Goal: Information Seeking & Learning: Learn about a topic

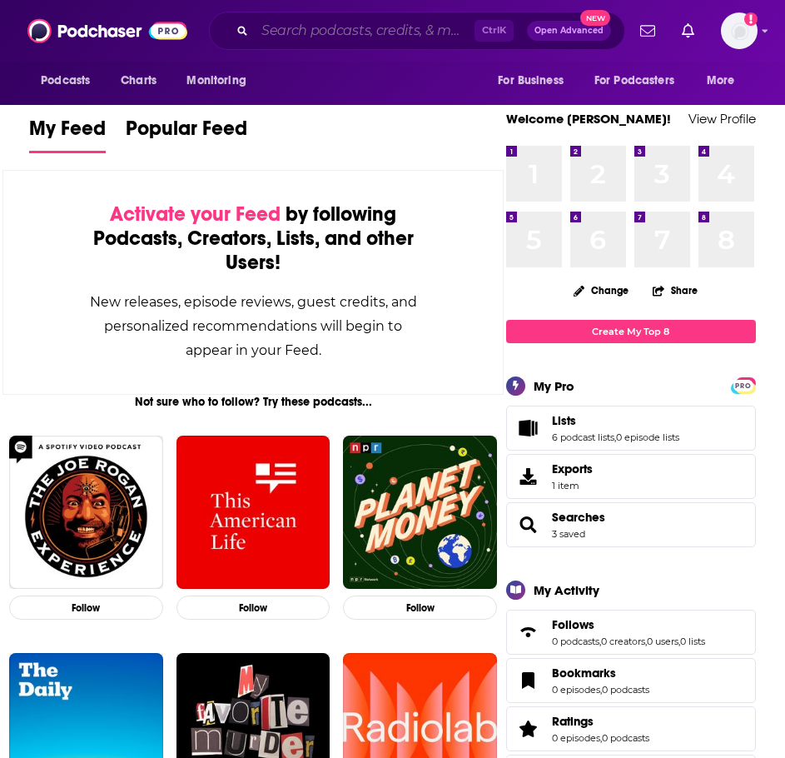
click at [375, 37] on input "Search podcasts, credits, & more..." at bounding box center [365, 30] width 220 height 27
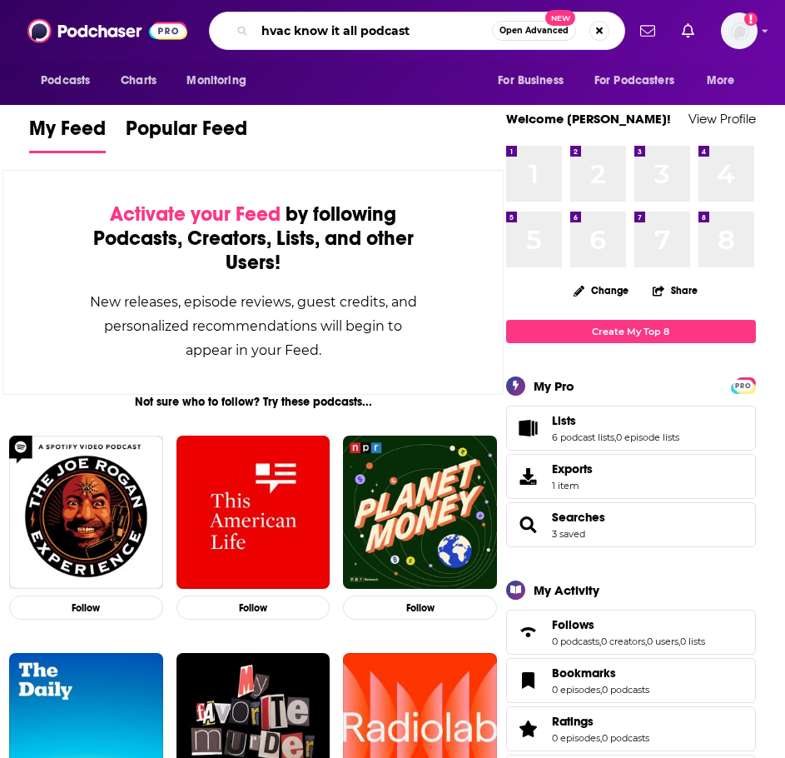
type input "hvac know it all podcast"
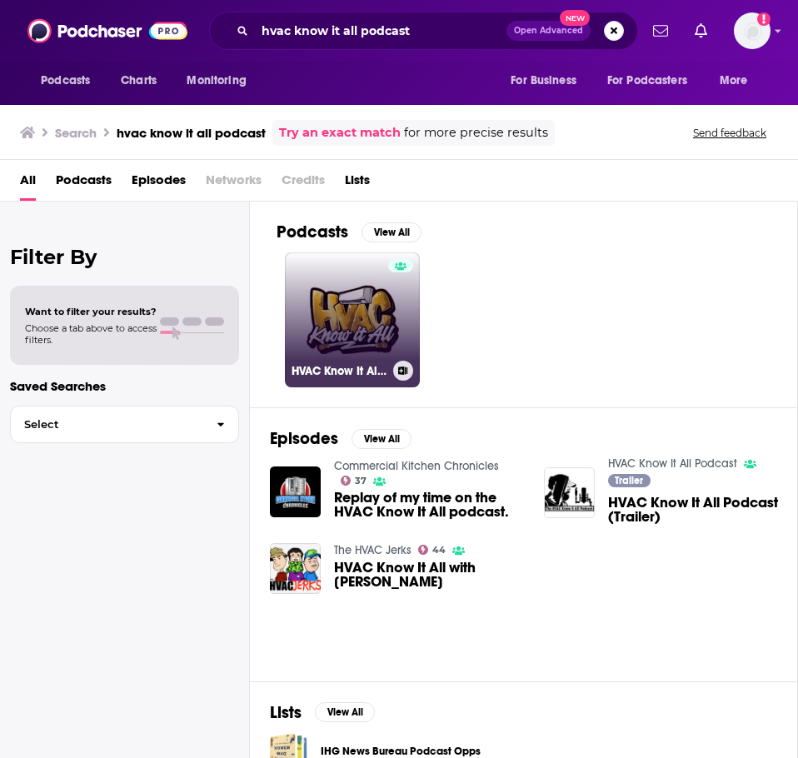
click at [335, 347] on link "HVAC Know It All Podcast" at bounding box center [352, 319] width 135 height 135
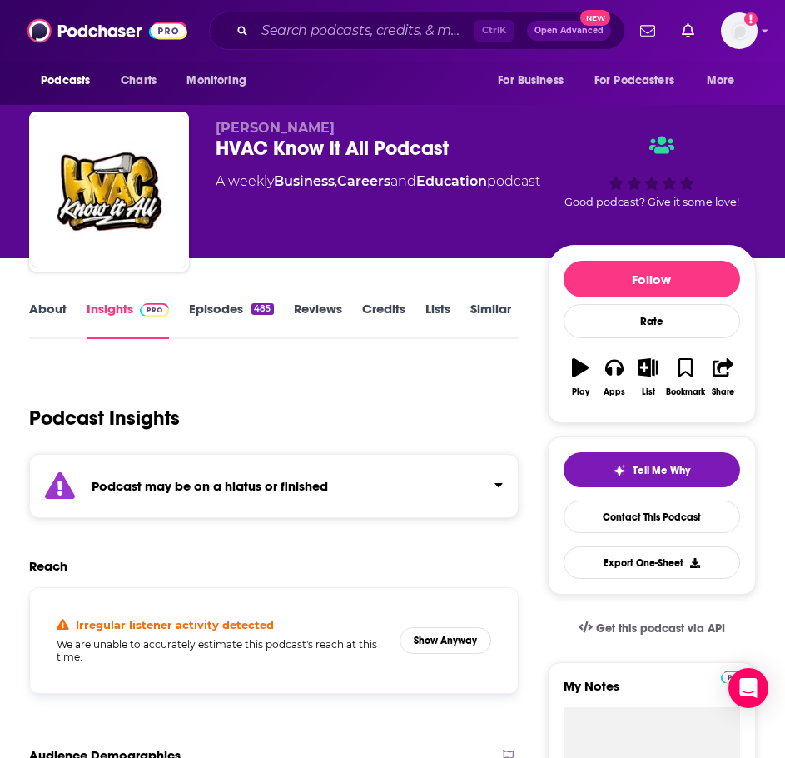
click at [280, 452] on div "Podcast Insights" at bounding box center [274, 415] width 490 height 98
click at [277, 470] on div "Podcast may be on a hiatus or finished" at bounding box center [274, 486] width 490 height 64
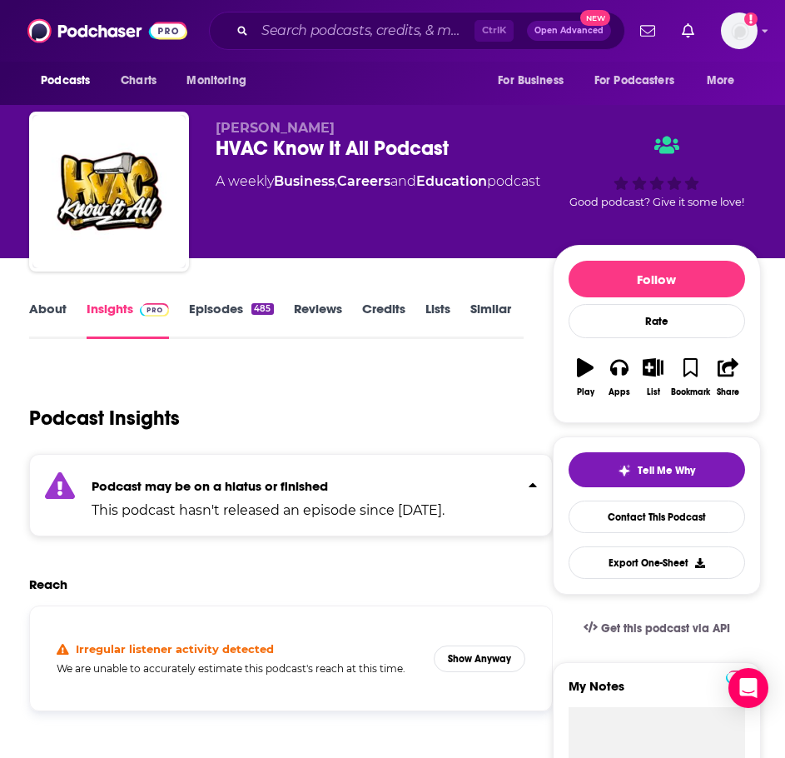
click at [242, 304] on link "Episodes 485" at bounding box center [231, 320] width 84 height 38
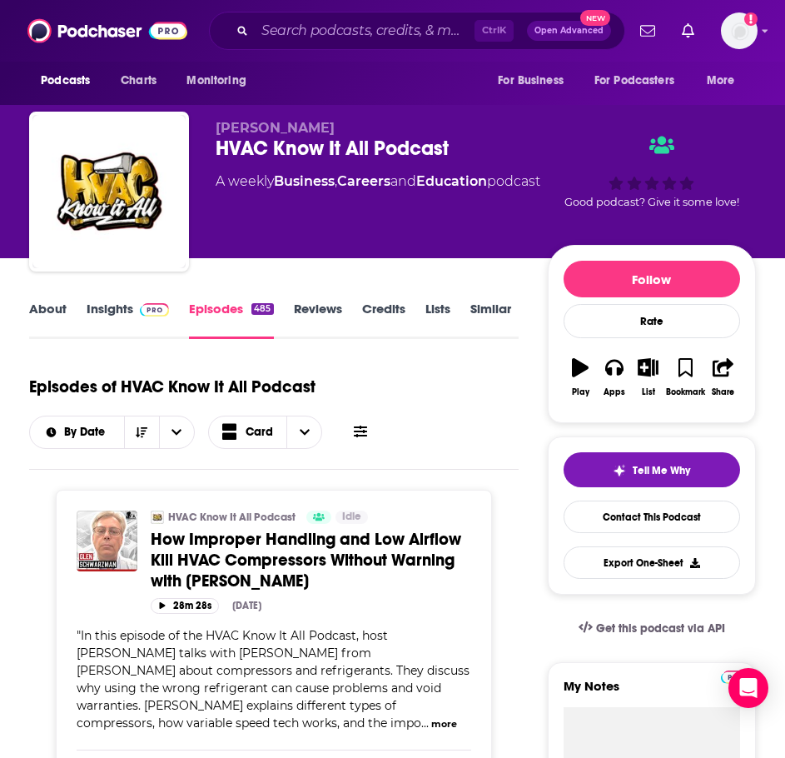
click at [62, 314] on link "About" at bounding box center [47, 320] width 37 height 38
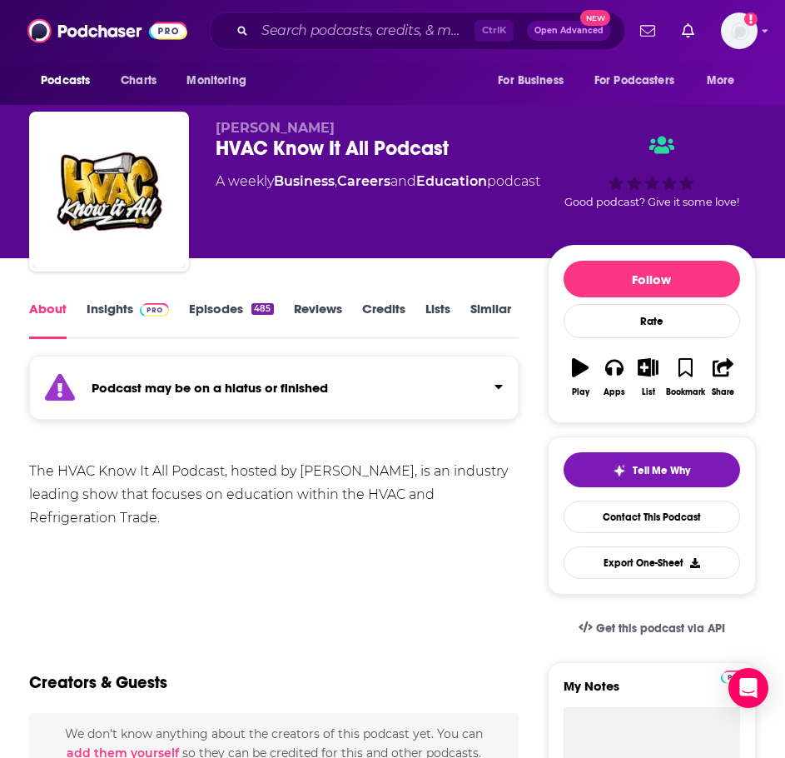
drag, startPoint x: 203, startPoint y: 522, endPoint x: 16, endPoint y: 467, distance: 195.3
copy div "The HVAC Know It All Podcast, hosted by Gary McCreadie, is an industry leading …"
click at [122, 321] on link "Insights" at bounding box center [128, 320] width 82 height 38
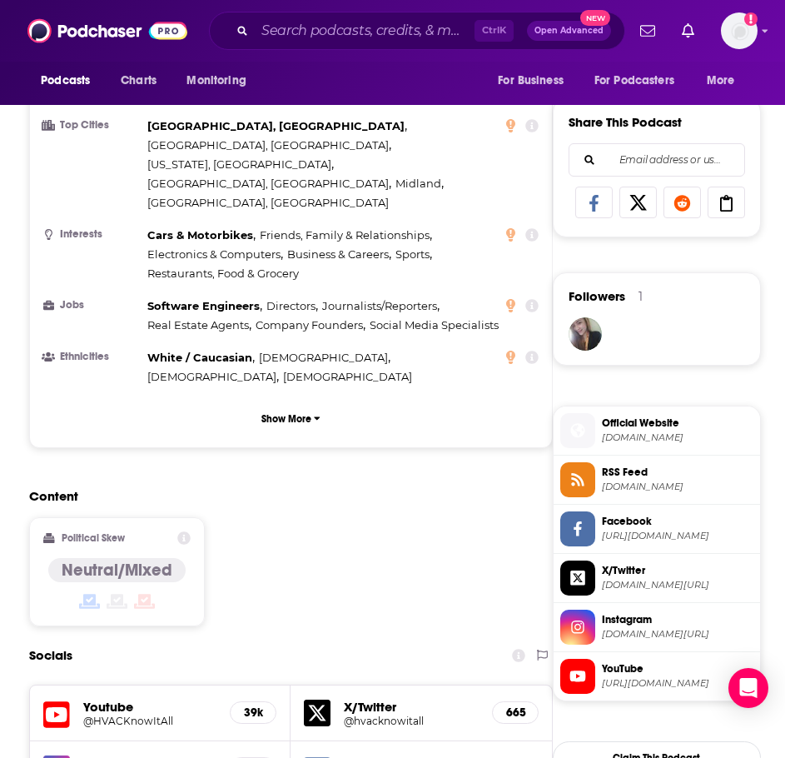
scroll to position [1249, 0]
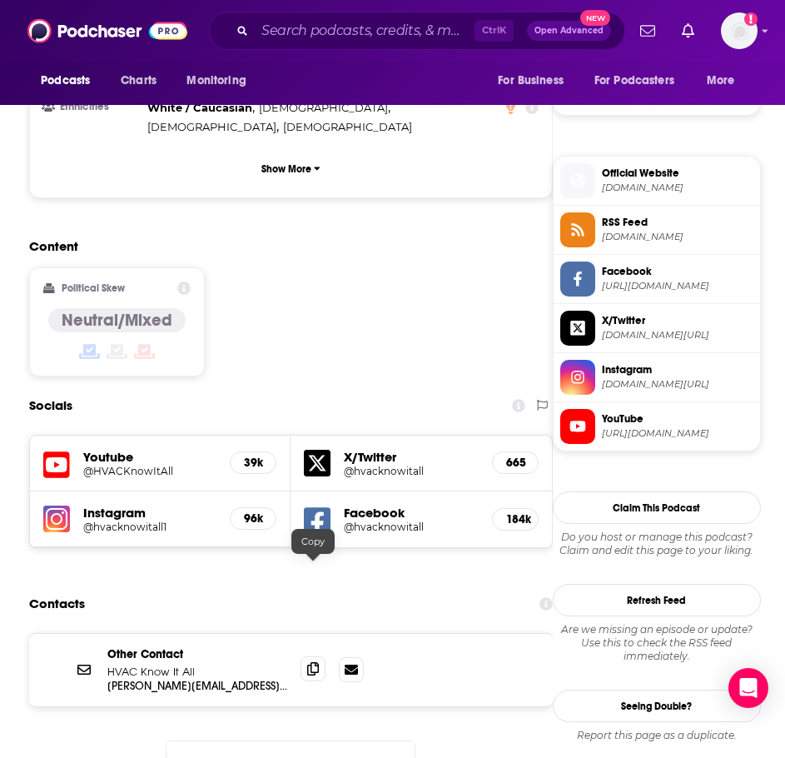
click at [314, 662] on icon at bounding box center [313, 668] width 12 height 13
click at [321, 31] on input "Search podcasts, credits, & more..." at bounding box center [365, 30] width 220 height 27
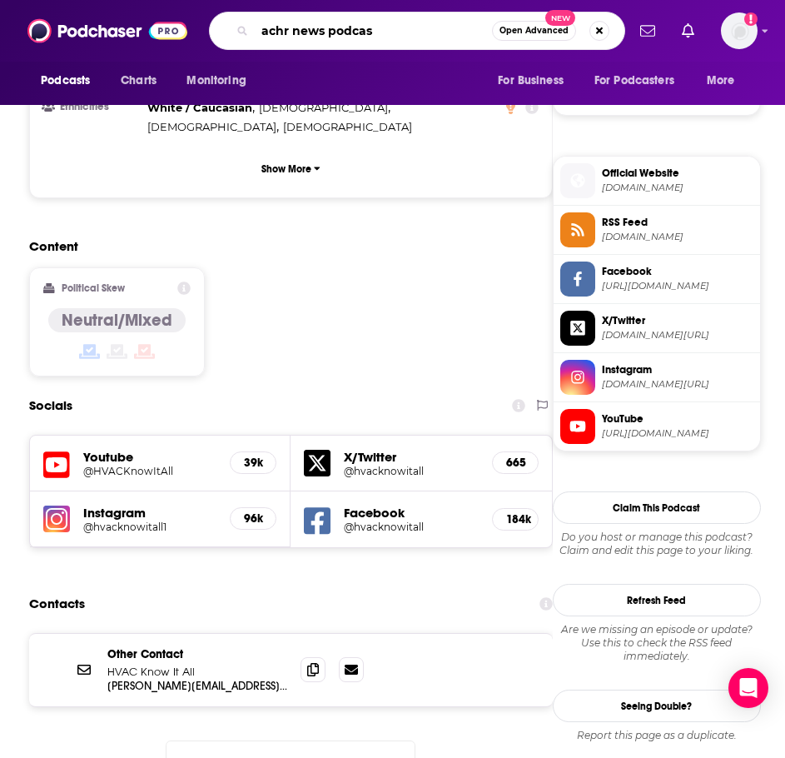
type input "achr news podcast"
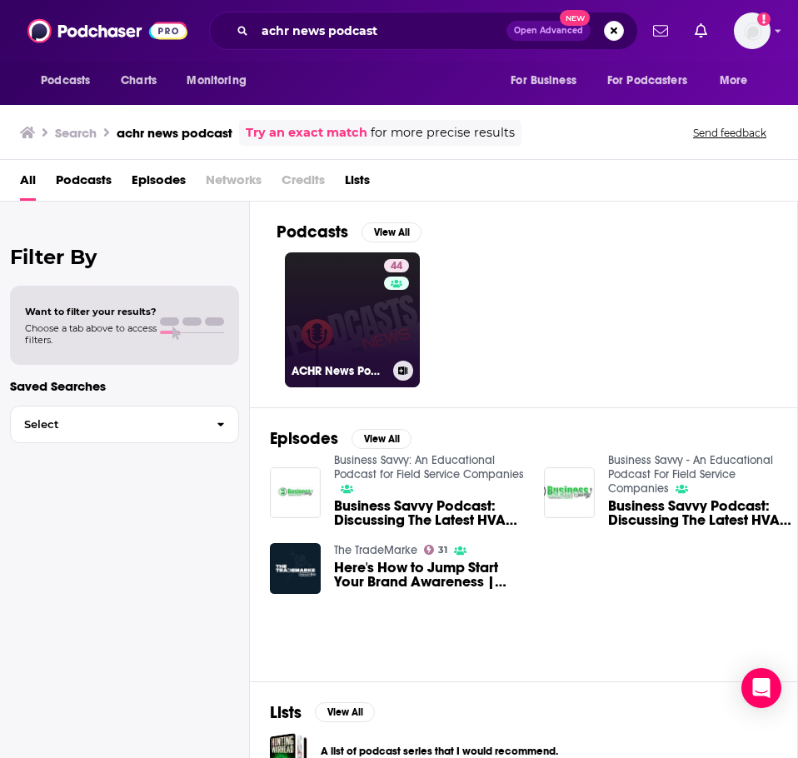
click at [341, 323] on link "44 ACHR News Podcast" at bounding box center [352, 319] width 135 height 135
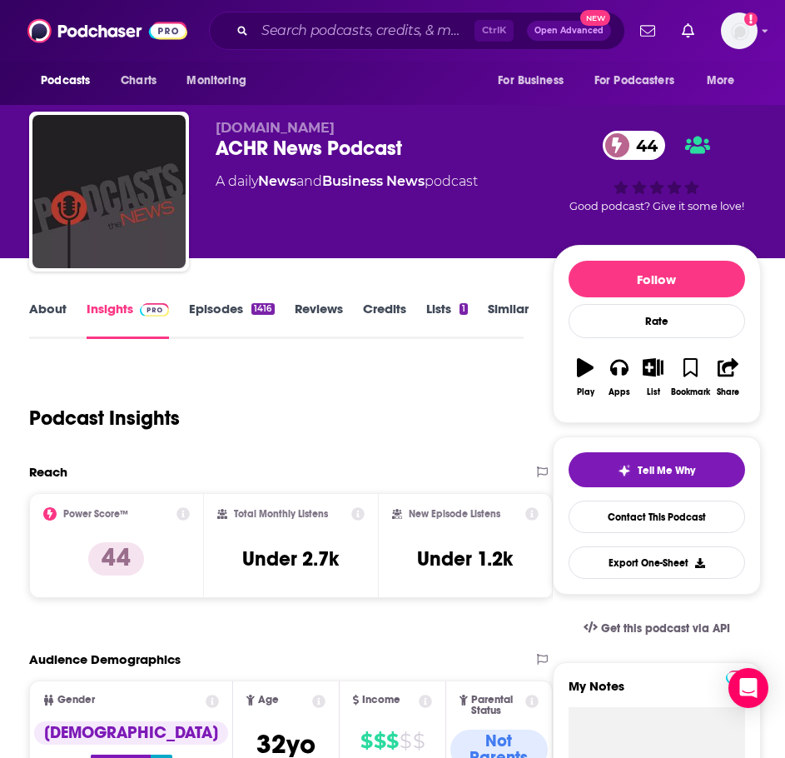
click at [36, 313] on link "About" at bounding box center [47, 320] width 37 height 38
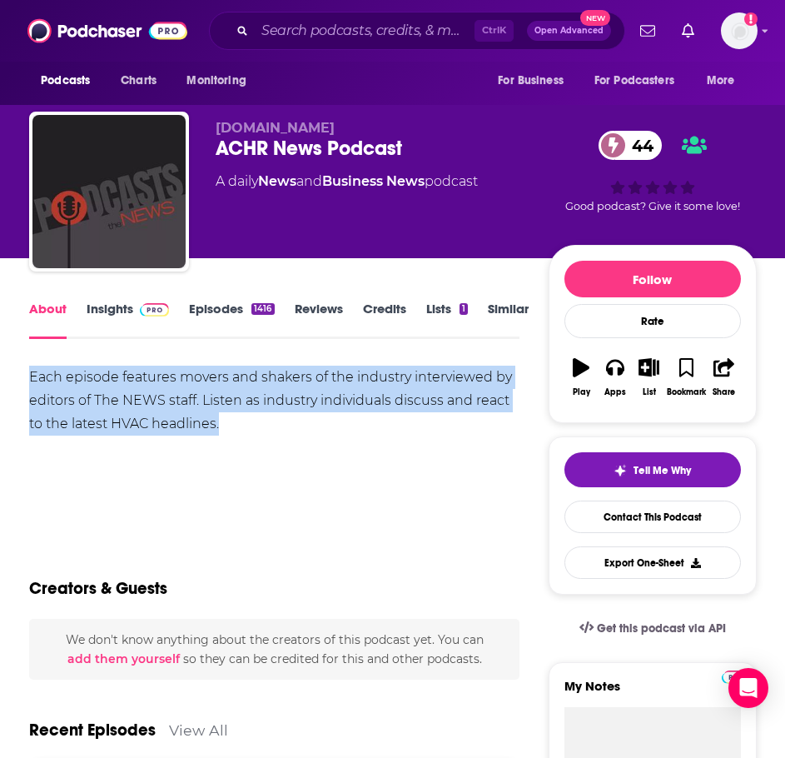
drag, startPoint x: 250, startPoint y: 424, endPoint x: 25, endPoint y: 378, distance: 229.5
copy div "Each episode features movers and shakers of the industry interviewed by editors…"
click at [119, 313] on link "Insights" at bounding box center [128, 320] width 82 height 38
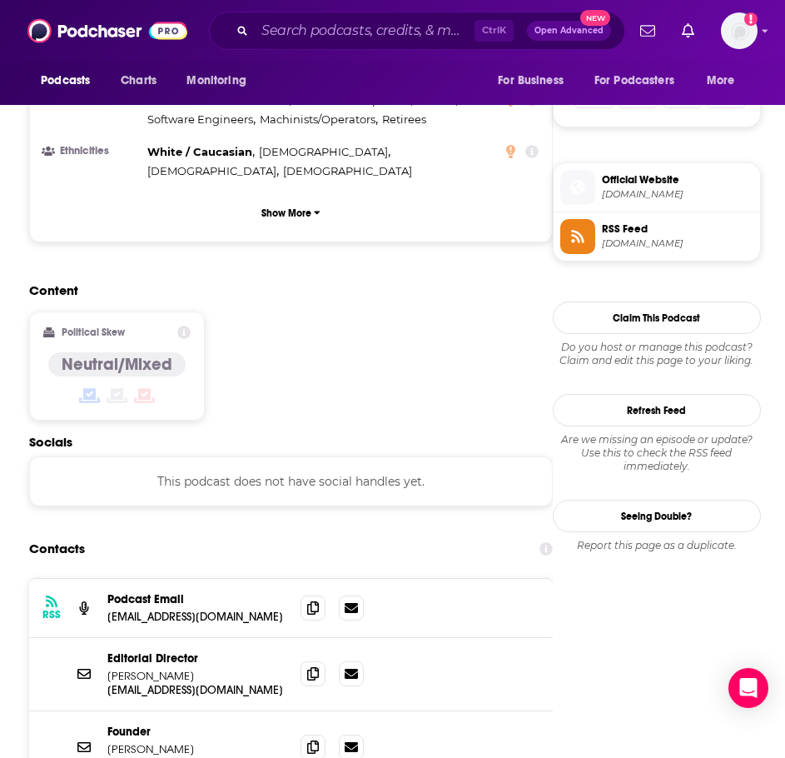
scroll to position [1166, 0]
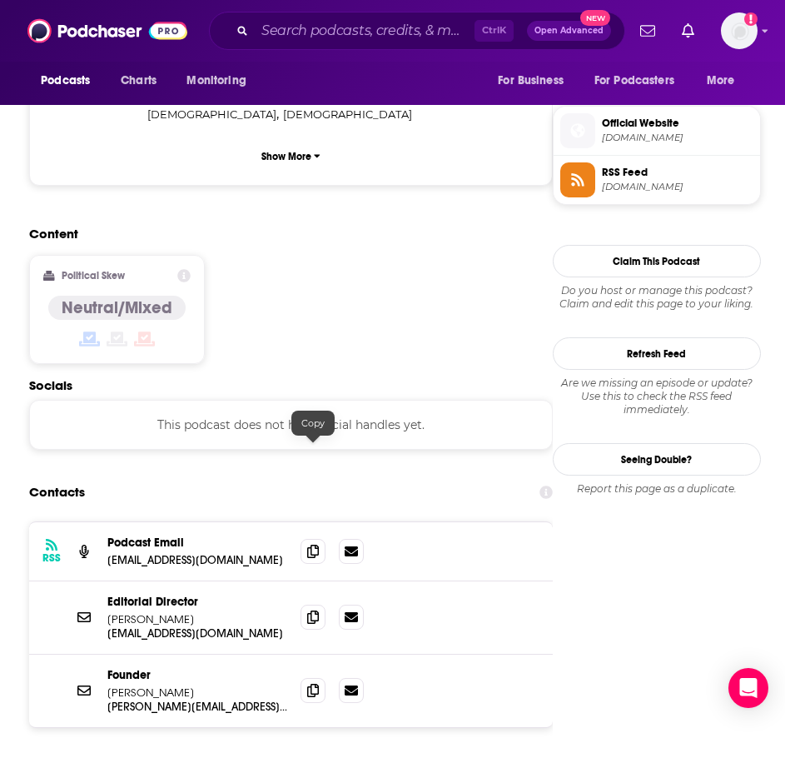
drag, startPoint x: 318, startPoint y: 456, endPoint x: 247, endPoint y: 464, distance: 72.0
click at [318, 545] on icon at bounding box center [313, 551] width 12 height 13
click at [307, 610] on icon at bounding box center [313, 616] width 12 height 13
click at [341, 33] on input "Search podcasts, credits, & more..." at bounding box center [365, 30] width 220 height 27
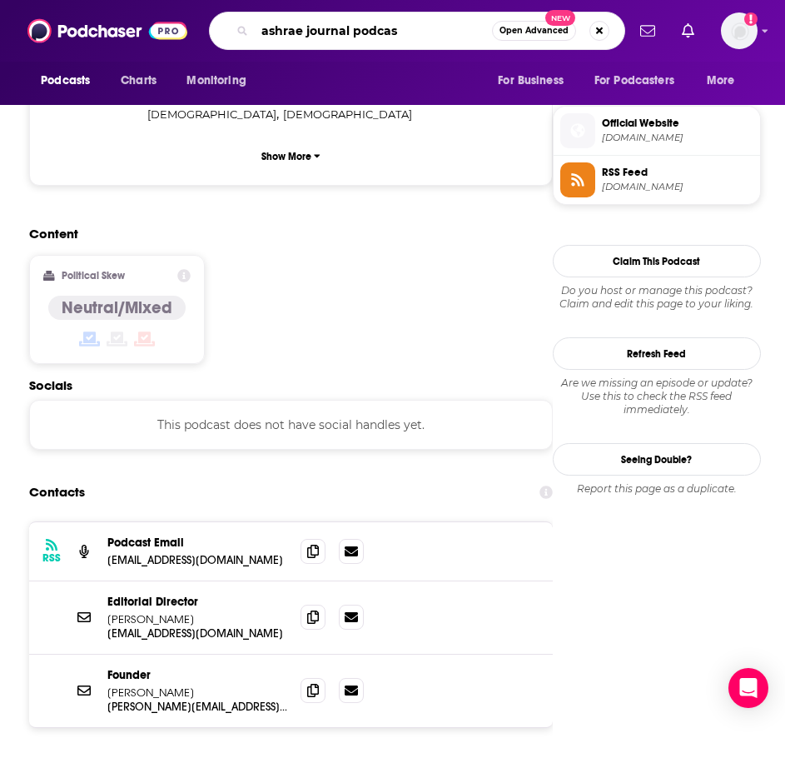
type input "ashrae journal podcast"
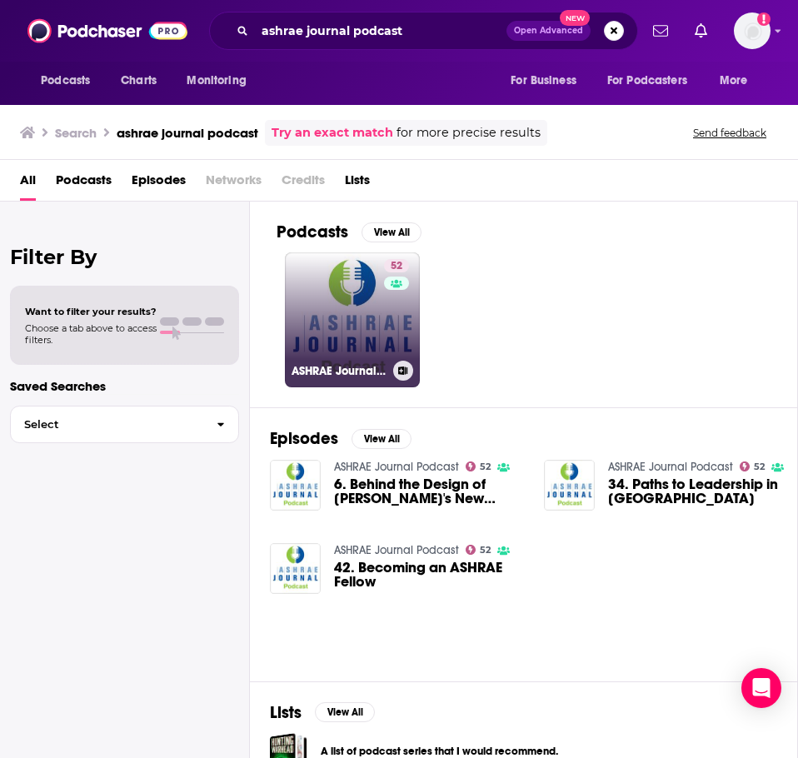
click at [346, 297] on link "52 ASHRAE Journal Podcast" at bounding box center [352, 319] width 135 height 135
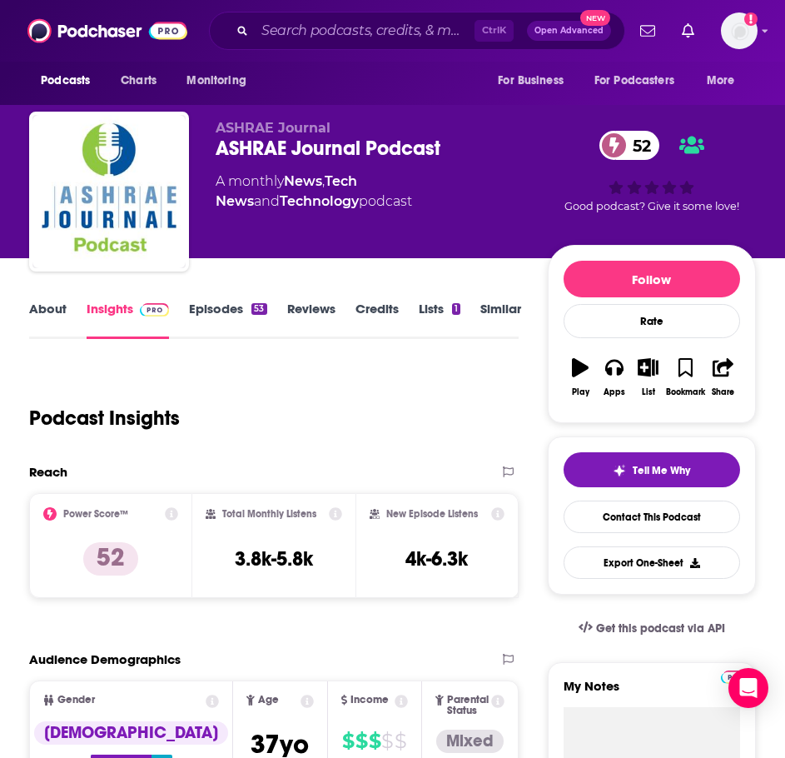
click at [62, 315] on link "About" at bounding box center [47, 320] width 37 height 38
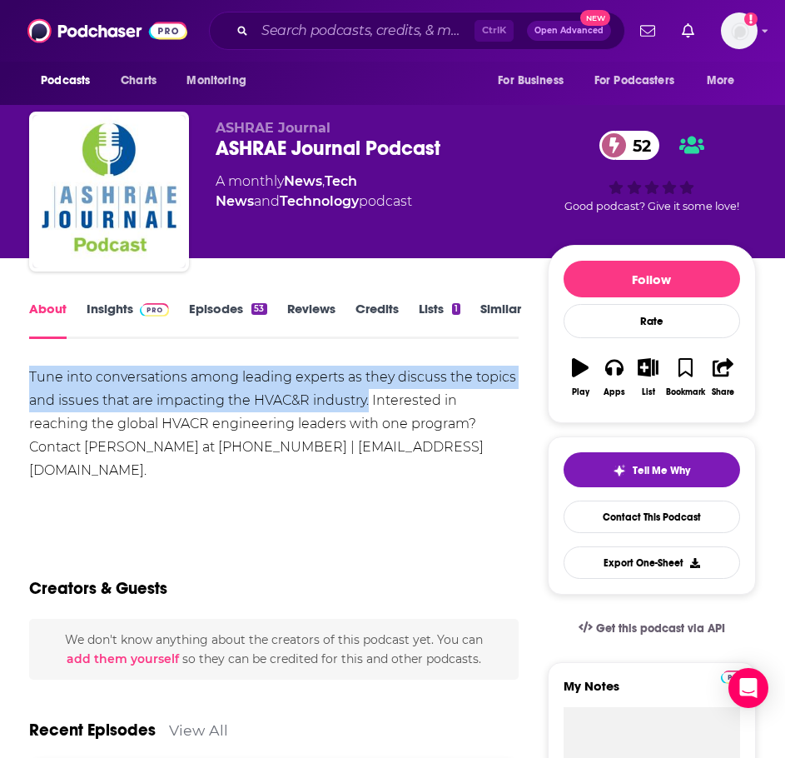
drag, startPoint x: 372, startPoint y: 400, endPoint x: 22, endPoint y: 381, distance: 350.3
copy div "Tune into conversations among leading experts as they discuss the topics and is…"
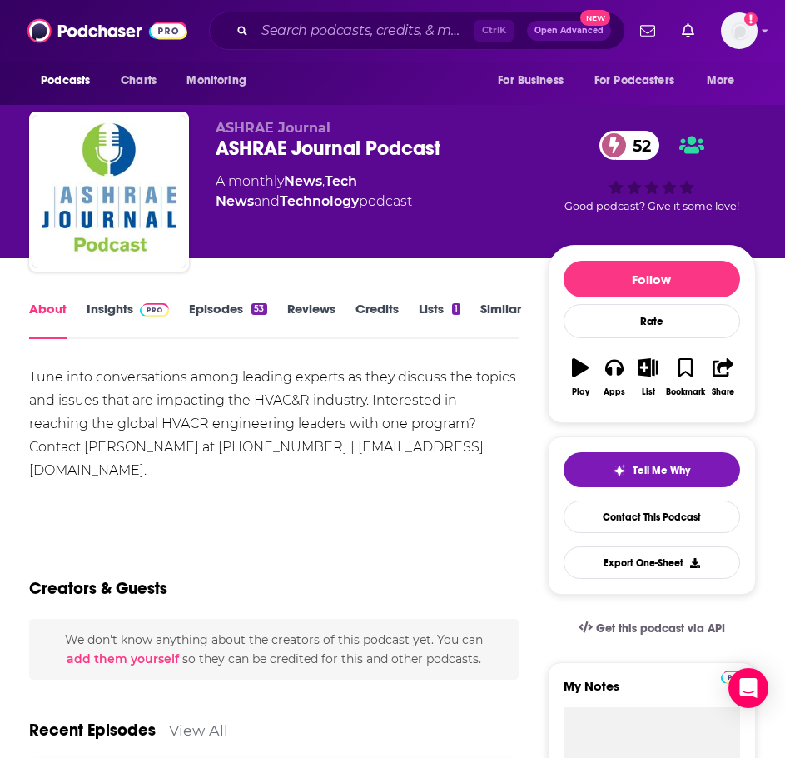
click at [144, 307] on img at bounding box center [154, 309] width 29 height 13
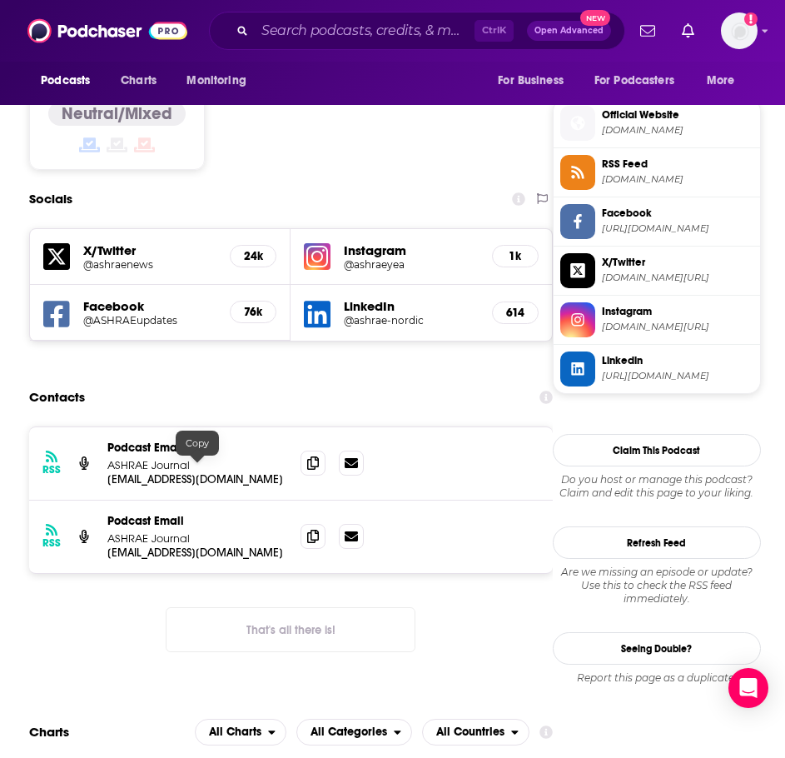
scroll to position [1333, 0]
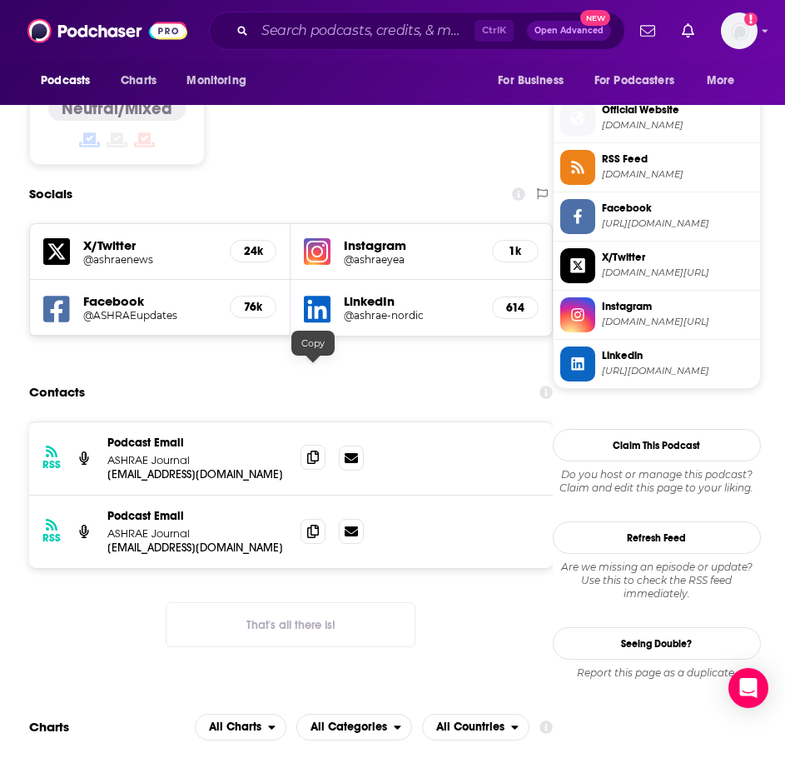
click at [316, 451] on icon at bounding box center [313, 457] width 12 height 13
click at [307, 524] on icon at bounding box center [313, 530] width 12 height 13
click at [326, 34] on input "Search podcasts, credits, & more..." at bounding box center [365, 30] width 220 height 27
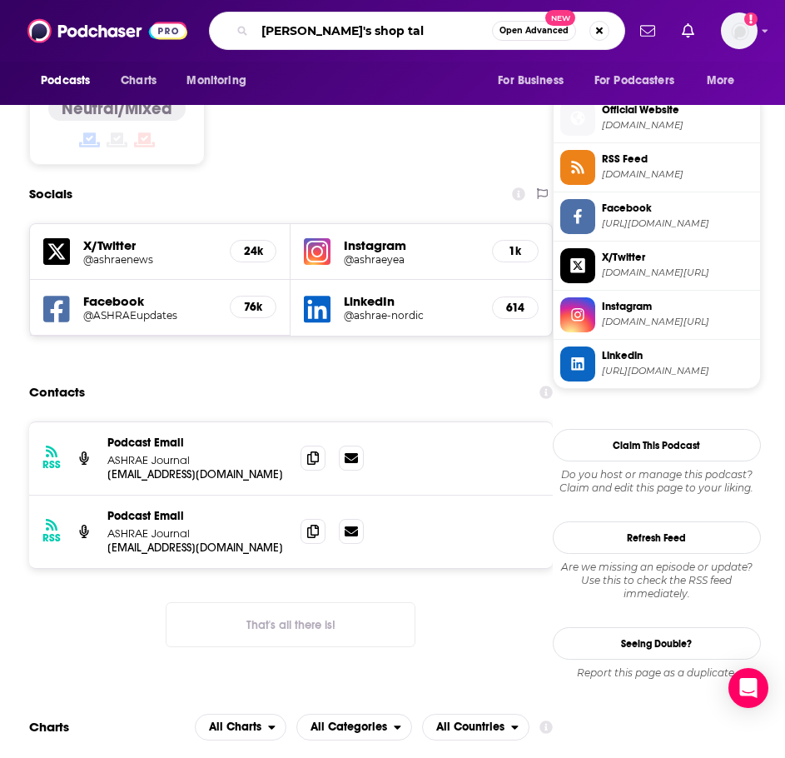
type input "zack's shop talk"
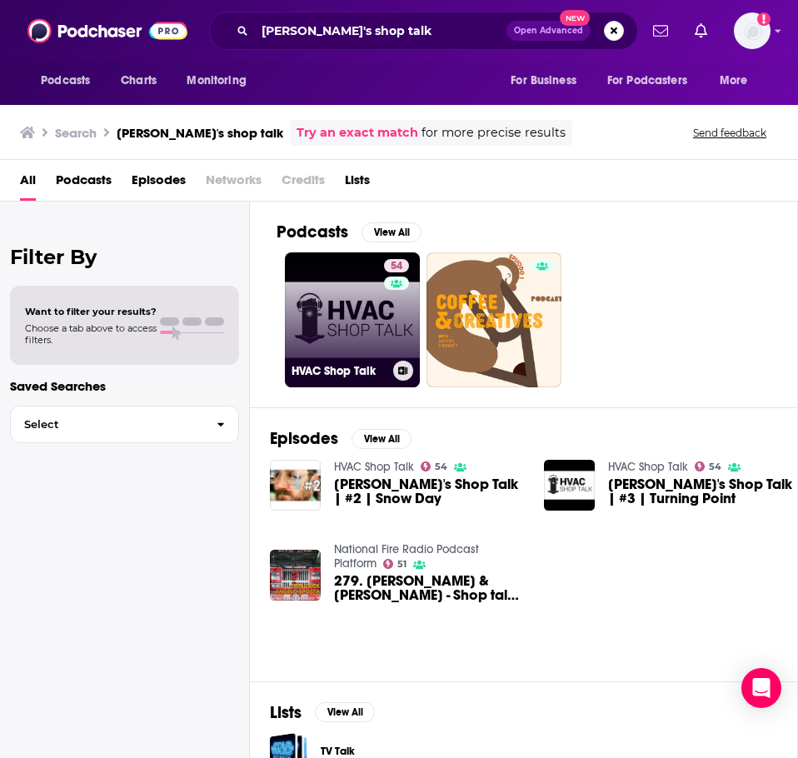
click at [336, 326] on link "54 HVAC Shop Talk" at bounding box center [352, 319] width 135 height 135
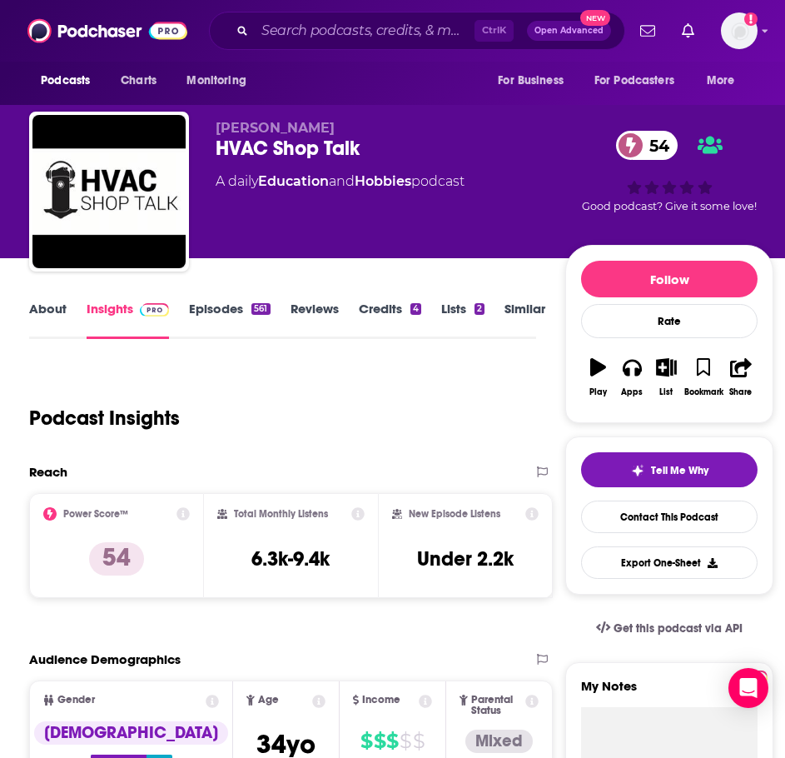
click at [62, 318] on link "About" at bounding box center [47, 320] width 37 height 38
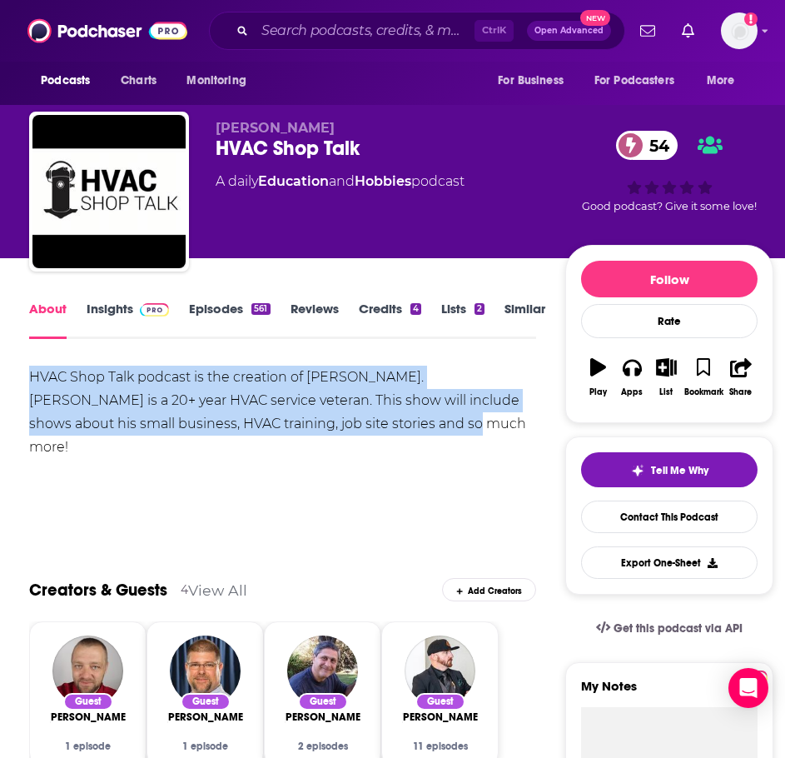
drag, startPoint x: 233, startPoint y: 409, endPoint x: 10, endPoint y: 381, distance: 225.0
copy div "HVAC Shop Talk podcast is the creation of Zack Psioda. Zack is a 20+ year HVAC …"
click at [126, 317] on link "Insights" at bounding box center [128, 320] width 82 height 38
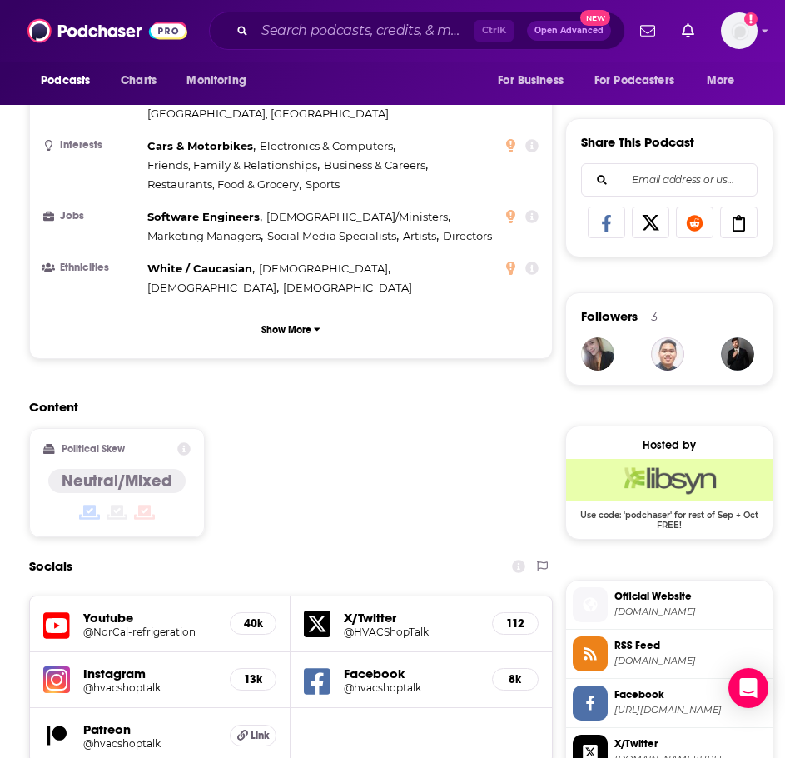
scroll to position [1166, 0]
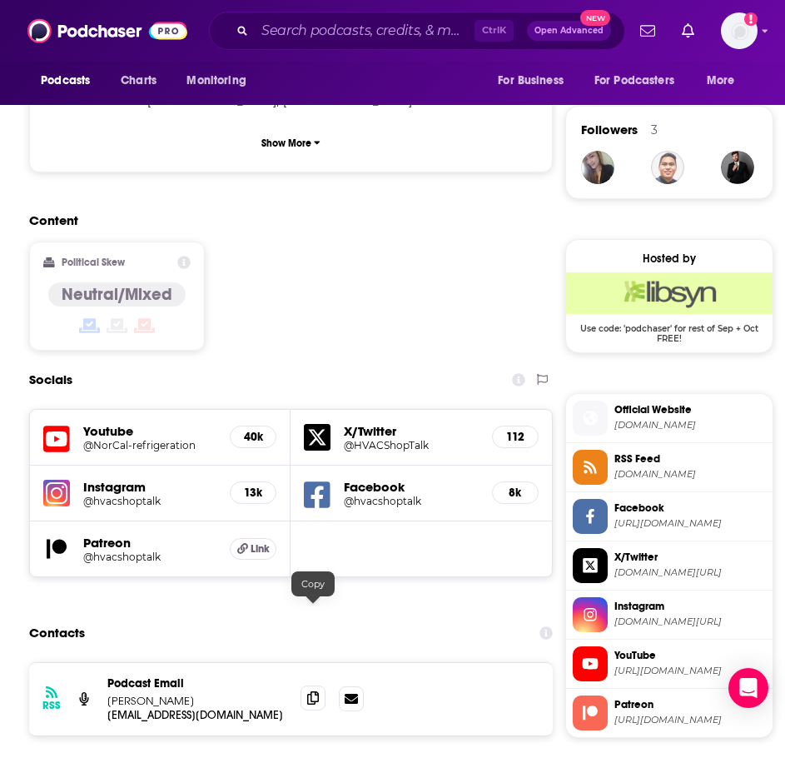
click at [311, 691] on icon at bounding box center [313, 697] width 12 height 13
click at [326, 25] on input "Search podcasts, credits, & more..." at bounding box center [365, 30] width 220 height 27
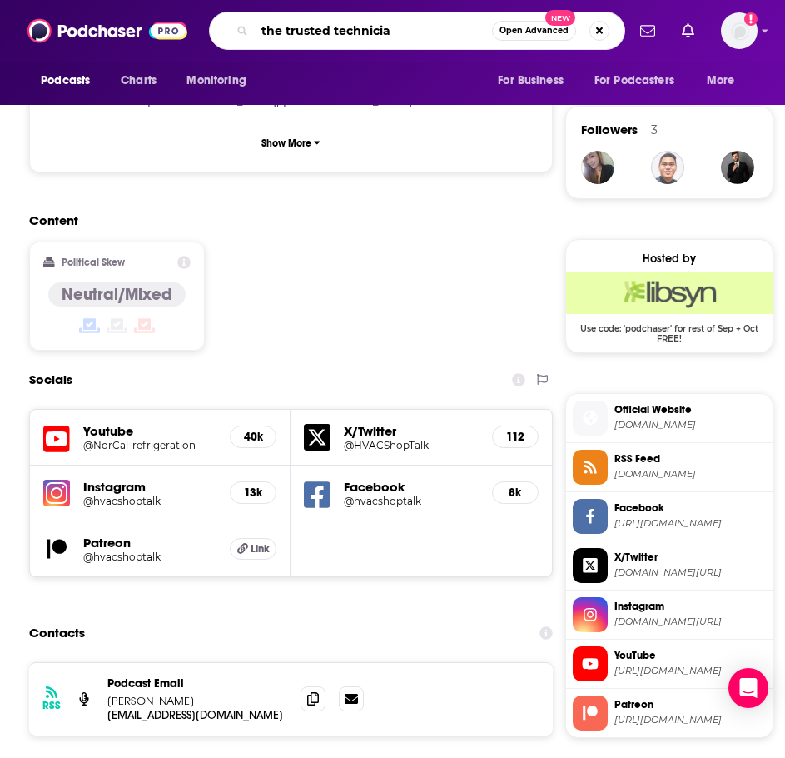
type input "the trusted technician"
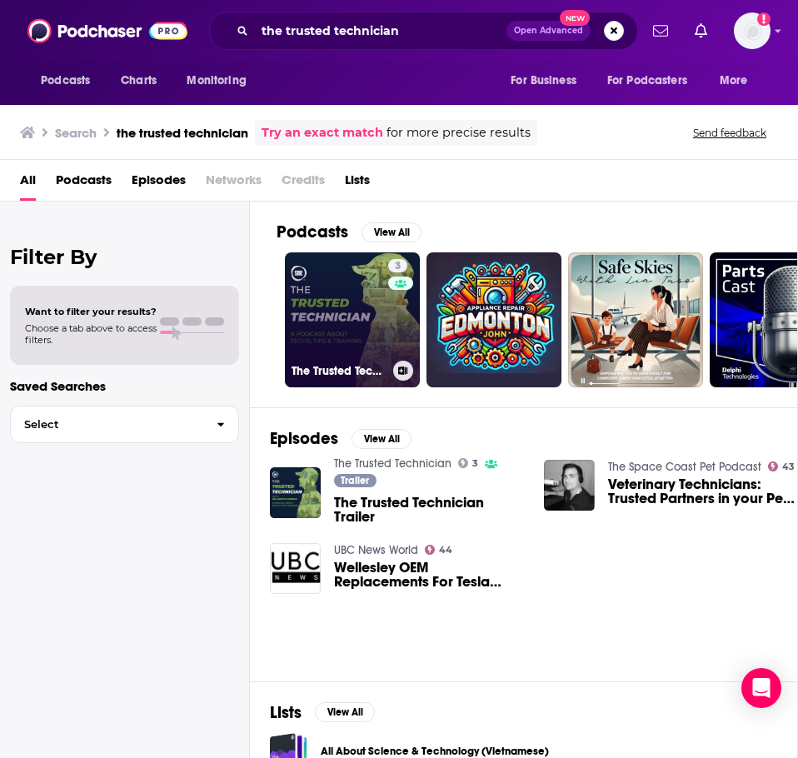
click at [325, 302] on link "3 The Trusted Technician" at bounding box center [352, 319] width 135 height 135
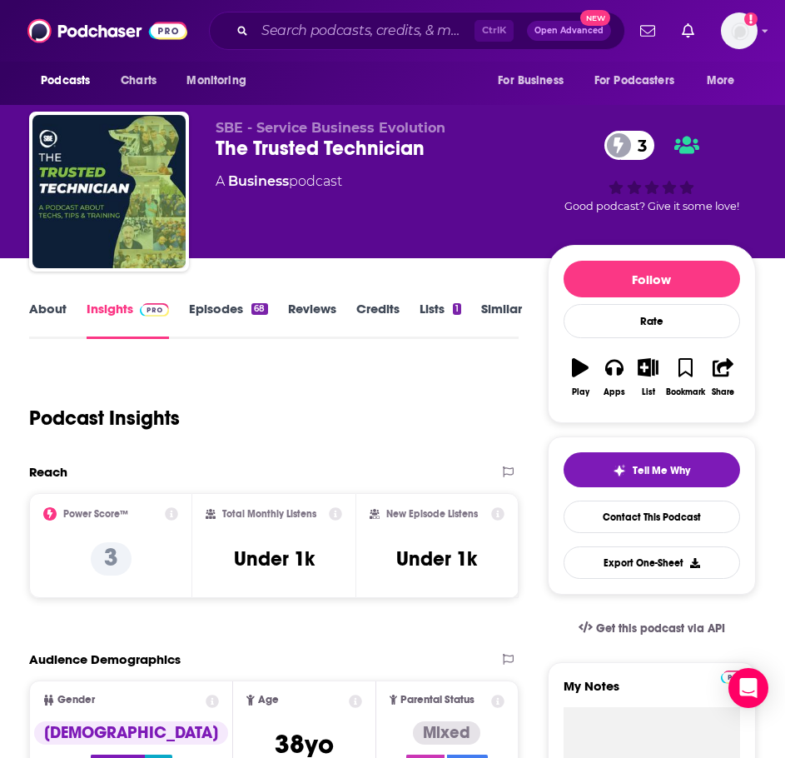
click at [59, 321] on link "About" at bounding box center [47, 320] width 37 height 38
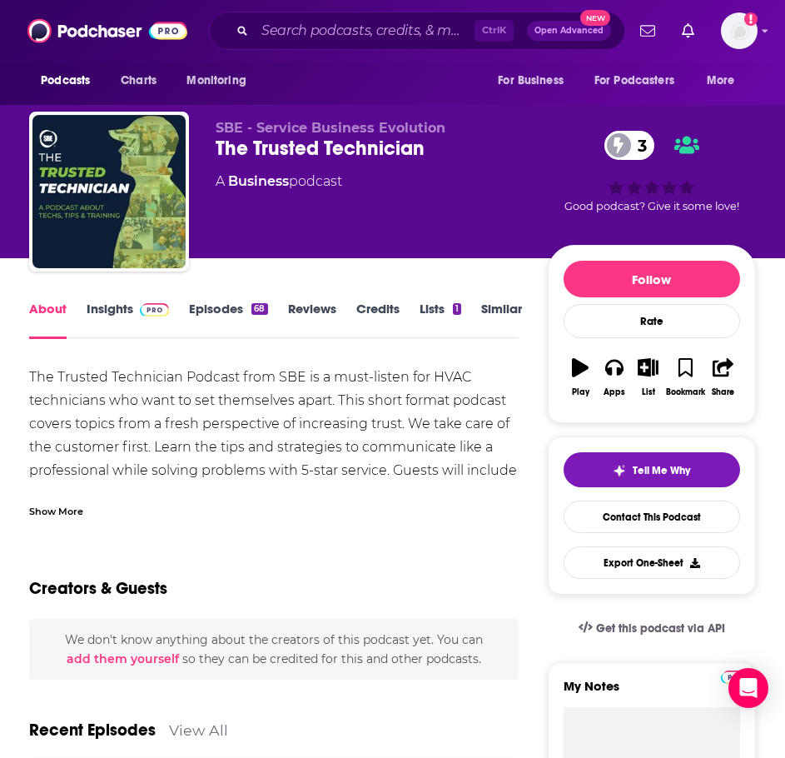
click at [50, 508] on div "Show More" at bounding box center [56, 510] width 54 height 16
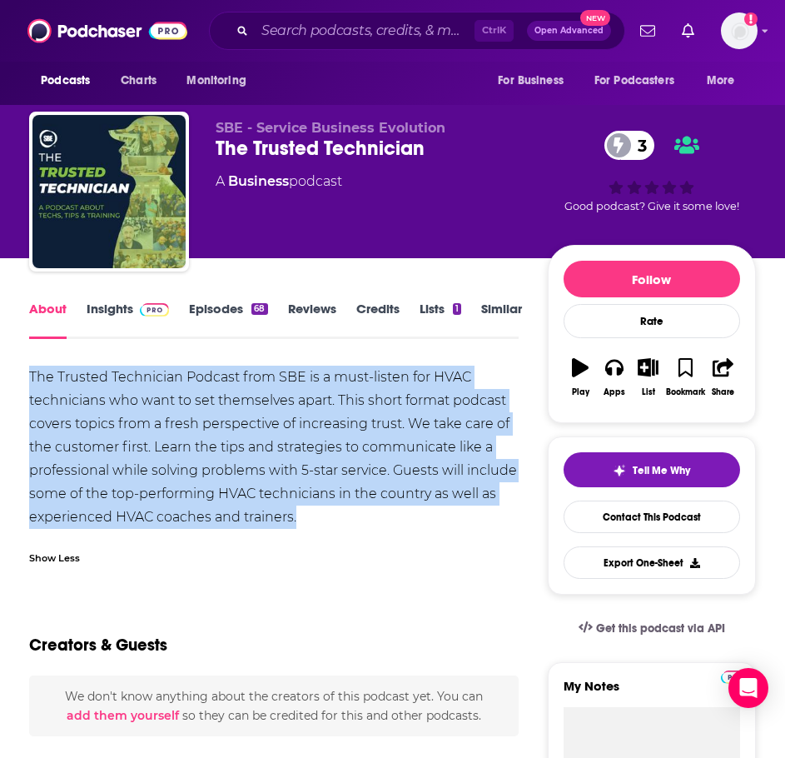
drag, startPoint x: 328, startPoint y: 516, endPoint x: 91, endPoint y: 404, distance: 262.3
copy div "The Trusted Technician Podcast from SBE is a must-listen for HVAC technicians w…"
click at [102, 313] on link "Insights" at bounding box center [128, 320] width 82 height 38
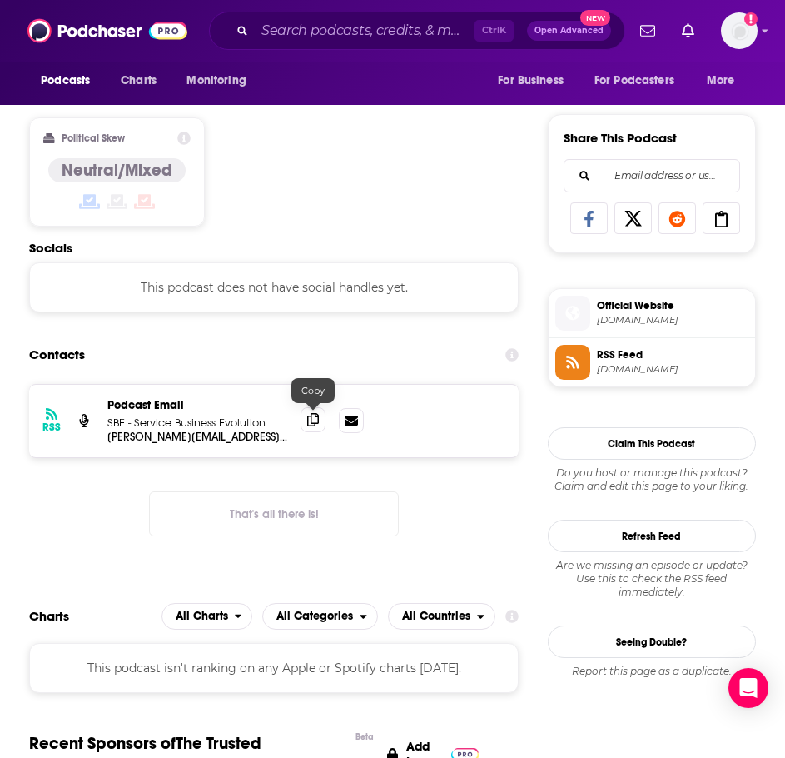
scroll to position [999, 0]
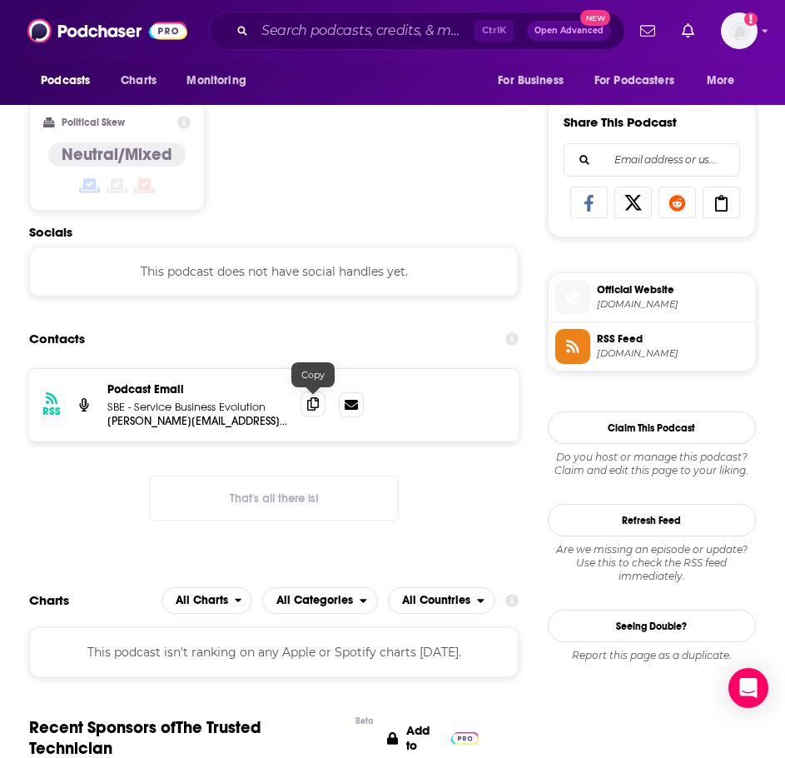
click at [310, 401] on icon at bounding box center [313, 403] width 12 height 13
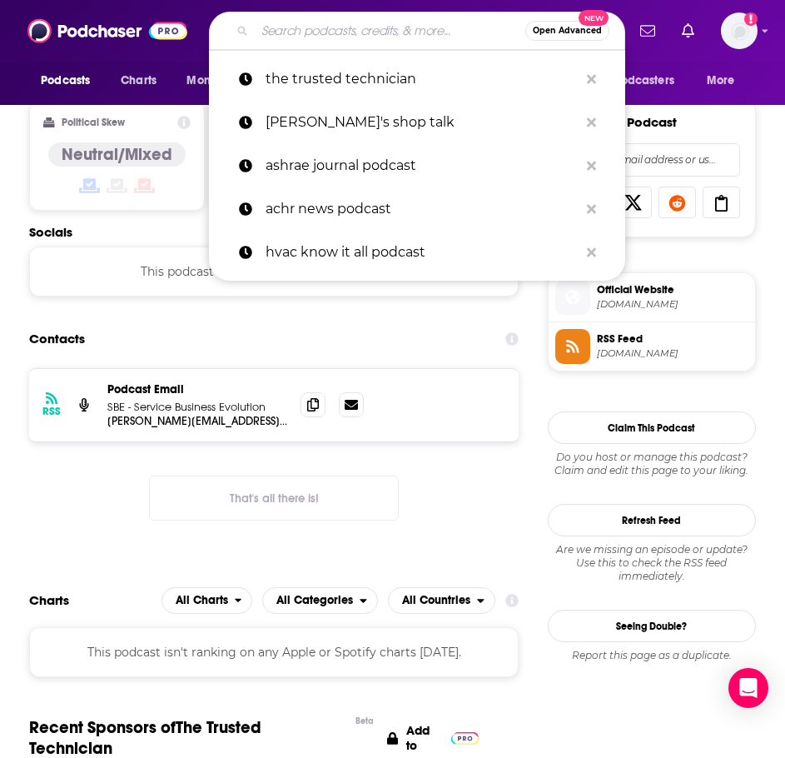
click at [332, 32] on input "Search podcasts, credits, & more..." at bounding box center [390, 30] width 271 height 27
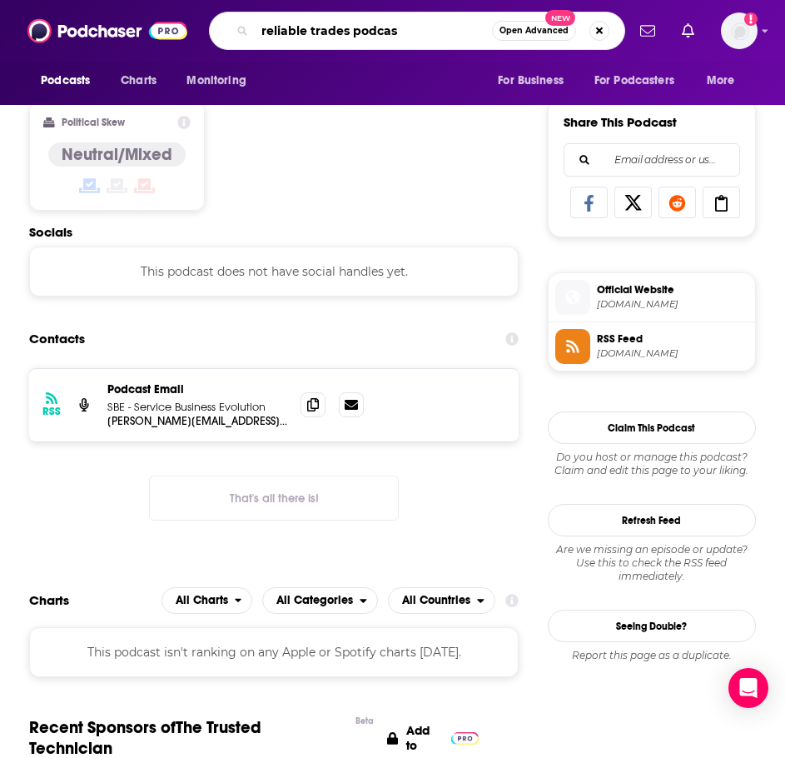
type input "reliable trades podcast"
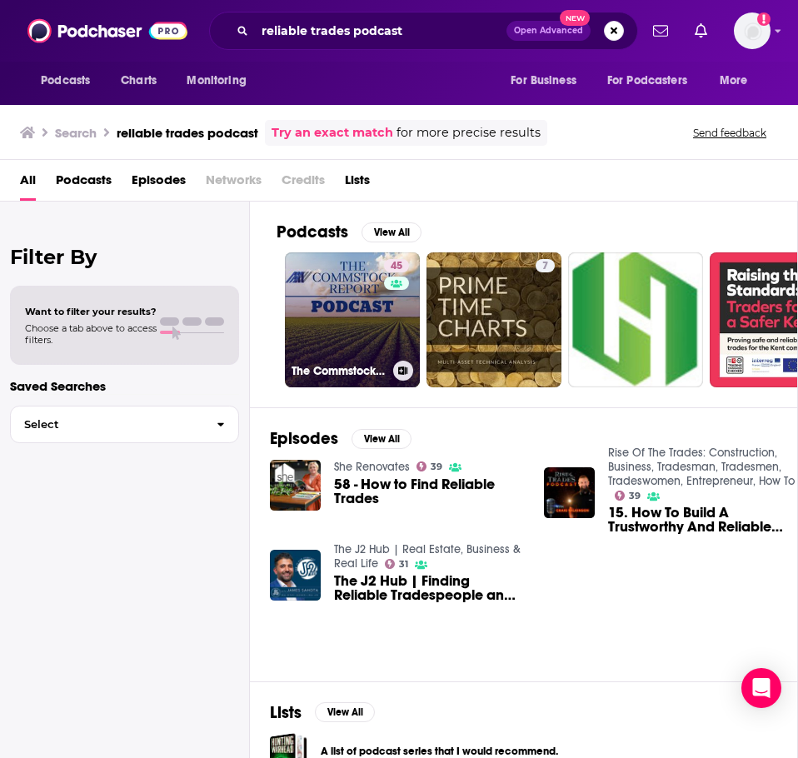
click at [334, 317] on link "45 The Commstock Report Podcast" at bounding box center [352, 319] width 135 height 135
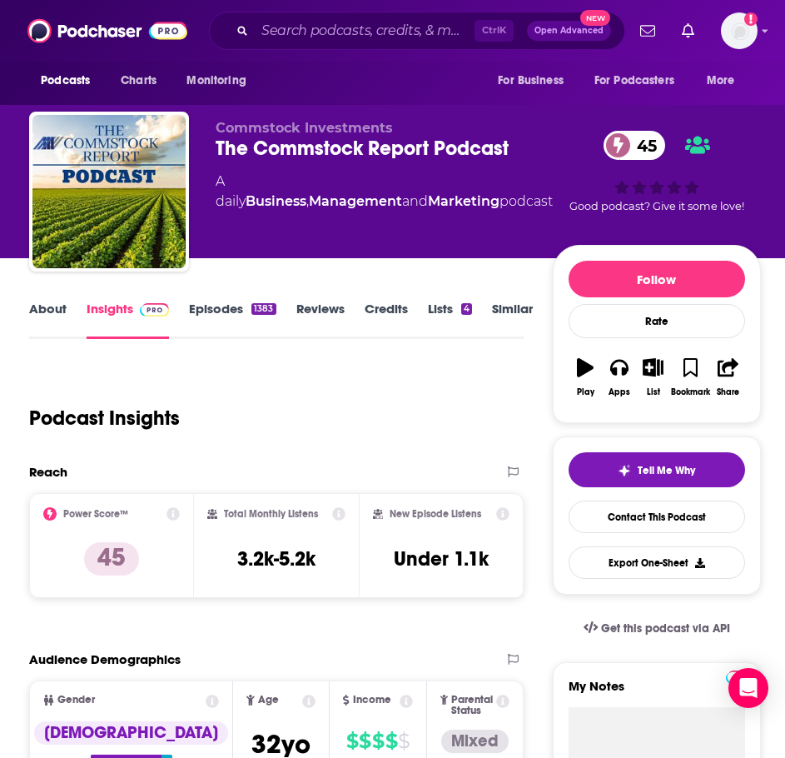
click at [48, 319] on link "About" at bounding box center [47, 320] width 37 height 38
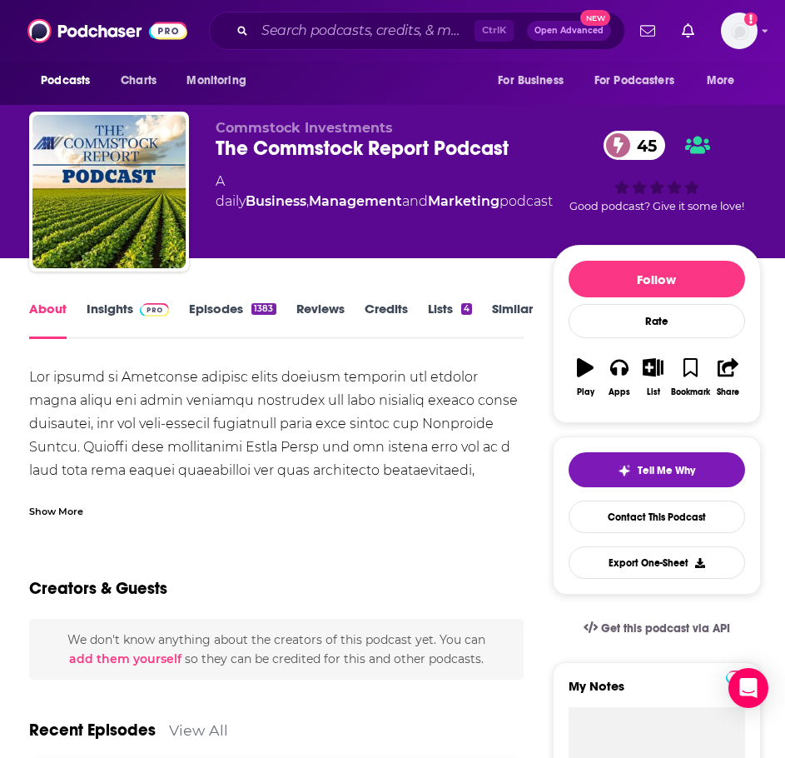
click at [64, 493] on div "Show More" at bounding box center [276, 505] width 495 height 28
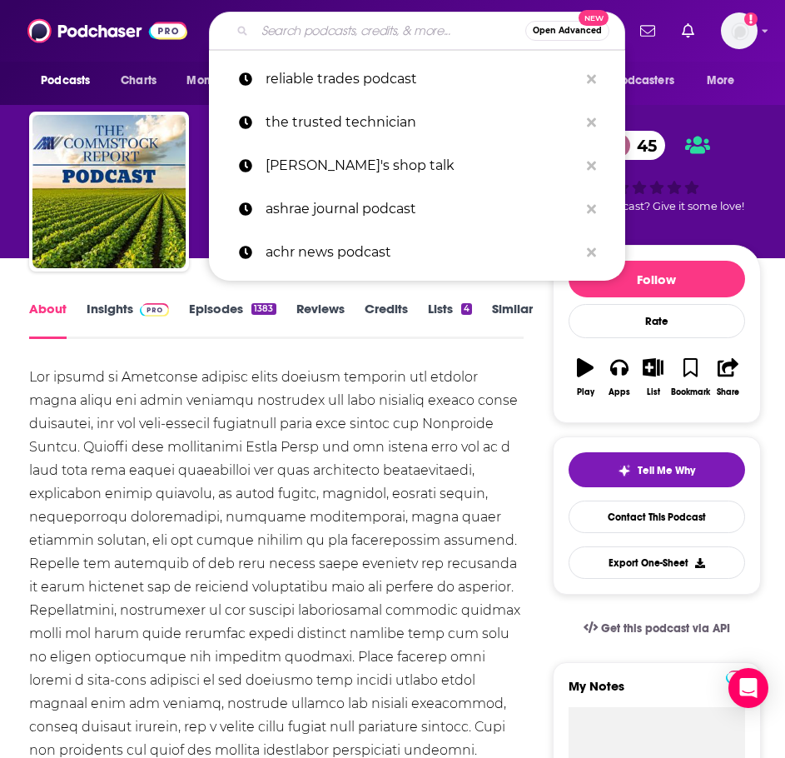
click at [282, 42] on input "Search podcasts, credits, & more..." at bounding box center [390, 30] width 271 height 27
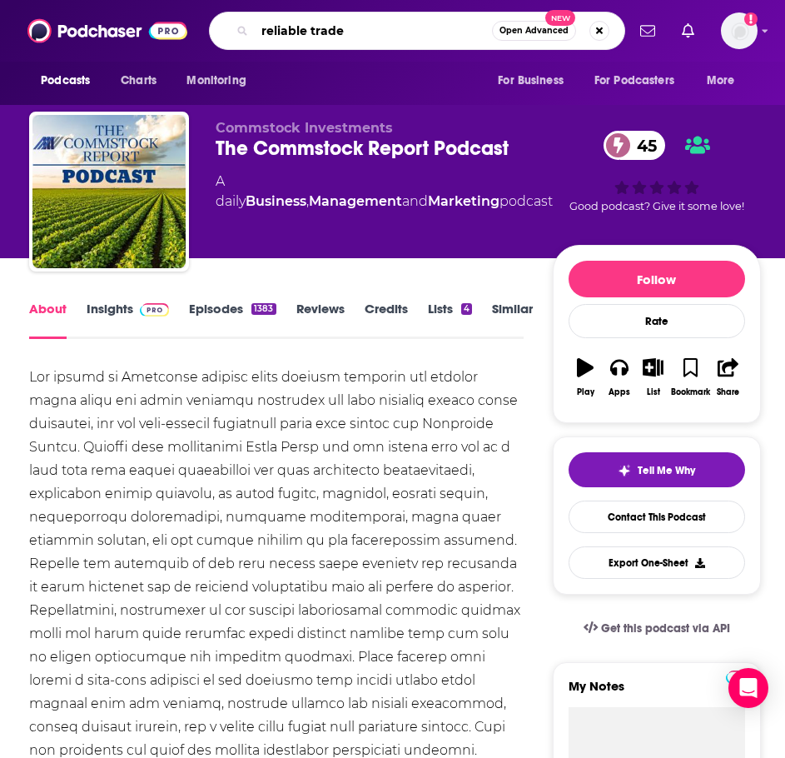
type input "reliable trades"
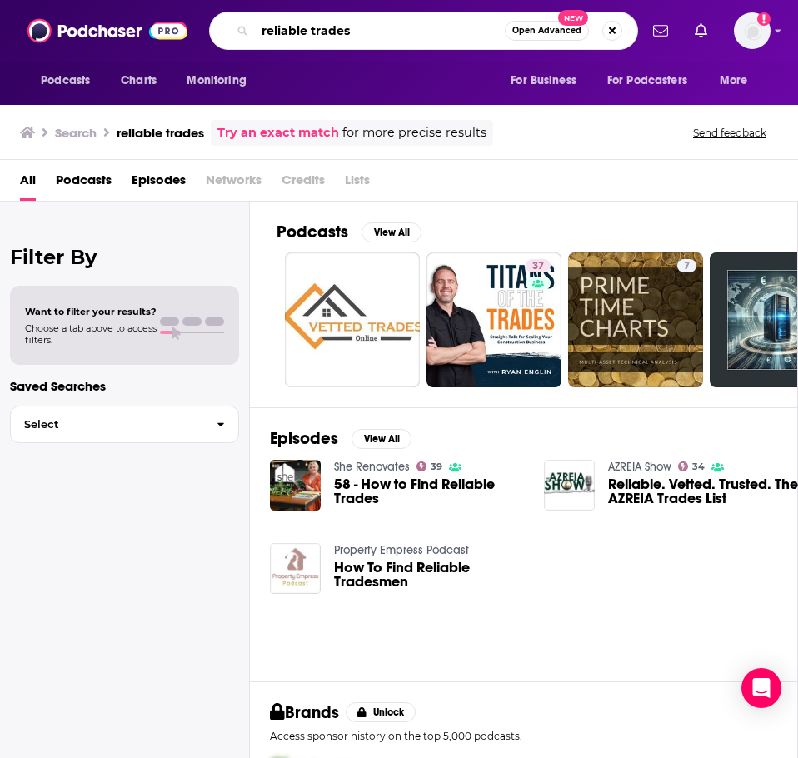
drag, startPoint x: 382, startPoint y: 30, endPoint x: 251, endPoint y: 34, distance: 131.7
click at [251, 34] on div "reliable trades Open Advanced New" at bounding box center [423, 31] width 429 height 38
type input "HVAC-Ology"
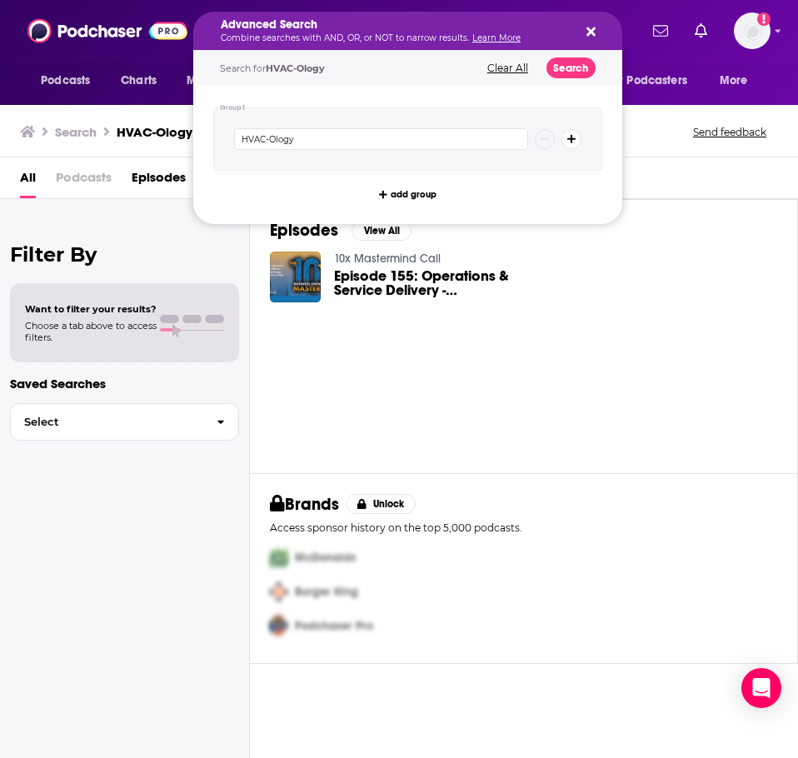
click at [594, 30] on icon "Search podcasts, credits, & more..." at bounding box center [590, 31] width 9 height 9
click at [603, 25] on div "Advanced Search Combine searches with AND, OR, or NOT to narrow results. Learn …" at bounding box center [407, 31] width 429 height 38
click at [591, 31] on icon "Search podcasts, credits, & more..." at bounding box center [590, 31] width 9 height 9
click at [586, 32] on button "Search podcasts, credits, & more..." at bounding box center [587, 30] width 13 height 13
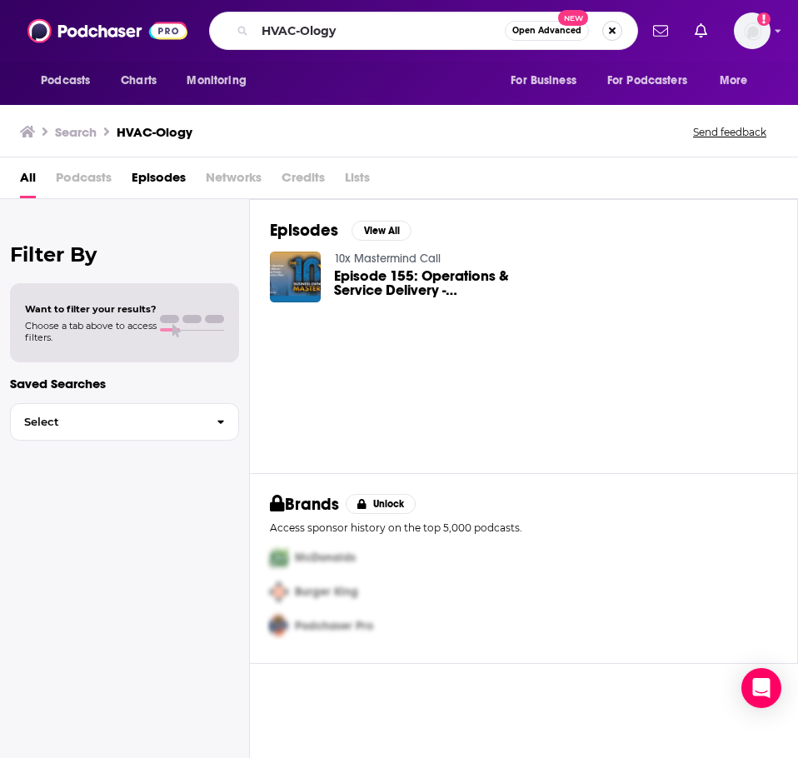
click at [614, 28] on button "Search podcasts, credits, & more..." at bounding box center [612, 31] width 20 height 20
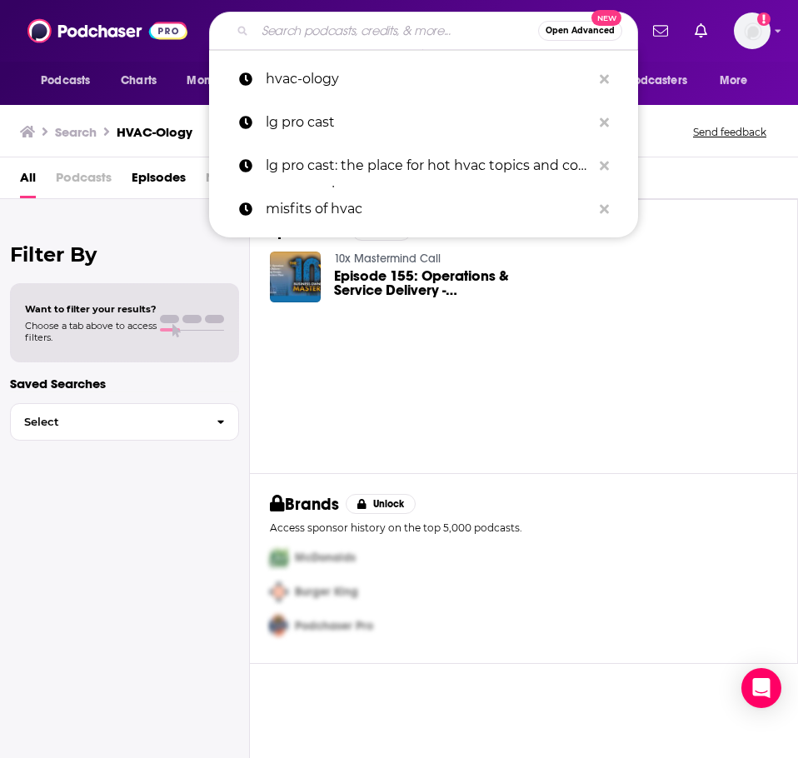
click at [621, 310] on div "10x Mastermind Call Episode 155: Operations & Service Delivery - Networking Gro…" at bounding box center [523, 284] width 507 height 67
click at [416, 92] on p "hvac-ology" at bounding box center [429, 78] width 326 height 43
type input "hvac-ology"
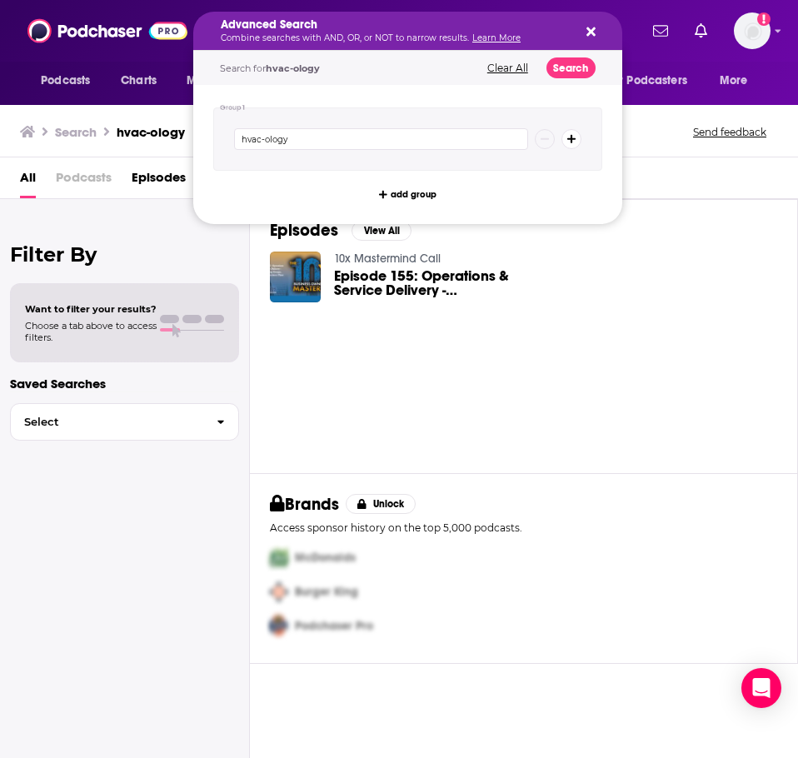
drag, startPoint x: 289, startPoint y: 33, endPoint x: 240, endPoint y: 31, distance: 49.2
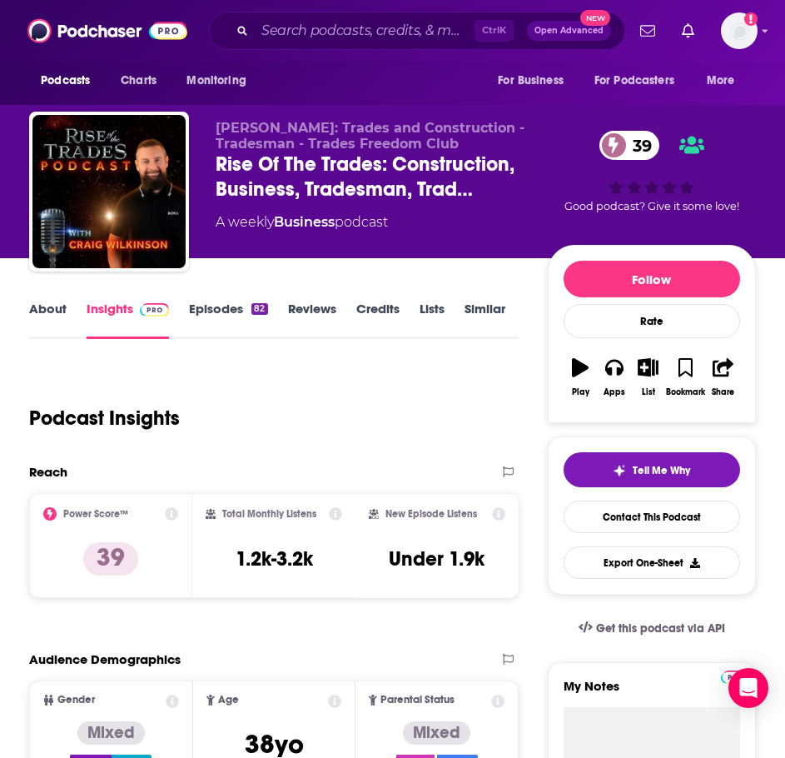
click at [61, 323] on link "About" at bounding box center [47, 320] width 37 height 38
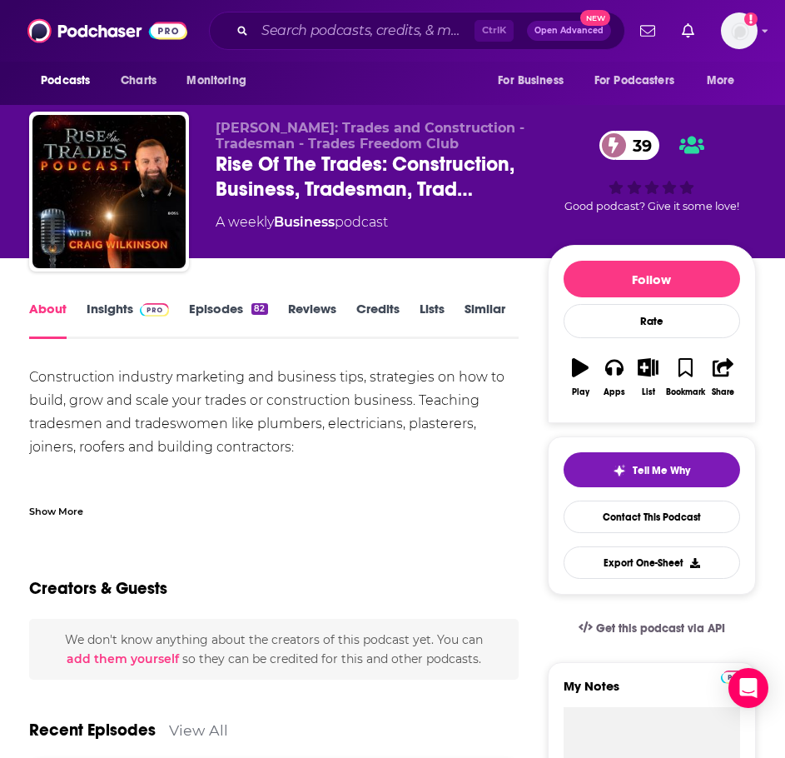
click at [67, 493] on div "Show More" at bounding box center [274, 505] width 490 height 28
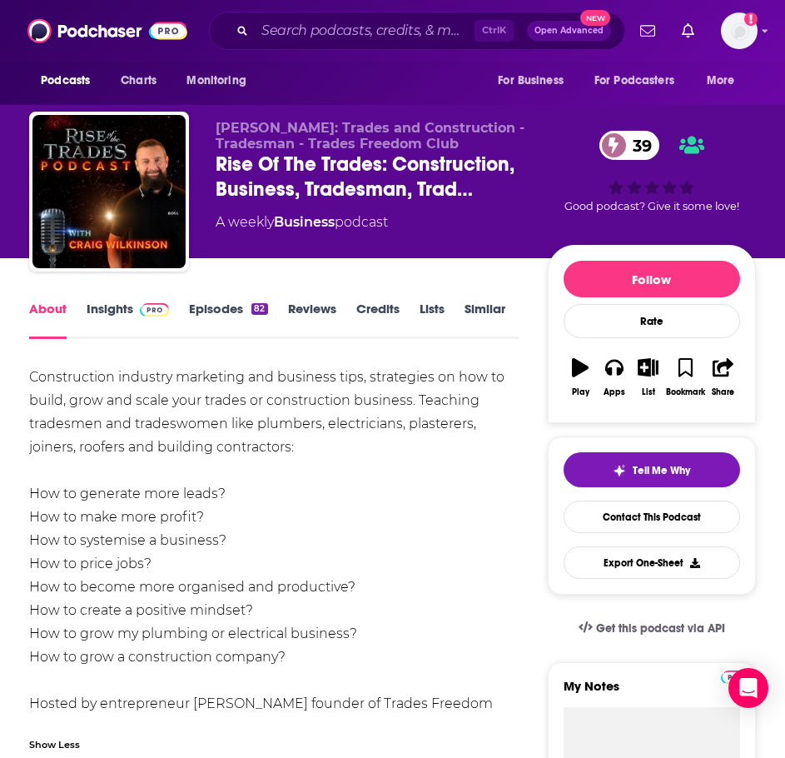
click at [150, 400] on div "Construction industry marketing and business tips, strategies on how to build, …" at bounding box center [274, 552] width 490 height 373
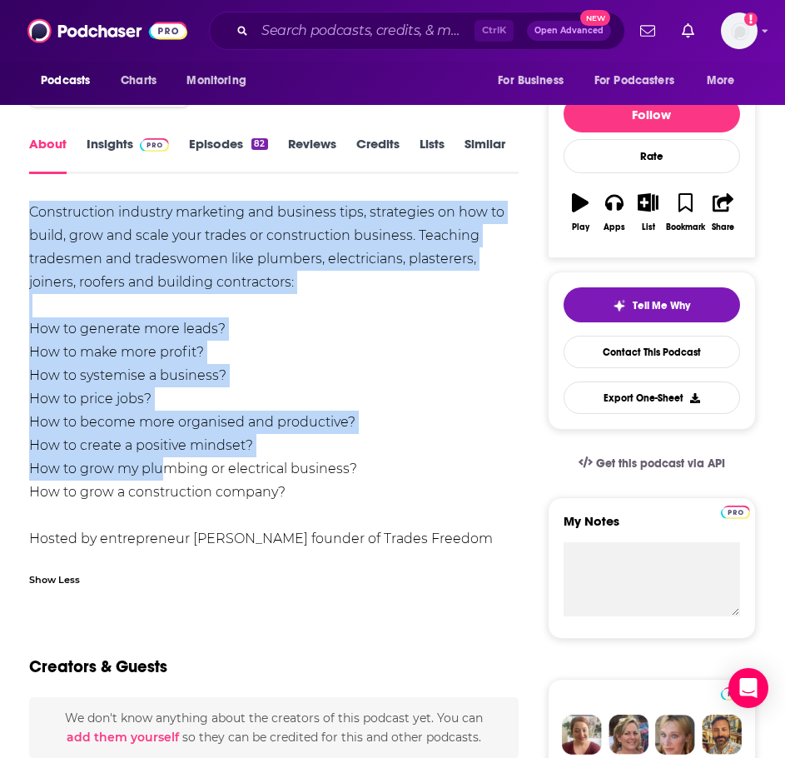
scroll to position [167, 0]
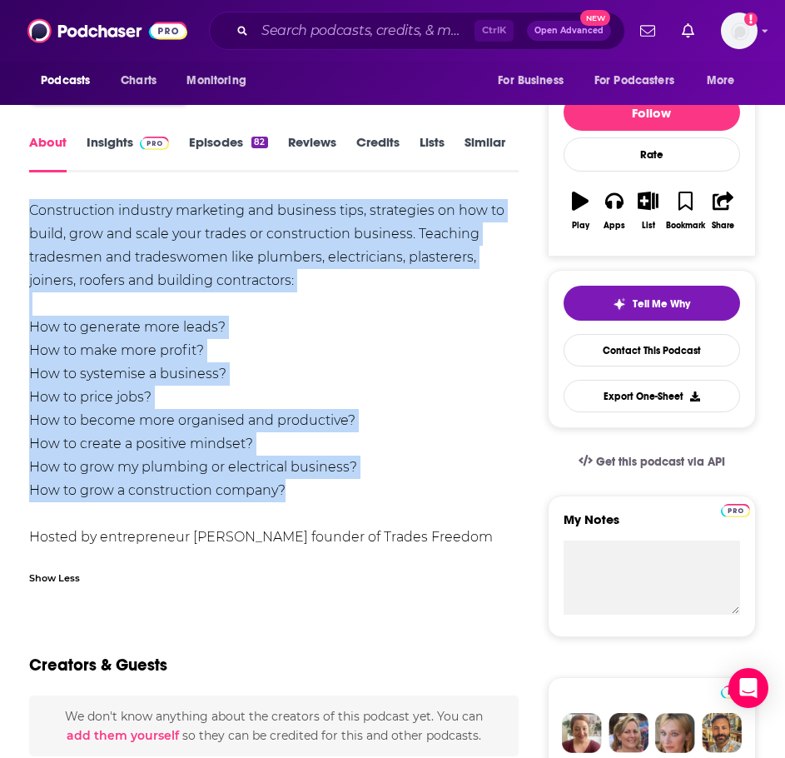
drag, startPoint x: 31, startPoint y: 371, endPoint x: 316, endPoint y: 496, distance: 311.4
click at [316, 496] on div "Construction industry marketing and business tips, strategies on how to build, …" at bounding box center [274, 385] width 490 height 373
copy div "Construction industry marketing and business tips, strategies on how to build, …"
click at [137, 151] on link "Insights" at bounding box center [128, 153] width 82 height 38
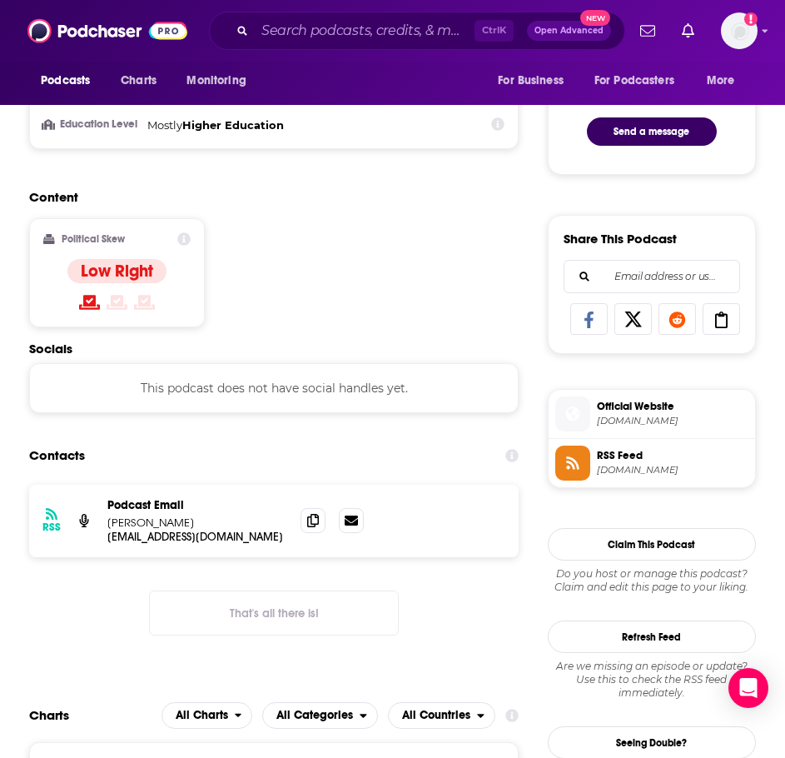
scroll to position [916, 0]
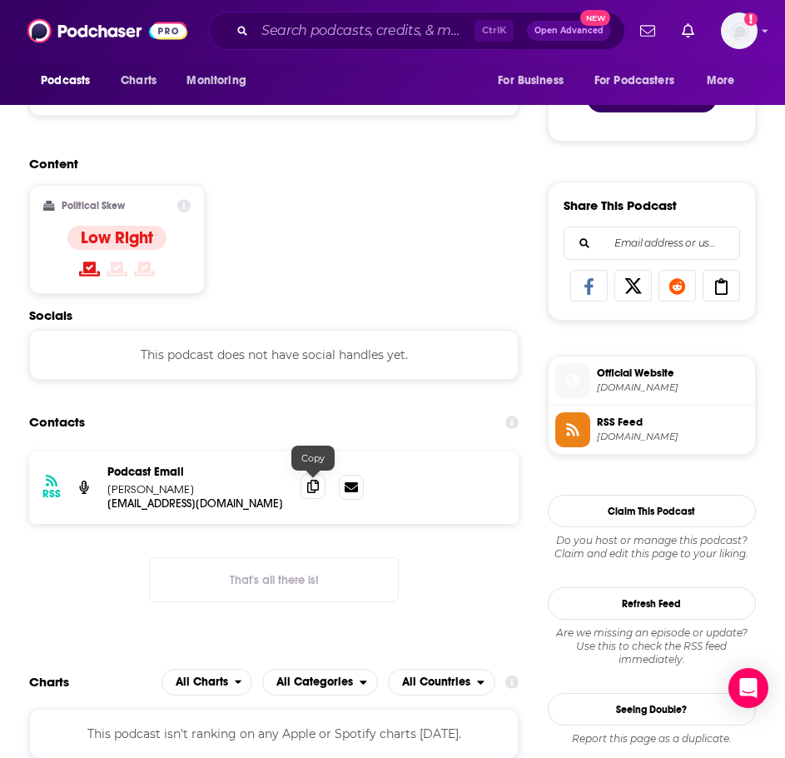
click at [316, 490] on icon at bounding box center [313, 486] width 12 height 13
click at [355, 35] on input "Search podcasts, credits, & more..." at bounding box center [365, 30] width 220 height 27
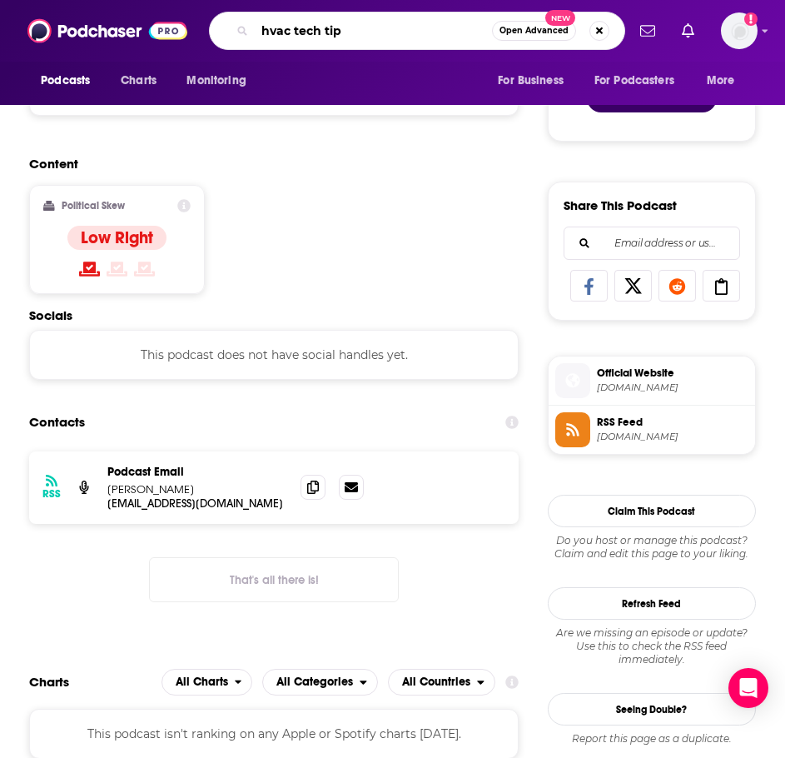
type input "hvac tech tips"
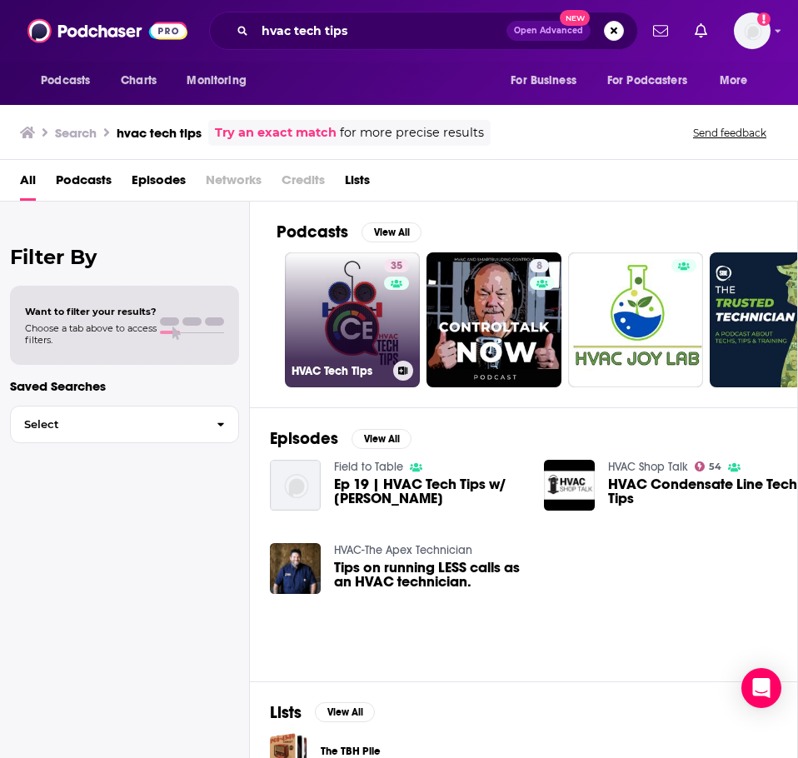
click at [319, 323] on link "35 HVAC Tech Tips" at bounding box center [352, 319] width 135 height 135
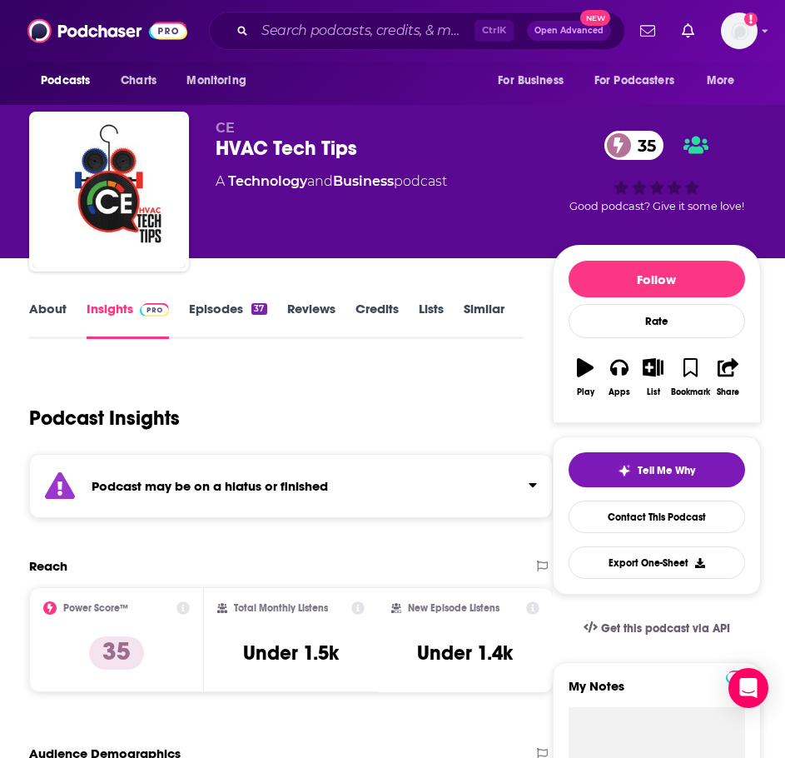
click at [225, 500] on div "Podcast may be on a hiatus or finished" at bounding box center [291, 486] width 524 height 64
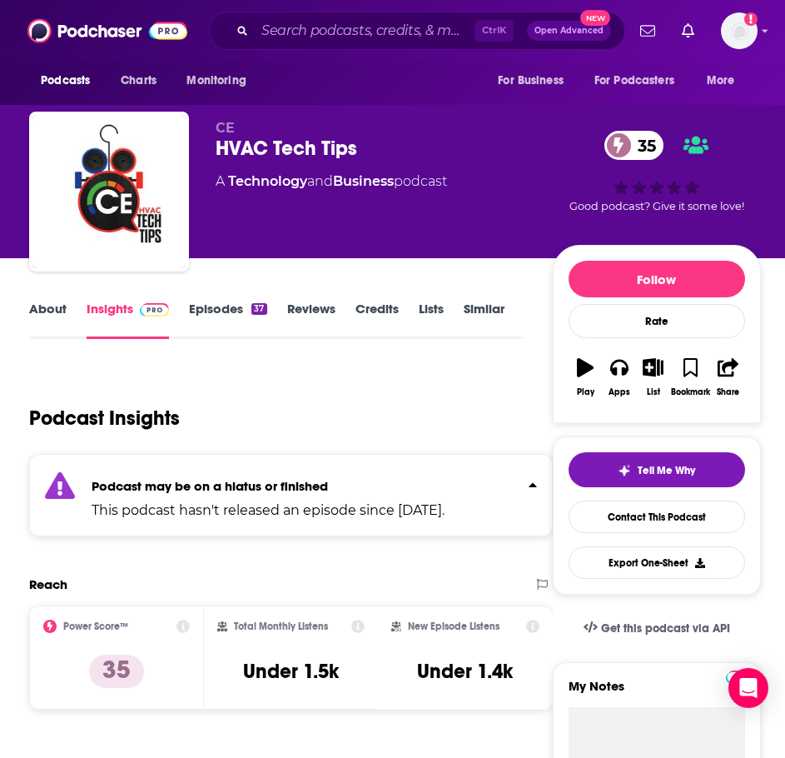
click at [232, 308] on link "Episodes 37" at bounding box center [227, 320] width 77 height 38
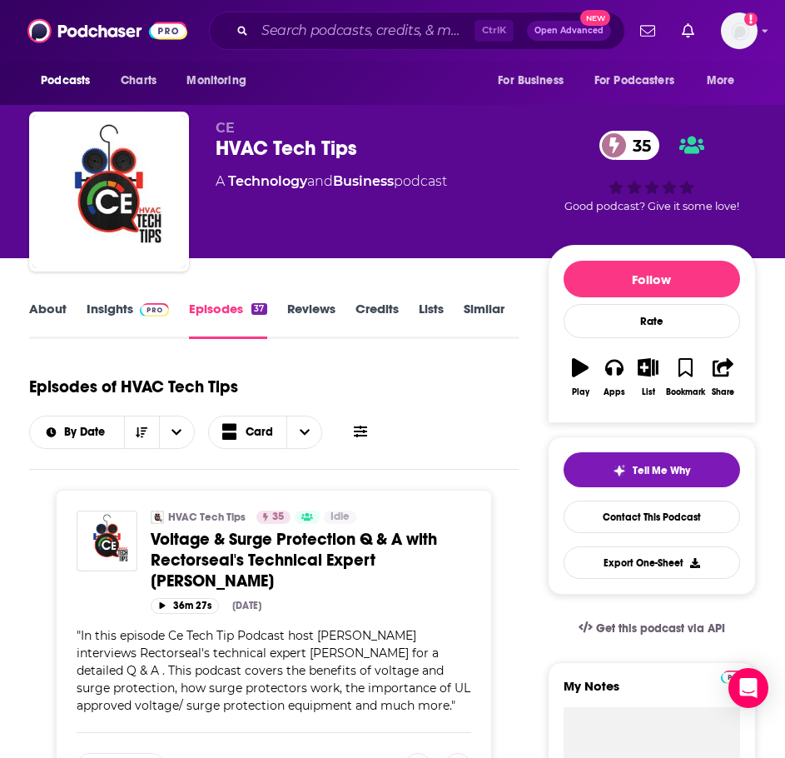
click at [47, 307] on link "About" at bounding box center [47, 320] width 37 height 38
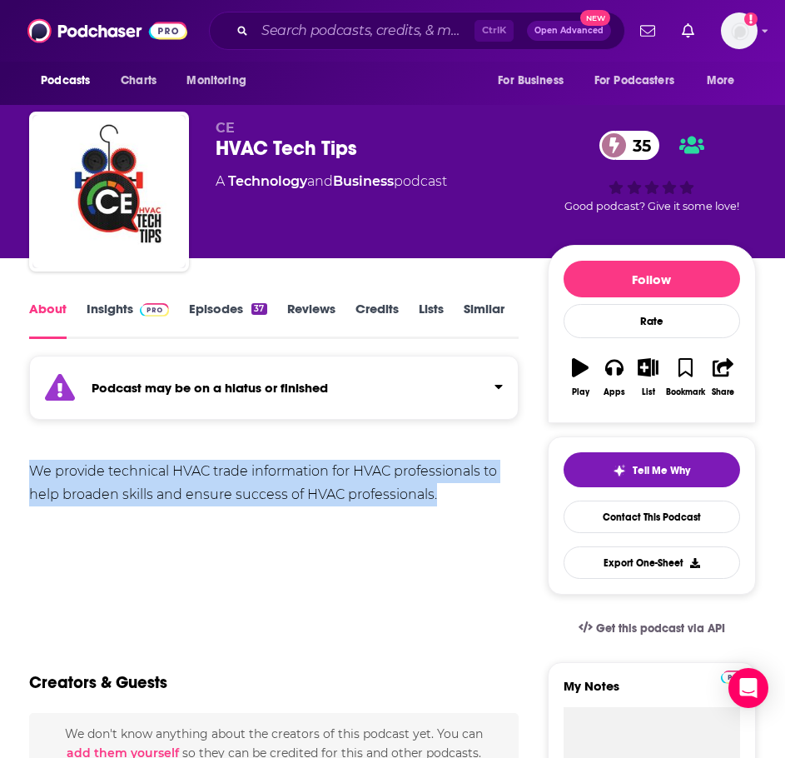
drag, startPoint x: 484, startPoint y: 504, endPoint x: 21, endPoint y: 463, distance: 464.9
copy div "We provide technical HVAC trade information for HVAC professionals to help broa…"
click at [114, 321] on link "Insights" at bounding box center [128, 320] width 82 height 38
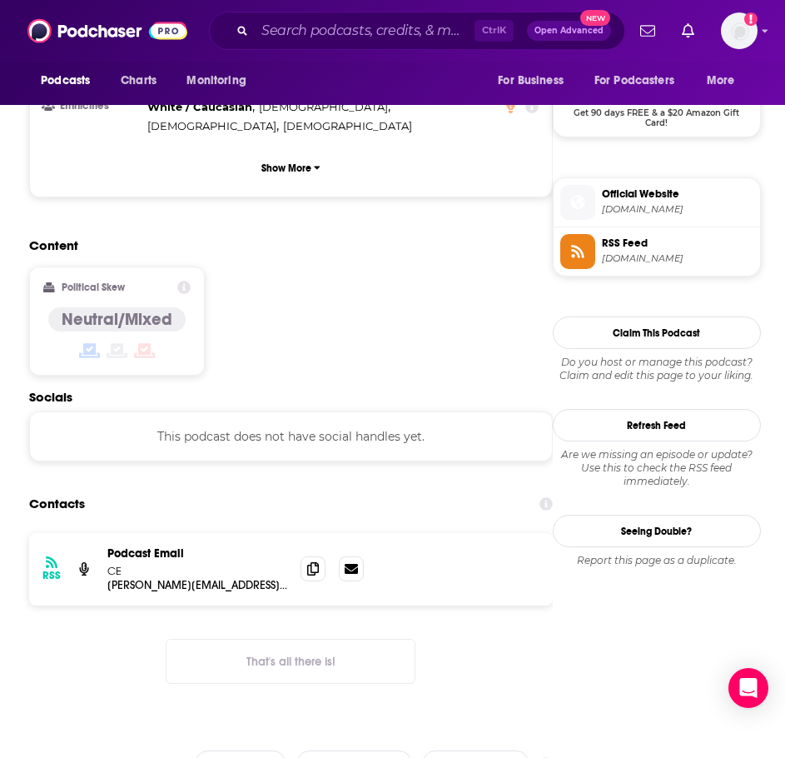
scroll to position [1249, 0]
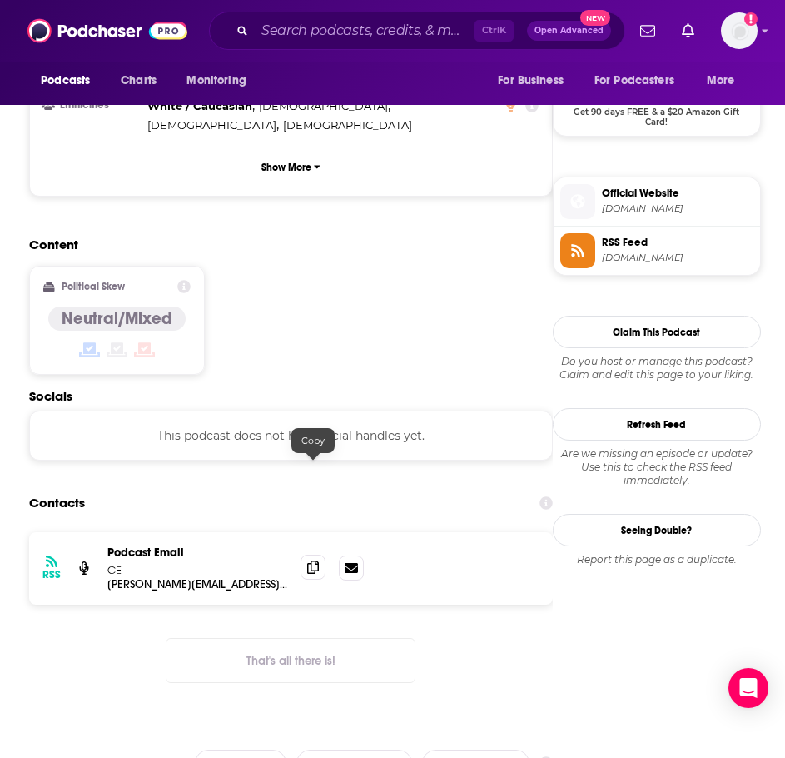
click at [311, 561] on icon at bounding box center [313, 567] width 12 height 13
click at [308, 35] on input "Search podcasts, credits, & more..." at bounding box center [365, 30] width 220 height 27
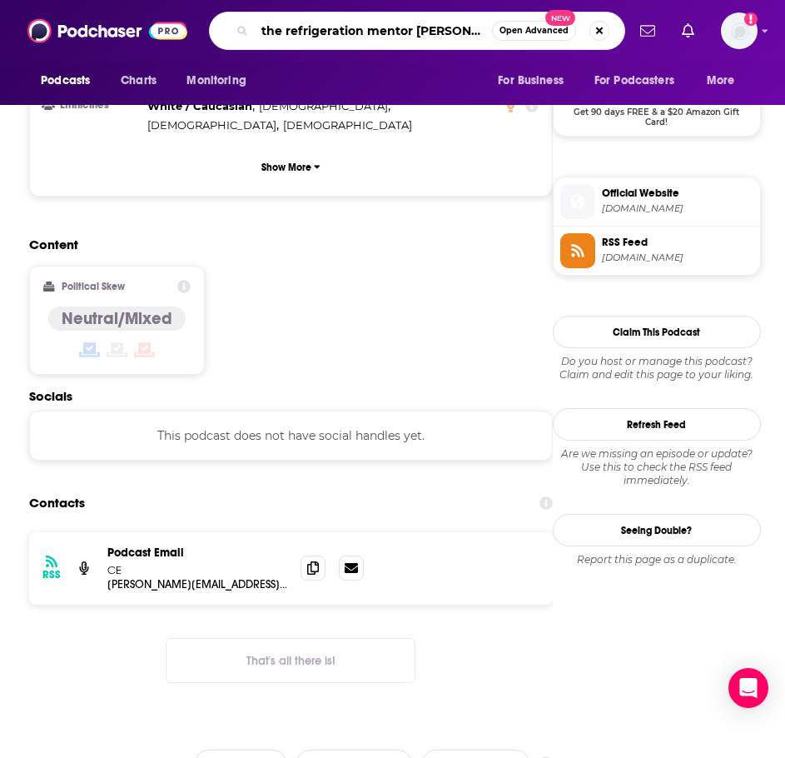
type input "the refrigeration mentor podcast"
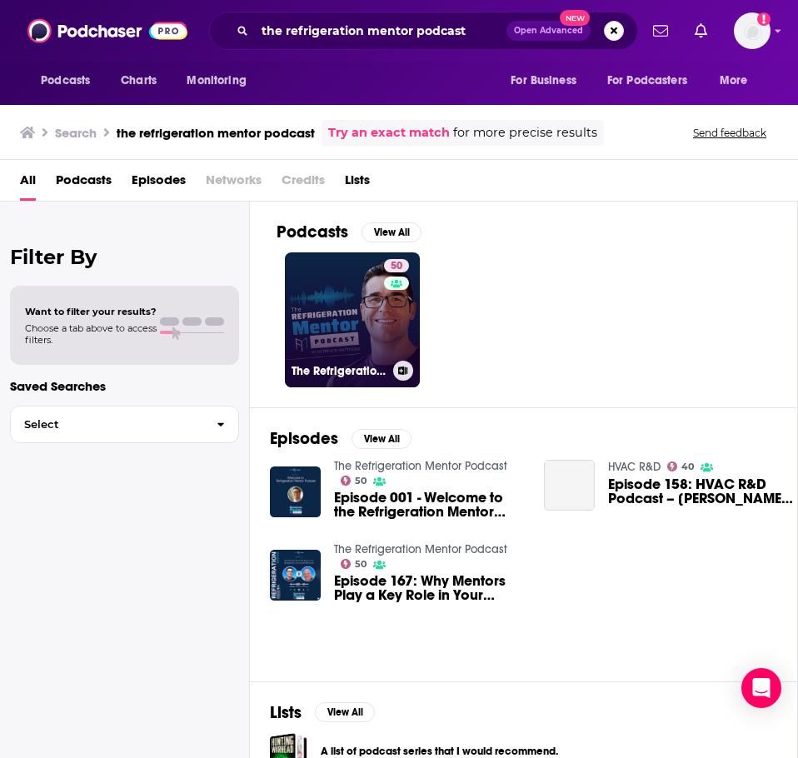
click at [331, 281] on link "50 The Refrigeration Mentor Podcast" at bounding box center [352, 319] width 135 height 135
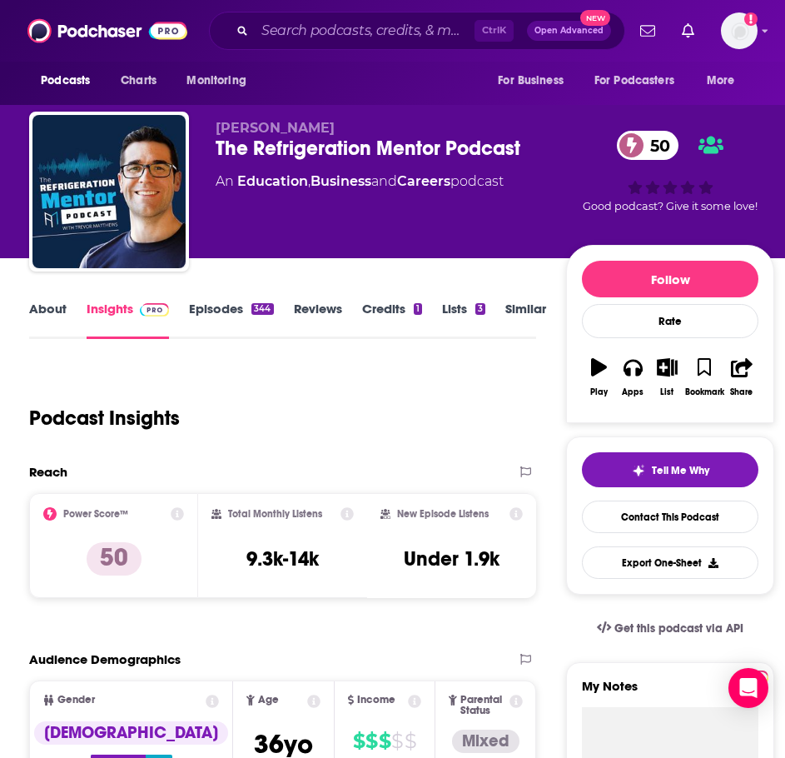
click at [53, 308] on link "About" at bounding box center [47, 320] width 37 height 38
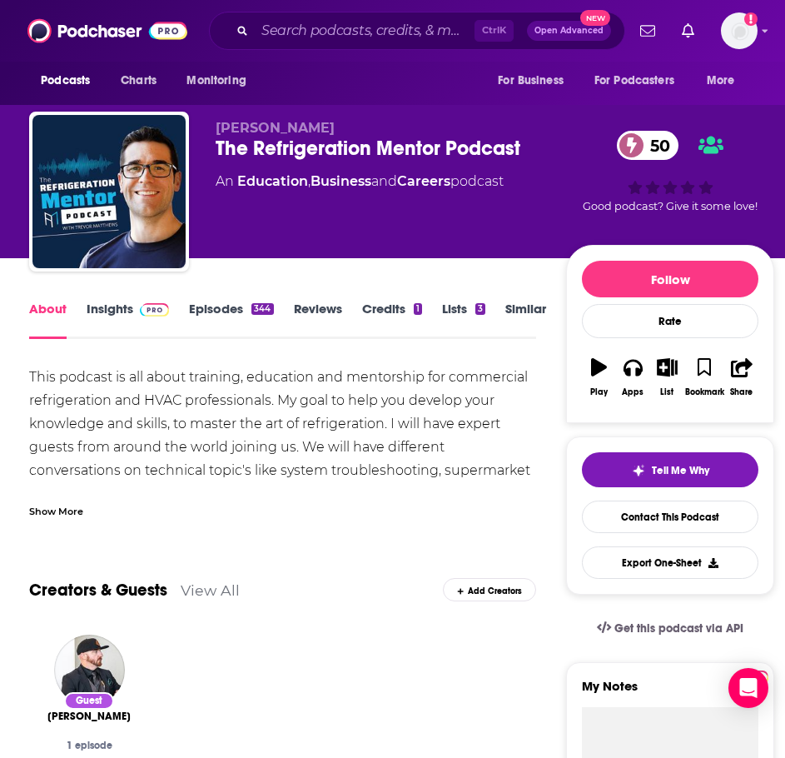
click at [90, 502] on div "Show More" at bounding box center [282, 505] width 507 height 28
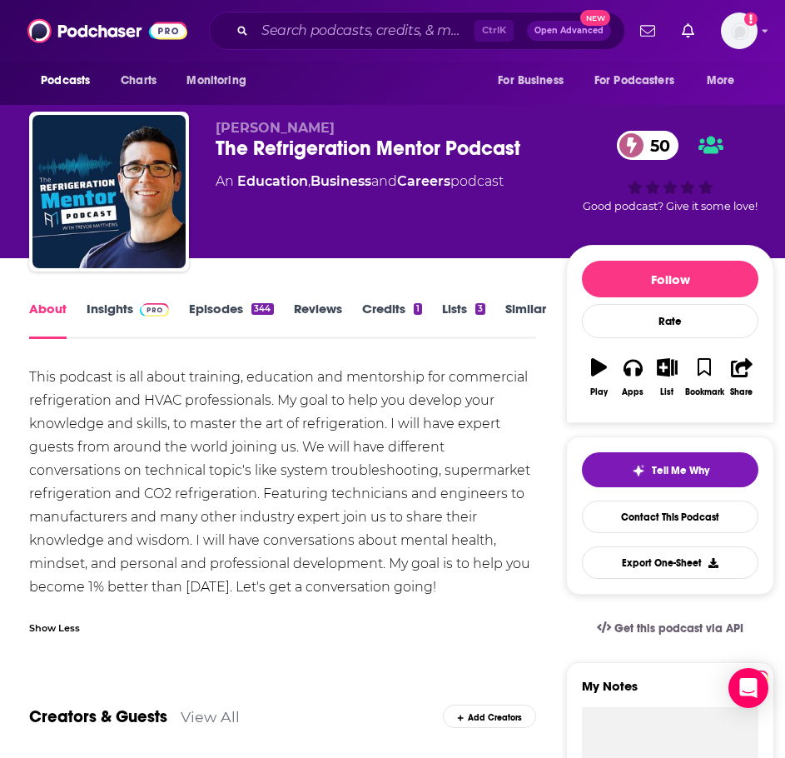
drag, startPoint x: 479, startPoint y: 587, endPoint x: 19, endPoint y: 379, distance: 504.7
copy div "This podcast is all about training, education and mentorship for commercial ref…"
click at [122, 323] on link "Insights" at bounding box center [128, 320] width 82 height 38
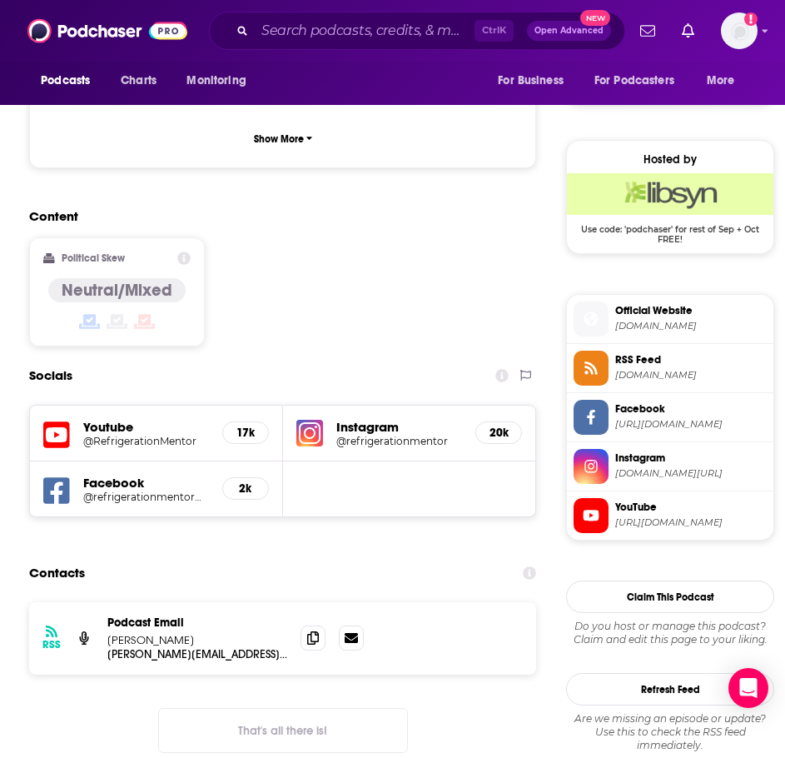
scroll to position [1249, 0]
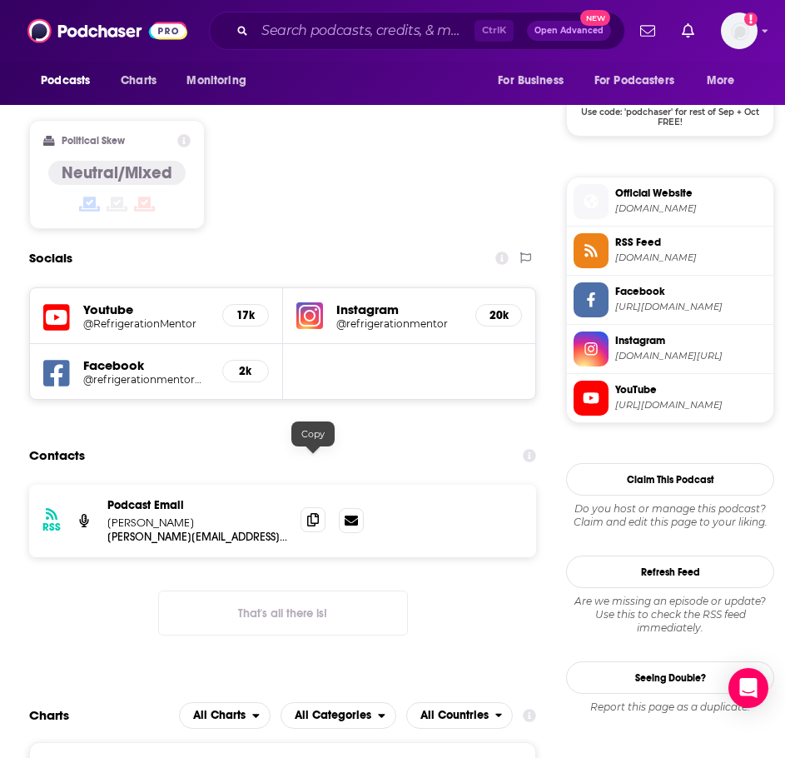
click at [312, 513] on icon at bounding box center [313, 519] width 12 height 13
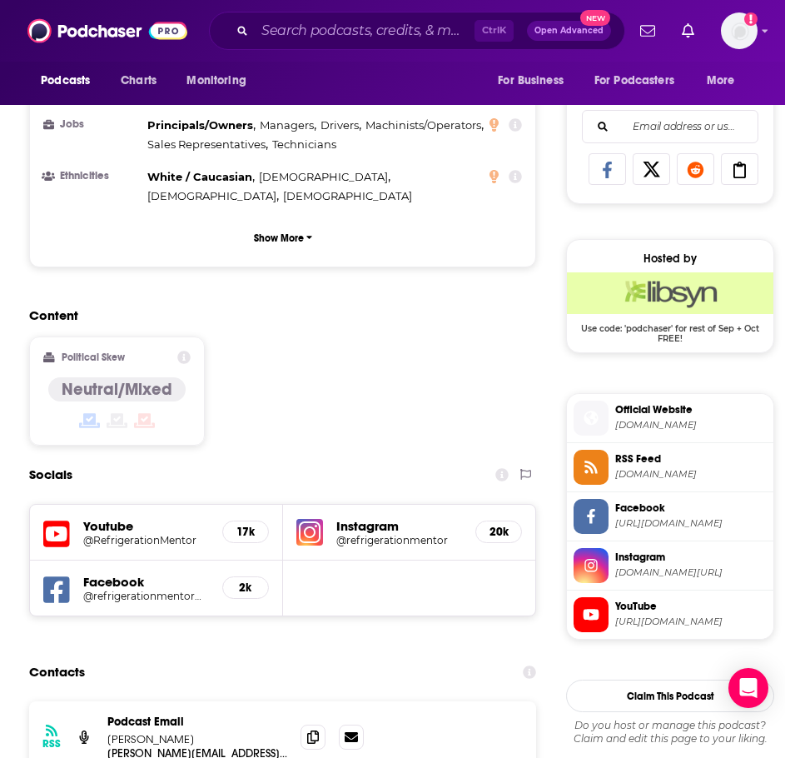
scroll to position [750, 0]
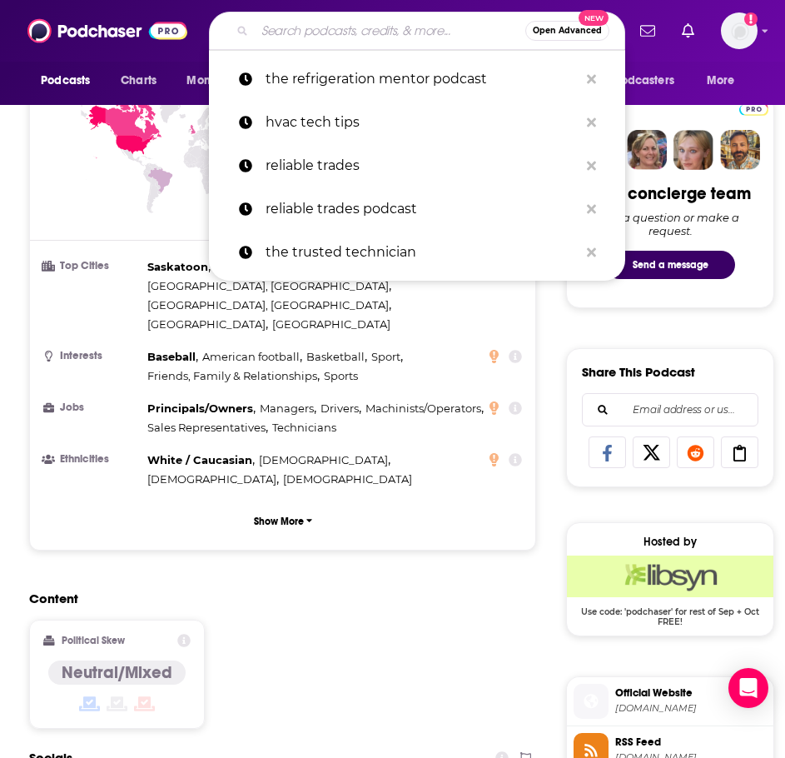
click at [331, 18] on input "Search podcasts, credits, & more..." at bounding box center [390, 30] width 271 height 27
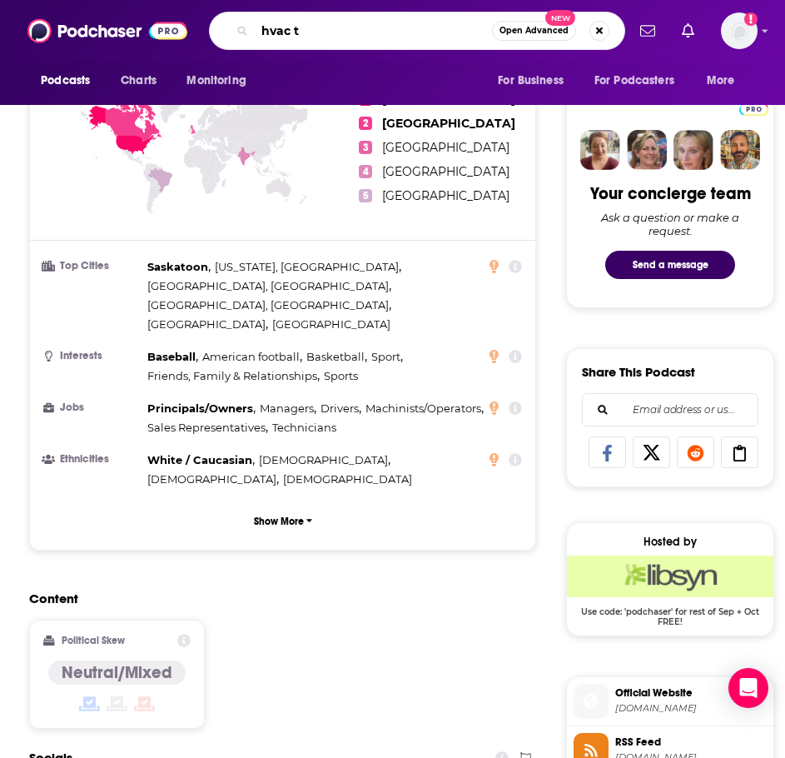
type input "hvac tv"
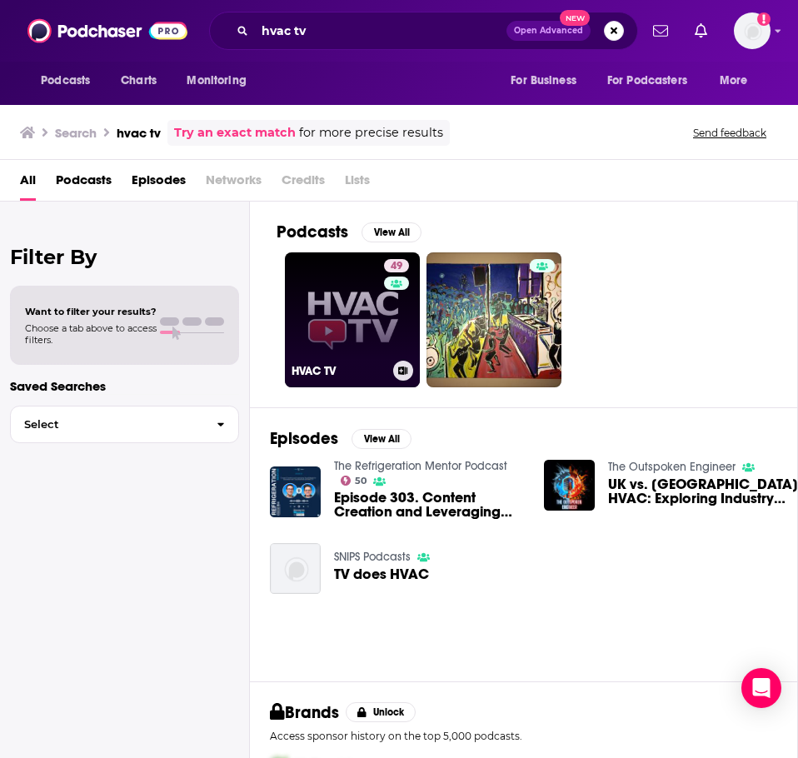
click at [351, 335] on link "49 HVAC TV" at bounding box center [352, 319] width 135 height 135
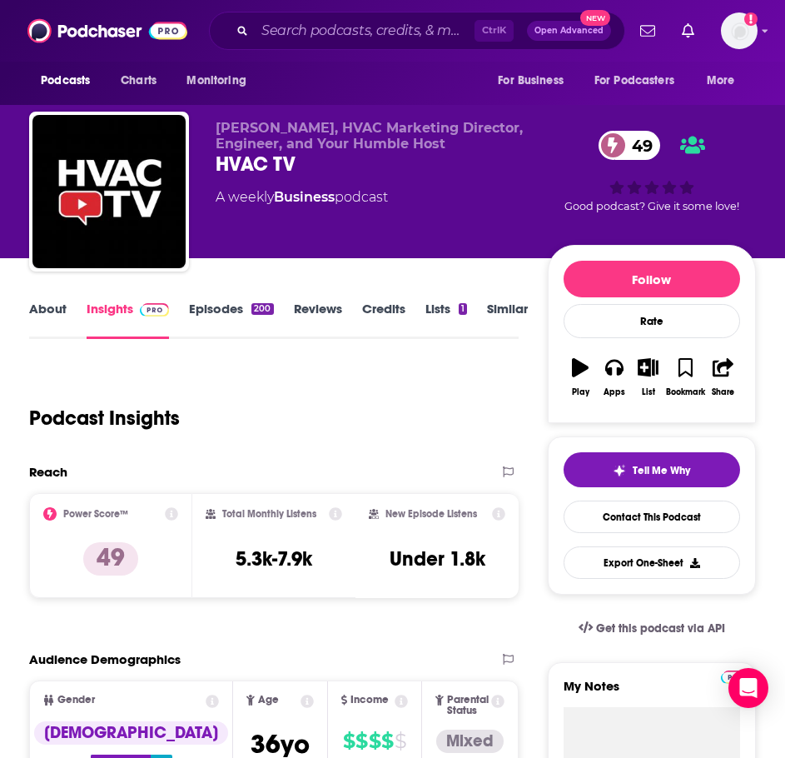
click at [41, 299] on div "About Insights Episodes 200 Reviews Credits Lists 1 Similar" at bounding box center [274, 318] width 490 height 41
click at [41, 309] on link "About" at bounding box center [47, 320] width 37 height 38
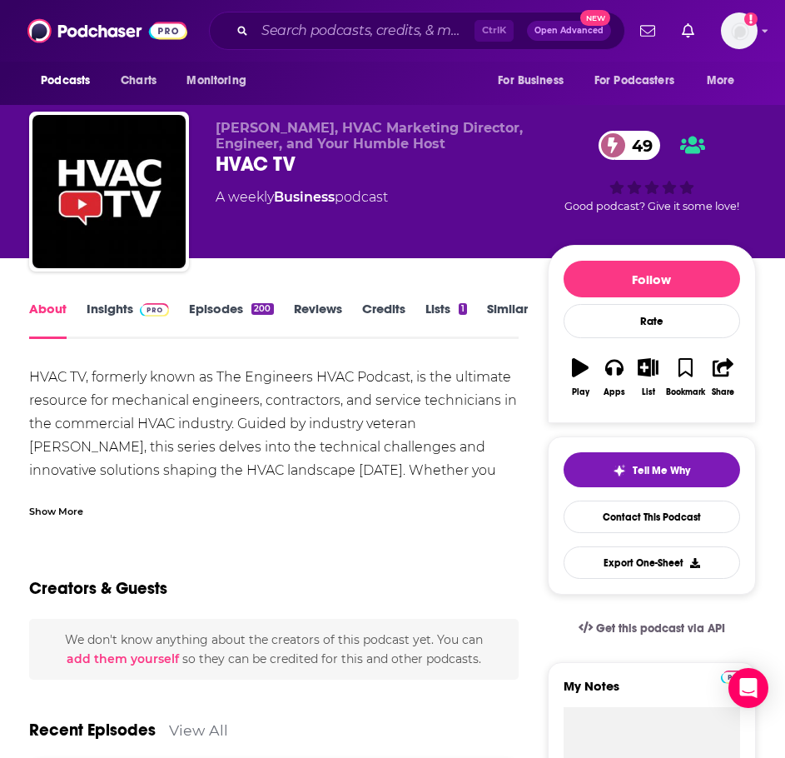
click at [58, 517] on div "Show More" at bounding box center [56, 510] width 54 height 16
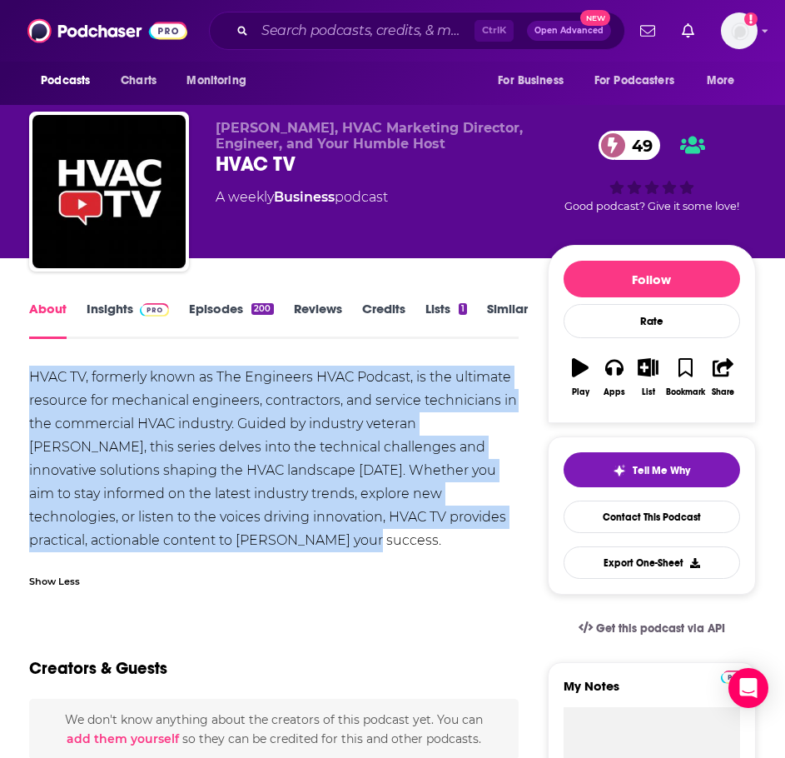
drag, startPoint x: 262, startPoint y: 545, endPoint x: 32, endPoint y: 375, distance: 285.9
click at [32, 375] on div "HVAC TV, formerly known as The Engineers HVAC Podcast, is the ultimate resource…" at bounding box center [274, 459] width 490 height 187
copy div "HVAC TV, formerly known as The Engineers HVAC Podcast, is the ultimate resource…"
click at [142, 314] on img at bounding box center [154, 309] width 29 height 13
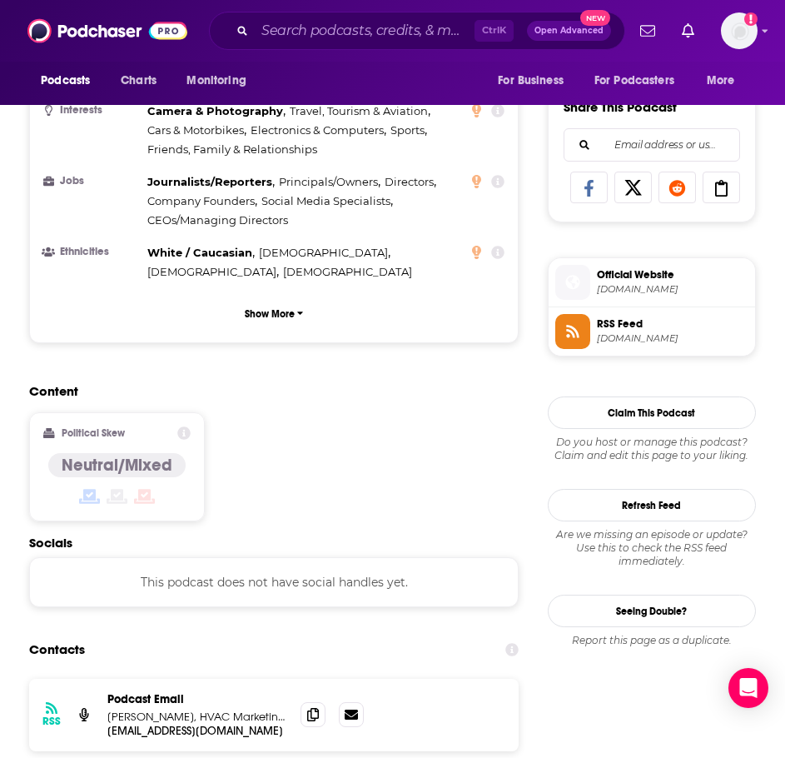
scroll to position [1083, 0]
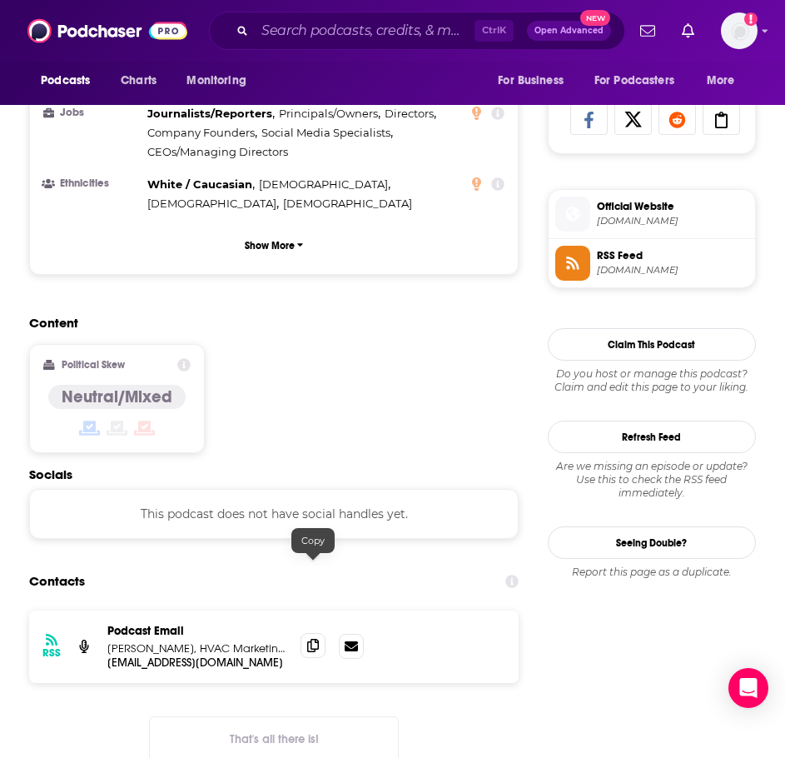
click at [313, 639] on icon at bounding box center [313, 645] width 12 height 13
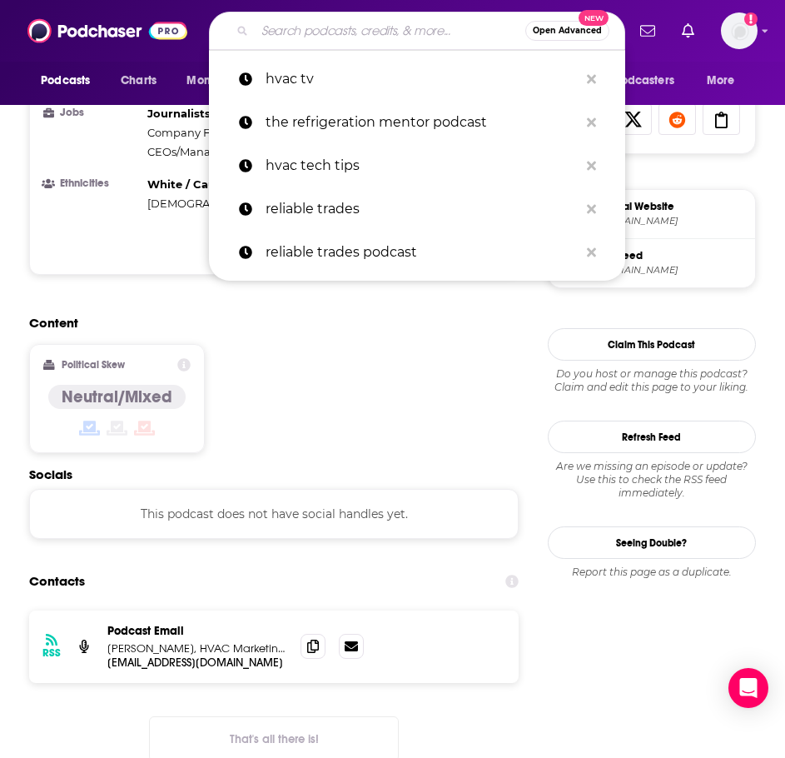
click at [367, 32] on input "Search podcasts, credits, & more..." at bounding box center [390, 30] width 271 height 27
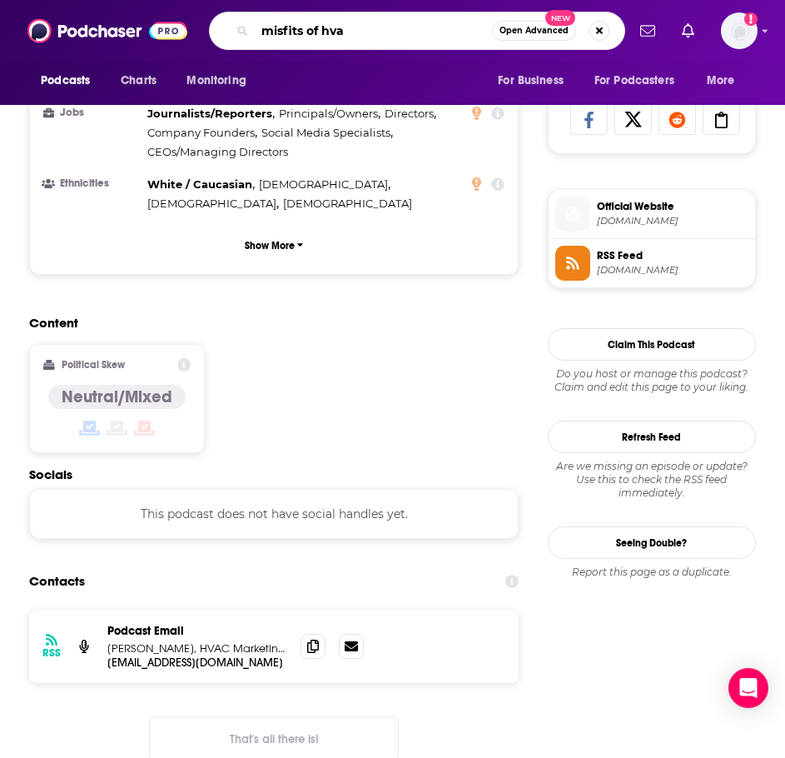
type input "misfits of hvac"
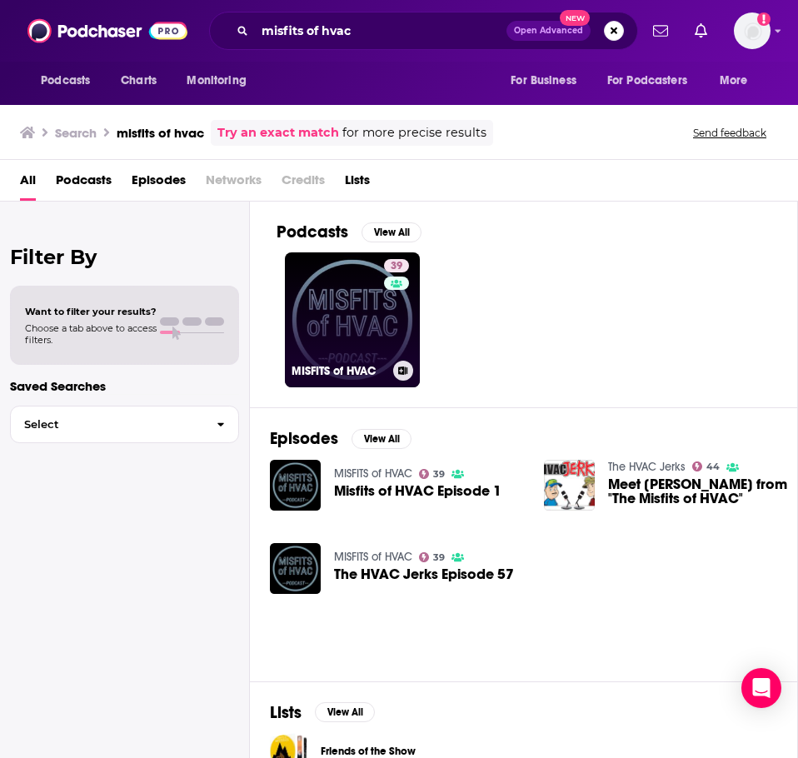
click at [332, 295] on link "39 MISFITS of HVAC" at bounding box center [352, 319] width 135 height 135
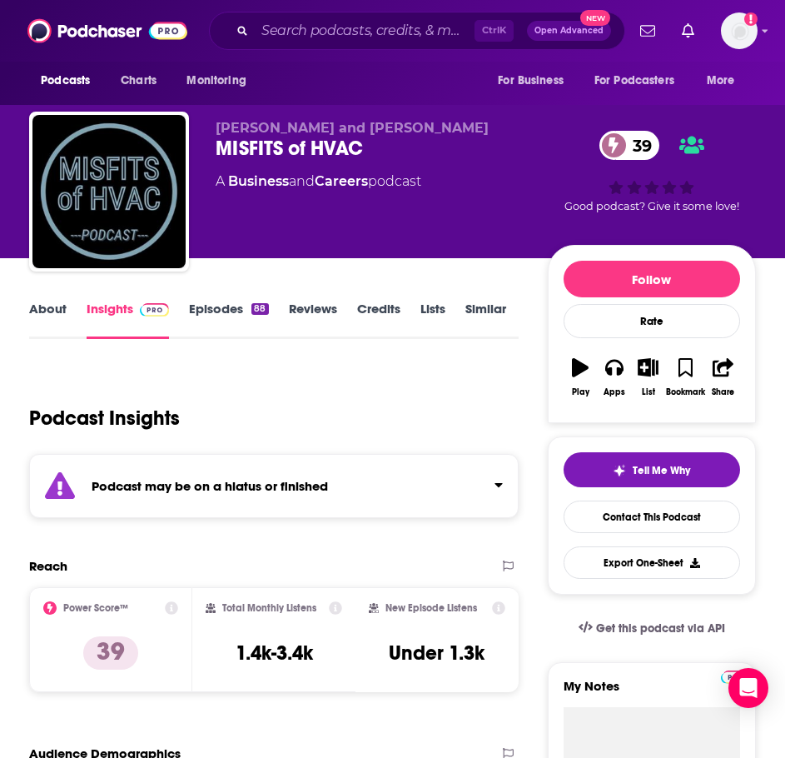
click at [156, 482] on strong "Podcast may be on a hiatus or finished" at bounding box center [210, 486] width 237 height 16
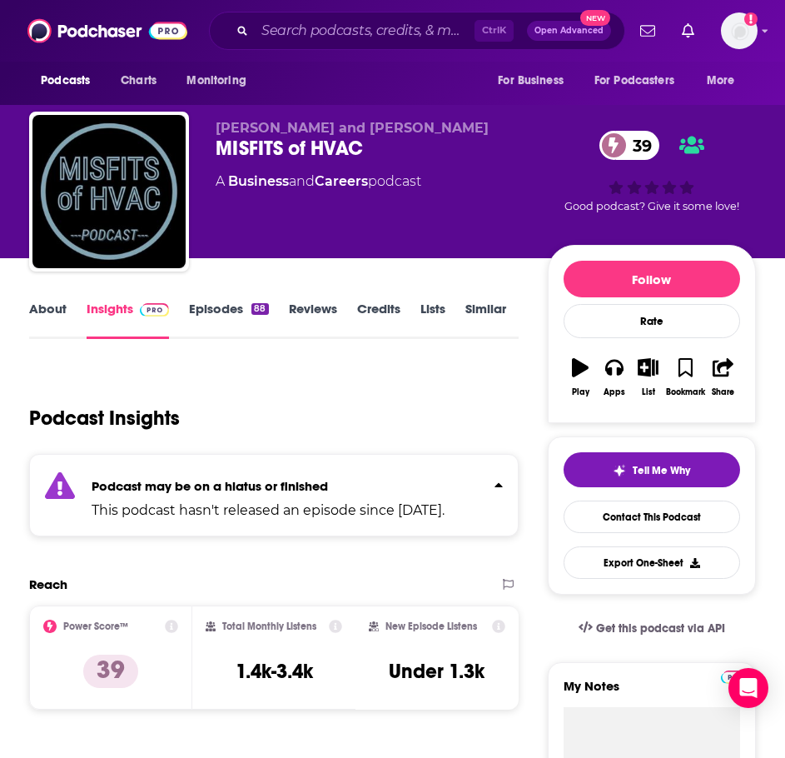
click at [223, 298] on div "About Insights Episodes 88 Reviews Credits Lists Similar" at bounding box center [274, 318] width 490 height 41
click at [222, 302] on link "Episodes 88" at bounding box center [228, 320] width 79 height 38
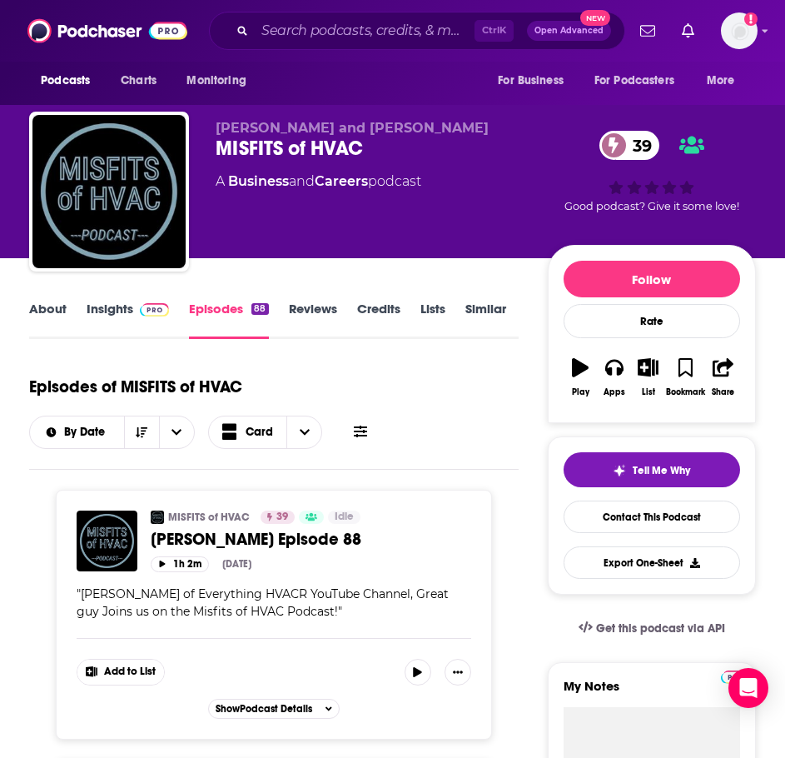
click at [37, 312] on link "About" at bounding box center [47, 320] width 37 height 38
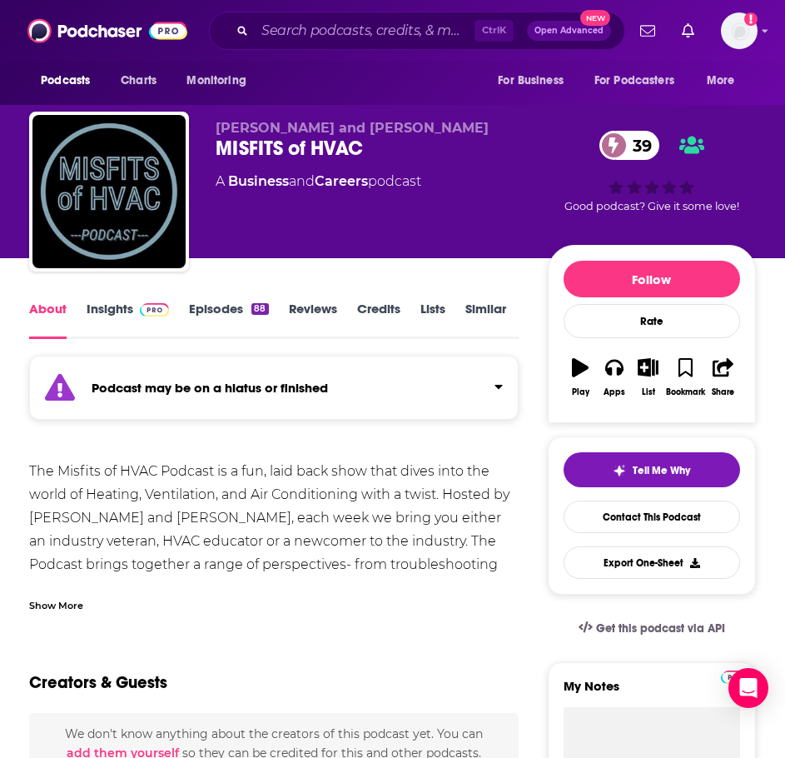
click at [65, 590] on div "Show More" at bounding box center [274, 599] width 490 height 28
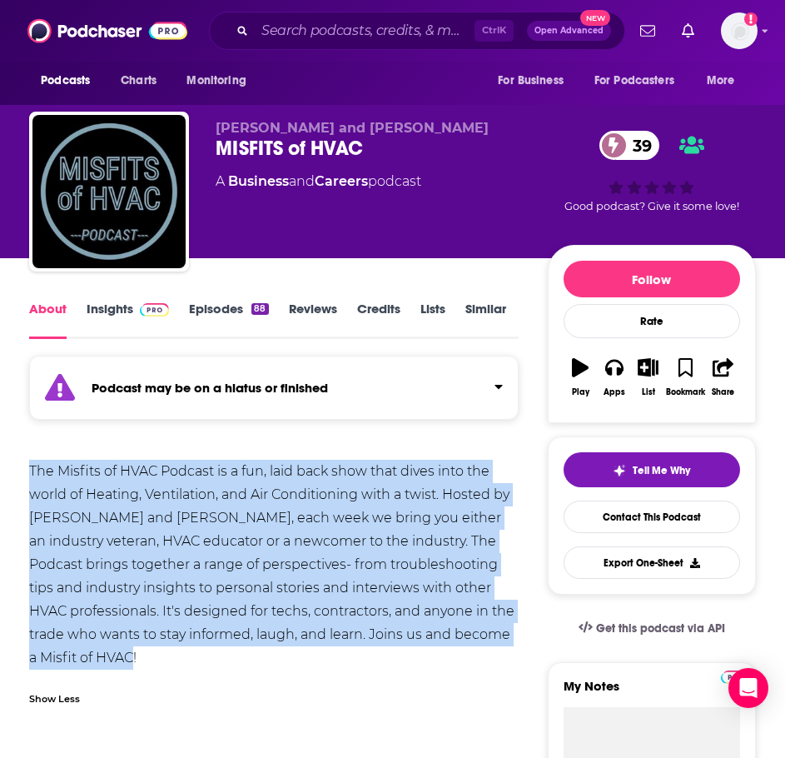
drag, startPoint x: 202, startPoint y: 658, endPoint x: 12, endPoint y: 461, distance: 273.9
copy div "The Misfits of HVAC Podcast is a fun, laid back show that dives into the world …"
click at [108, 310] on link "Insights" at bounding box center [128, 320] width 82 height 38
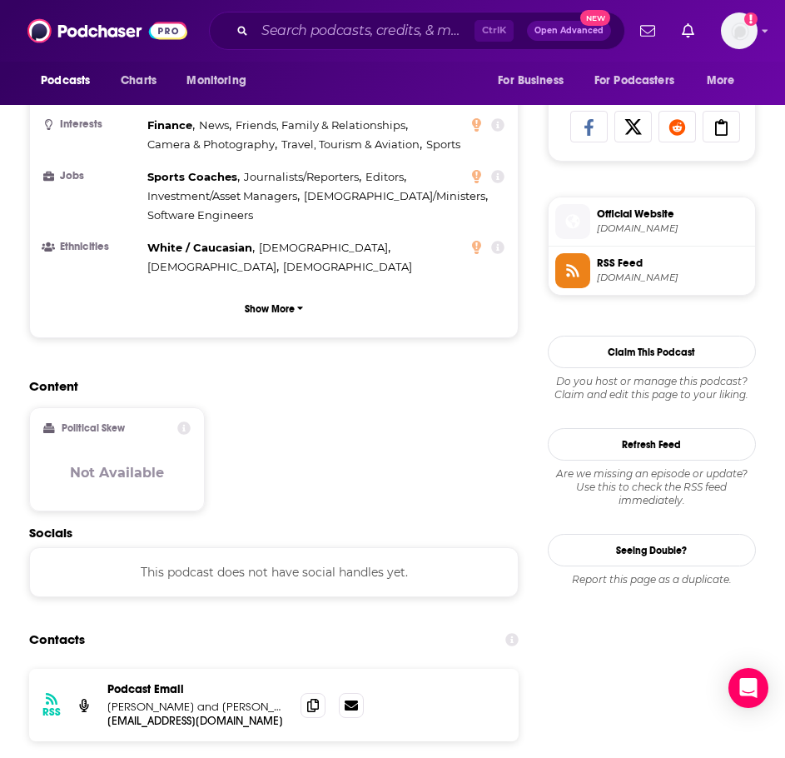
scroll to position [1083, 0]
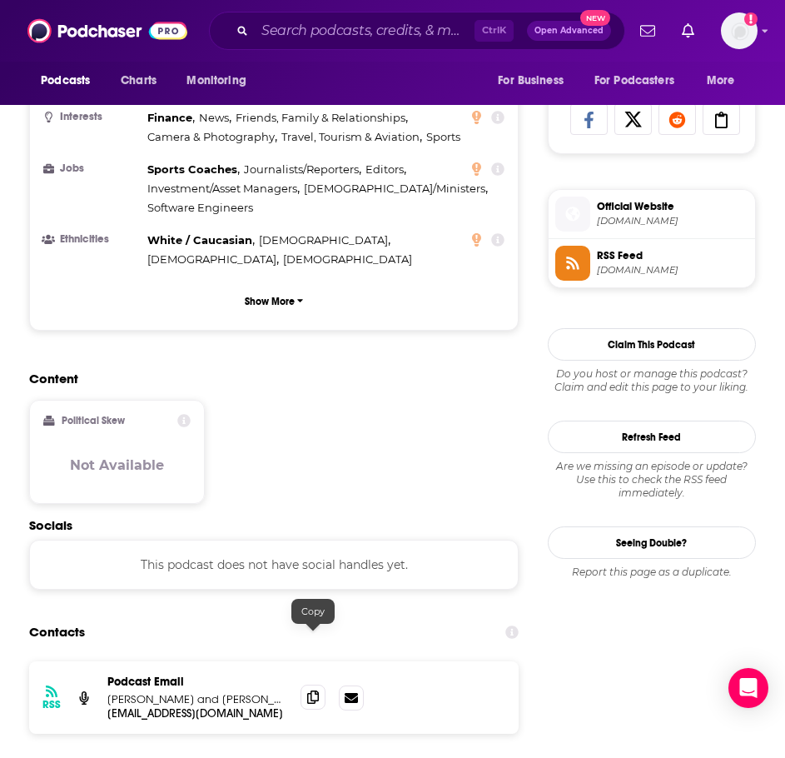
click at [309, 690] on icon at bounding box center [313, 696] width 12 height 13
click at [332, 36] on input "Search podcasts, credits, & more..." at bounding box center [365, 30] width 220 height 27
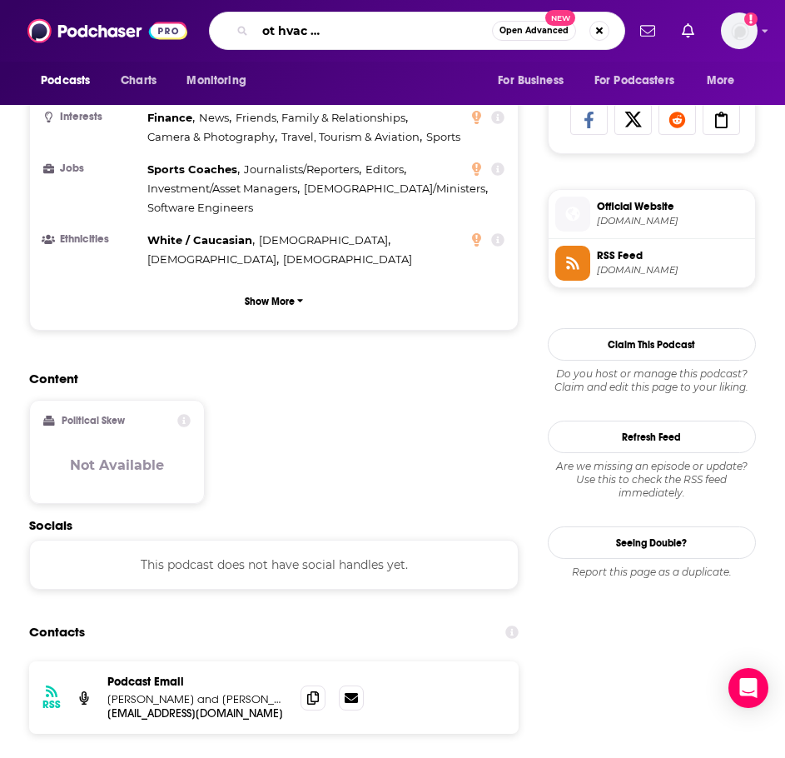
type input "lg pro cast: the place for hot hvac topics and cool conversations"
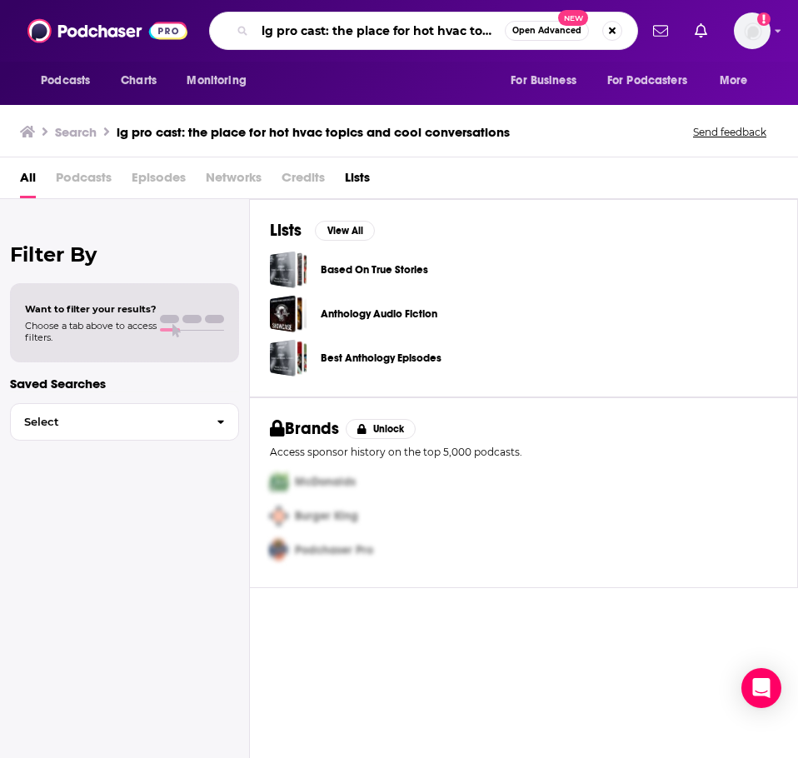
scroll to position [0, 153]
drag, startPoint x: 326, startPoint y: 32, endPoint x: 645, endPoint y: 20, distance: 319.2
click at [645, 20] on div "Podcasts Charts Monitoring lg pro cast: the place for hot hvac topics and cool …" at bounding box center [399, 31] width 798 height 62
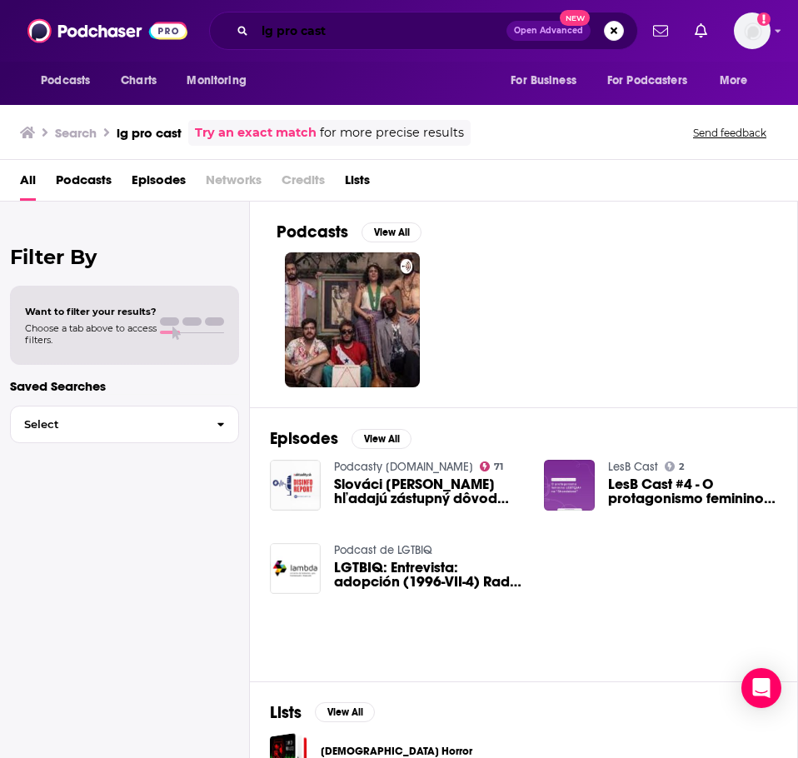
click at [297, 33] on input "lg pro cast" at bounding box center [381, 30] width 252 height 27
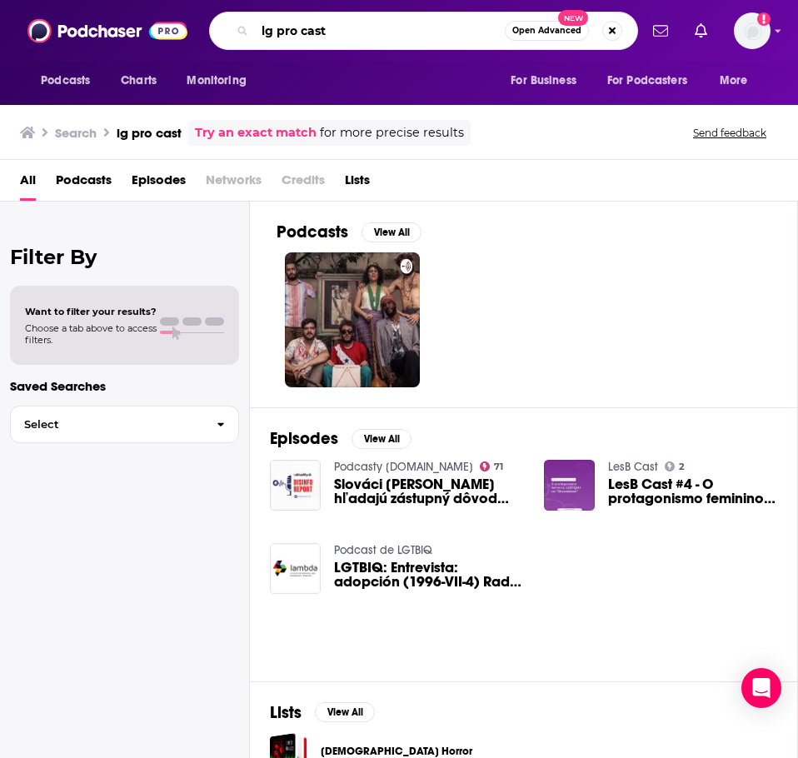
click at [297, 33] on input "lg pro cast" at bounding box center [380, 30] width 250 height 27
type input "hvac-ology"
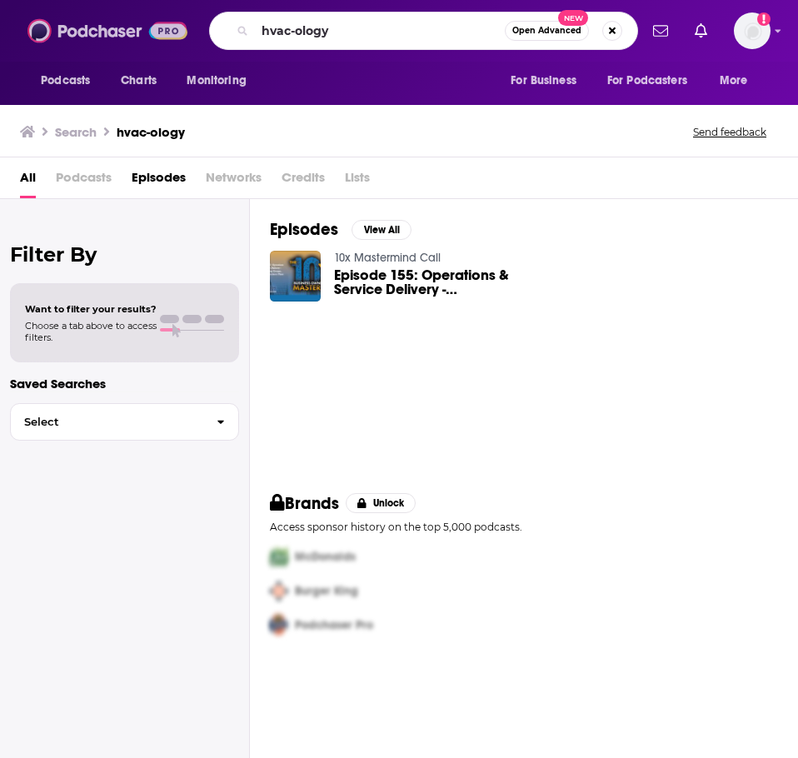
click at [47, 36] on img at bounding box center [107, 31] width 160 height 32
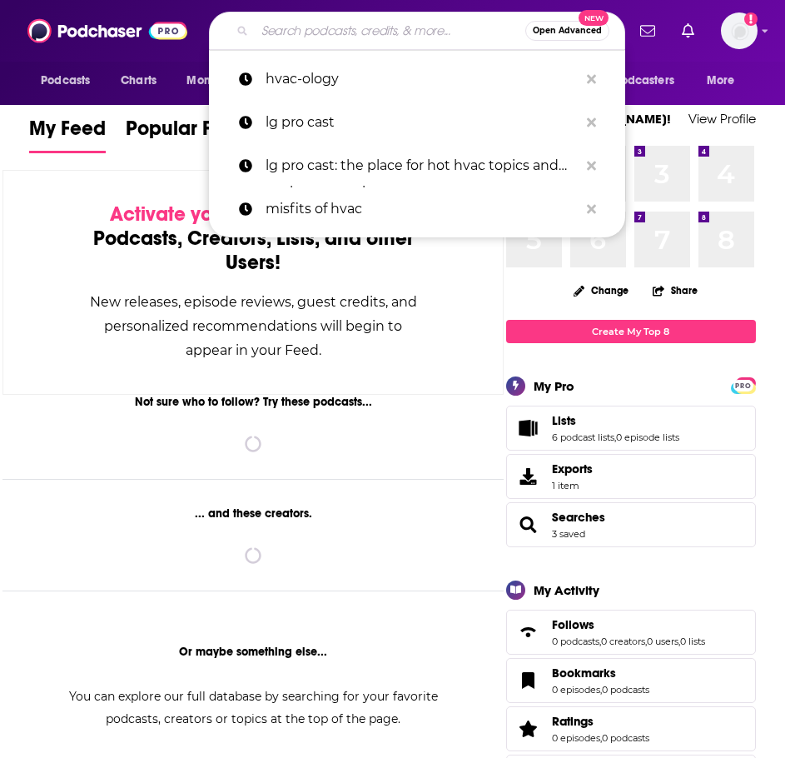
click at [456, 18] on input "Search podcasts, credits, & more..." at bounding box center [390, 30] width 271 height 27
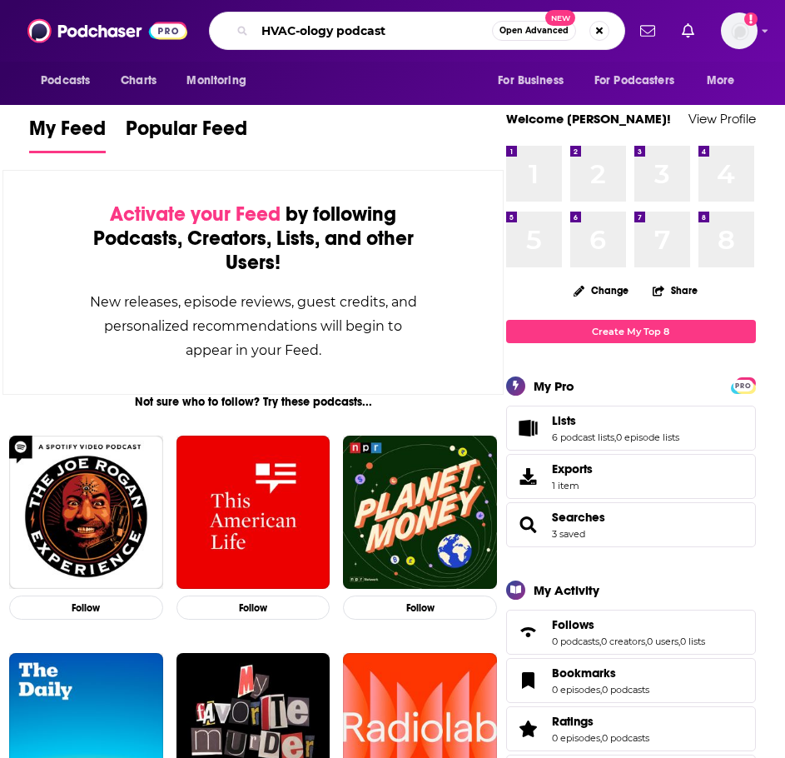
type input "HVAC-ology podcast"
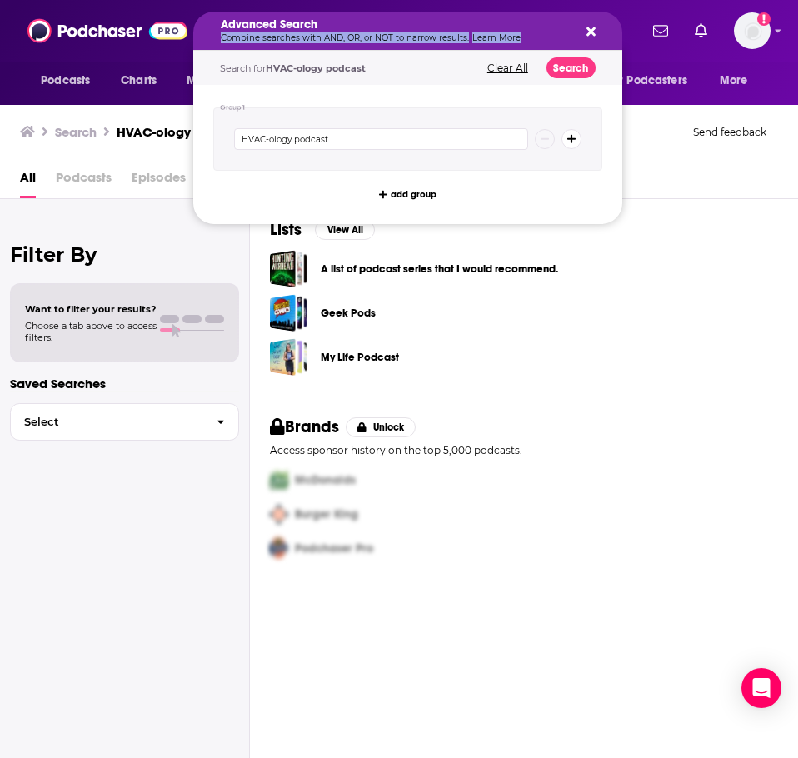
click at [371, 34] on p "Combine searches with AND, OR, or NOT to narrow results. Learn More" at bounding box center [394, 38] width 347 height 8
click at [498, 64] on button "Clear All" at bounding box center [507, 68] width 51 height 12
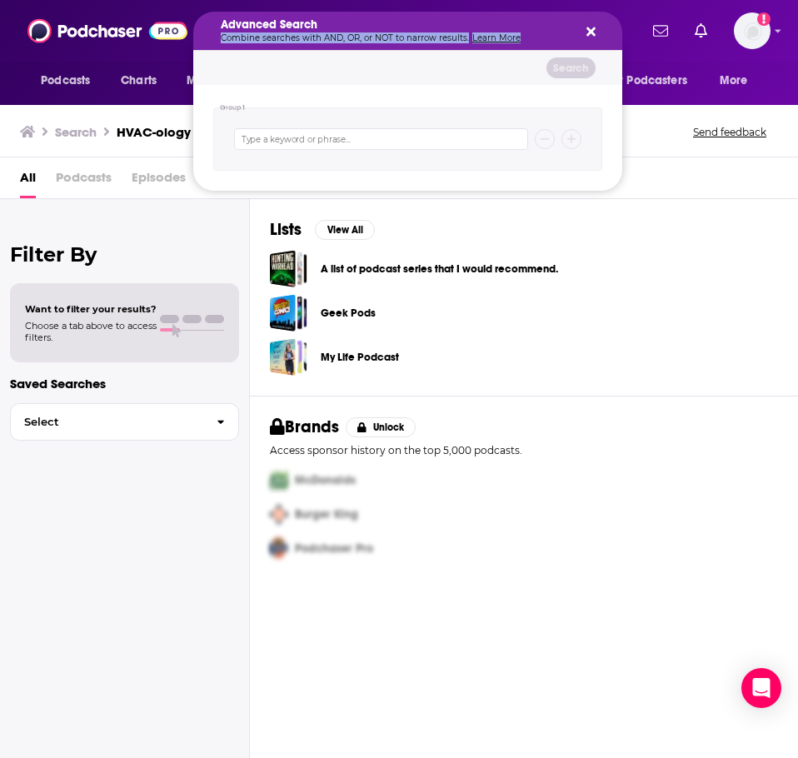
click at [595, 30] on icon "Search podcasts, credits, & more..." at bounding box center [590, 31] width 9 height 13
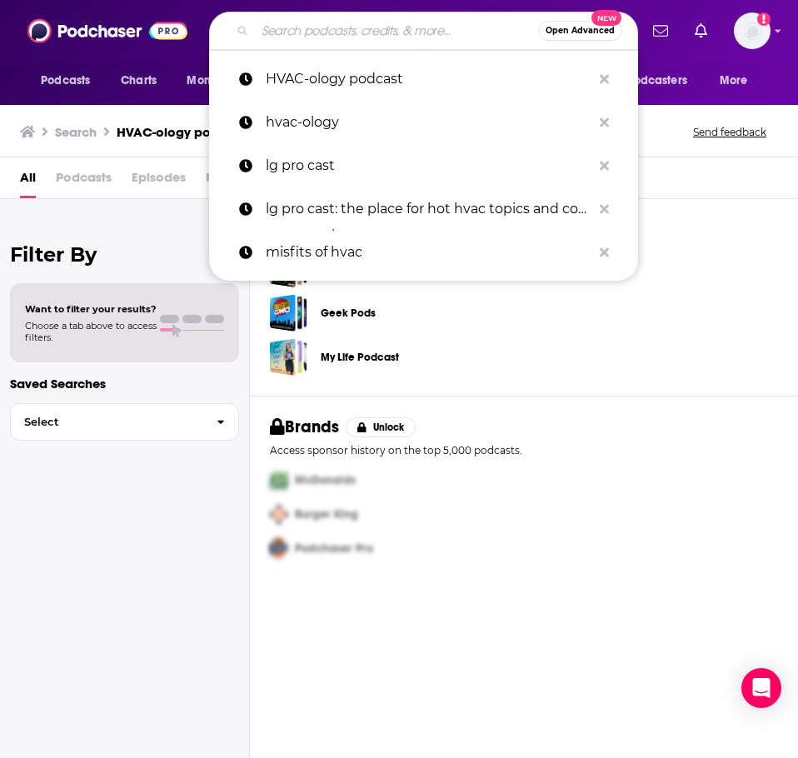
click at [270, 37] on input "Search podcasts, credits, & more..." at bounding box center [396, 30] width 283 height 27
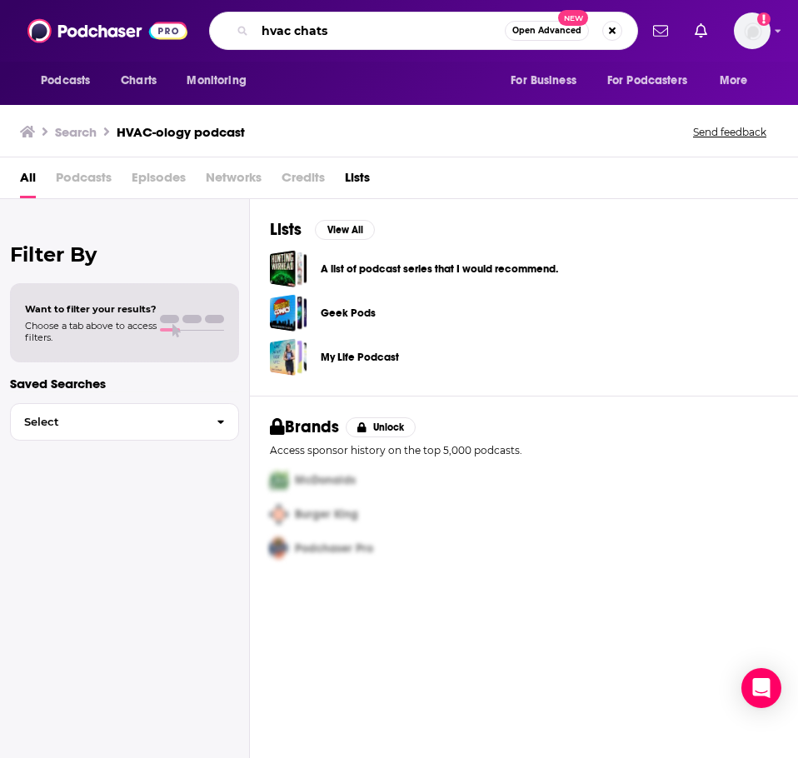
type input "hvac chats"
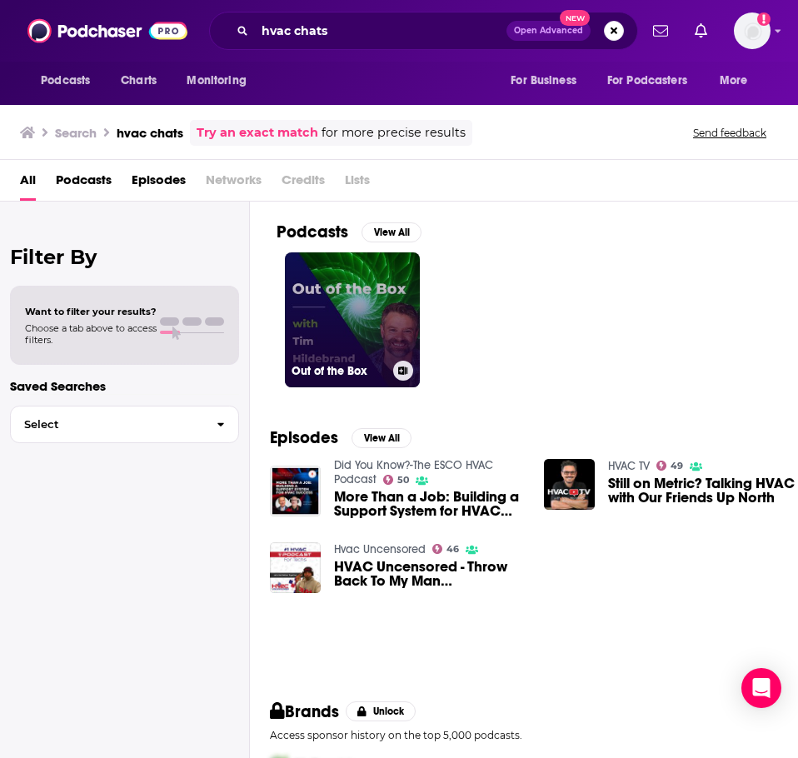
click at [346, 310] on link "Out of the Box" at bounding box center [352, 319] width 135 height 135
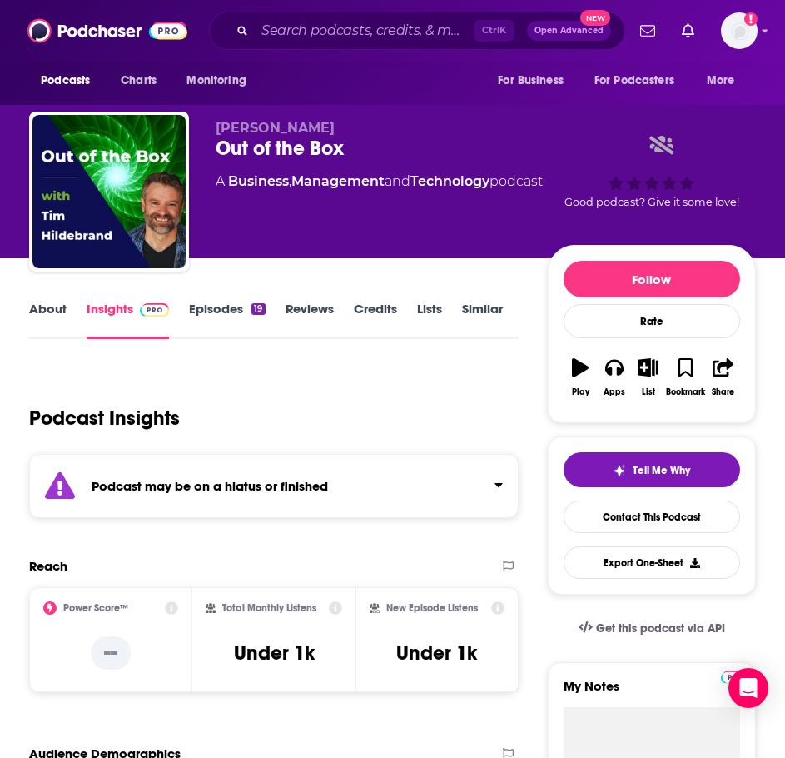
click at [272, 508] on div "Podcast may be on a hiatus or finished" at bounding box center [274, 486] width 490 height 64
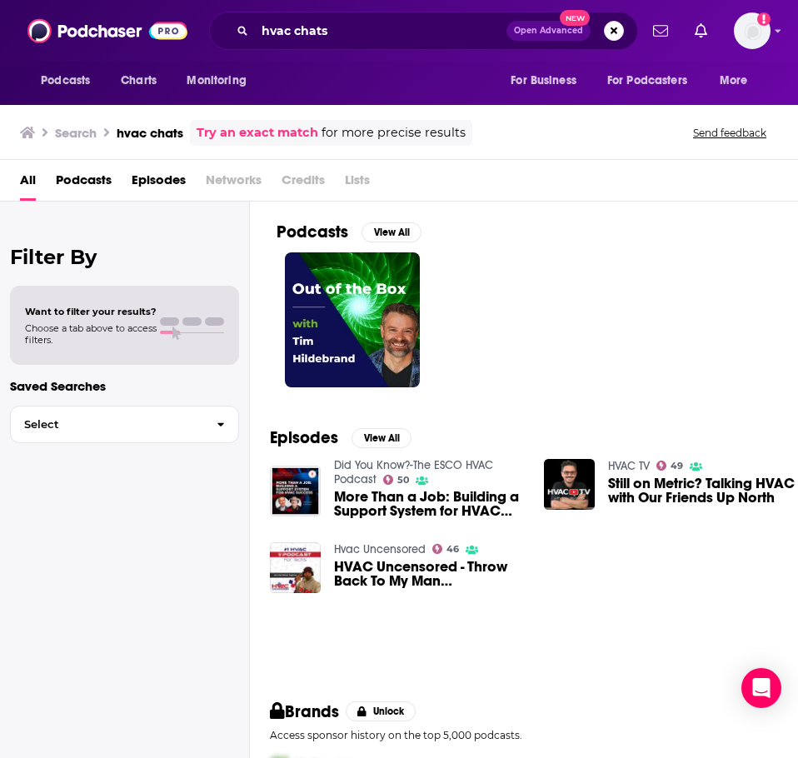
click at [369, 469] on link "Did You Know?-The ESCO HVAC Podcast" at bounding box center [413, 472] width 159 height 28
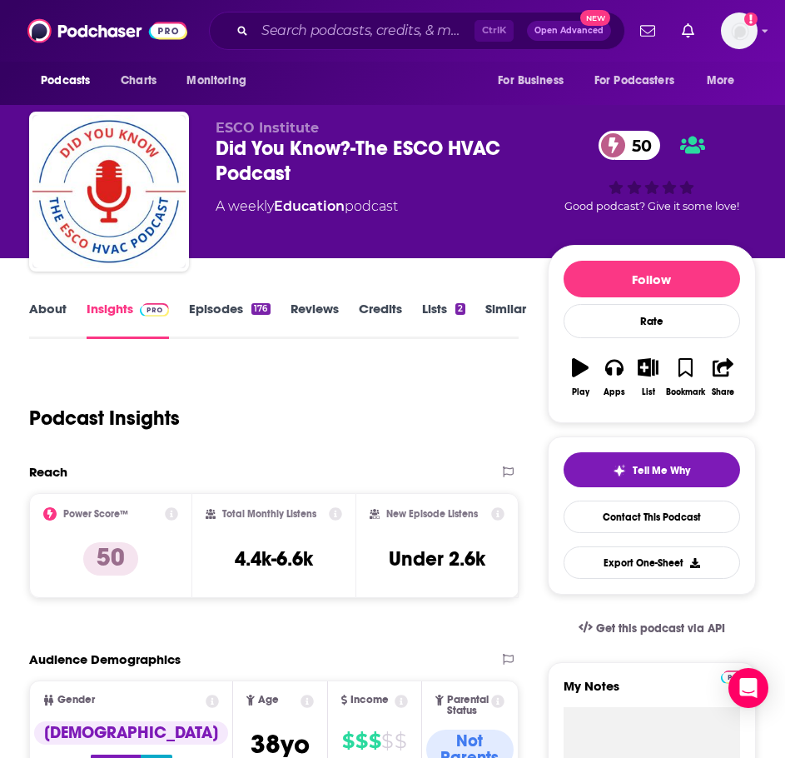
click at [36, 313] on link "About" at bounding box center [47, 320] width 37 height 38
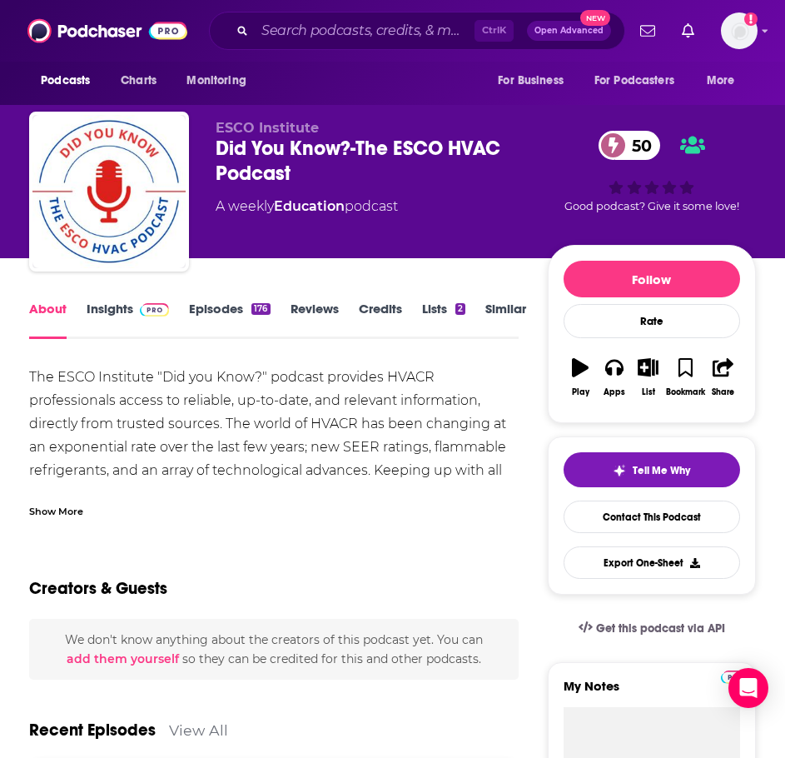
click at [82, 492] on div "Show More" at bounding box center [274, 505] width 490 height 28
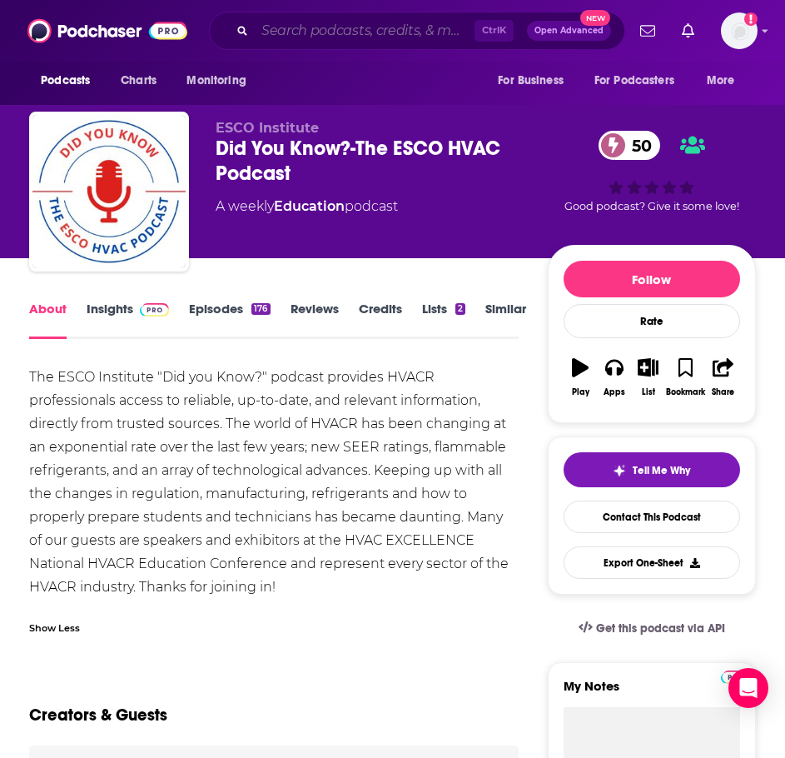
click at [381, 38] on input "Search podcasts, credits, & more..." at bounding box center [365, 30] width 220 height 27
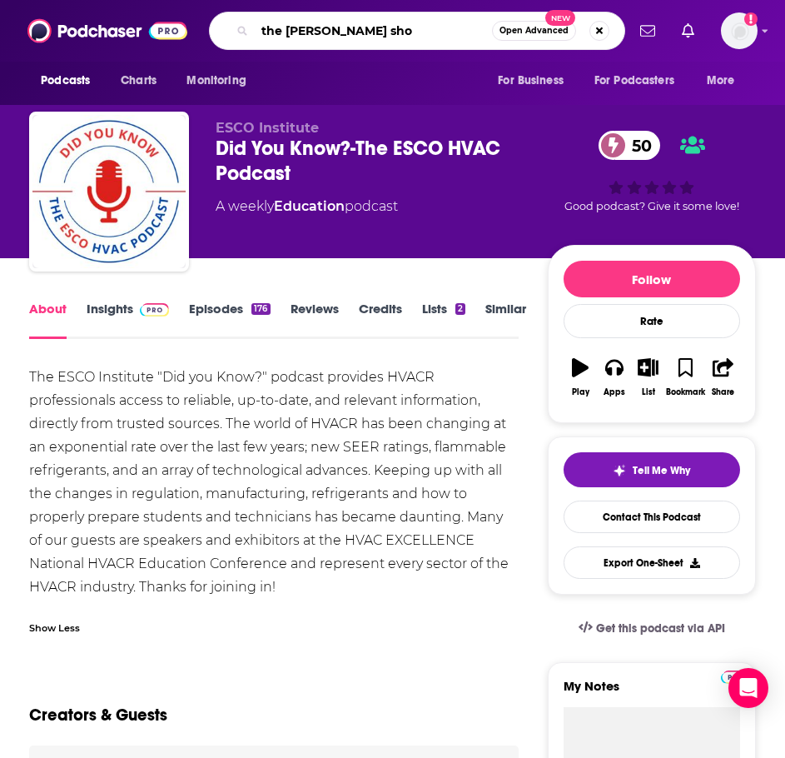
type input "the greg mcafee show"
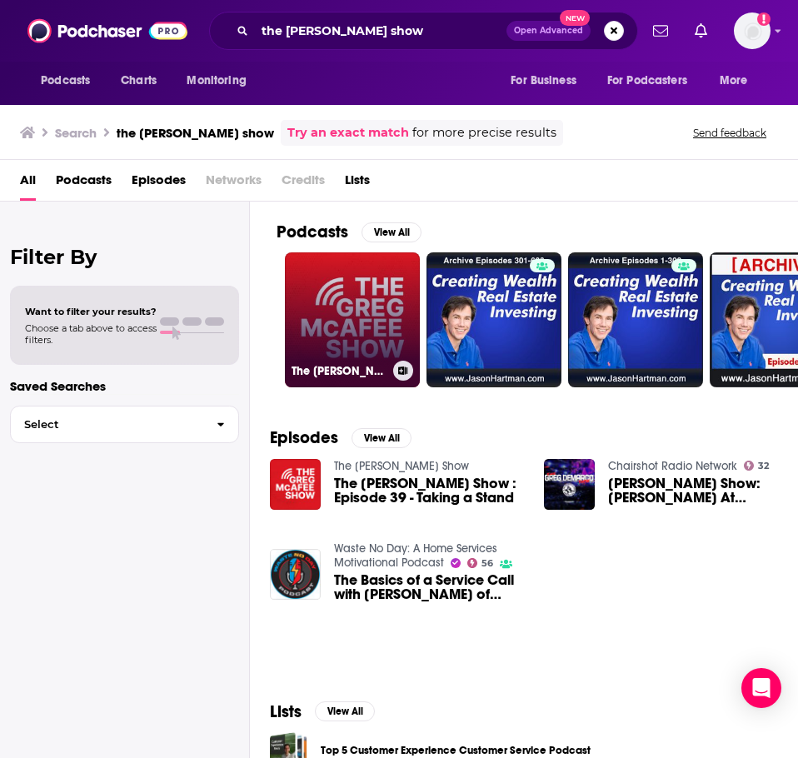
click at [365, 334] on link "The Greg McAfee Show" at bounding box center [352, 319] width 135 height 135
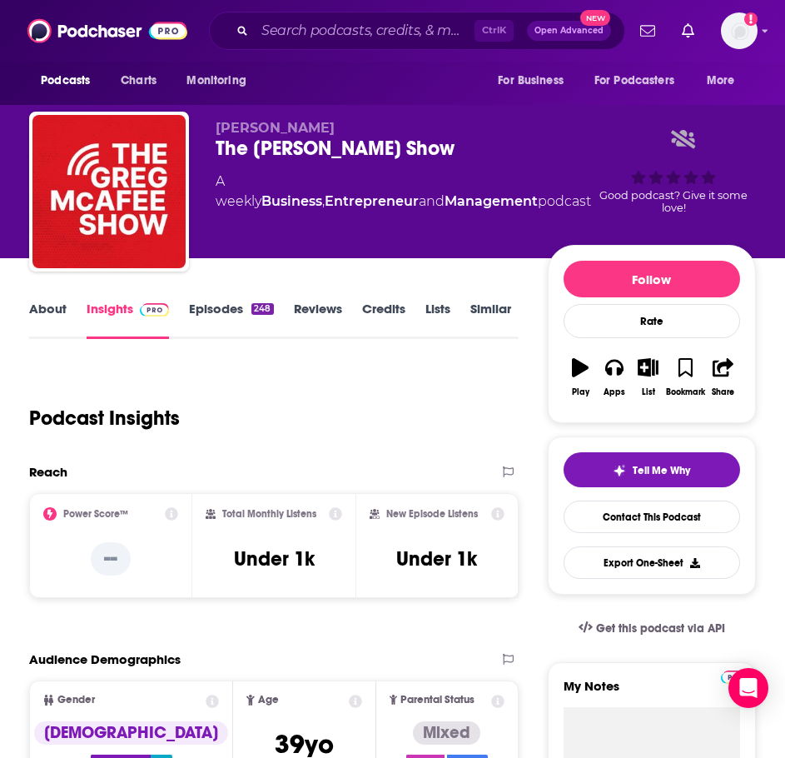
click at [55, 312] on link "About" at bounding box center [47, 320] width 37 height 38
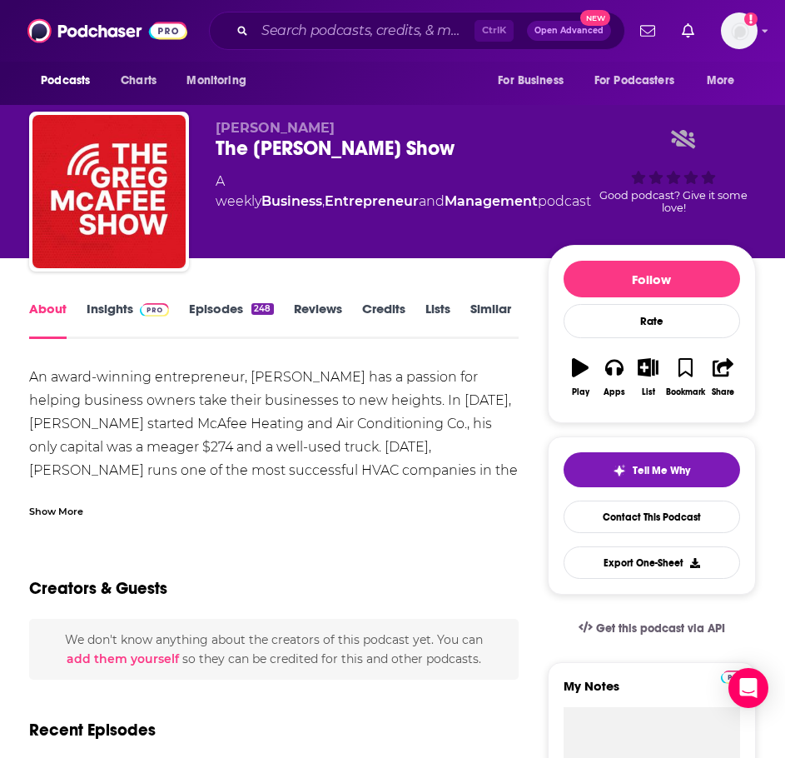
click at [74, 506] on div "Show More" at bounding box center [56, 510] width 54 height 16
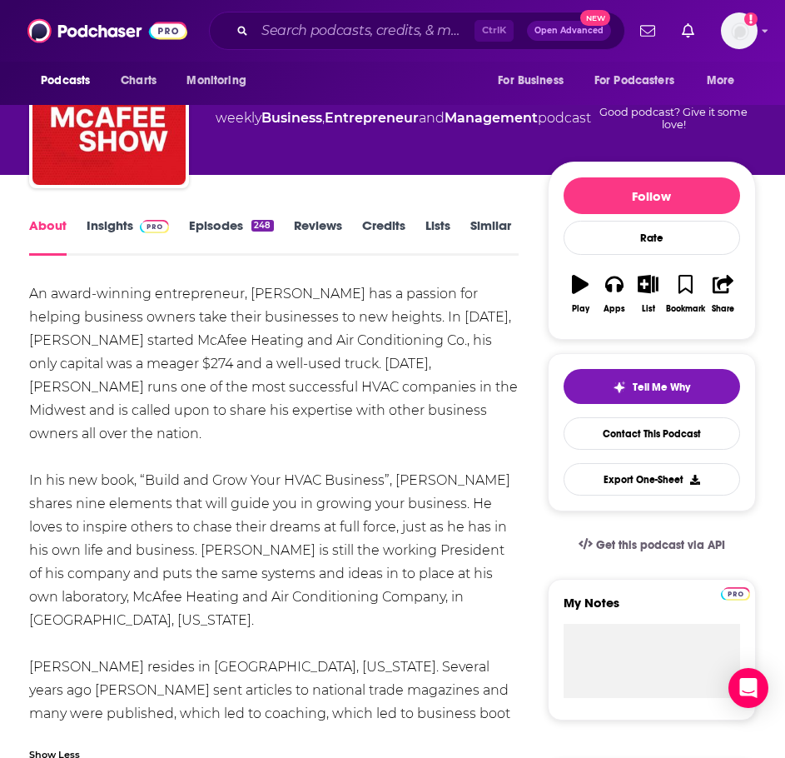
scroll to position [167, 0]
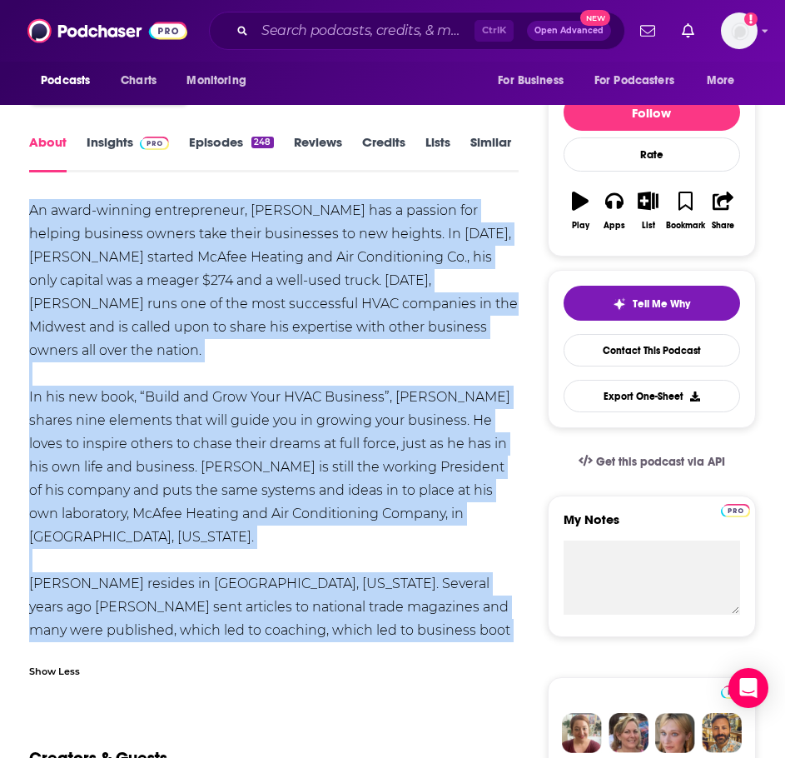
drag, startPoint x: 315, startPoint y: 635, endPoint x: 28, endPoint y: 212, distance: 511.0
copy div "An award-winning entrepreneur, Greg McAfee has a passion for helping business o…"
click at [120, 145] on link "Insights" at bounding box center [128, 153] width 82 height 38
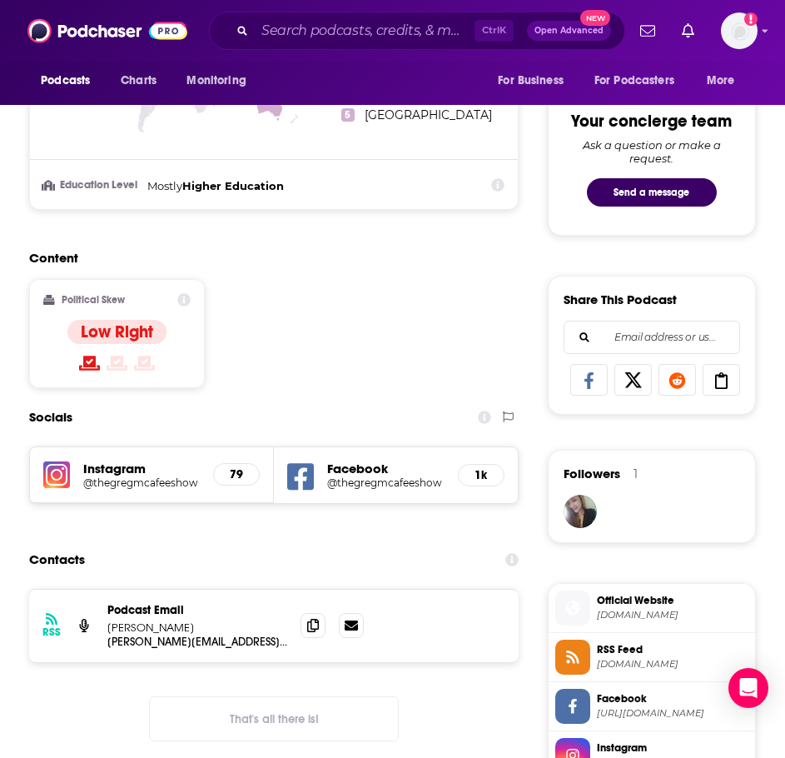
scroll to position [999, 0]
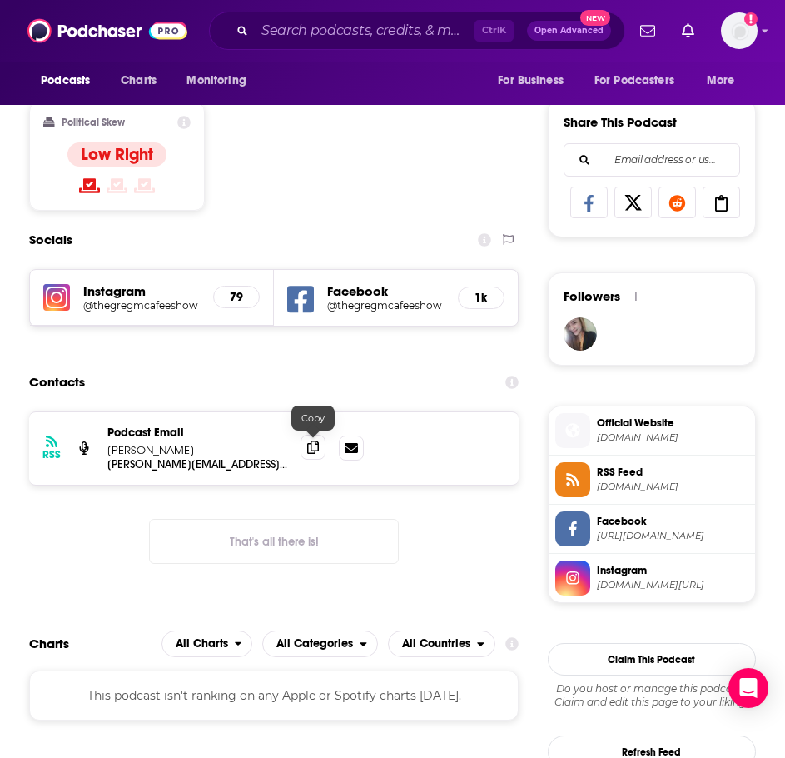
click at [313, 446] on icon at bounding box center [313, 447] width 12 height 13
click at [320, 37] on input "Search podcasts, credits, & more..." at bounding box center [365, 30] width 220 height 27
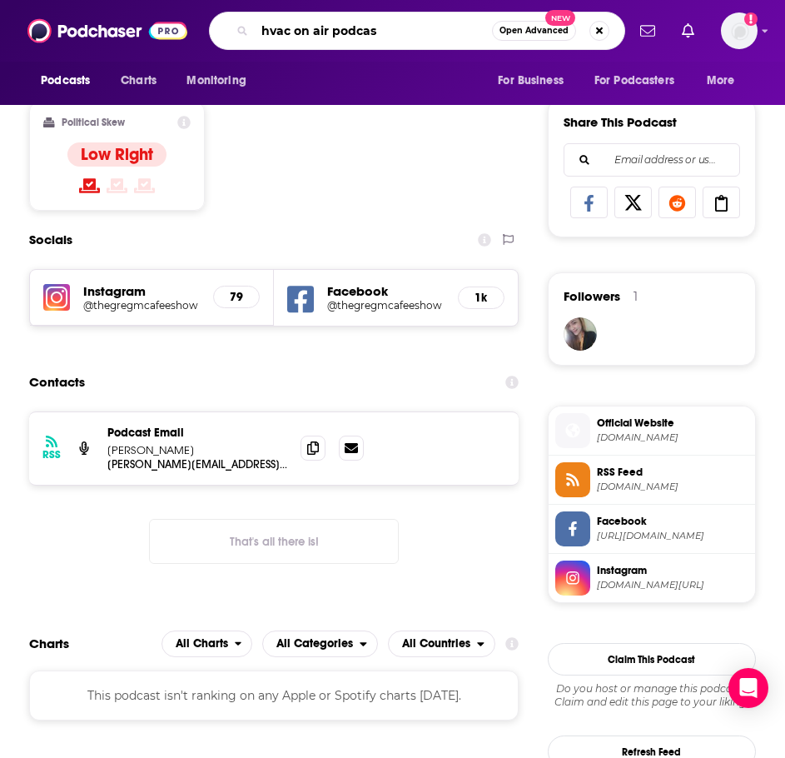
type input "hvac on air podcast"
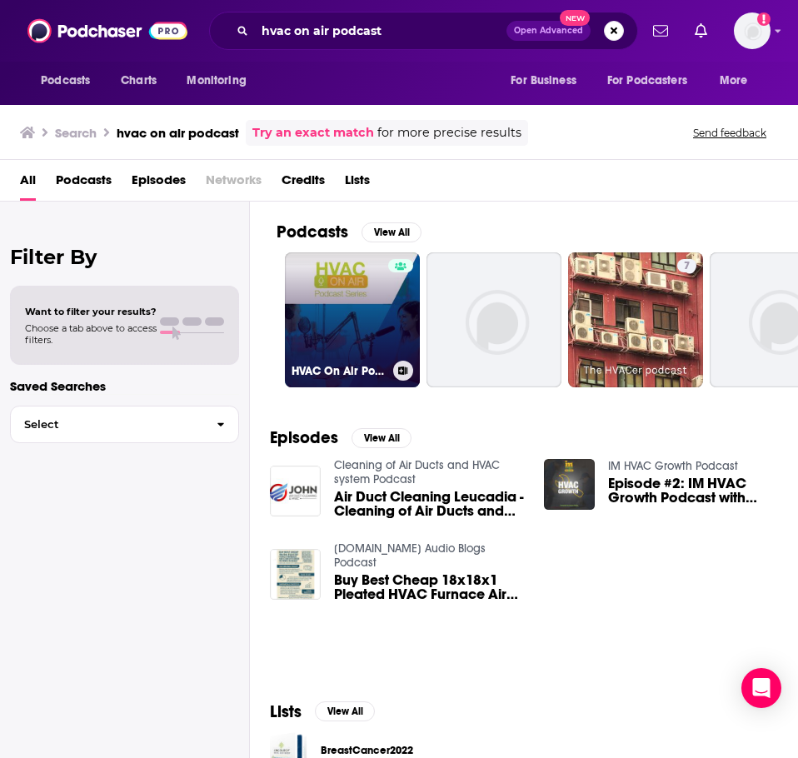
click at [349, 287] on link "HVAC On Air Podcast Series" at bounding box center [352, 319] width 135 height 135
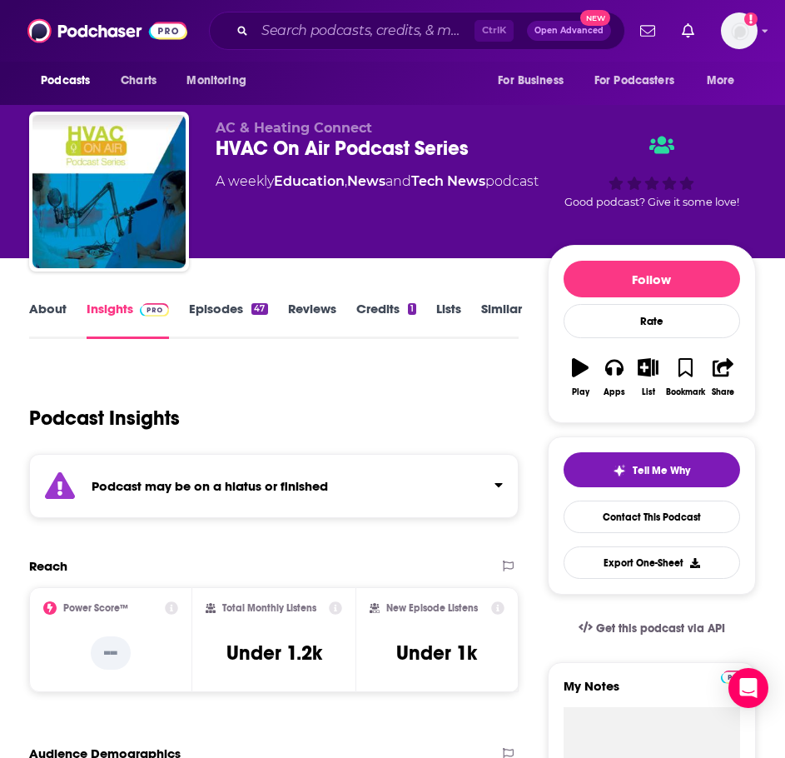
click at [233, 502] on div "Podcast may be on a hiatus or finished" at bounding box center [274, 486] width 490 height 64
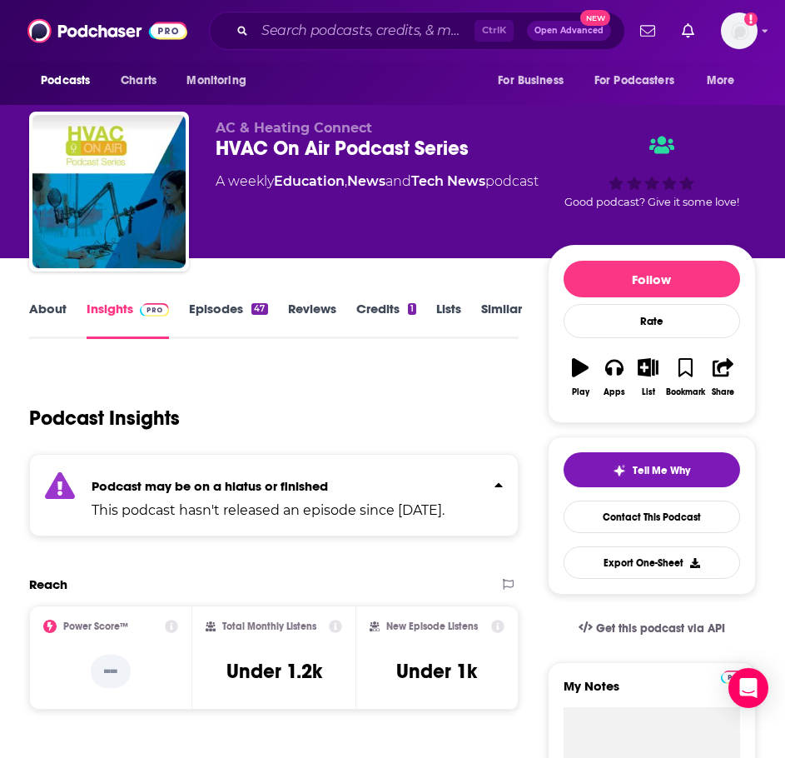
click at [496, 308] on link "Similar" at bounding box center [501, 320] width 41 height 38
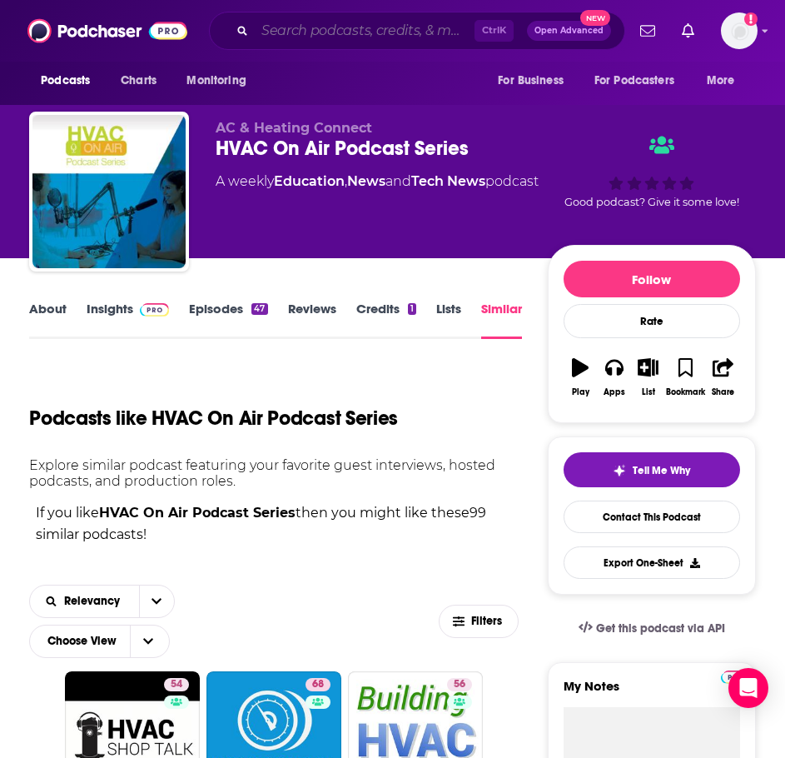
click at [339, 34] on input "Search podcasts, credits, & more..." at bounding box center [365, 30] width 220 height 27
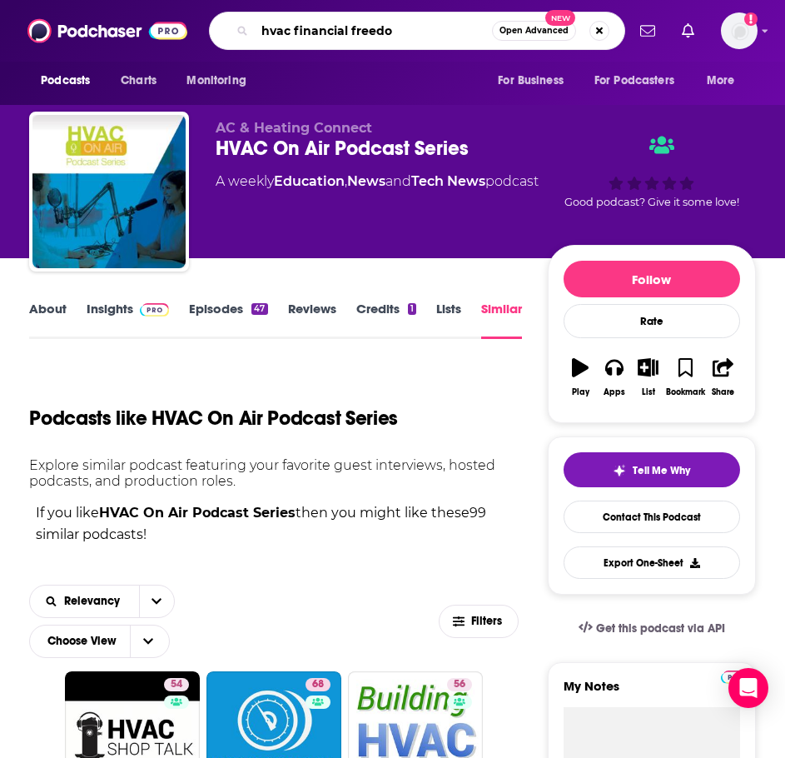
type input "hvac financial freedom"
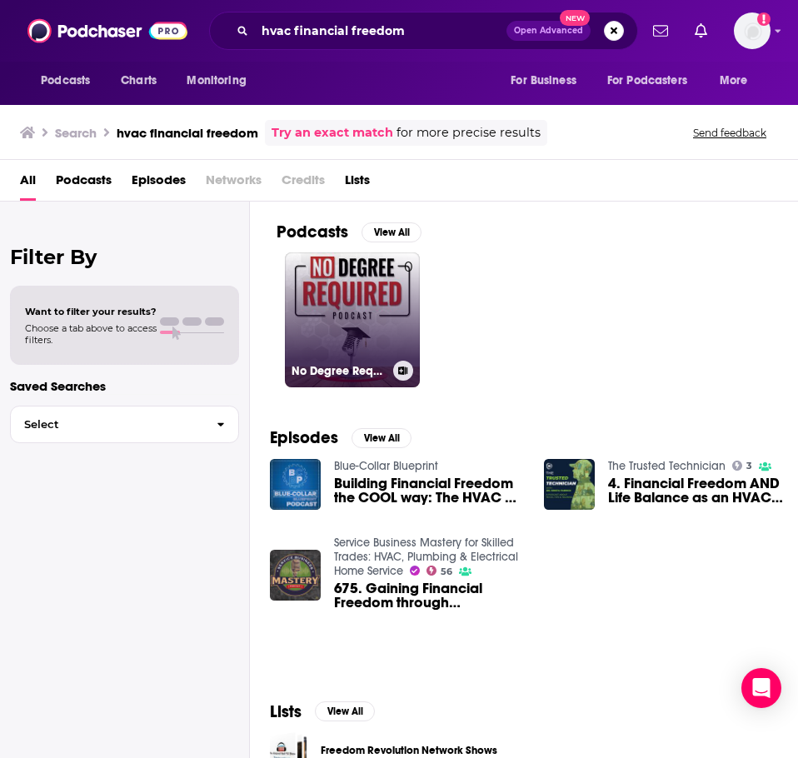
click at [335, 311] on link "0 No Degree Required" at bounding box center [352, 319] width 135 height 135
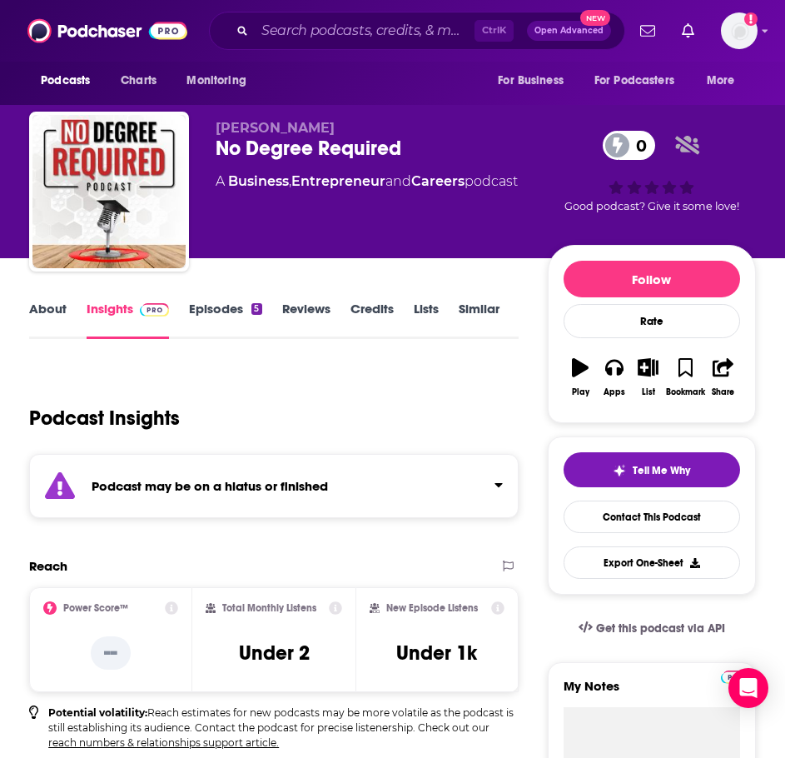
click at [168, 478] on strong "Podcast may be on a hiatus or finished" at bounding box center [210, 486] width 237 height 16
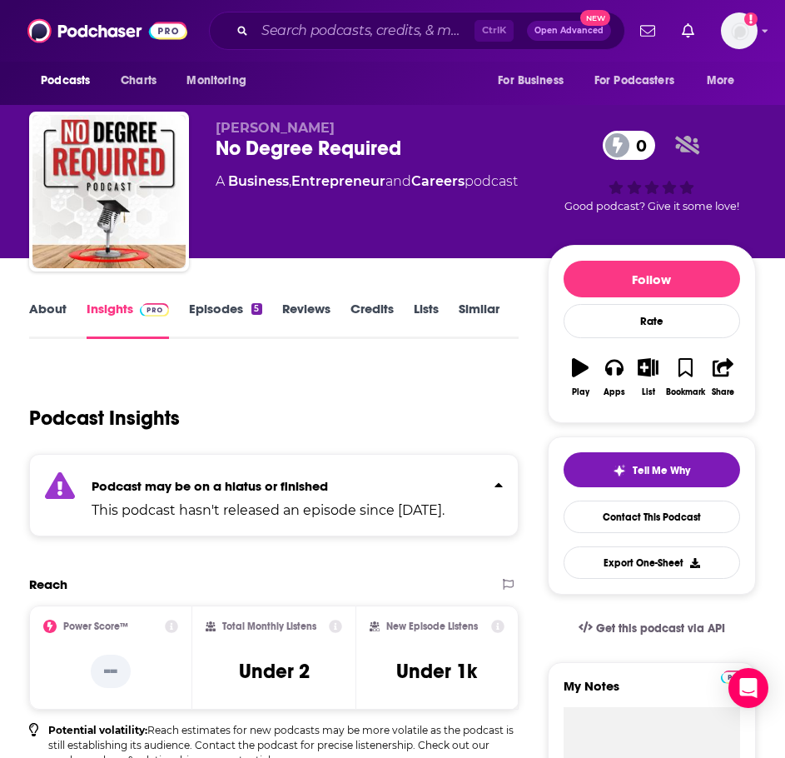
click at [37, 303] on link "About" at bounding box center [47, 320] width 37 height 38
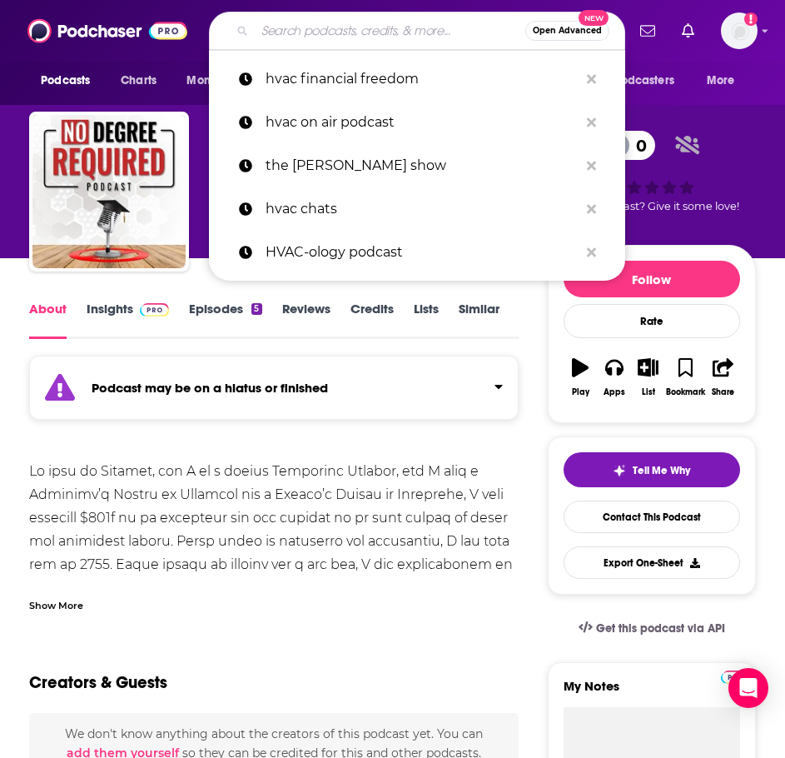
click at [309, 29] on input "Search podcasts, credits, & more..." at bounding box center [390, 30] width 271 height 27
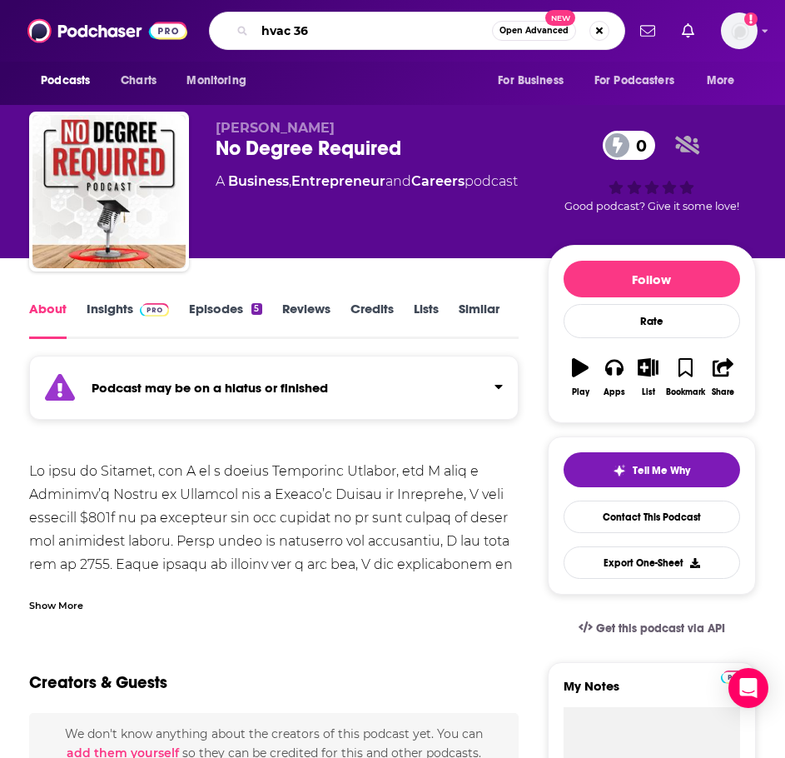
type input "hvac 360"
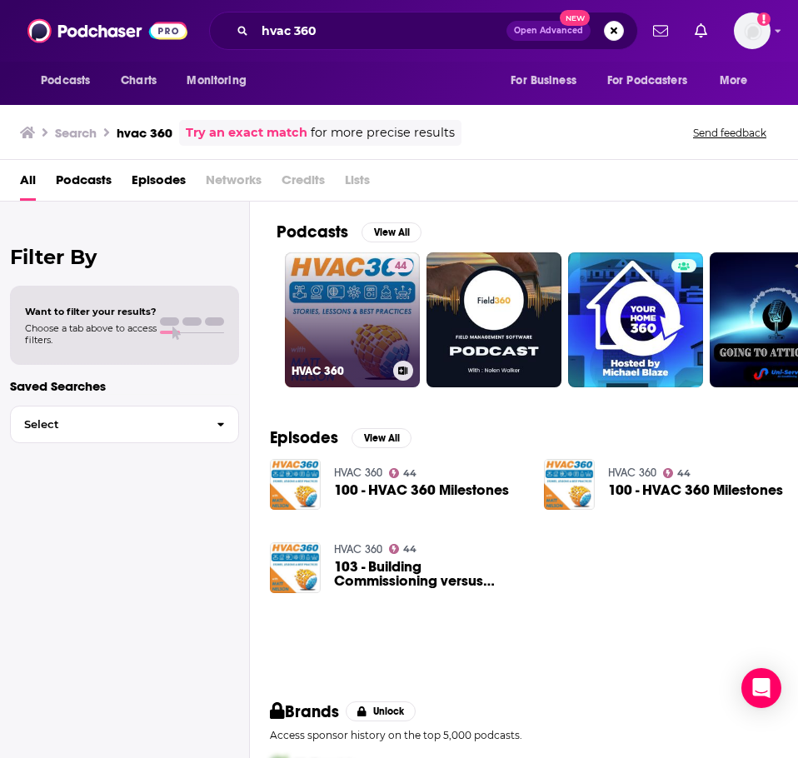
click at [359, 361] on div "HVAC 360" at bounding box center [353, 371] width 122 height 20
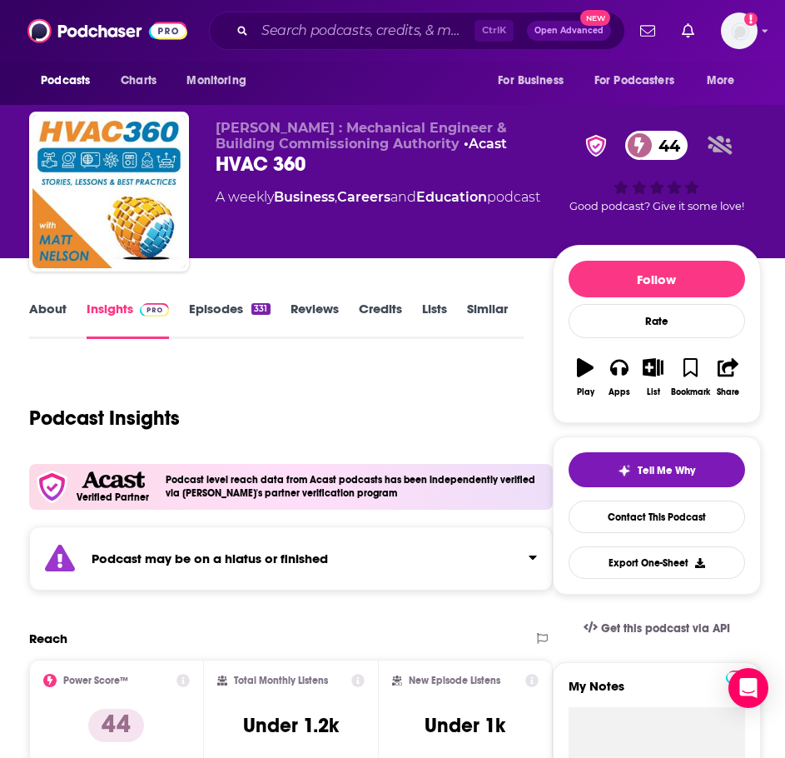
click at [262, 565] on strong "Podcast may be on a hiatus or finished" at bounding box center [210, 559] width 237 height 16
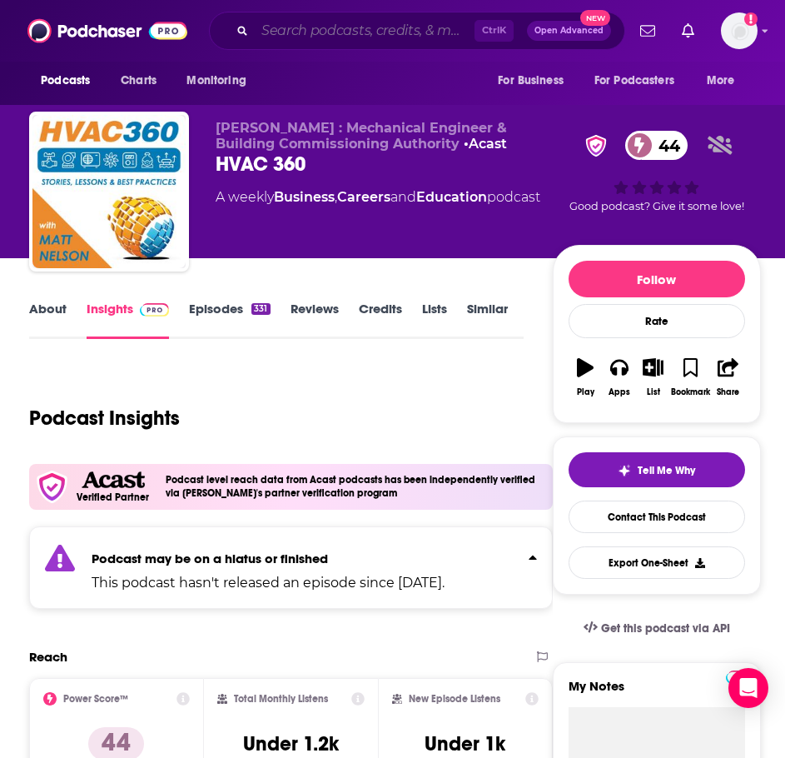
click at [352, 32] on input "Search podcasts, credits, & more..." at bounding box center [365, 30] width 220 height 27
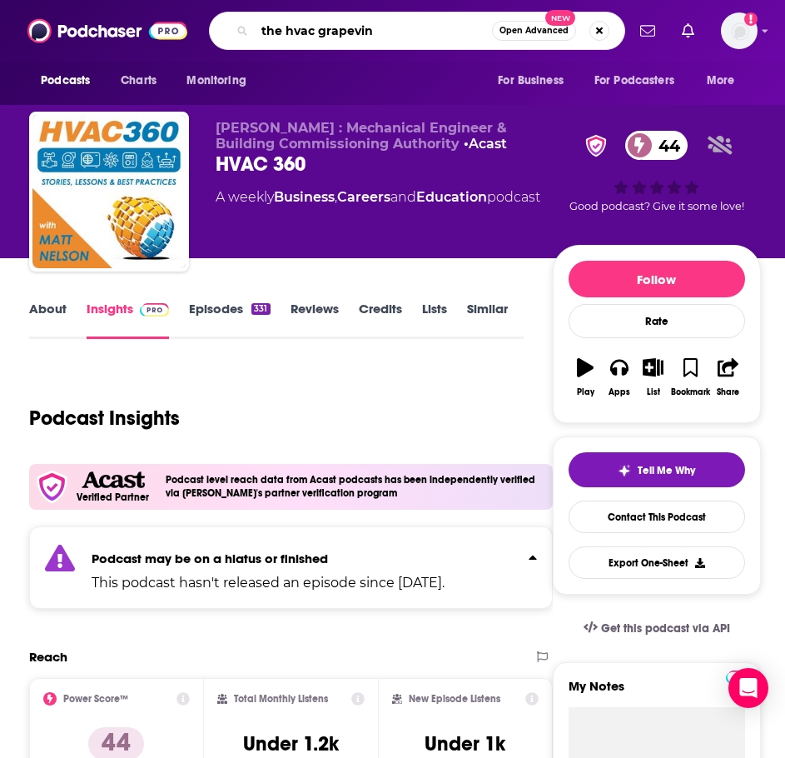
type input "the hvac grapevine"
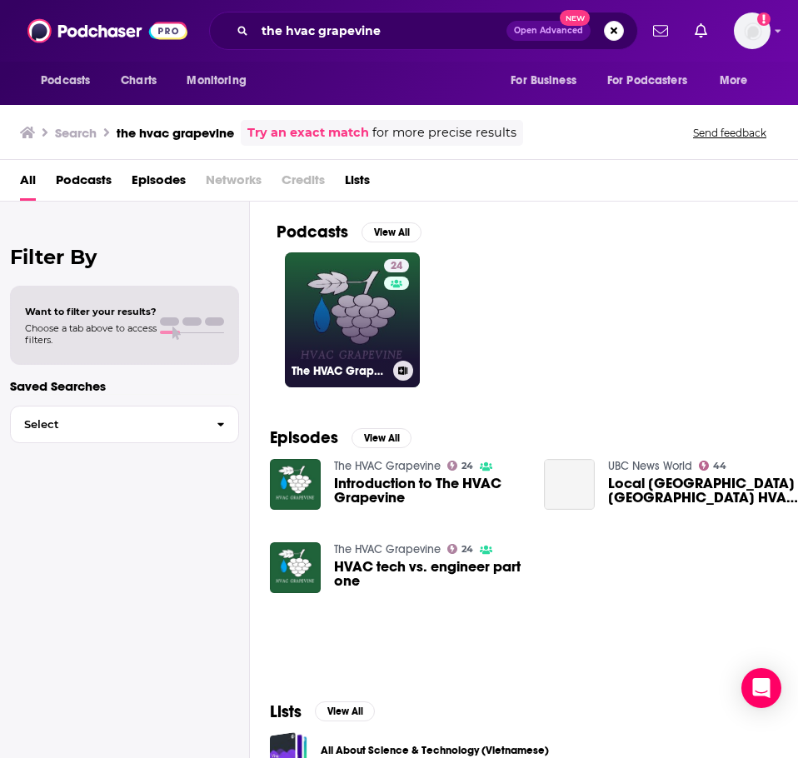
click at [320, 301] on link "24 The HVAC Grapevine" at bounding box center [352, 319] width 135 height 135
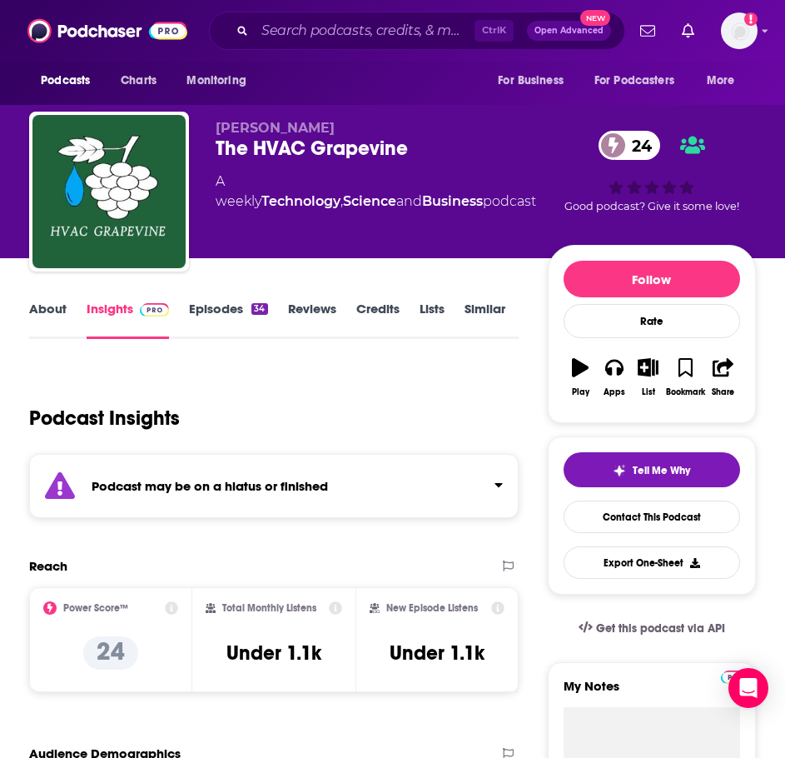
click at [233, 495] on div "Podcast may be on a hiatus or finished" at bounding box center [274, 486] width 490 height 64
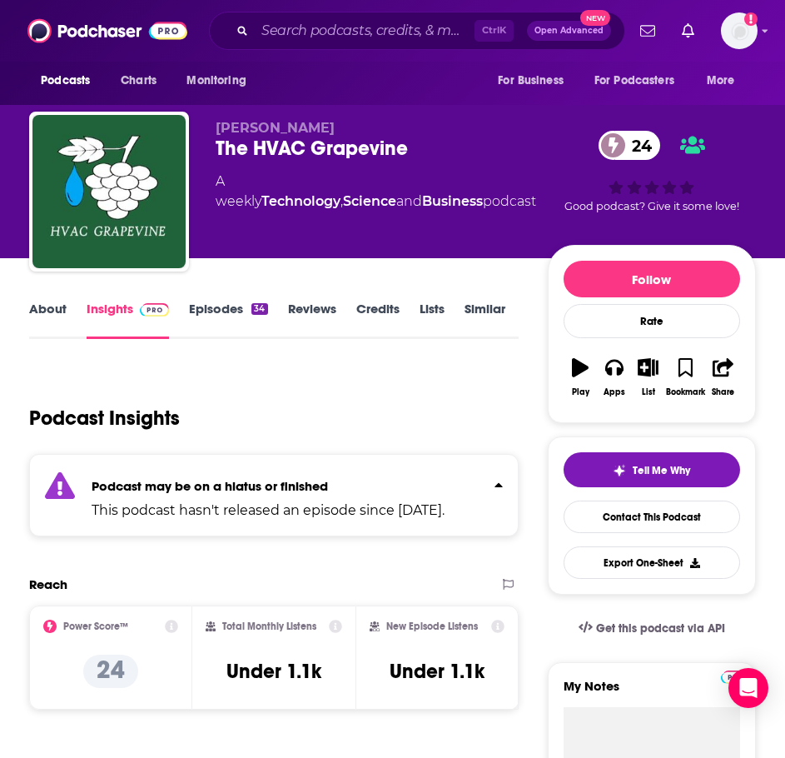
click at [236, 306] on link "Episodes 34" at bounding box center [228, 320] width 78 height 38
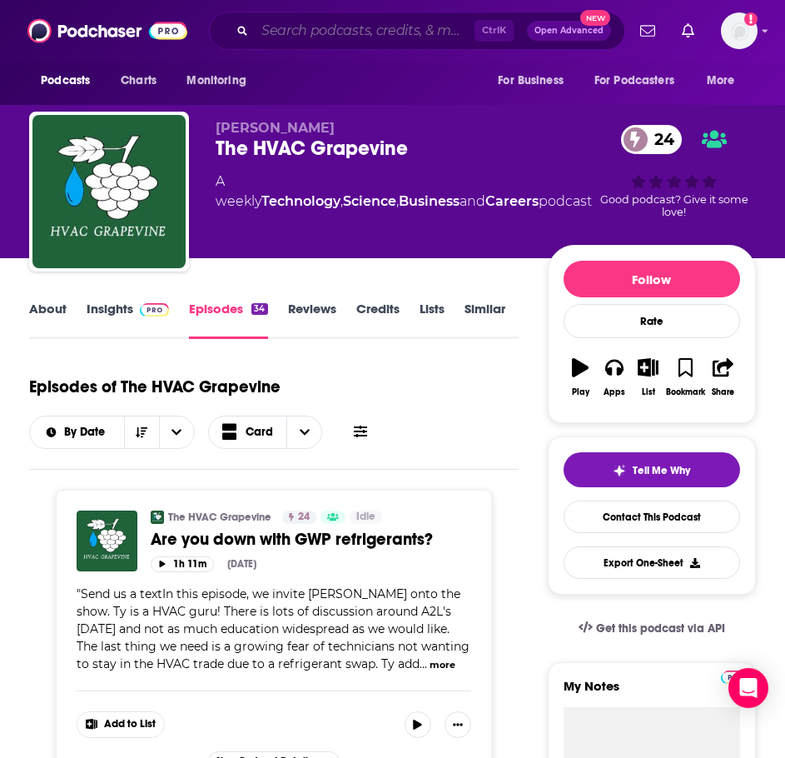
click at [405, 22] on input "Search podcasts, credits, & more..." at bounding box center [365, 30] width 220 height 27
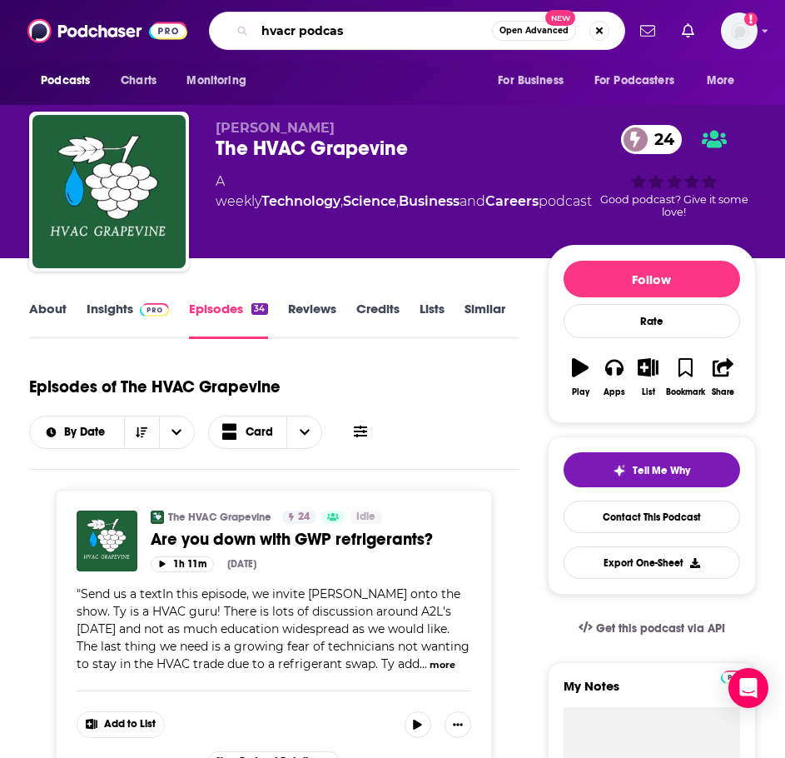
type input "hvacr podcast"
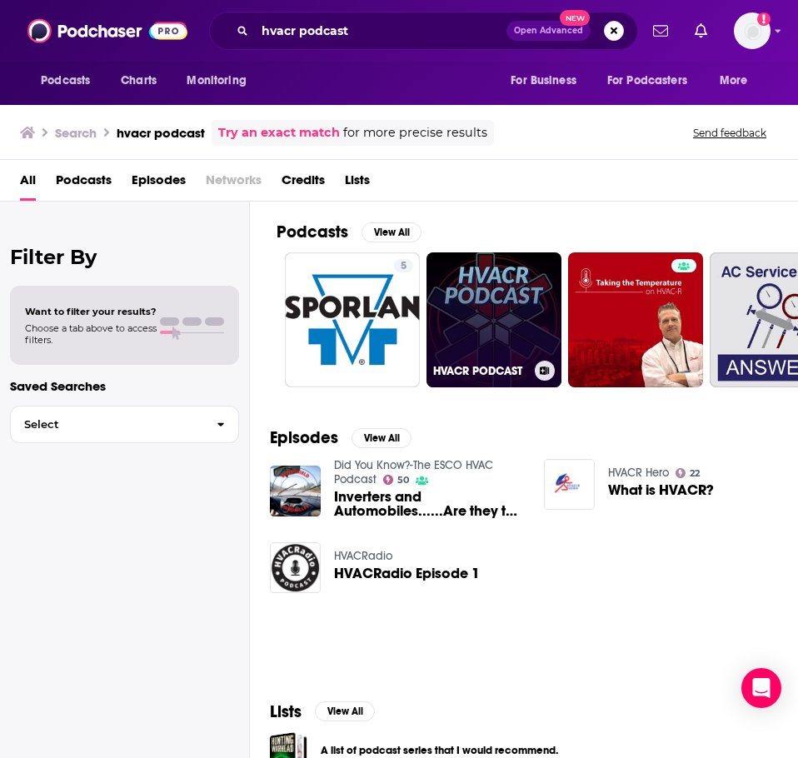
click at [468, 336] on link "HVACR PODCAST" at bounding box center [493, 319] width 135 height 135
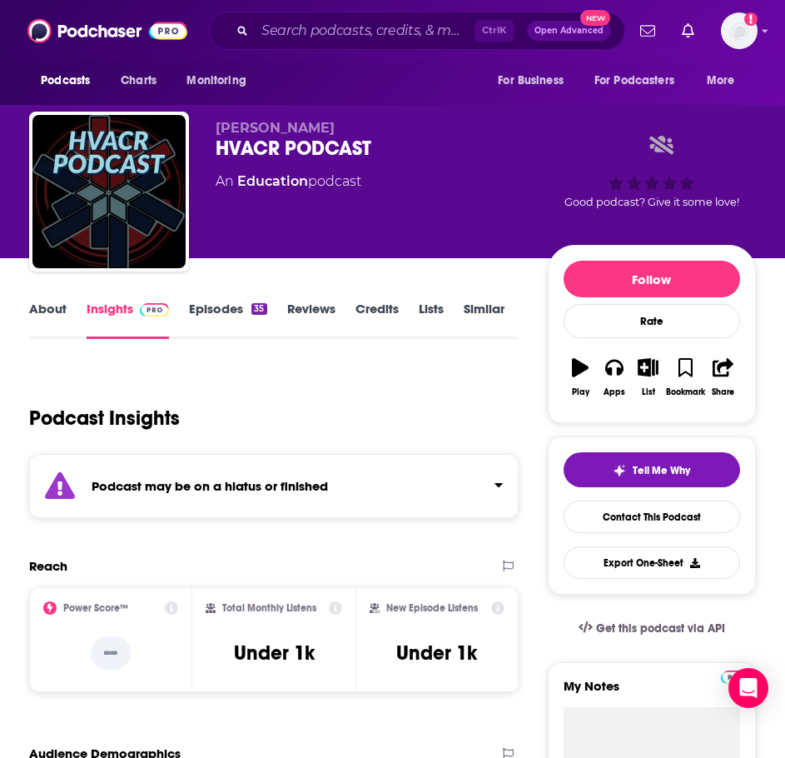
click at [266, 486] on strong "Podcast may be on a hiatus or finished" at bounding box center [210, 486] width 237 height 16
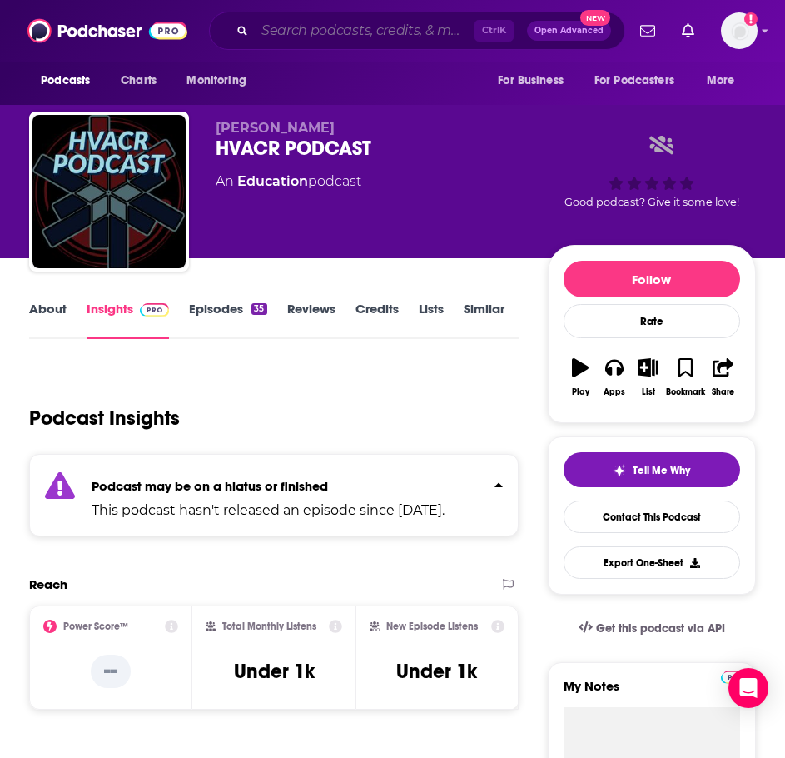
click at [306, 28] on input "Search podcasts, credits, & more..." at bounding box center [365, 30] width 220 height 27
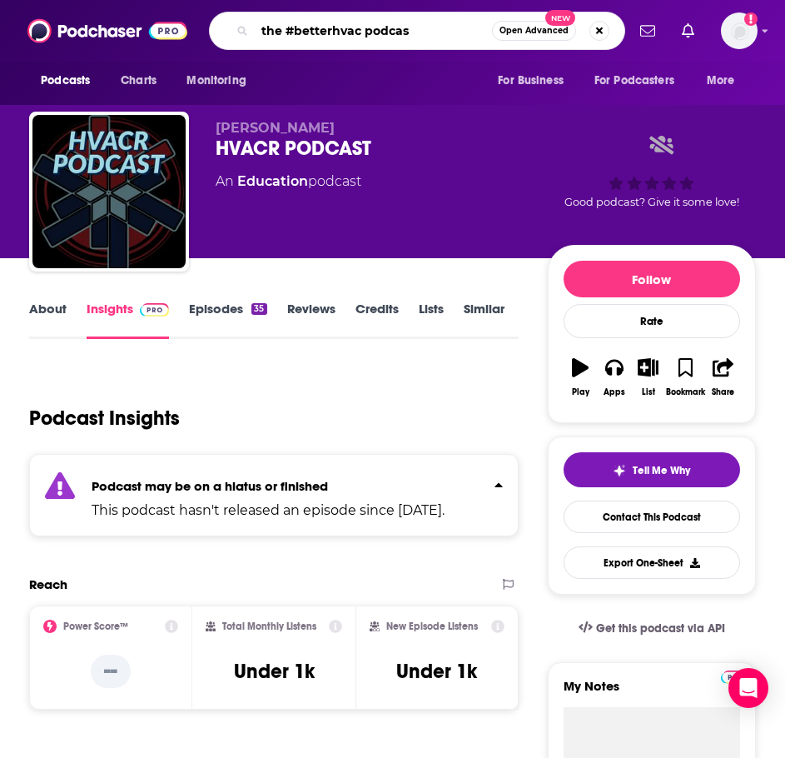
type input "the #betterhvac podcast"
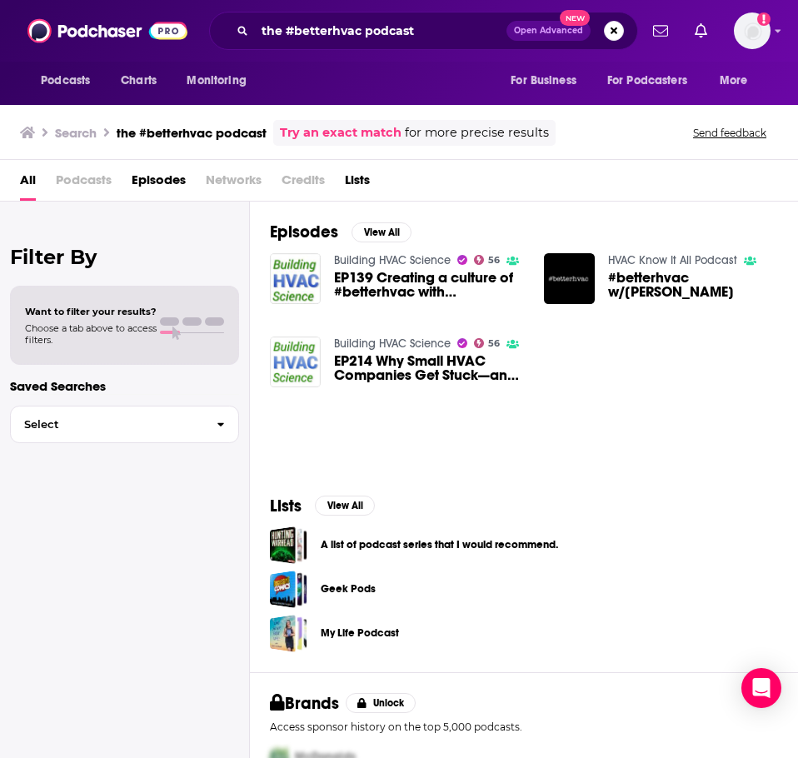
click at [368, 258] on link "Building HVAC Science" at bounding box center [392, 260] width 117 height 14
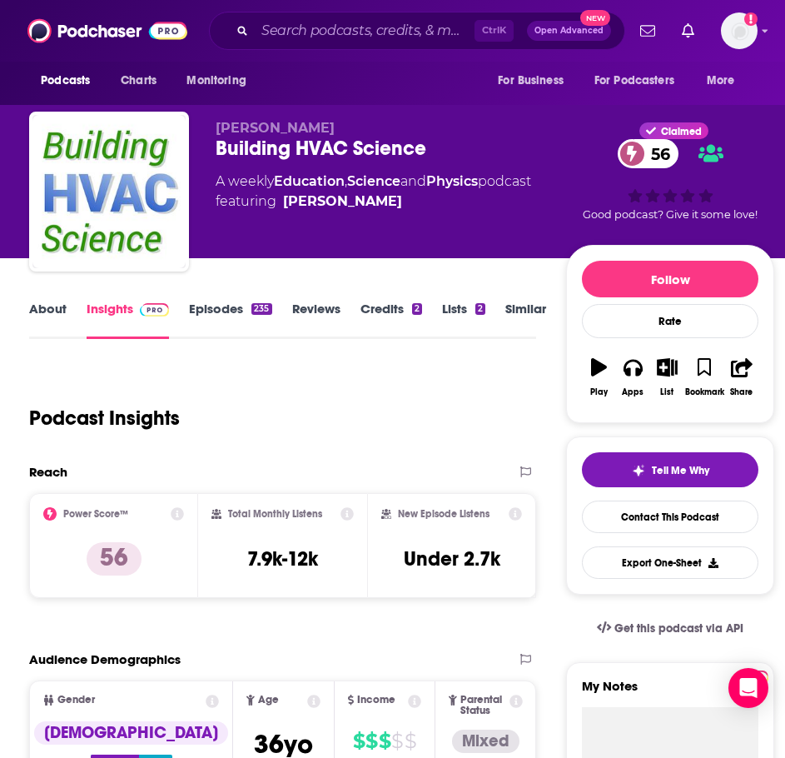
click at [56, 311] on link "About" at bounding box center [47, 320] width 37 height 38
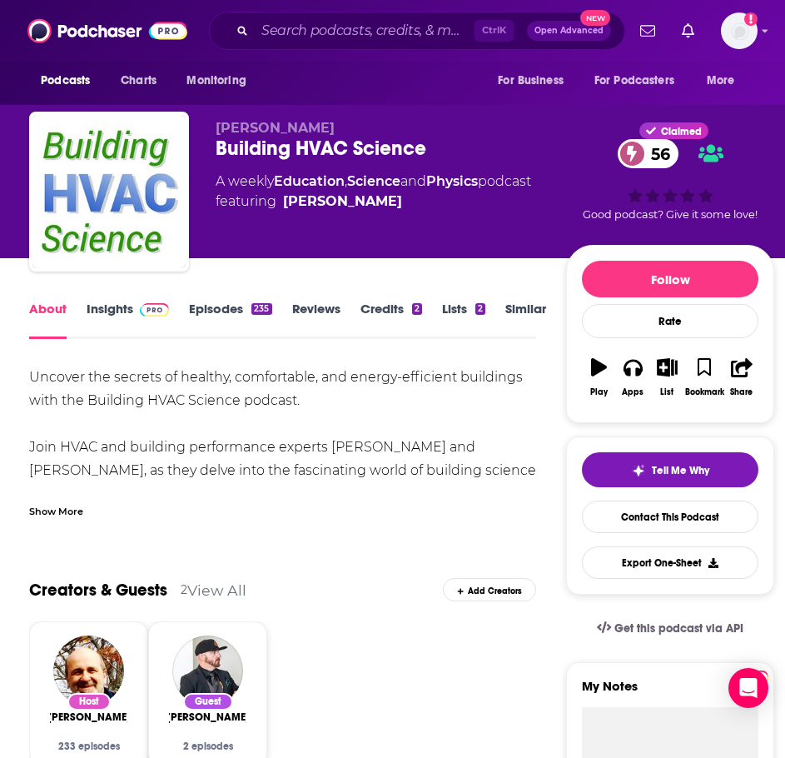
click at [48, 511] on div "Show More" at bounding box center [56, 510] width 54 height 16
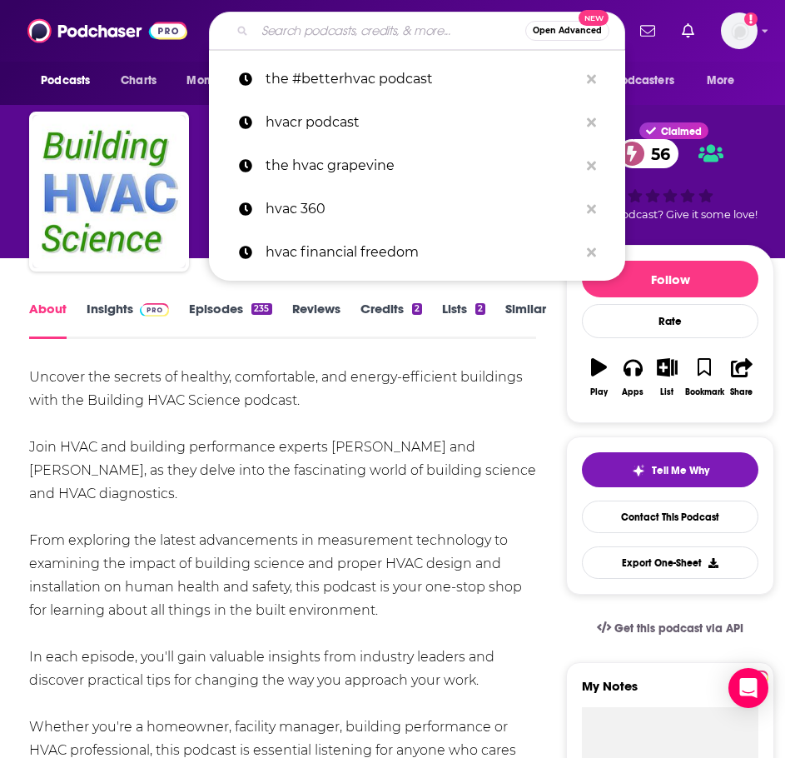
click at [378, 29] on input "Search podcasts, credits, & more..." at bounding box center [390, 30] width 271 height 27
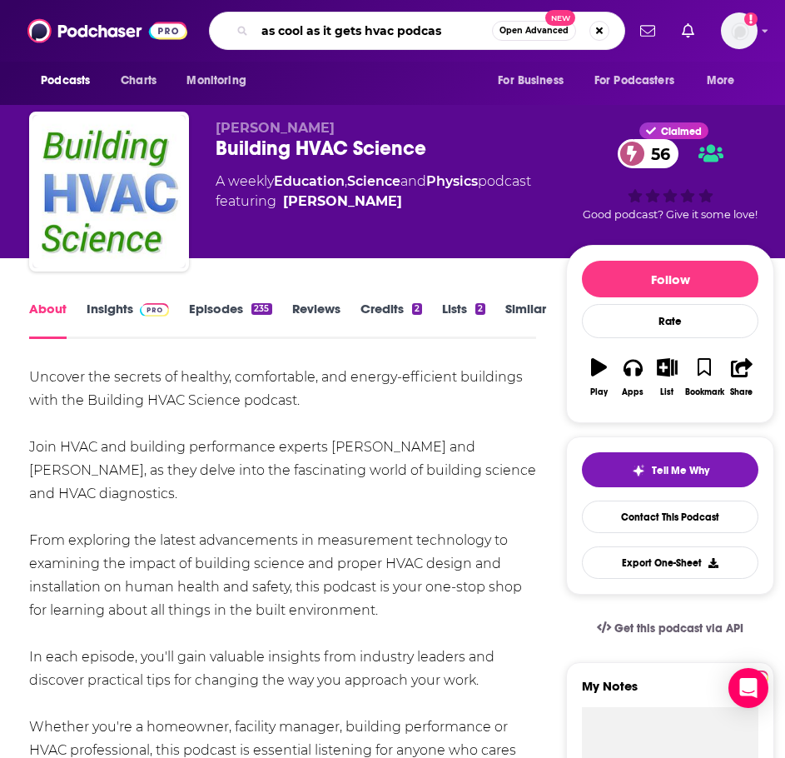
type input "as cool as it gets hvac podcast"
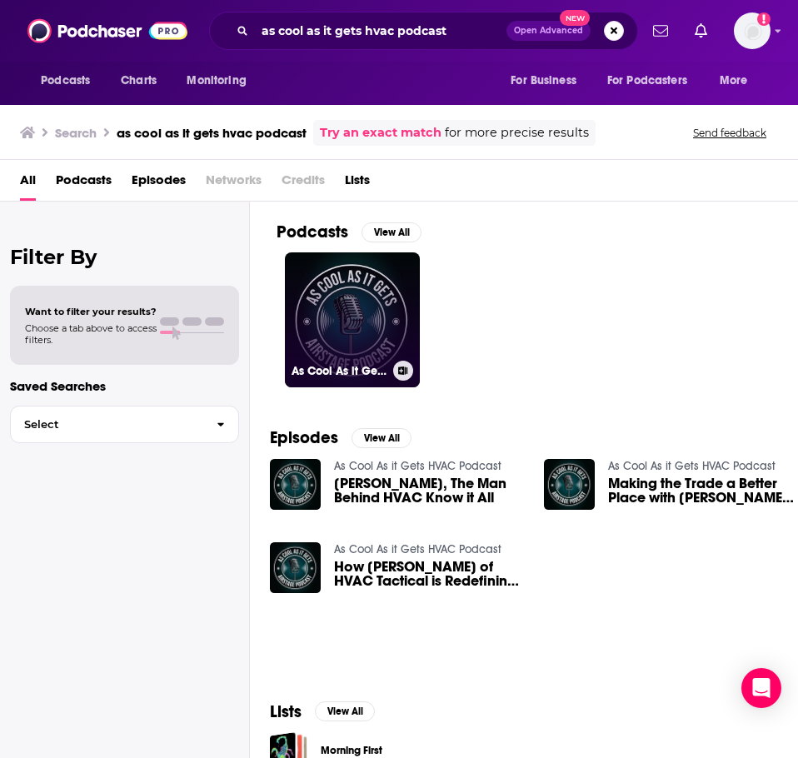
click at [339, 342] on link "As Cool As it Gets HVAC Podcast" at bounding box center [352, 319] width 135 height 135
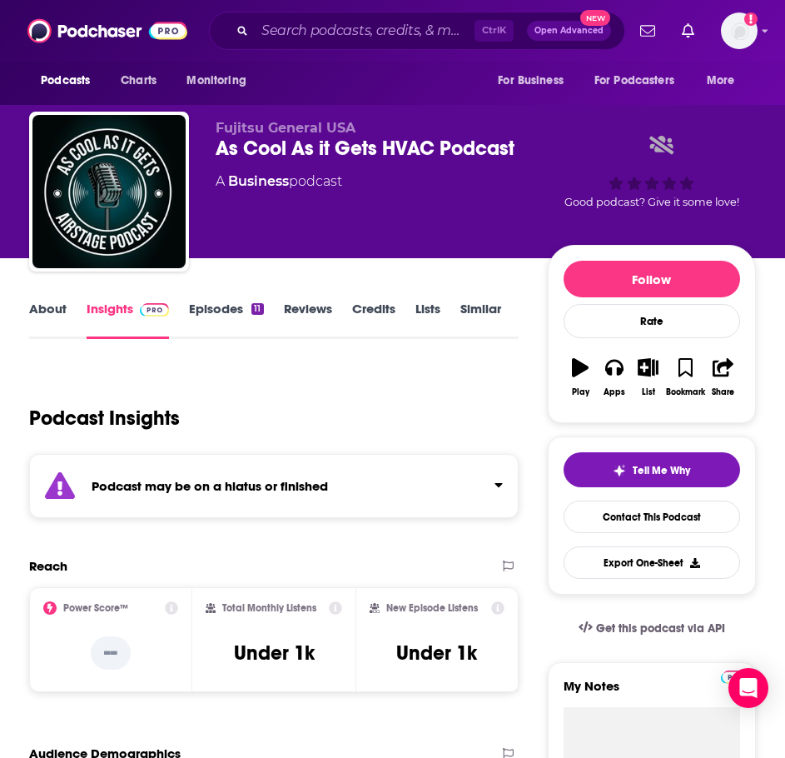
click at [287, 484] on strong "Podcast may be on a hiatus or finished" at bounding box center [210, 486] width 237 height 16
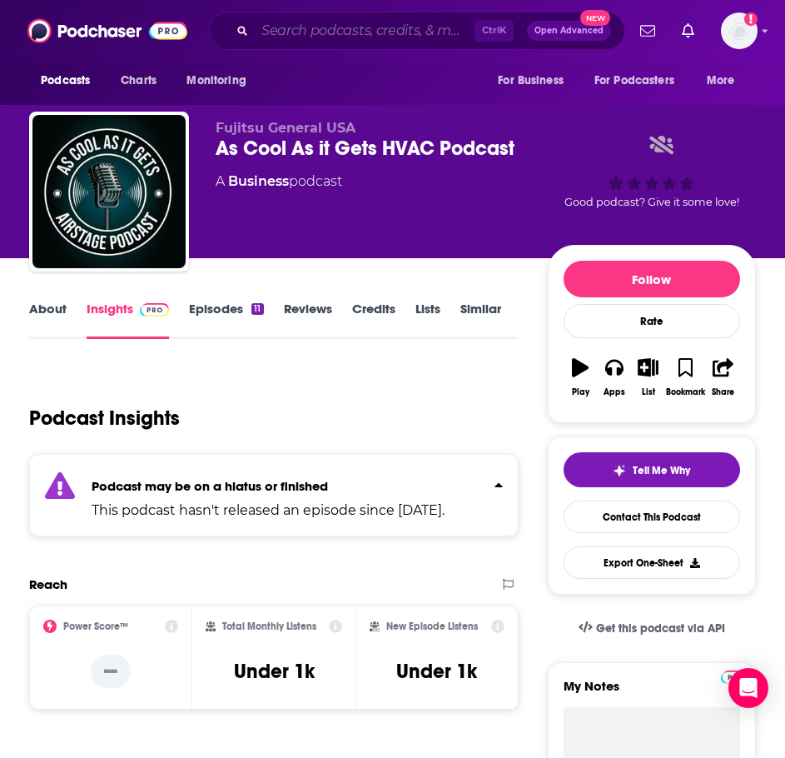
click at [301, 36] on input "Search podcasts, credits, & more..." at bounding box center [365, 30] width 220 height 27
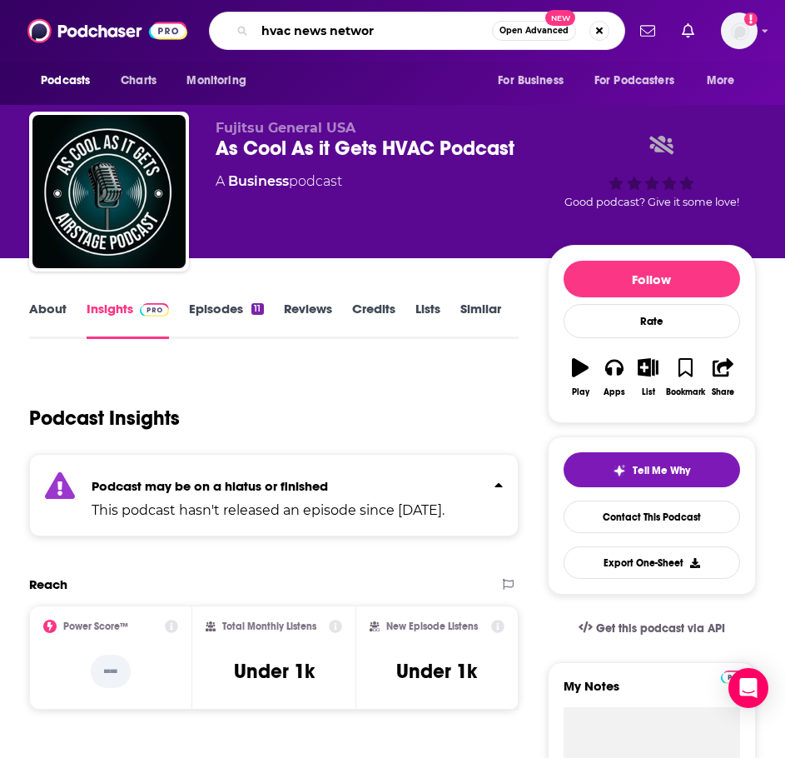
type input "hvac news network"
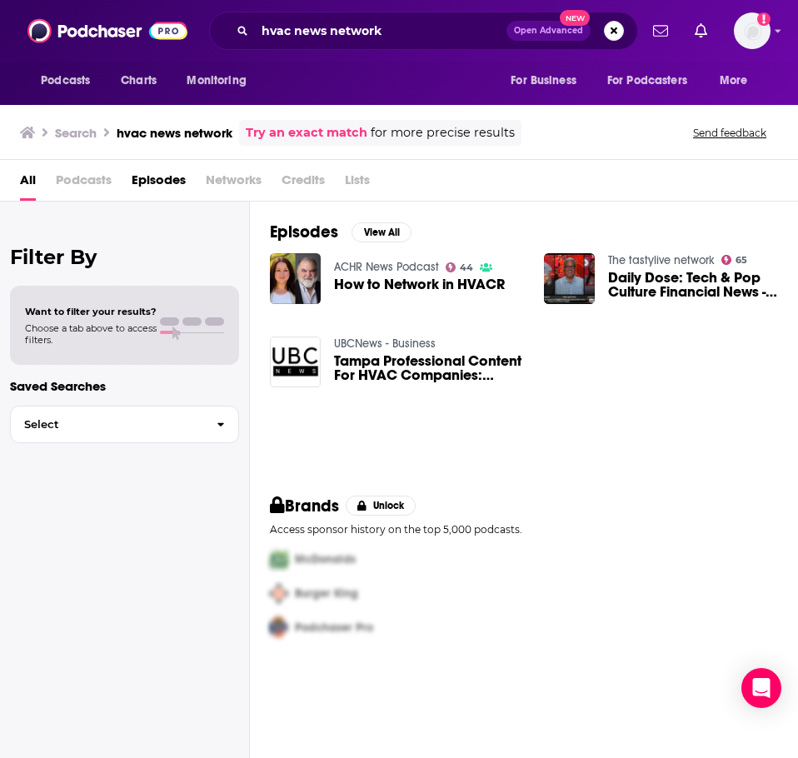
click at [352, 266] on link "ACHR News Podcast" at bounding box center [386, 267] width 105 height 14
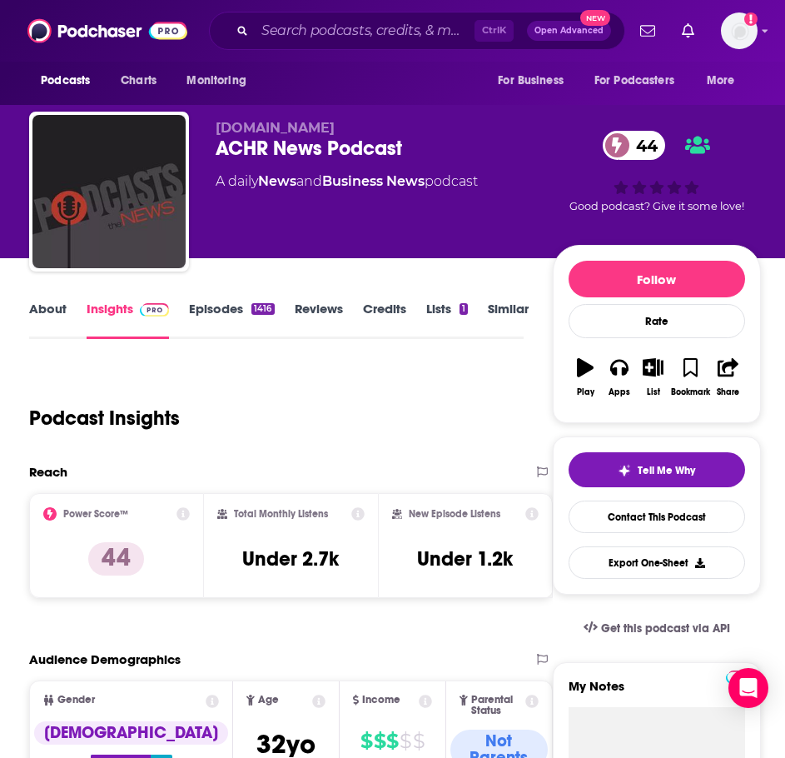
click at [46, 310] on link "About" at bounding box center [47, 320] width 37 height 38
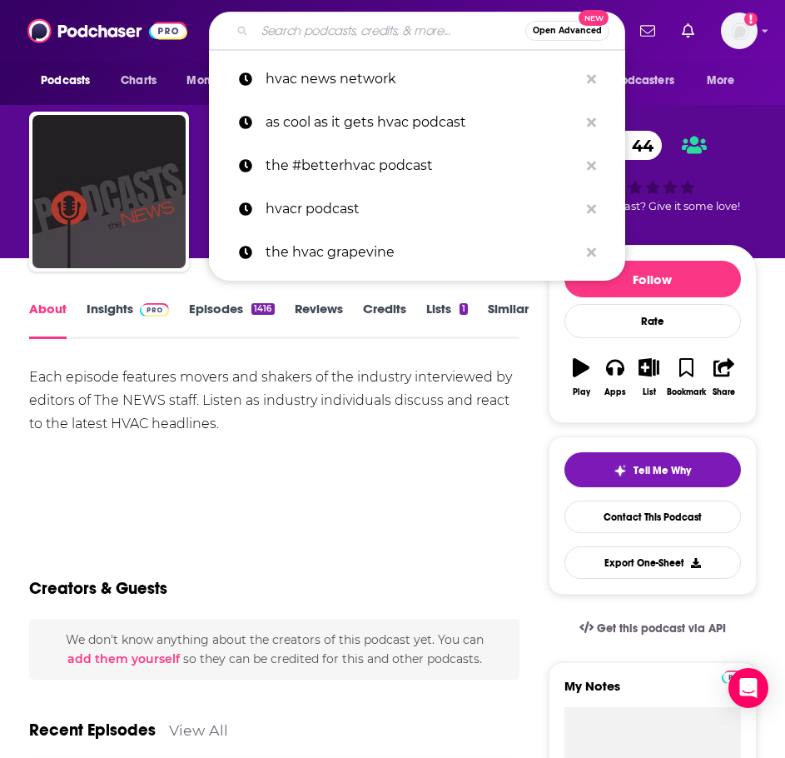
click at [318, 38] on input "Search podcasts, credits, & more..." at bounding box center [390, 30] width 271 height 27
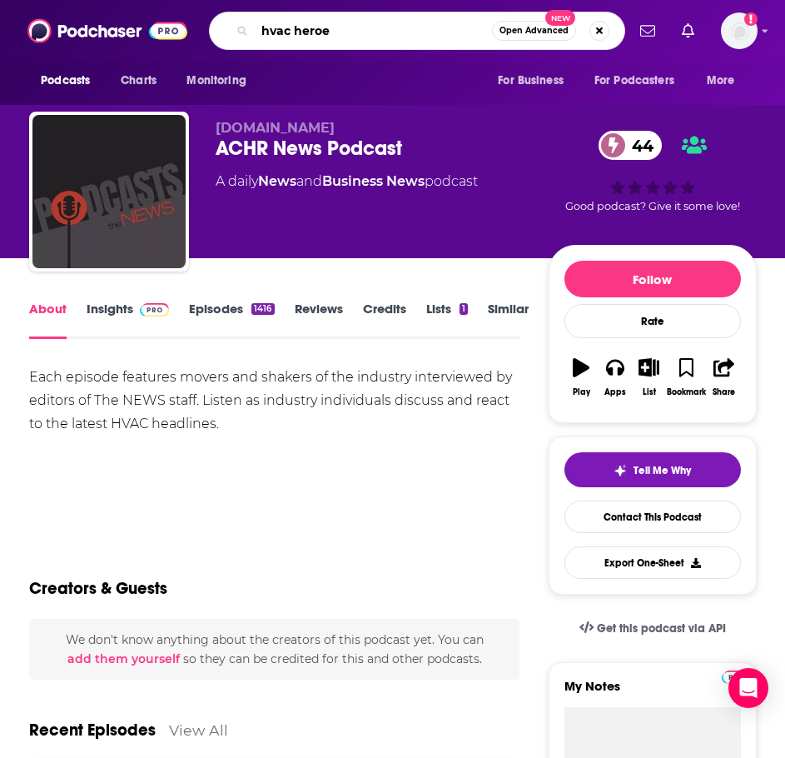
type input "hvac heroes"
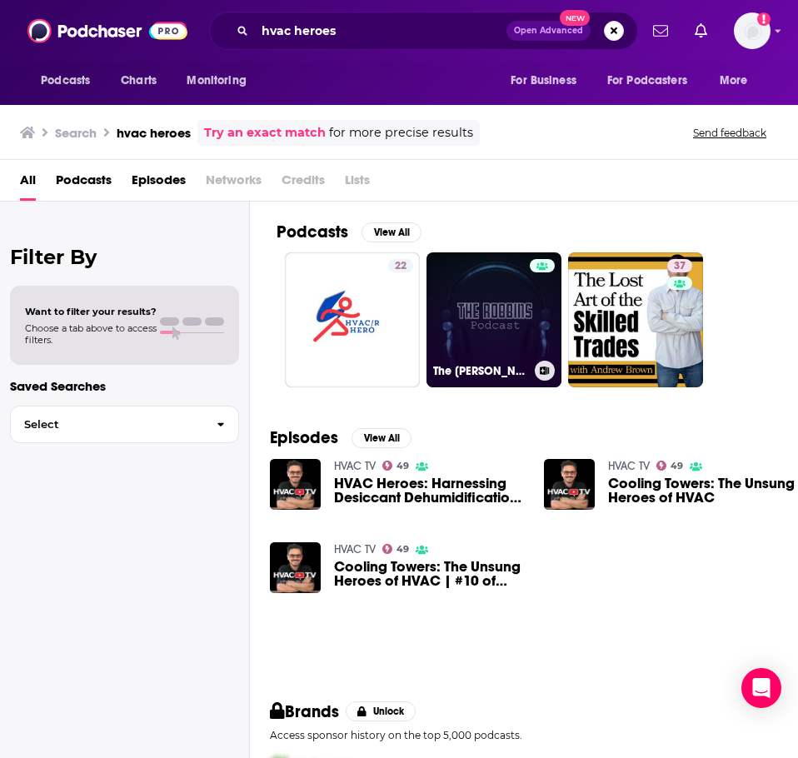
click at [466, 297] on link "The Robbins Podcast" at bounding box center [493, 319] width 135 height 135
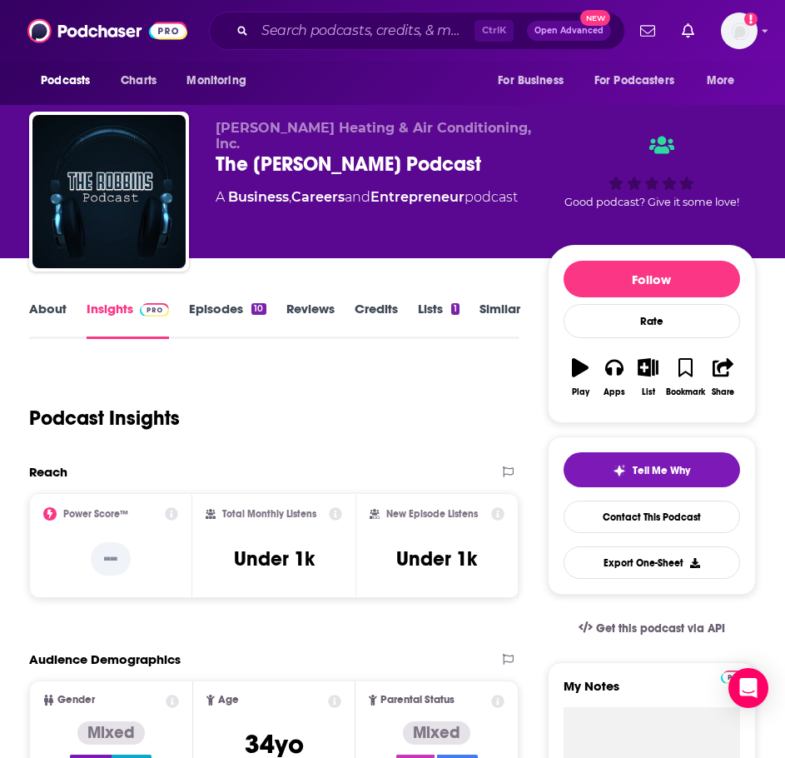
click at [44, 315] on link "About" at bounding box center [47, 320] width 37 height 38
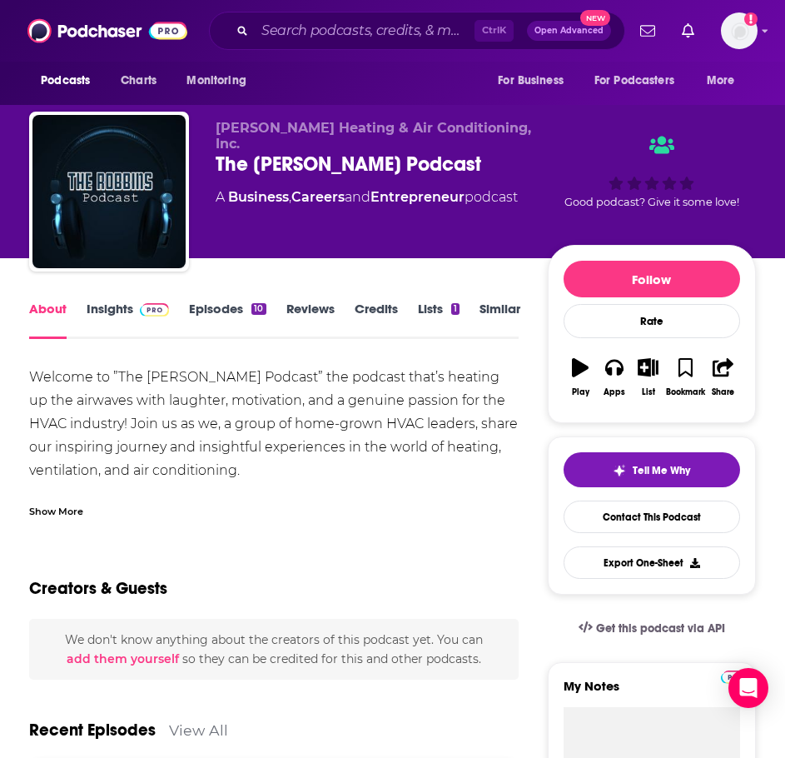
click at [71, 491] on div "Show More" at bounding box center [274, 505] width 490 height 28
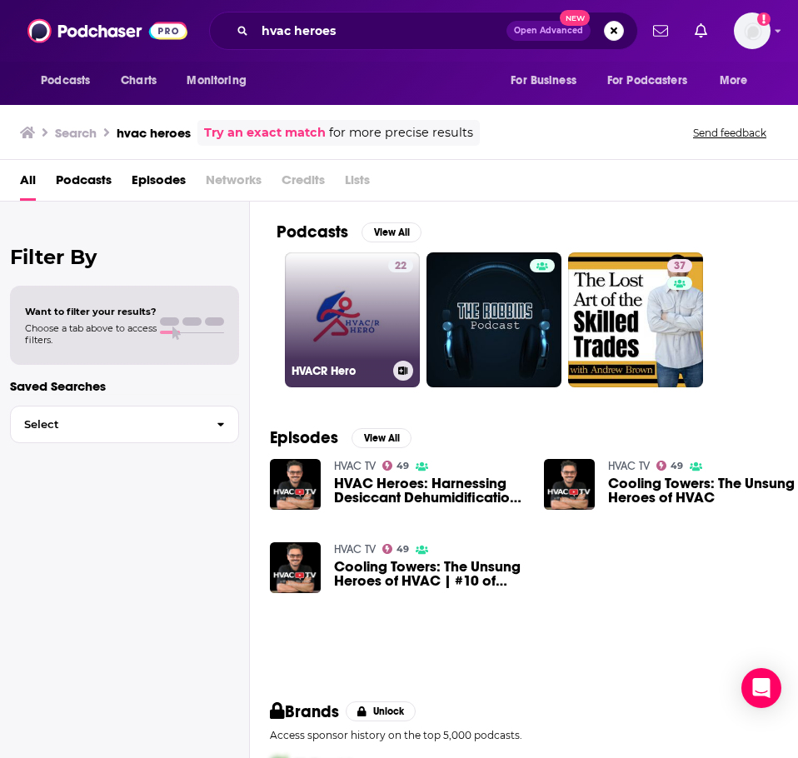
click at [346, 304] on link "22 HVACR Hero" at bounding box center [352, 319] width 135 height 135
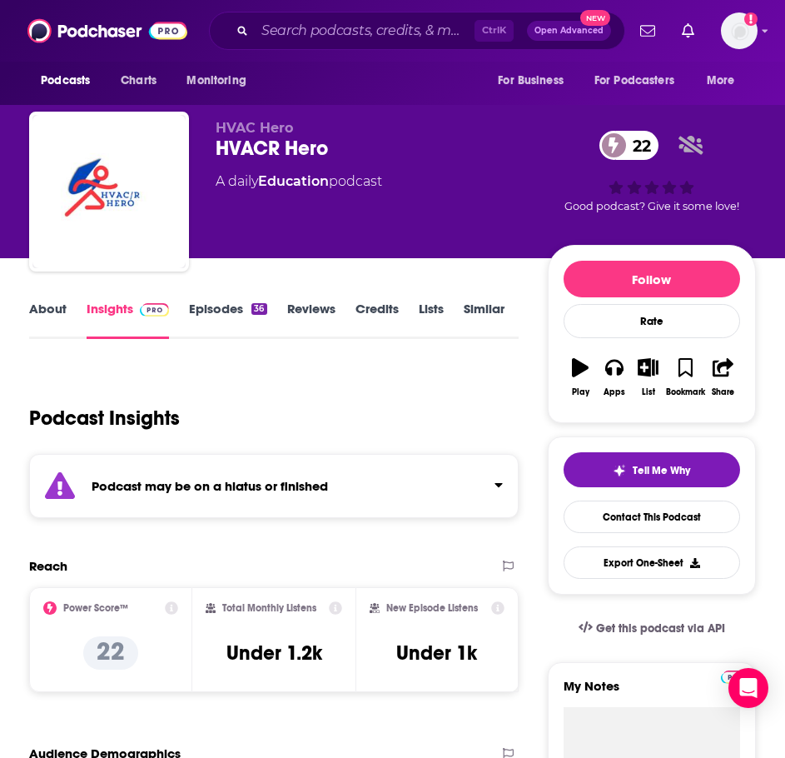
click at [325, 473] on div "Podcast may be on a hiatus or finished" at bounding box center [274, 486] width 490 height 64
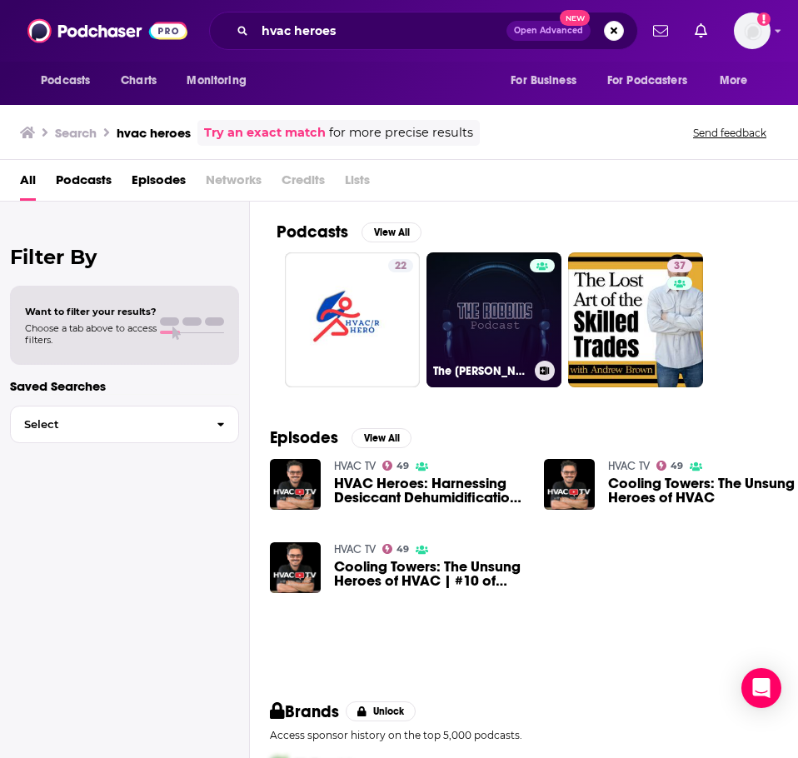
click at [493, 325] on link "The Robbins Podcast" at bounding box center [493, 319] width 135 height 135
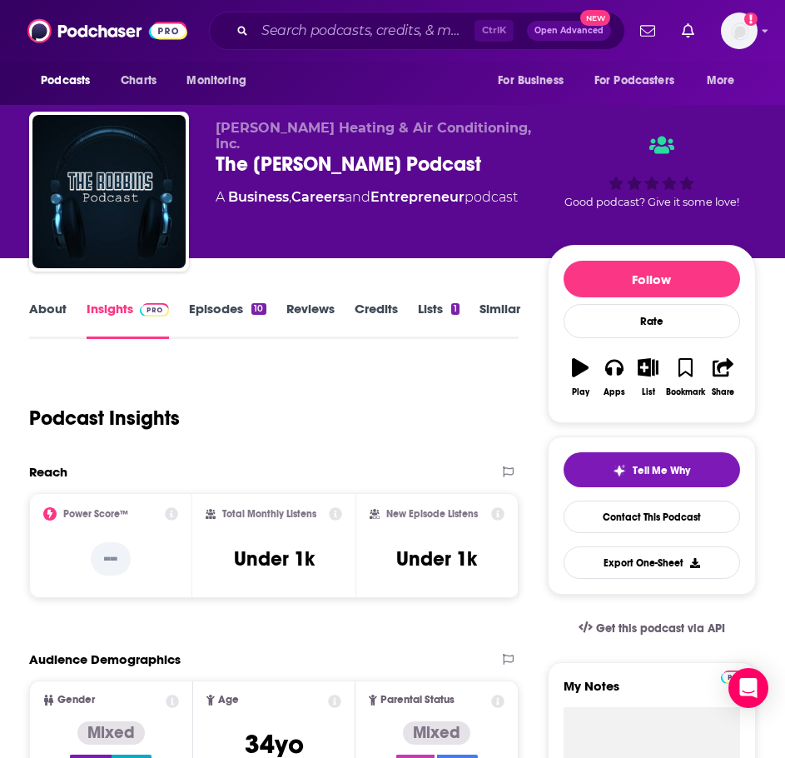
click at [47, 314] on link "About" at bounding box center [47, 320] width 37 height 38
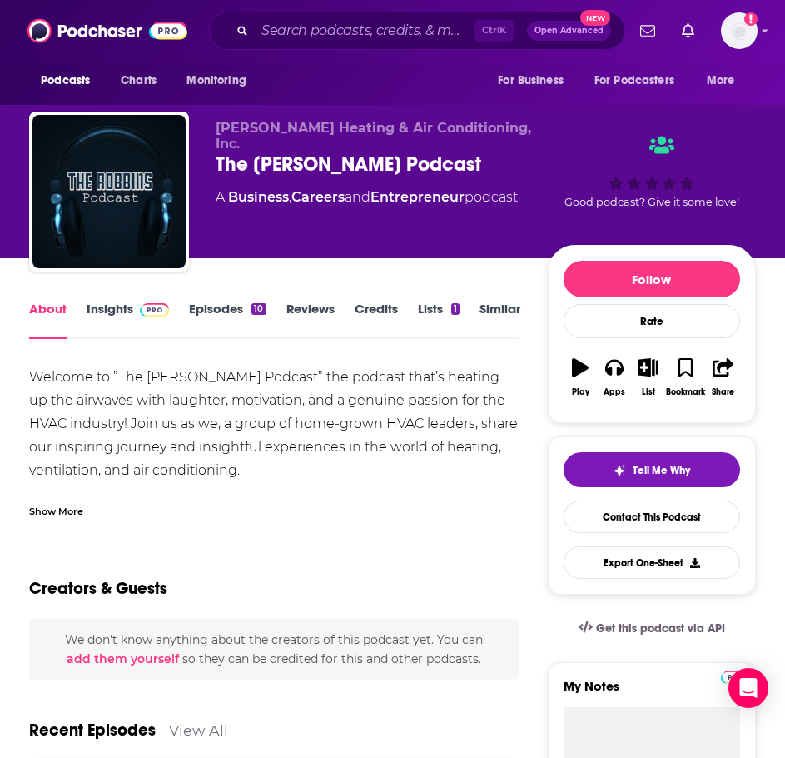
click at [62, 507] on div "Show More" at bounding box center [56, 510] width 54 height 16
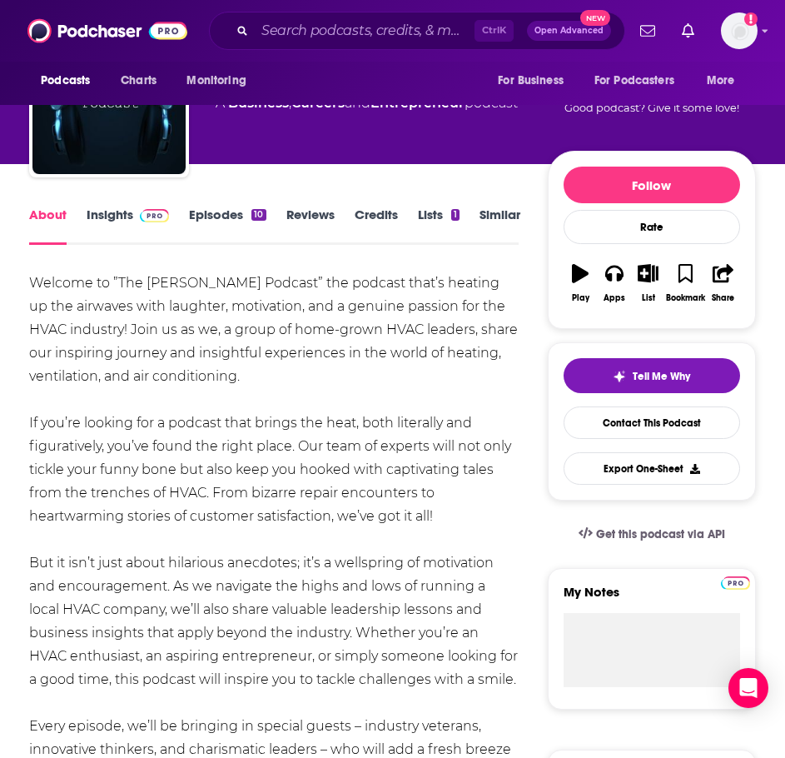
scroll to position [83, 0]
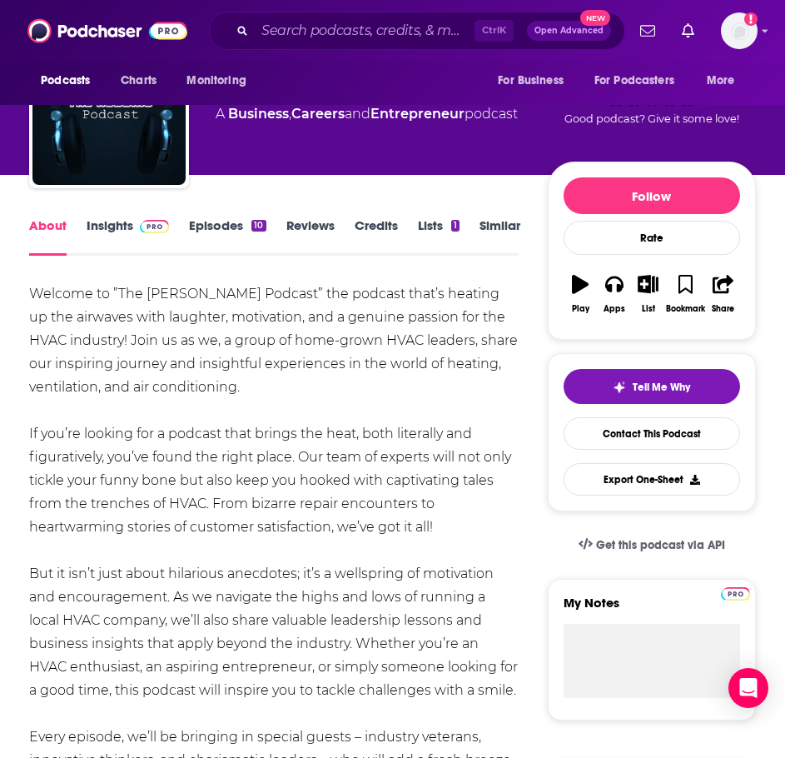
drag, startPoint x: 201, startPoint y: 497, endPoint x: 30, endPoint y: 293, distance: 266.1
click at [30, 293] on div "Welcome to ”The Robbins Podcast” the podcast that’s heating up the airwaves wit…" at bounding box center [274, 713] width 490 height 863
copy div "Welcome to ”The Robbins Podcast” the podcast that’s heating up the airwaves wit…"
click at [151, 234] on link "Insights" at bounding box center [128, 236] width 82 height 38
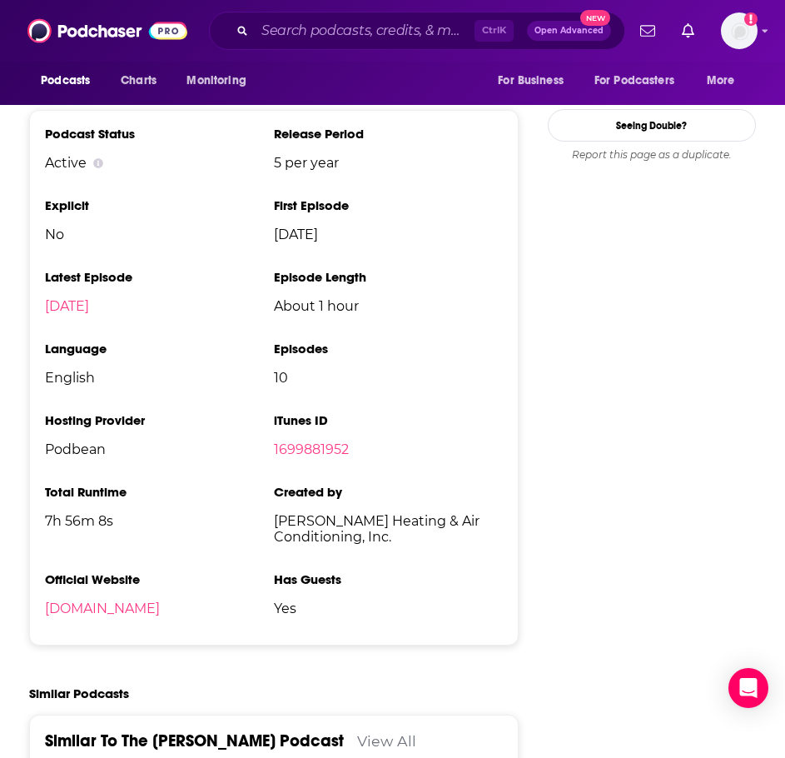
scroll to position [1749, 0]
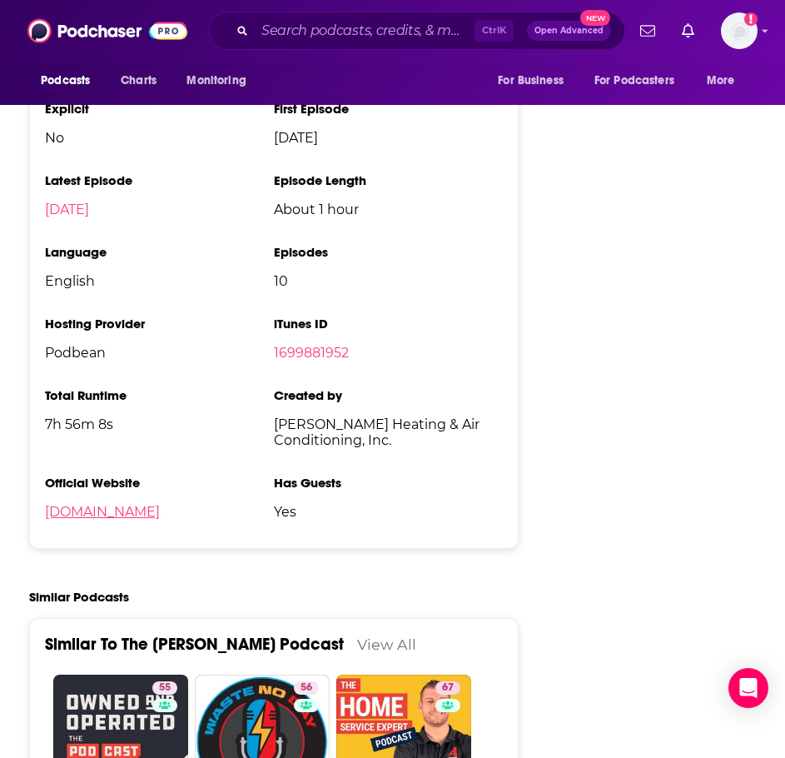
click at [160, 504] on link "robbinspodcast.podbean.com" at bounding box center [102, 512] width 115 height 16
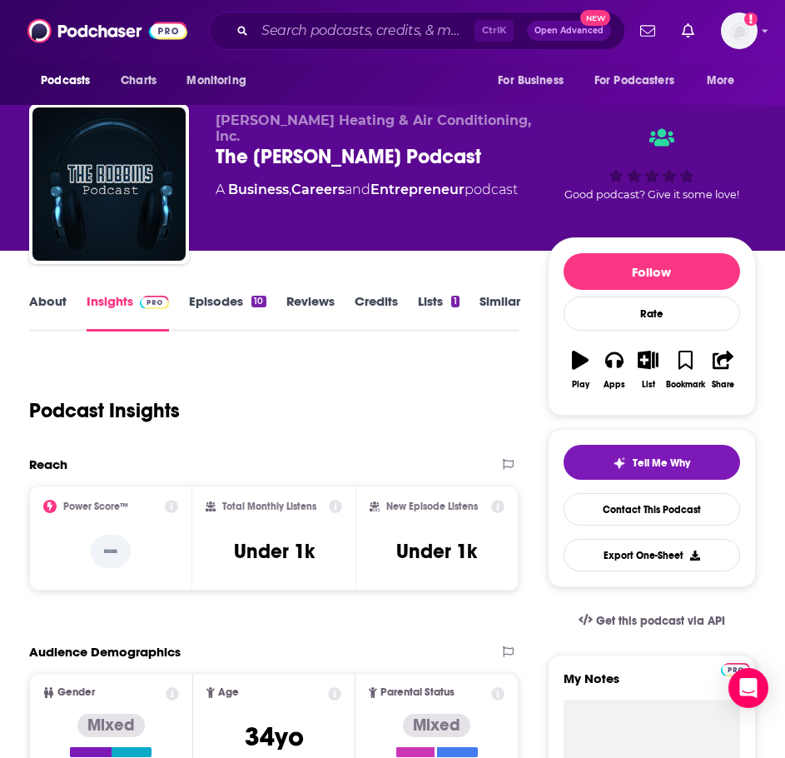
scroll to position [0, 0]
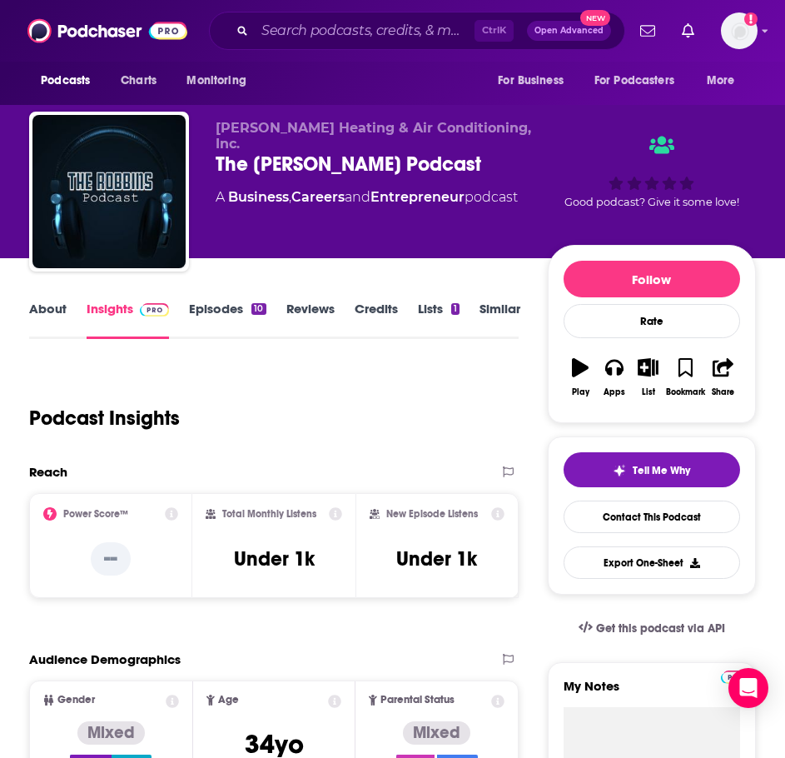
click at [232, 320] on link "Episodes 10" at bounding box center [227, 320] width 77 height 38
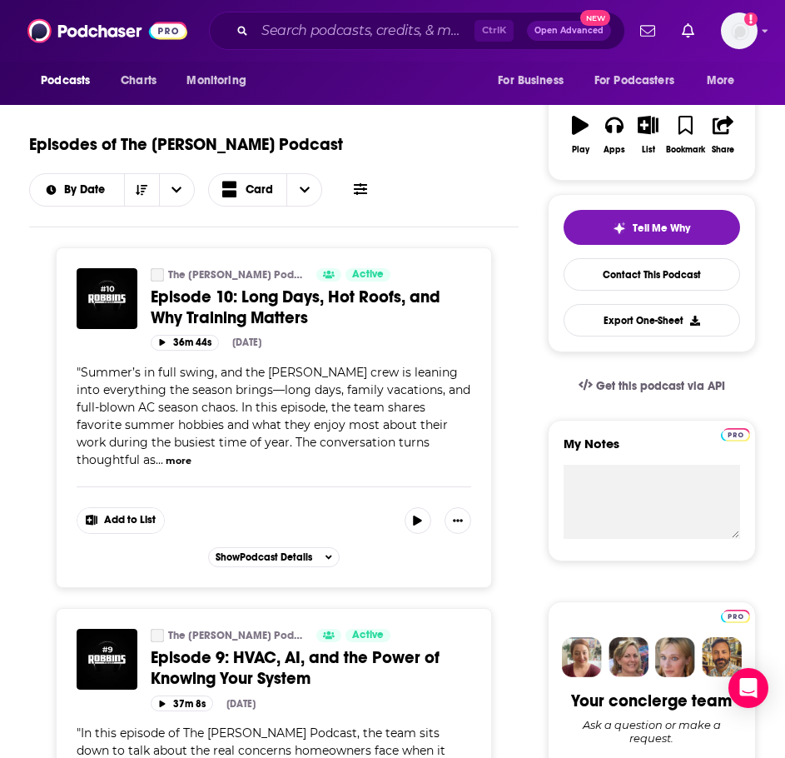
scroll to position [250, 0]
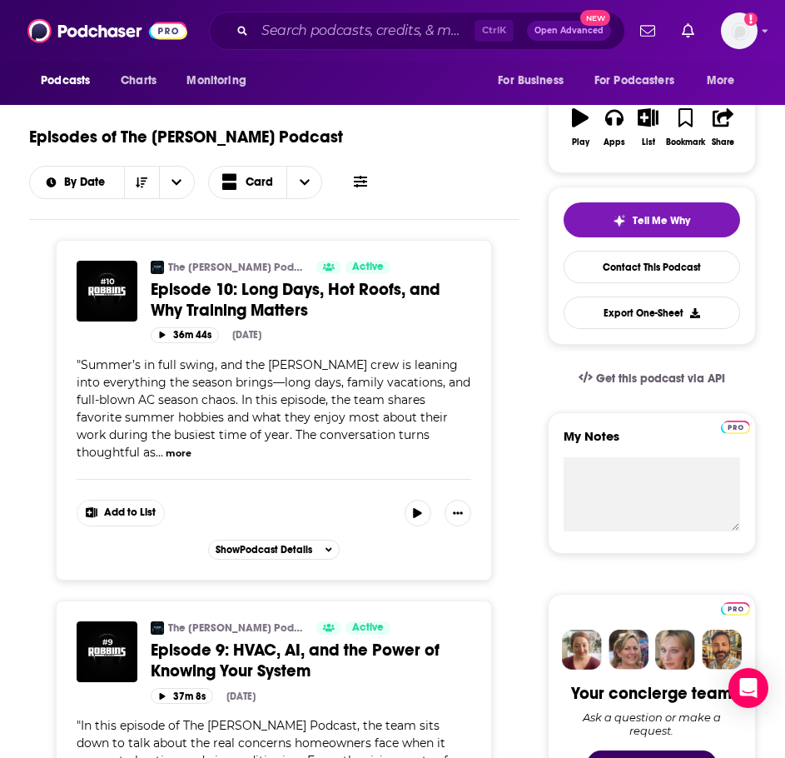
click at [166, 451] on button "more" at bounding box center [179, 453] width 26 height 14
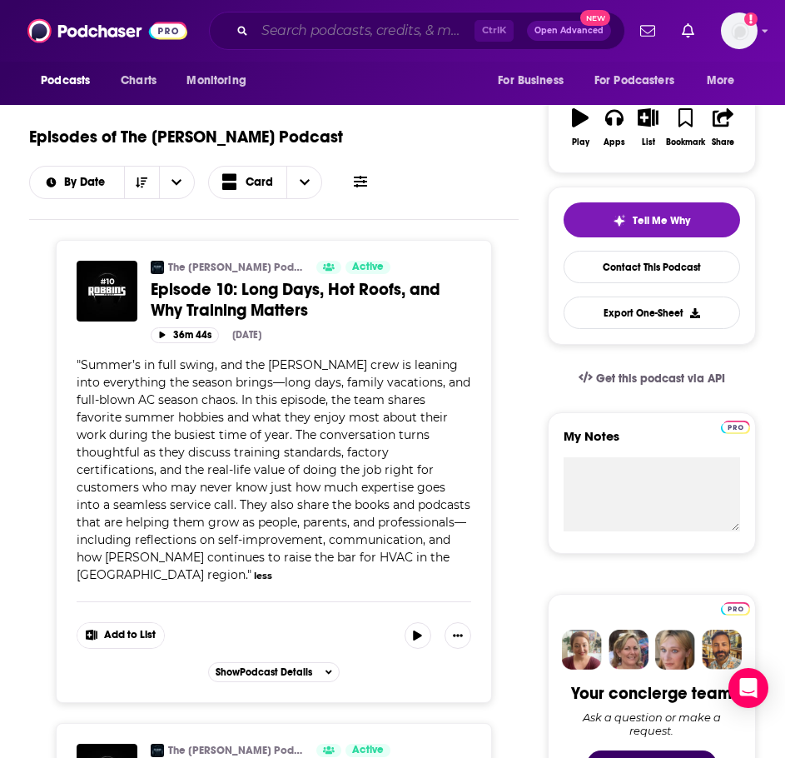
click at [289, 37] on input "Search podcasts, credits, & more..." at bounding box center [365, 30] width 220 height 27
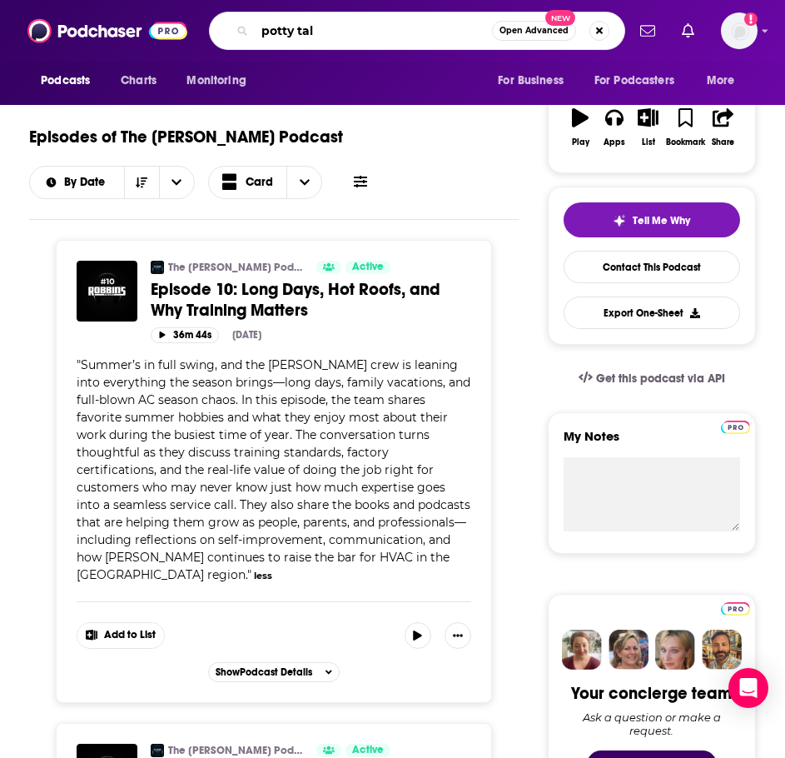
type input "potty talk"
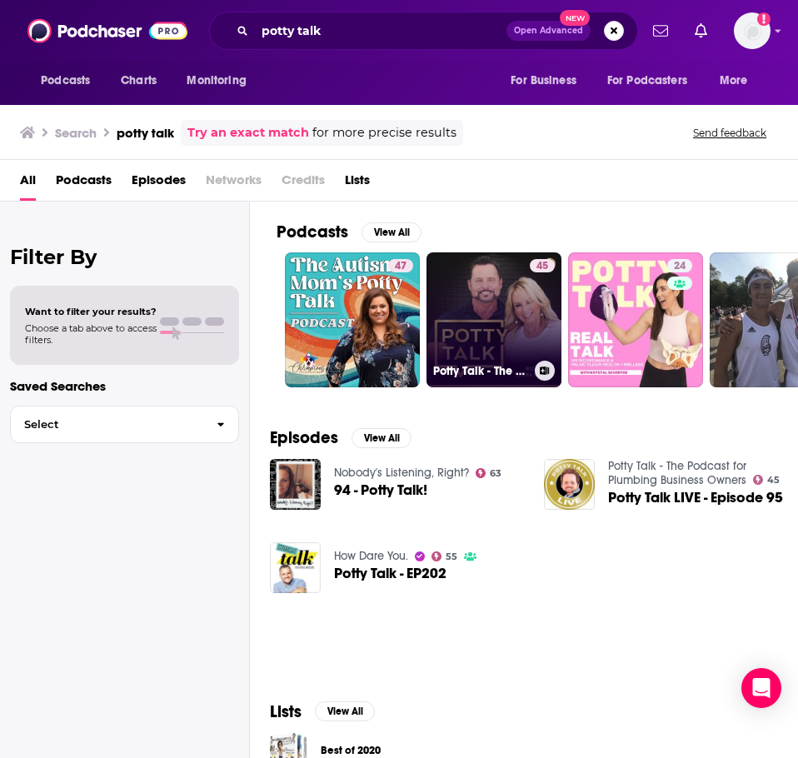
click at [501, 312] on link "45 Potty Talk - The Podcast for Plumbing Business Owners" at bounding box center [493, 319] width 135 height 135
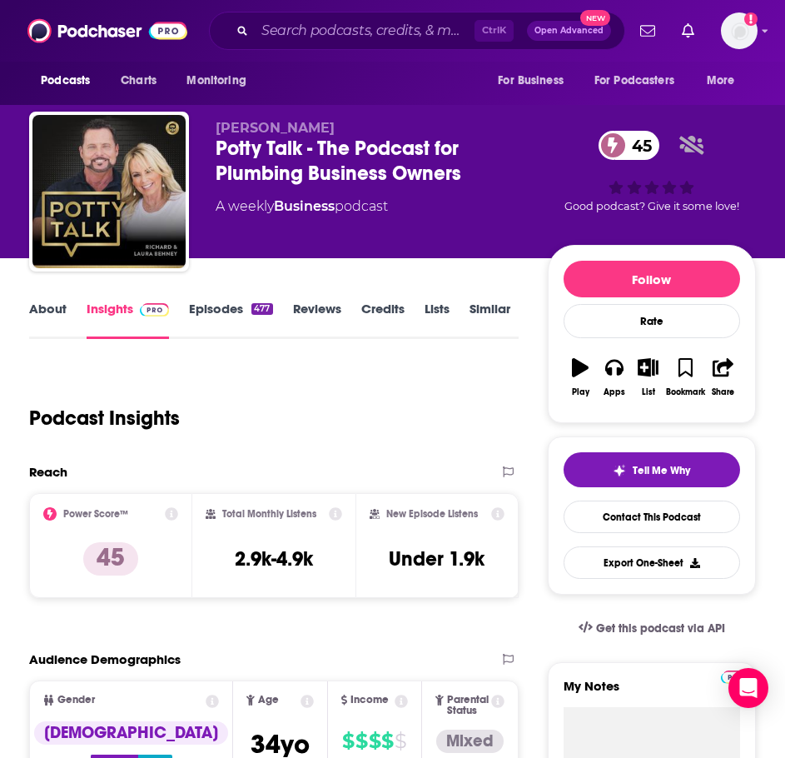
click at [57, 308] on link "About" at bounding box center [47, 320] width 37 height 38
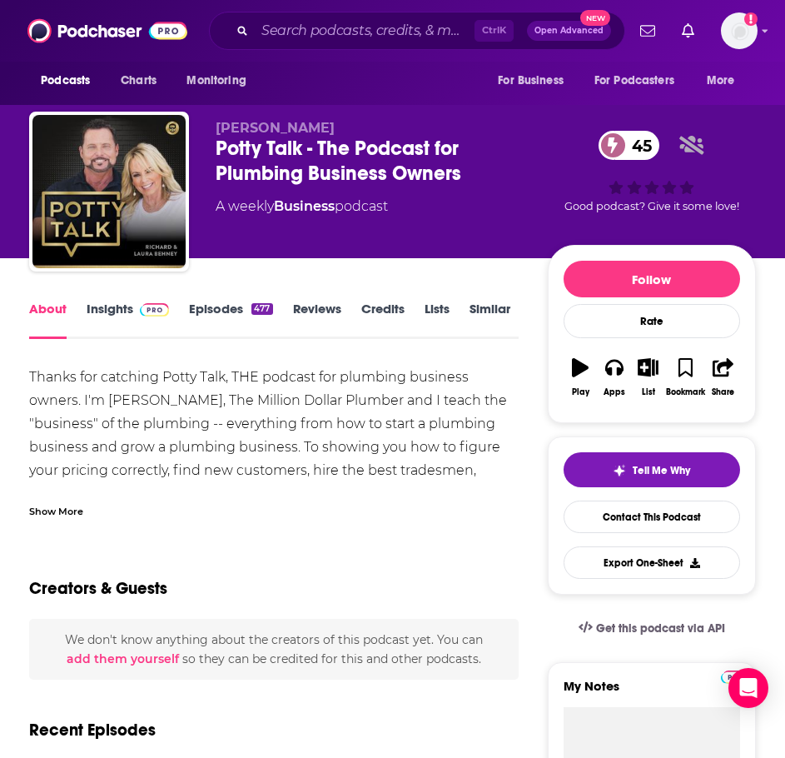
click at [68, 512] on div "Show More" at bounding box center [56, 510] width 54 height 16
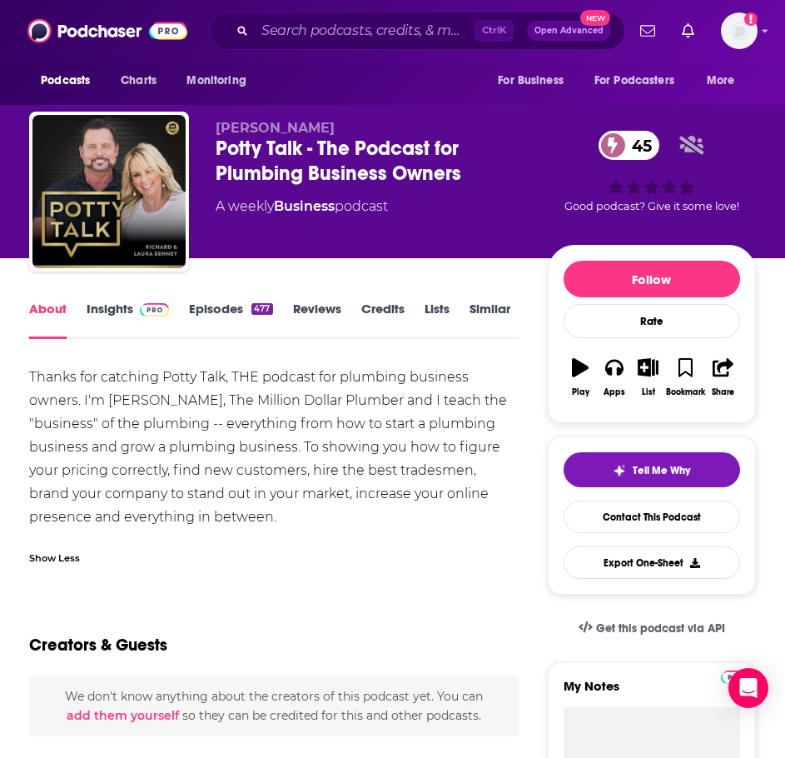
drag, startPoint x: 231, startPoint y: 521, endPoint x: 25, endPoint y: 372, distance: 253.6
copy div "Thanks for catching Potty Talk, THE podcast for plumbing business owners. I'm R…"
click at [121, 316] on link "Insights" at bounding box center [128, 320] width 82 height 38
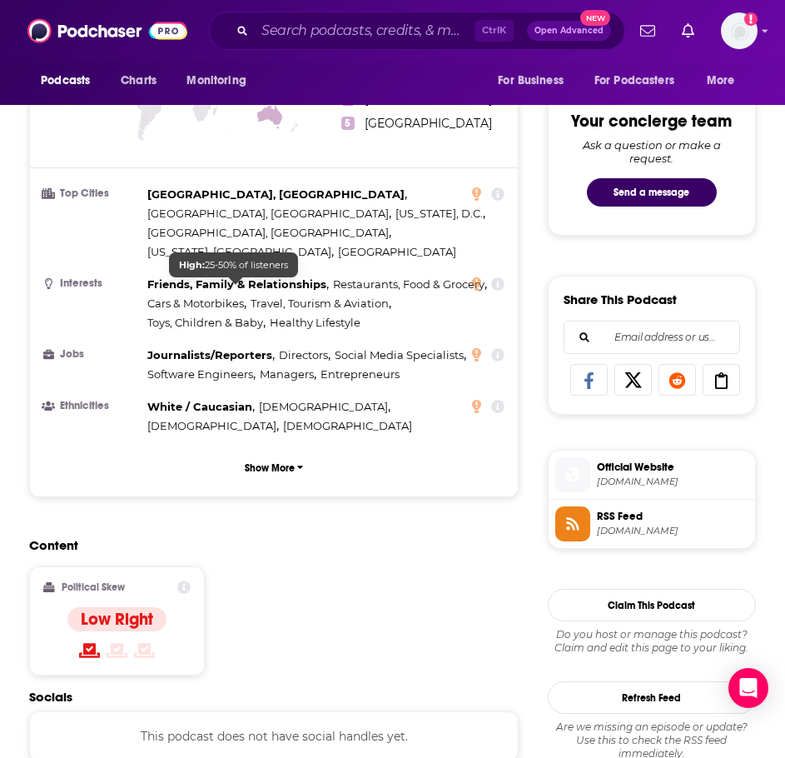
scroll to position [1083, 0]
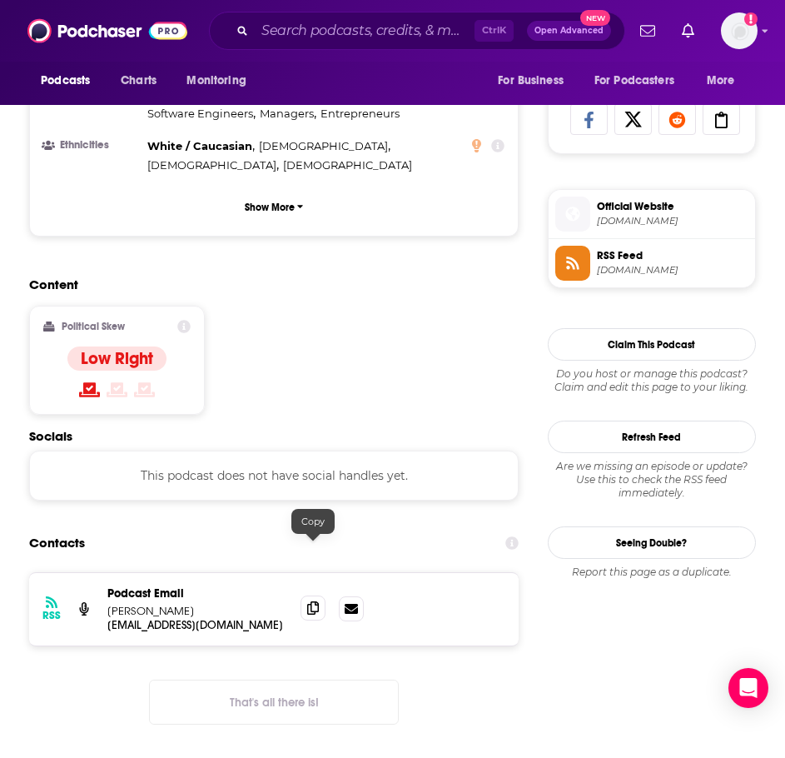
click at [308, 601] on icon at bounding box center [313, 607] width 12 height 13
click at [314, 28] on input "Search podcasts, credits, & more..." at bounding box center [365, 30] width 220 height 27
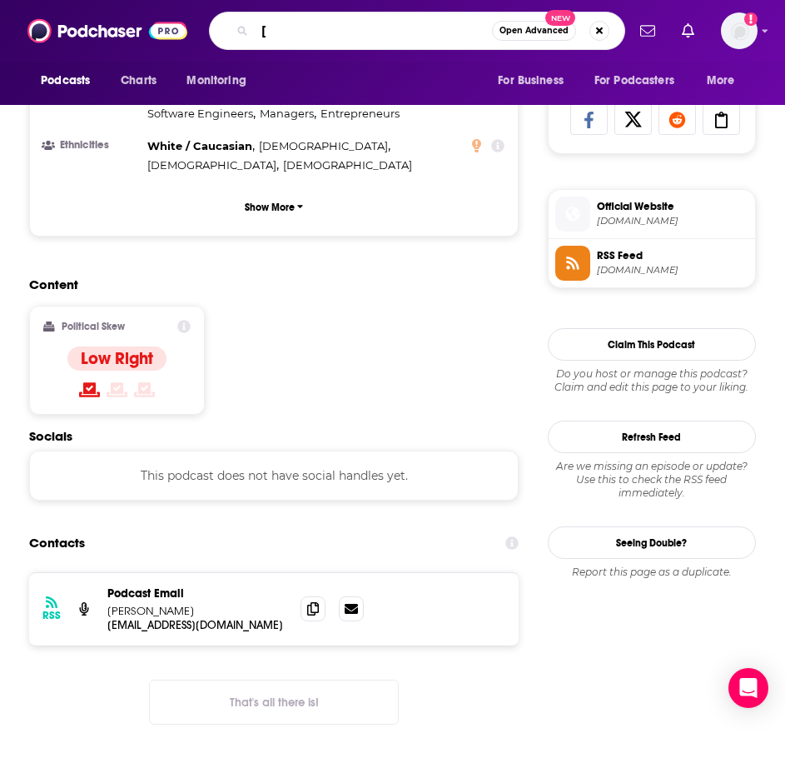
type input "["
type input "phcppros: off the cuff"
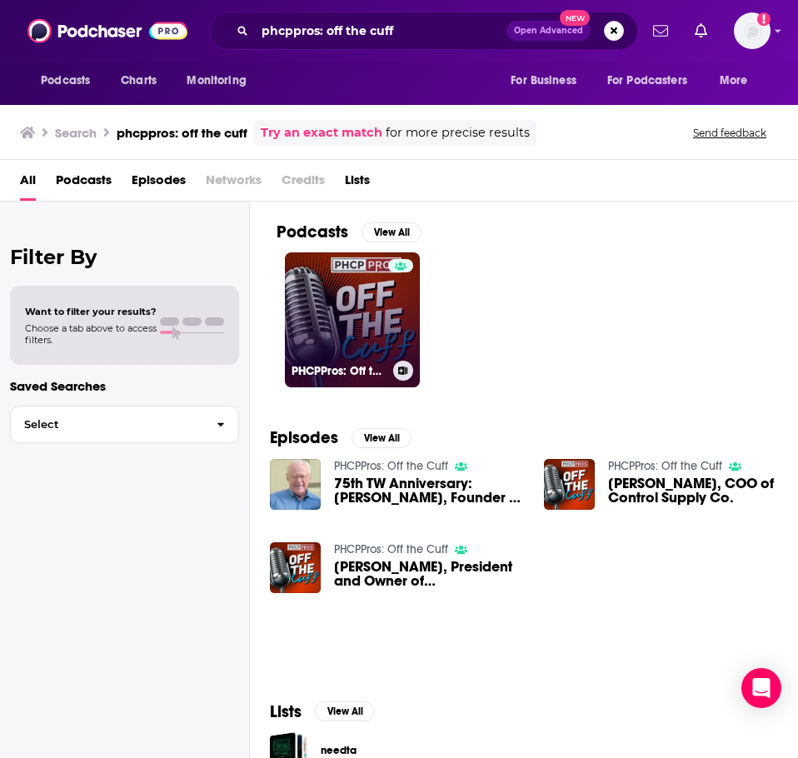
click at [337, 288] on link "PHCPPros: Off the Cuff" at bounding box center [352, 319] width 135 height 135
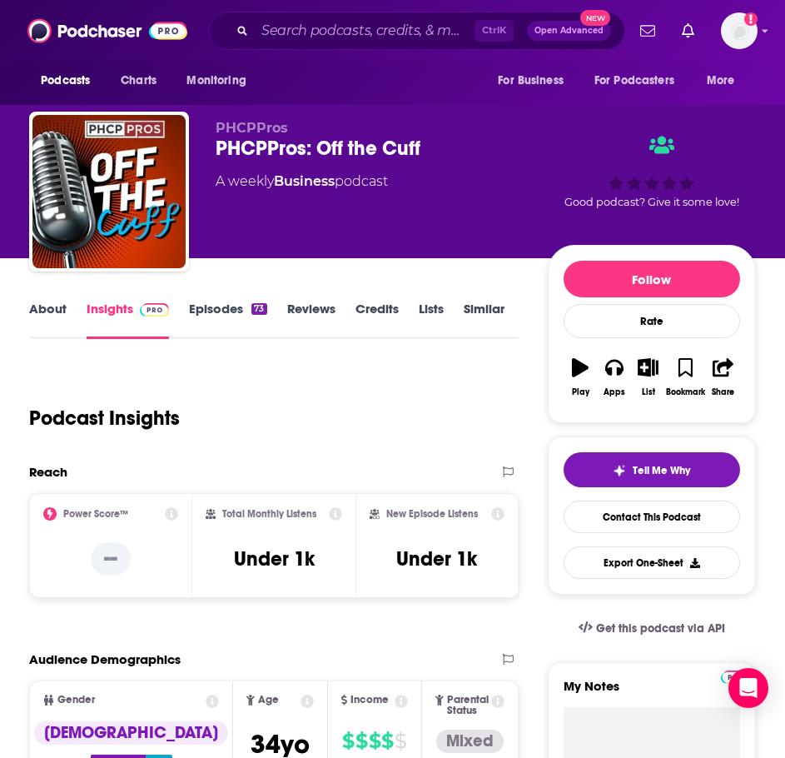
click at [52, 311] on link "About" at bounding box center [47, 320] width 37 height 38
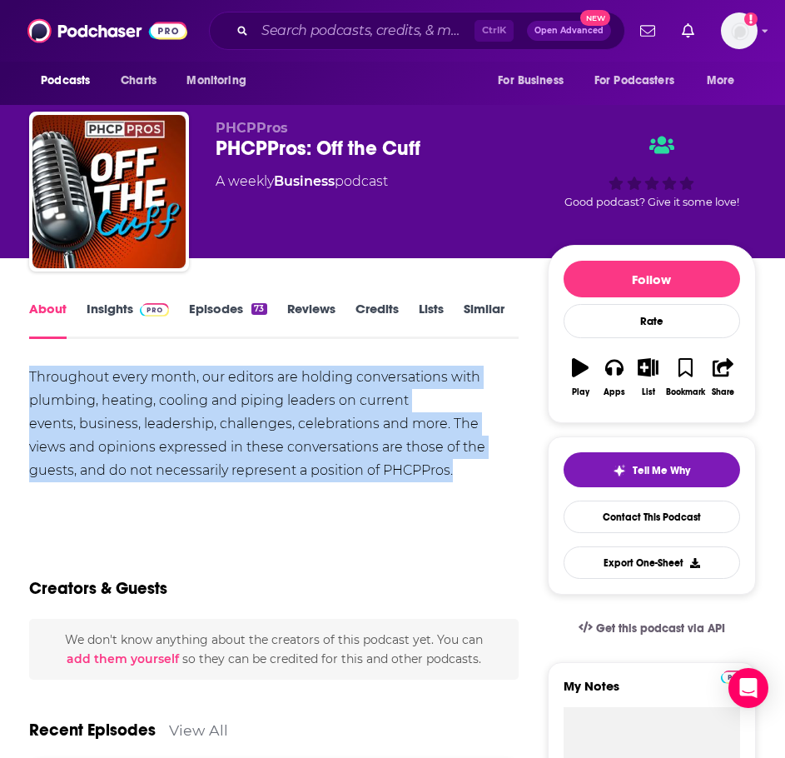
drag, startPoint x: 351, startPoint y: 451, endPoint x: -7, endPoint y: 365, distance: 369.3
click at [0, 365] on html "Podcasts Charts Monitoring Ctrl K Open Advanced New For Business For Podcasters…" at bounding box center [392, 379] width 785 height 758
copy div "Throughout every month, our editors are holding conversations with plumbing, he…"
click at [151, 314] on img at bounding box center [154, 309] width 29 height 13
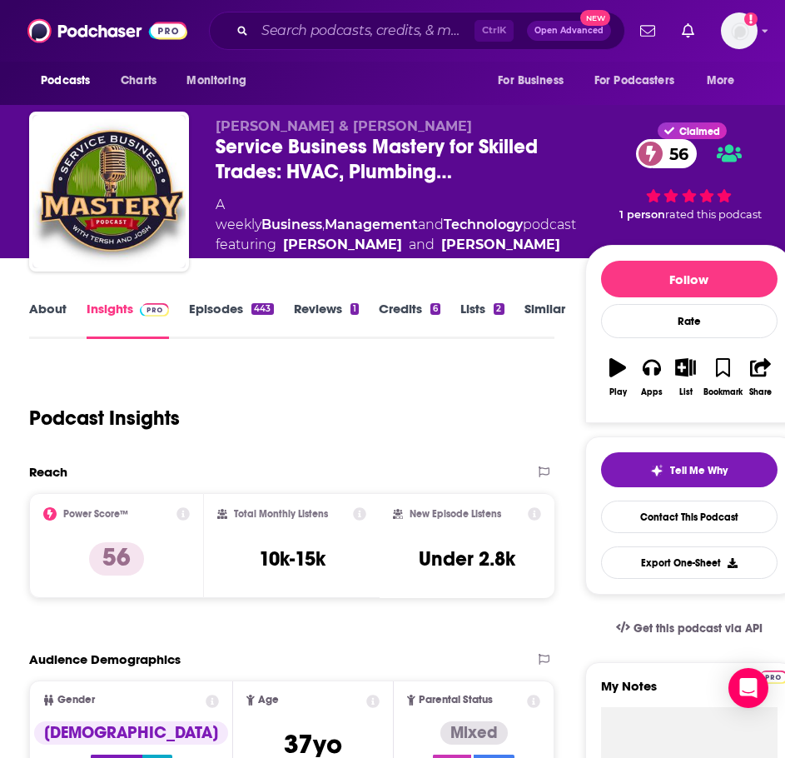
click at [56, 316] on link "About" at bounding box center [47, 320] width 37 height 38
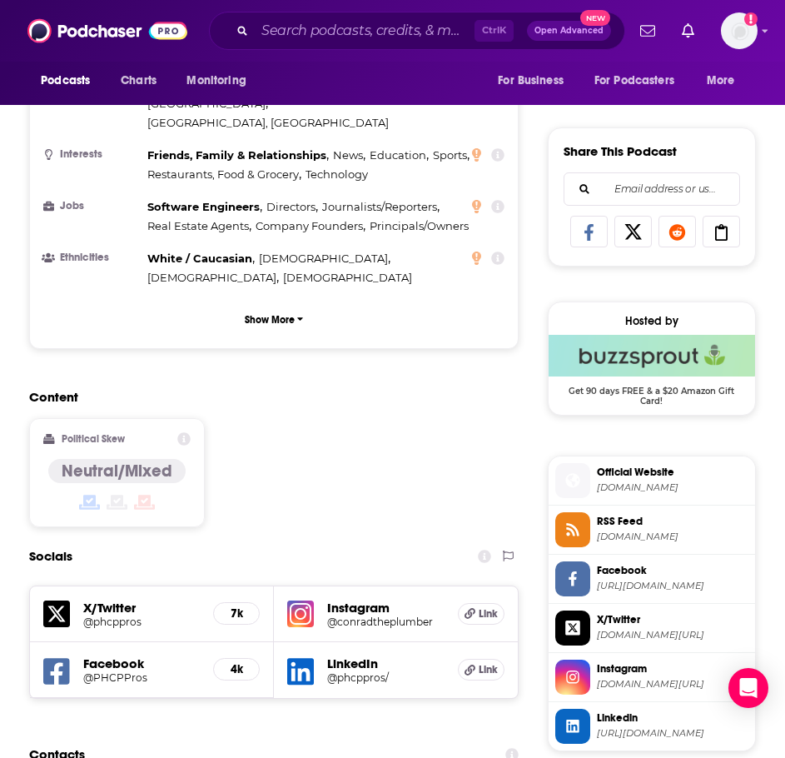
scroll to position [1249, 0]
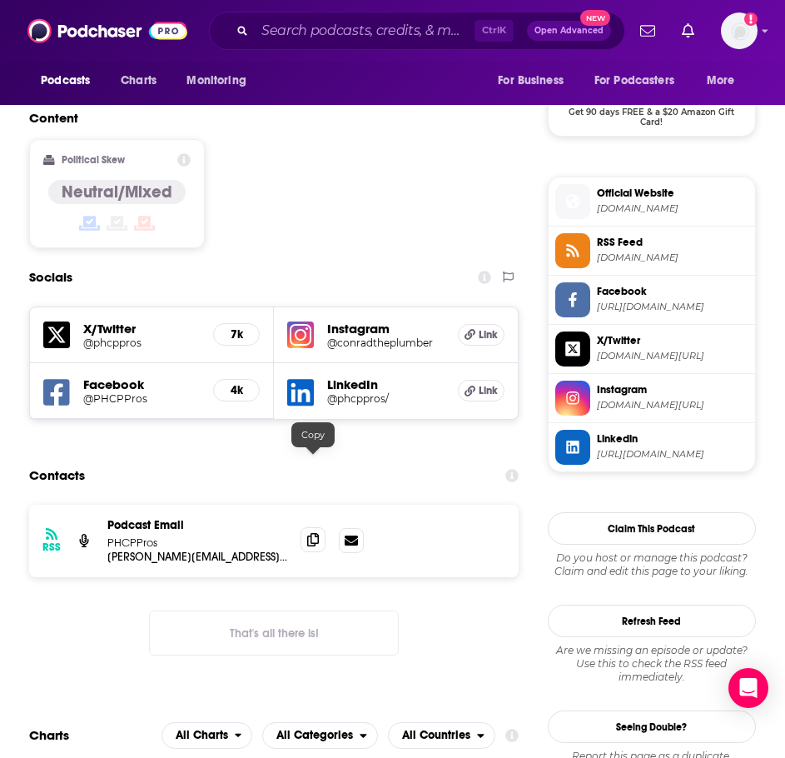
click at [311, 533] on icon at bounding box center [313, 539] width 12 height 13
click at [317, 28] on input "Search podcasts, credits, & more..." at bounding box center [365, 30] width 220 height 27
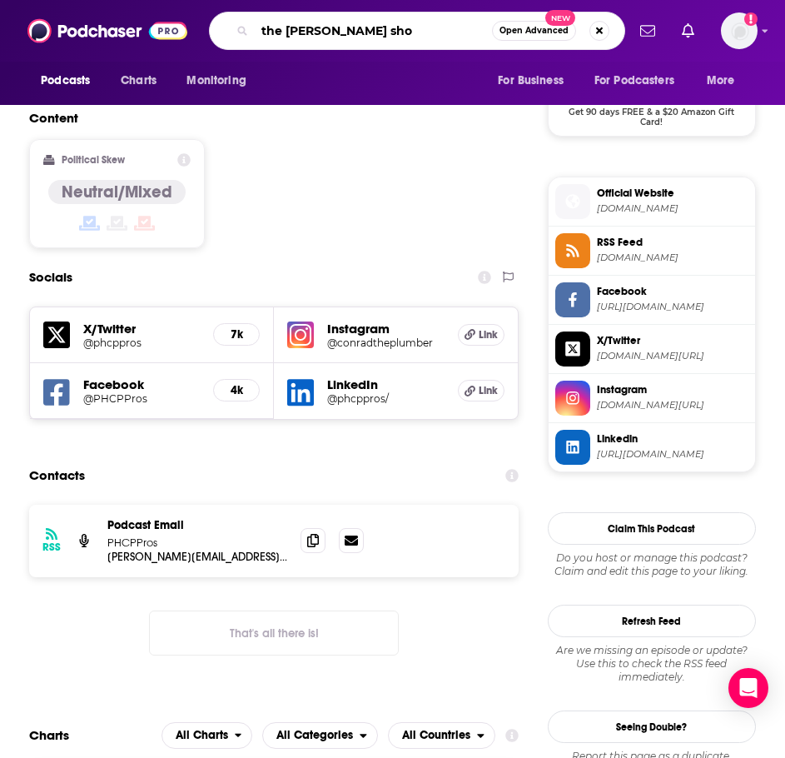
type input "the [PERSON_NAME] show"
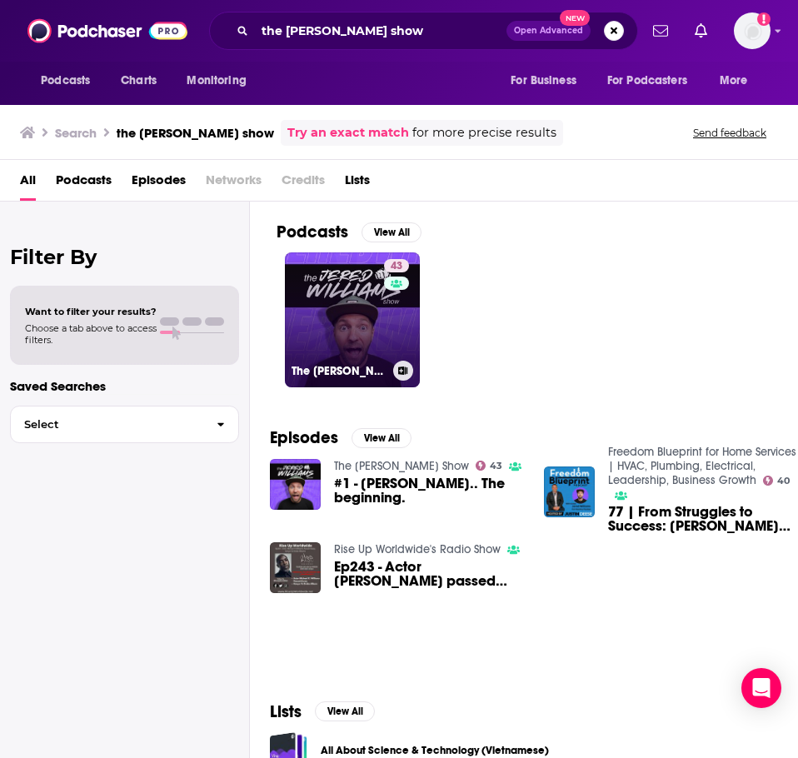
click at [316, 273] on link "43 The [PERSON_NAME] Show" at bounding box center [352, 319] width 135 height 135
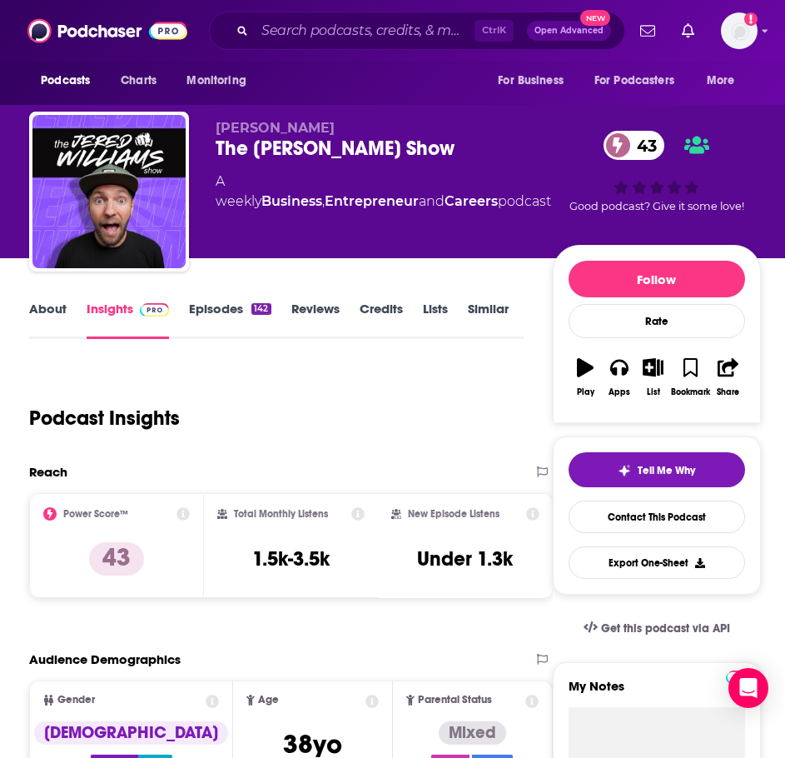
click at [44, 307] on link "About" at bounding box center [47, 320] width 37 height 38
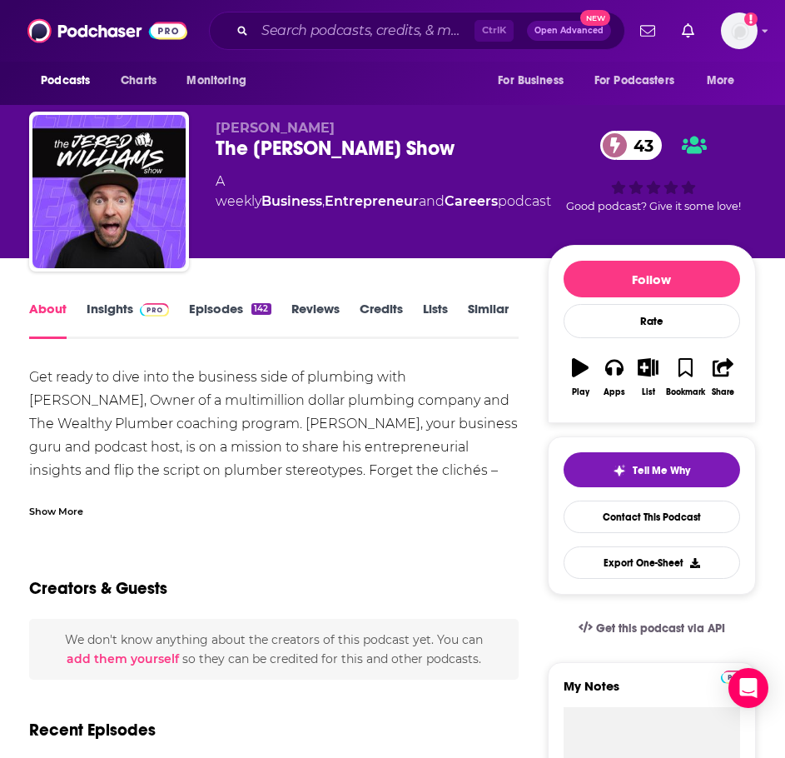
click at [57, 496] on div "Show More" at bounding box center [274, 505] width 490 height 28
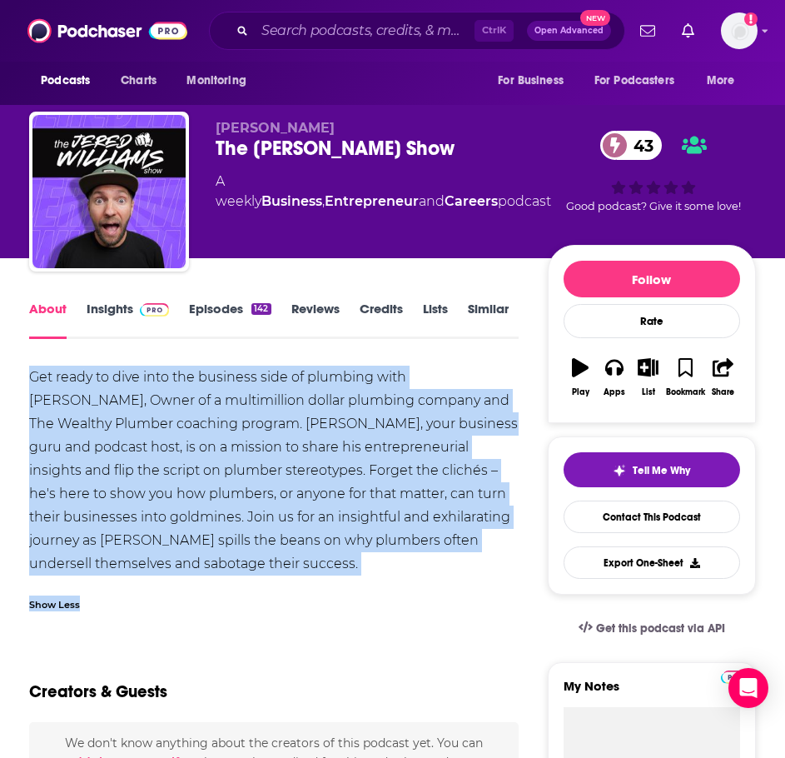
drag, startPoint x: 217, startPoint y: 583, endPoint x: 8, endPoint y: 385, distance: 288.1
click at [60, 388] on div "Get ready to dive into the business side of plumbing with [PERSON_NAME], Owner …" at bounding box center [274, 471] width 490 height 210
drag, startPoint x: 142, startPoint y: 563, endPoint x: 31, endPoint y: 371, distance: 221.3
click at [31, 371] on div "Get ready to dive into the business side of plumbing with [PERSON_NAME], Owner …" at bounding box center [274, 471] width 490 height 210
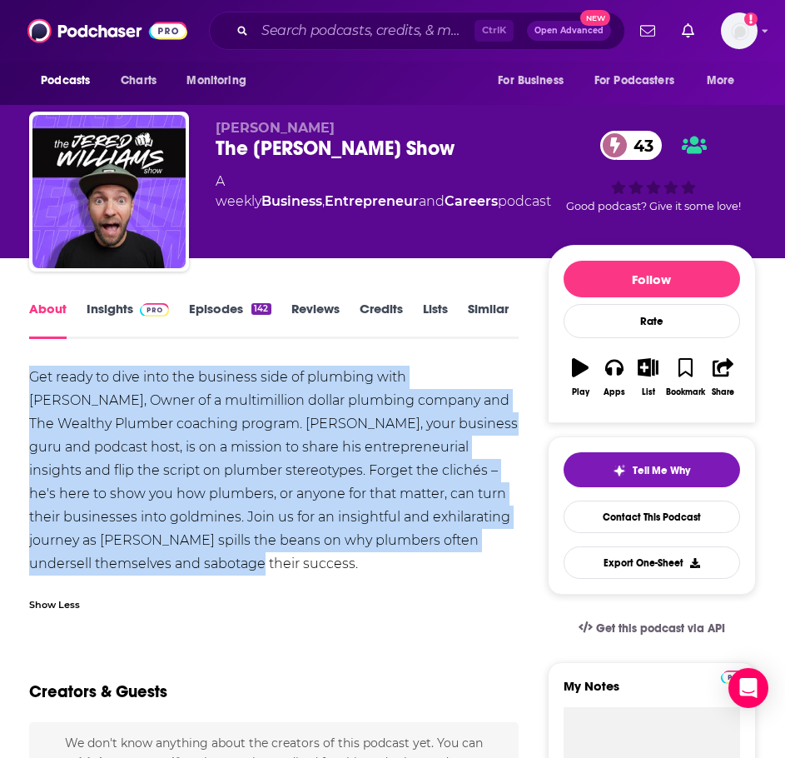
copy div "Get ready to dive into the business side of plumbing with [PERSON_NAME], Owner …"
click at [131, 328] on link "Insights" at bounding box center [128, 320] width 82 height 38
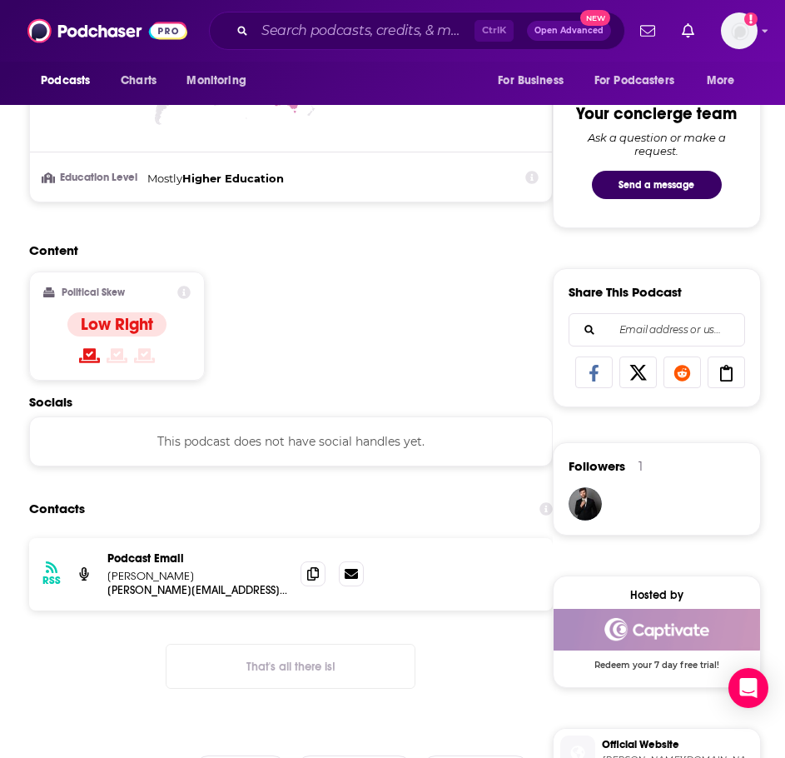
scroll to position [916, 0]
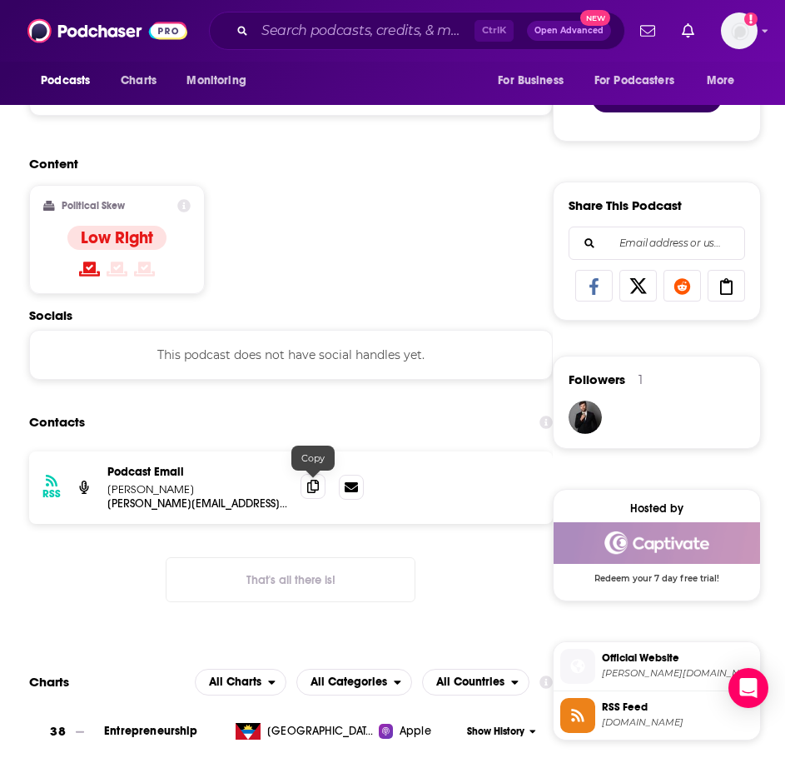
click at [311, 484] on icon at bounding box center [313, 486] width 12 height 13
click at [334, 32] on input "Search podcasts, credits, & more..." at bounding box center [365, 30] width 220 height 27
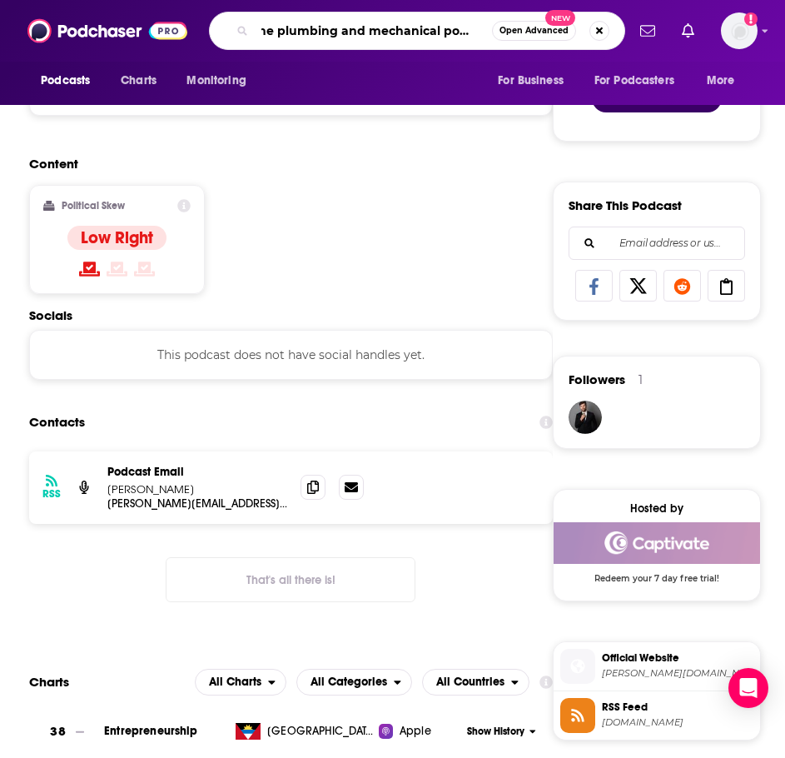
type input "the plumbing and mechanical podcast"
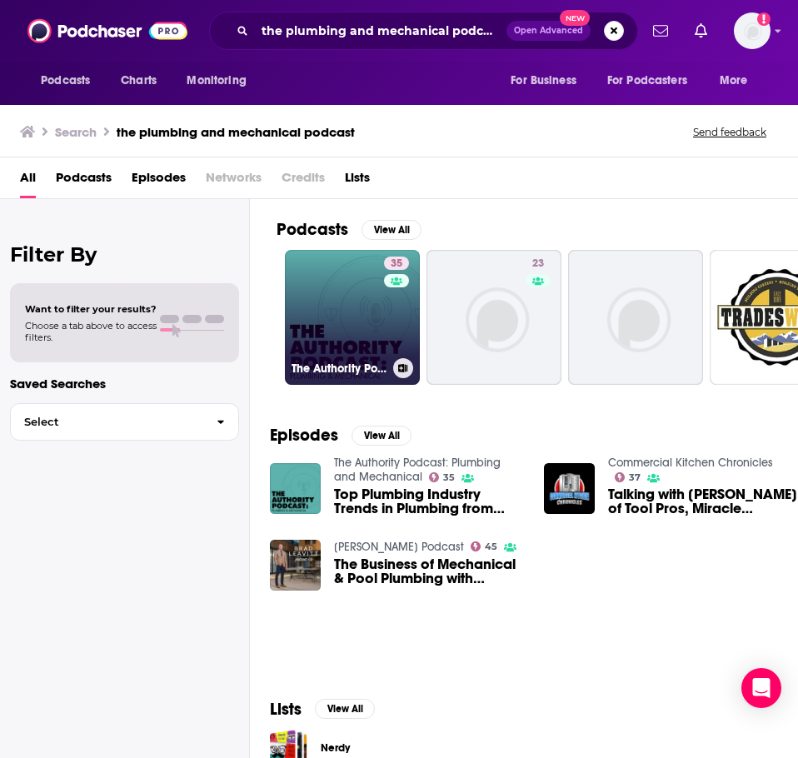
click at [308, 304] on link "35 The Authority Podcast: Plumbing and Mechanical" at bounding box center [352, 317] width 135 height 135
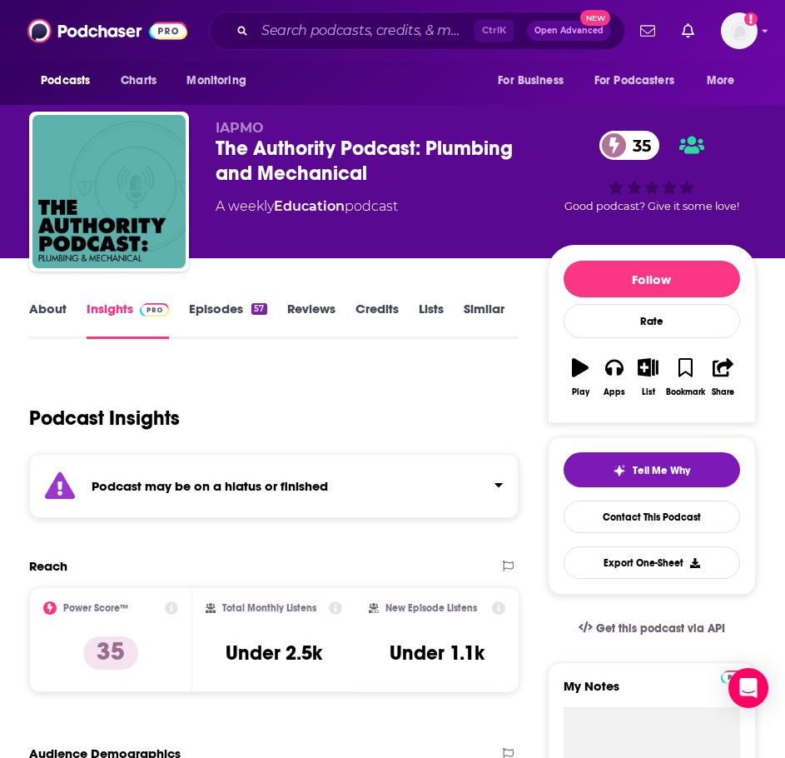
click at [239, 496] on div "Podcast may be on a hiatus or finished" at bounding box center [274, 486] width 490 height 64
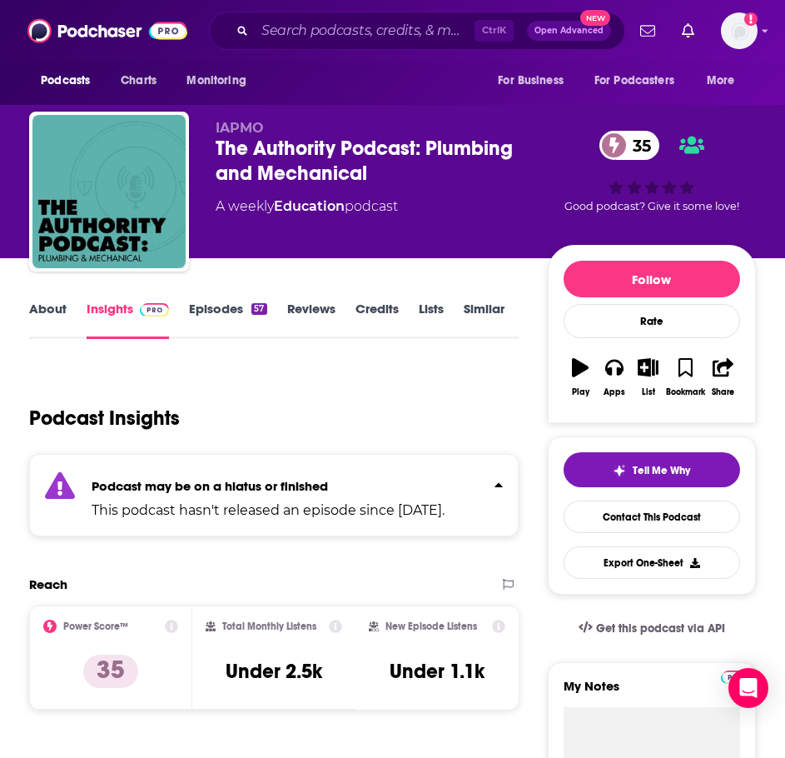
click at [240, 320] on link "Episodes 57" at bounding box center [227, 320] width 77 height 38
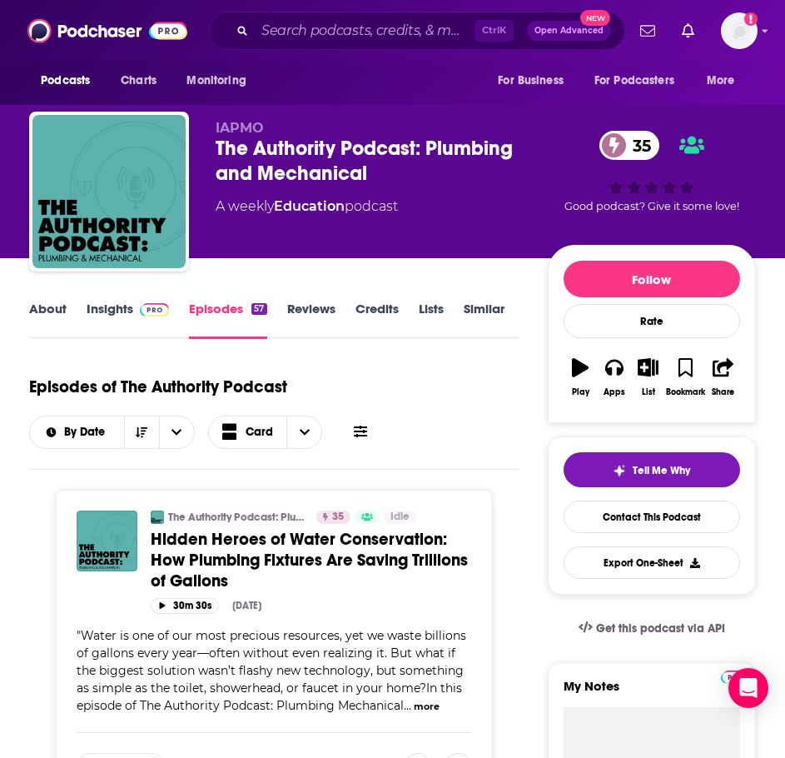
scroll to position [83, 0]
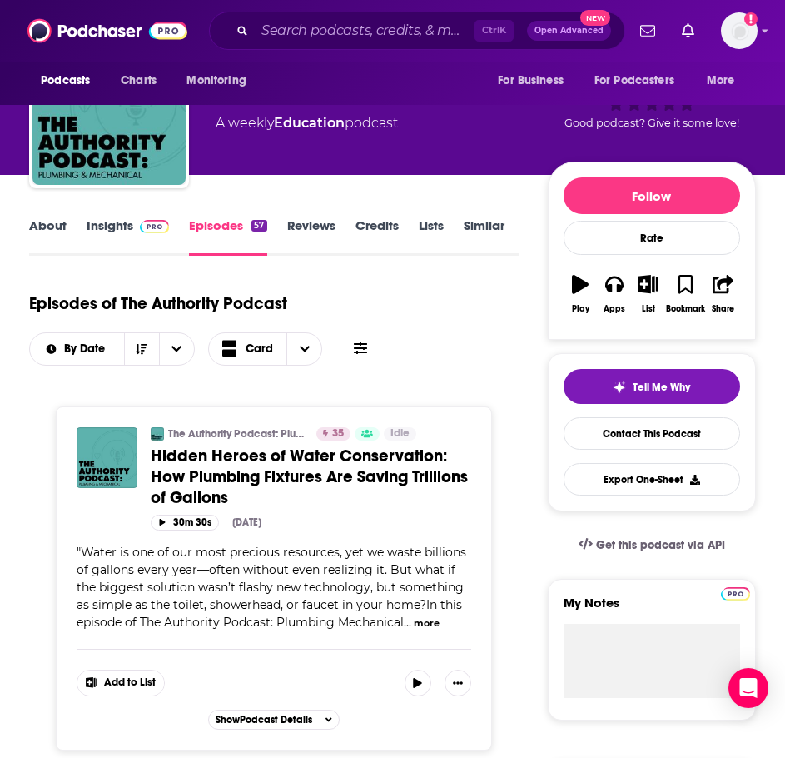
click at [42, 231] on link "About" at bounding box center [47, 236] width 37 height 38
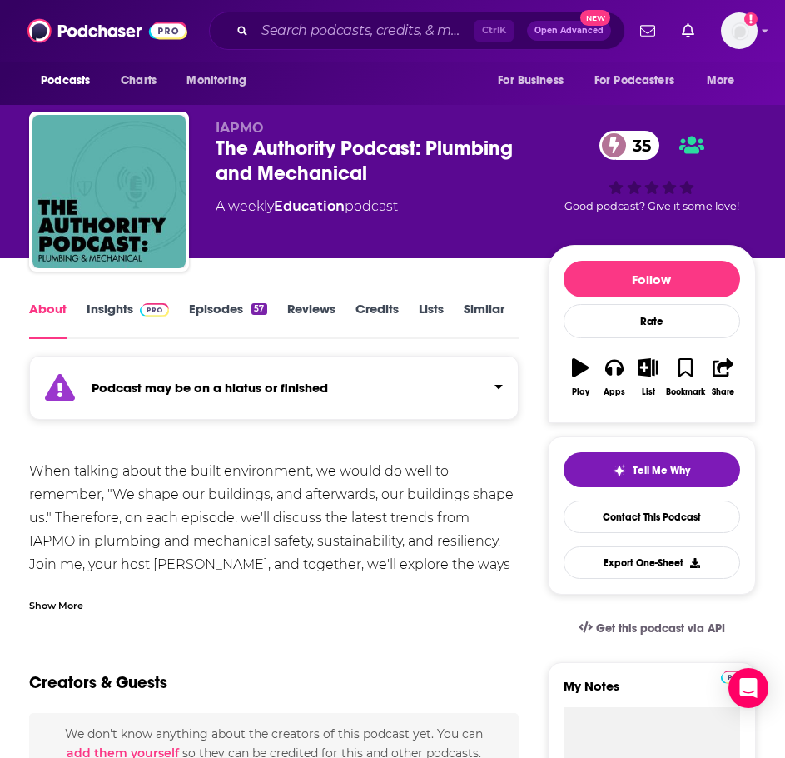
click at [44, 606] on div "Show More" at bounding box center [56, 604] width 54 height 16
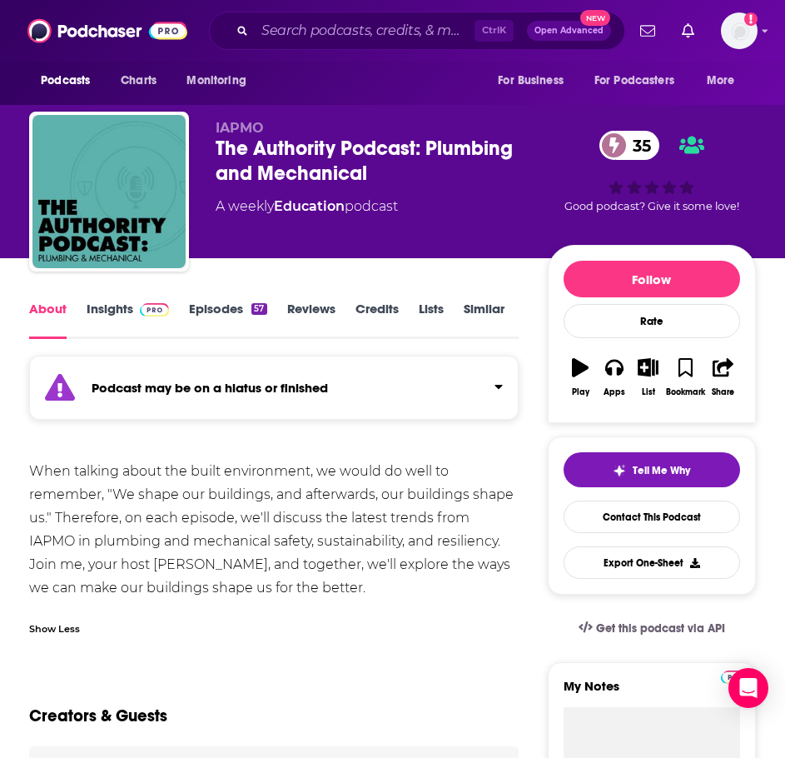
drag, startPoint x: 365, startPoint y: 589, endPoint x: 26, endPoint y: 474, distance: 357.9
copy div "When talking about the built environment, we would do well to remember, "We sha…"
drag, startPoint x: 145, startPoint y: 300, endPoint x: 135, endPoint y: 307, distance: 12.5
click at [145, 300] on div "About Insights Episodes 57 Reviews Credits Lists Similar" at bounding box center [274, 318] width 490 height 41
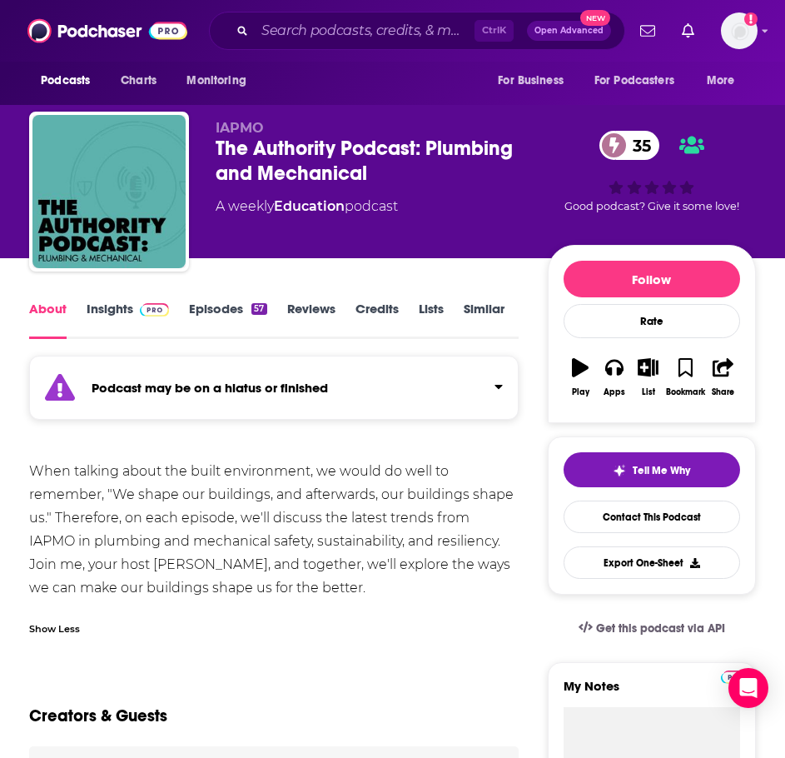
click at [116, 316] on link "Insights" at bounding box center [128, 320] width 82 height 38
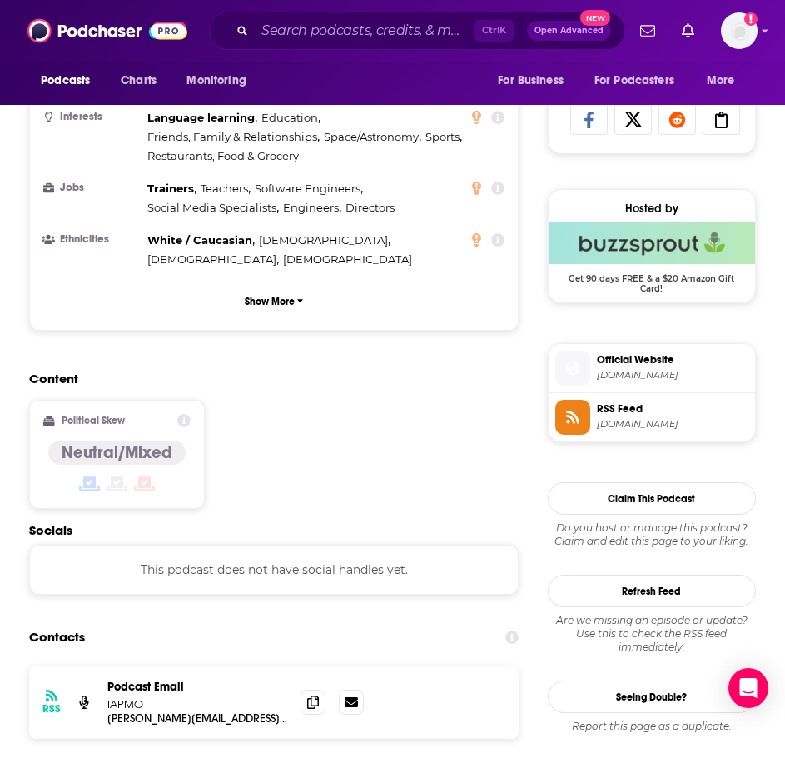
scroll to position [1249, 0]
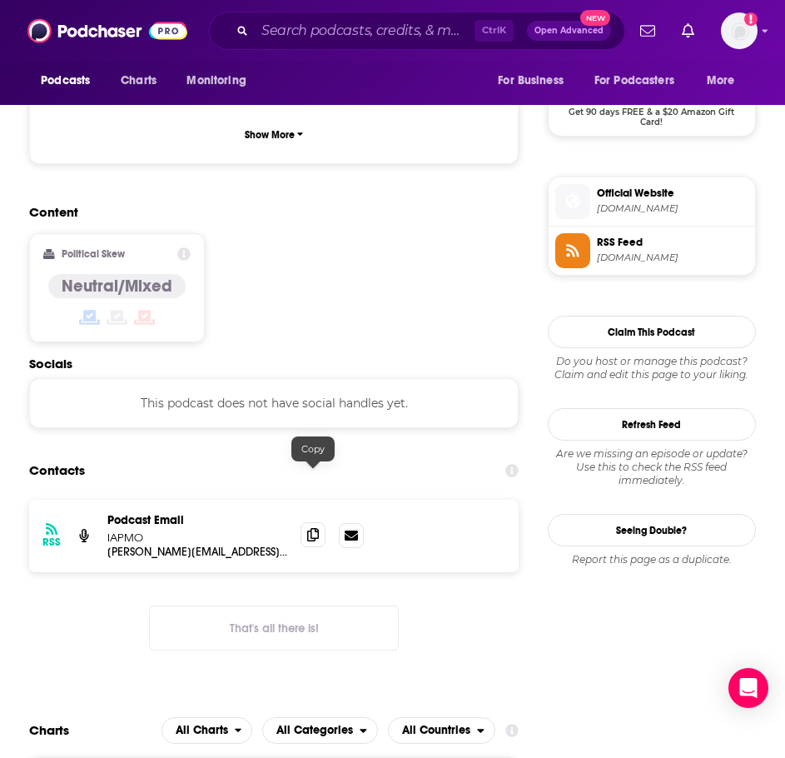
click at [305, 522] on span at bounding box center [313, 534] width 25 height 25
click at [298, 36] on input "Search podcasts, credits, & more..." at bounding box center [365, 30] width 220 height 27
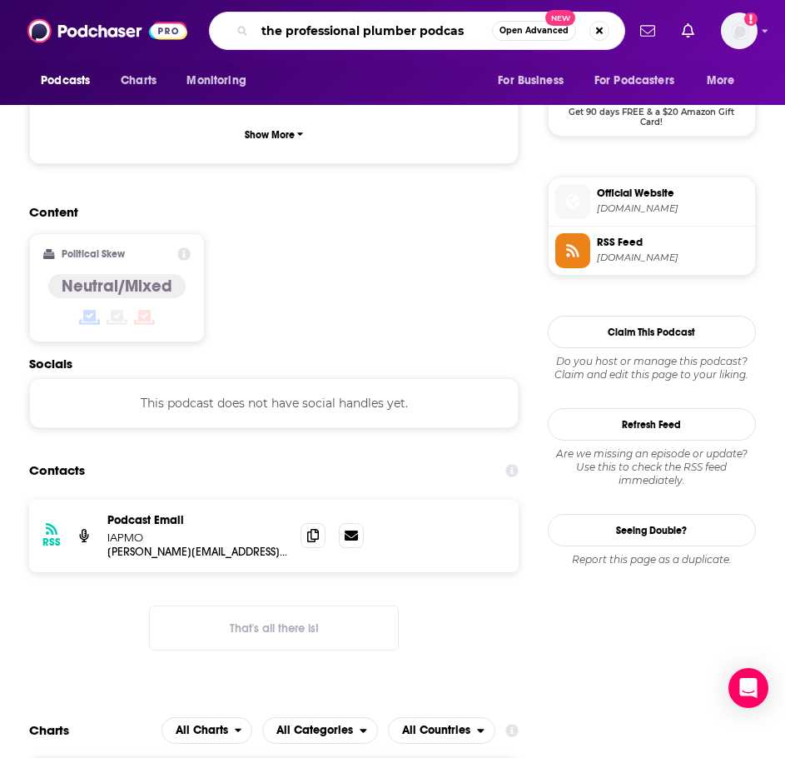
type input "the professional plumber podcast"
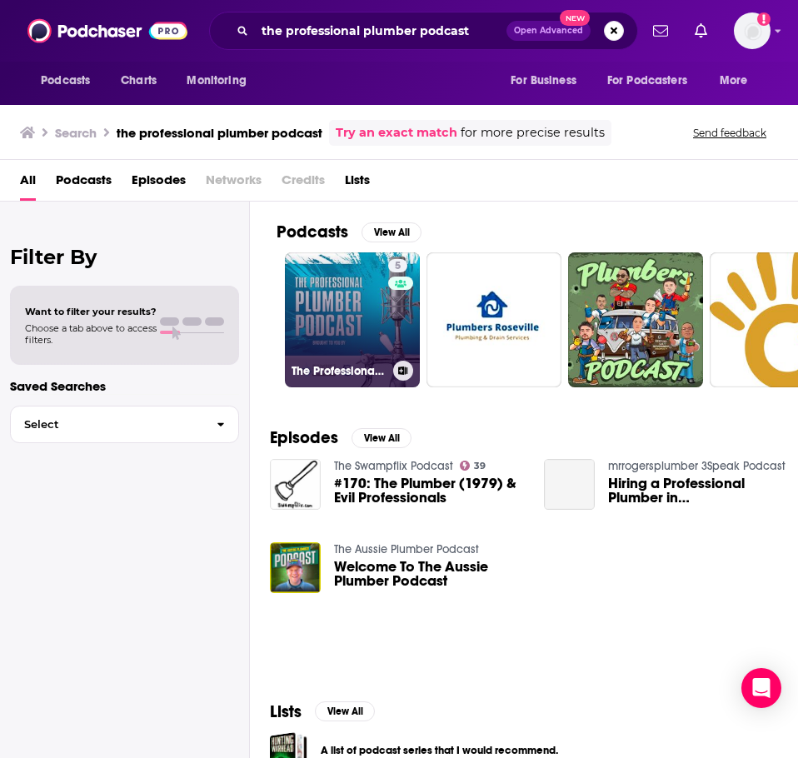
click at [303, 267] on link "5 The Professional Plumber Podcast" at bounding box center [352, 319] width 135 height 135
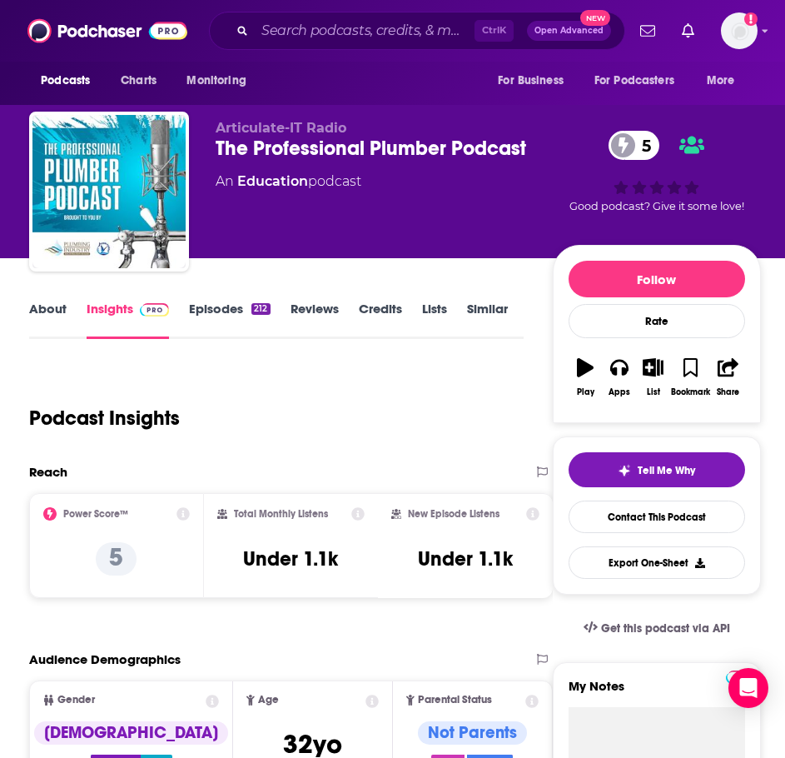
click at [48, 311] on link "About" at bounding box center [47, 320] width 37 height 38
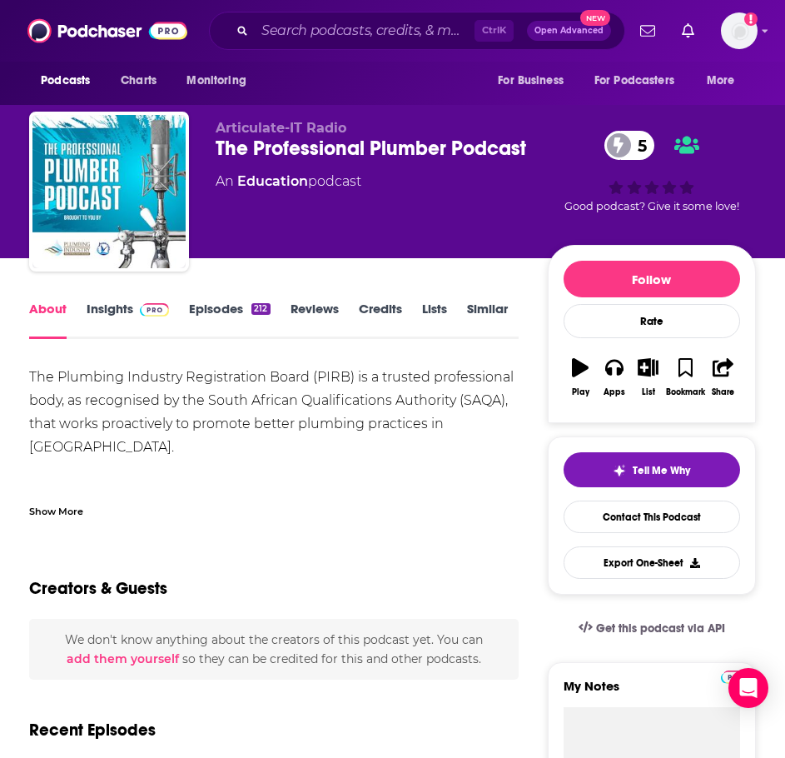
click at [58, 511] on div "Show More" at bounding box center [56, 510] width 54 height 16
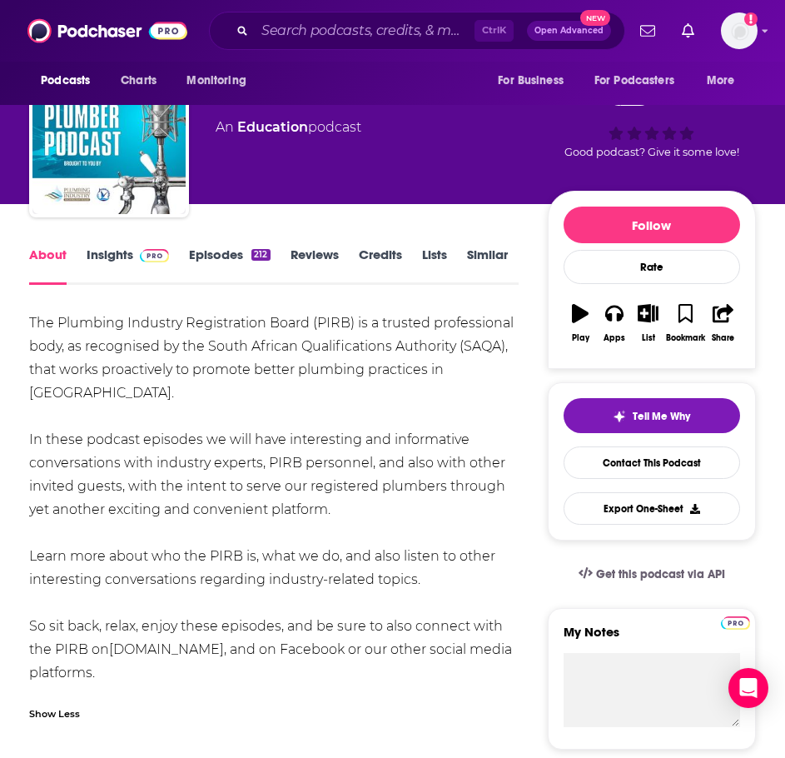
scroll to position [83, 0]
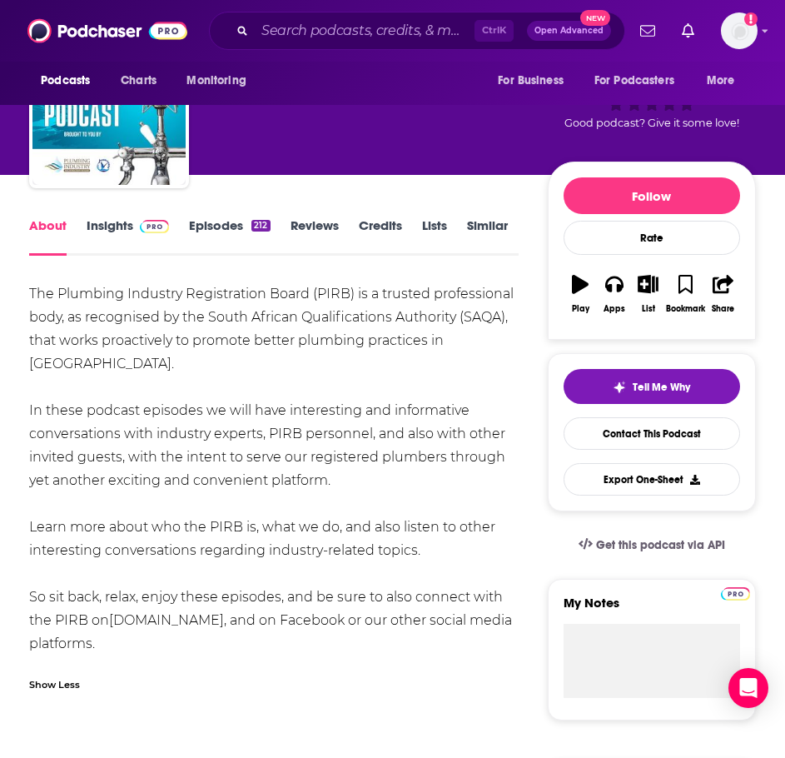
drag, startPoint x: 473, startPoint y: 544, endPoint x: 30, endPoint y: 293, distance: 509.1
copy div "The Plumbing Industry Registration Board (PIRB) is a trusted professional body,…"
click at [122, 229] on link "Insights" at bounding box center [128, 236] width 82 height 38
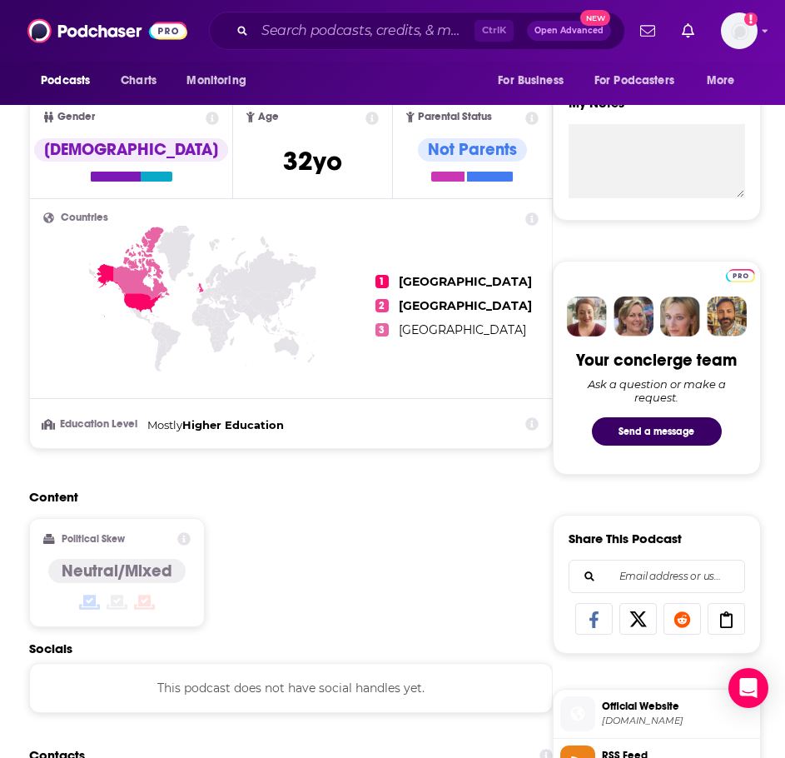
scroll to position [999, 0]
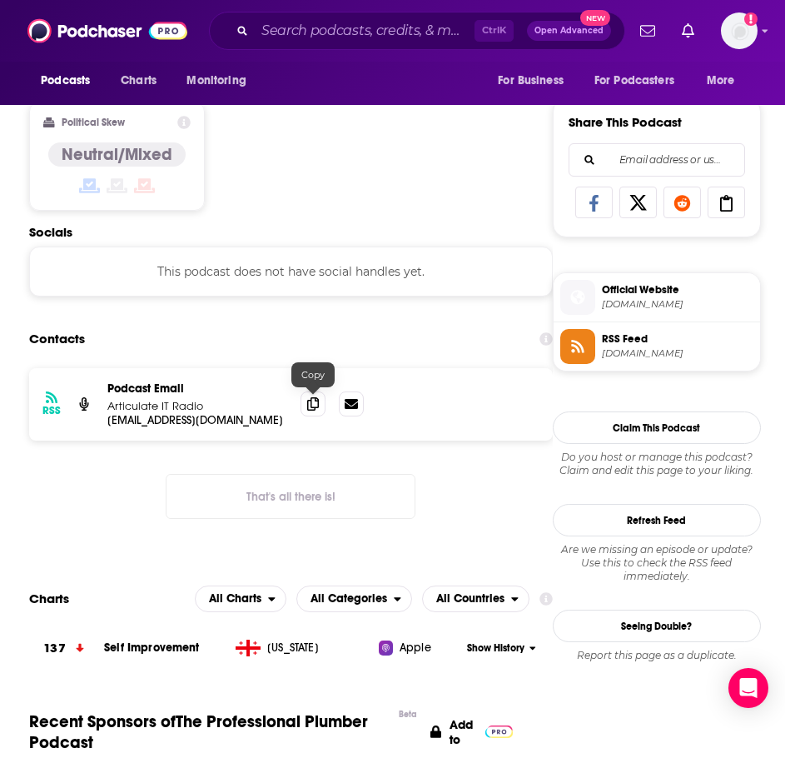
drag, startPoint x: 306, startPoint y: 405, endPoint x: 290, endPoint y: 406, distance: 15.9
click at [306, 405] on span at bounding box center [313, 403] width 25 height 25
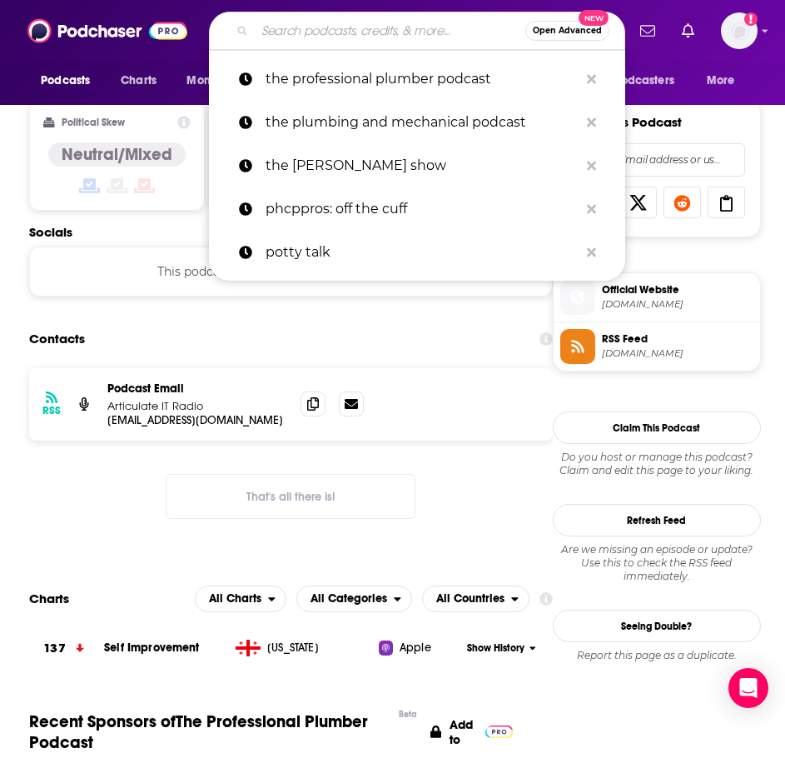
click at [302, 25] on input "Search podcasts, credits, & more..." at bounding box center [390, 30] width 271 height 27
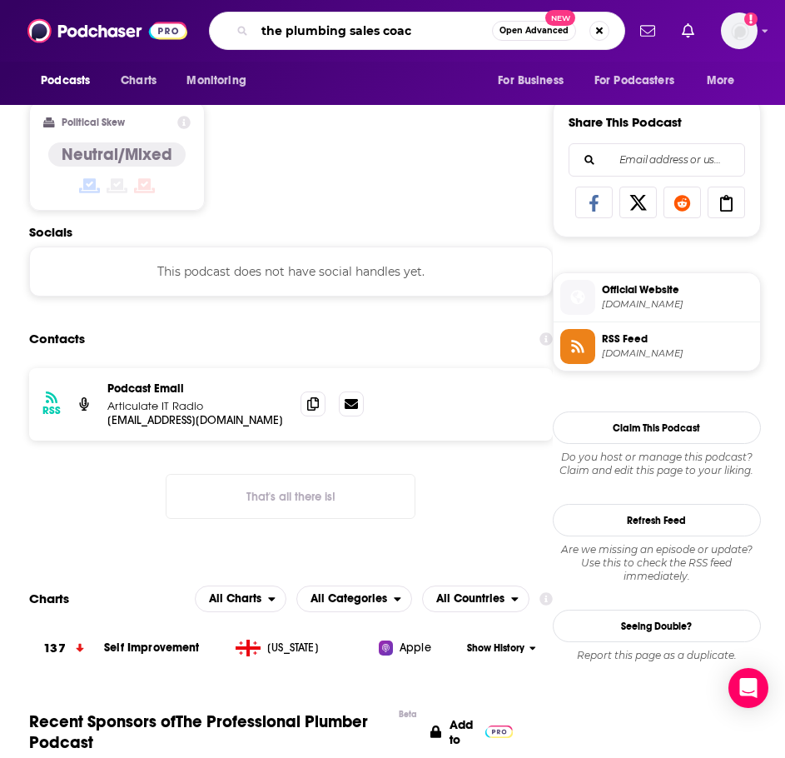
type input "the plumbing sales coach"
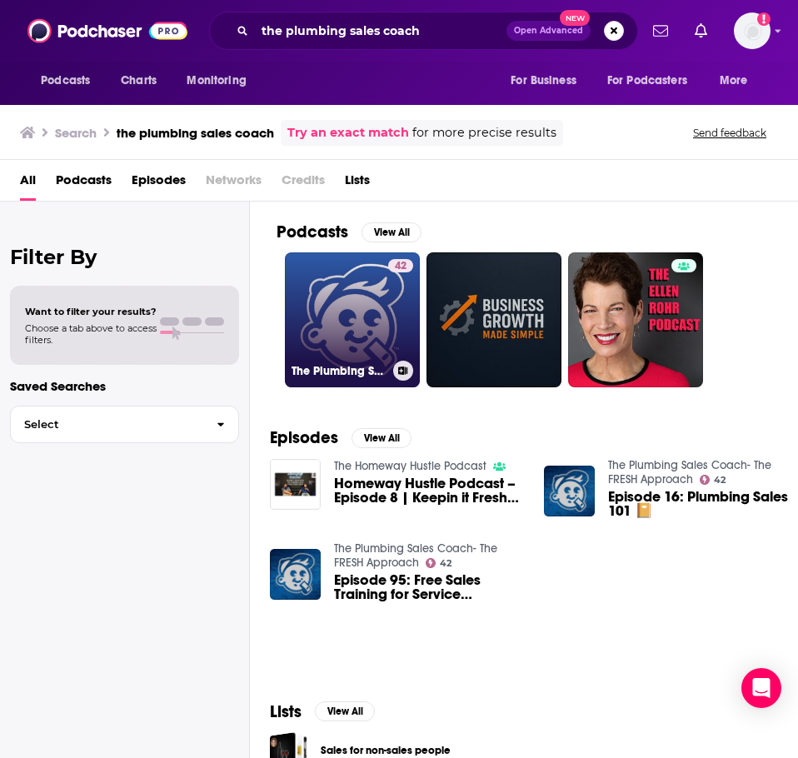
click at [366, 313] on link "42 The Plumbing Sales Coach- The FRESH Approach" at bounding box center [352, 319] width 135 height 135
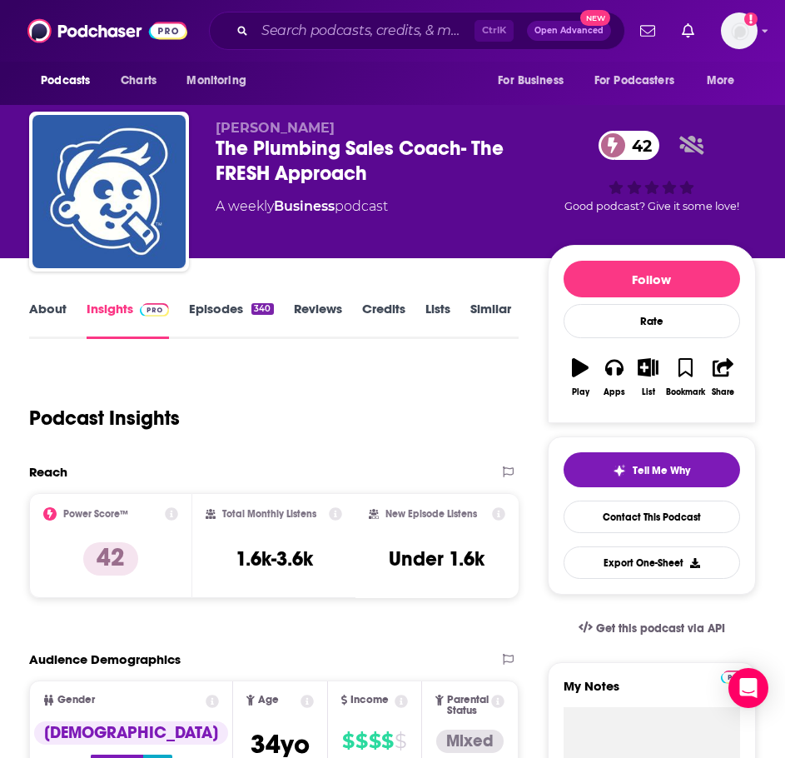
click at [56, 315] on link "About" at bounding box center [47, 320] width 37 height 38
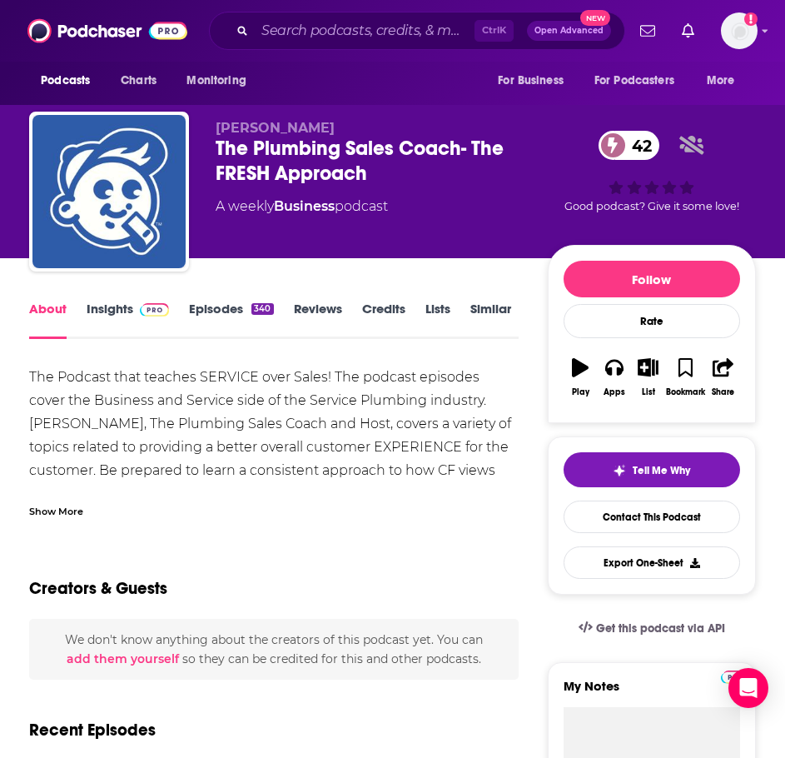
click at [68, 505] on div "Show More" at bounding box center [56, 510] width 54 height 16
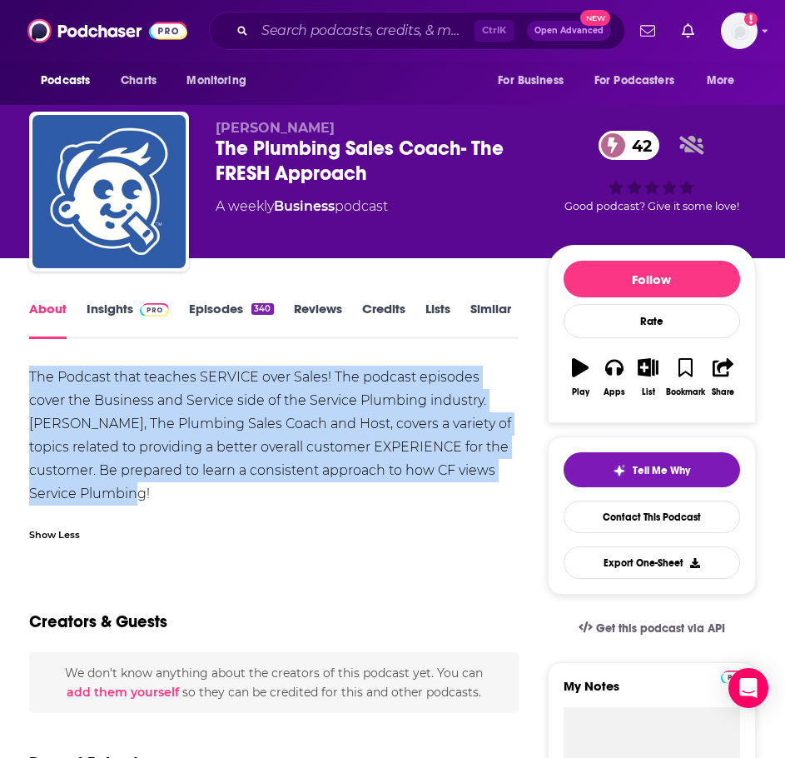
drag, startPoint x: 222, startPoint y: 494, endPoint x: 3, endPoint y: 373, distance: 249.4
copy div "The Podcast that teaches SERVICE over Sales! The podcast episodes cover the Bus…"
click at [150, 316] on img at bounding box center [154, 309] width 29 height 13
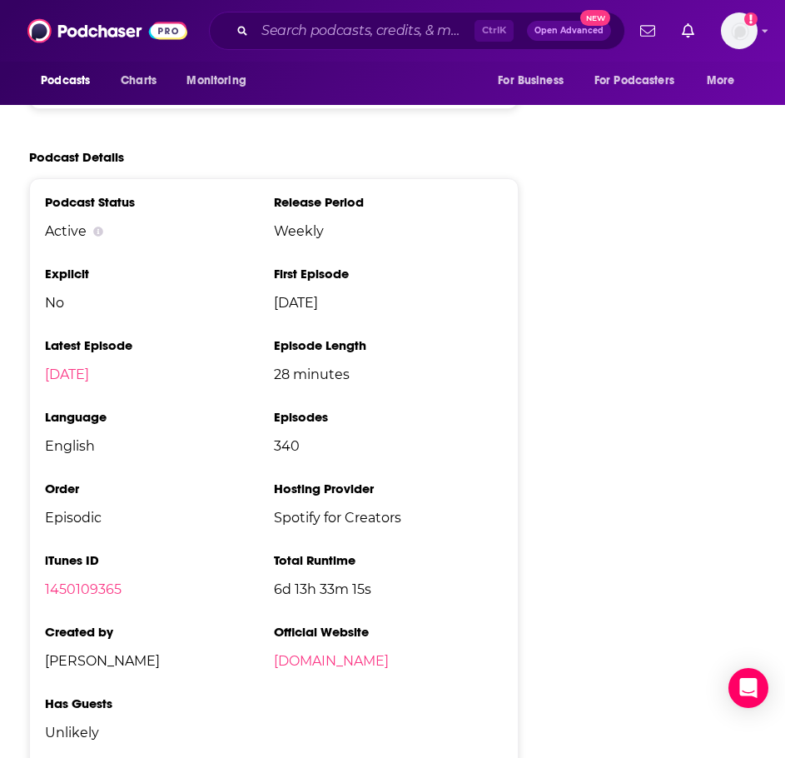
scroll to position [1999, 0]
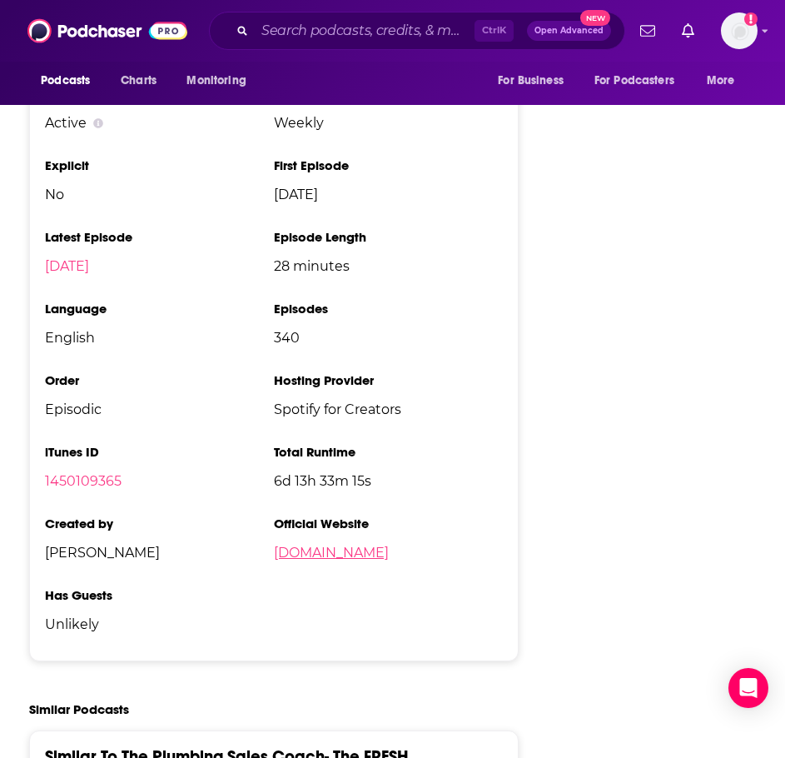
click at [380, 545] on link "ThePlumbingSalesCoach.com" at bounding box center [331, 553] width 115 height 16
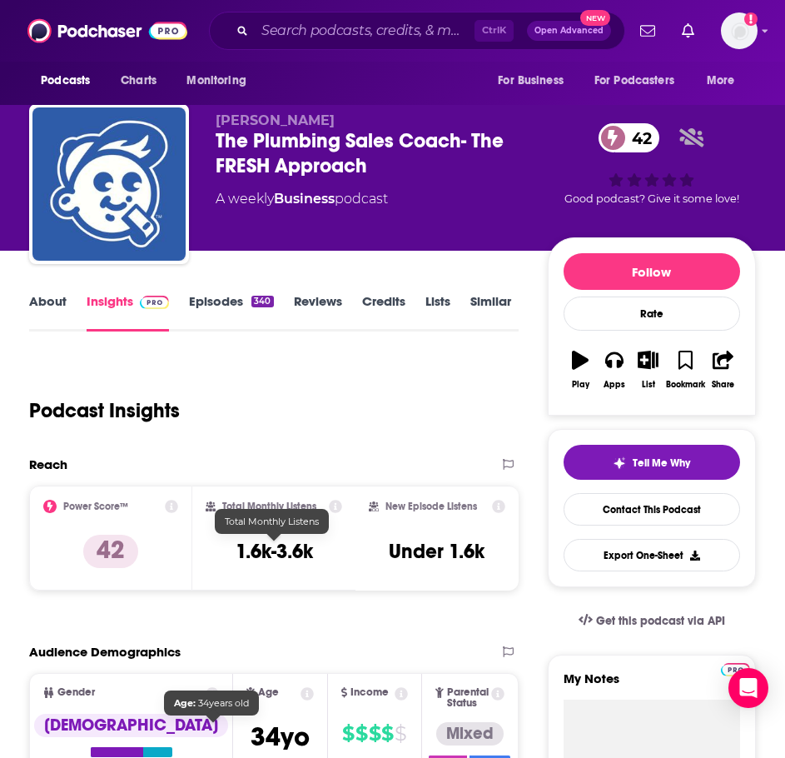
scroll to position [0, 0]
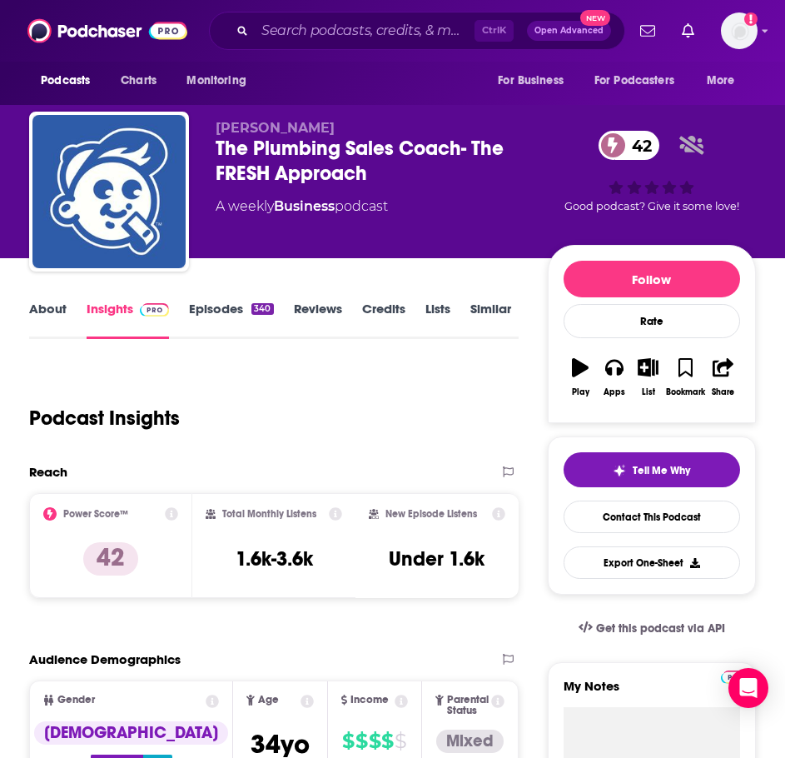
click at [249, 299] on div "About Insights Episodes 340 Reviews Credits Lists Similar" at bounding box center [274, 318] width 490 height 41
click at [249, 312] on link "Episodes 340" at bounding box center [231, 320] width 84 height 38
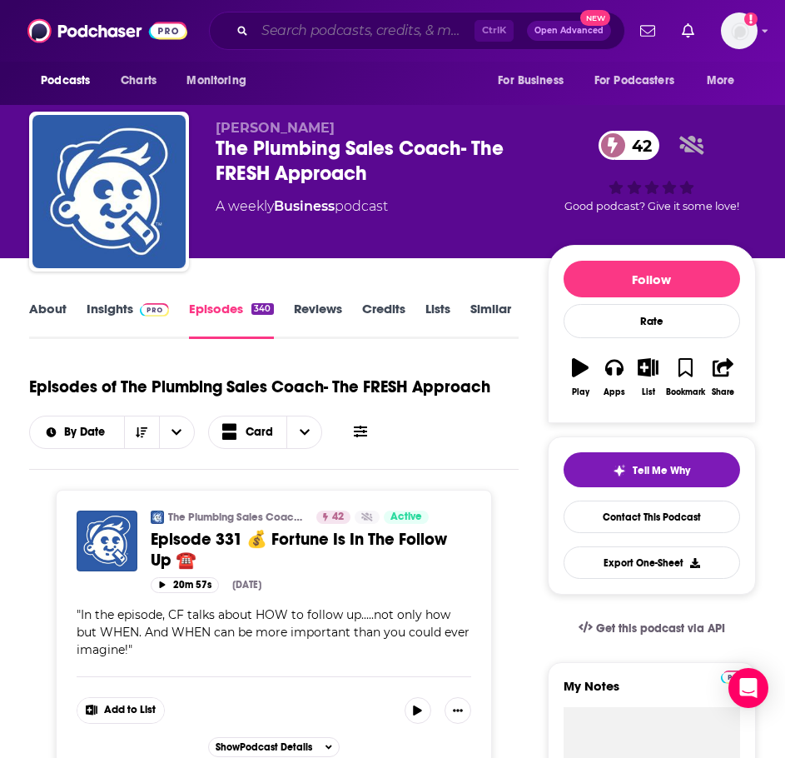
click at [335, 29] on input "Search podcasts, credits, & more..." at bounding box center [365, 30] width 220 height 27
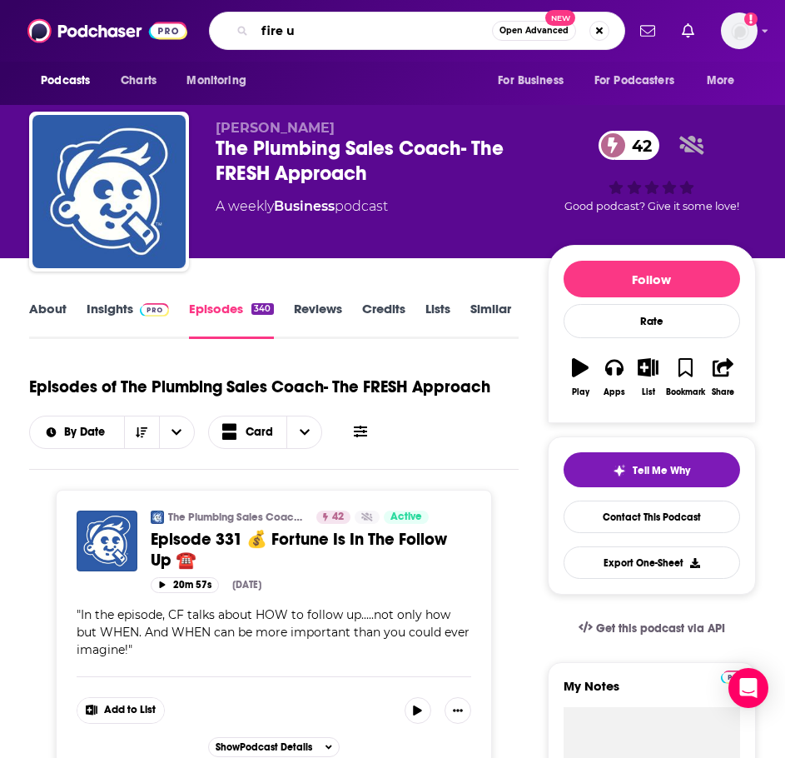
type input "fire up"
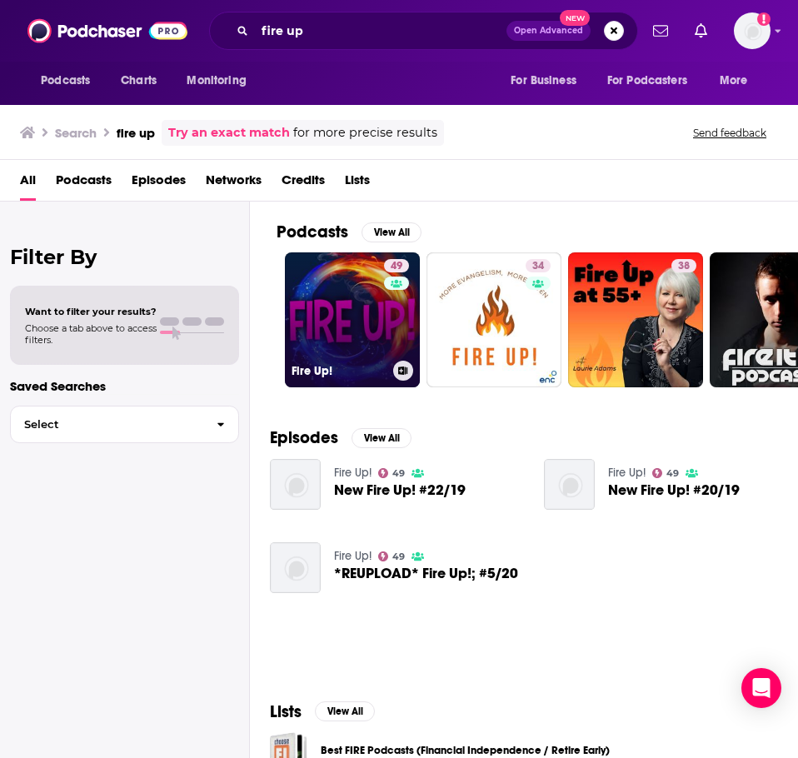
click at [336, 315] on link "49 Fire Up!" at bounding box center [352, 319] width 135 height 135
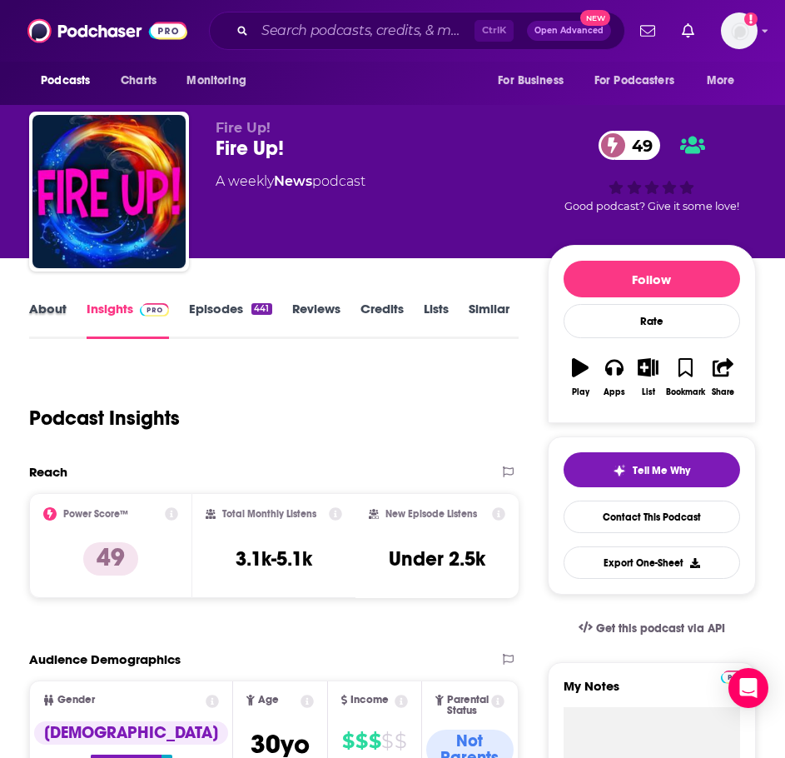
click at [67, 316] on div "About" at bounding box center [57, 320] width 57 height 38
click at [62, 316] on link "About" at bounding box center [47, 320] width 37 height 38
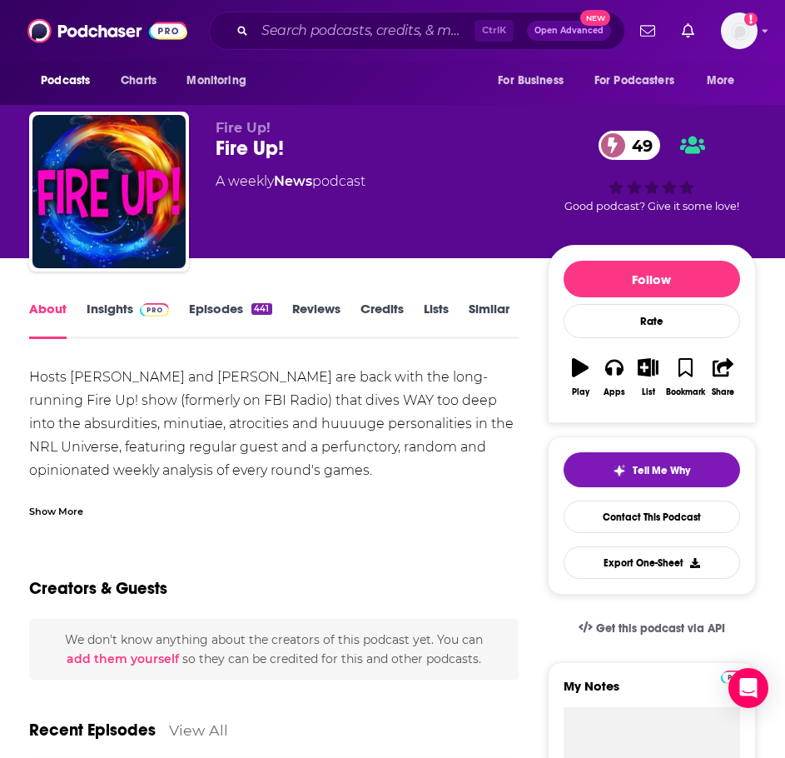
click at [67, 501] on div "Show More" at bounding box center [274, 505] width 490 height 28
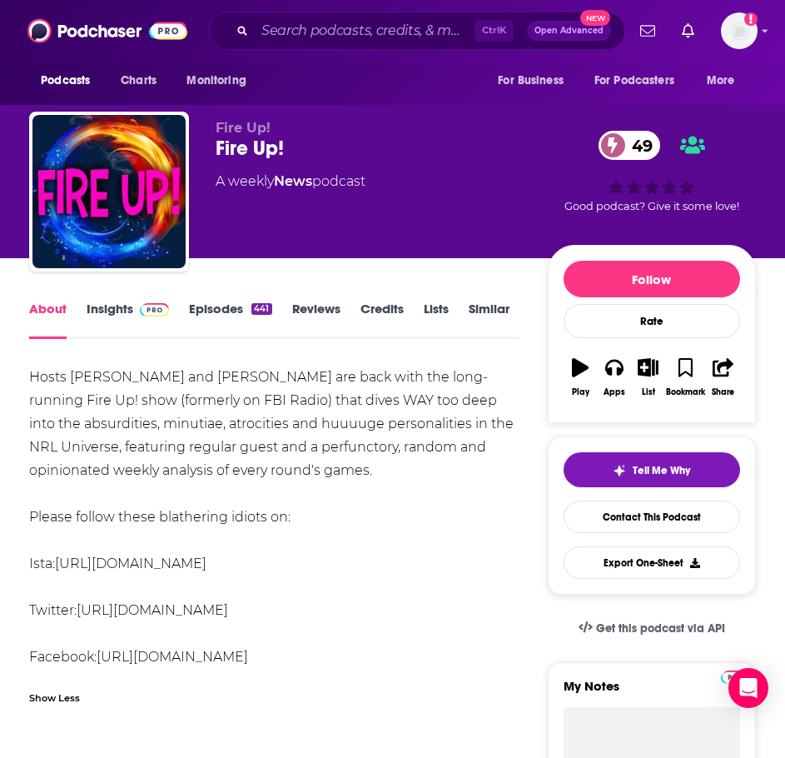
click at [238, 311] on link "Episodes 441" at bounding box center [230, 320] width 82 height 38
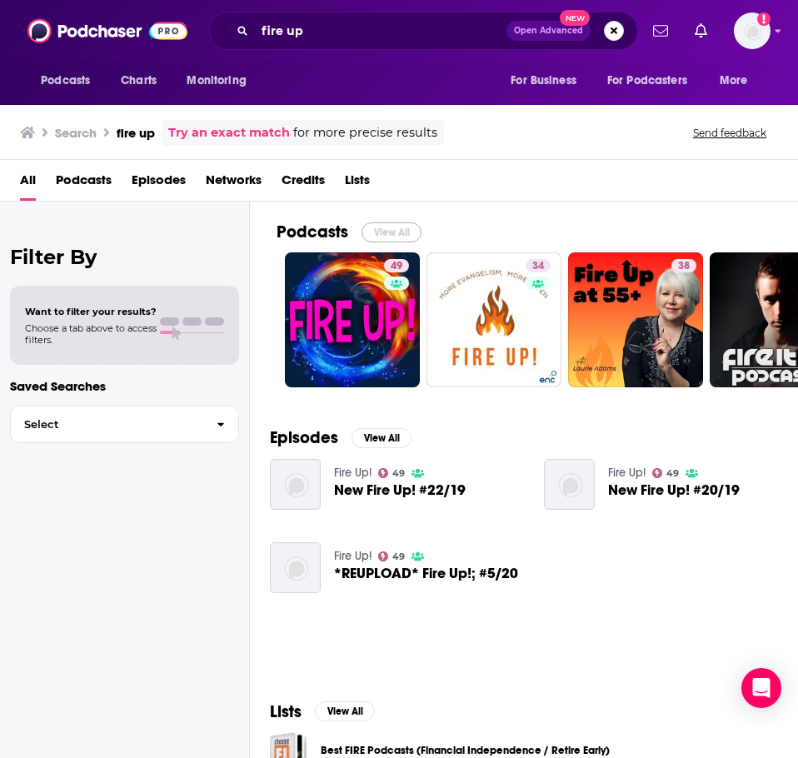
click at [381, 224] on button "View All" at bounding box center [391, 232] width 60 height 20
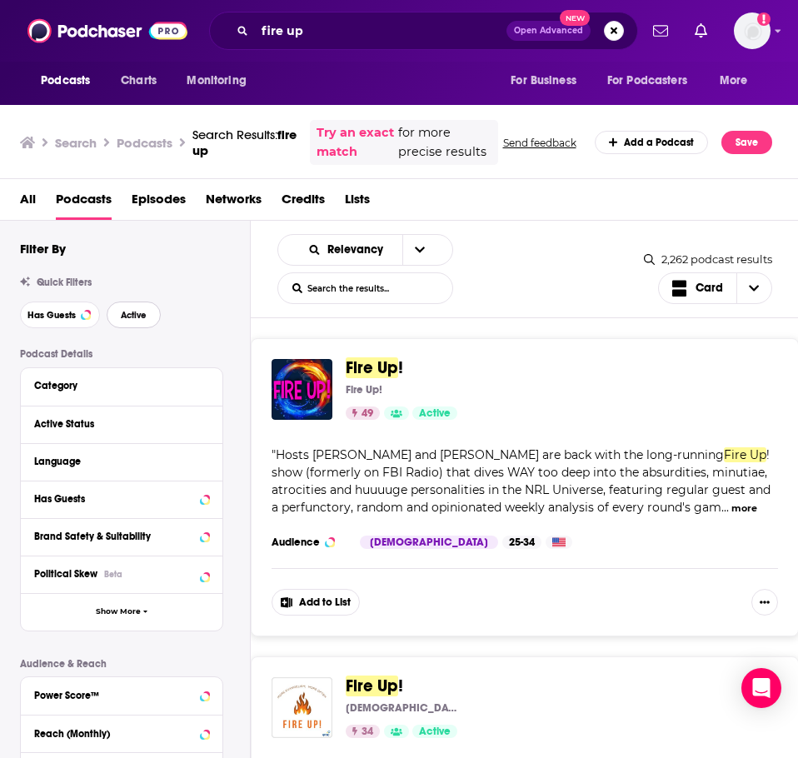
click at [117, 328] on button "Active" at bounding box center [134, 315] width 54 height 27
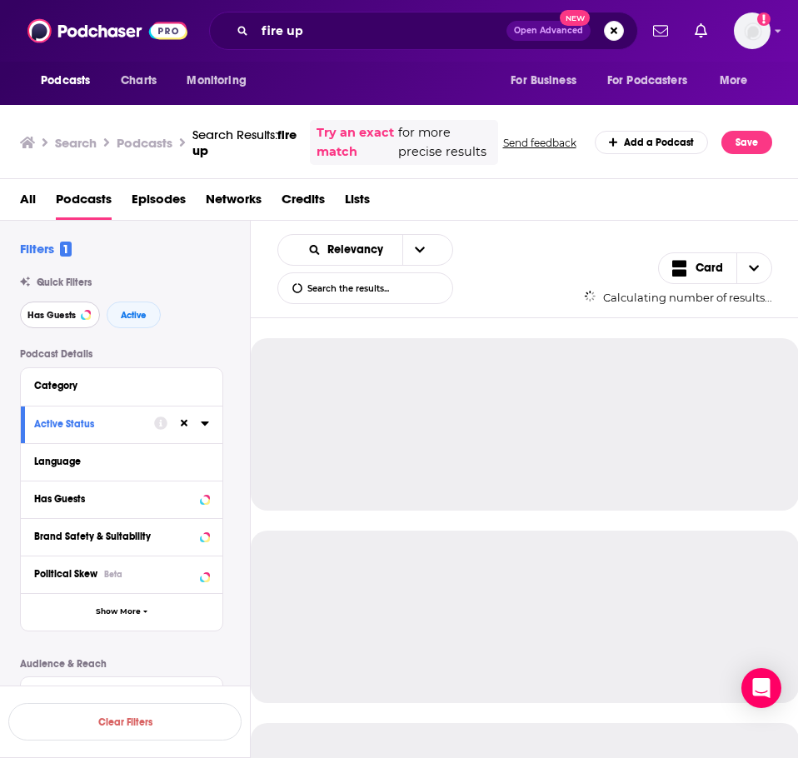
click at [59, 320] on span "Has Guests" at bounding box center [51, 315] width 48 height 9
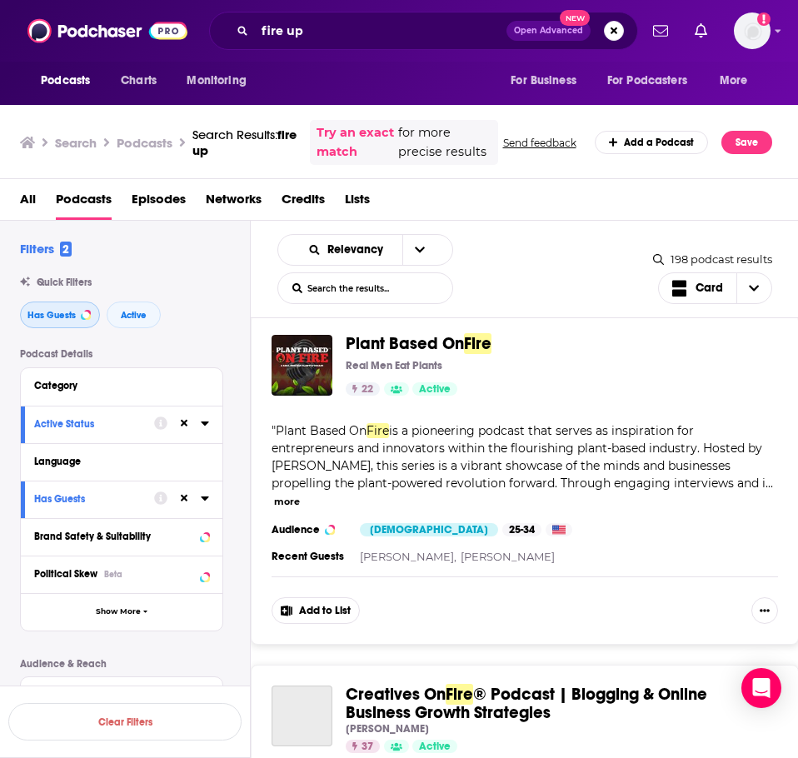
scroll to position [6330, 0]
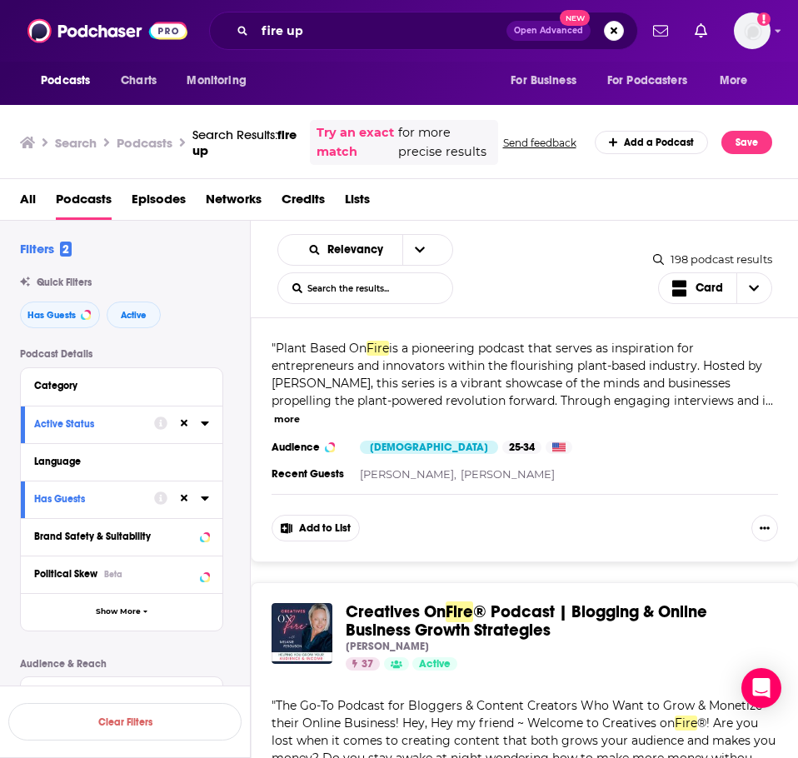
click at [343, 44] on div "fire up Open Advanced New" at bounding box center [423, 31] width 429 height 38
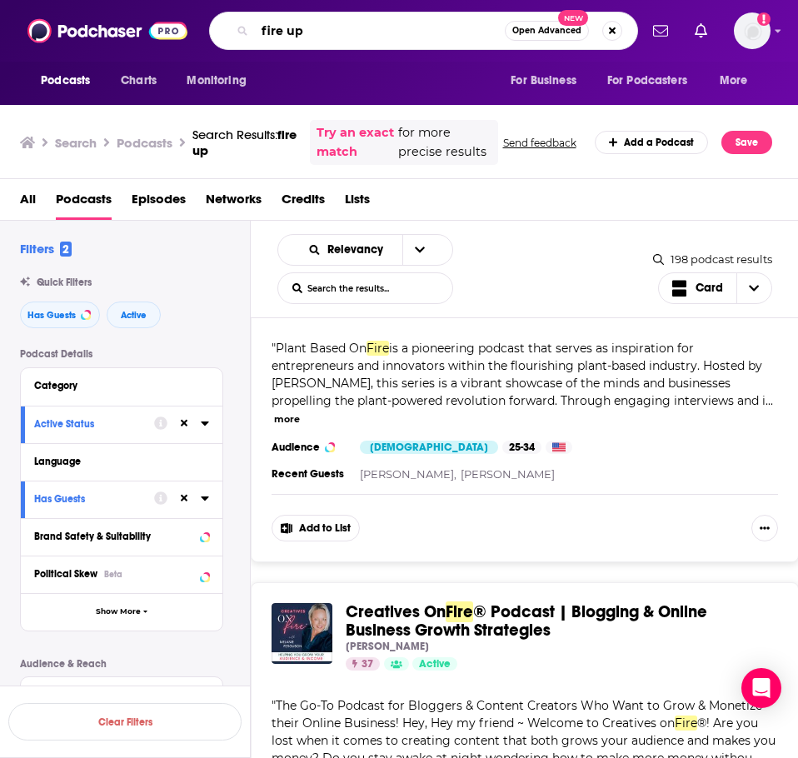
click at [345, 29] on input "fire up" at bounding box center [380, 30] width 250 height 27
type input "h"
type input "that plumbing podcast"
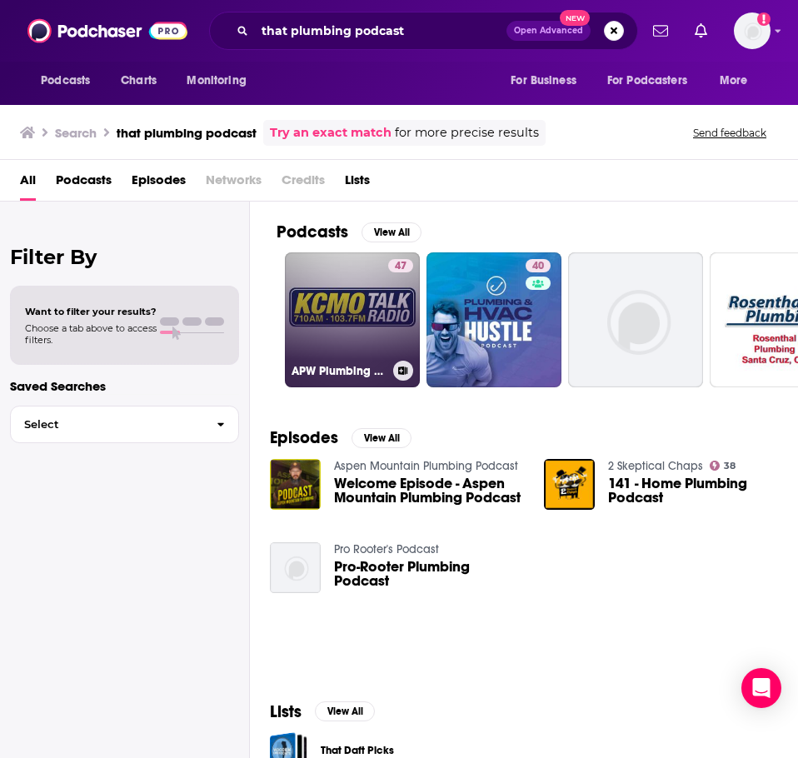
click at [340, 317] on link "47 APW Plumbing Podcast" at bounding box center [352, 319] width 135 height 135
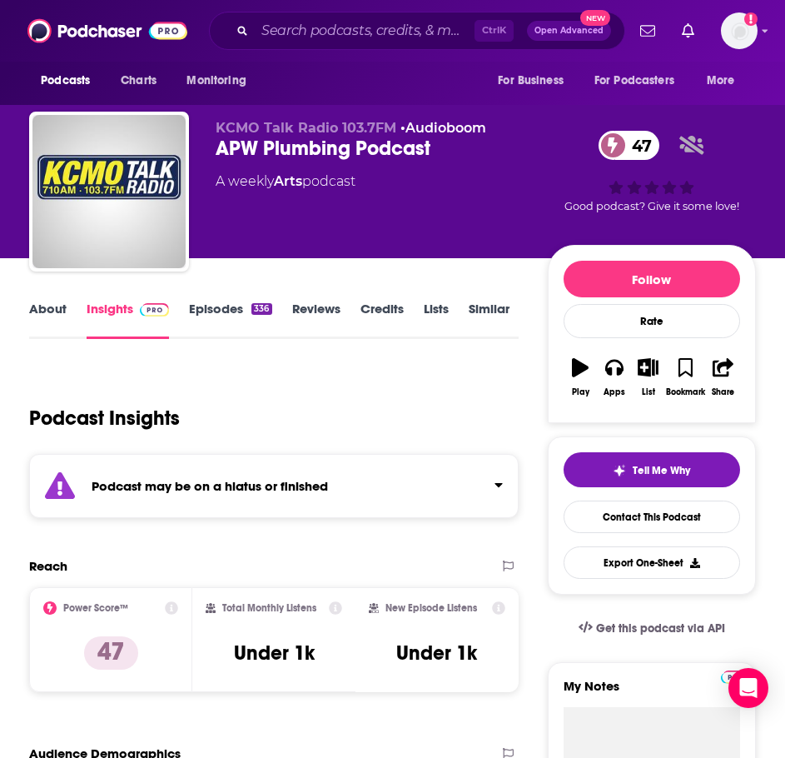
click at [167, 486] on strong "Podcast may be on a hiatus or finished" at bounding box center [210, 486] width 237 height 16
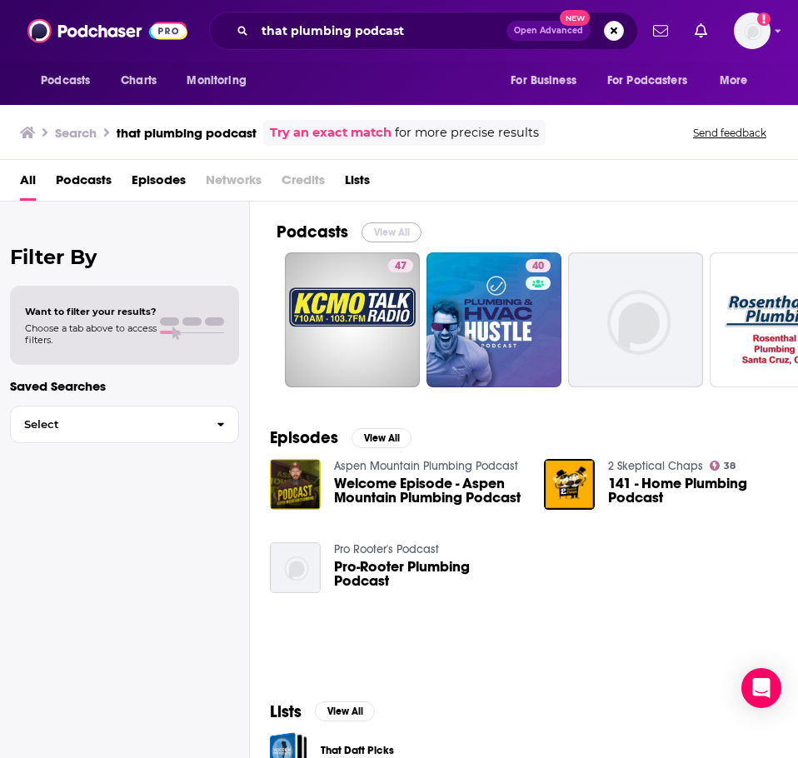
click at [381, 234] on button "View All" at bounding box center [391, 232] width 60 height 20
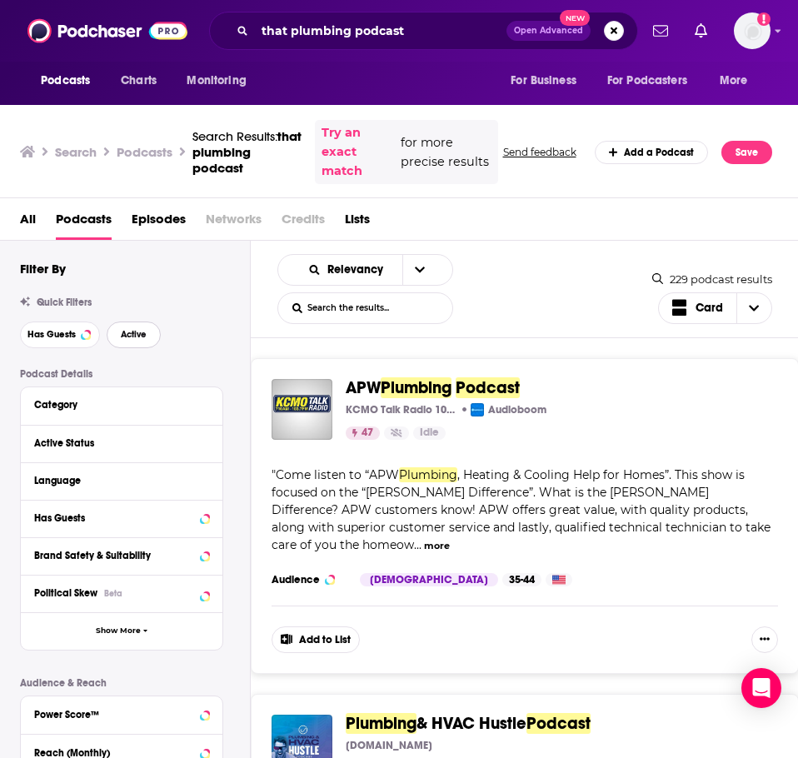
click at [148, 336] on button "Active" at bounding box center [134, 334] width 54 height 27
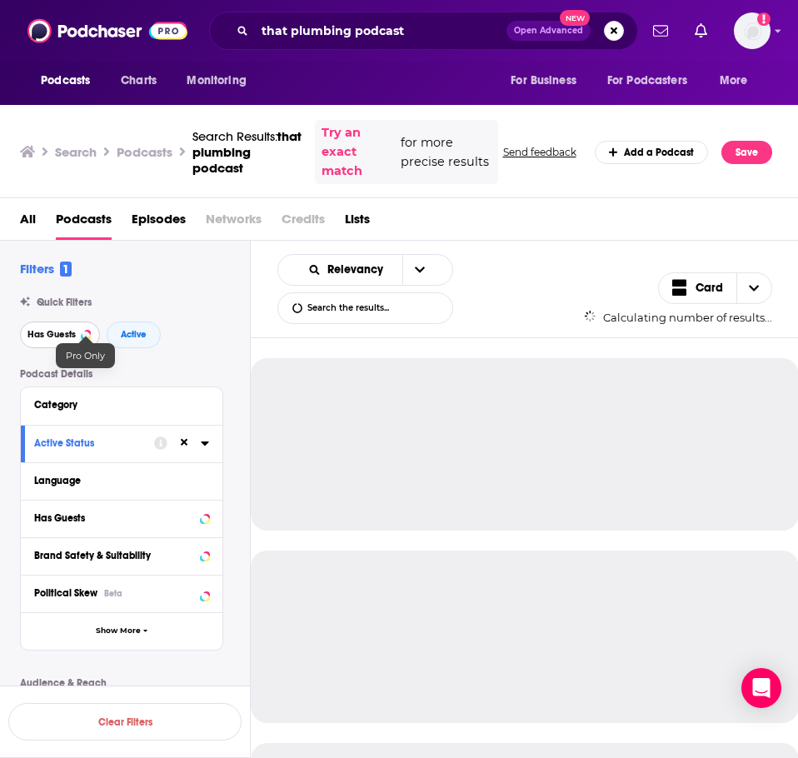
click at [66, 332] on span "Has Guests" at bounding box center [51, 334] width 48 height 9
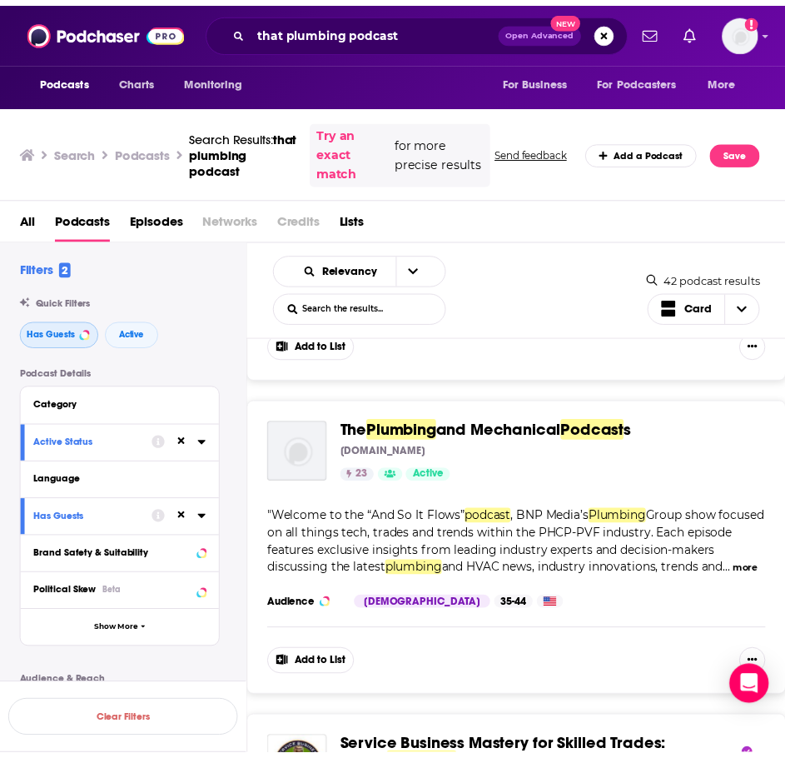
scroll to position [583, 0]
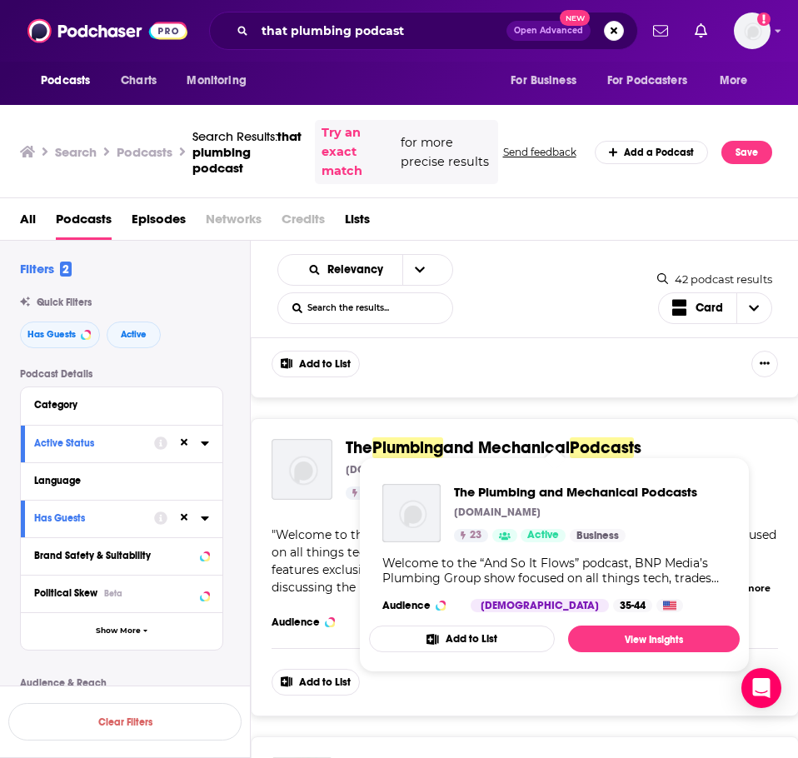
click at [391, 437] on span "Plumbing" at bounding box center [407, 447] width 71 height 21
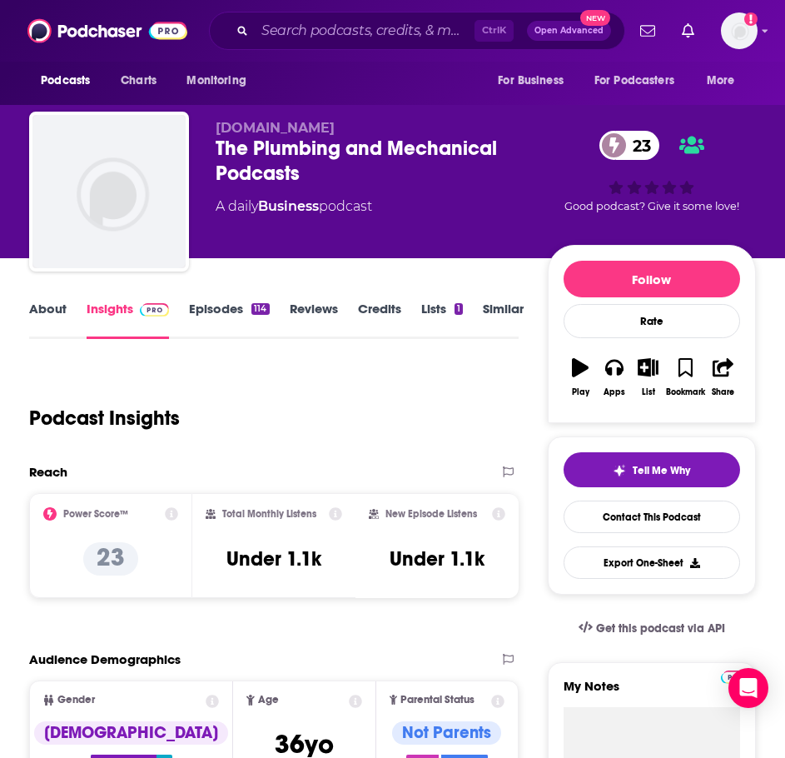
click at [47, 317] on link "About" at bounding box center [47, 320] width 37 height 38
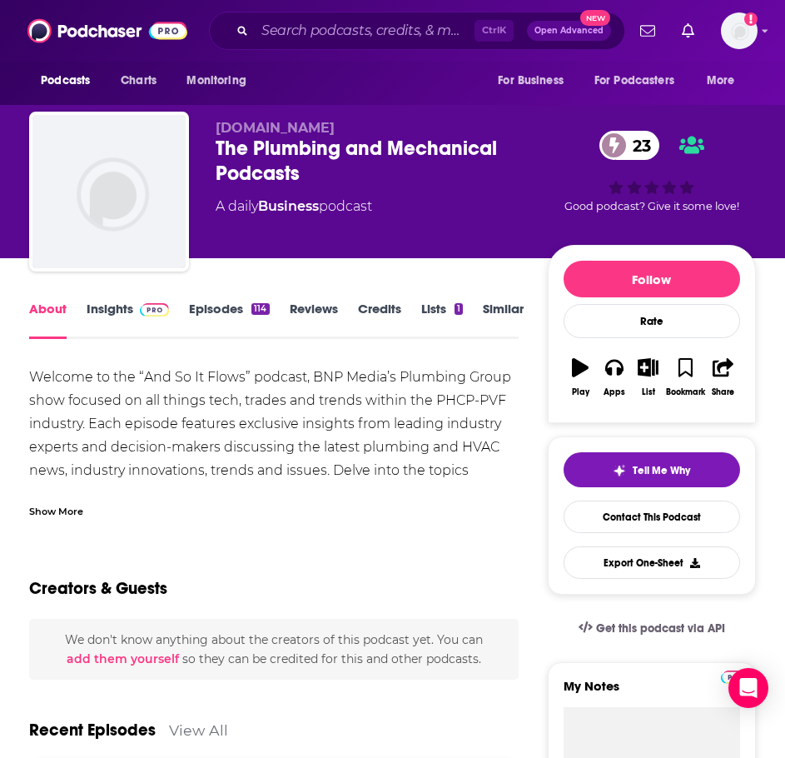
click at [80, 489] on div "Welcome to the “And So It Flows” podcast, BNP Media’s Plumbing Group show focus…" at bounding box center [274, 442] width 490 height 152
click at [66, 494] on div "Show More" at bounding box center [274, 505] width 490 height 28
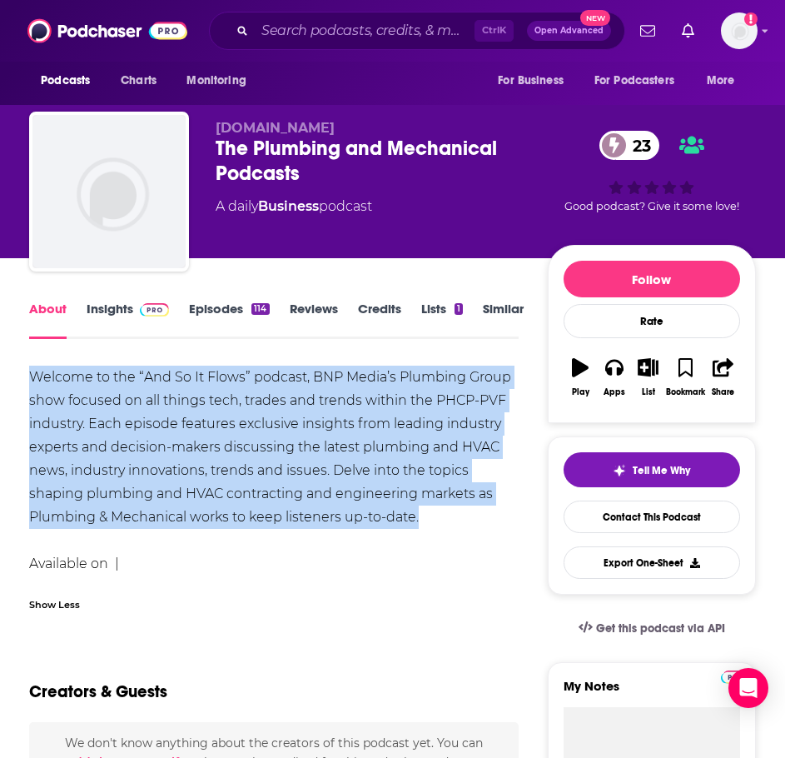
drag, startPoint x: 437, startPoint y: 518, endPoint x: 26, endPoint y: 371, distance: 437.1
copy div "Welcome to the “And So It Flows” podcast, BNP Media’s Plumbing Group show focus…"
click at [149, 316] on link "Insights" at bounding box center [128, 320] width 82 height 38
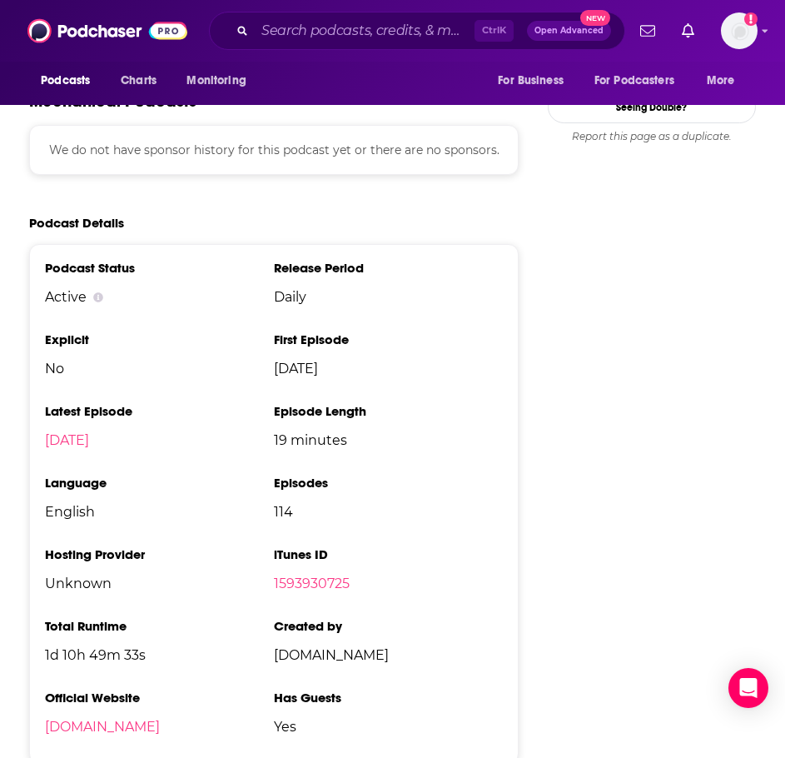
scroll to position [1582, 0]
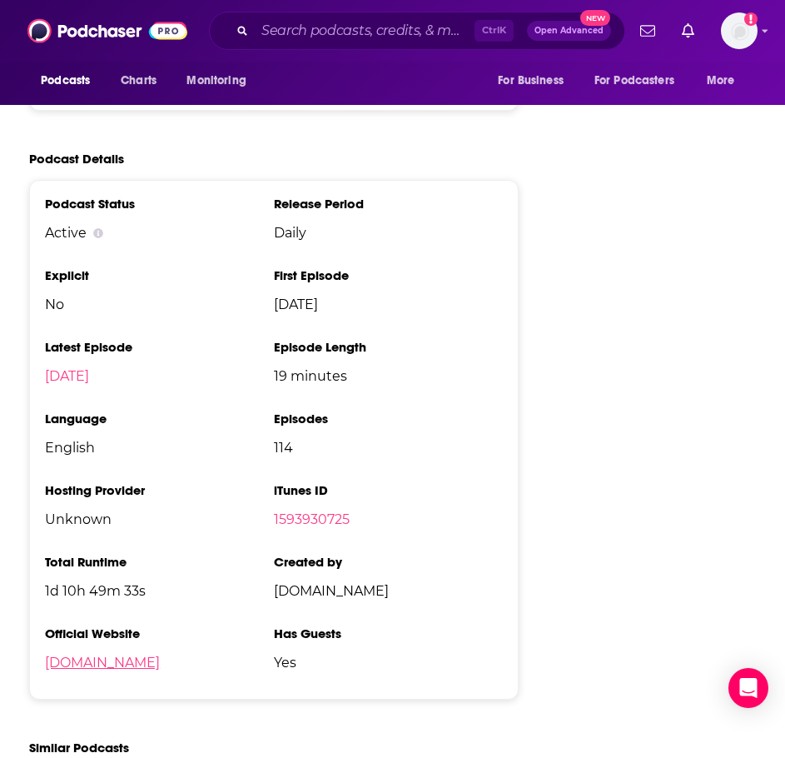
click at [107, 663] on link "pmmag.com" at bounding box center [102, 663] width 115 height 16
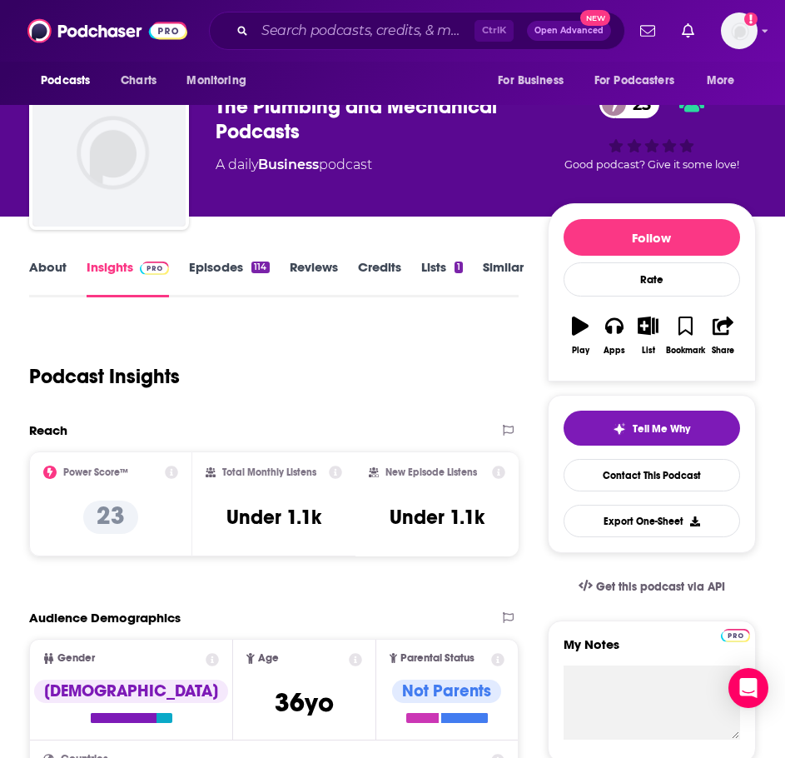
scroll to position [0, 0]
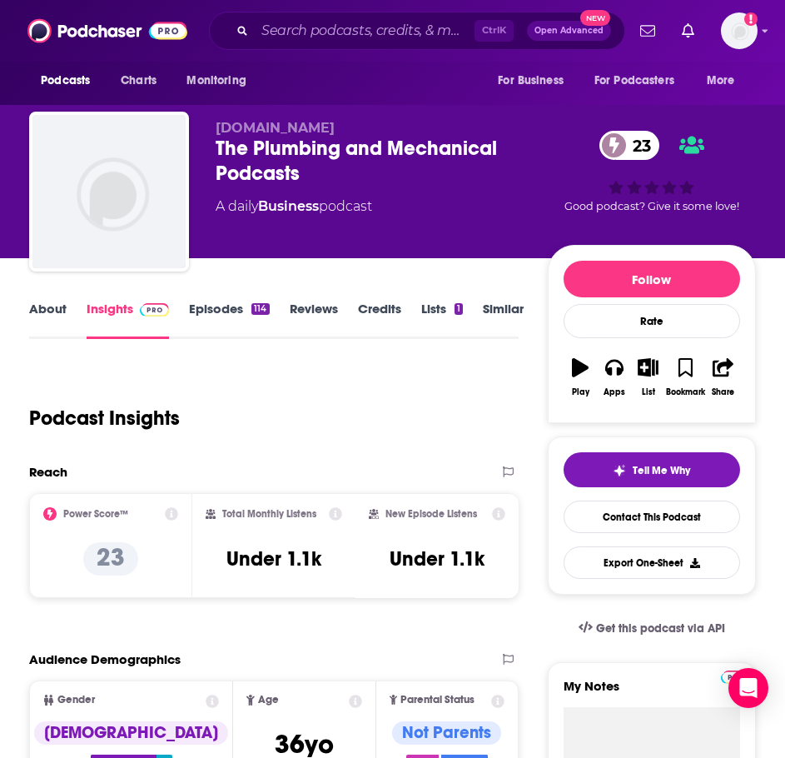
click at [239, 302] on link "Episodes 114" at bounding box center [229, 320] width 80 height 38
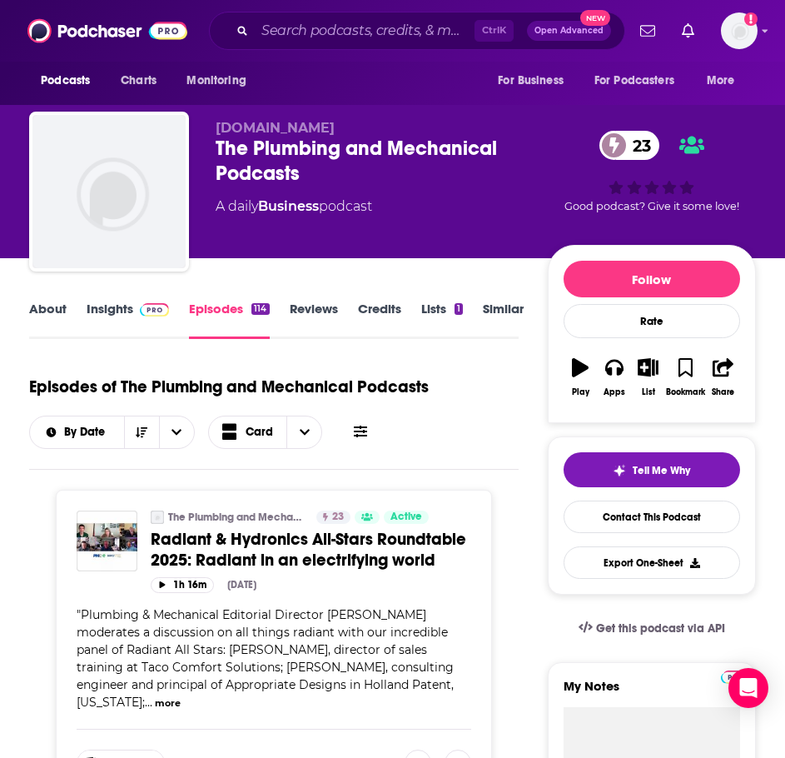
scroll to position [250, 0]
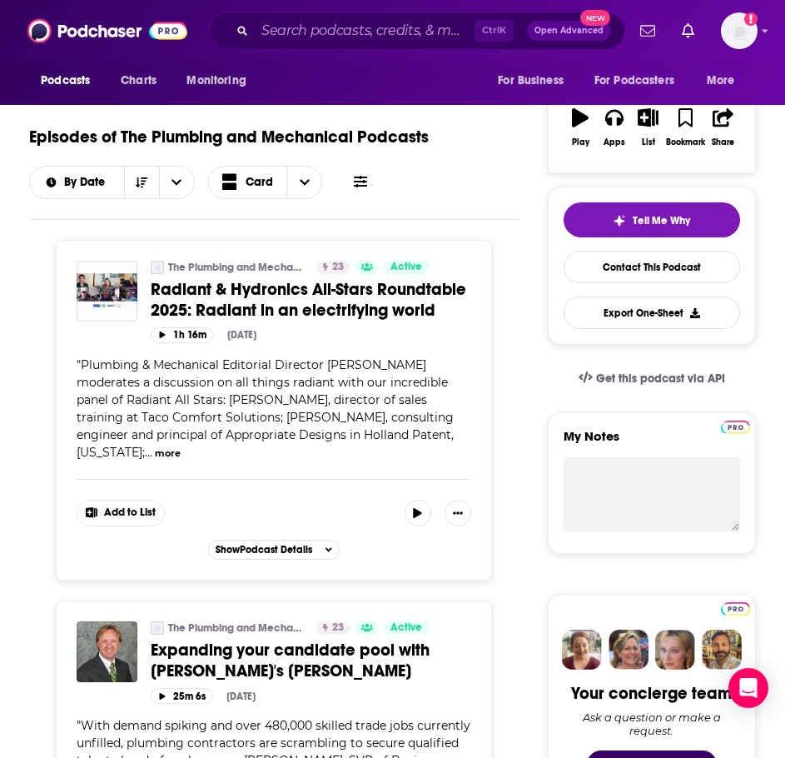
click at [155, 453] on button "more" at bounding box center [168, 453] width 26 height 14
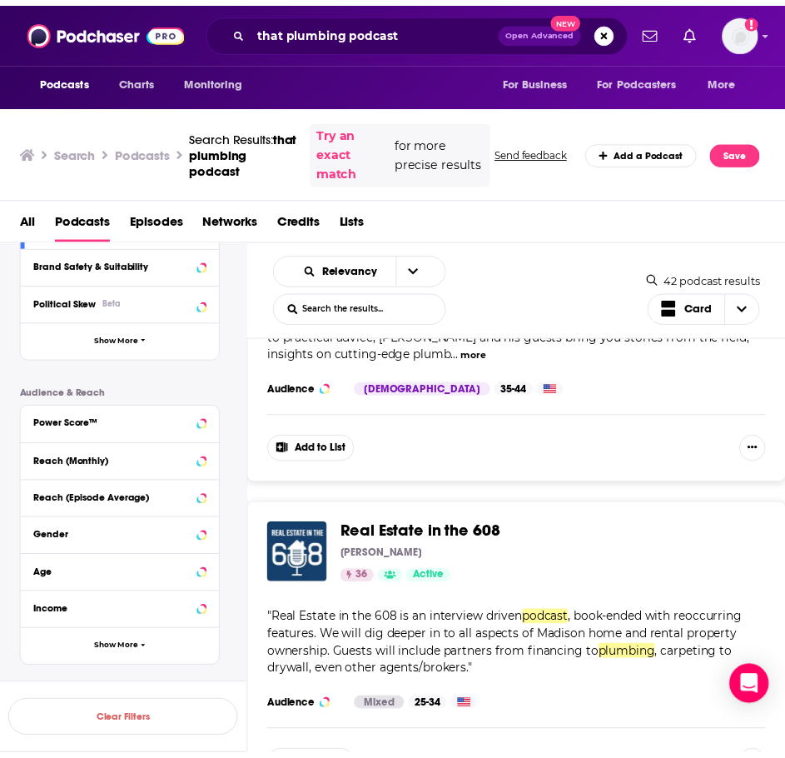
scroll to position [7329, 0]
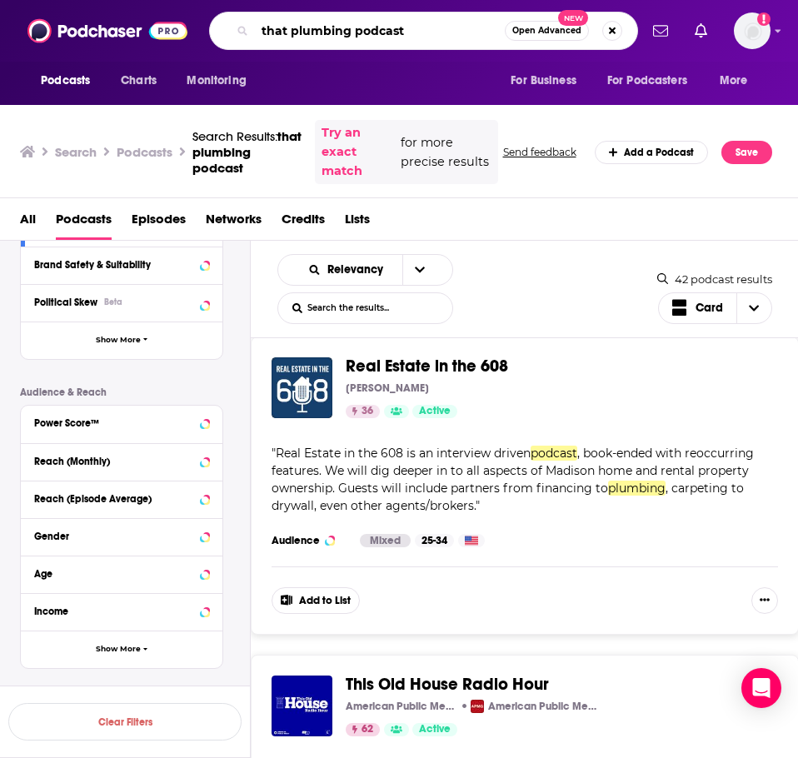
click at [314, 24] on input "that plumbing podcast" at bounding box center [380, 30] width 250 height 27
type input "let that sink in"
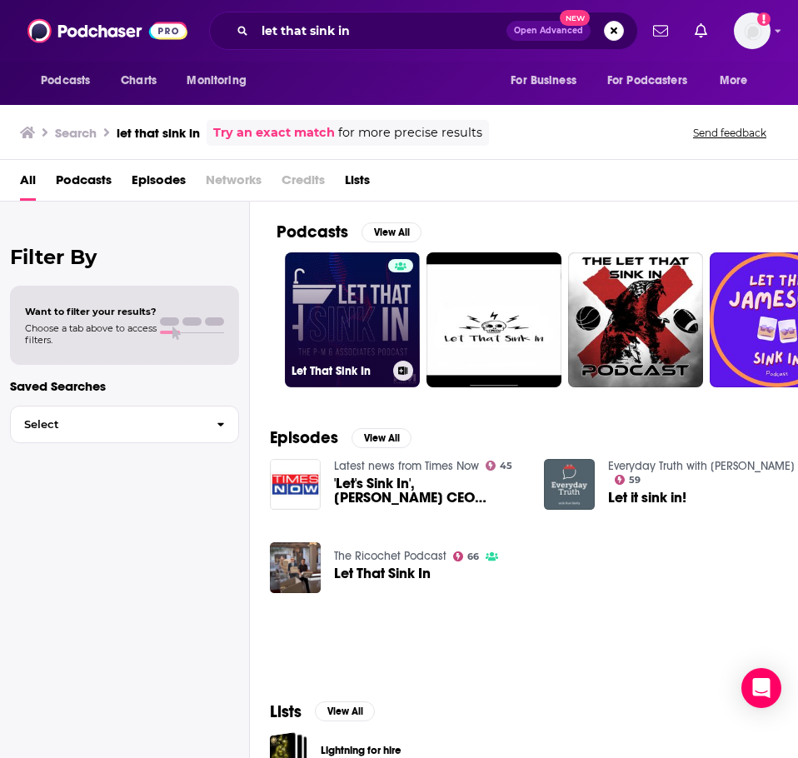
click at [341, 297] on link "Let That Sink In" at bounding box center [352, 319] width 135 height 135
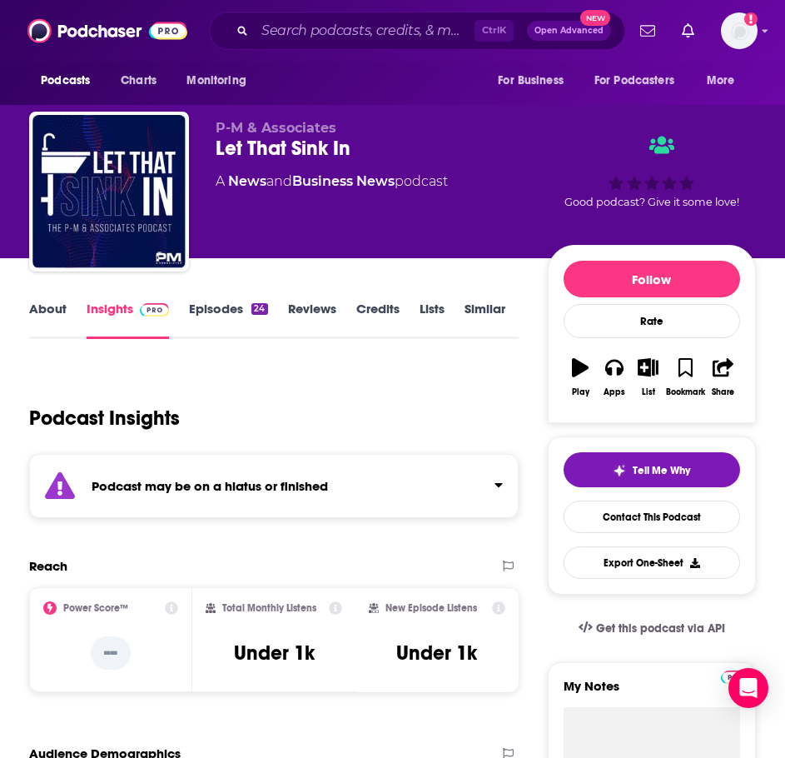
click at [157, 486] on strong "Podcast may be on a hiatus or finished" at bounding box center [210, 486] width 237 height 16
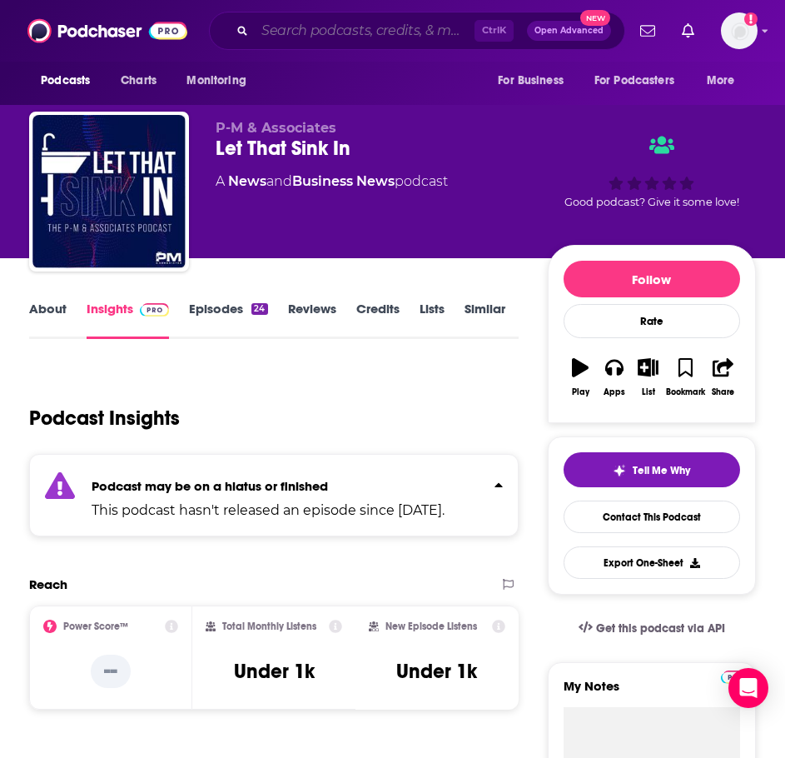
click at [313, 38] on input "Search podcasts, credits, & more..." at bounding box center [365, 30] width 220 height 27
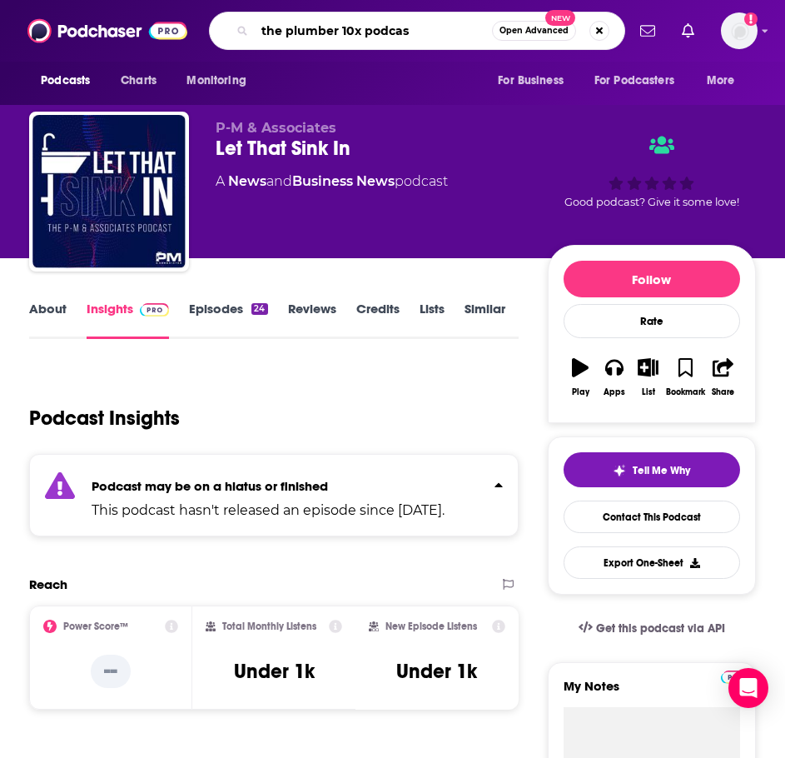
type input "the plumber 10x podcast"
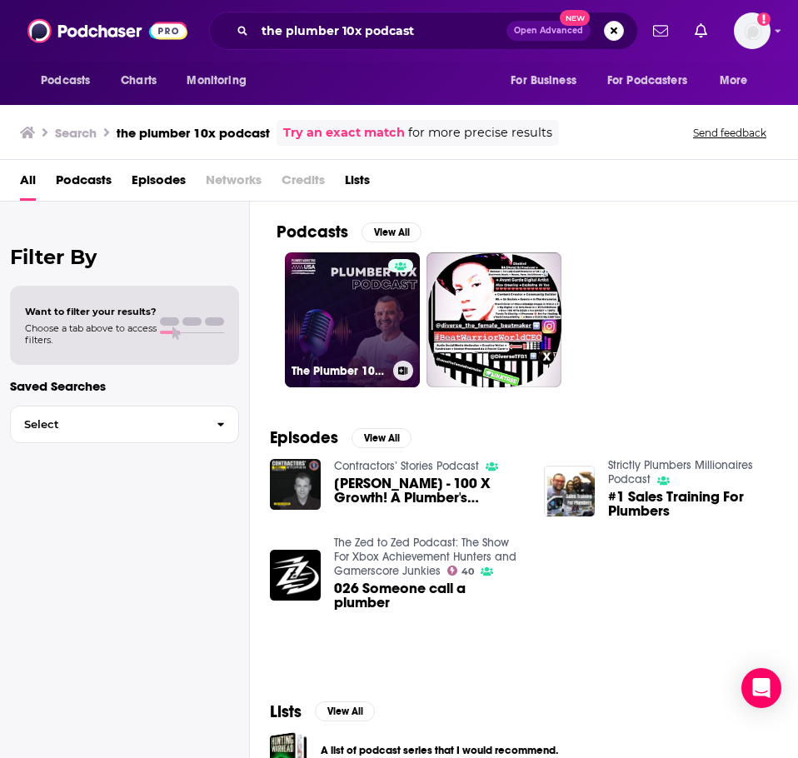
click at [322, 311] on link "The Plumber 10X Podcast" at bounding box center [352, 319] width 135 height 135
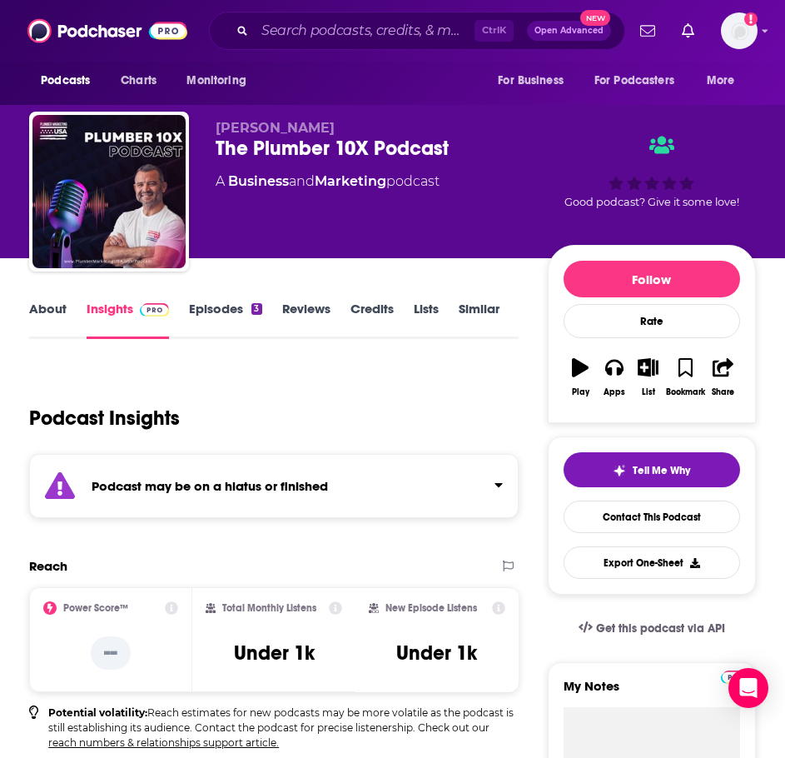
click at [237, 485] on strong "Podcast may be on a hiatus or finished" at bounding box center [210, 486] width 237 height 16
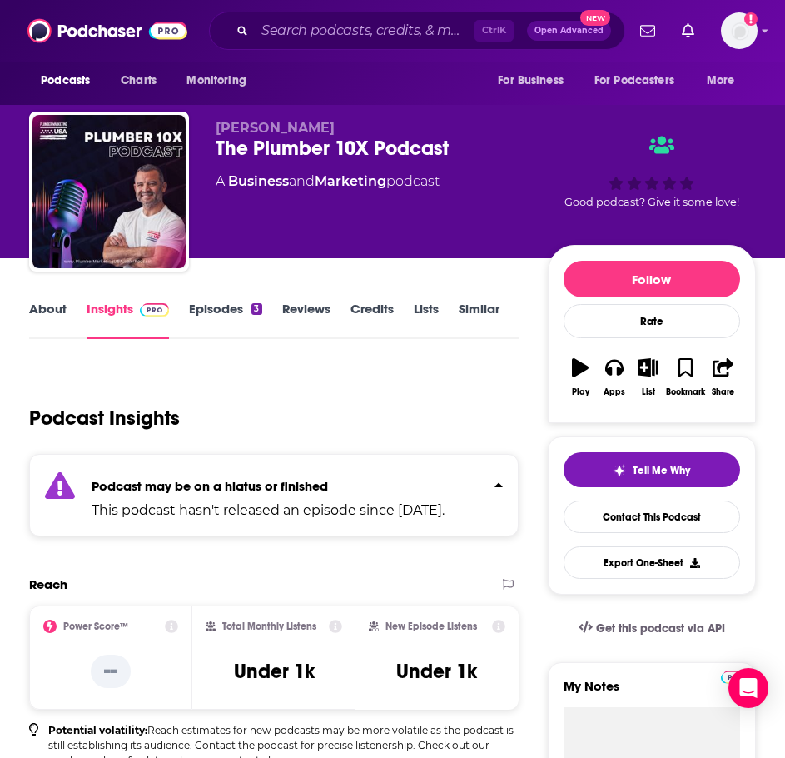
click at [216, 307] on link "Episodes 3" at bounding box center [225, 320] width 72 height 38
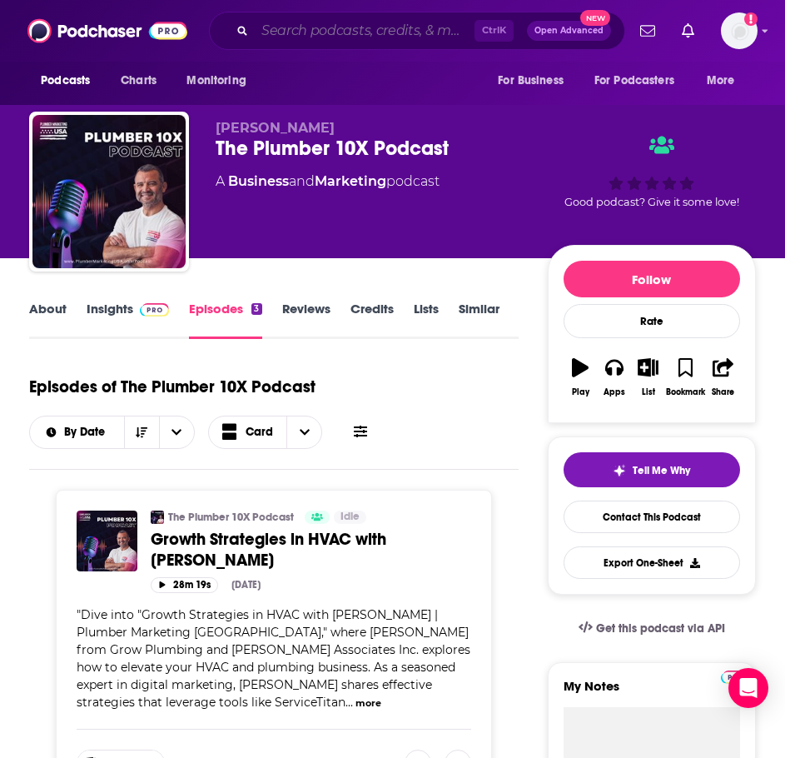
click at [296, 29] on input "Search podcasts, credits, & more..." at bounding box center [365, 30] width 220 height 27
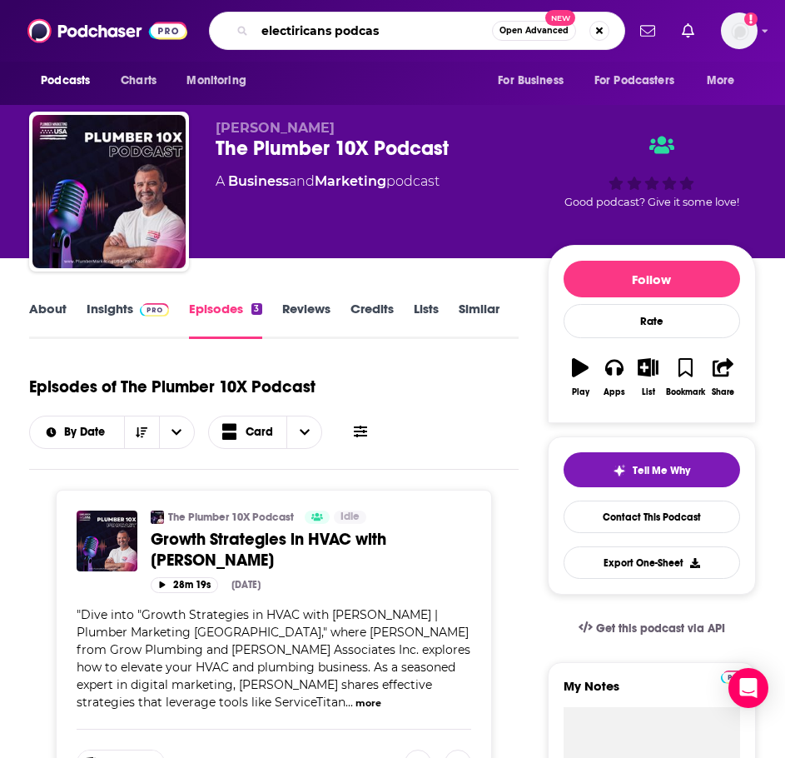
type input "electiricans podcast"
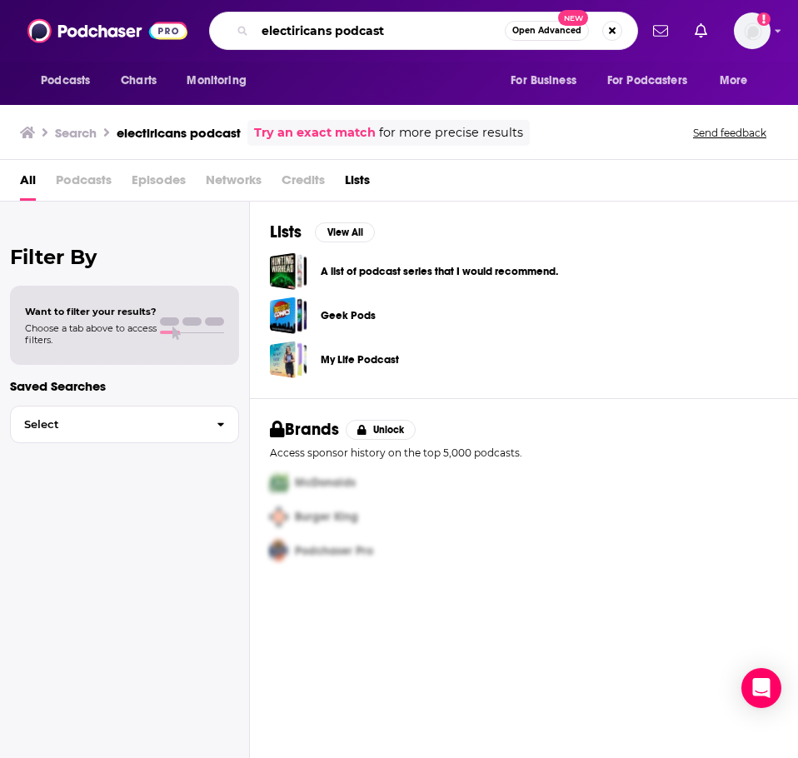
click at [297, 31] on input "electiricans podcast" at bounding box center [380, 30] width 250 height 27
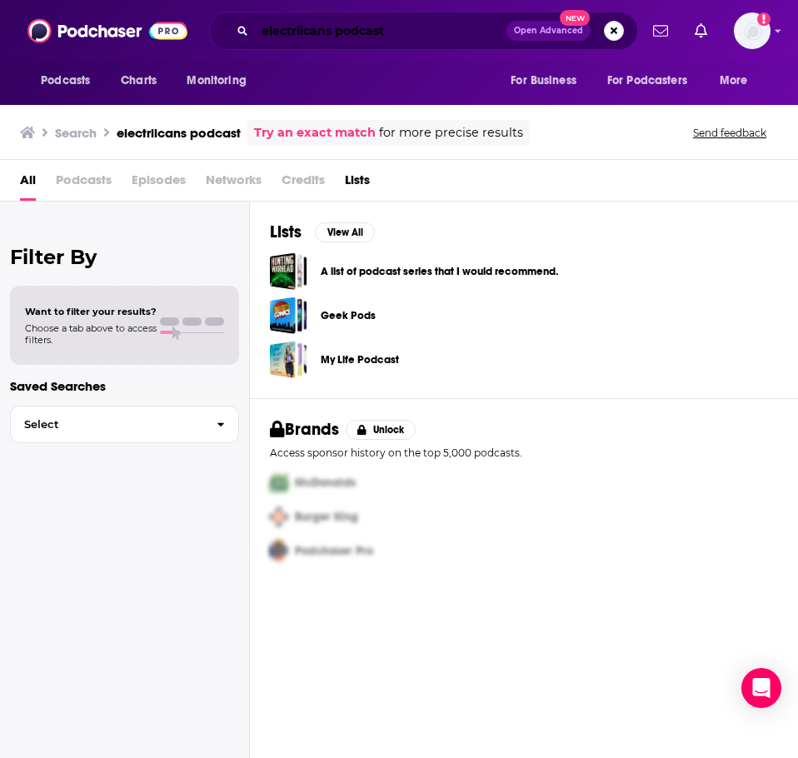
click at [305, 33] on input "electriicans podcast" at bounding box center [381, 30] width 252 height 27
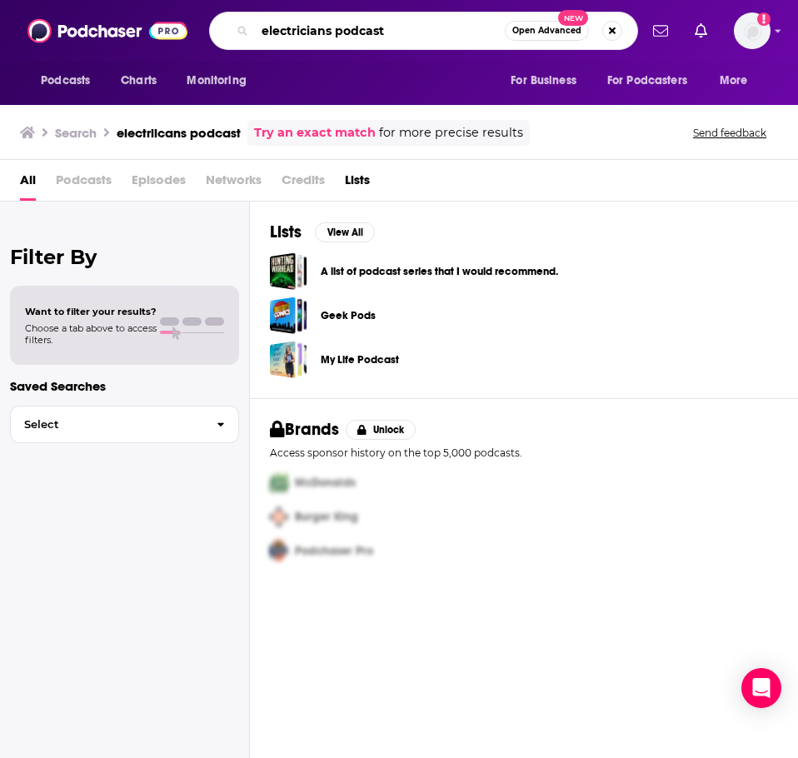
type input "electricians podcast"
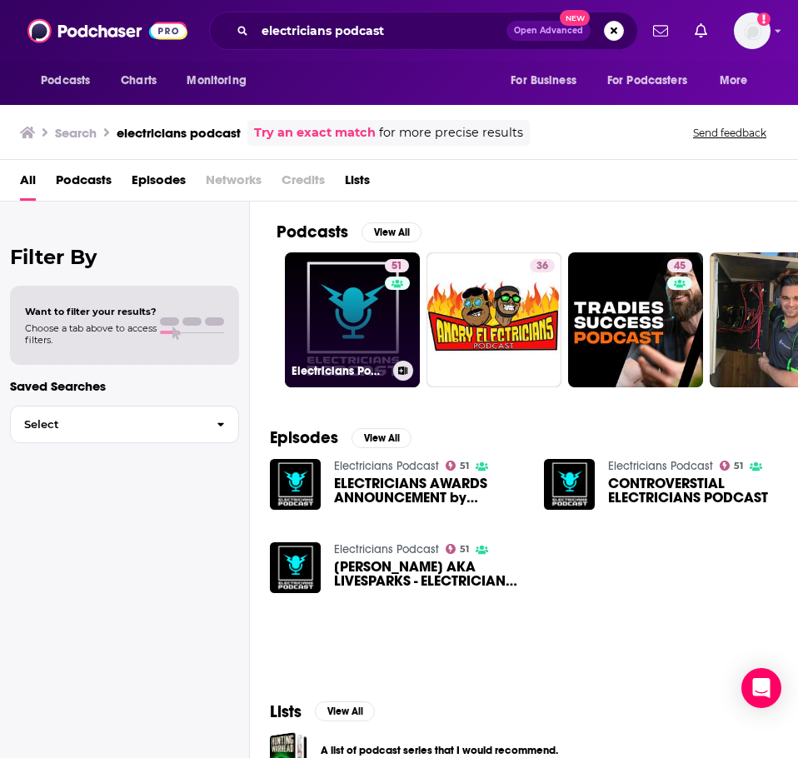
click at [330, 282] on link "51 Electricians Podcast" at bounding box center [352, 319] width 135 height 135
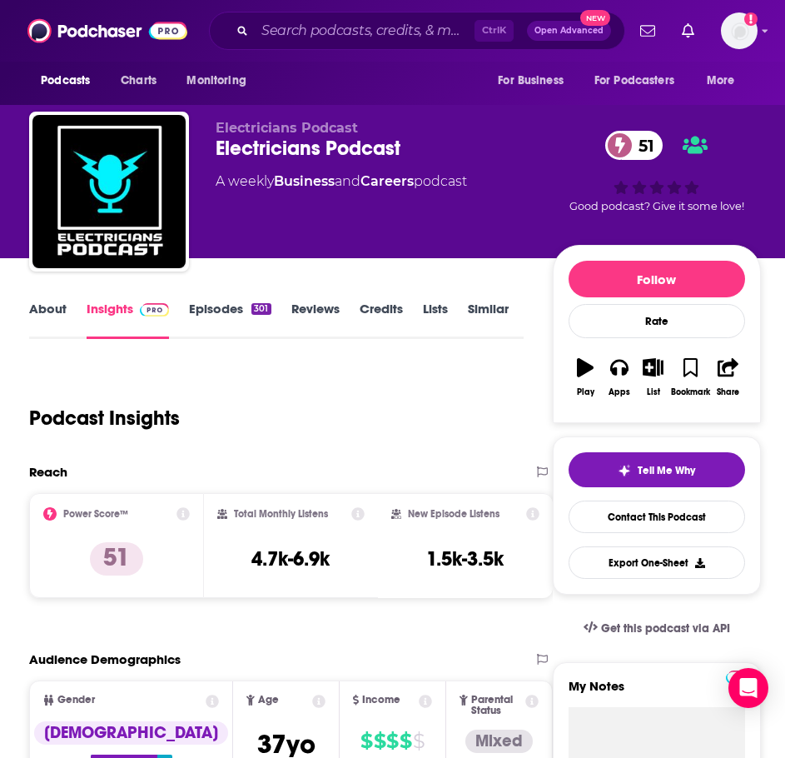
click at [46, 302] on link "About" at bounding box center [47, 320] width 37 height 38
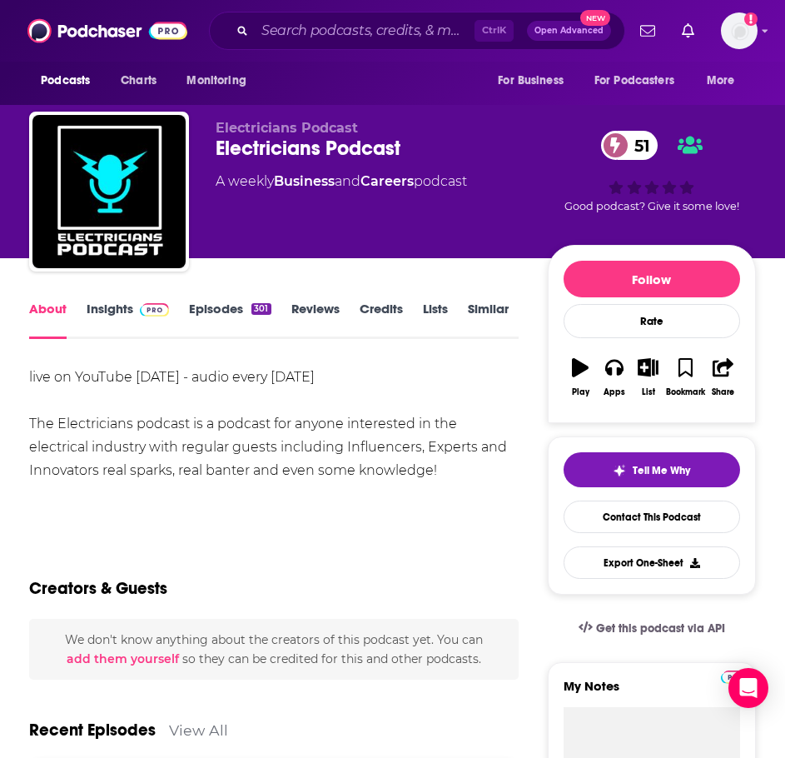
drag, startPoint x: 381, startPoint y: 470, endPoint x: 30, endPoint y: 423, distance: 354.6
copy div "The Electricians podcast is a podcast for anyone interested in the electrical i…"
click at [141, 315] on img at bounding box center [154, 309] width 29 height 13
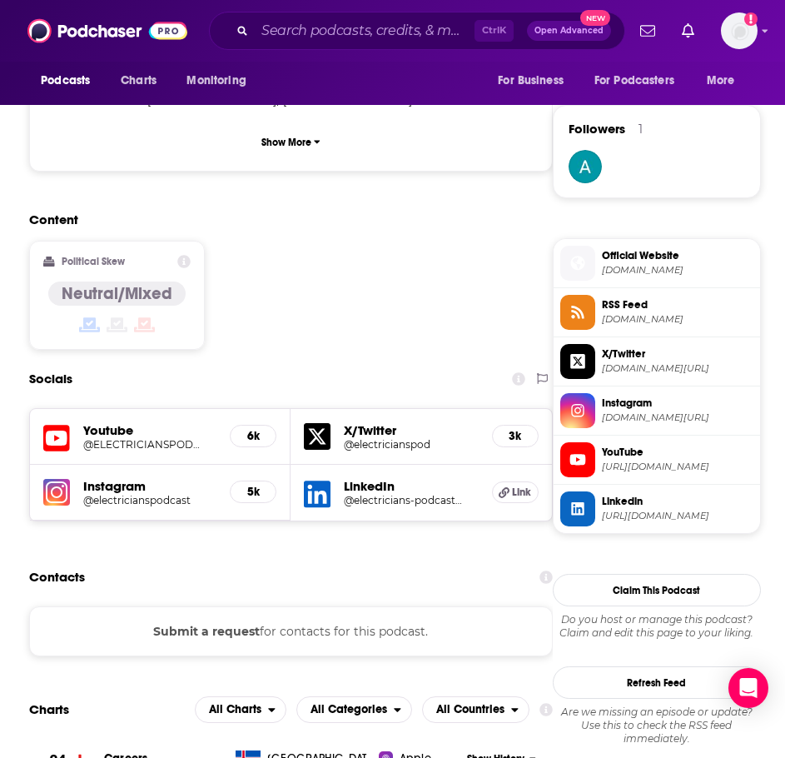
scroll to position [1249, 0]
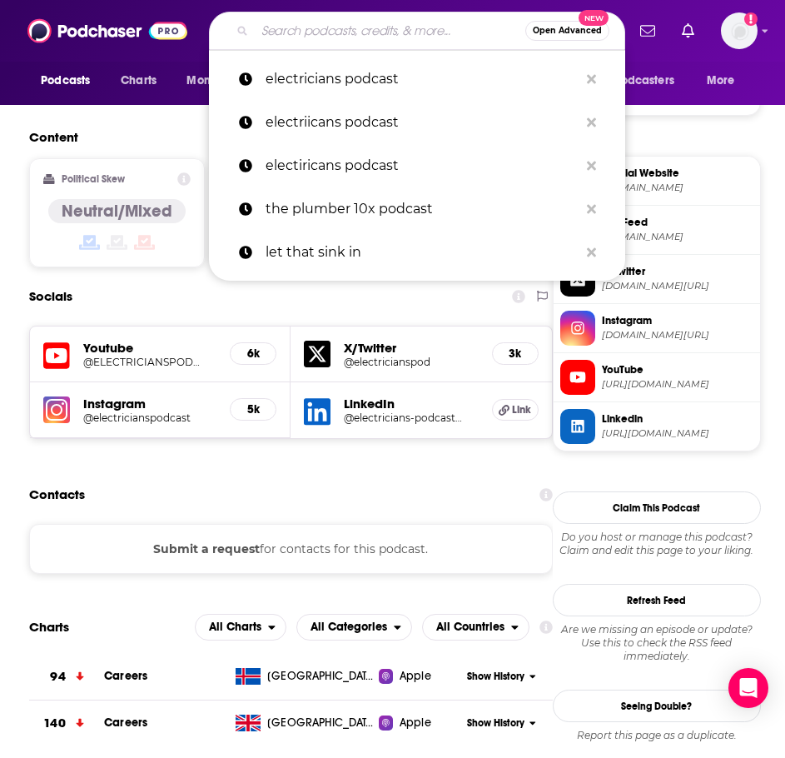
click at [308, 27] on input "Search podcasts, credits, & more..." at bounding box center [390, 30] width 271 height 27
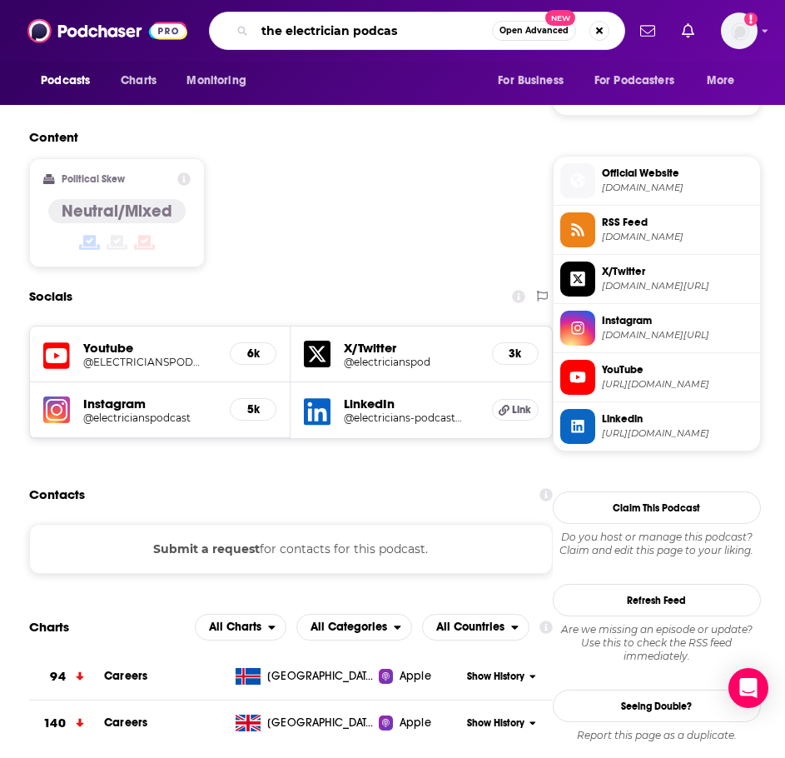
type input "the electrician podcast"
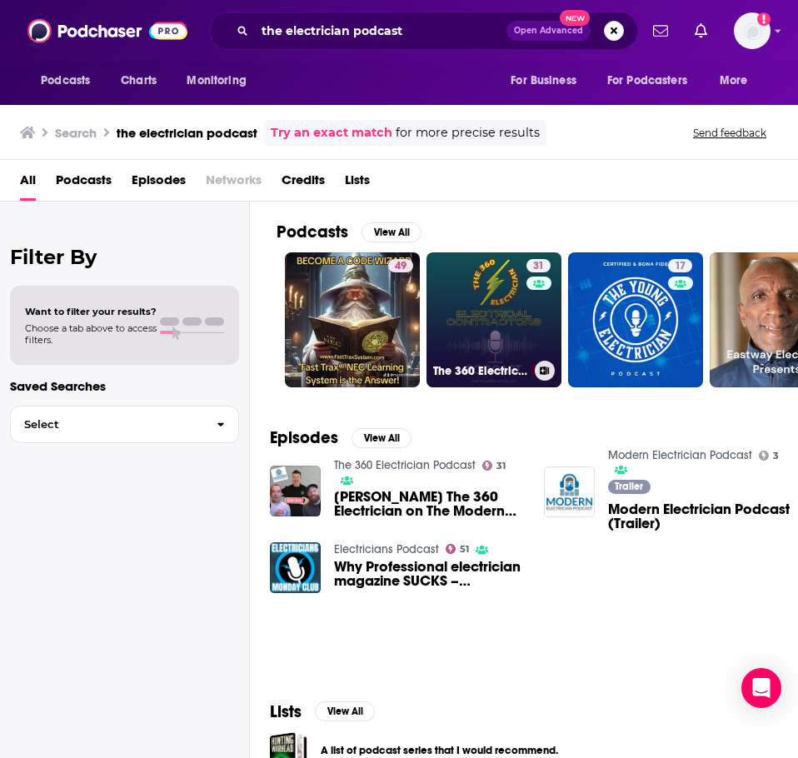
click at [489, 310] on link "31 The 360 Electrician Podcast" at bounding box center [493, 319] width 135 height 135
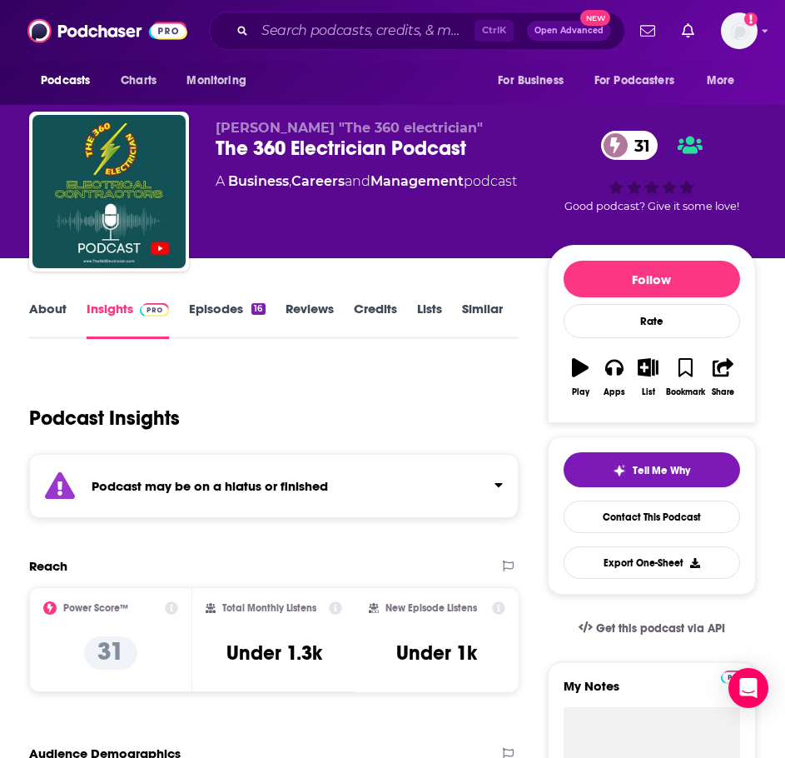
click at [252, 501] on div "Podcast may be on a hiatus or finished" at bounding box center [274, 486] width 490 height 64
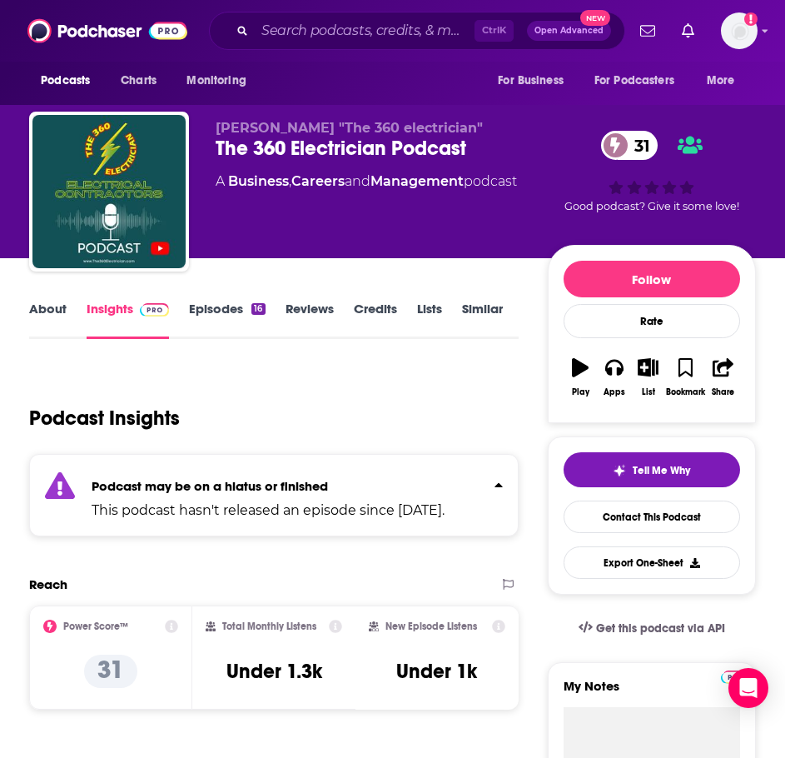
click at [257, 320] on link "Episodes 16" at bounding box center [227, 320] width 76 height 38
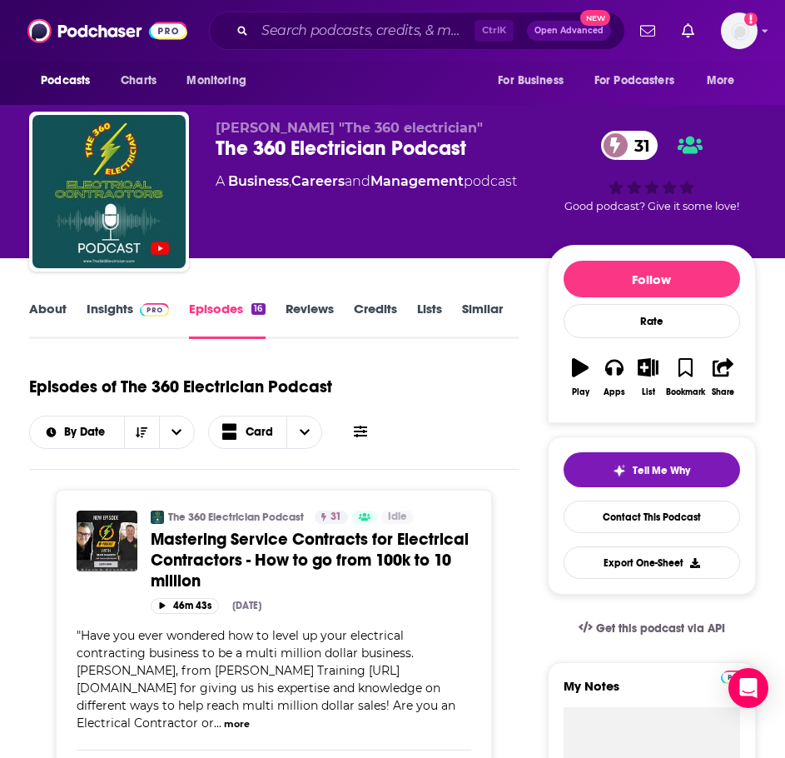
click at [37, 313] on link "About" at bounding box center [47, 320] width 37 height 38
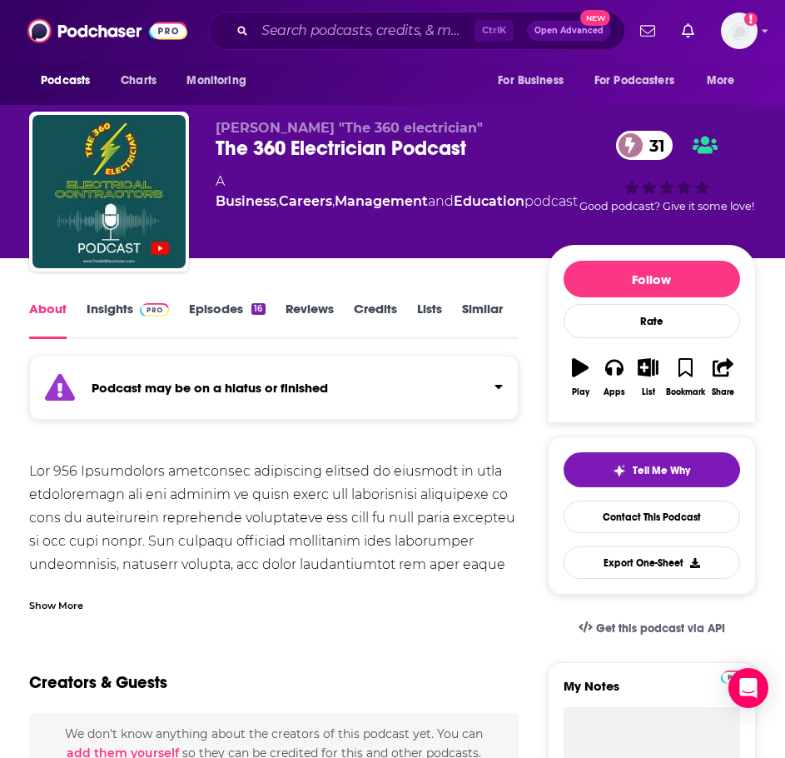
drag, startPoint x: 83, startPoint y: 603, endPoint x: 76, endPoint y: 595, distance: 11.2
click at [82, 603] on div "Show More" at bounding box center [274, 599] width 490 height 28
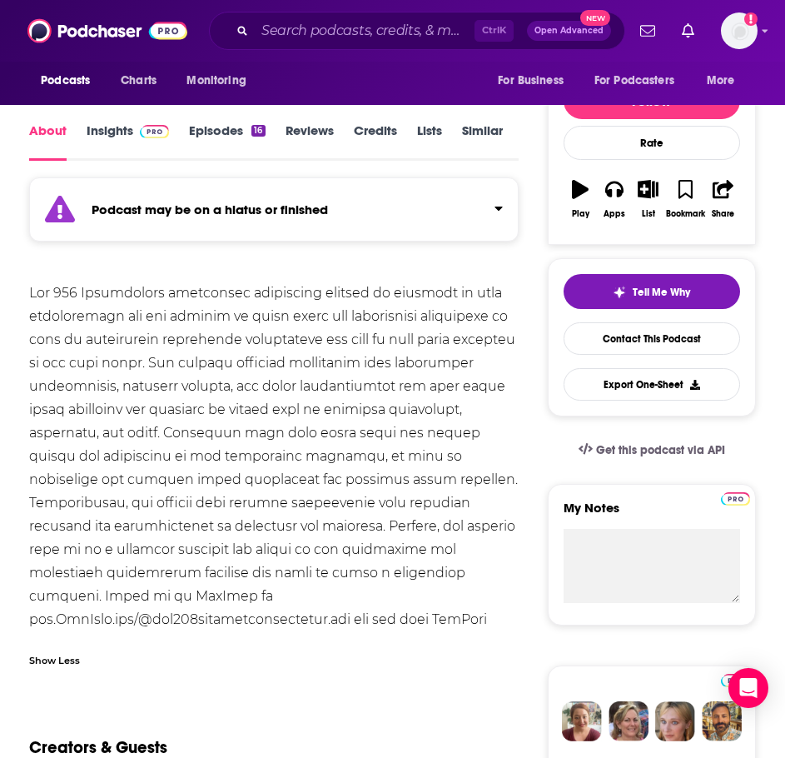
scroll to position [250, 0]
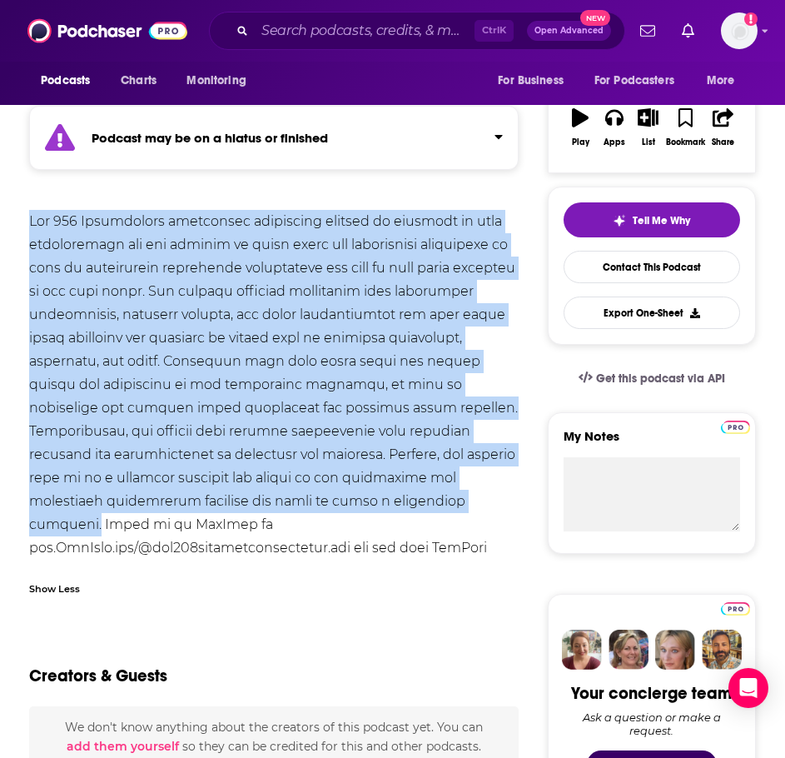
drag, startPoint x: 301, startPoint y: 504, endPoint x: 55, endPoint y: 233, distance: 365.6
copy div "The 360 Electrician electrical contractor podcast is designed to help electrici…"
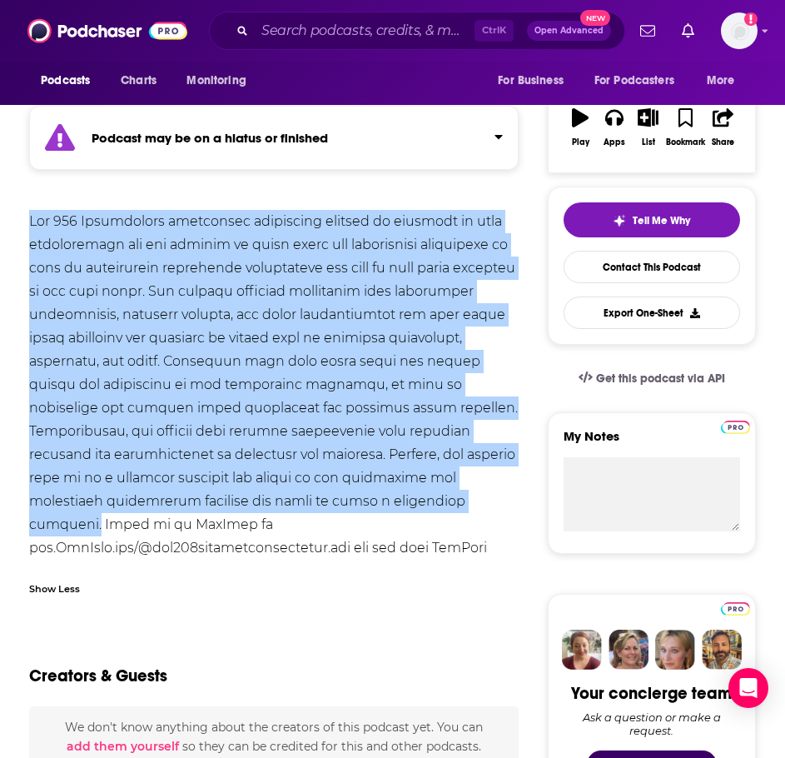
scroll to position [0, 0]
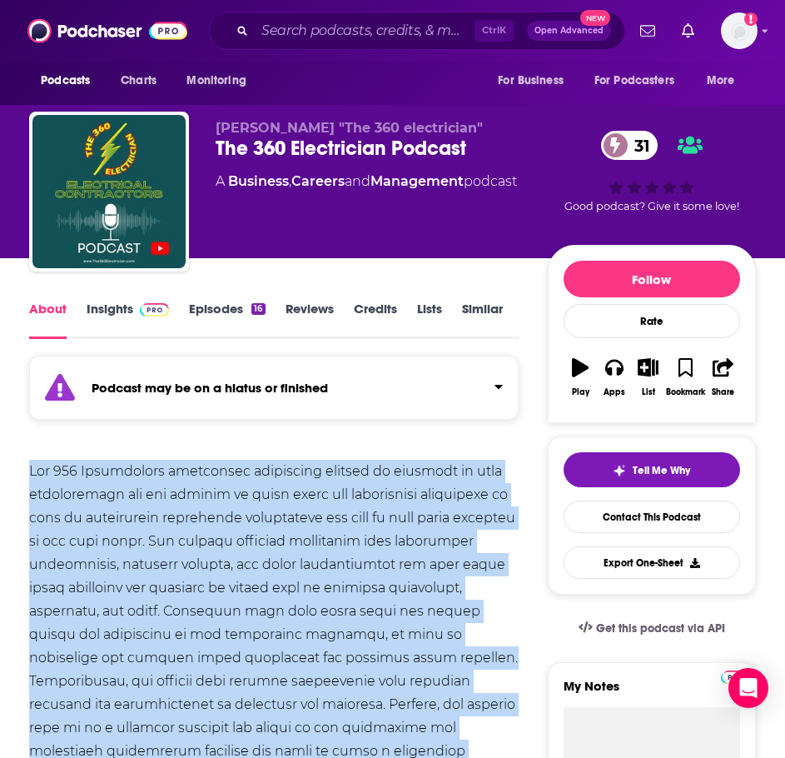
click at [156, 307] on img at bounding box center [154, 309] width 29 height 13
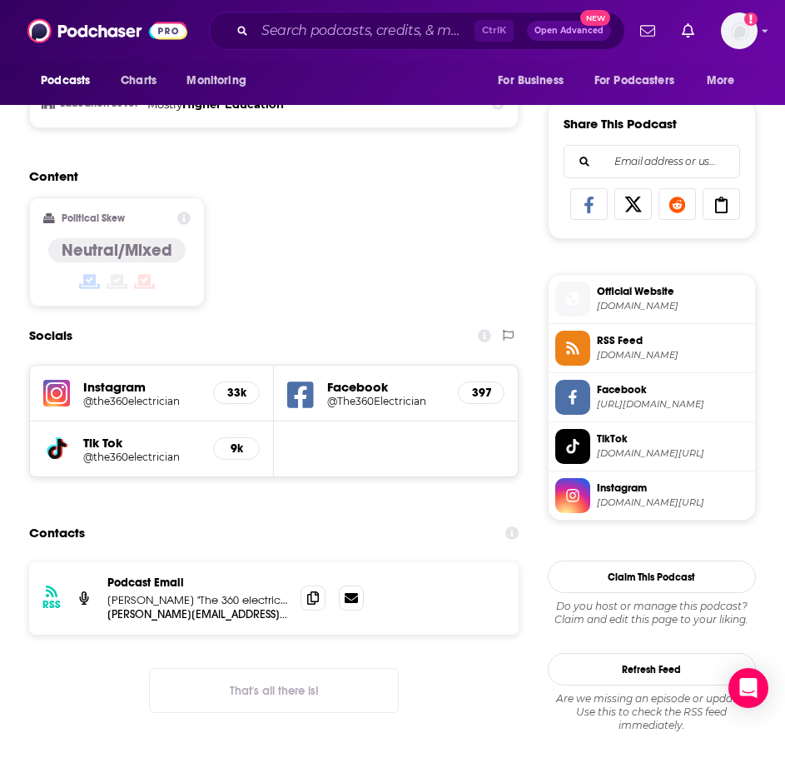
scroll to position [999, 0]
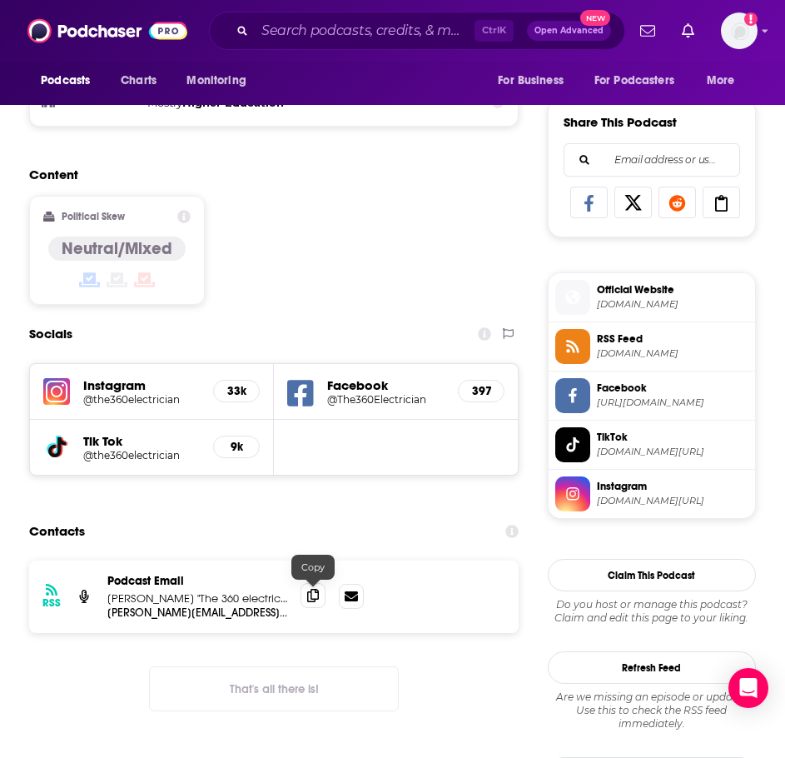
drag, startPoint x: 311, startPoint y: 597, endPoint x: 301, endPoint y: 597, distance: 10.0
click at [311, 597] on icon at bounding box center [313, 595] width 12 height 13
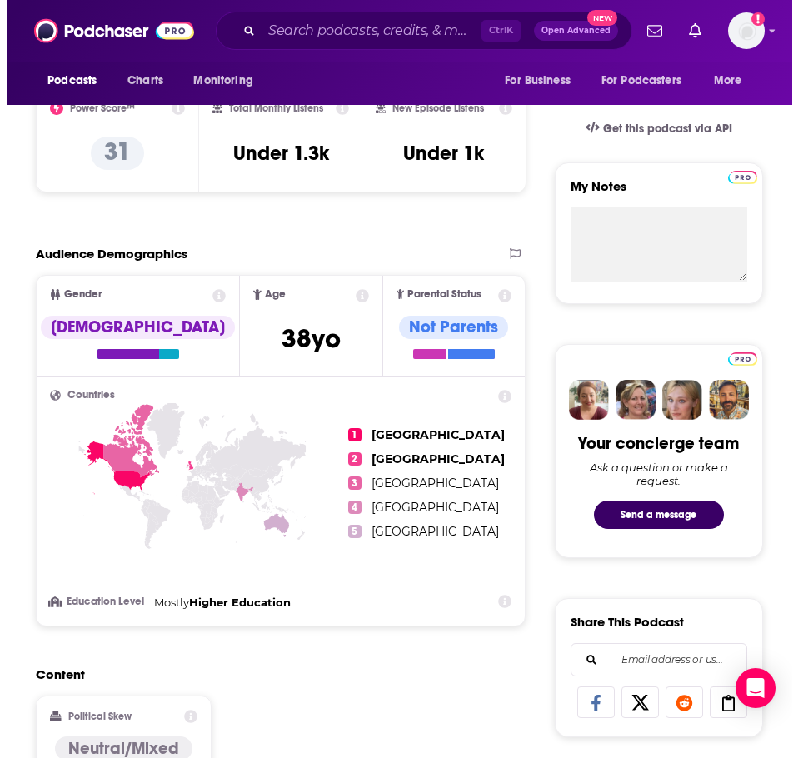
scroll to position [0, 0]
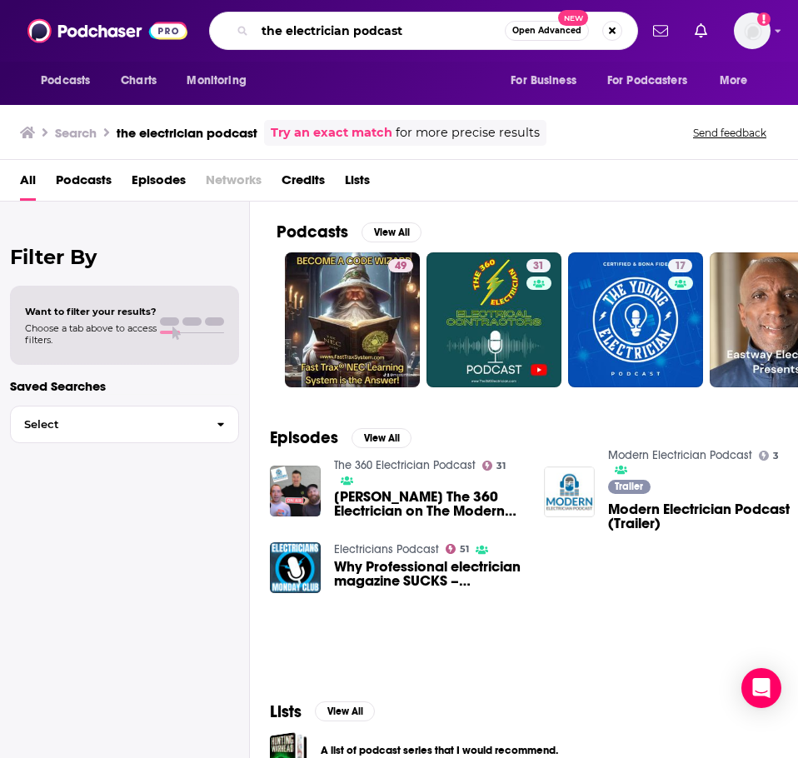
click at [433, 35] on input "the electrician podcast" at bounding box center [380, 30] width 250 height 27
type input "the electrician podcast - powered by schneider electric"
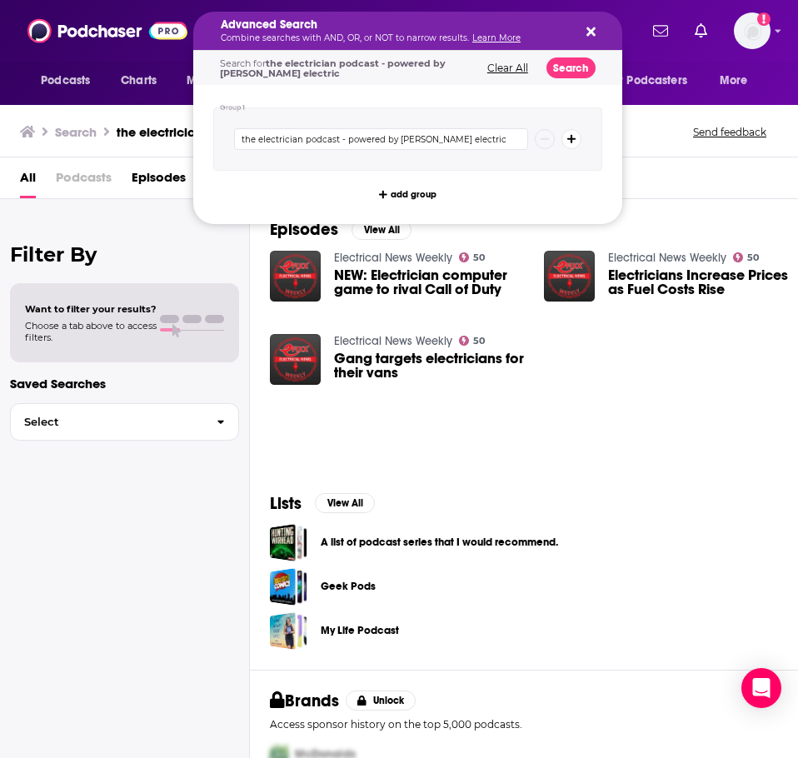
drag, startPoint x: 414, startPoint y: 31, endPoint x: 547, endPoint y: 28, distance: 133.3
click at [588, 75] on button "Search" at bounding box center [570, 67] width 49 height 21
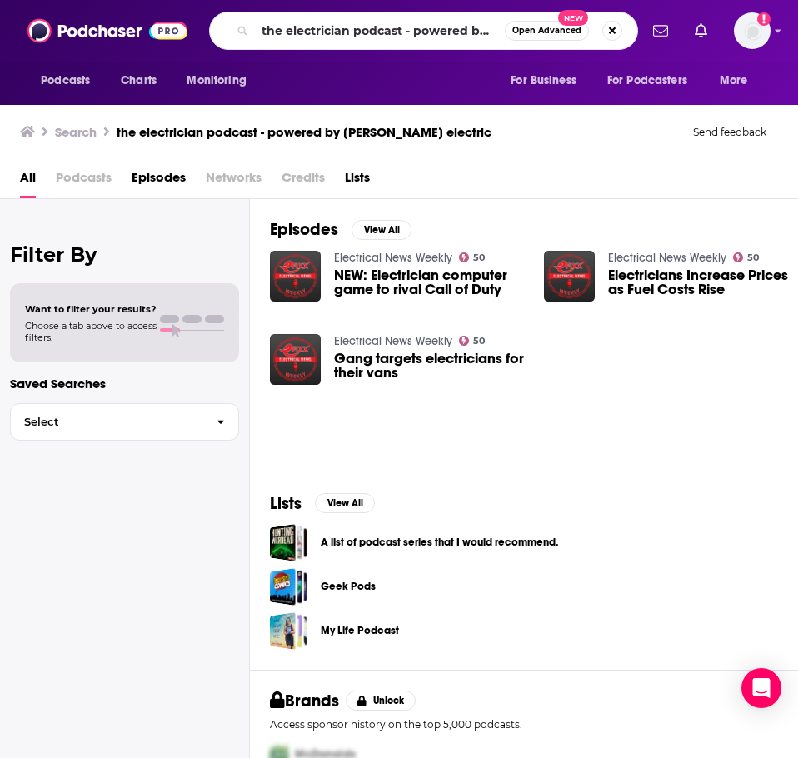
click at [576, 32] on span "Open Advanced" at bounding box center [546, 31] width 69 height 8
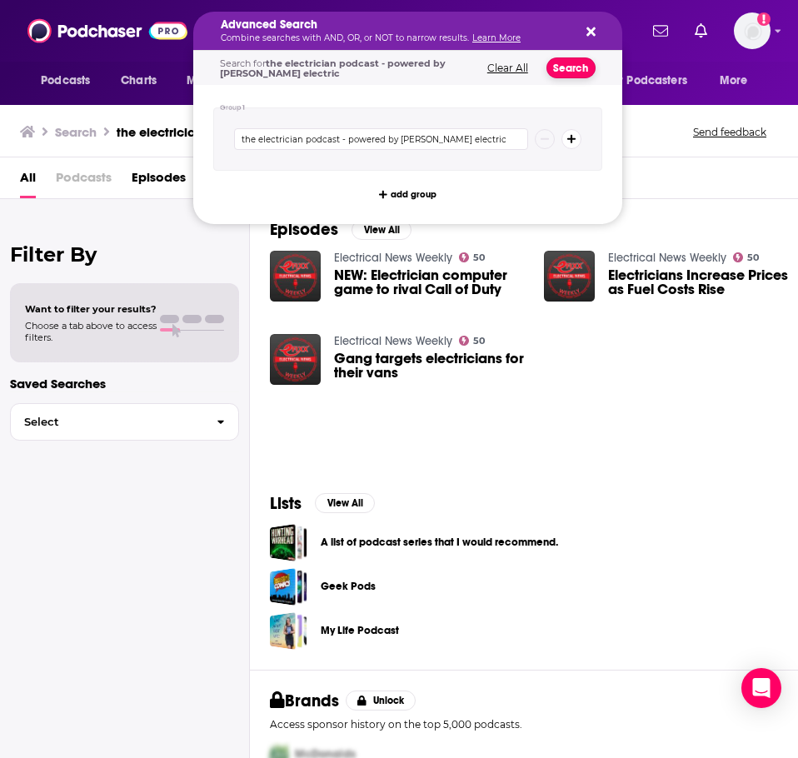
click at [564, 62] on button "Search" at bounding box center [570, 67] width 49 height 21
click at [441, 39] on p "Combine searches with AND, OR, or NOT to narrow results. Learn More" at bounding box center [394, 38] width 347 height 8
click at [601, 29] on div "Advanced Search Combine searches with AND, OR, or NOT to narrow results. Learn …" at bounding box center [407, 31] width 429 height 38
click at [593, 29] on icon "Search podcasts, credits, & more..." at bounding box center [590, 31] width 9 height 9
click at [300, 36] on p "Combine searches with AND, OR, or NOT to narrow results. Learn More" at bounding box center [394, 38] width 347 height 8
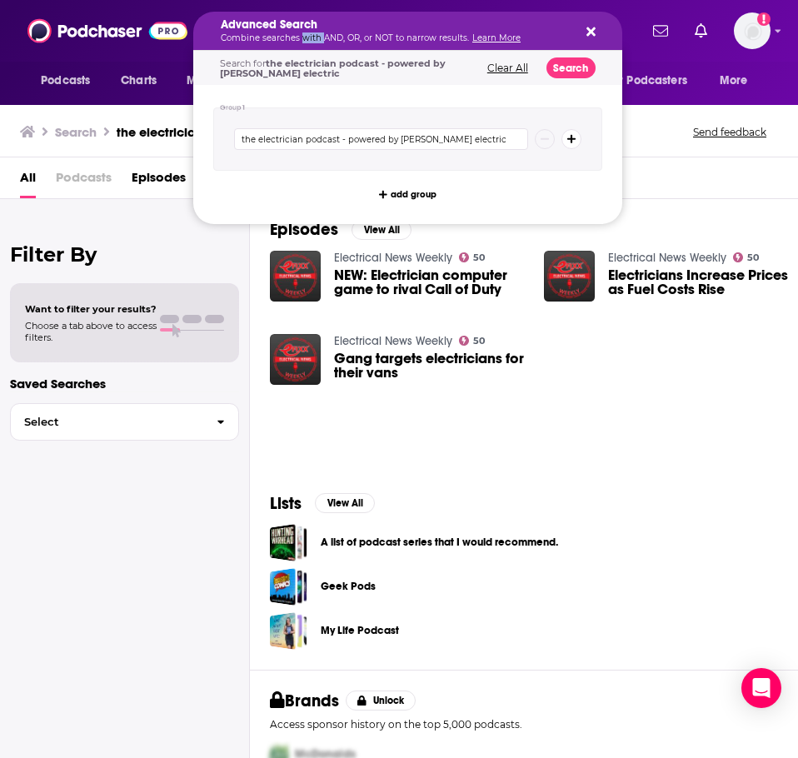
click at [300, 36] on p "Combine searches with AND, OR, or NOT to narrow results. Learn More" at bounding box center [394, 38] width 347 height 8
click at [247, 35] on p "Combine searches with AND, OR, or NOT to narrow results. Learn More" at bounding box center [394, 38] width 347 height 8
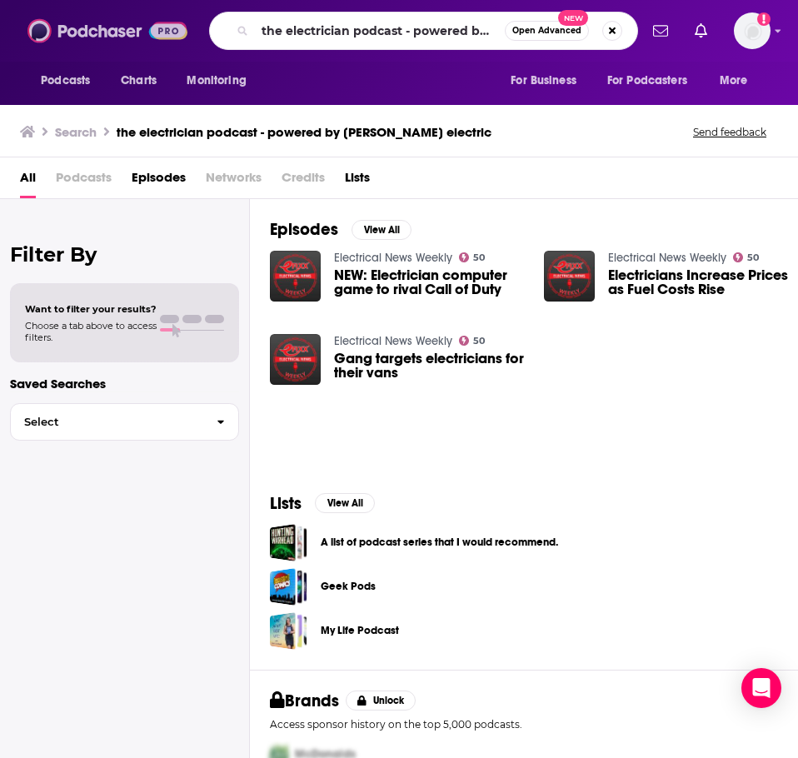
click at [174, 42] on img at bounding box center [107, 31] width 160 height 32
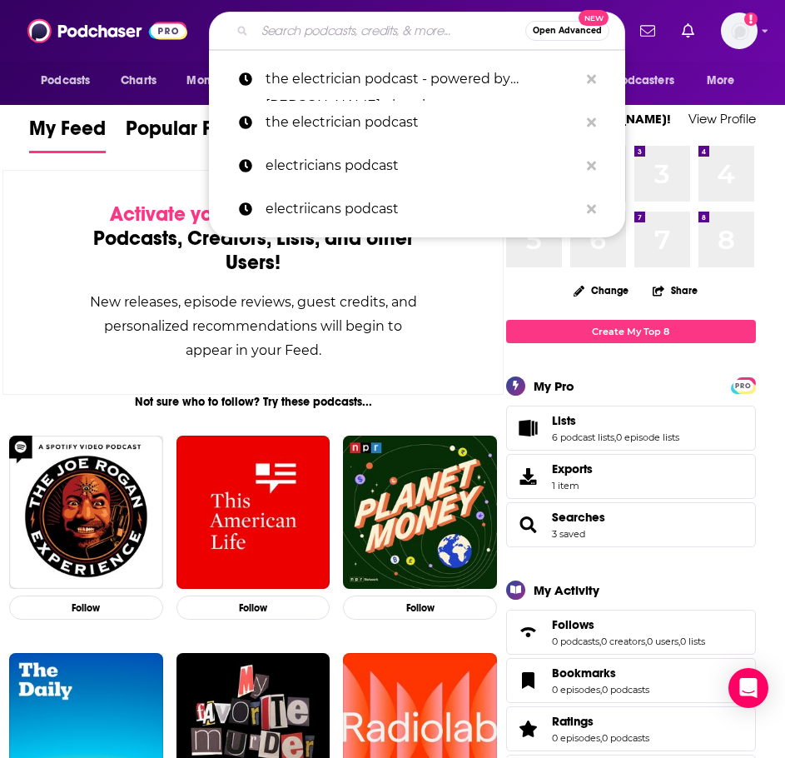
click at [276, 34] on input "Search podcasts, credits, & more..." at bounding box center [390, 30] width 271 height 27
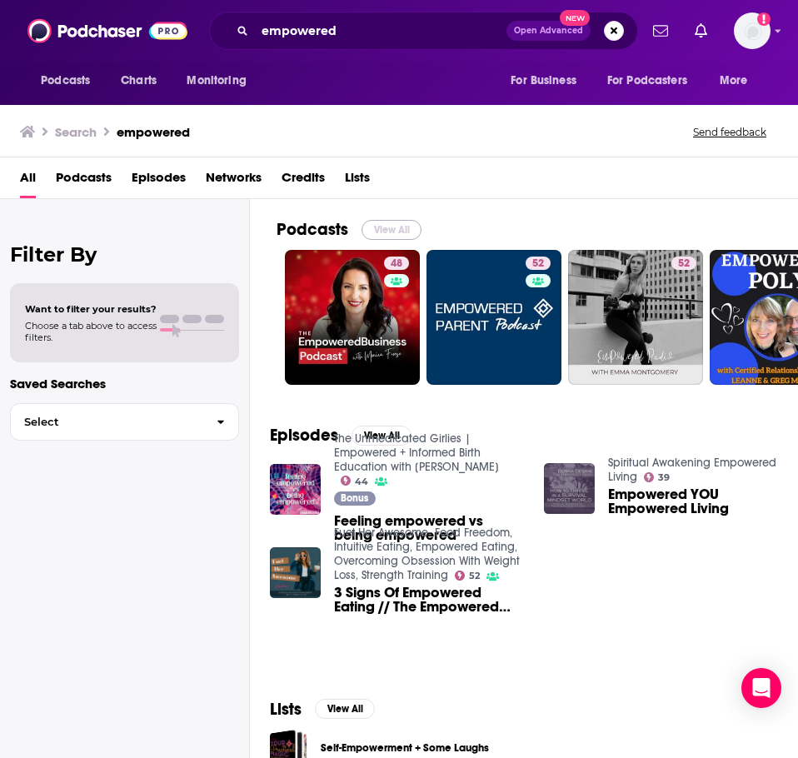
click at [385, 227] on button "View All" at bounding box center [391, 230] width 60 height 20
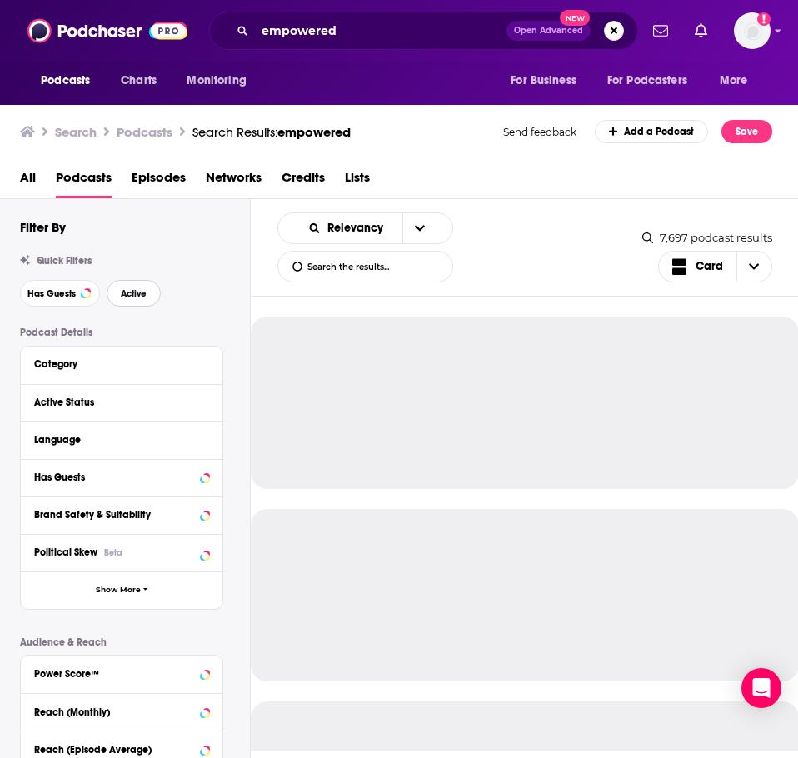
click at [146, 300] on button "Active" at bounding box center [134, 293] width 54 height 27
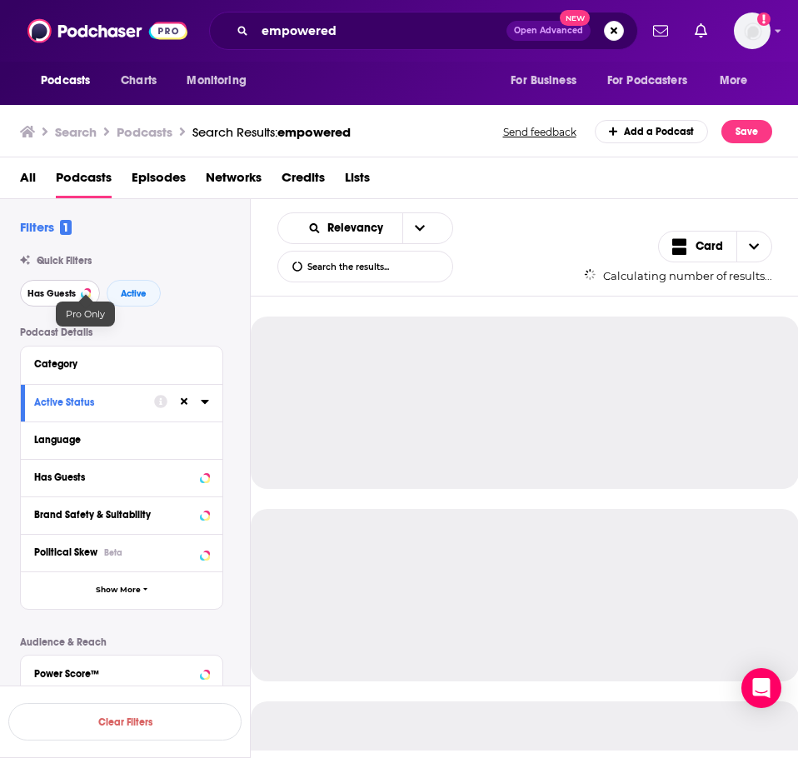
click at [76, 295] on button "Has Guests" at bounding box center [60, 293] width 80 height 27
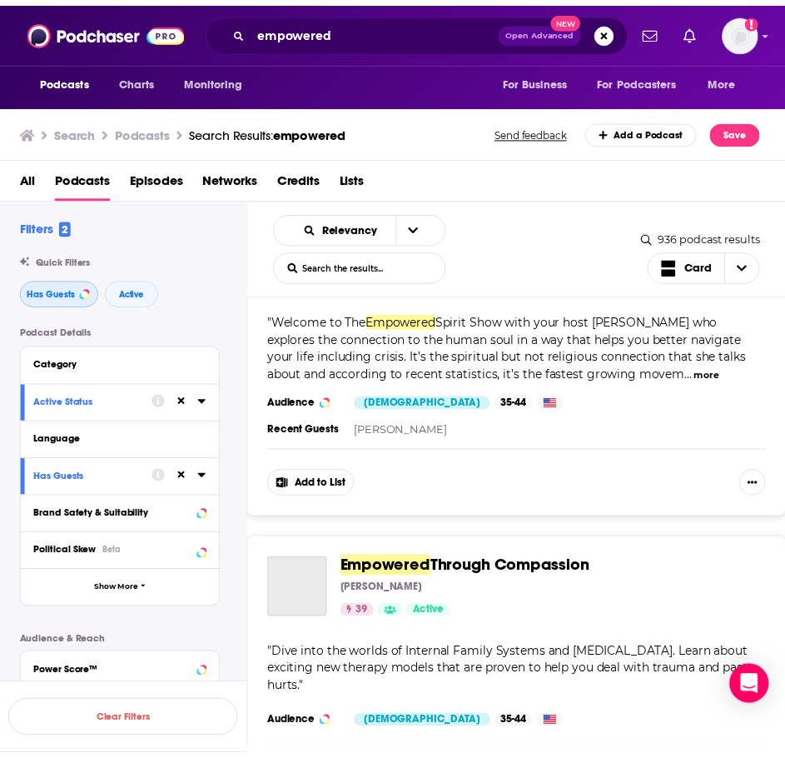
scroll to position [3082, 0]
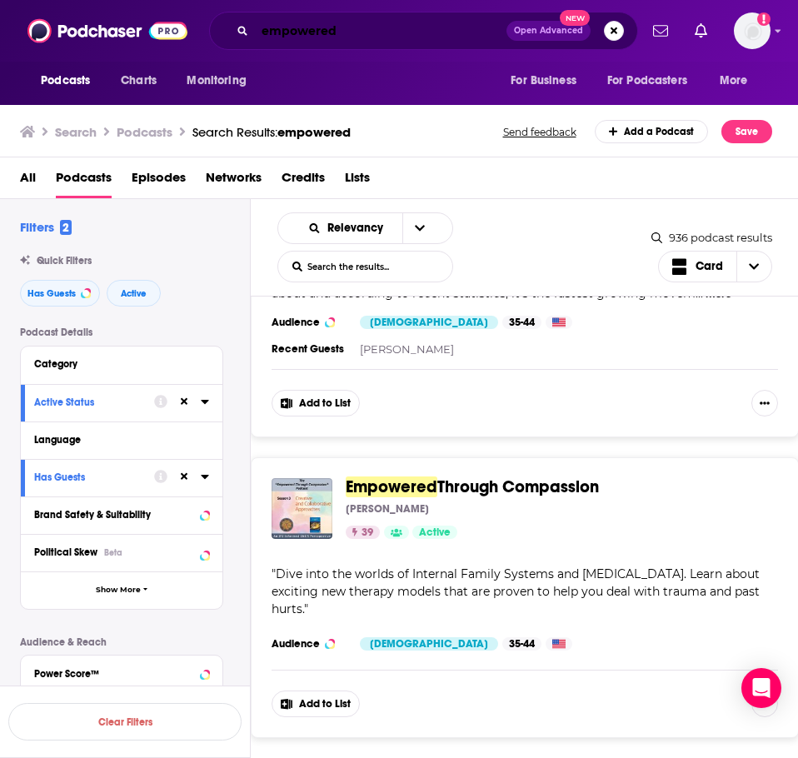
click at [389, 30] on input "empowered" at bounding box center [381, 30] width 252 height 27
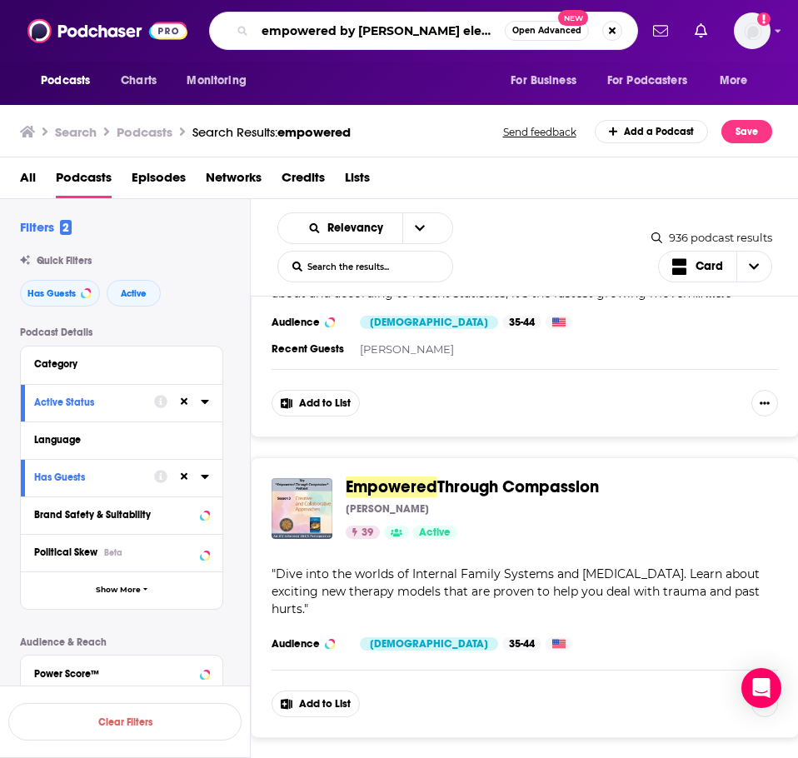
type input "empowered by schneider electric"
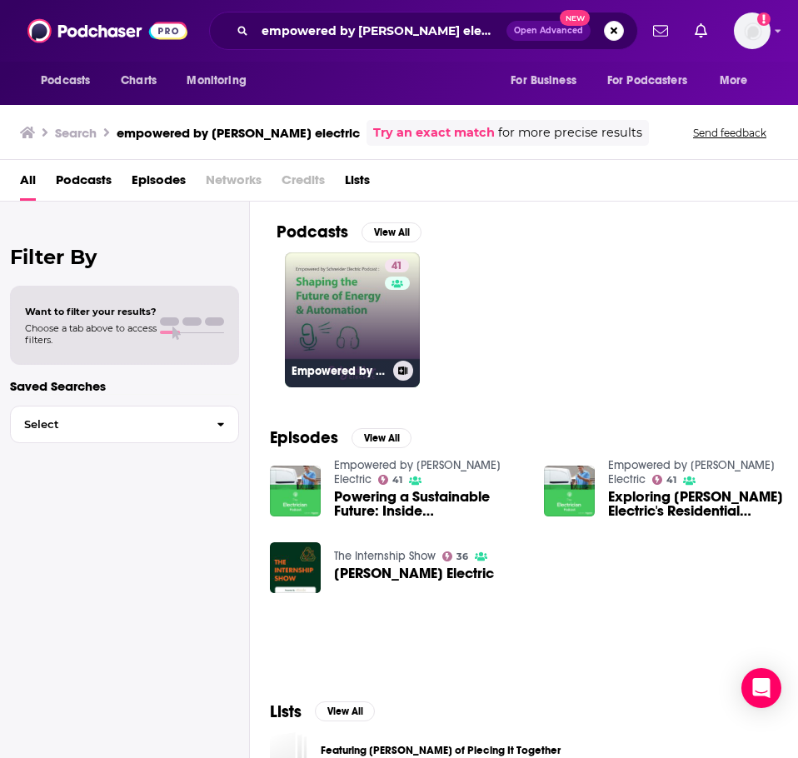
click at [320, 292] on link "41 Empowered by Schneider Electric" at bounding box center [352, 319] width 135 height 135
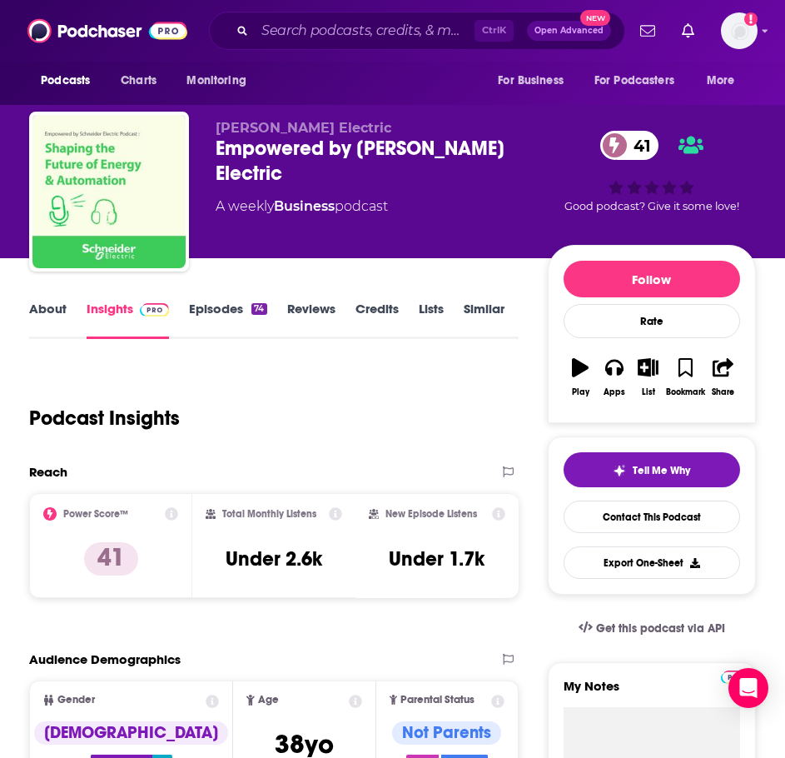
click at [60, 307] on link "About" at bounding box center [47, 320] width 37 height 38
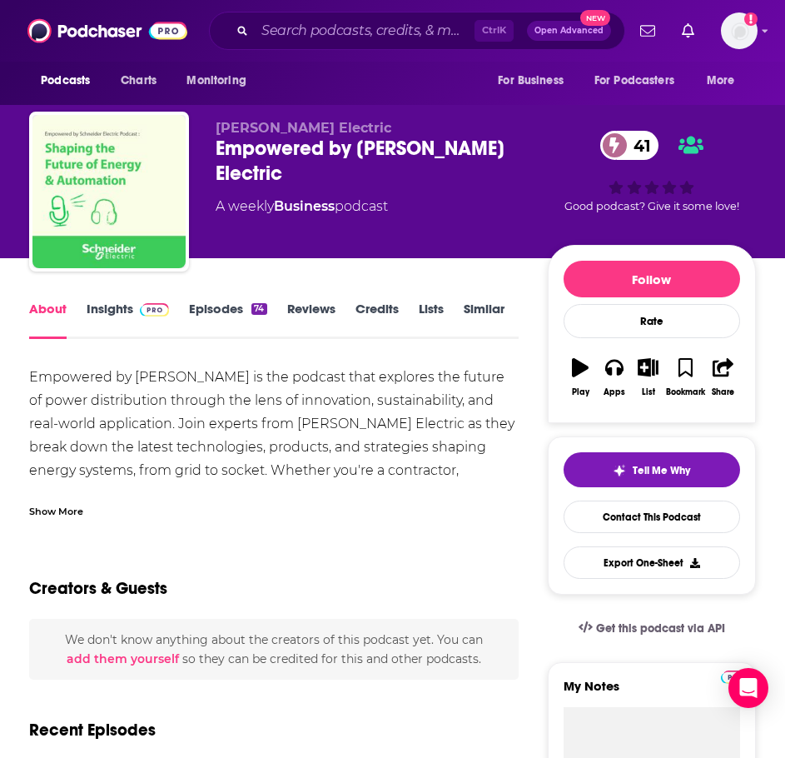
click at [71, 510] on div "Show More" at bounding box center [56, 510] width 54 height 16
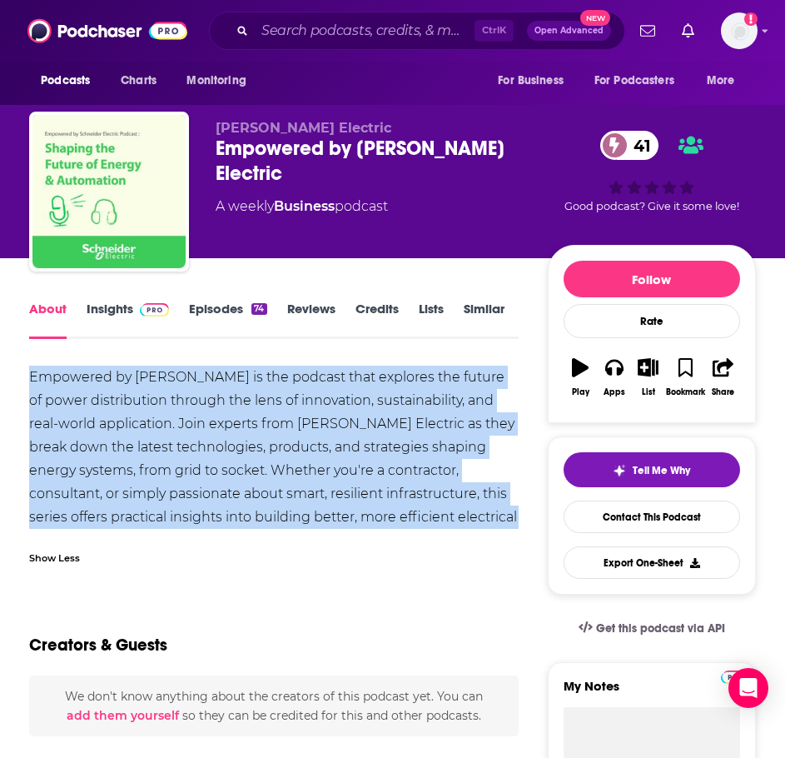
drag, startPoint x: 447, startPoint y: 521, endPoint x: 20, endPoint y: 369, distance: 453.4
copy div "Empowered by Schneider is the podcast that explores the future of power distrib…"
click at [121, 320] on link "Insights" at bounding box center [128, 320] width 82 height 38
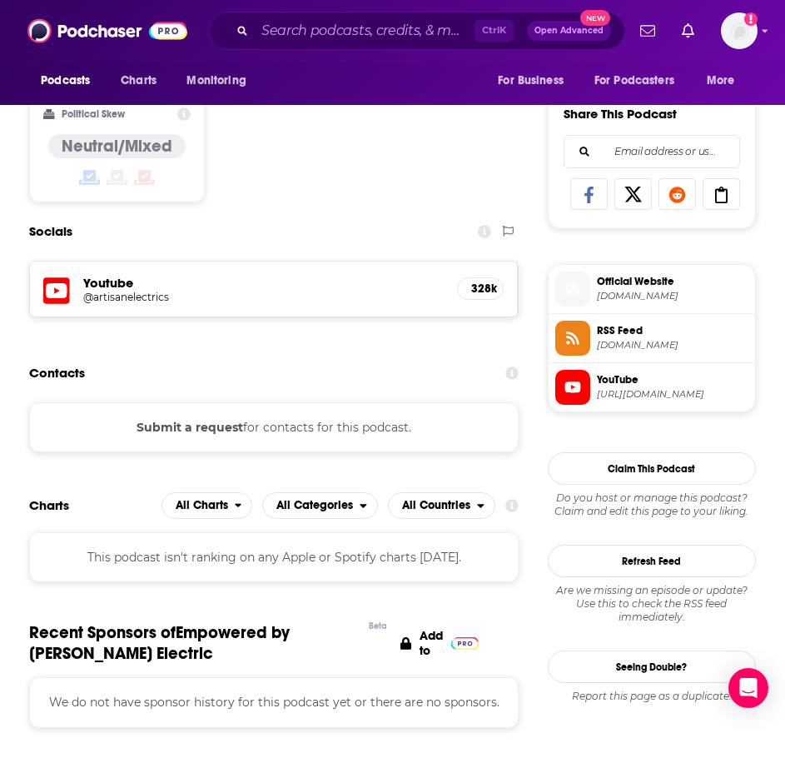
scroll to position [999, 0]
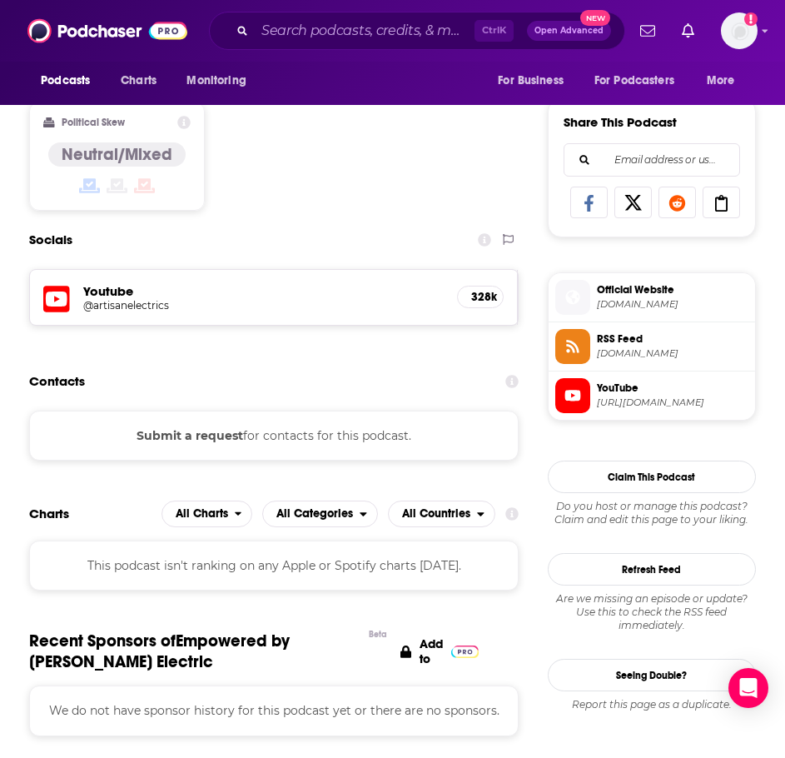
click at [112, 303] on h5 "@artisanelectrics" at bounding box center [143, 305] width 120 height 12
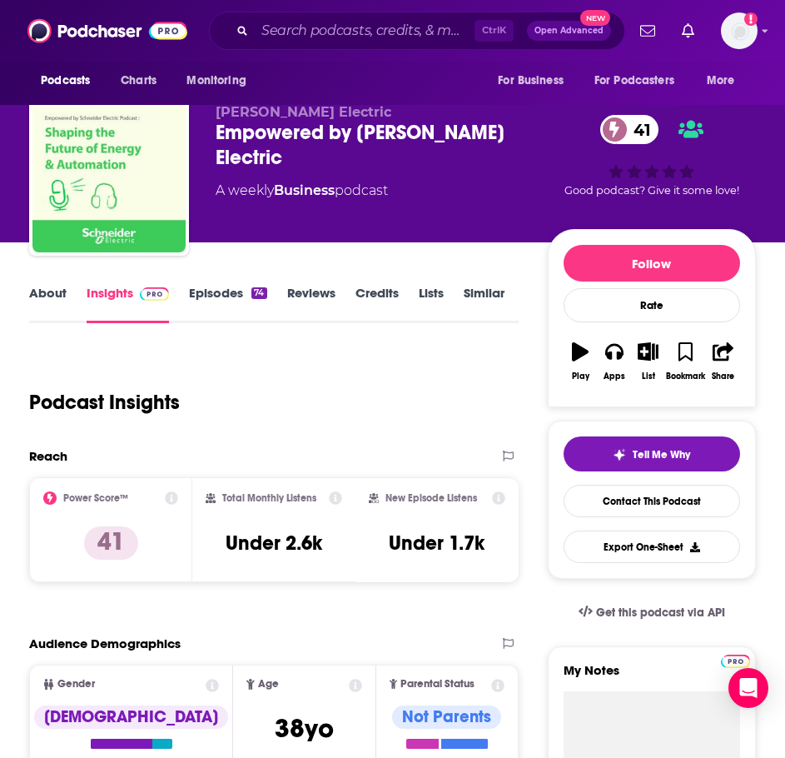
scroll to position [0, 0]
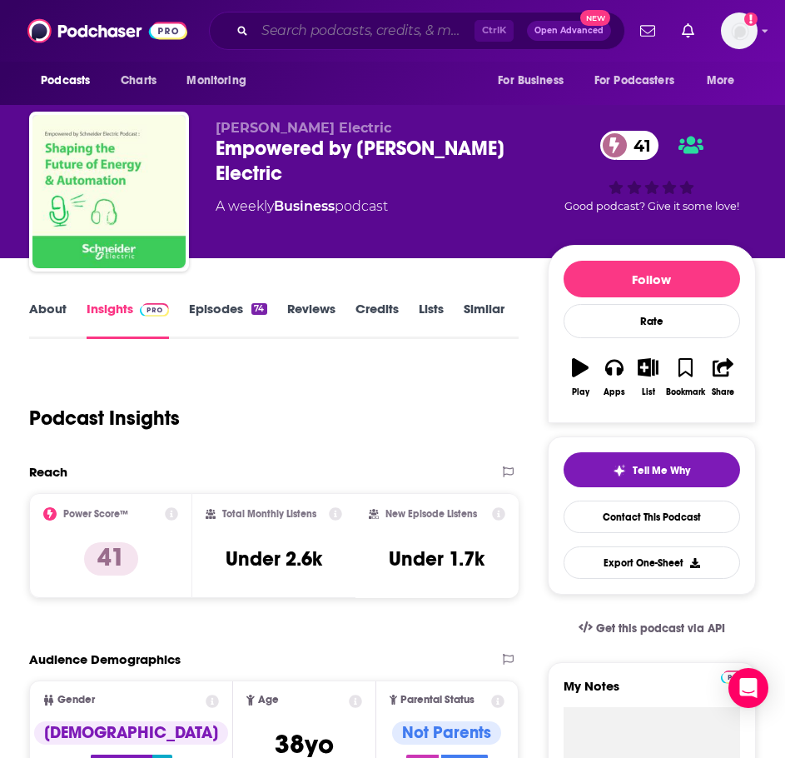
click at [408, 25] on input "Search podcasts, credits, & more..." at bounding box center [365, 30] width 220 height 27
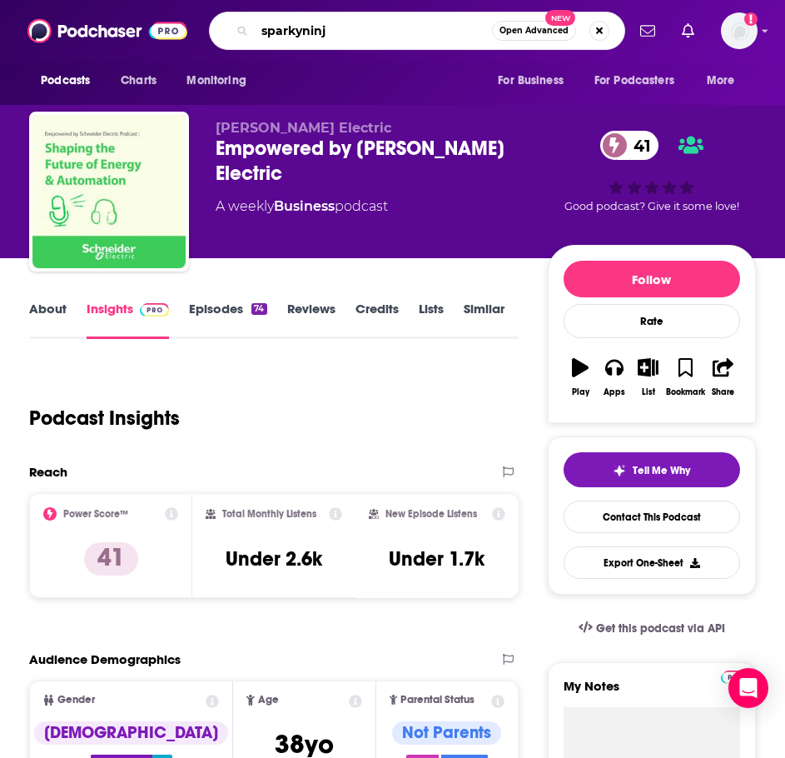
type input "sparkyninja"
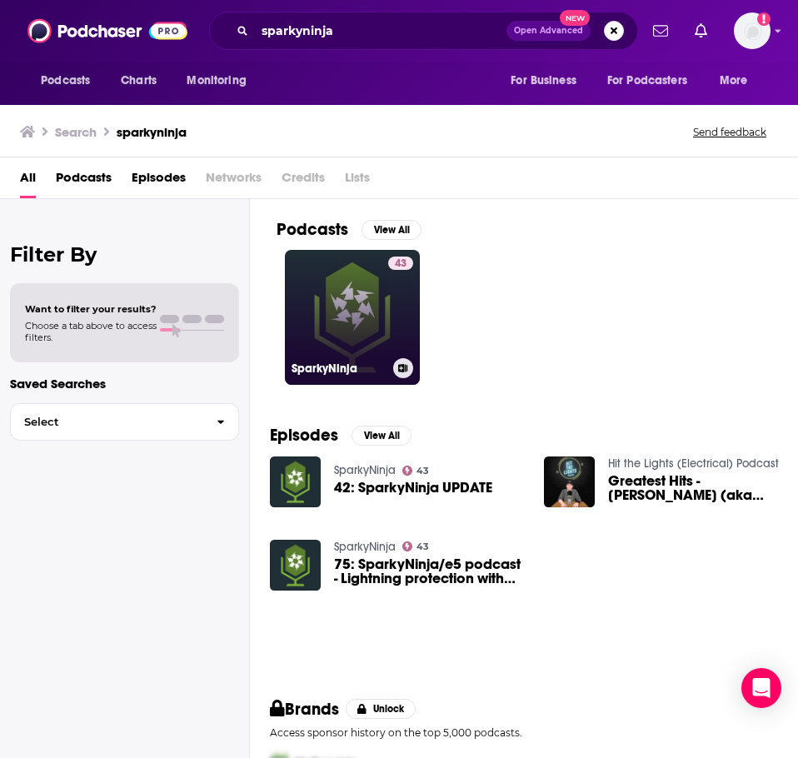
click at [368, 307] on link "43 SparkyNinja" at bounding box center [352, 317] width 135 height 135
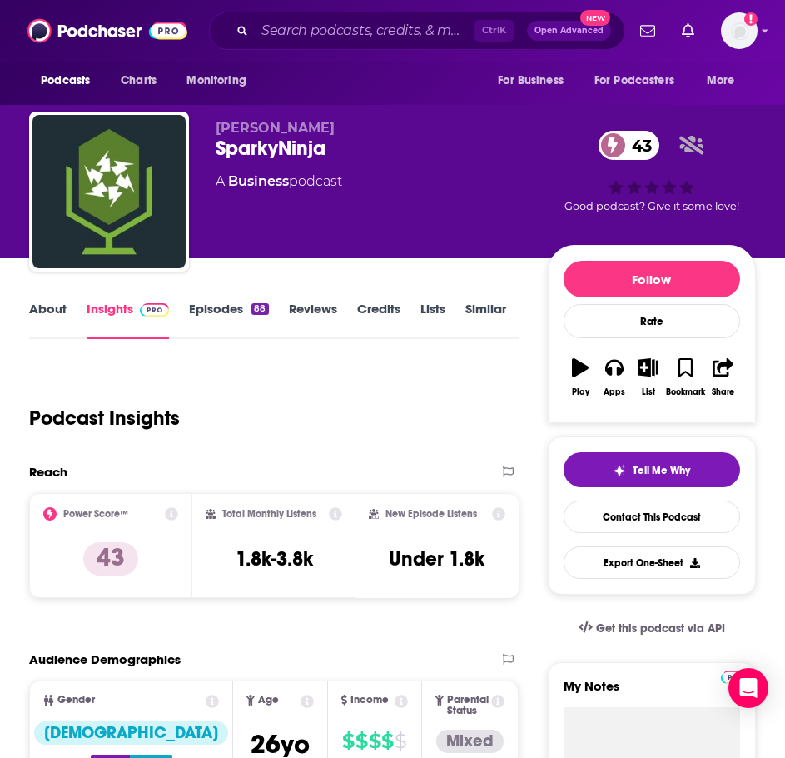
click at [56, 326] on link "About" at bounding box center [47, 320] width 37 height 38
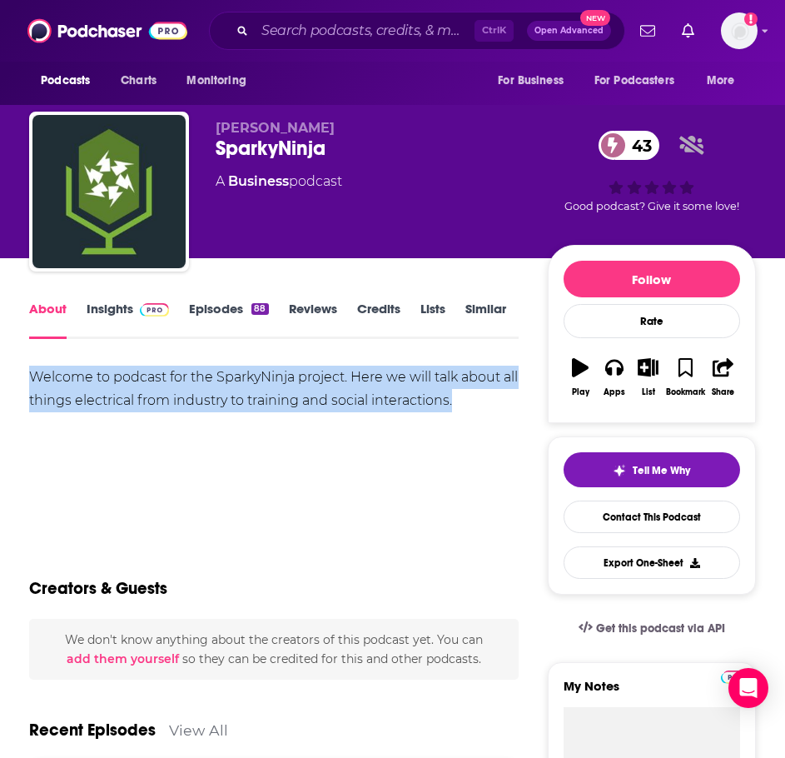
drag, startPoint x: 511, startPoint y: 403, endPoint x: 8, endPoint y: 376, distance: 503.0
copy div "Welcome to podcast for the SparkyNinja project. Here we will talk about all thi…"
click at [127, 304] on link "Insights" at bounding box center [128, 320] width 82 height 38
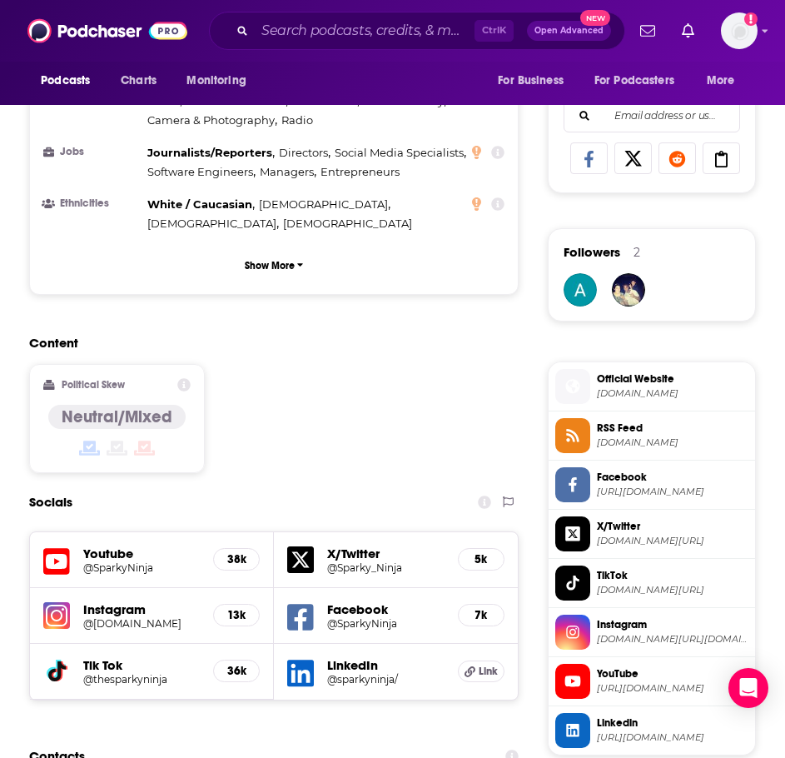
scroll to position [1166, 0]
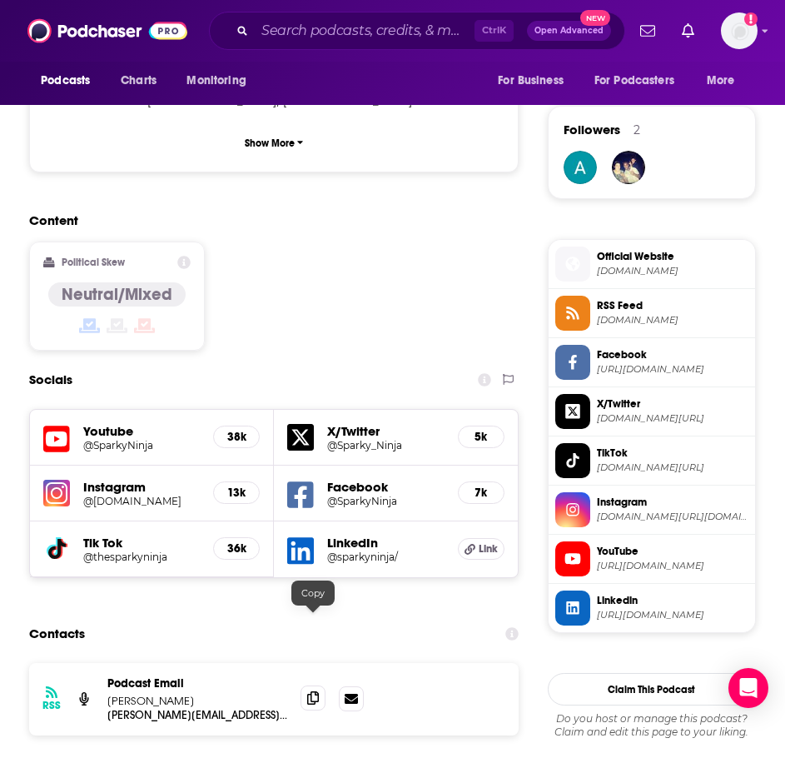
click at [307, 691] on icon at bounding box center [313, 697] width 12 height 13
click at [402, 29] on input "Search podcasts, credits, & more..." at bounding box center [365, 30] width 220 height 27
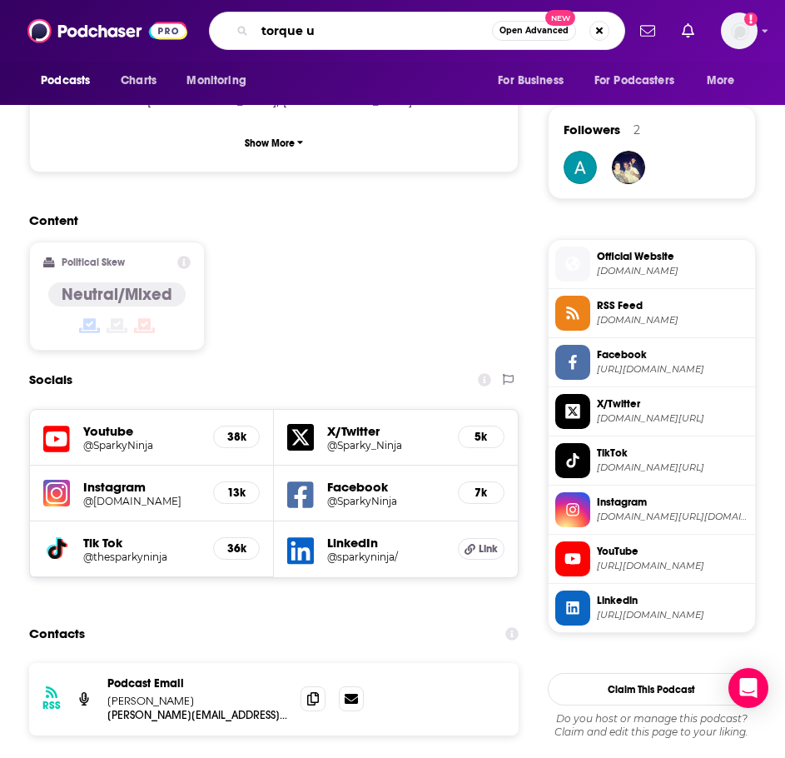
type input "torque up"
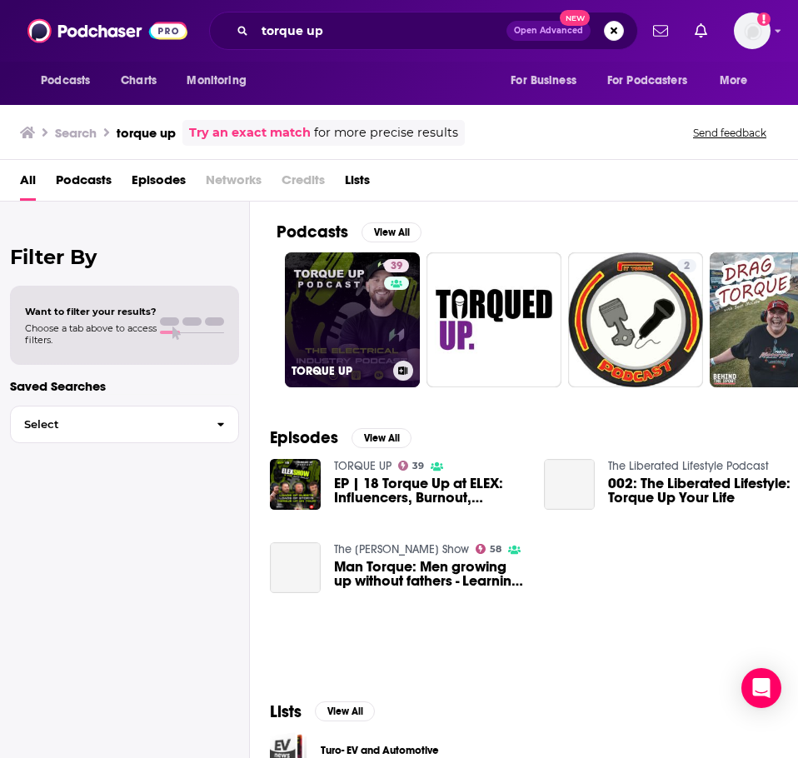
click at [329, 298] on link "39 TORQUE UP" at bounding box center [352, 319] width 135 height 135
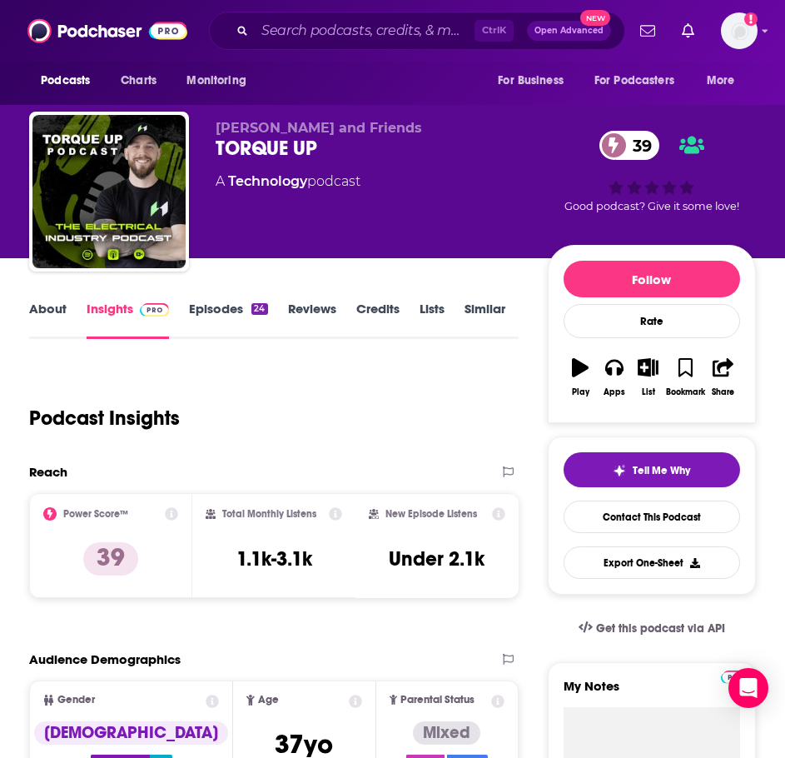
click at [57, 315] on link "About" at bounding box center [47, 320] width 37 height 38
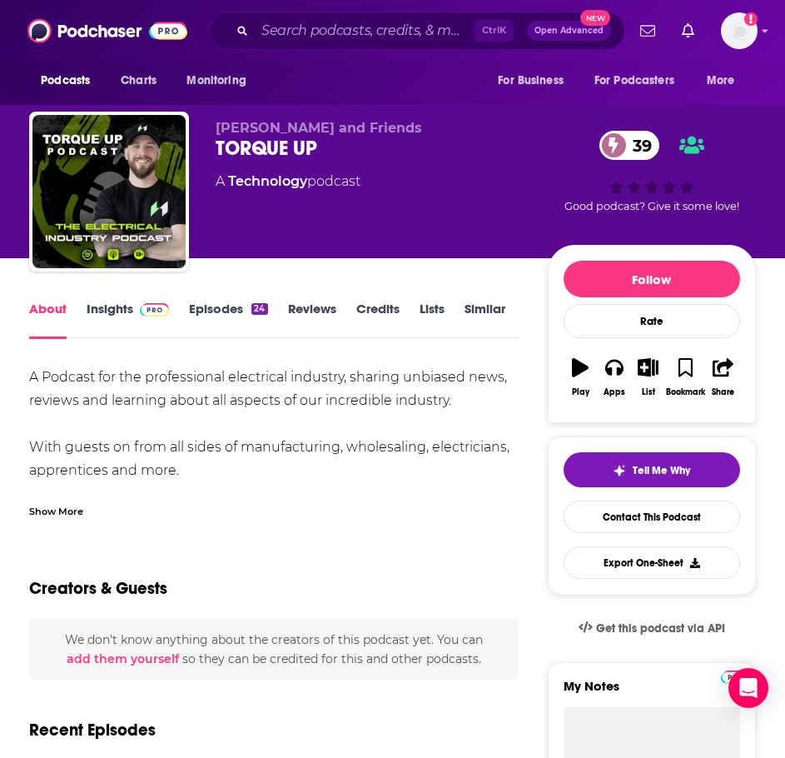
click at [72, 506] on div "Show More" at bounding box center [56, 510] width 54 height 16
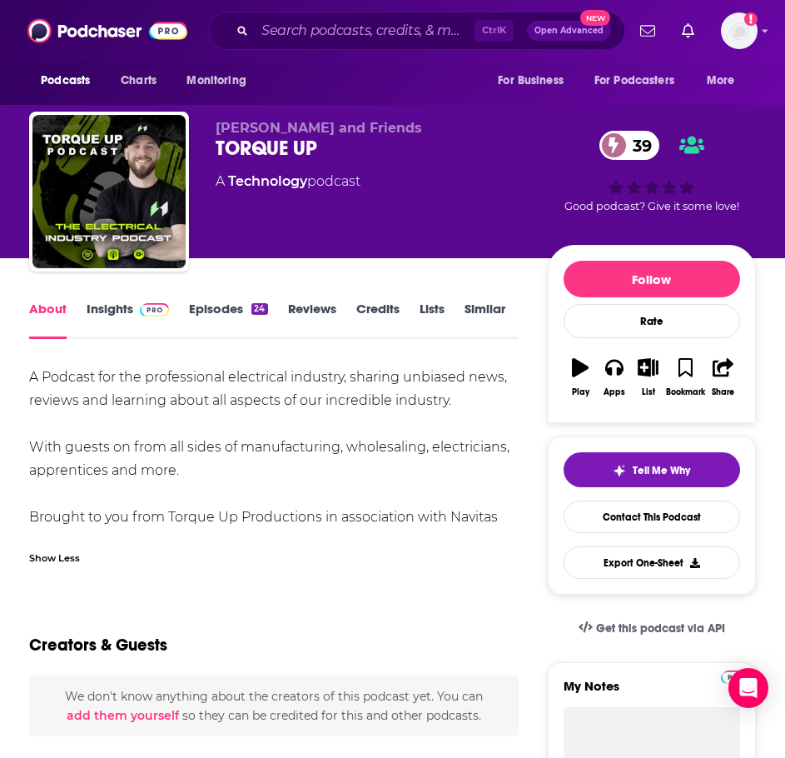
drag, startPoint x: 218, startPoint y: 475, endPoint x: 91, endPoint y: 376, distance: 161.4
copy div "A Podcast for the professional electrical industry, sharing unbiased news, revi…"
click at [103, 321] on link "Insights" at bounding box center [128, 320] width 82 height 38
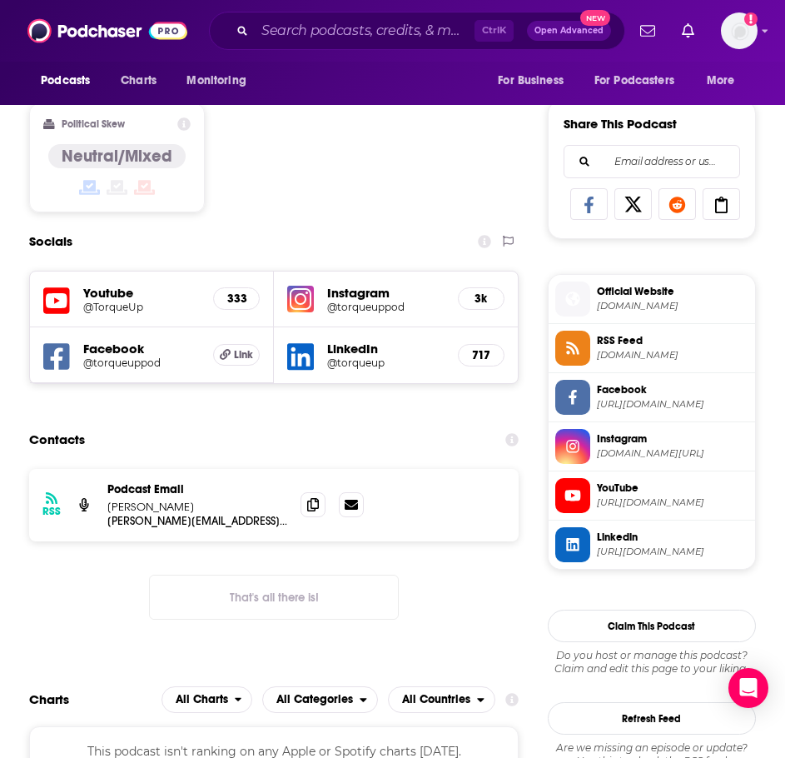
scroll to position [999, 0]
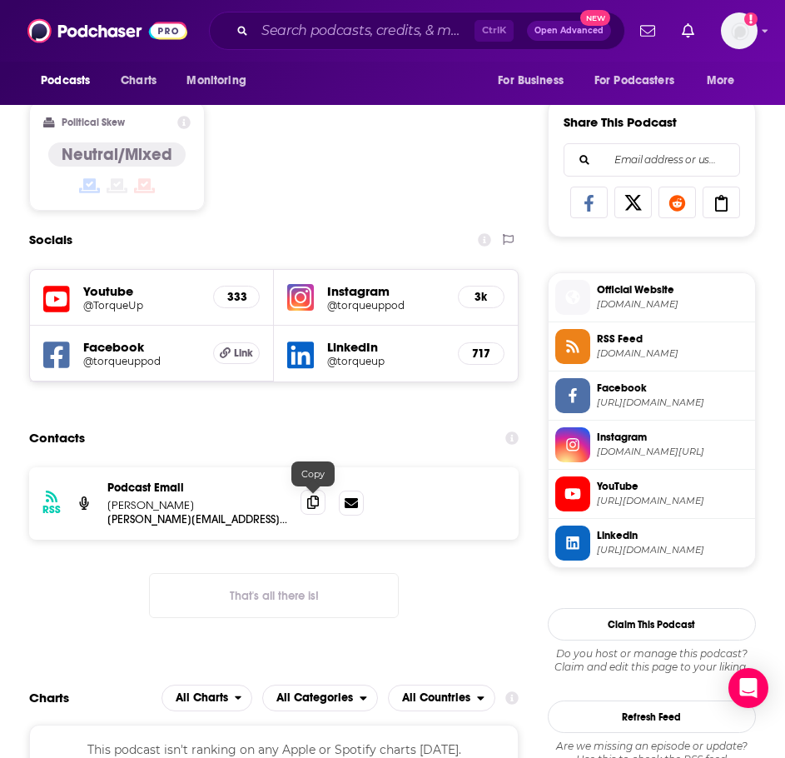
click at [317, 506] on icon at bounding box center [313, 502] width 12 height 13
click at [292, 26] on input "Search podcasts, credits, & more..." at bounding box center [365, 30] width 220 height 27
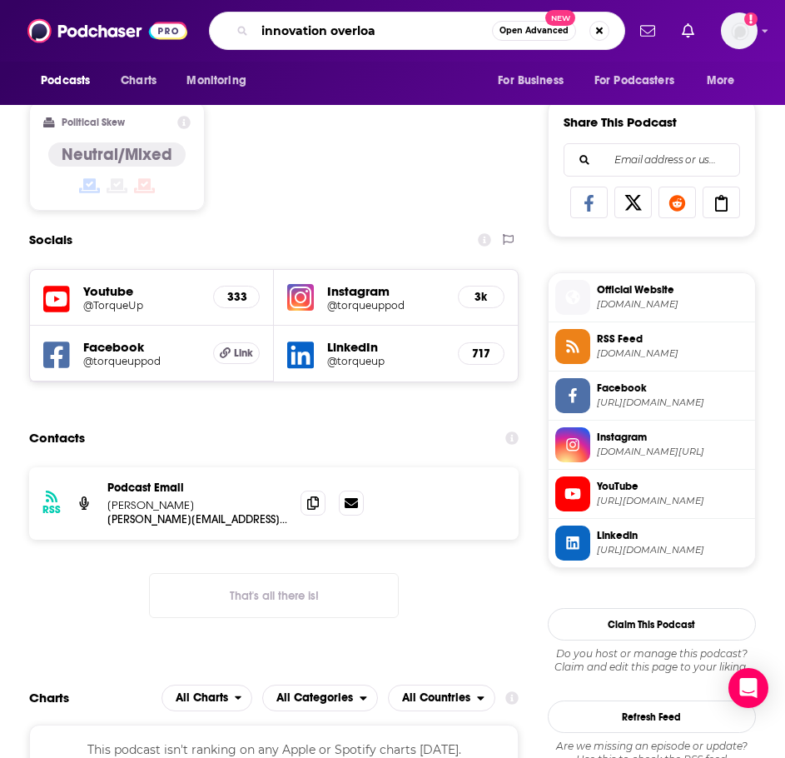
type input "innovation overload"
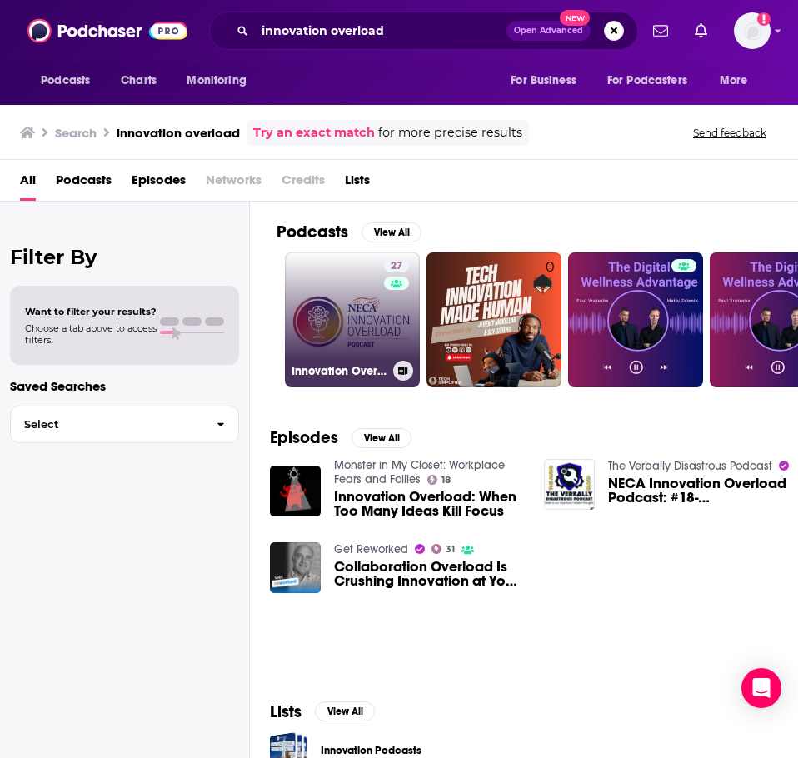
click at [345, 292] on link "27 Innovation Overload" at bounding box center [352, 319] width 135 height 135
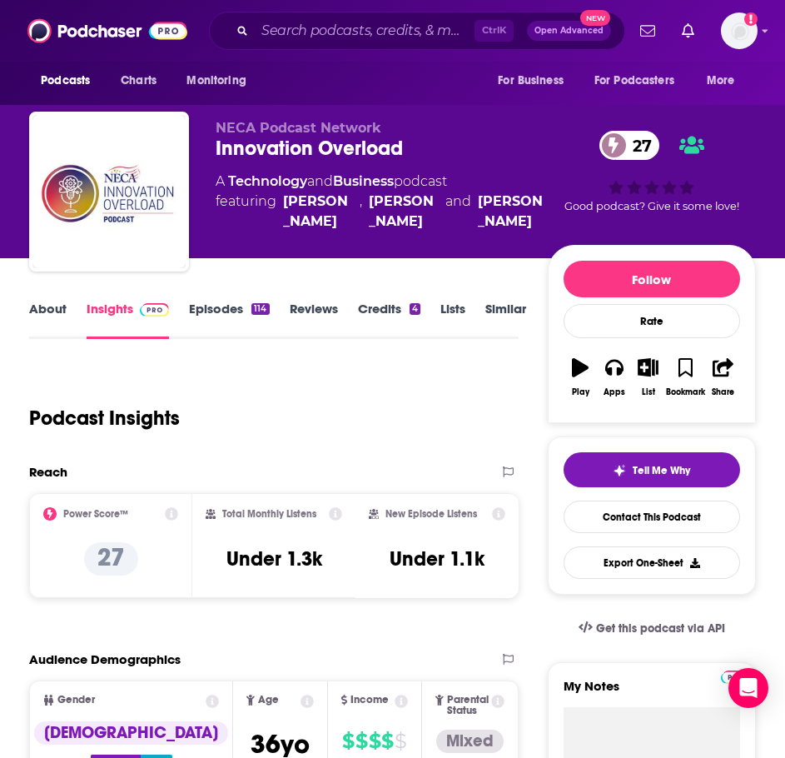
click at [52, 311] on link "About" at bounding box center [47, 320] width 37 height 38
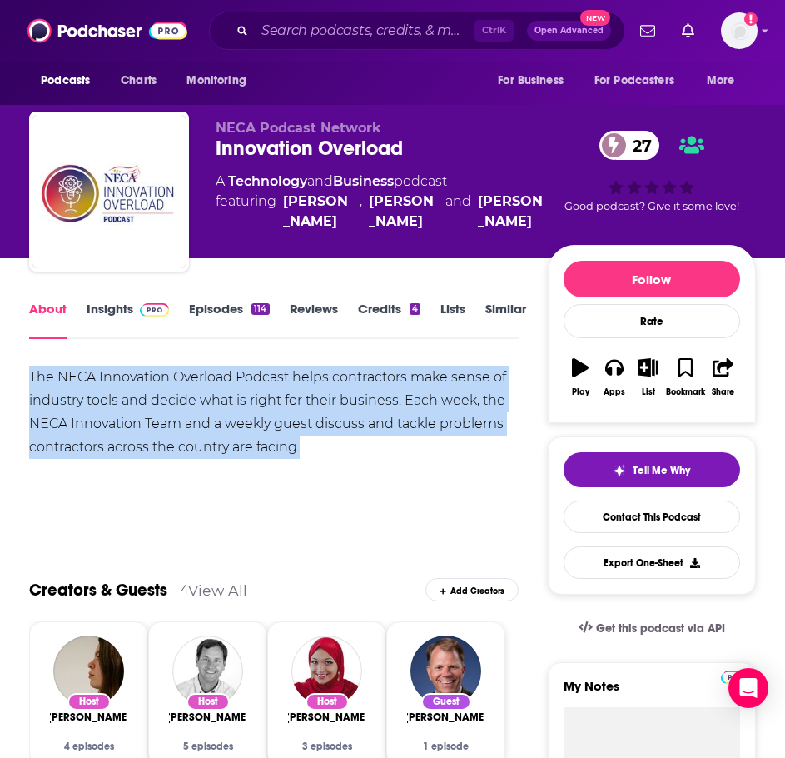
drag, startPoint x: 387, startPoint y: 462, endPoint x: 9, endPoint y: 382, distance: 386.5
click at [127, 309] on link "Insights" at bounding box center [128, 320] width 82 height 38
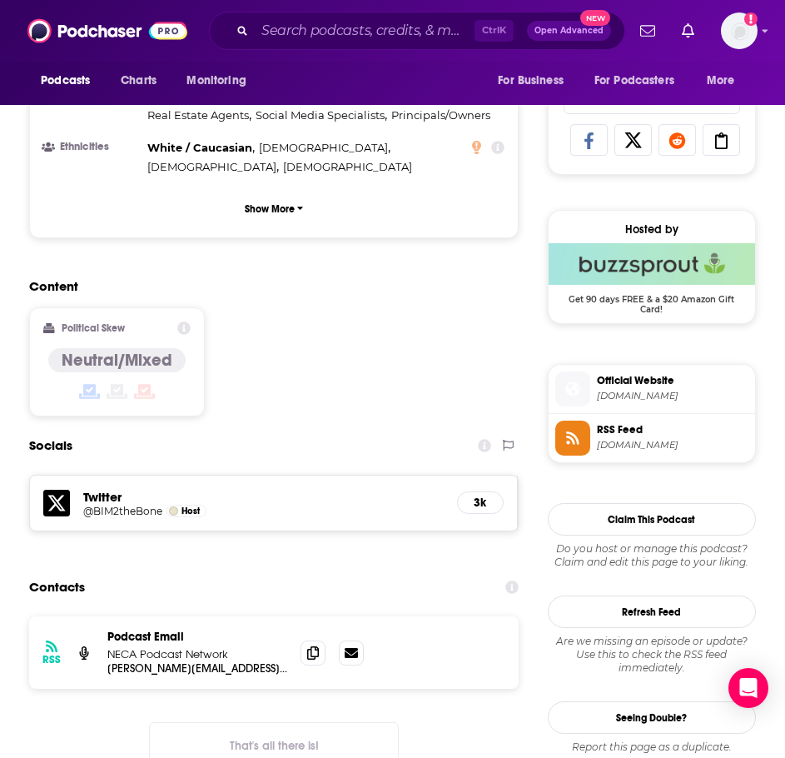
scroll to position [1083, 0]
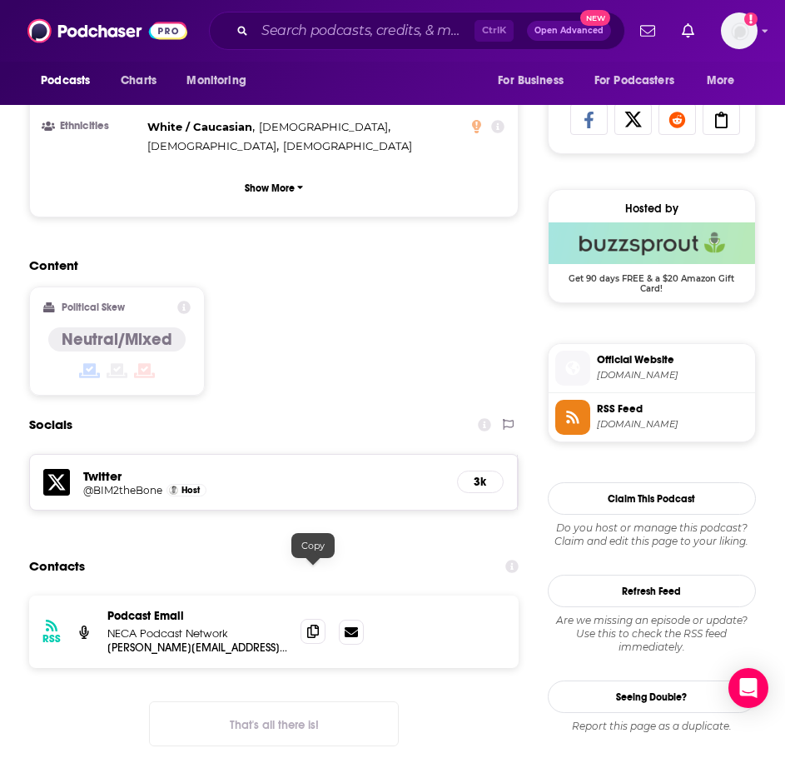
click at [312, 625] on icon at bounding box center [313, 631] width 12 height 13
click at [301, 24] on input "Search podcasts, credits, & more..." at bounding box center [365, 30] width 220 height 27
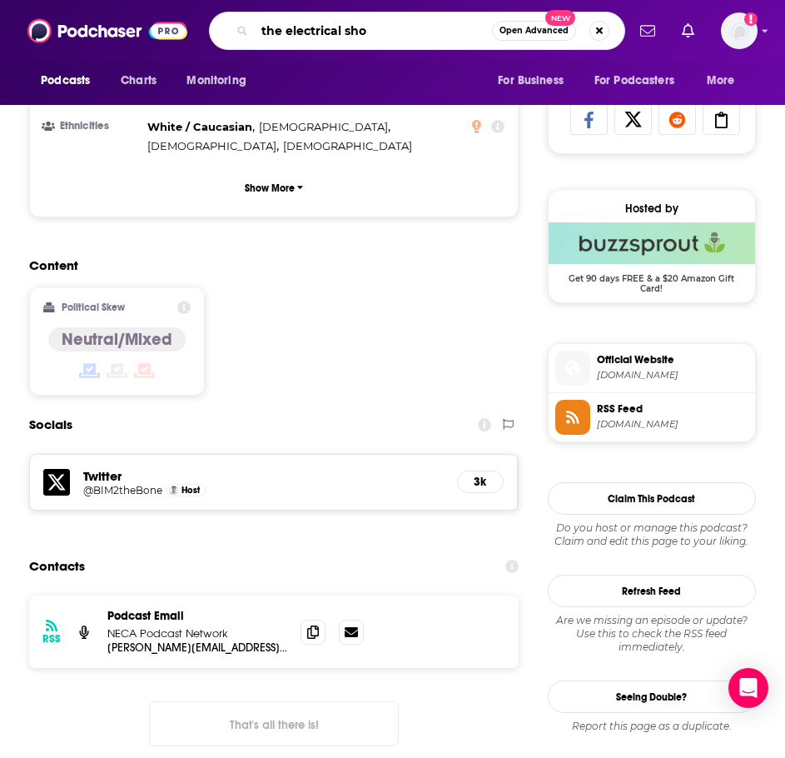
type input "the electrical show"
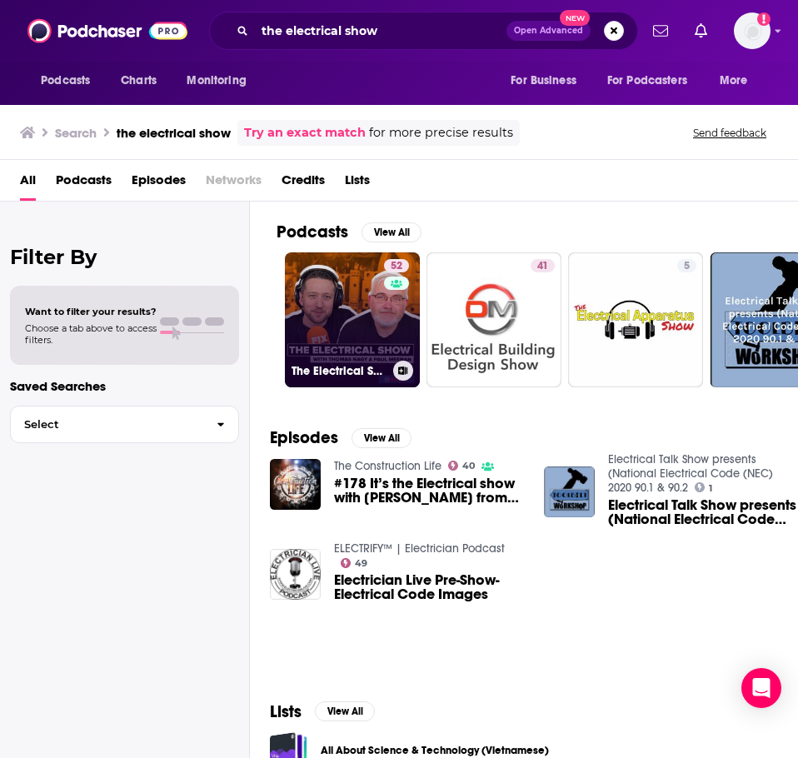
click at [346, 310] on link "52 The Electrical Show" at bounding box center [352, 319] width 135 height 135
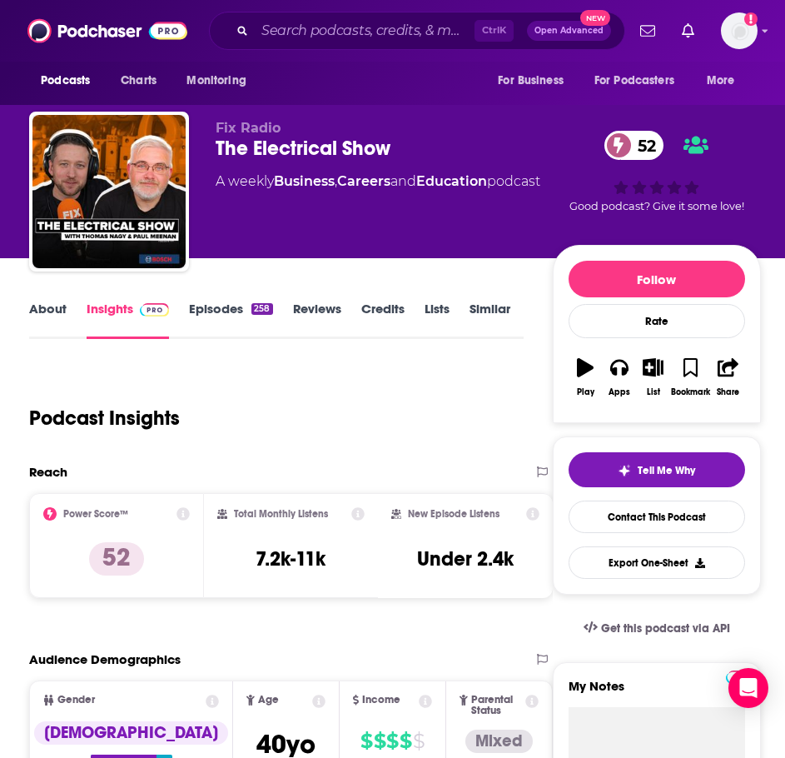
click at [59, 312] on link "About" at bounding box center [47, 320] width 37 height 38
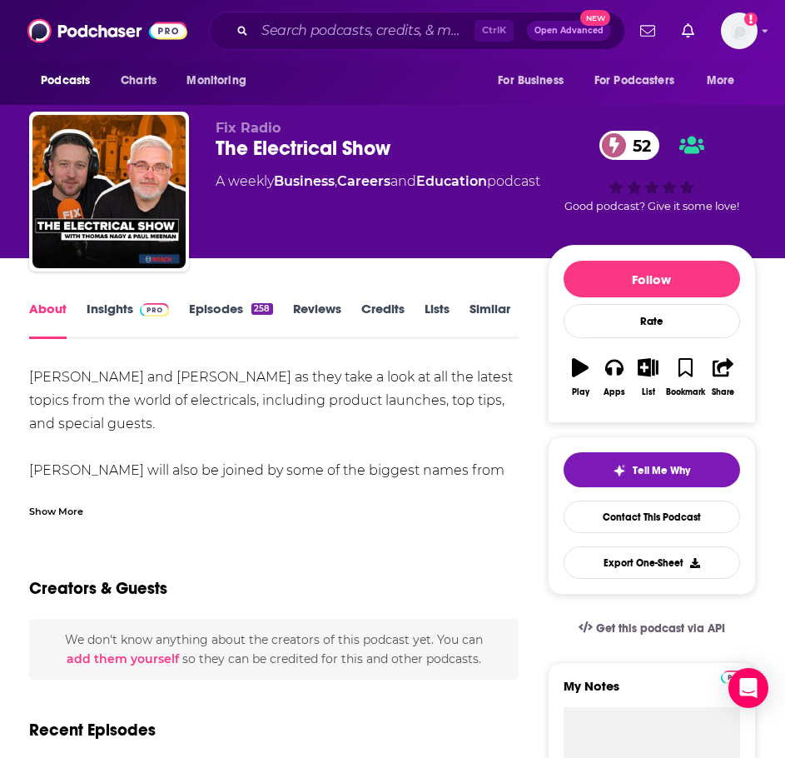
click at [79, 511] on div "Show More" at bounding box center [56, 510] width 54 height 16
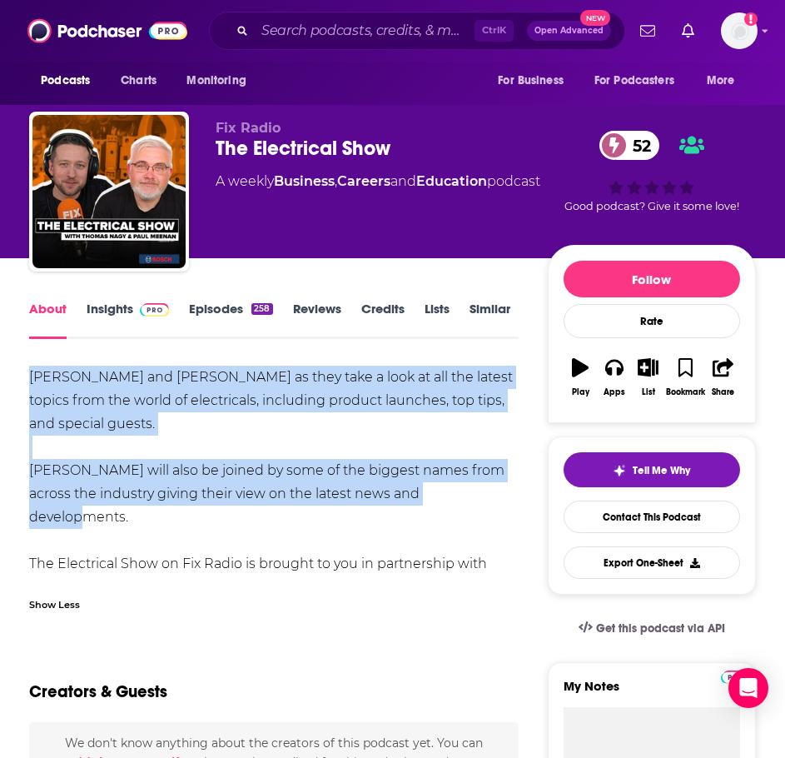
drag, startPoint x: 471, startPoint y: 496, endPoint x: 35, endPoint y: 375, distance: 452.3
click at [115, 309] on link "Insights" at bounding box center [128, 320] width 82 height 38
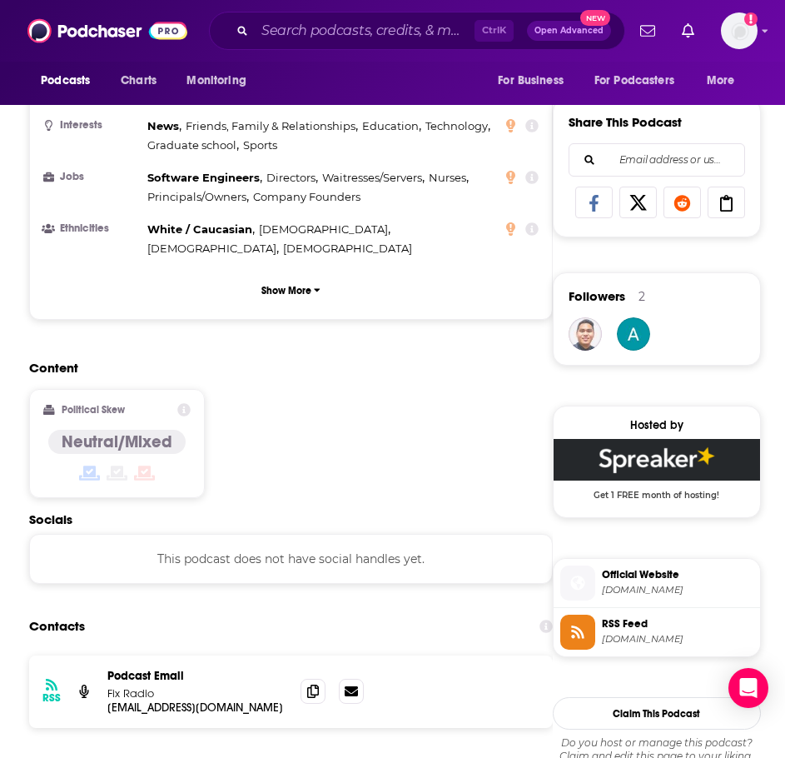
scroll to position [1333, 0]
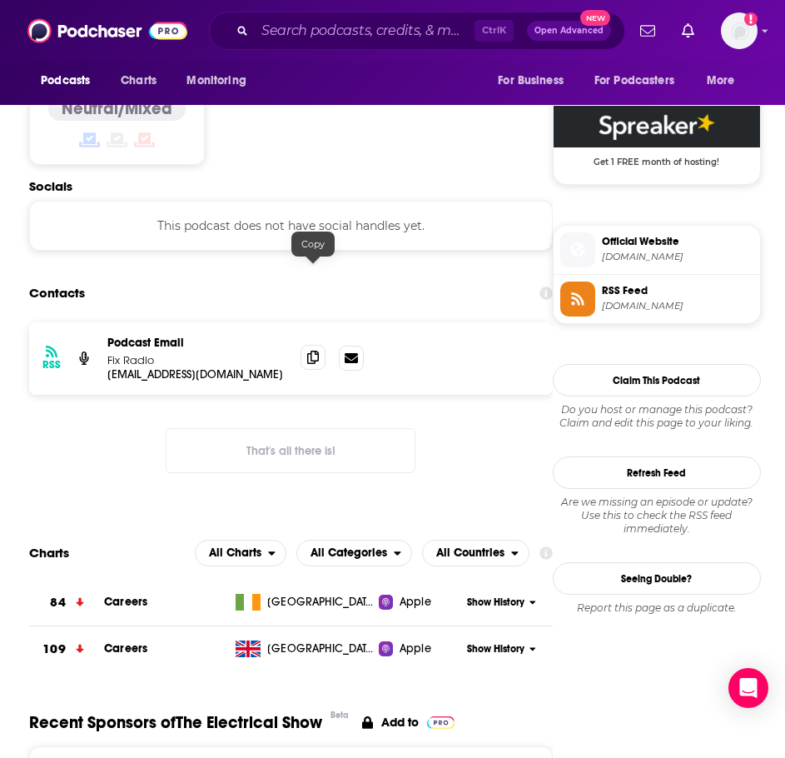
click at [314, 345] on span at bounding box center [313, 357] width 25 height 25
click at [321, 55] on div "Podcasts Charts Monitoring Ctrl K Open Advanced New For Business For Podcasters…" at bounding box center [392, 31] width 785 height 62
click at [331, 33] on input "Search podcasts, credits, & more..." at bounding box center [365, 30] width 220 height 27
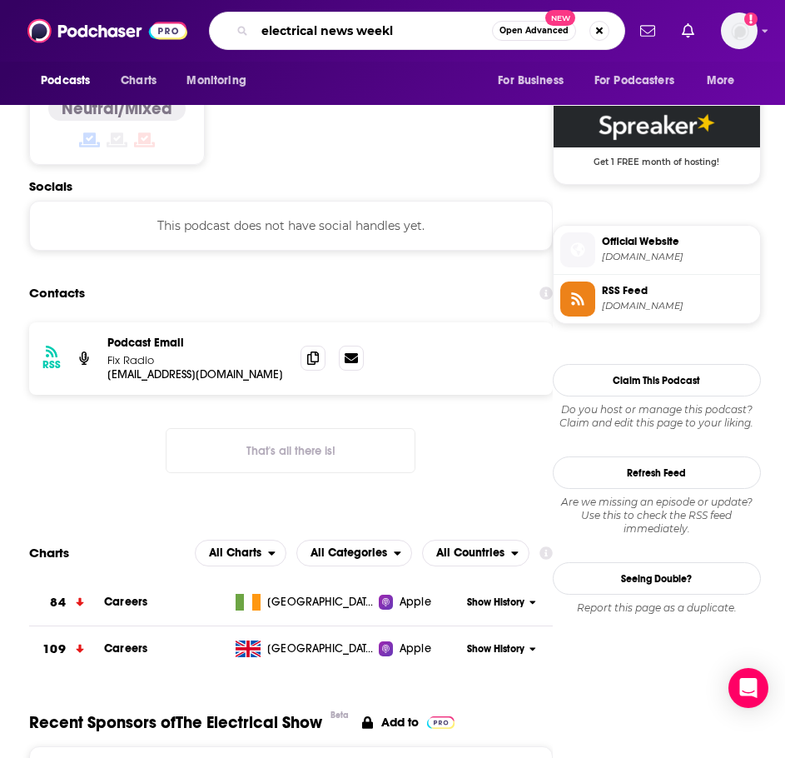
type input "electrical news weekly"
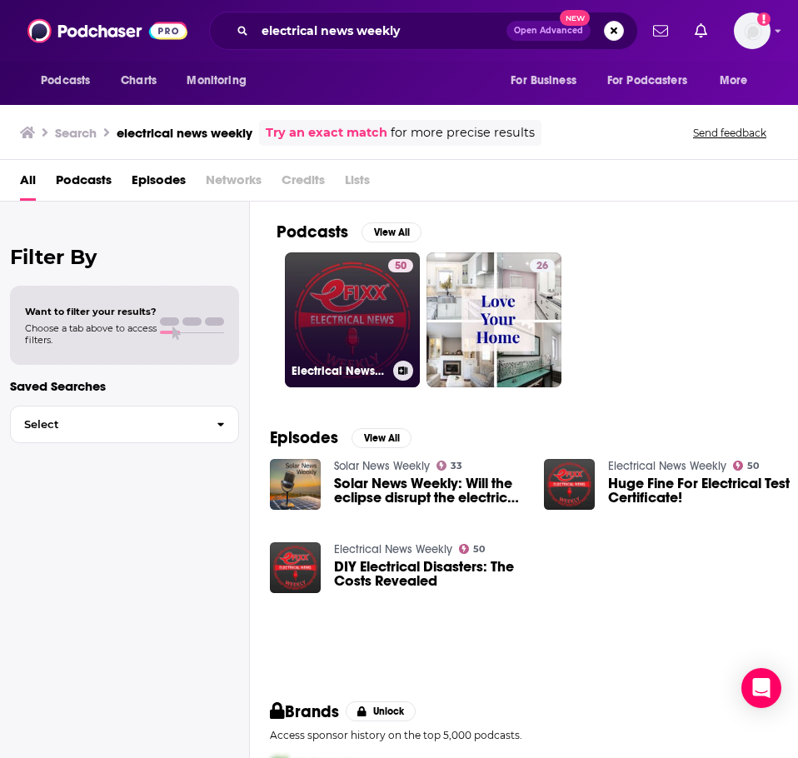
click at [333, 326] on link "50 Electrical News Weekly" at bounding box center [352, 319] width 135 height 135
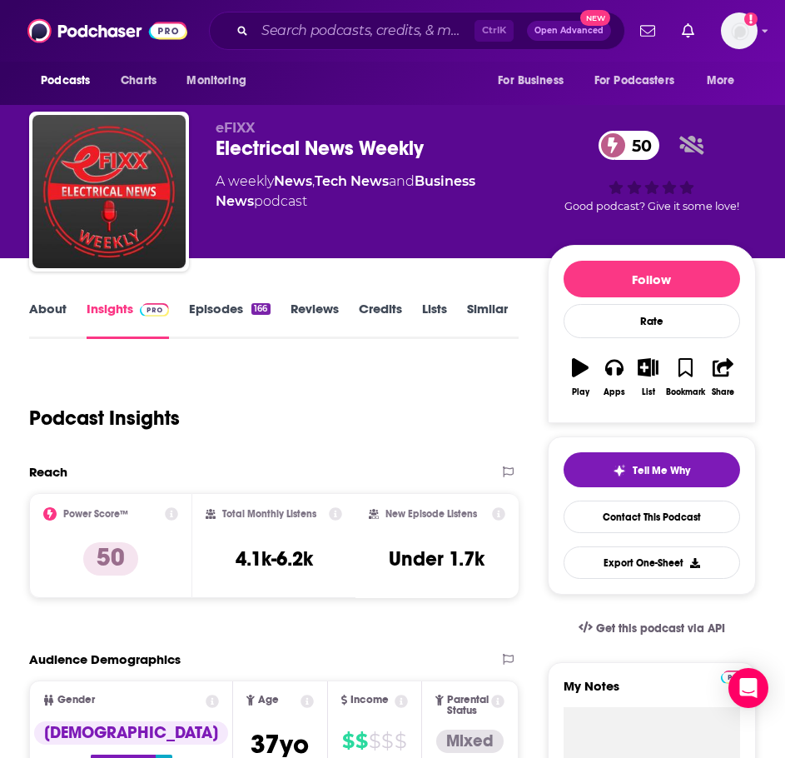
click at [59, 318] on link "About" at bounding box center [47, 320] width 37 height 38
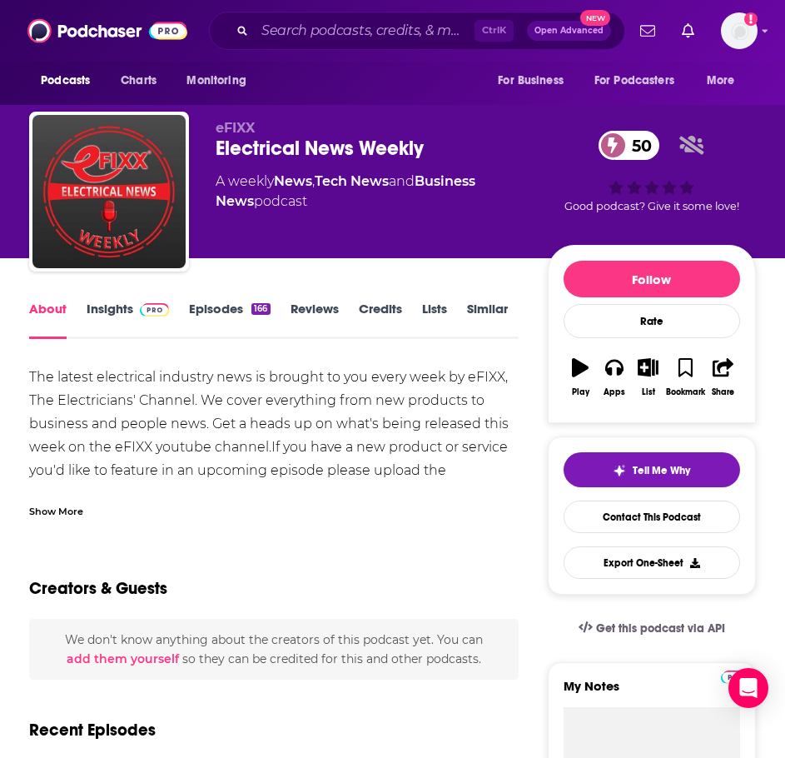
click at [50, 511] on div "Show More" at bounding box center [56, 510] width 54 height 16
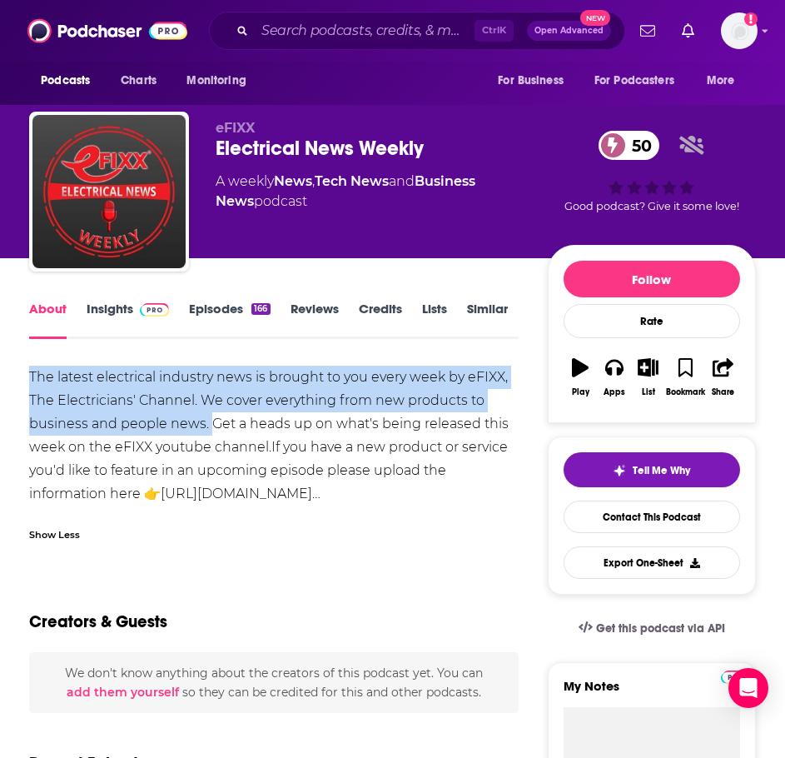
drag, startPoint x: 209, startPoint y: 428, endPoint x: 16, endPoint y: 376, distance: 200.0
click at [123, 307] on link "Insights" at bounding box center [128, 320] width 82 height 38
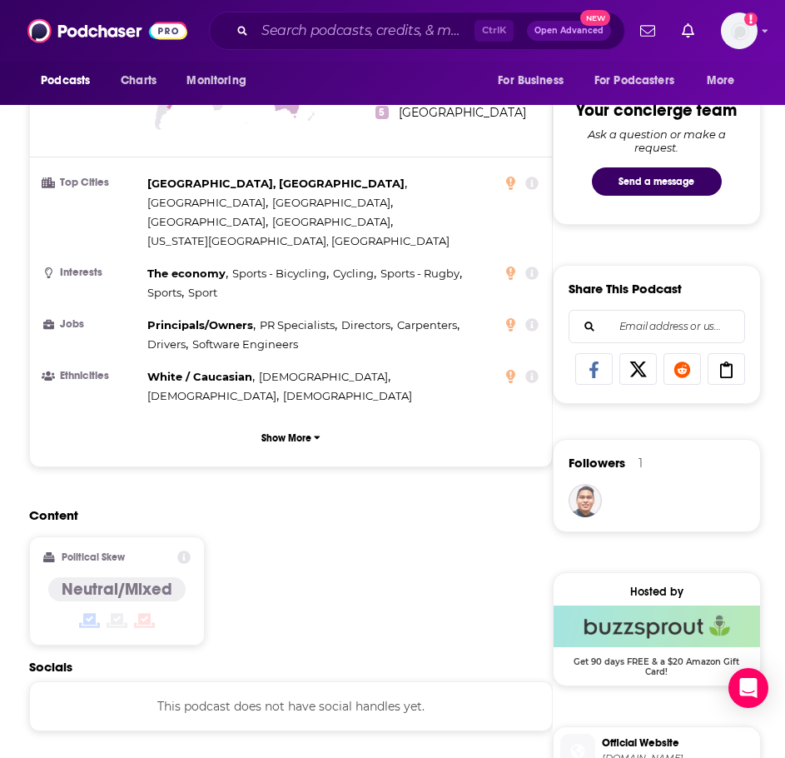
scroll to position [1083, 0]
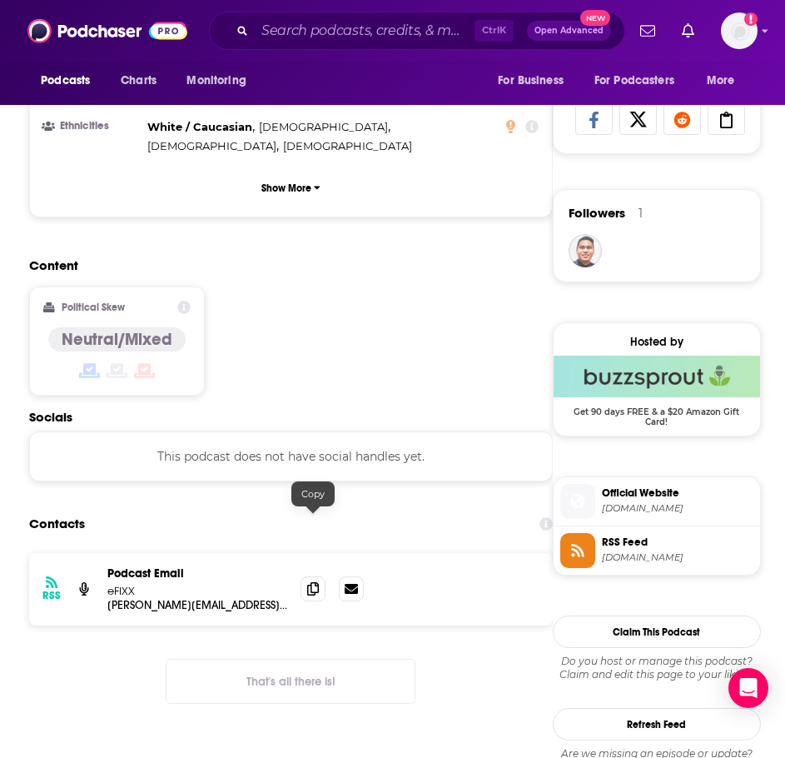
drag, startPoint x: 307, startPoint y: 524, endPoint x: 287, endPoint y: 527, distance: 19.4
click at [307, 576] on span at bounding box center [313, 588] width 25 height 25
click at [356, 49] on div "Ctrl K Open Advanced New" at bounding box center [417, 31] width 416 height 38
click at [356, 42] on input "Search podcasts, credits, & more..." at bounding box center [365, 30] width 220 height 27
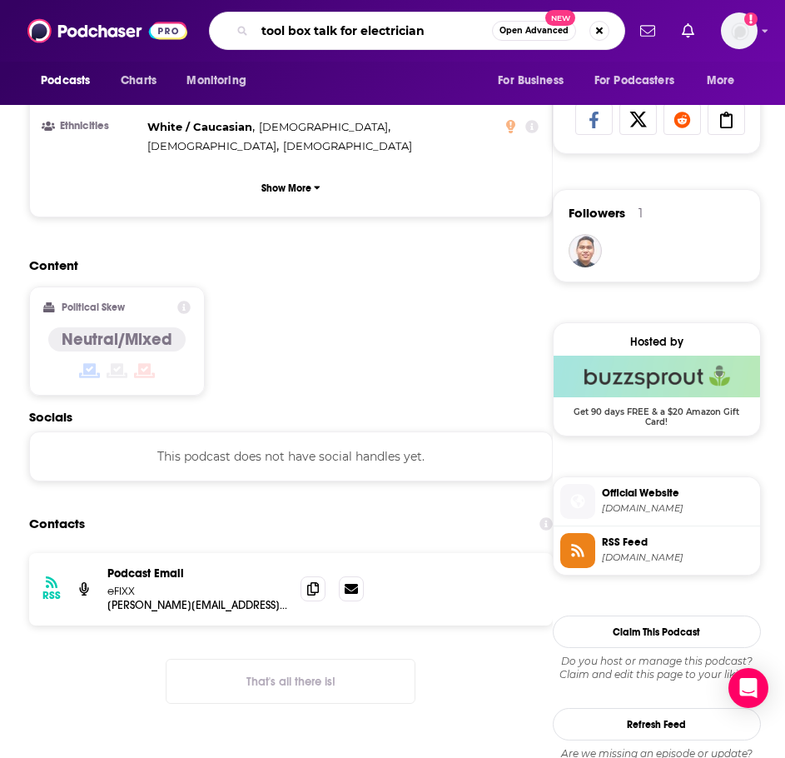
type input "tool box talk for electricians"
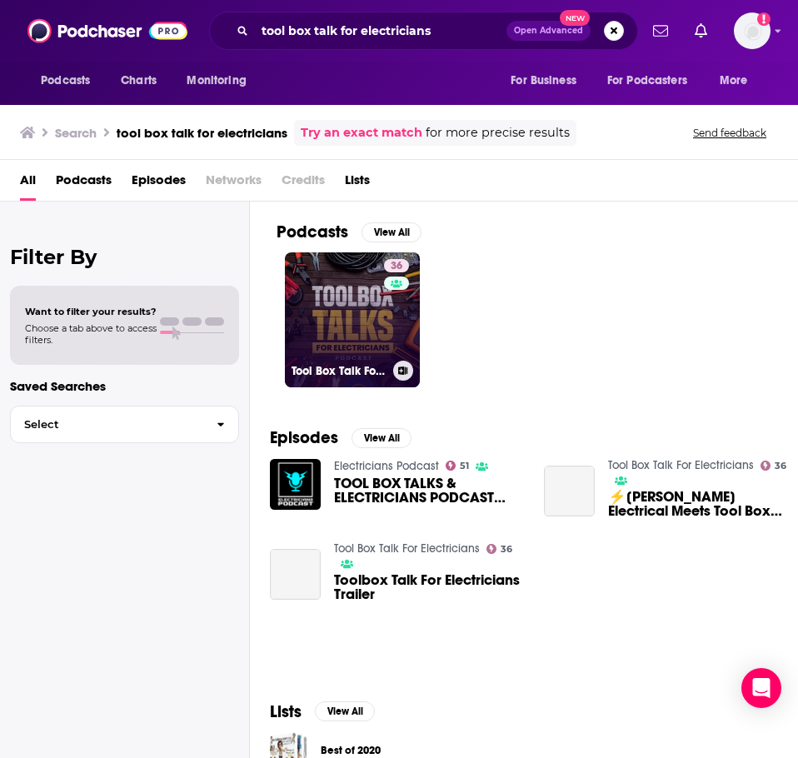
click at [330, 343] on link "36 Tool Box Talk For Electricians" at bounding box center [352, 319] width 135 height 135
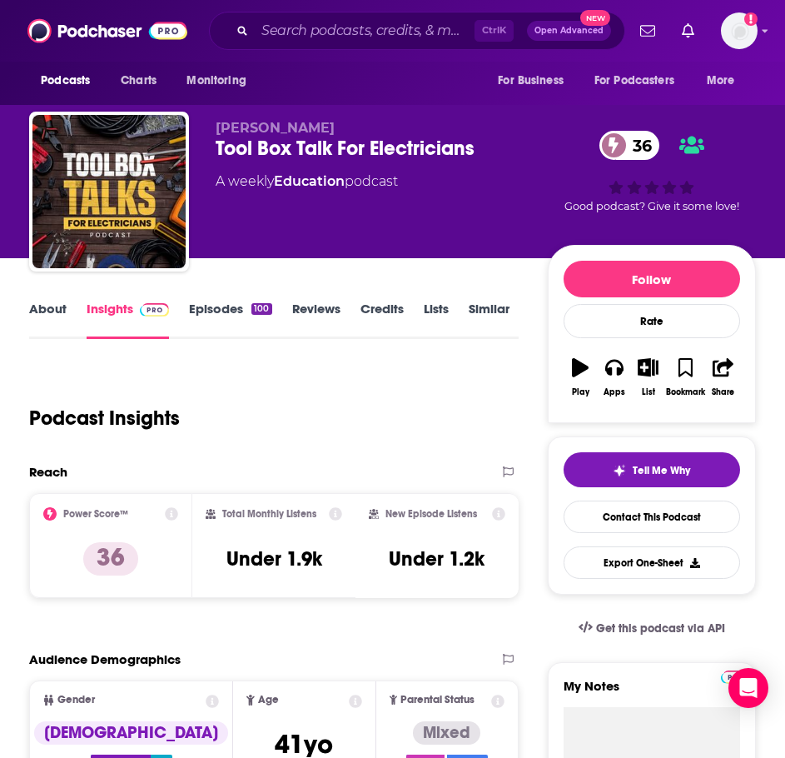
click at [61, 317] on link "About" at bounding box center [47, 320] width 37 height 38
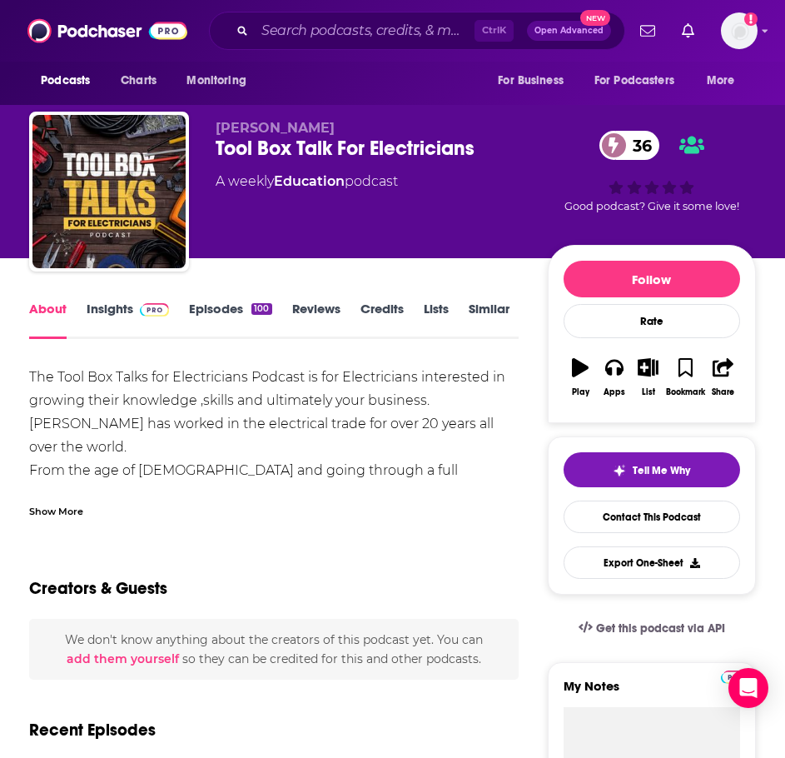
click at [72, 516] on div "Show More" at bounding box center [56, 510] width 54 height 16
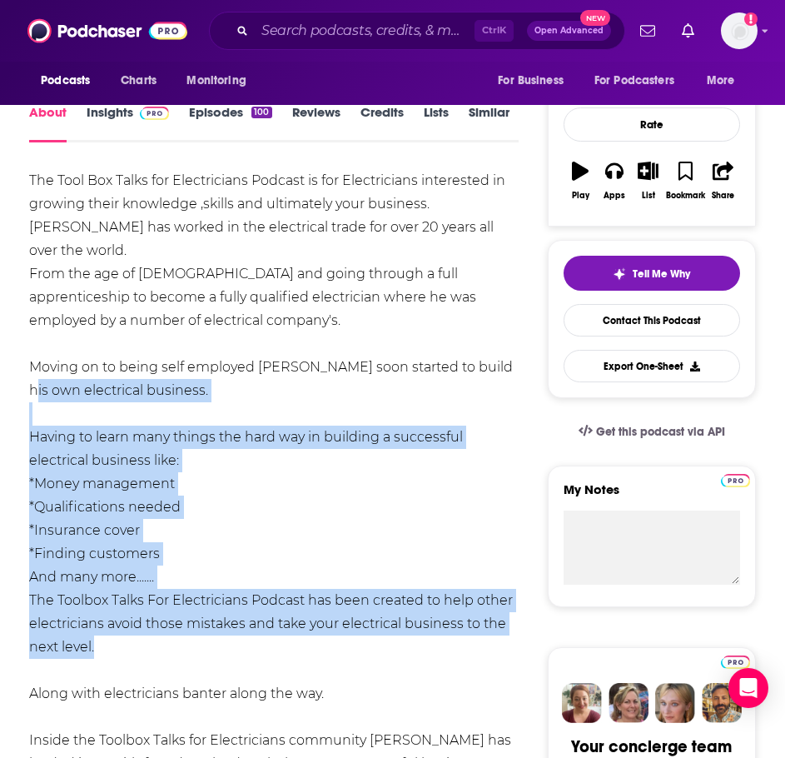
scroll to position [167, 0]
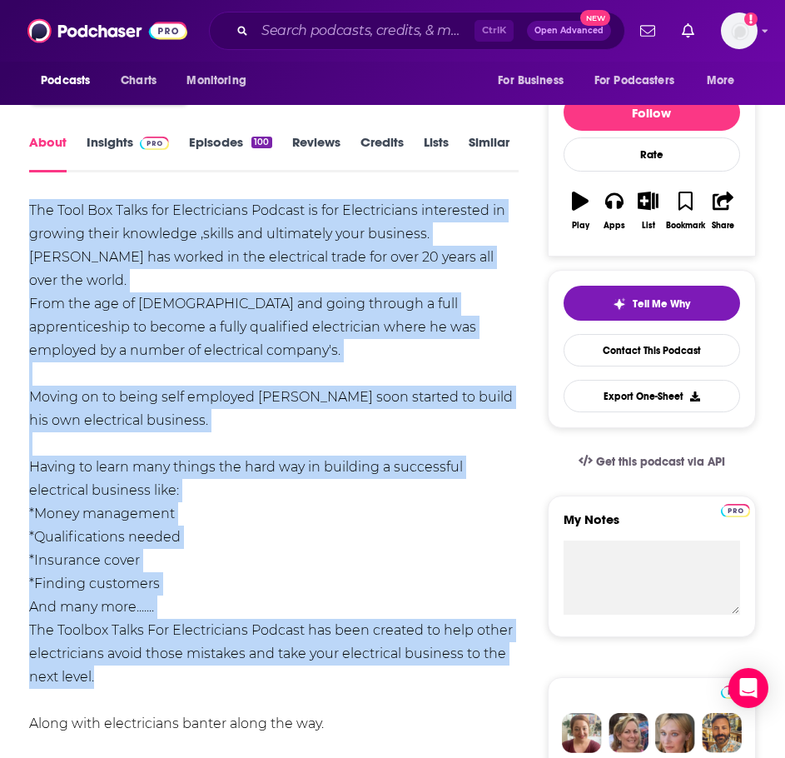
drag, startPoint x: 102, startPoint y: 493, endPoint x: 38, endPoint y: 215, distance: 285.5
click at [31, 214] on div "The Tool Box Talks for Electricians Podcast is for Electricians interested in g…" at bounding box center [274, 654] width 490 height 910
click at [115, 142] on link "Insights" at bounding box center [128, 153] width 82 height 38
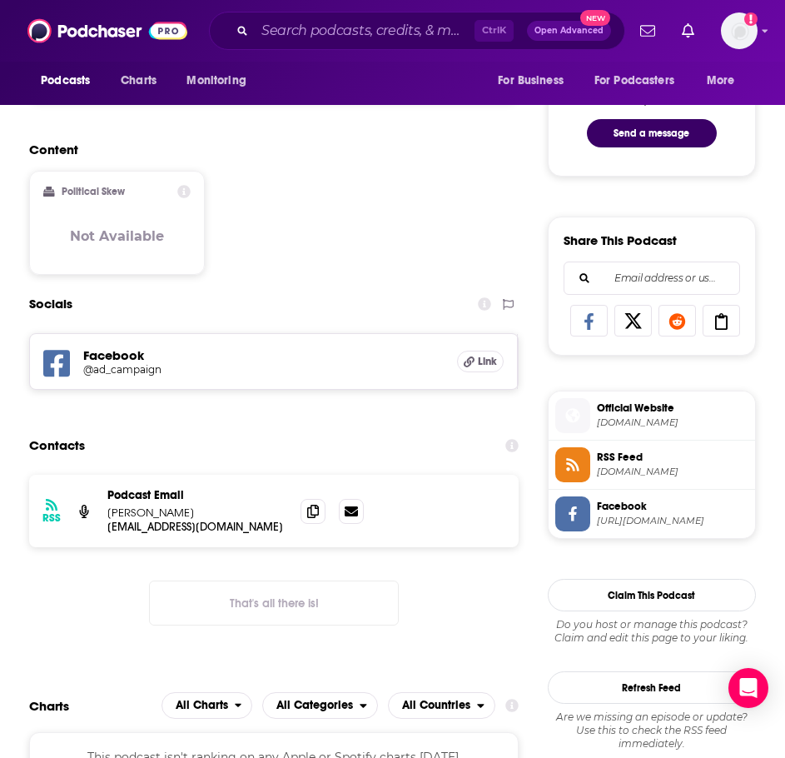
scroll to position [916, 0]
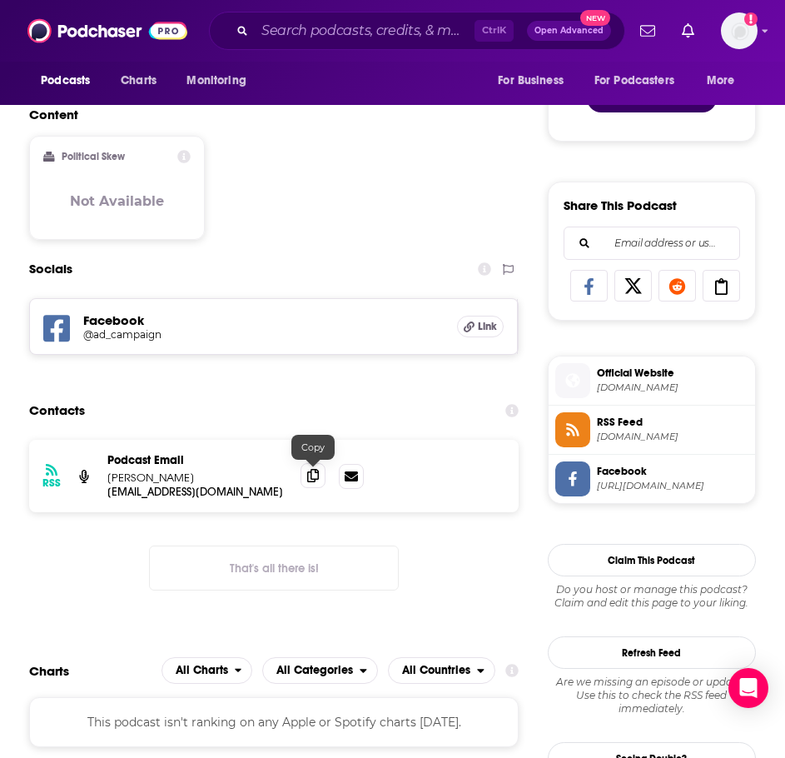
click at [304, 474] on span at bounding box center [313, 475] width 25 height 25
click at [330, 21] on input "Search podcasts, credits, & more..." at bounding box center [365, 30] width 220 height 27
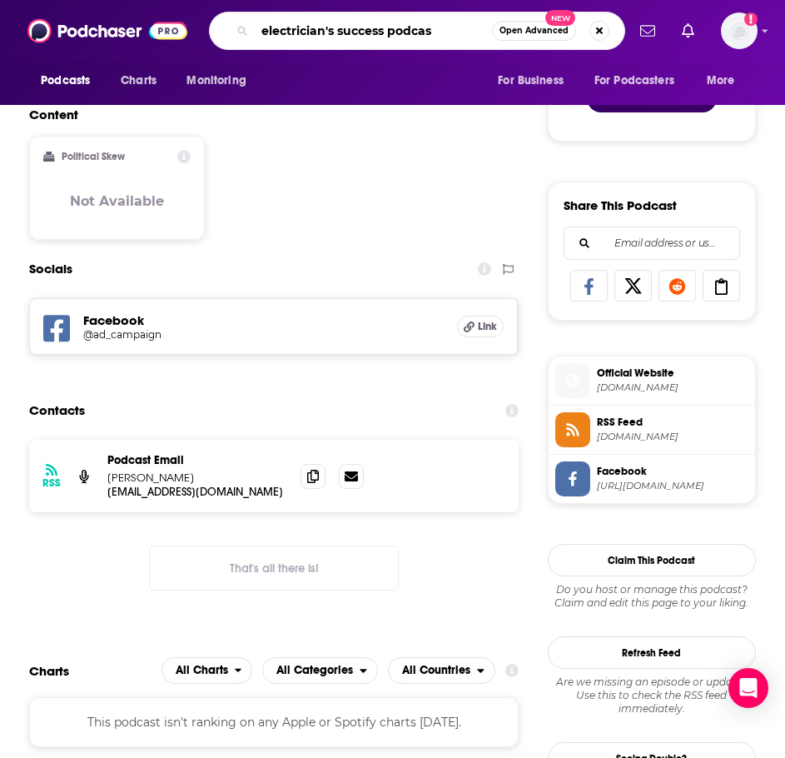
type input "electrician's success podcast"
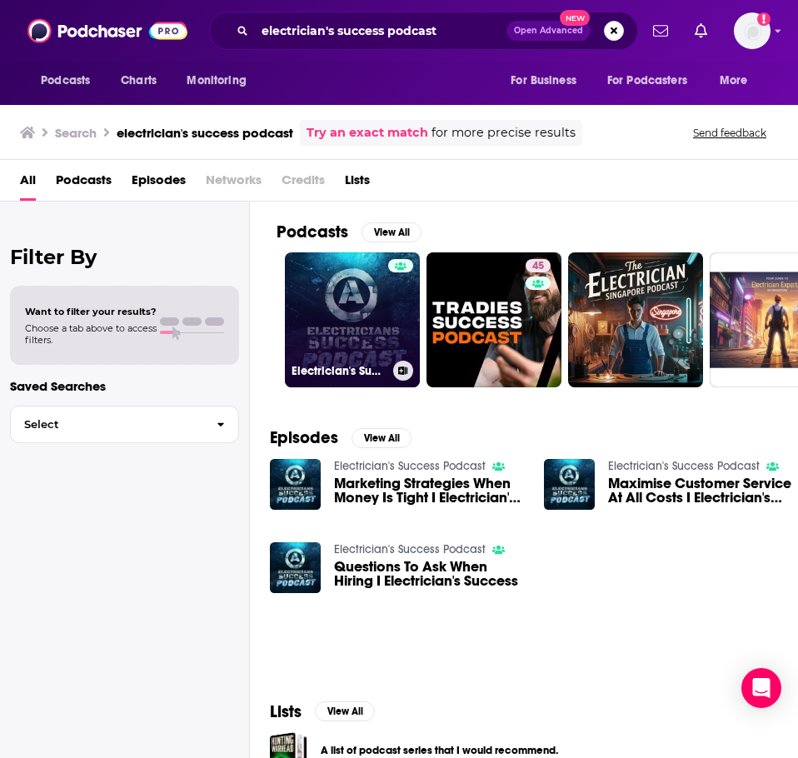
click at [324, 282] on link "Electrician's Success Podcast" at bounding box center [352, 319] width 135 height 135
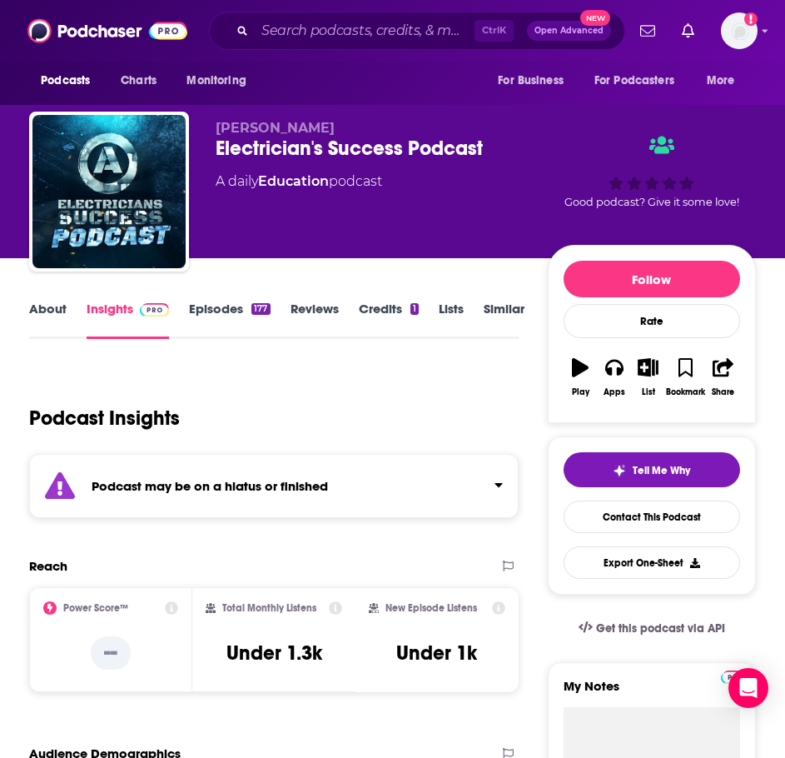
click at [118, 479] on strong "Podcast may be on a hiatus or finished" at bounding box center [210, 486] width 237 height 16
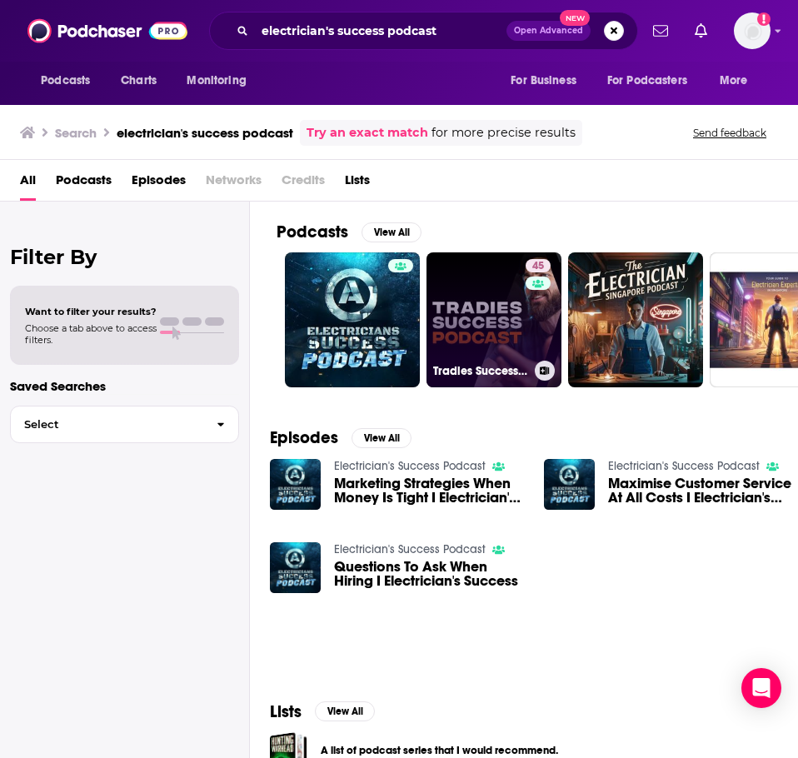
click at [494, 335] on link "45 Tradies Success Podcast | Business Growth for Electricians, Plumbers, Builde…" at bounding box center [493, 319] width 135 height 135
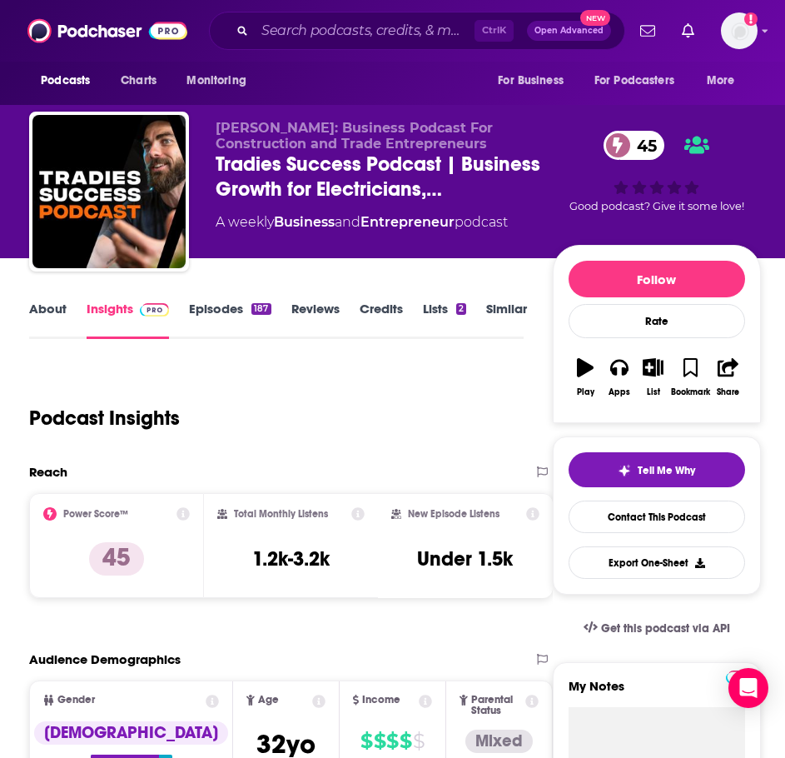
click at [64, 312] on link "About" at bounding box center [47, 320] width 37 height 38
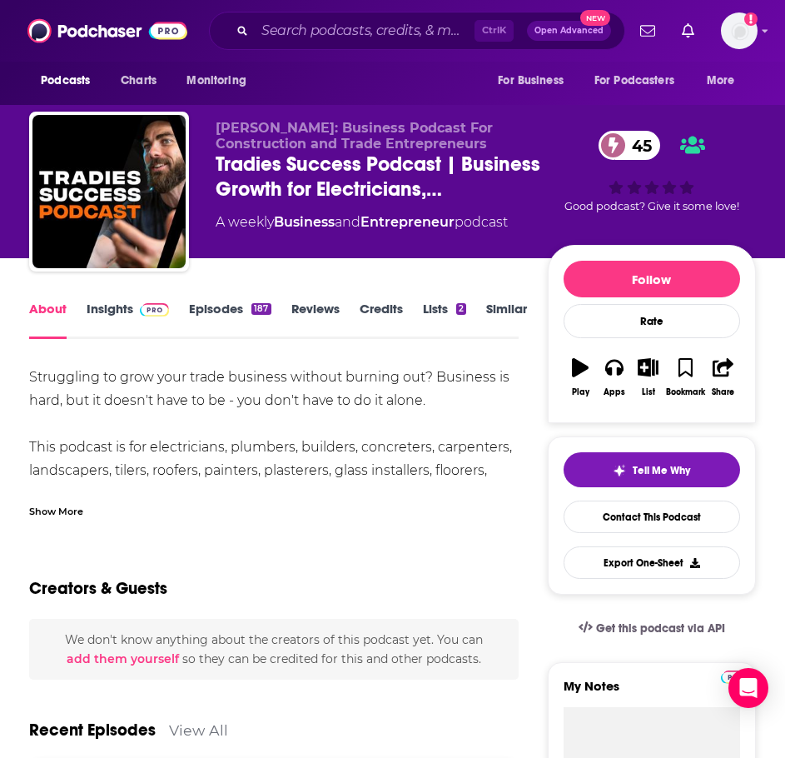
click at [66, 497] on div "Show More" at bounding box center [274, 505] width 490 height 28
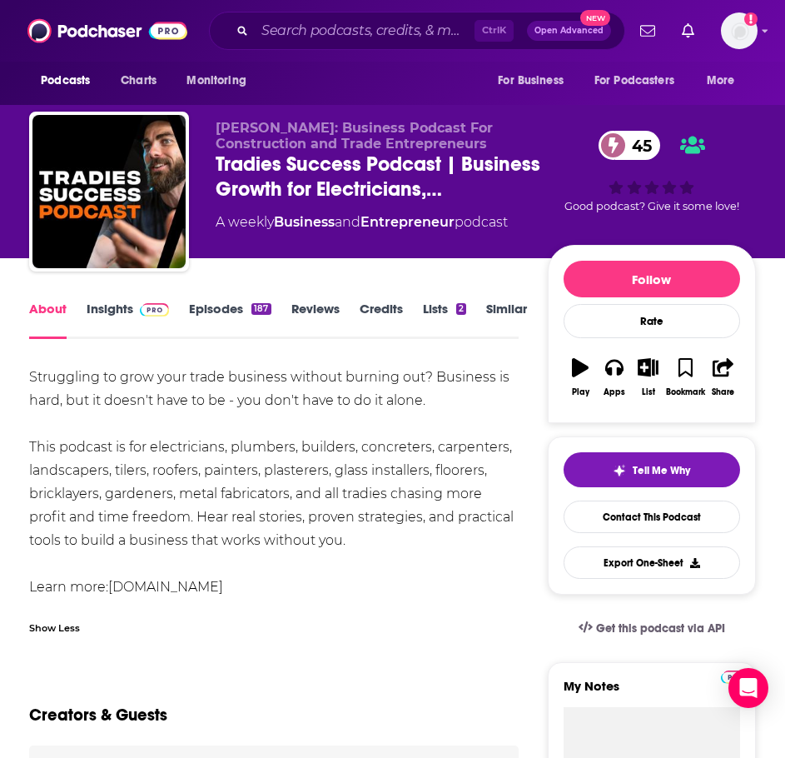
drag, startPoint x: 369, startPoint y: 538, endPoint x: 15, endPoint y: 371, distance: 391.6
click at [114, 313] on link "Insights" at bounding box center [128, 320] width 82 height 38
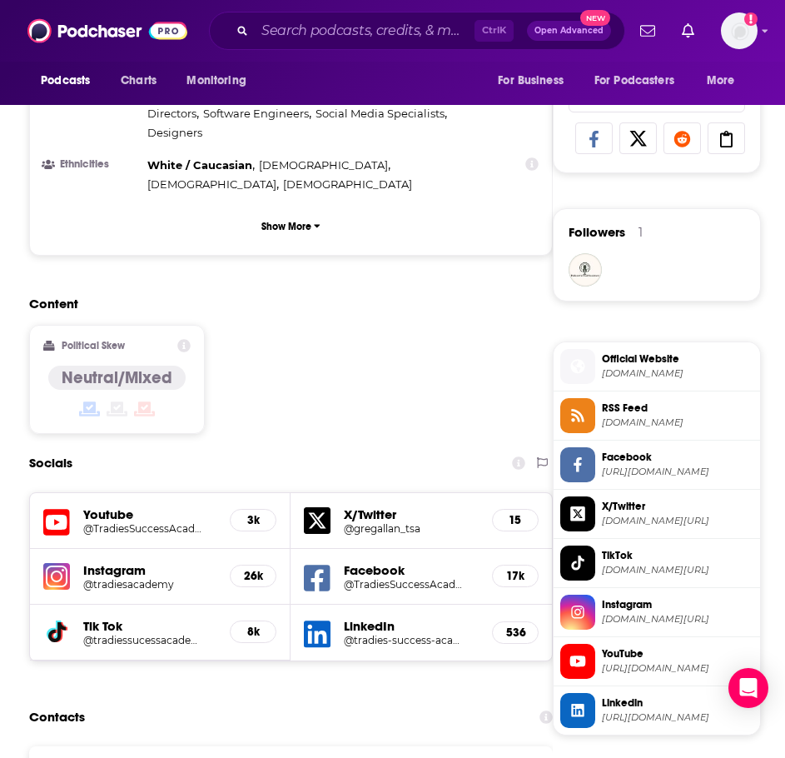
scroll to position [1083, 0]
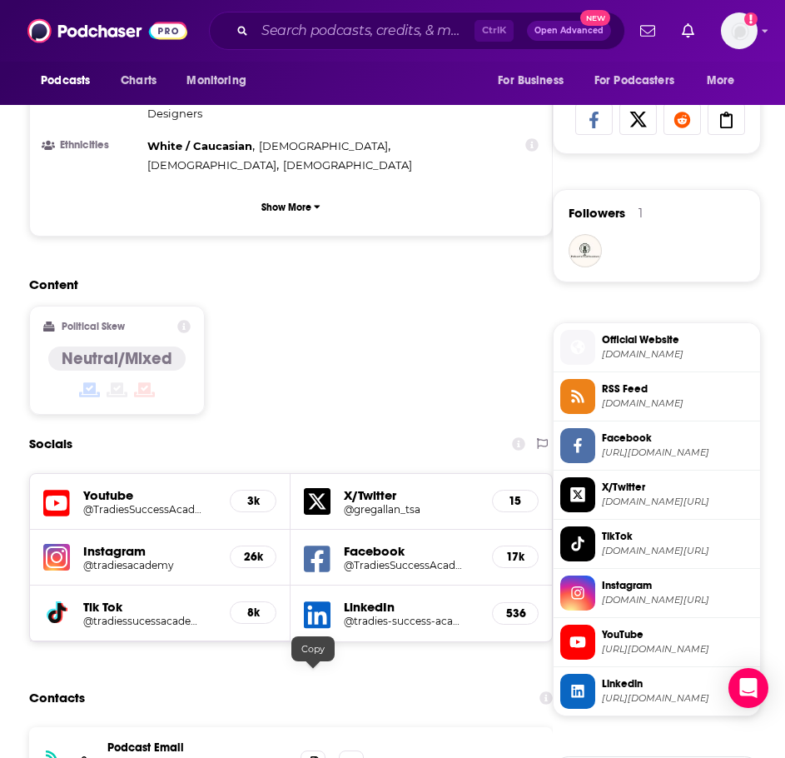
drag, startPoint x: 318, startPoint y: 683, endPoint x: 277, endPoint y: 668, distance: 44.3
click at [318, 756] on icon at bounding box center [313, 762] width 12 height 13
click at [293, 34] on input "Search podcasts, credits, & more..." at bounding box center [365, 30] width 220 height 27
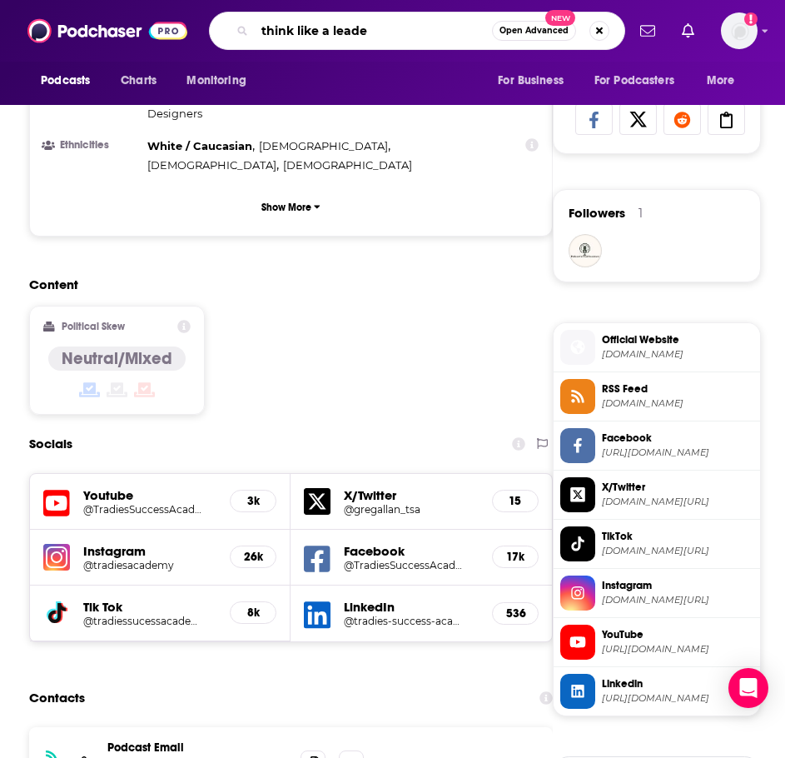
type input "think like a leader"
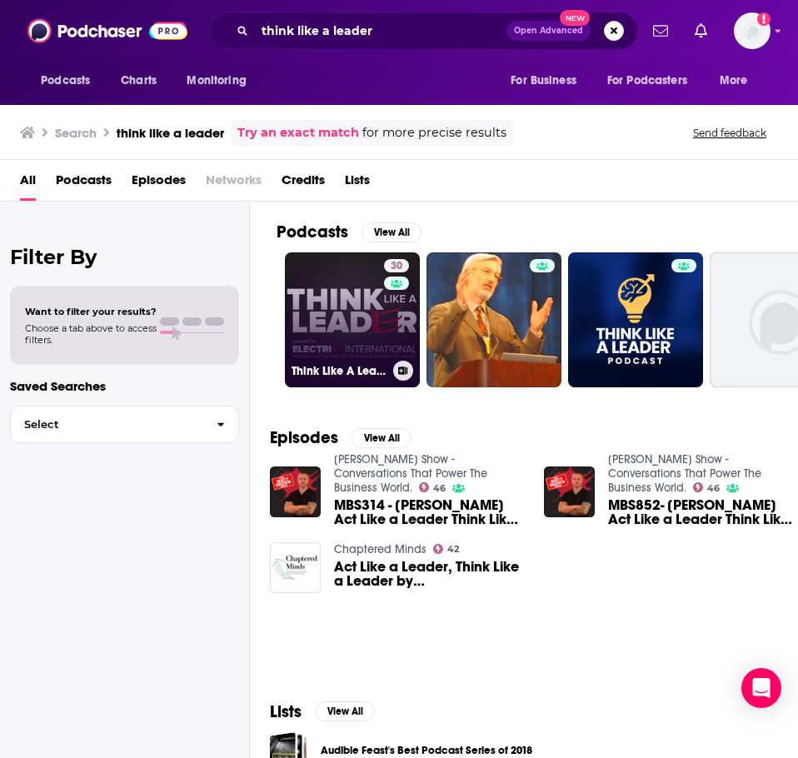
click at [326, 329] on link "30 Think Like A Leader" at bounding box center [352, 319] width 135 height 135
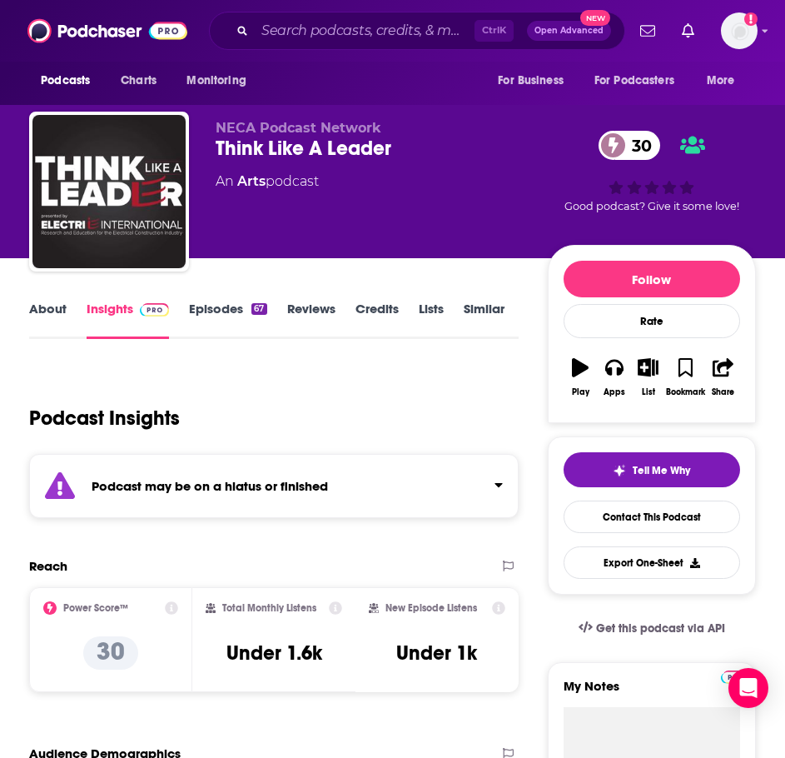
click at [60, 305] on link "About" at bounding box center [47, 320] width 37 height 38
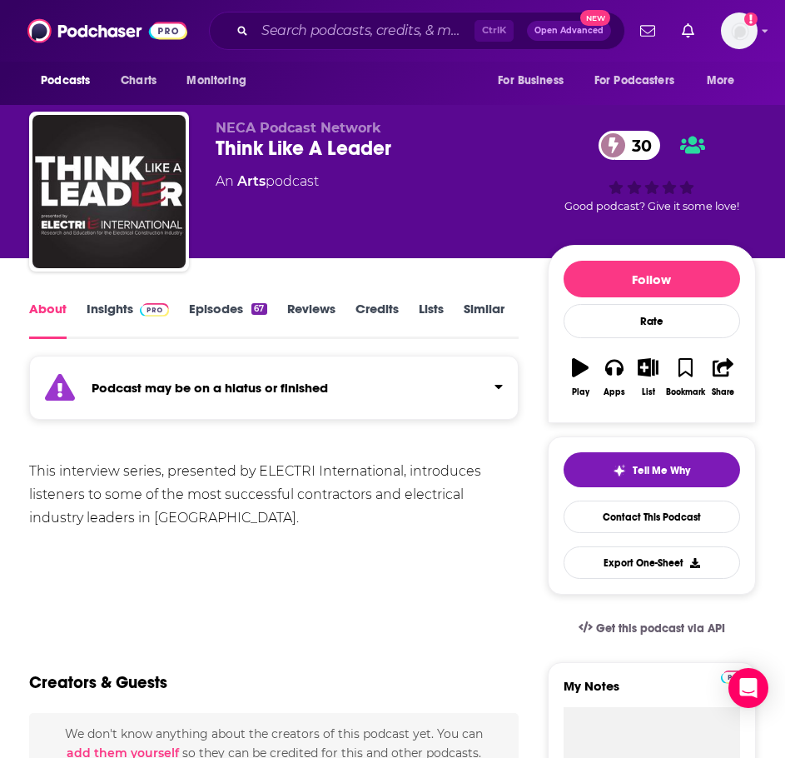
click at [141, 385] on strong "Podcast may be on a hiatus or finished" at bounding box center [210, 388] width 237 height 16
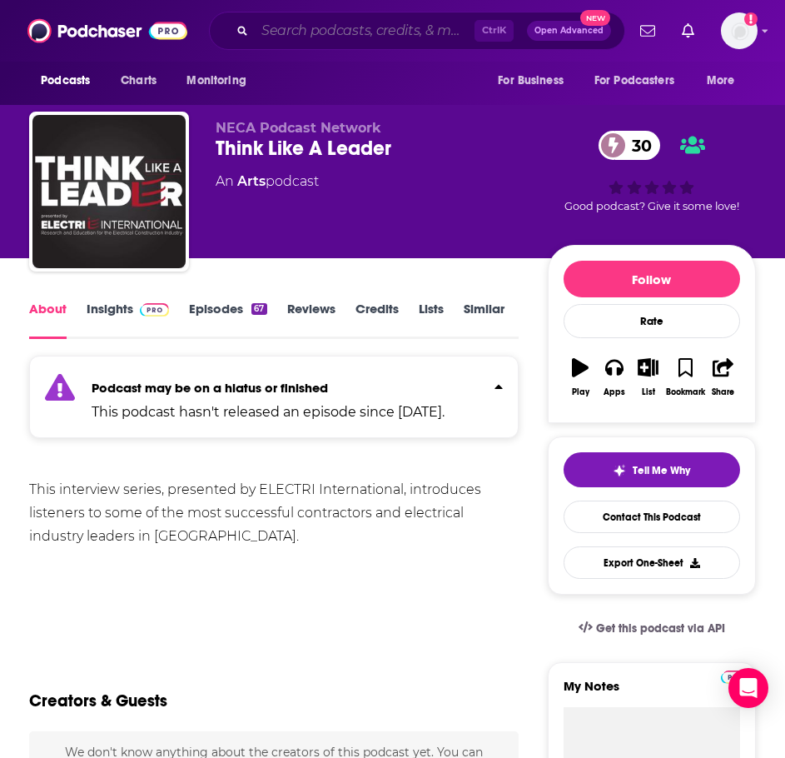
click at [293, 31] on input "Search podcasts, credits, & more..." at bounding box center [365, 30] width 220 height 27
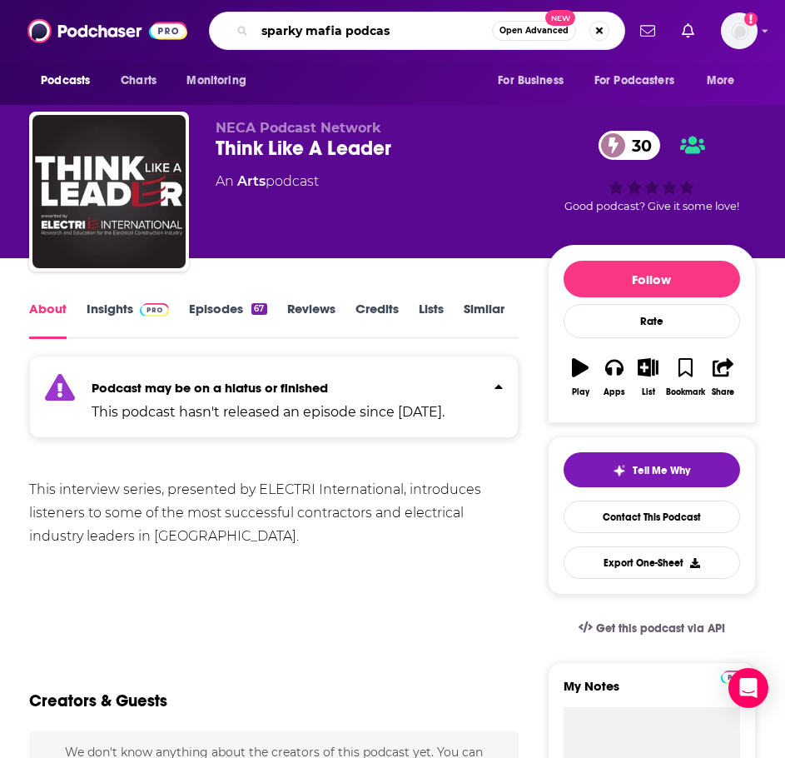
type input "sparky mafia podcast"
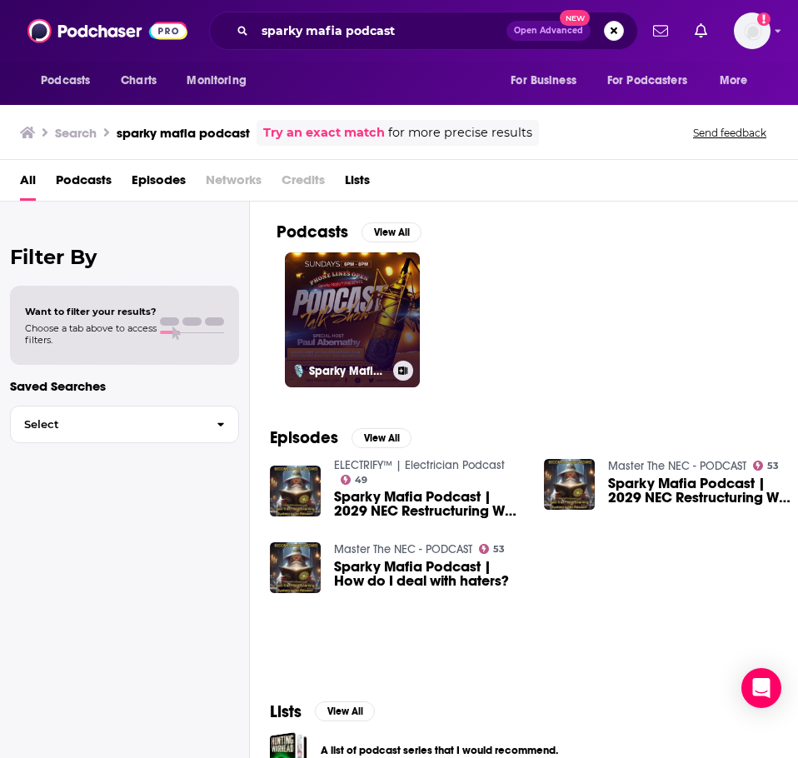
click at [354, 308] on link "🎙️ Sparky Mafia™ Podcast 🎙️" at bounding box center [352, 319] width 135 height 135
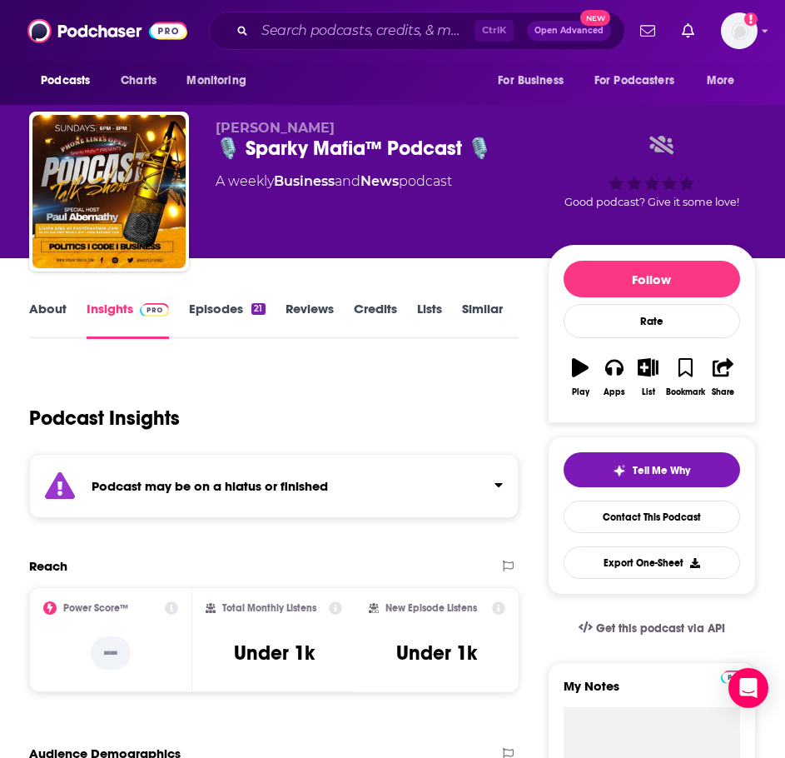
click at [249, 470] on div "Podcast may be on a hiatus or finished" at bounding box center [274, 486] width 490 height 64
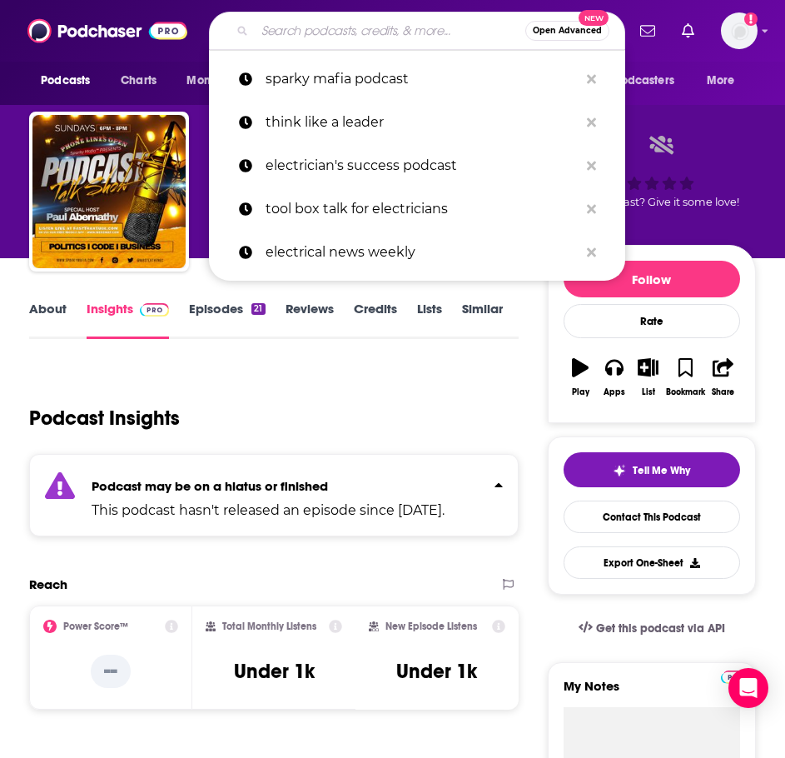
click at [311, 23] on input "Search podcasts, credits, & more..." at bounding box center [390, 30] width 271 height 27
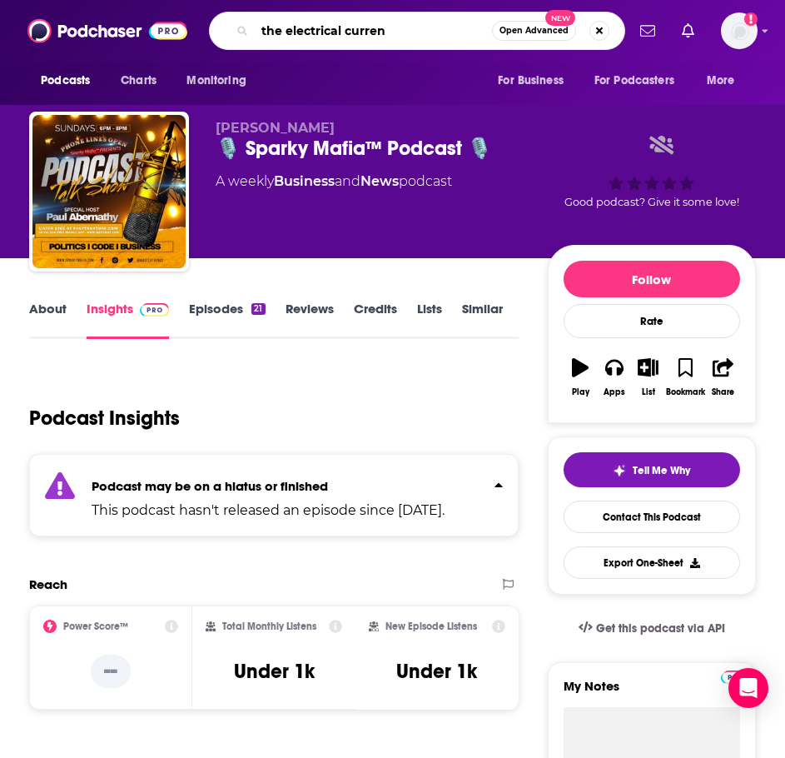
type input "the electrical current"
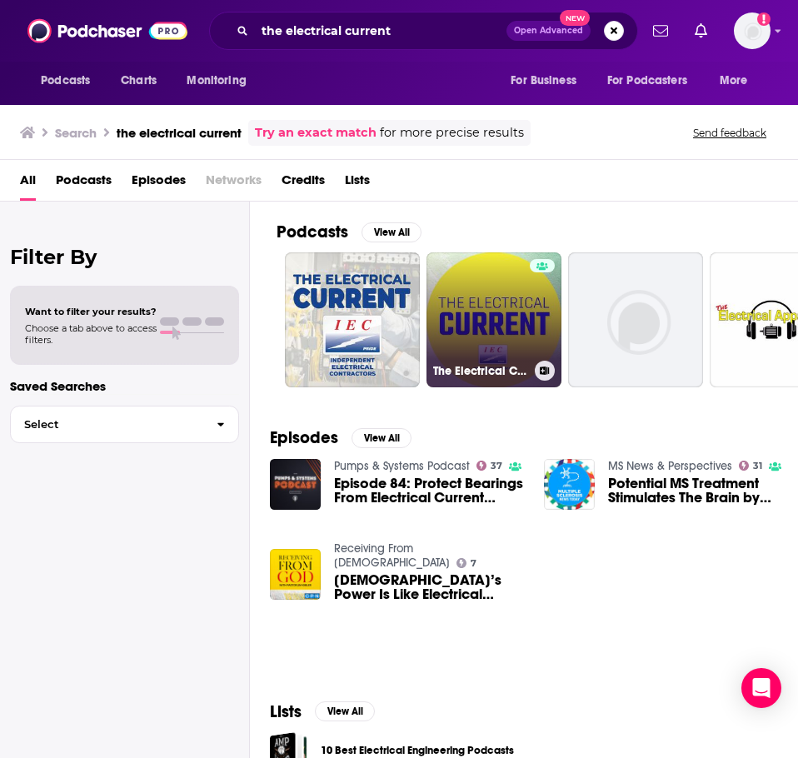
click at [460, 314] on link "The Electrical Current" at bounding box center [493, 319] width 135 height 135
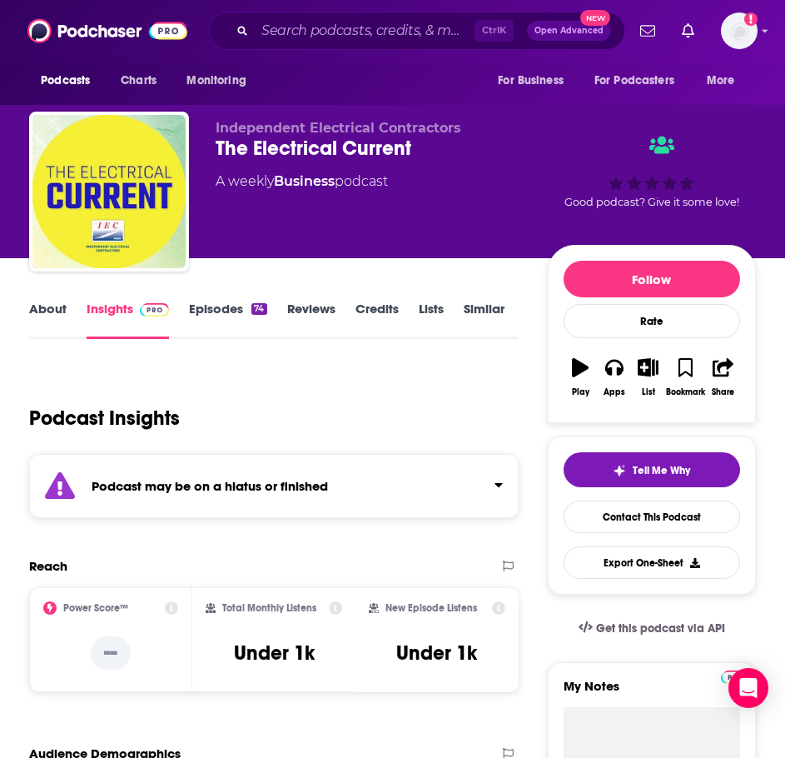
click at [217, 474] on div "Podcast may be on a hiatus or finished" at bounding box center [274, 486] width 490 height 64
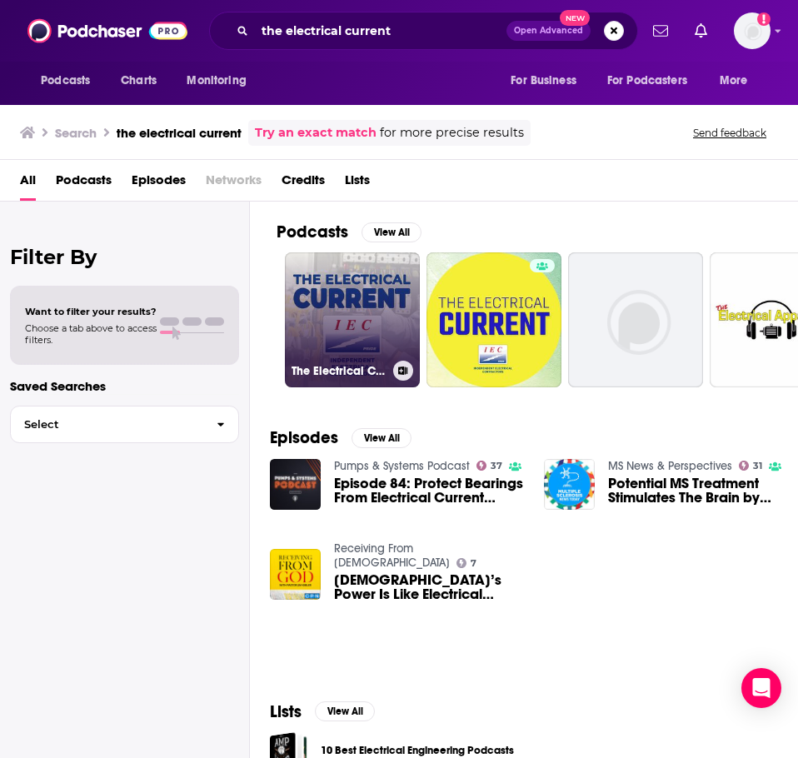
click at [294, 282] on link "The Electrical Current" at bounding box center [352, 319] width 135 height 135
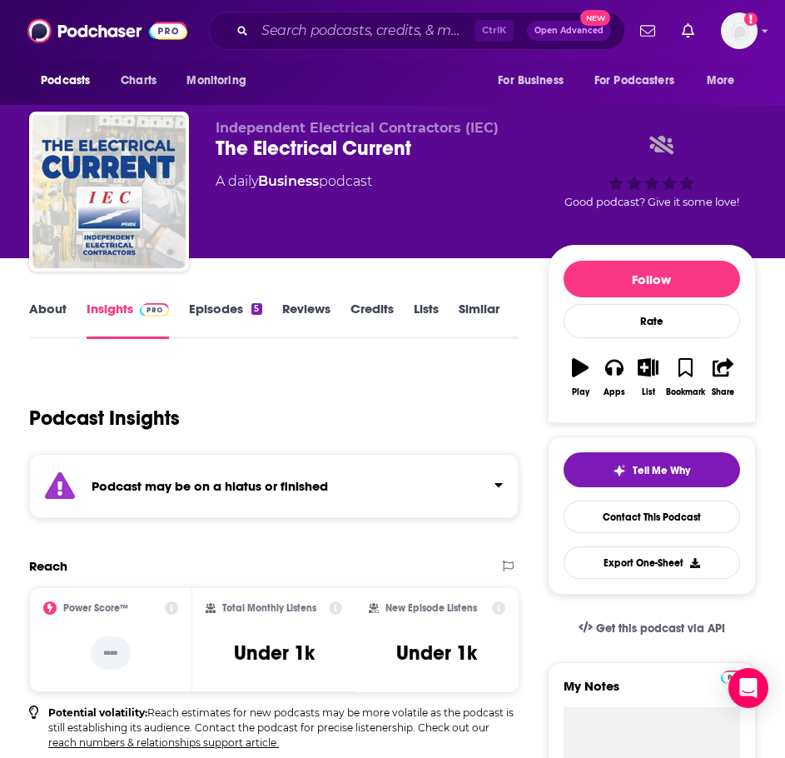
click at [293, 491] on strong "Podcast may be on a hiatus or finished" at bounding box center [210, 486] width 237 height 16
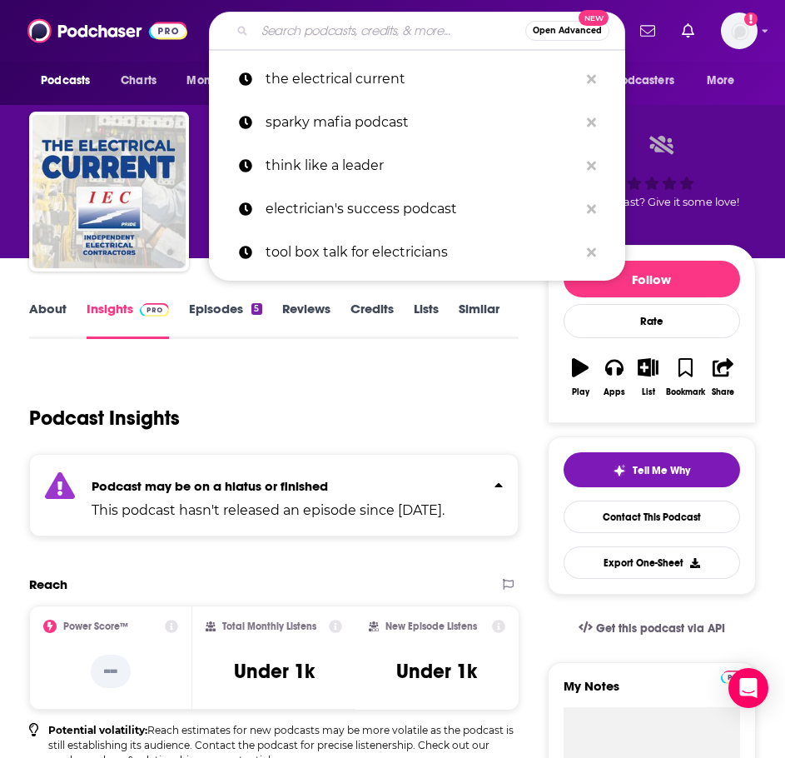
click at [346, 36] on input "Search podcasts, credits, & more..." at bounding box center [390, 30] width 271 height 27
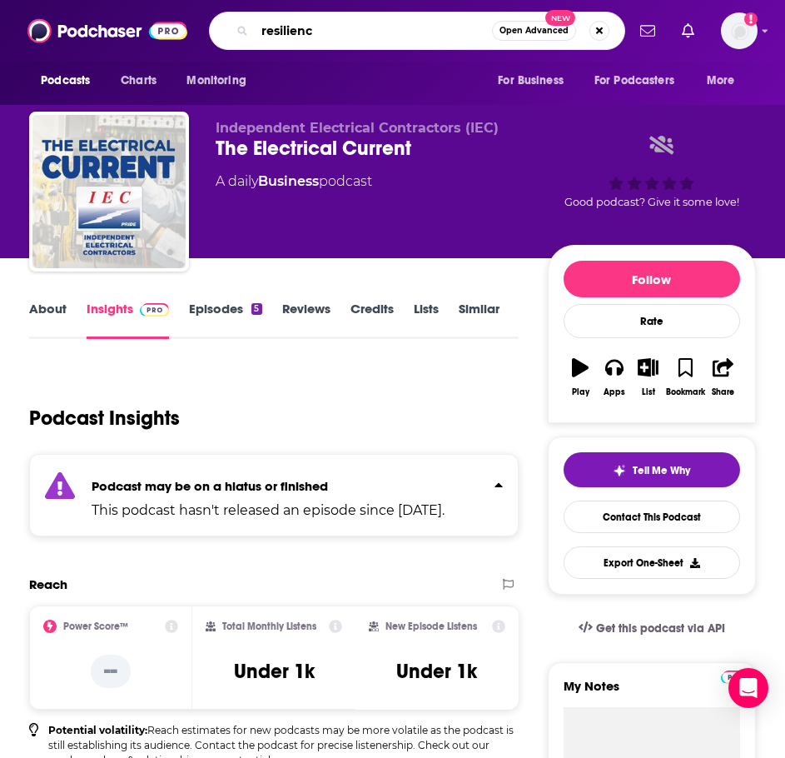
type input "resilience"
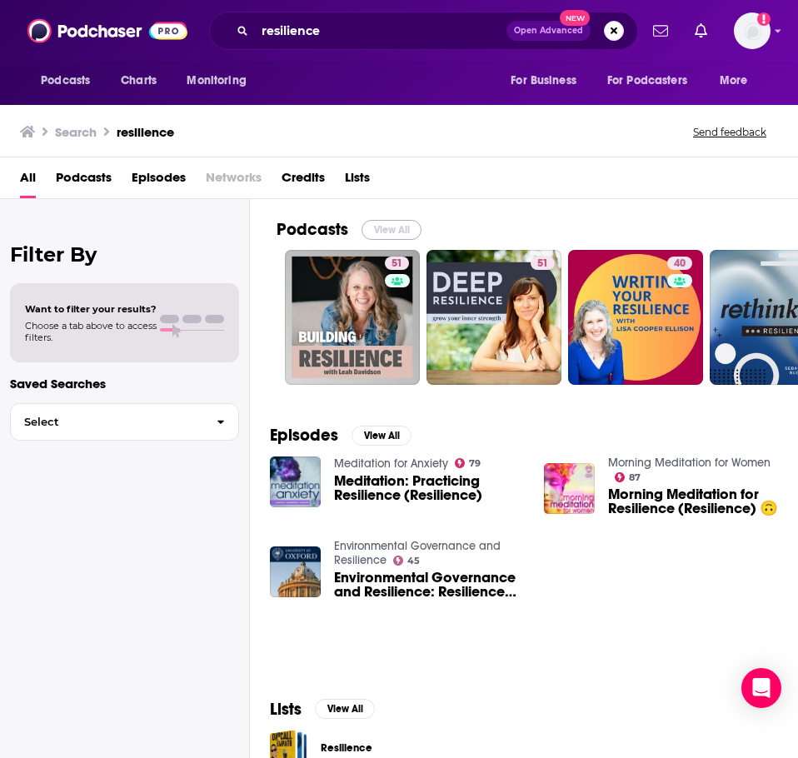
click at [392, 232] on button "View All" at bounding box center [391, 230] width 60 height 20
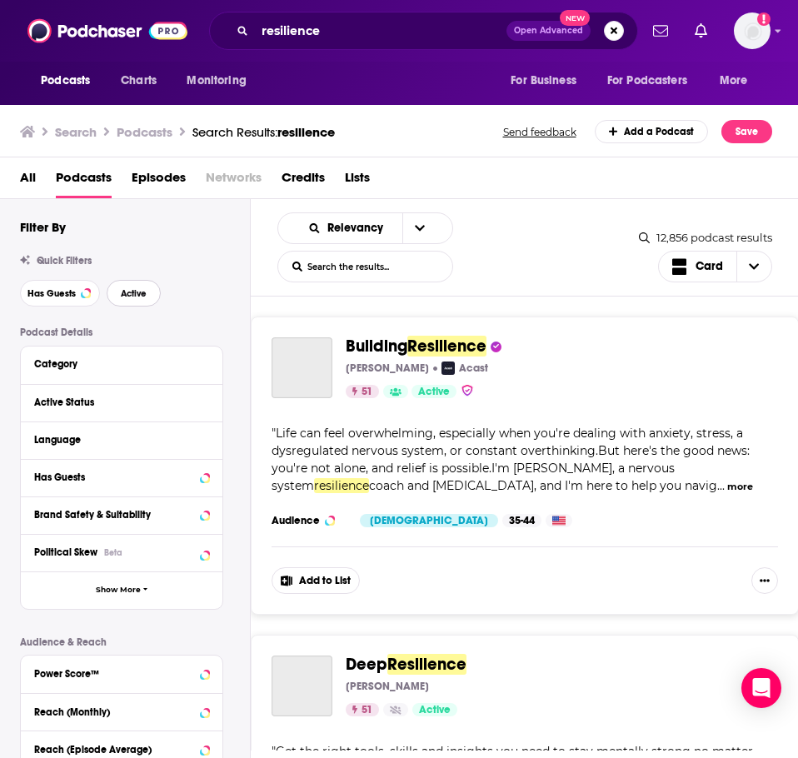
click at [129, 295] on span "Active" at bounding box center [134, 293] width 26 height 9
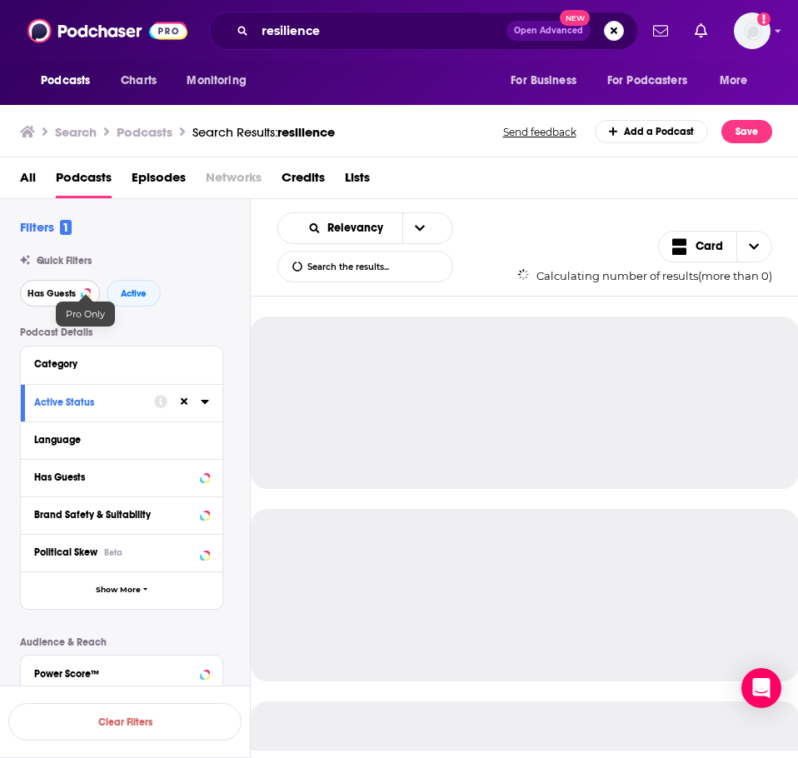
click at [58, 296] on span "Has Guests" at bounding box center [51, 293] width 48 height 9
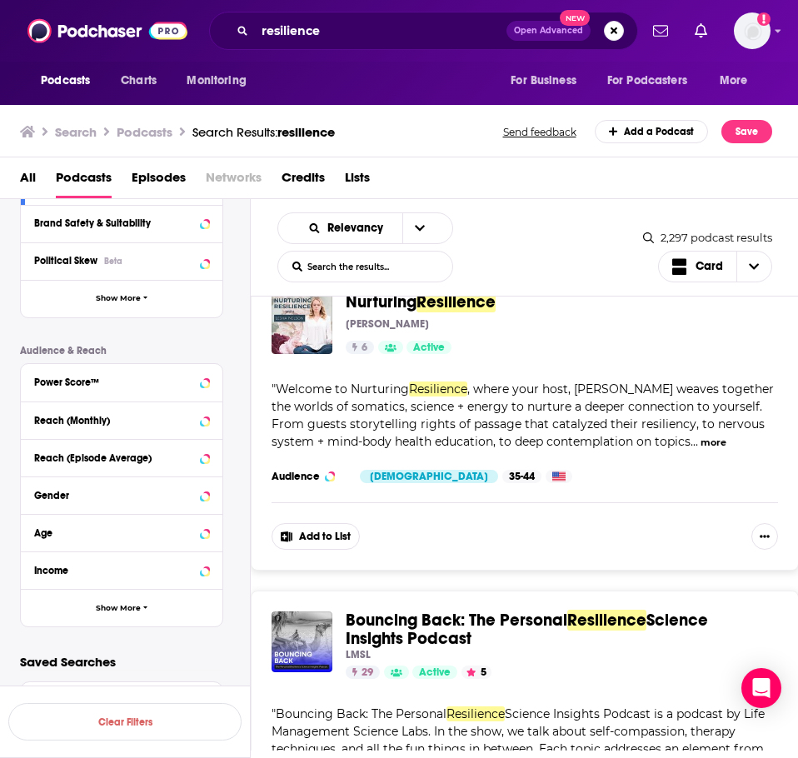
scroll to position [7558, 0]
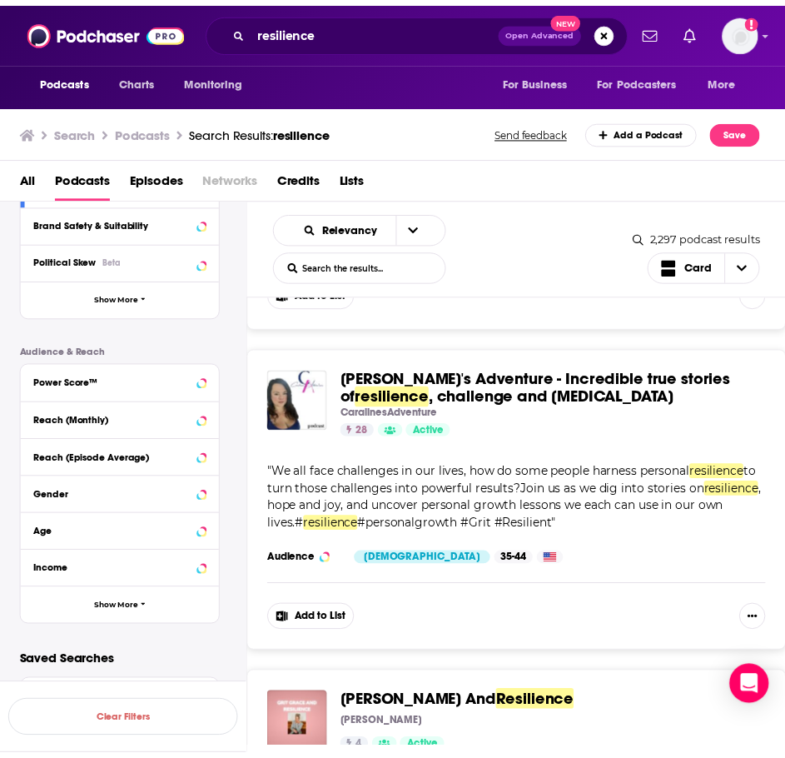
scroll to position [12556, 0]
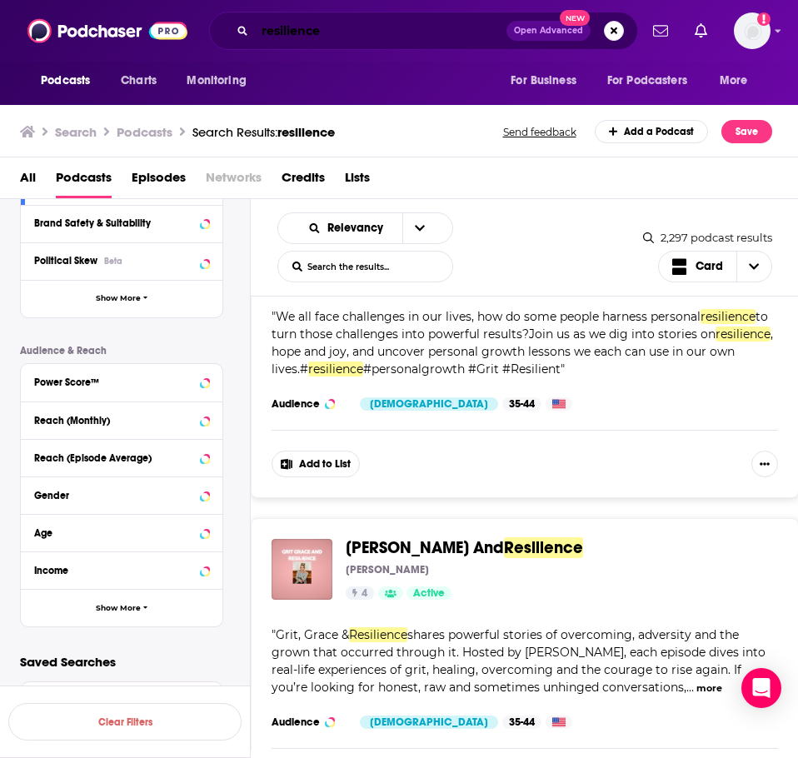
click at [305, 37] on input "resilience" at bounding box center [381, 30] width 252 height 27
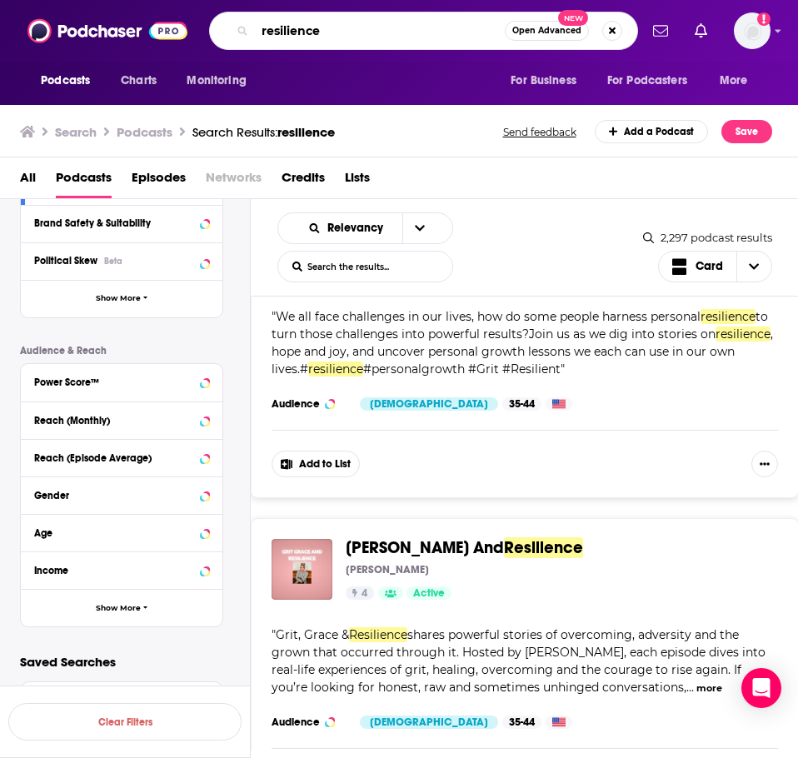
click at [305, 37] on input "resilience" at bounding box center [380, 30] width 250 height 27
type input "we can do hard things"
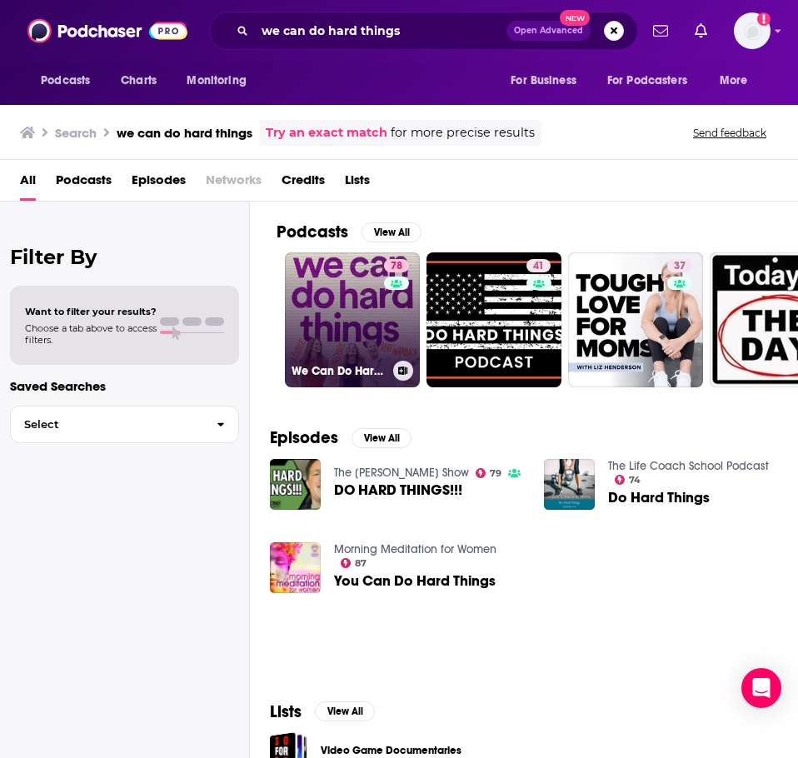
click at [308, 335] on link "78 We Can Do Hard Things" at bounding box center [352, 319] width 135 height 135
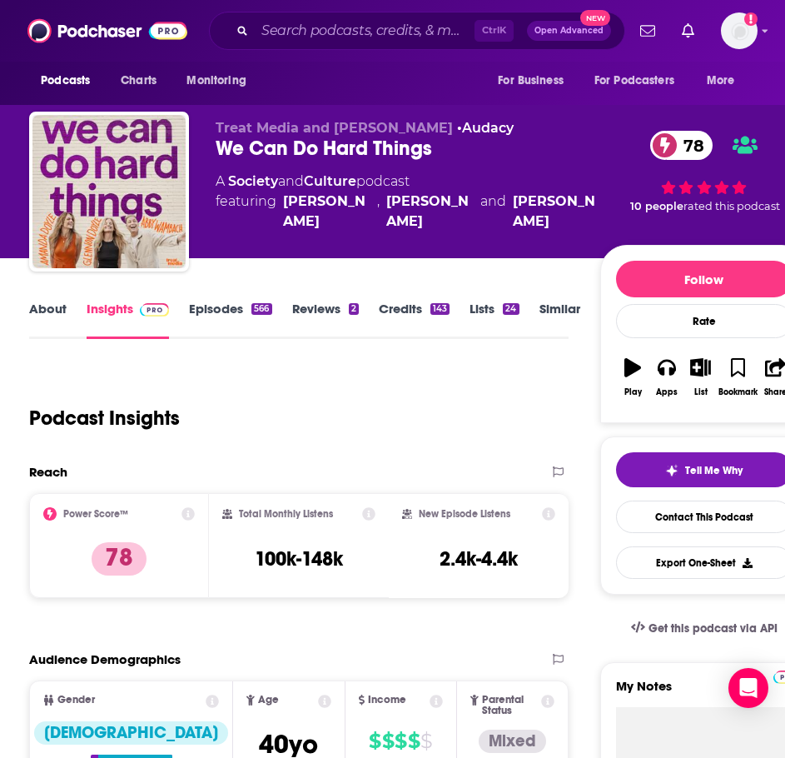
click at [57, 315] on link "About" at bounding box center [47, 320] width 37 height 38
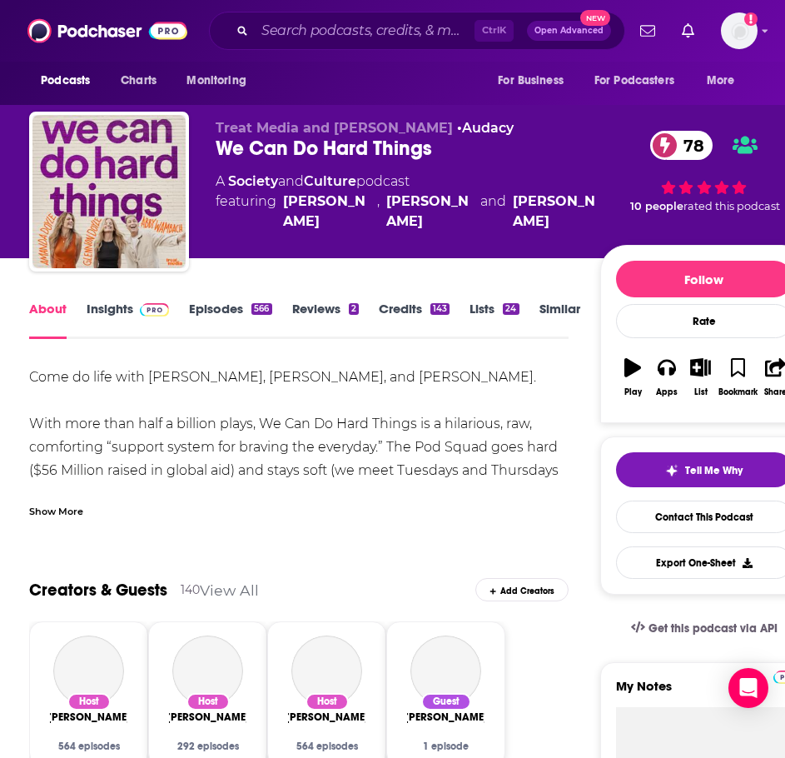
click at [67, 518] on div "Show More" at bounding box center [56, 510] width 54 height 16
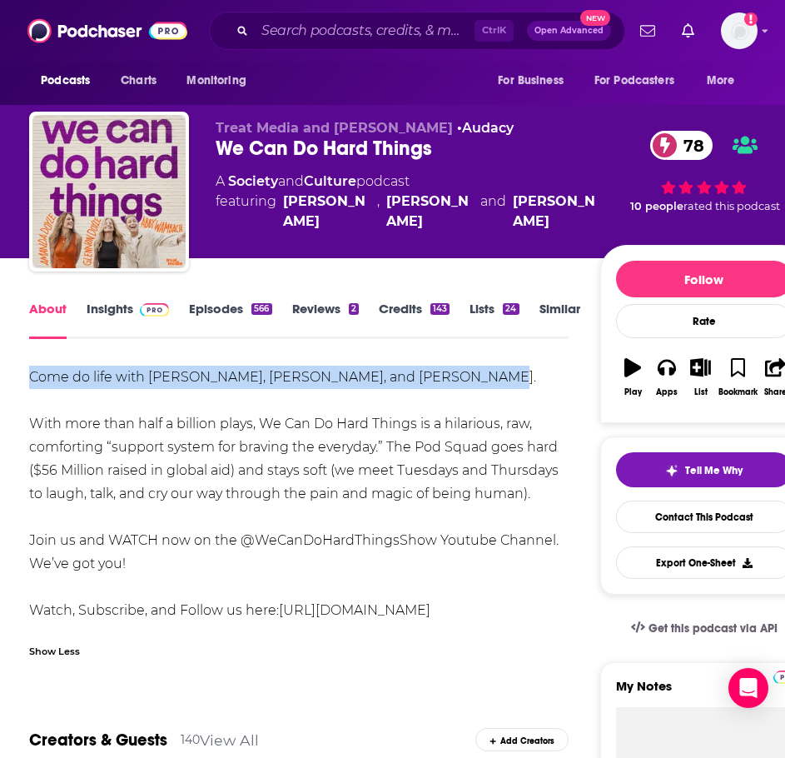
drag, startPoint x: 532, startPoint y: 372, endPoint x: 22, endPoint y: 379, distance: 510.6
drag, startPoint x: 562, startPoint y: 493, endPoint x: 16, endPoint y: 376, distance: 558.9
click at [112, 313] on link "Insights" at bounding box center [128, 320] width 82 height 38
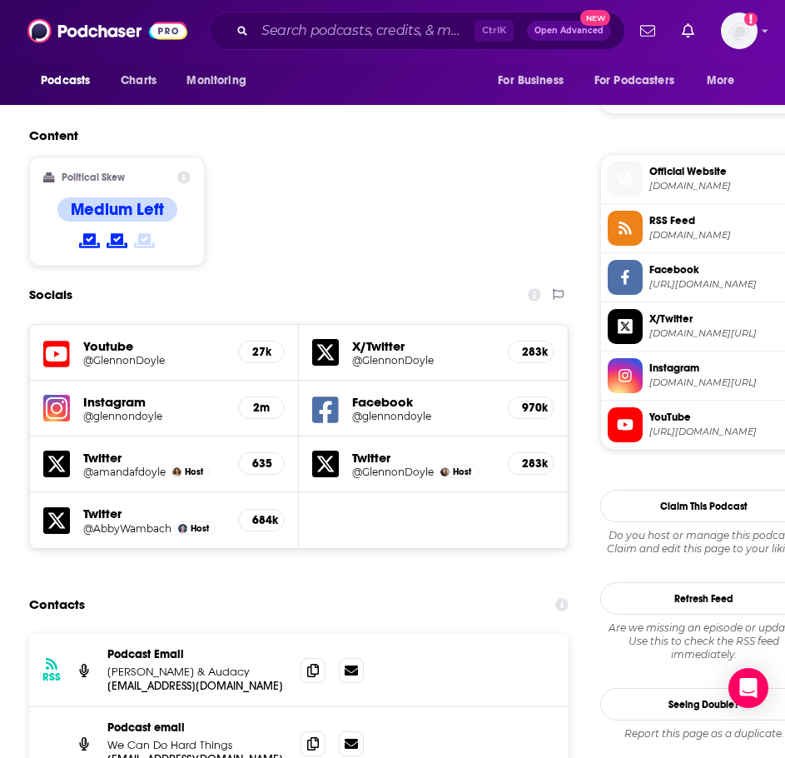
scroll to position [1333, 0]
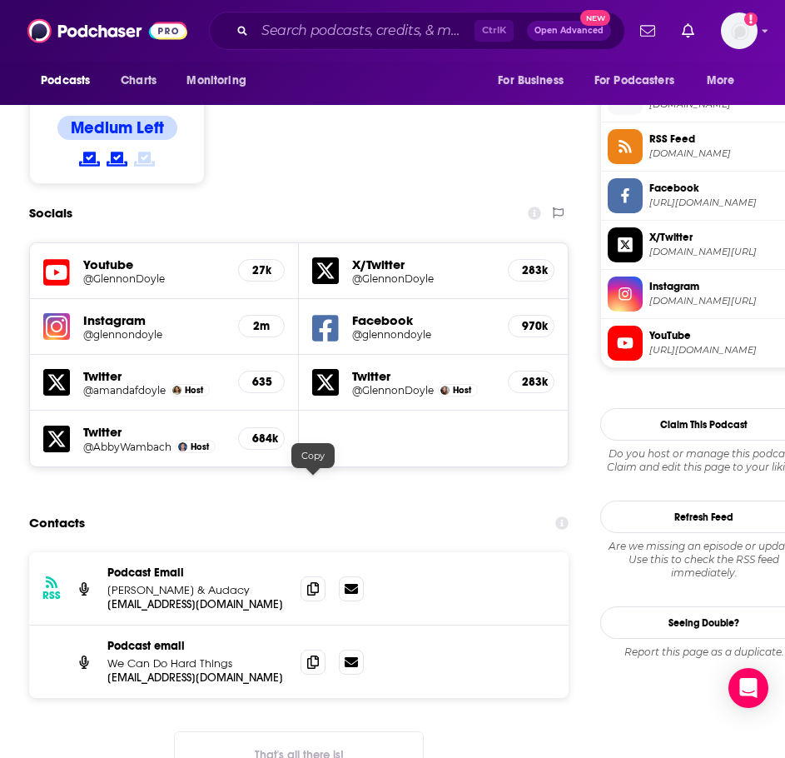
drag, startPoint x: 313, startPoint y: 486, endPoint x: 300, endPoint y: 486, distance: 13.3
click at [313, 582] on icon at bounding box center [313, 588] width 12 height 13
click at [297, 35] on input "Search podcasts, credits, & more..." at bounding box center [365, 30] width 220 height 27
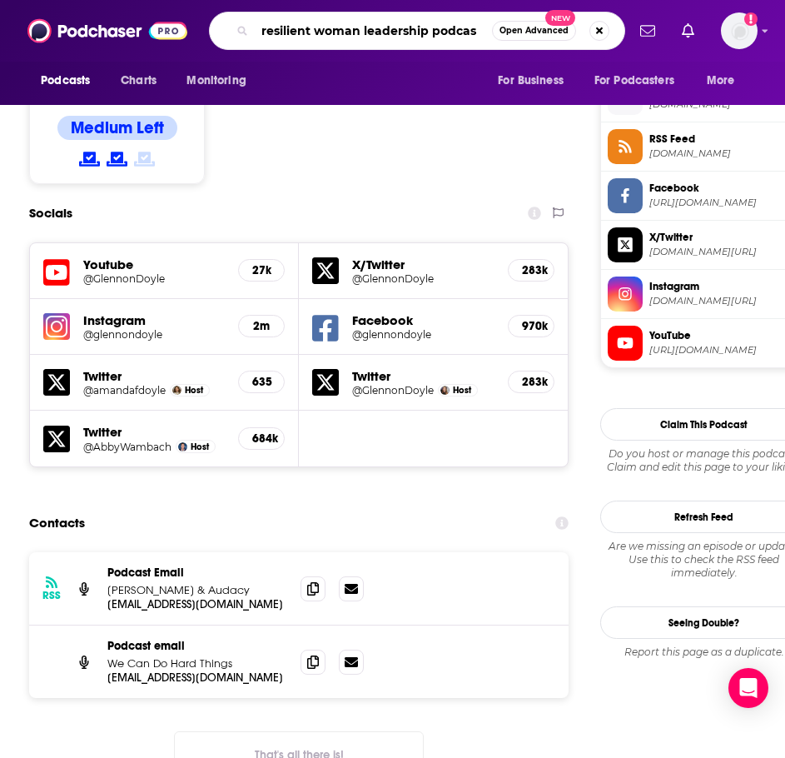
type input "resilient woman leadership podcast"
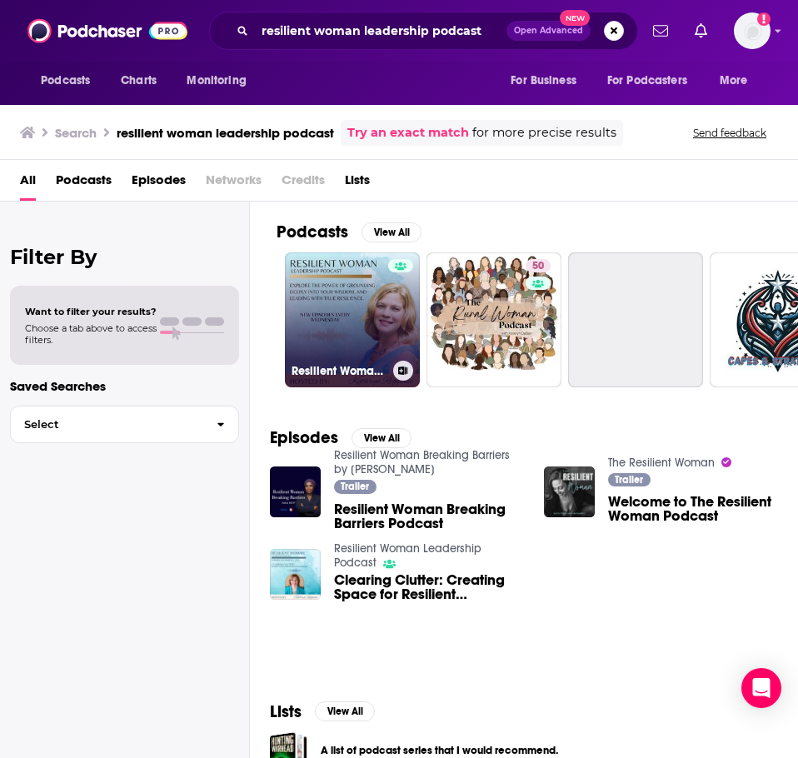
click at [332, 305] on link "Resilient Woman Leadership Podcast" at bounding box center [352, 319] width 135 height 135
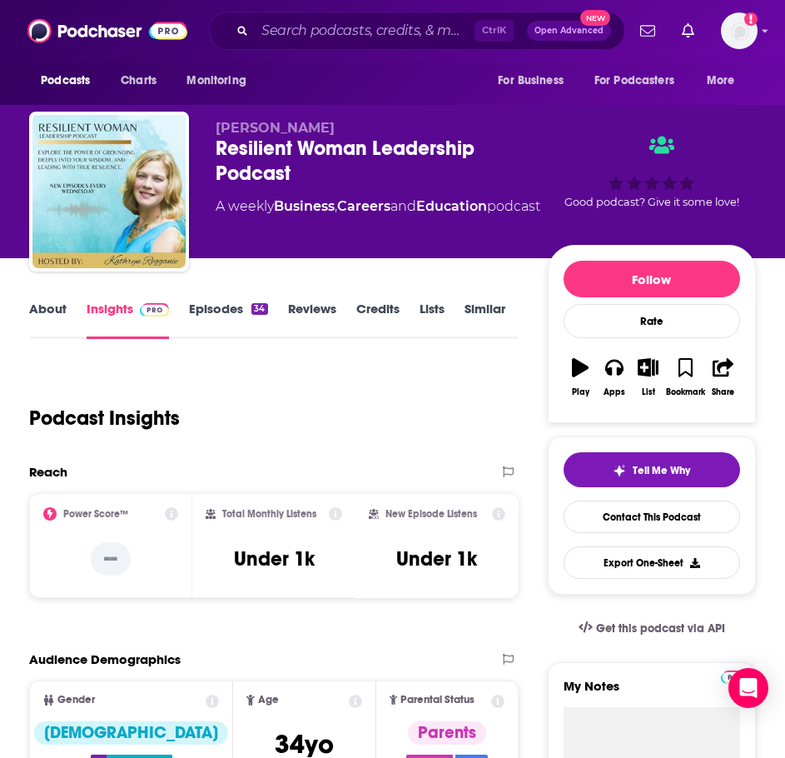
click at [52, 309] on link "About" at bounding box center [47, 320] width 37 height 38
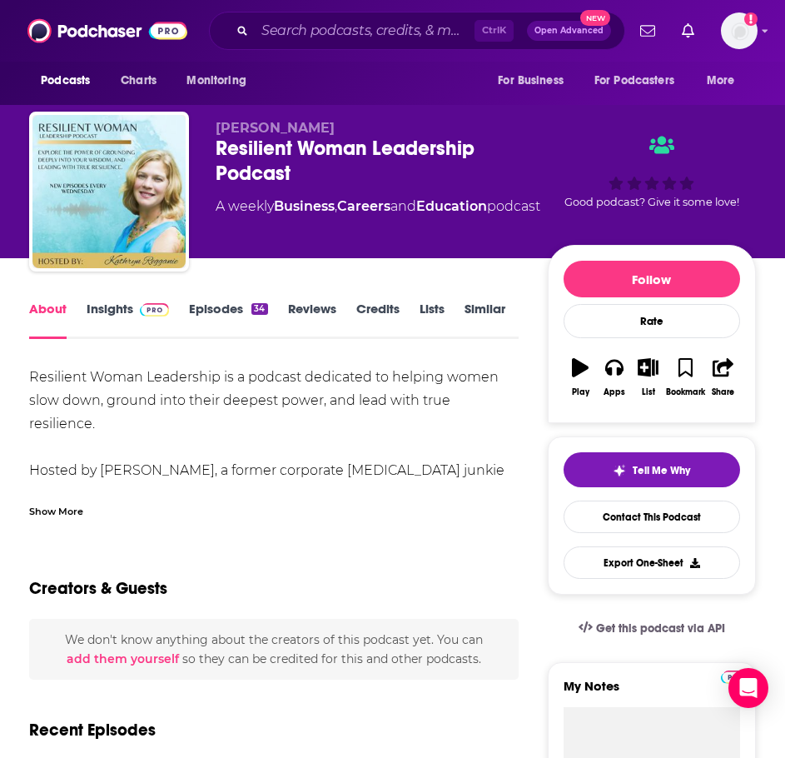
click at [56, 515] on div "Show More" at bounding box center [56, 510] width 54 height 16
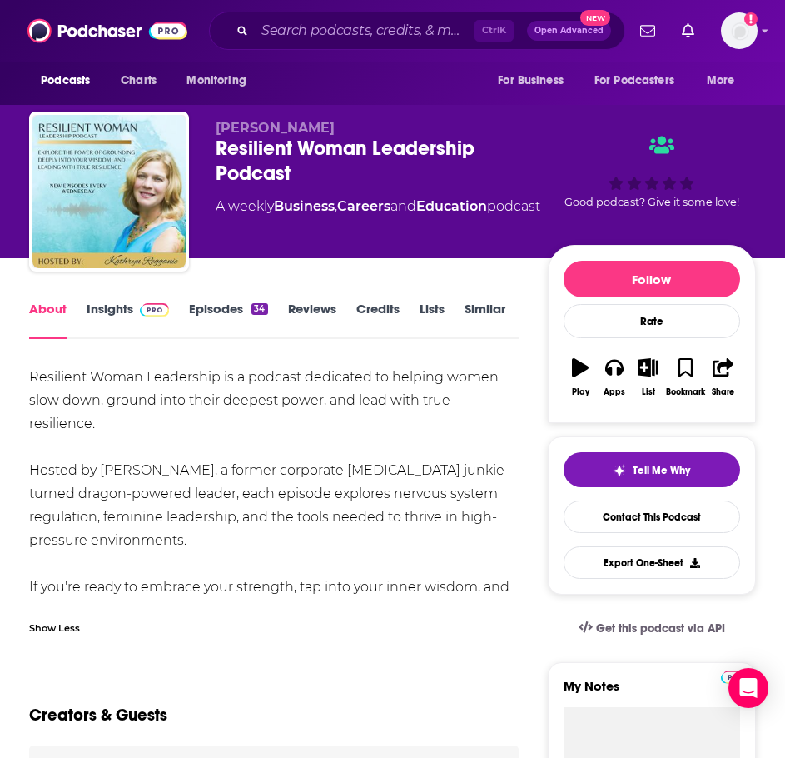
drag, startPoint x: 350, startPoint y: 593, endPoint x: 30, endPoint y: 381, distance: 383.9
click at [30, 381] on div "Resilient Woman Leadership is a podcast dedicated to helping women slow down, g…" at bounding box center [274, 494] width 490 height 257
click at [122, 314] on link "Insights" at bounding box center [128, 320] width 82 height 38
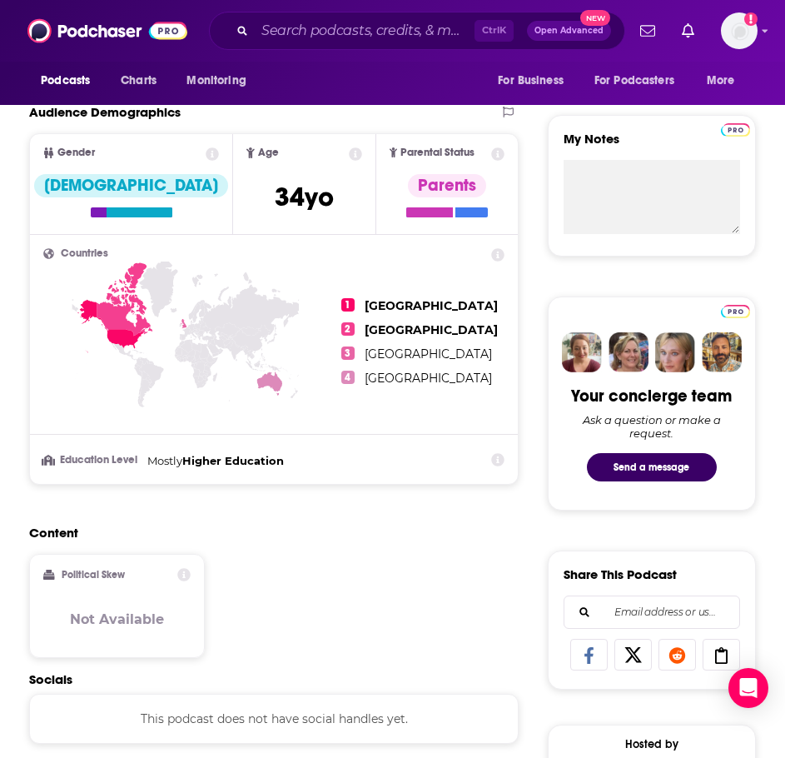
scroll to position [833, 0]
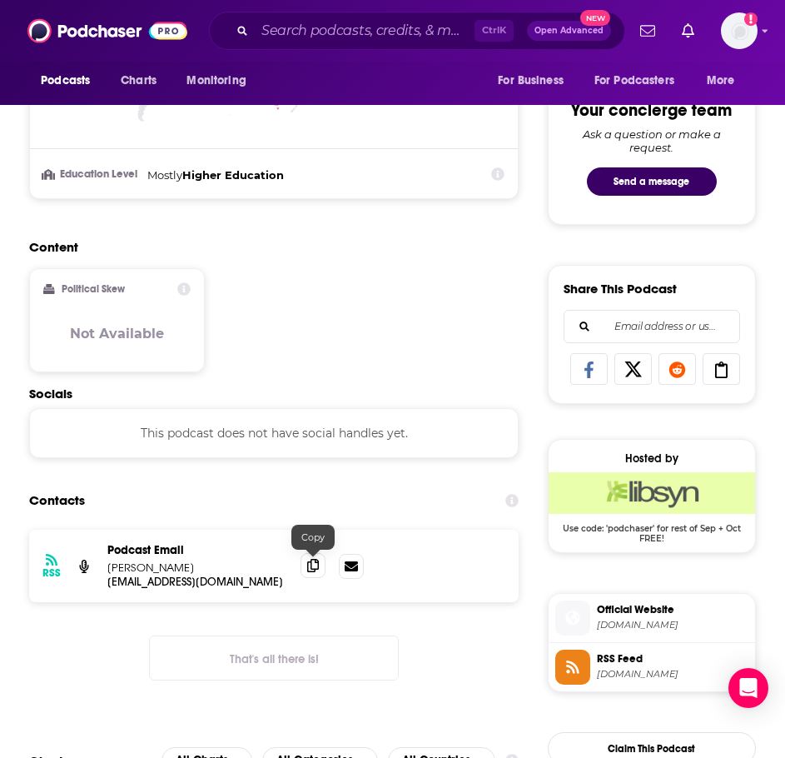
click at [318, 566] on icon at bounding box center [313, 565] width 12 height 13
click at [322, 32] on input "Search podcasts, credits, & more..." at bounding box center [365, 30] width 220 height 27
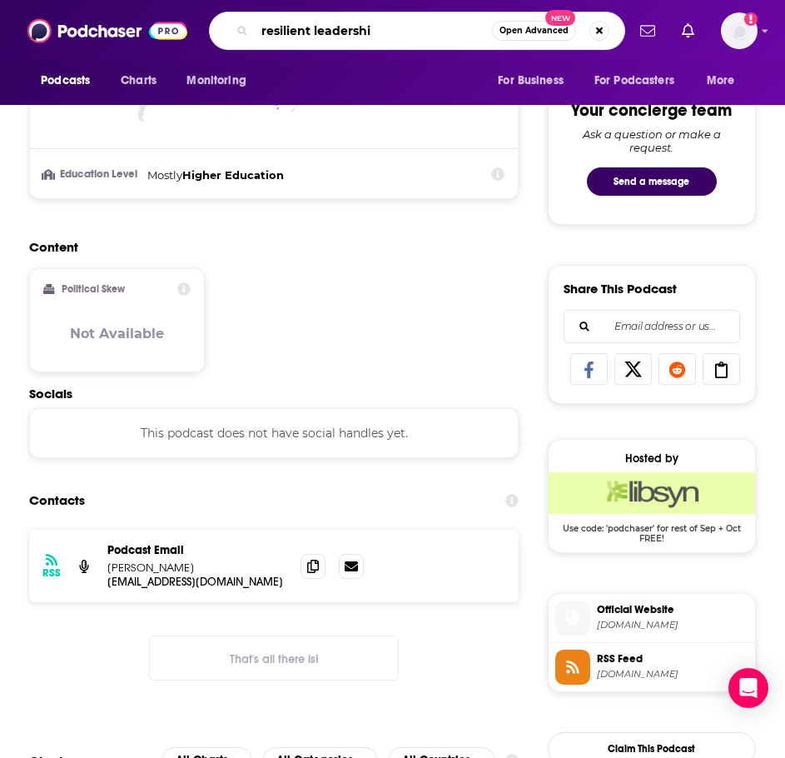
type input "resilient leadership"
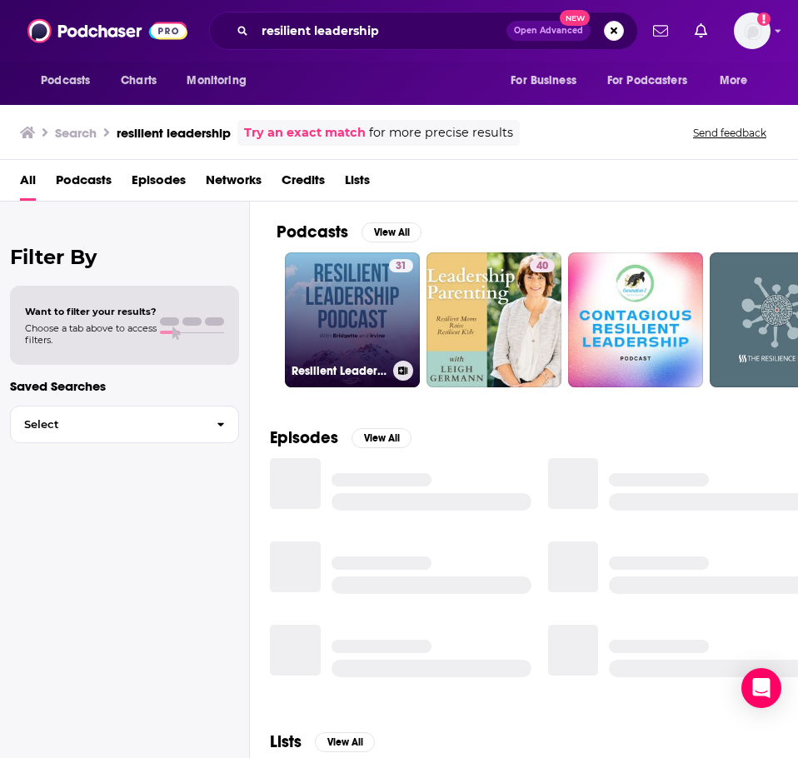
click at [338, 281] on link "31 Resilient Leadership" at bounding box center [352, 319] width 135 height 135
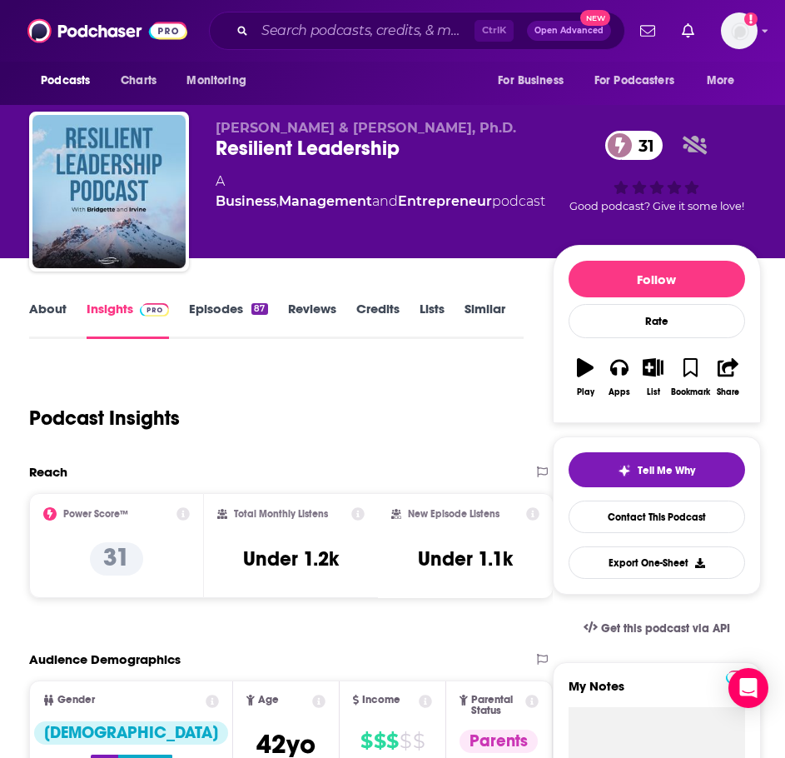
click at [46, 311] on link "About" at bounding box center [47, 320] width 37 height 38
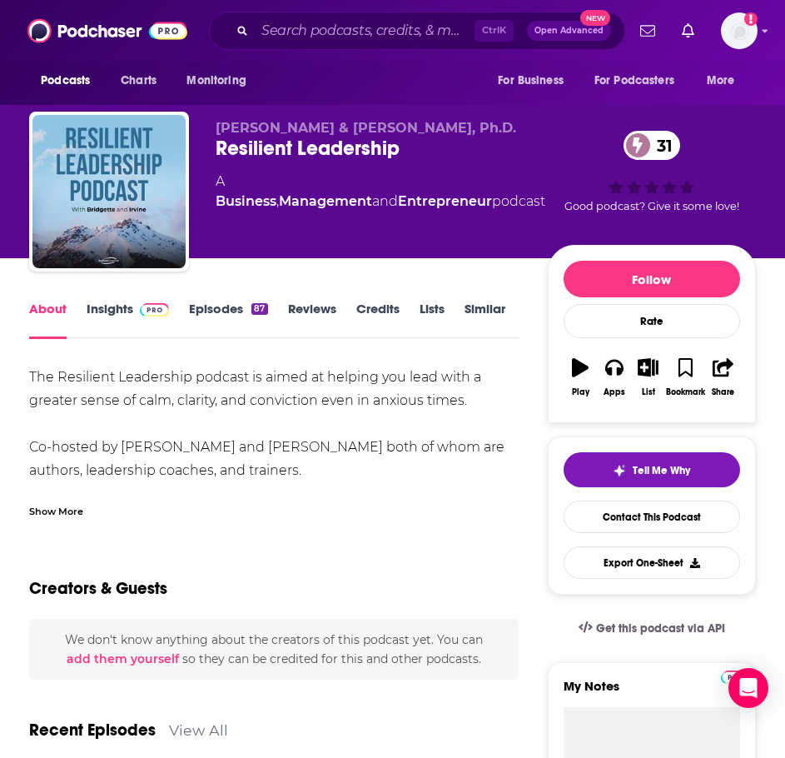
click at [57, 502] on div "Show More" at bounding box center [56, 510] width 54 height 16
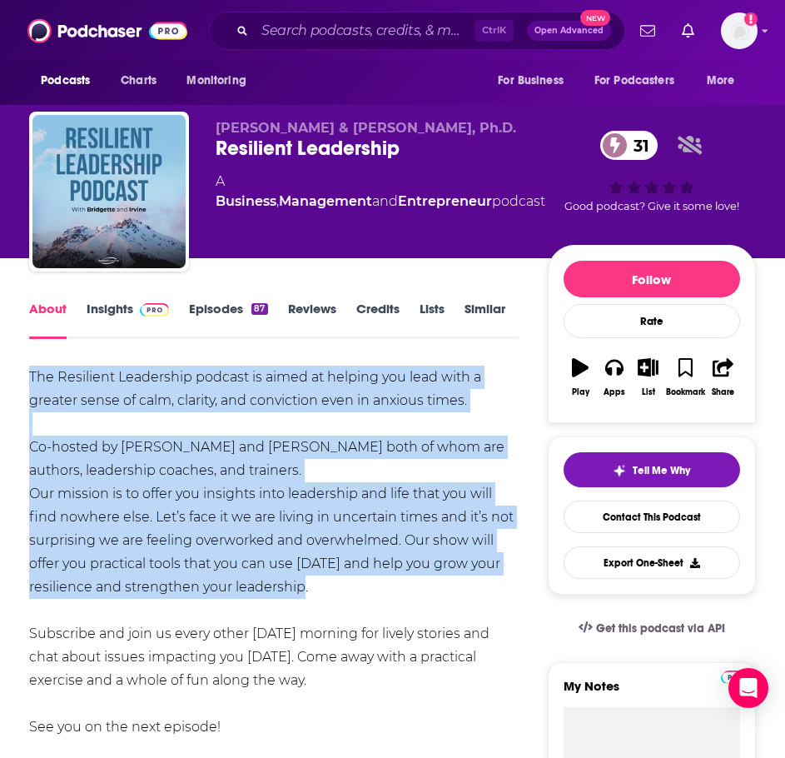
drag, startPoint x: 326, startPoint y: 583, endPoint x: 24, endPoint y: 372, distance: 368.5
click at [165, 308] on img at bounding box center [154, 309] width 29 height 13
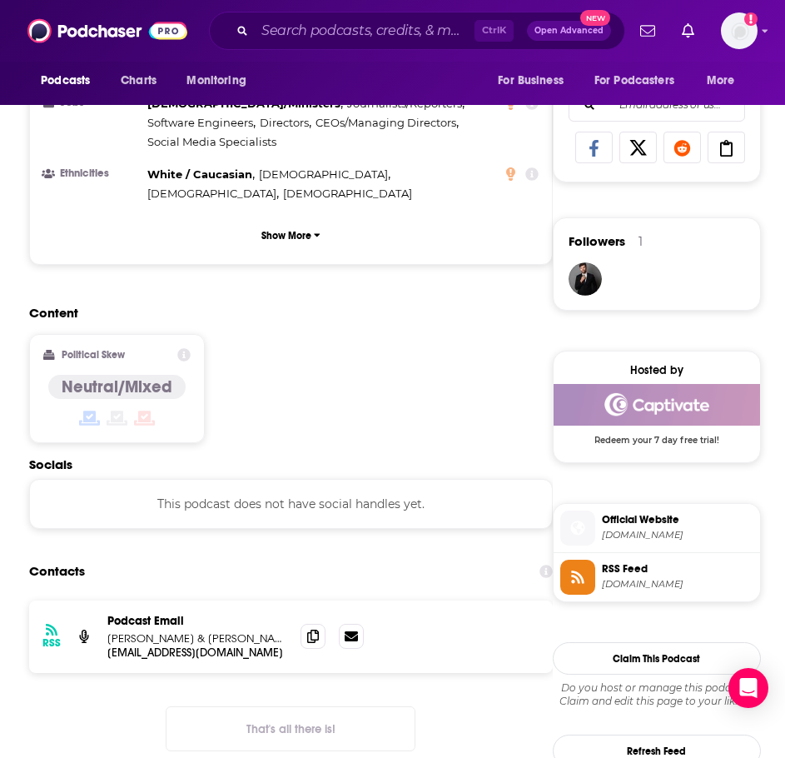
scroll to position [1166, 0]
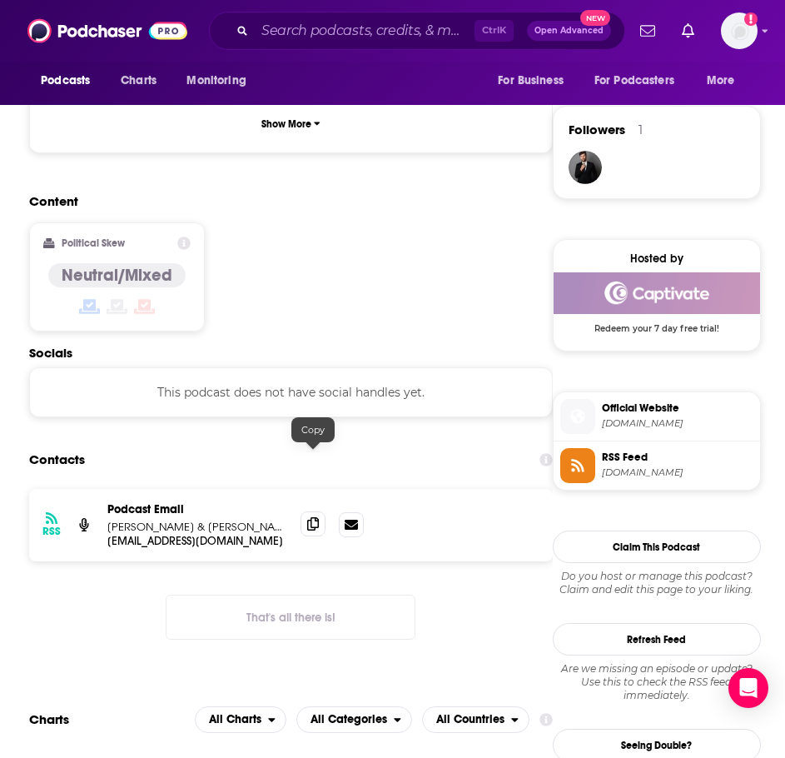
click at [304, 511] on span at bounding box center [313, 523] width 25 height 25
click at [341, 37] on input "Search podcasts, credits, & more..." at bounding box center [365, 30] width 220 height 27
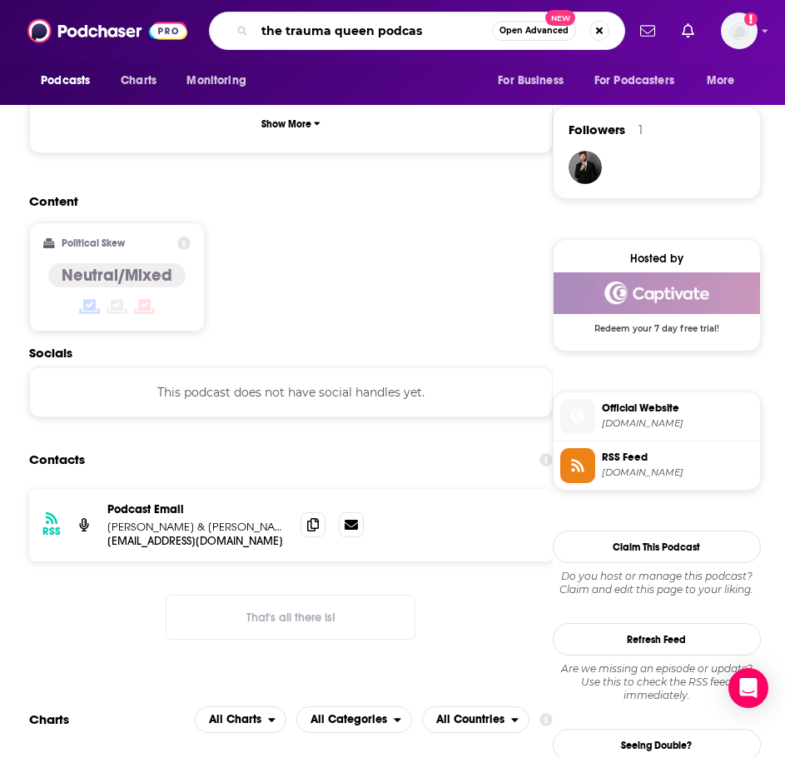
type input "the trauma queen podcast"
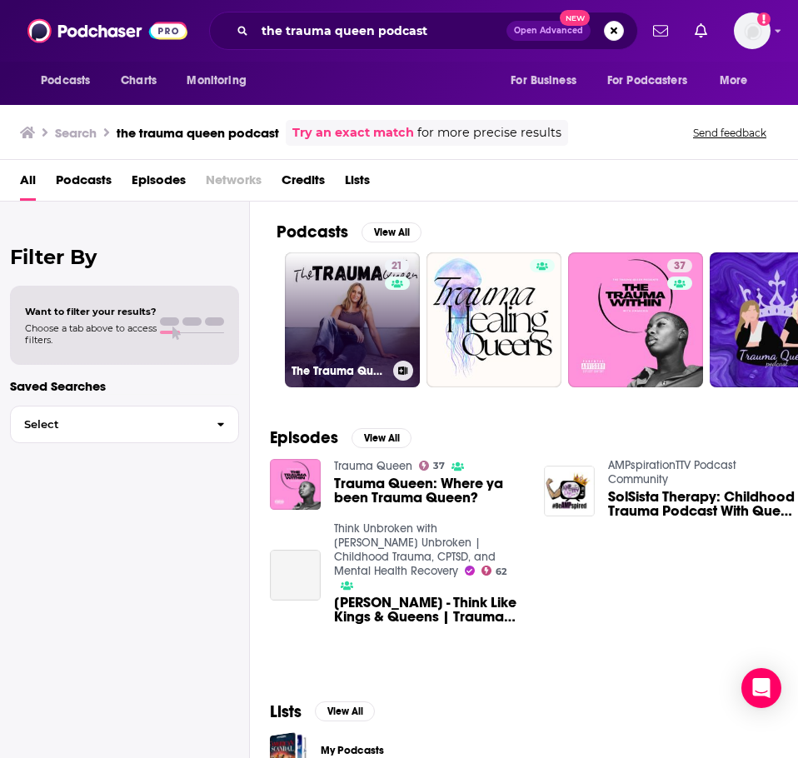
click at [321, 306] on link "21 The Trauma Queen Podcast" at bounding box center [352, 319] width 135 height 135
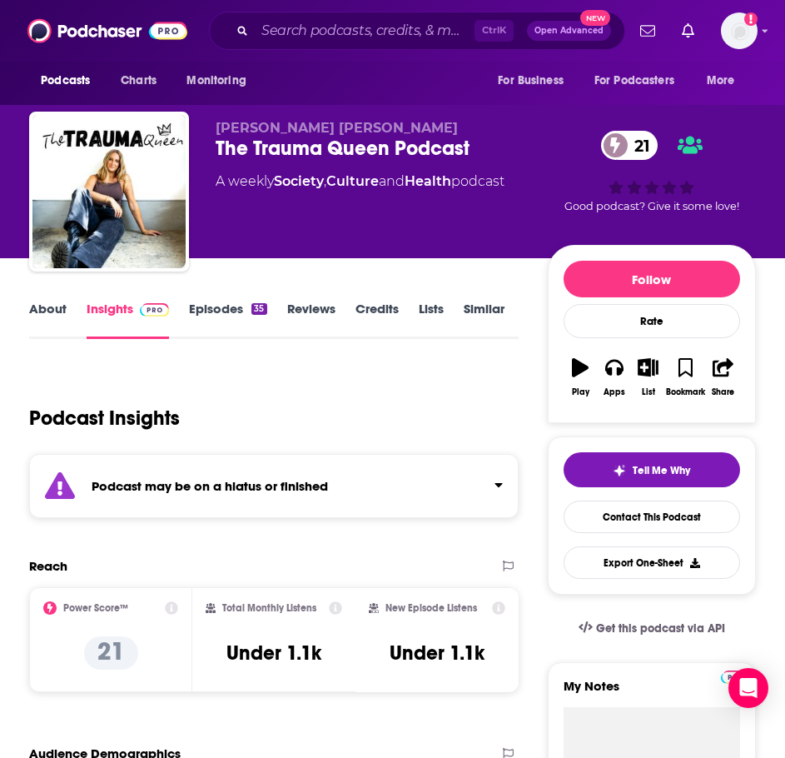
click at [218, 495] on div "Podcast may be on a hiatus or finished" at bounding box center [274, 486] width 490 height 64
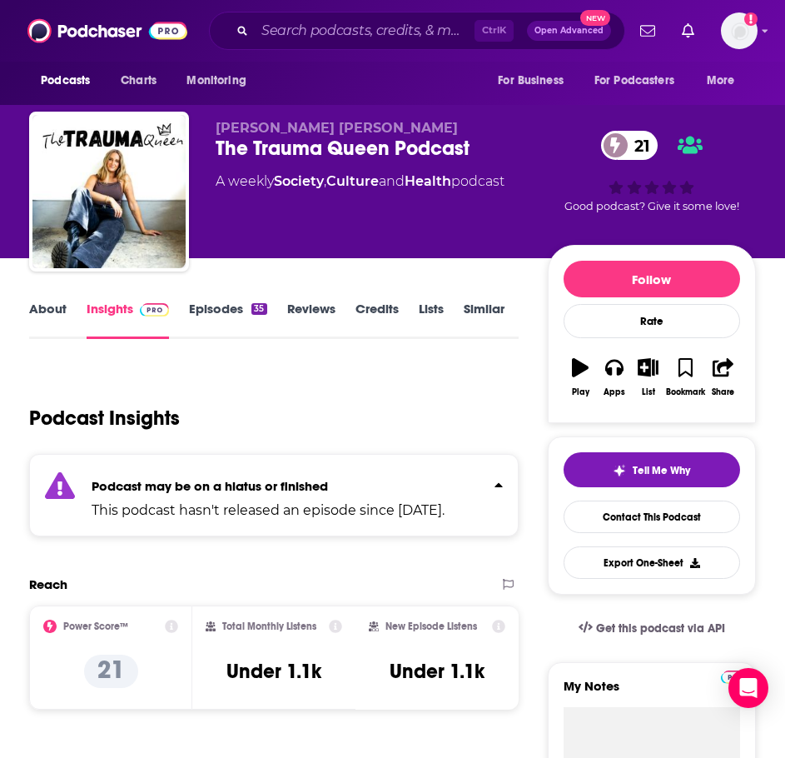
click at [238, 309] on link "Episodes 35" at bounding box center [227, 320] width 77 height 38
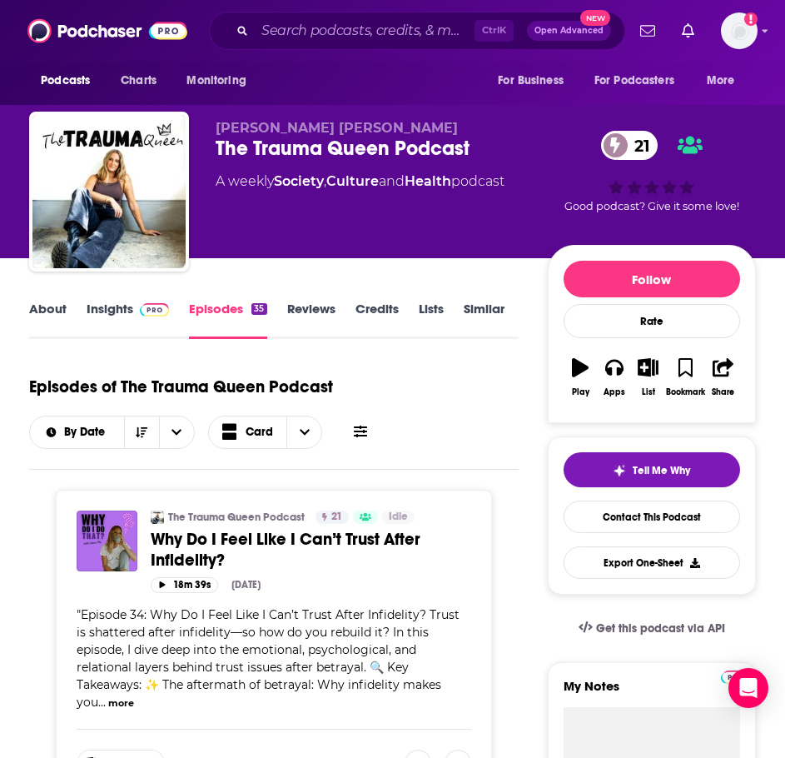
click at [59, 310] on link "About" at bounding box center [47, 320] width 37 height 38
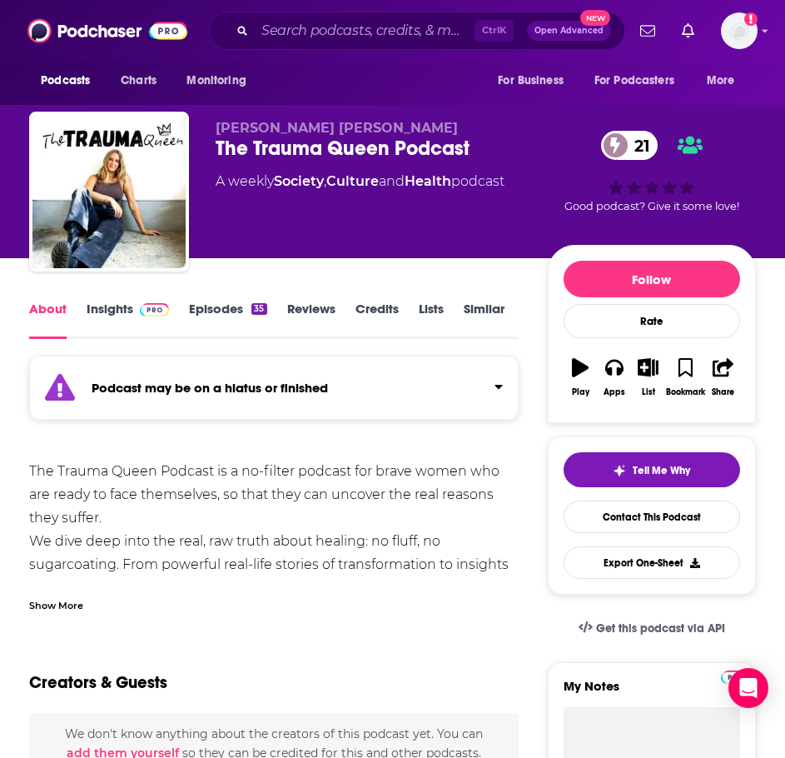
click at [83, 605] on div "Show More" at bounding box center [274, 599] width 490 height 28
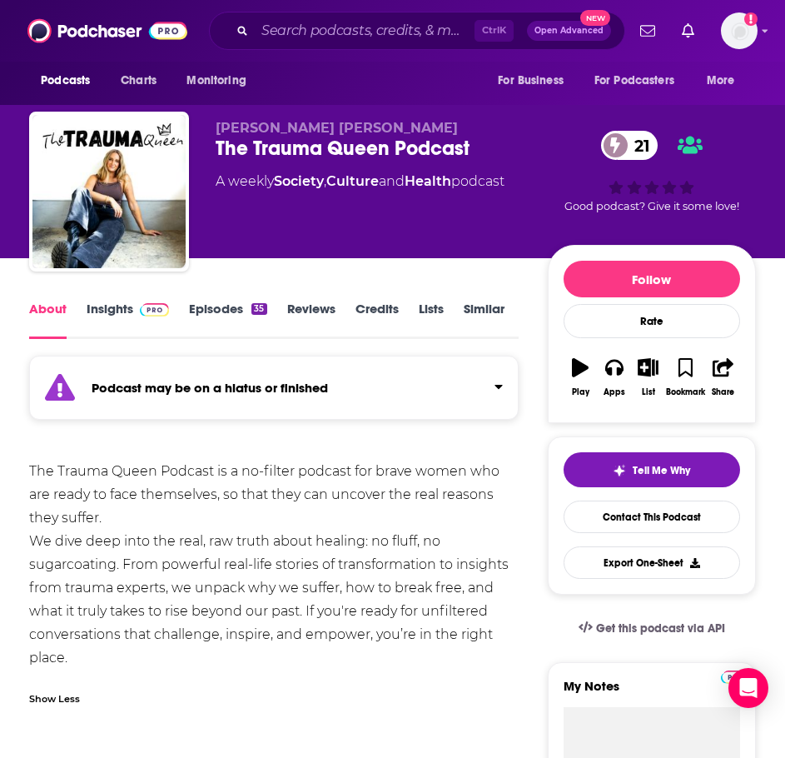
scroll to position [167, 0]
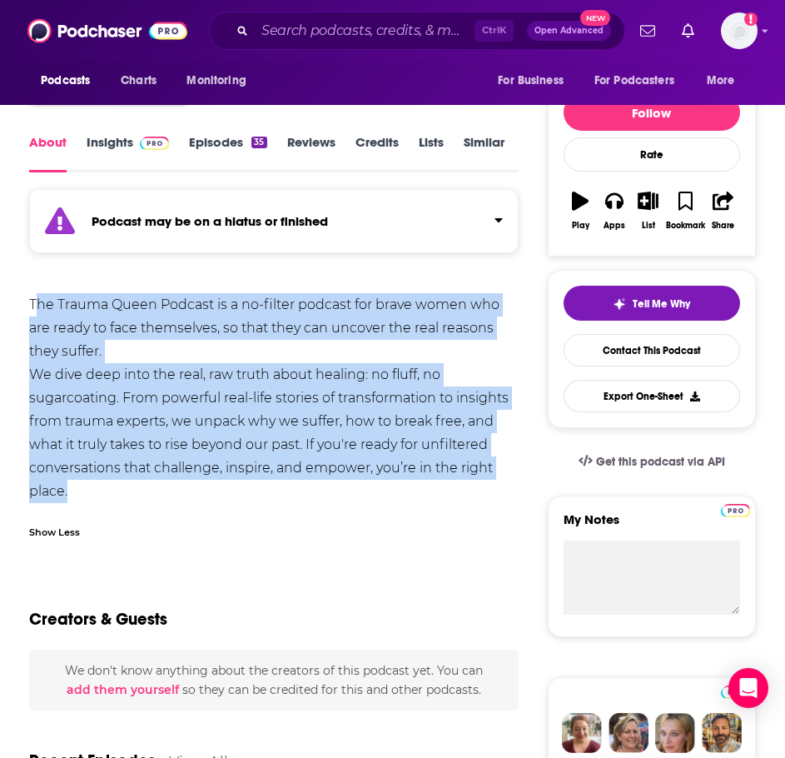
drag, startPoint x: 106, startPoint y: 491, endPoint x: 36, endPoint y: 300, distance: 203.9
click at [36, 300] on div "The Trauma Queen Podcast is a no-filter podcast for brave women who are ready t…" at bounding box center [274, 398] width 490 height 210
click at [40, 315] on div "The Trauma Queen Podcast is a no-filter podcast for brave women who are ready t…" at bounding box center [274, 398] width 490 height 210
drag, startPoint x: 73, startPoint y: 473, endPoint x: 27, endPoint y: 298, distance: 181.0
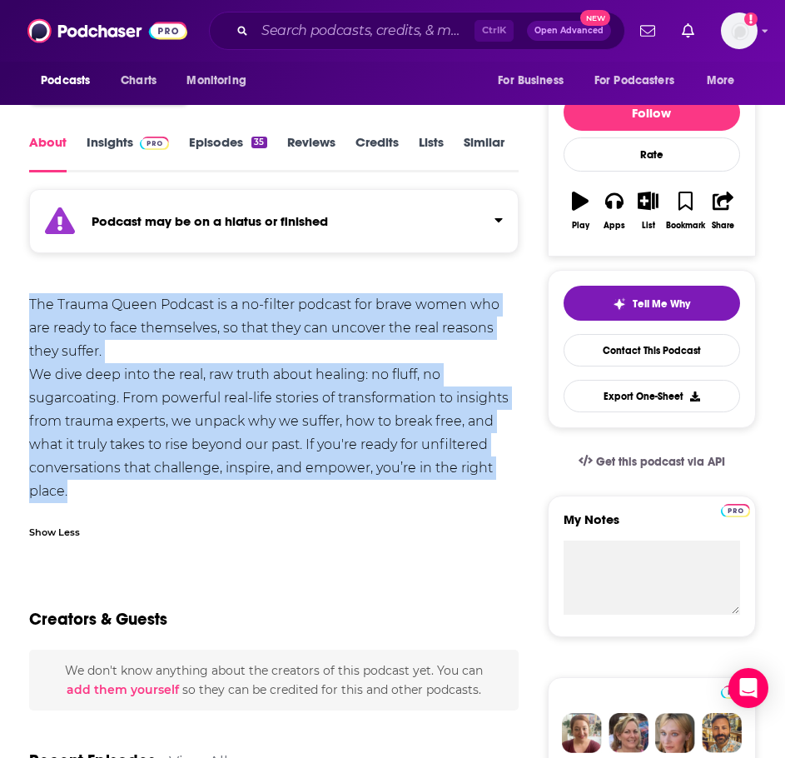
click at [112, 152] on link "Insights" at bounding box center [128, 153] width 82 height 38
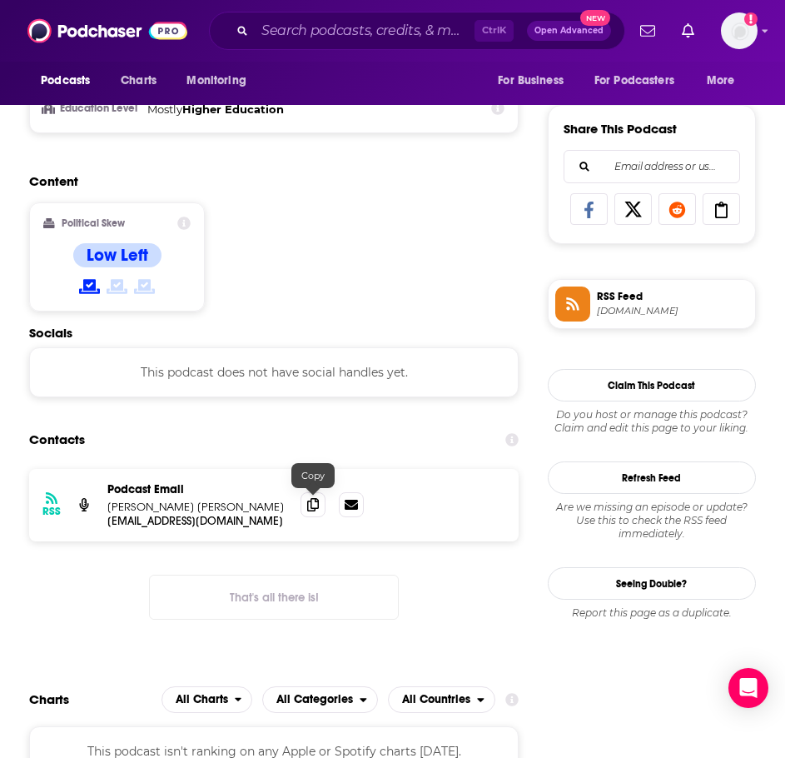
scroll to position [999, 0]
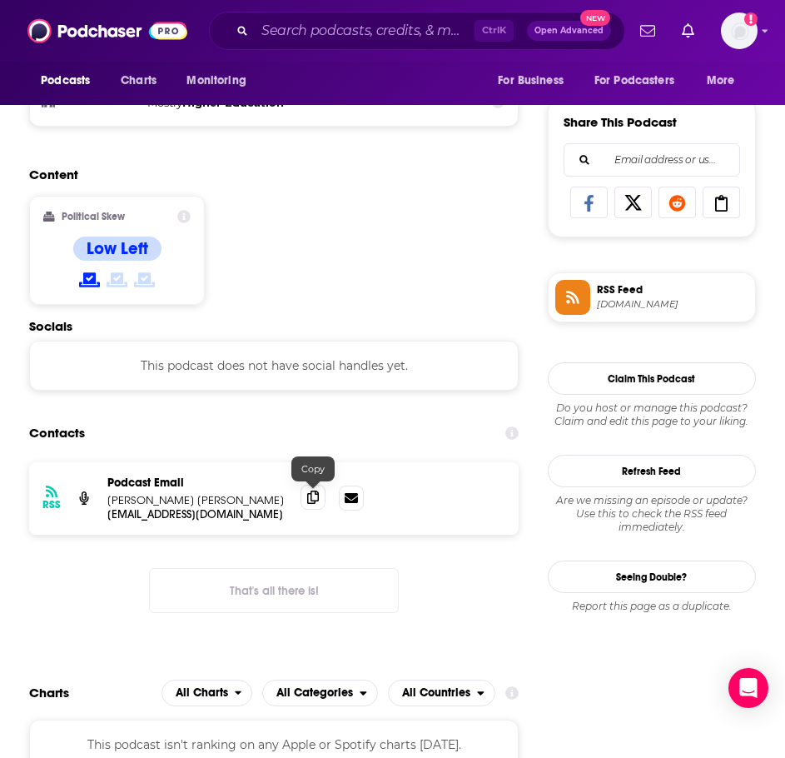
click at [312, 495] on icon at bounding box center [313, 497] width 12 height 13
click at [273, 37] on input "Search podcasts, credits, & more..." at bounding box center [365, 30] width 220 height 27
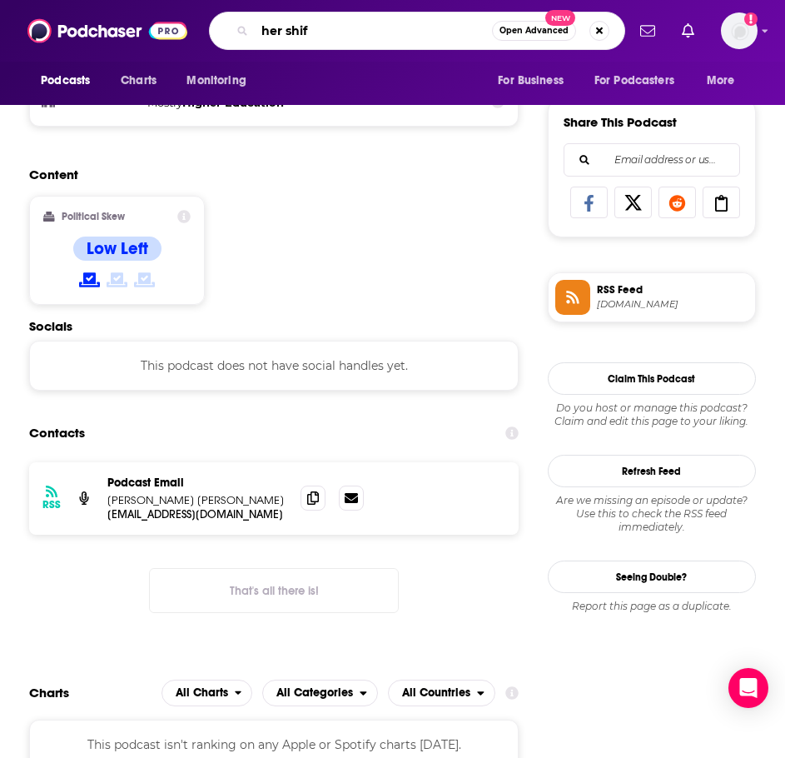
type input "her shift"
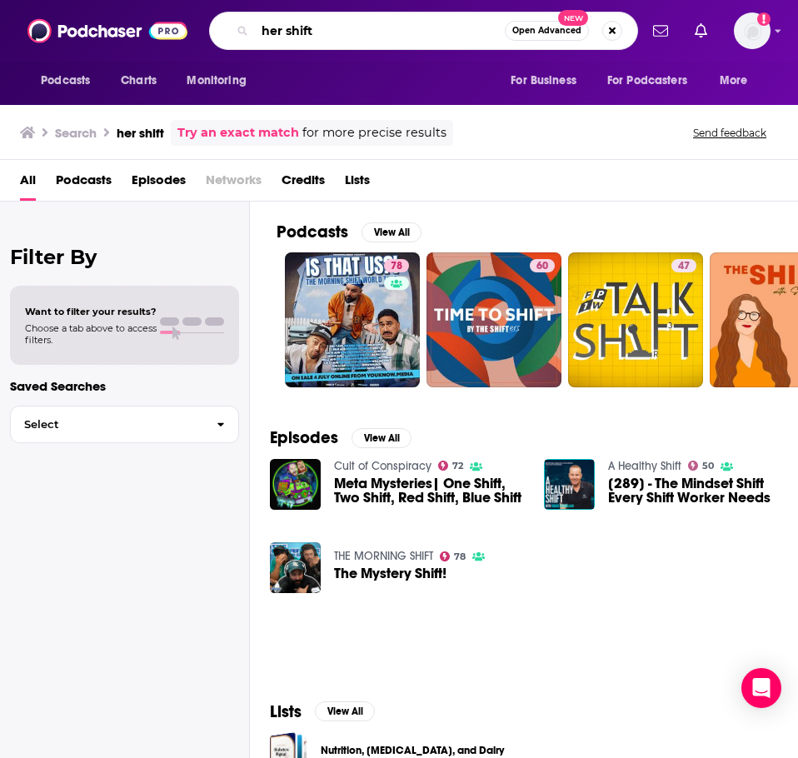
click at [351, 27] on input "her shift" at bounding box center [380, 30] width 250 height 27
type input "her shift: surviving pmdd"
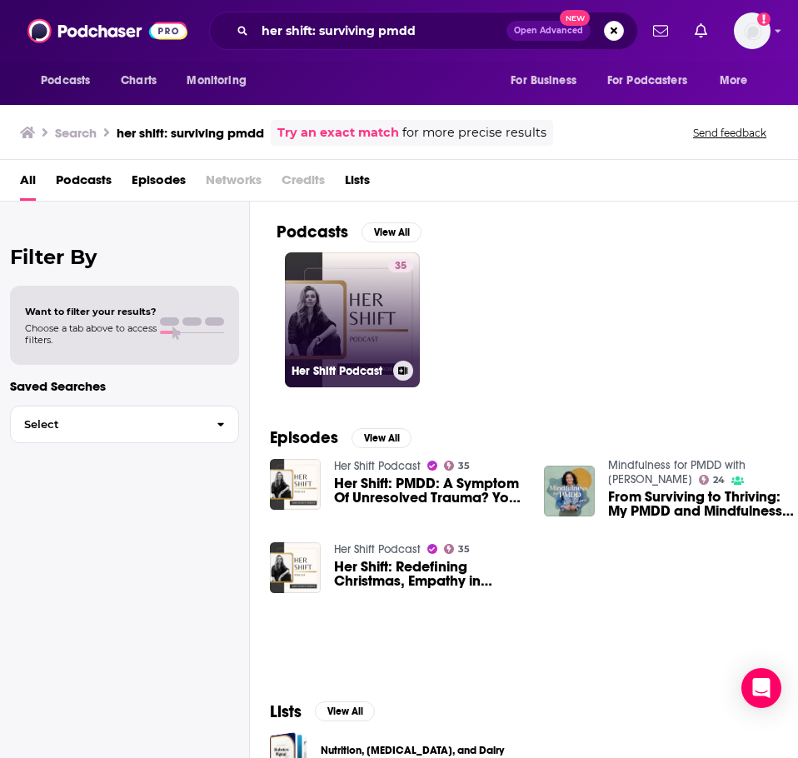
click at [363, 315] on link "35 Her Shift Podcast" at bounding box center [352, 319] width 135 height 135
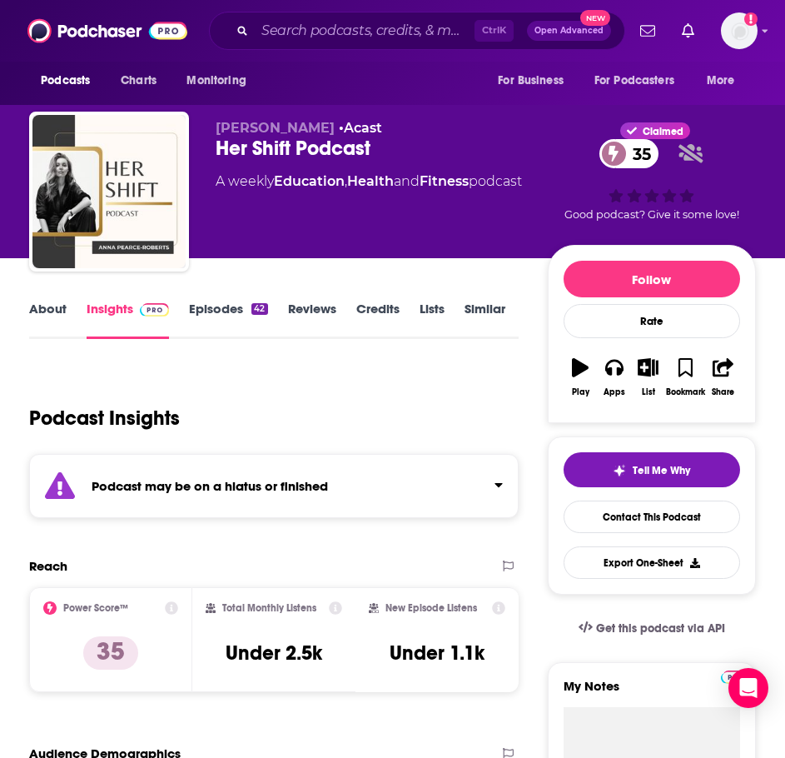
click at [290, 471] on div "Podcast may be on a hiatus or finished" at bounding box center [274, 486] width 490 height 64
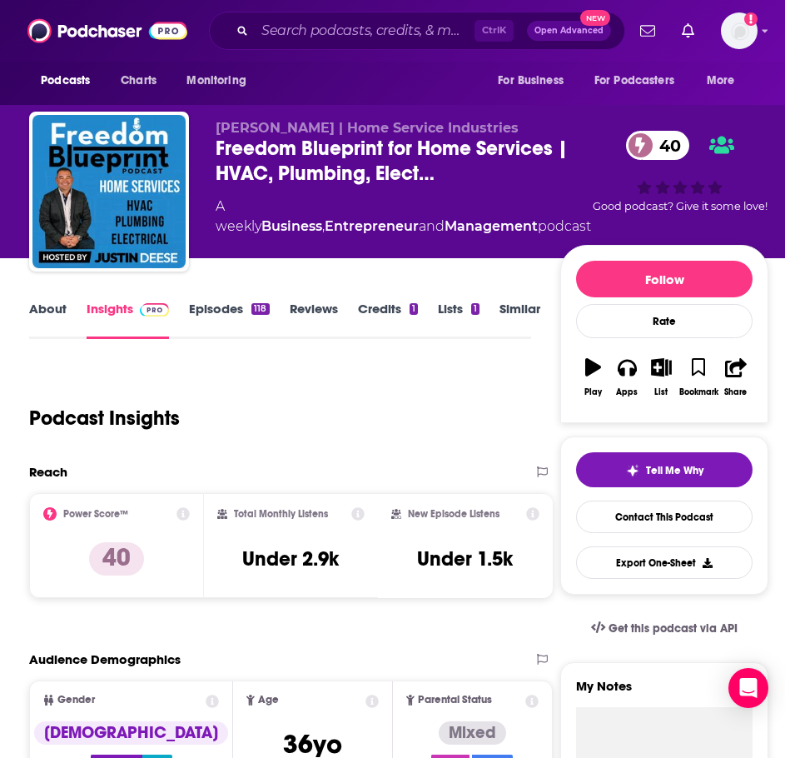
click at [52, 315] on link "About" at bounding box center [47, 320] width 37 height 38
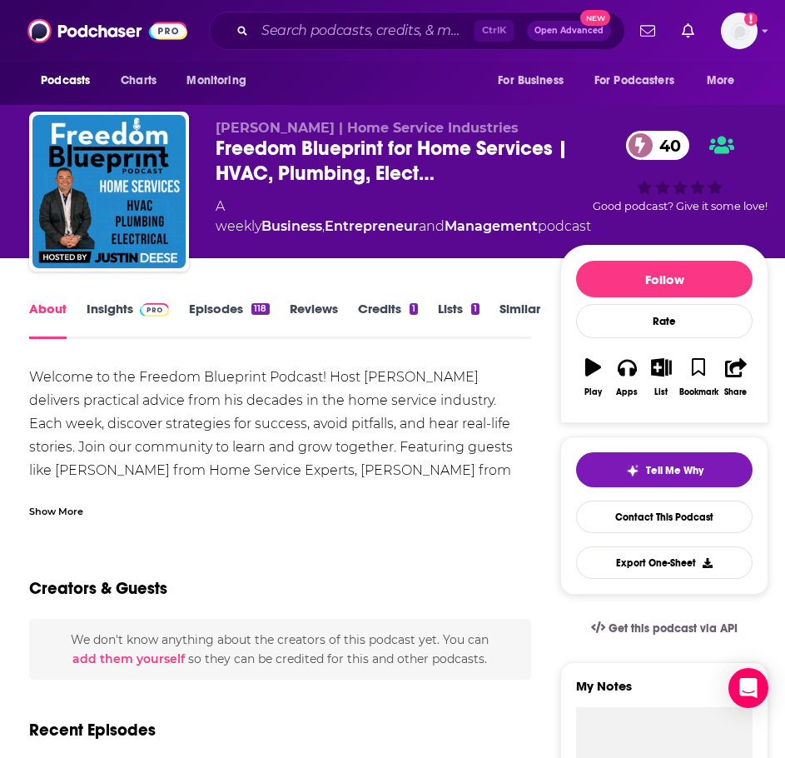
click at [59, 514] on div "Show More" at bounding box center [56, 510] width 54 height 16
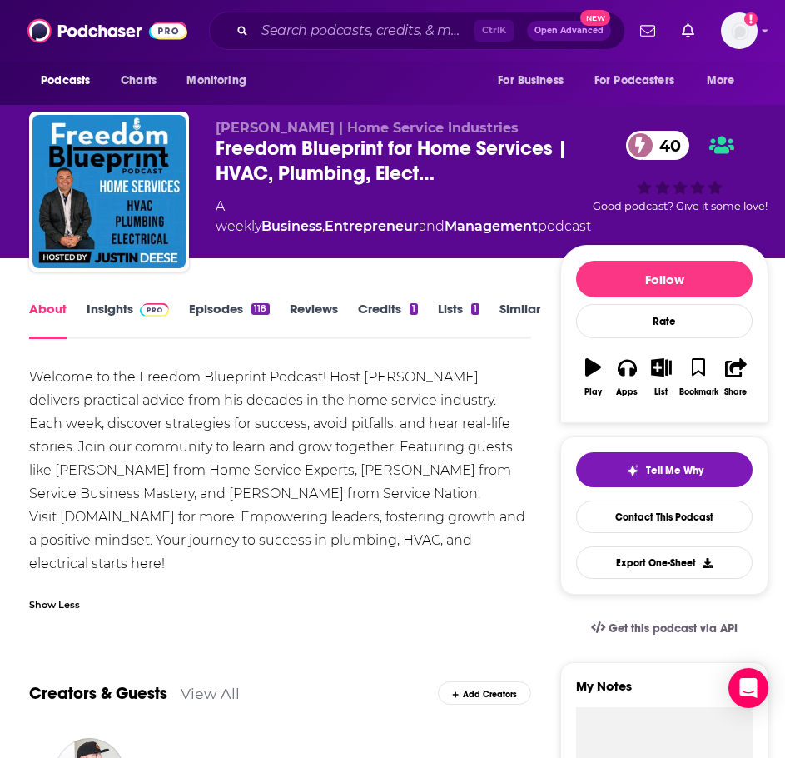
drag, startPoint x: 341, startPoint y: 563, endPoint x: 73, endPoint y: 410, distance: 308.2
click at [103, 424] on div "Welcome to the Freedom Blueprint Podcast! Host [PERSON_NAME] delivers practical…" at bounding box center [280, 471] width 502 height 210
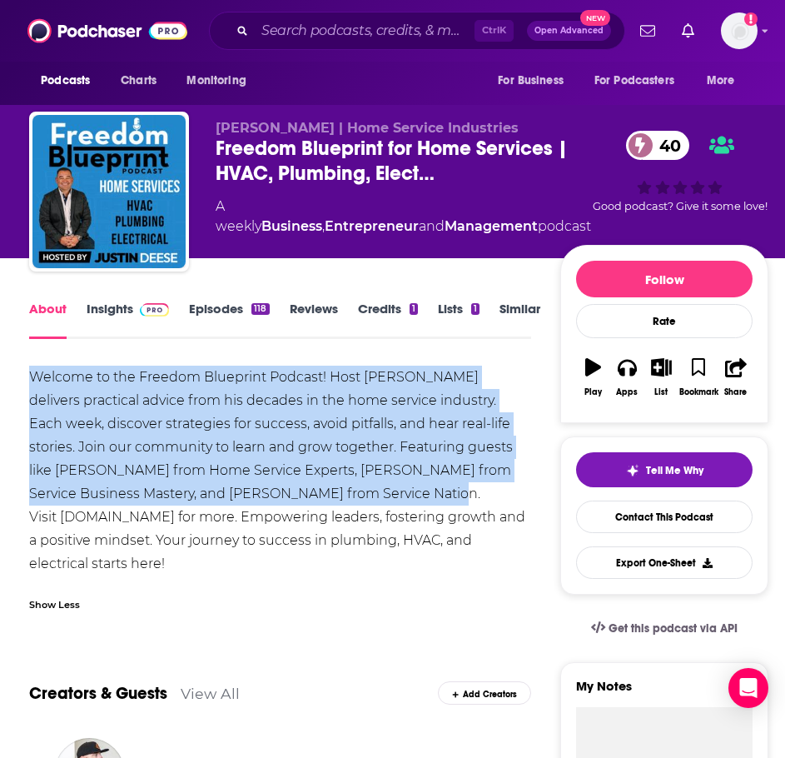
drag, startPoint x: 402, startPoint y: 491, endPoint x: 26, endPoint y: 379, distance: 392.7
copy div "Welcome to the Freedom Blueprint Podcast! Host [PERSON_NAME] delivers practical…"
click at [121, 313] on link "Insights" at bounding box center [128, 320] width 82 height 38
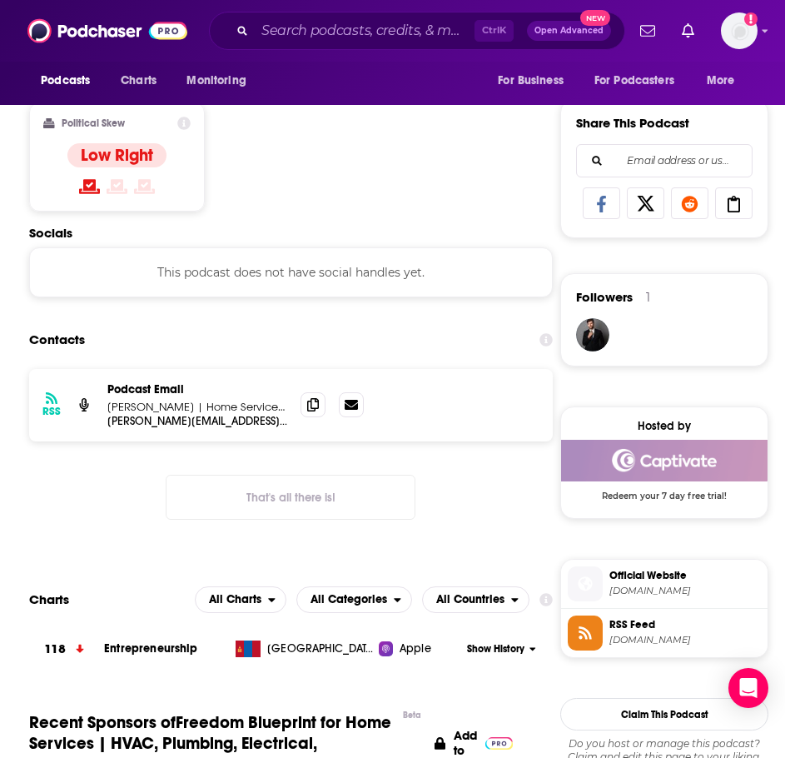
scroll to position [999, 0]
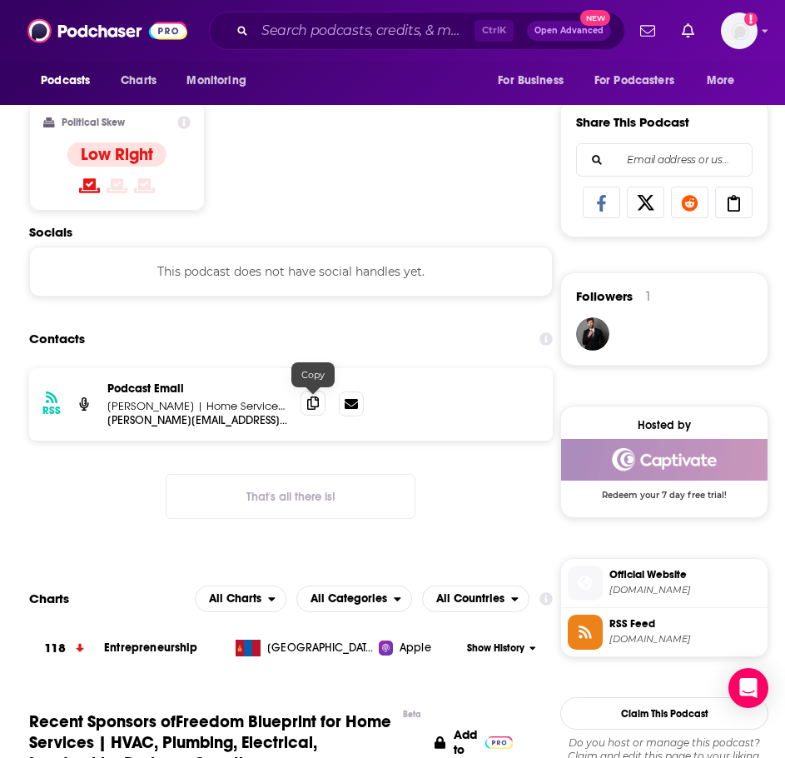
click at [305, 407] on span at bounding box center [313, 403] width 25 height 25
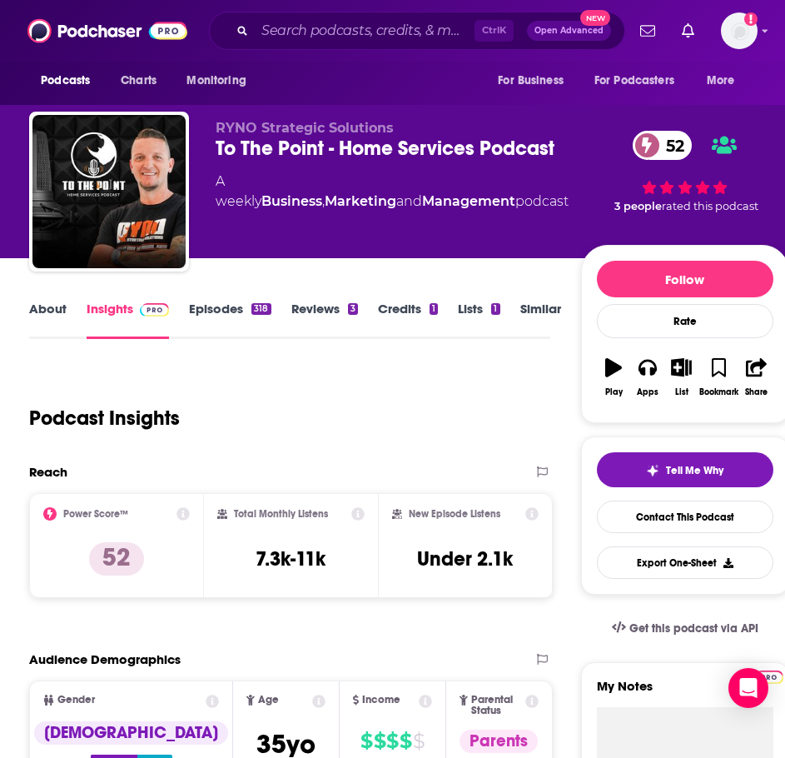
click at [54, 310] on link "About" at bounding box center [47, 320] width 37 height 38
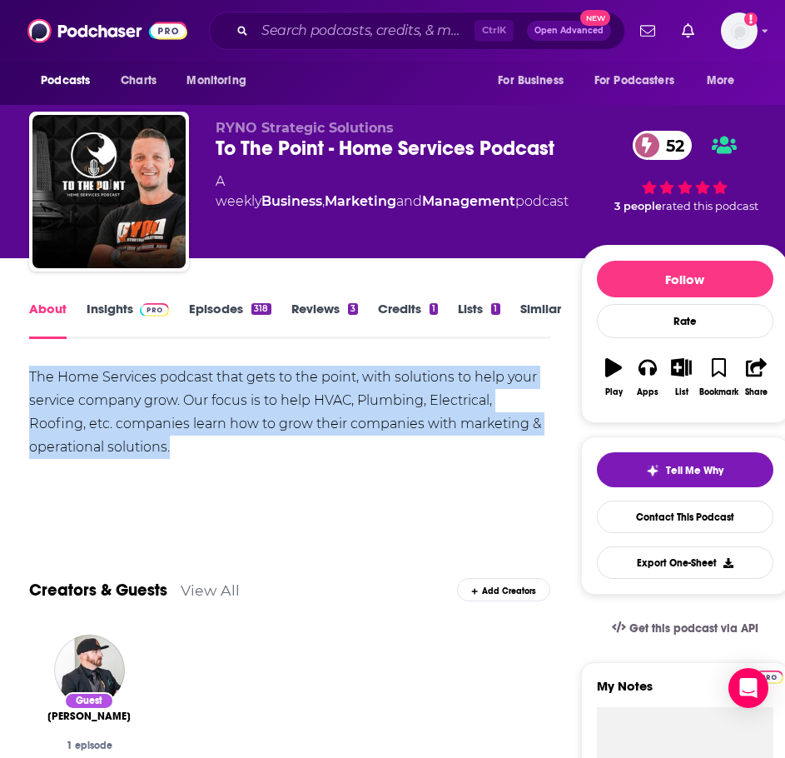
drag, startPoint x: 196, startPoint y: 445, endPoint x: 10, endPoint y: 352, distance: 207.5
click at [107, 316] on link "Insights" at bounding box center [128, 320] width 82 height 38
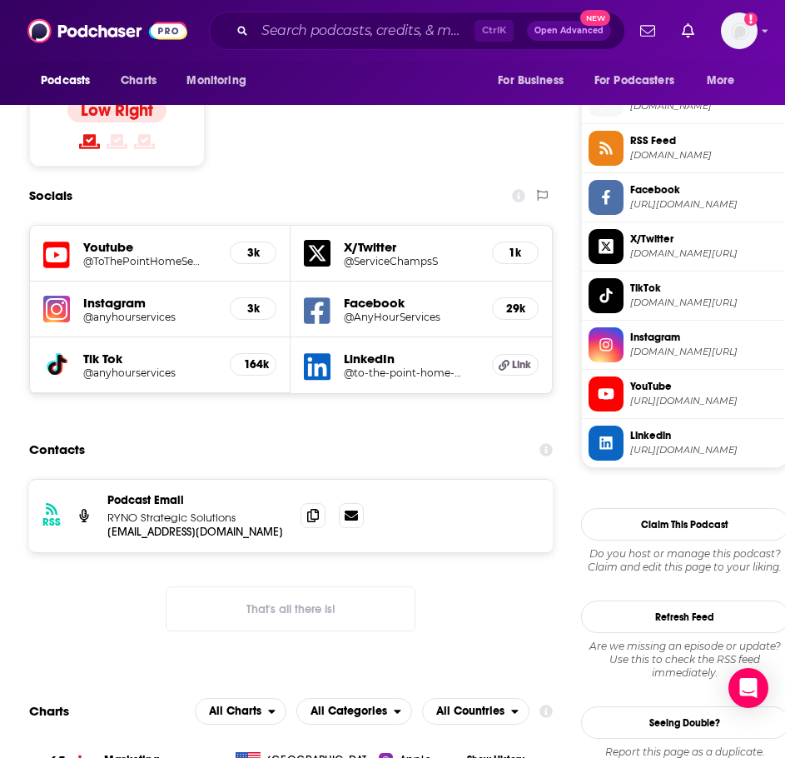
scroll to position [1333, 0]
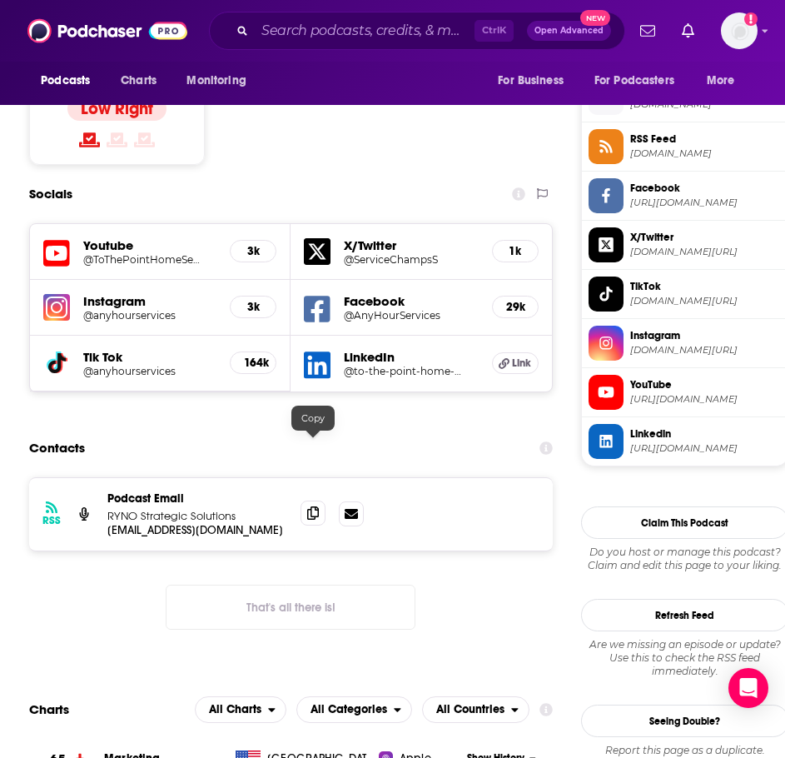
click at [306, 501] on span at bounding box center [313, 513] width 25 height 25
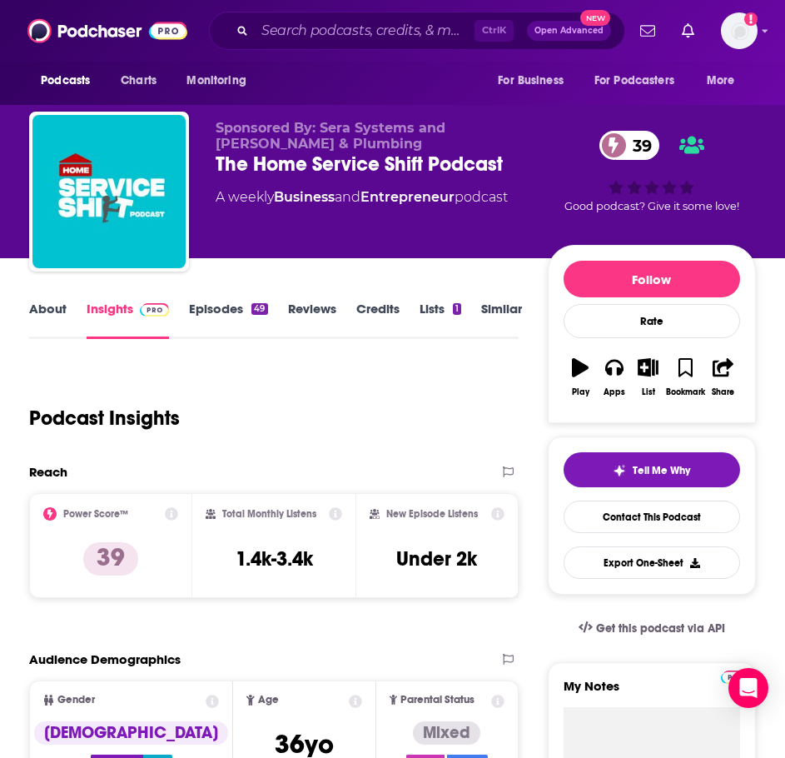
click at [38, 301] on link "About" at bounding box center [47, 320] width 37 height 38
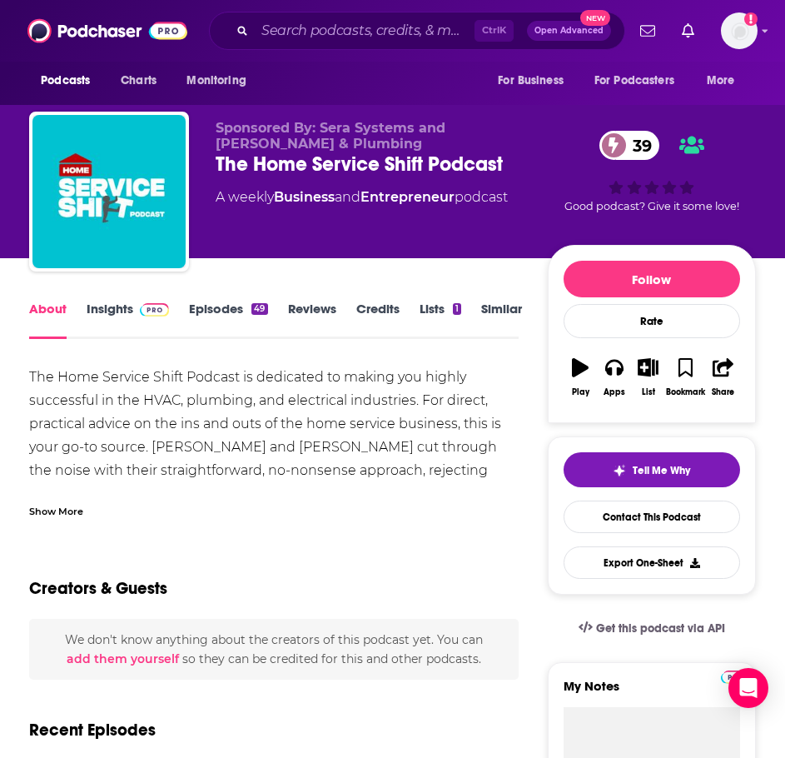
click at [67, 514] on div "Show More" at bounding box center [56, 510] width 54 height 16
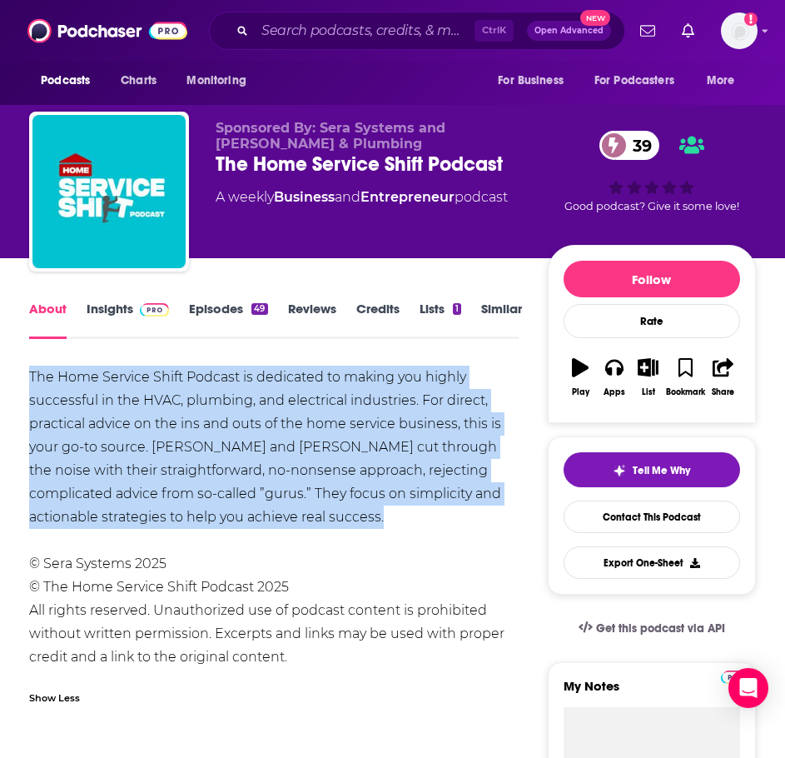
drag, startPoint x: 334, startPoint y: 520, endPoint x: 47, endPoint y: 381, distance: 318.9
copy div "The Home Service Shift Podcast is dedicated to making you highly successful in …"
click at [142, 315] on img at bounding box center [154, 309] width 29 height 13
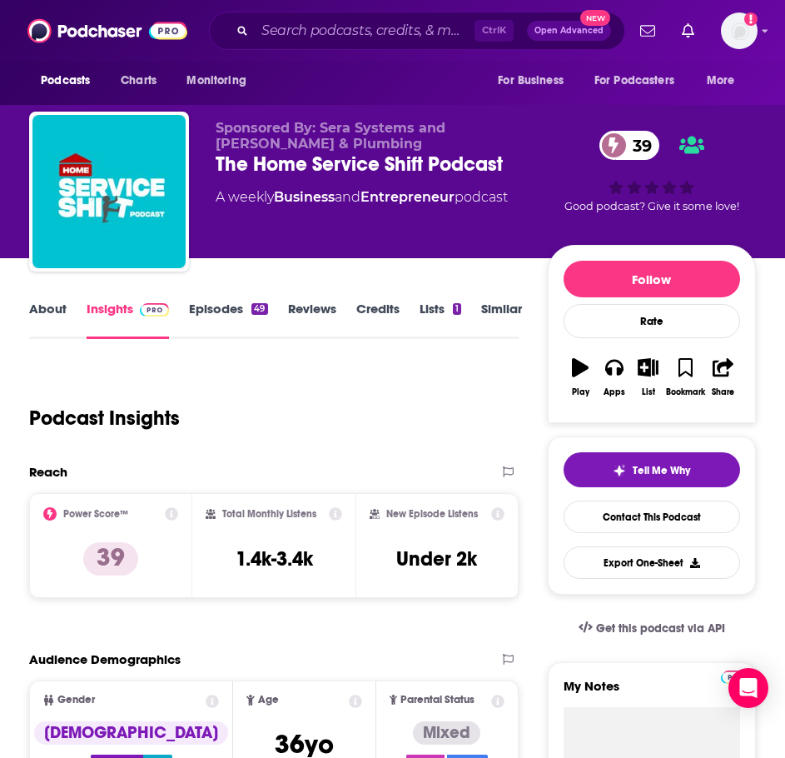
click at [224, 316] on link "Episodes 49" at bounding box center [228, 320] width 78 height 38
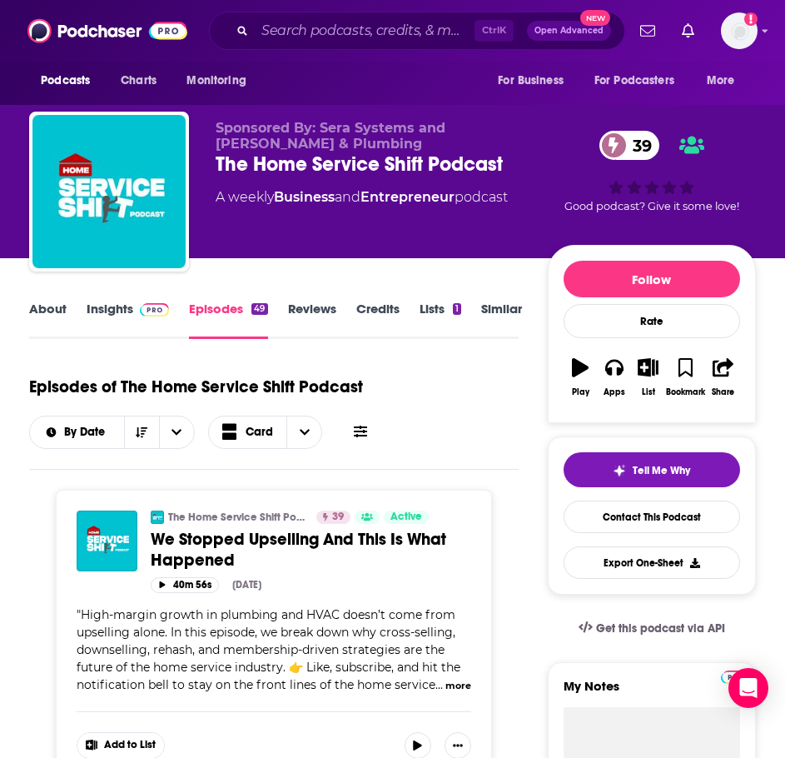
click at [460, 684] on button "more" at bounding box center [459, 686] width 26 height 14
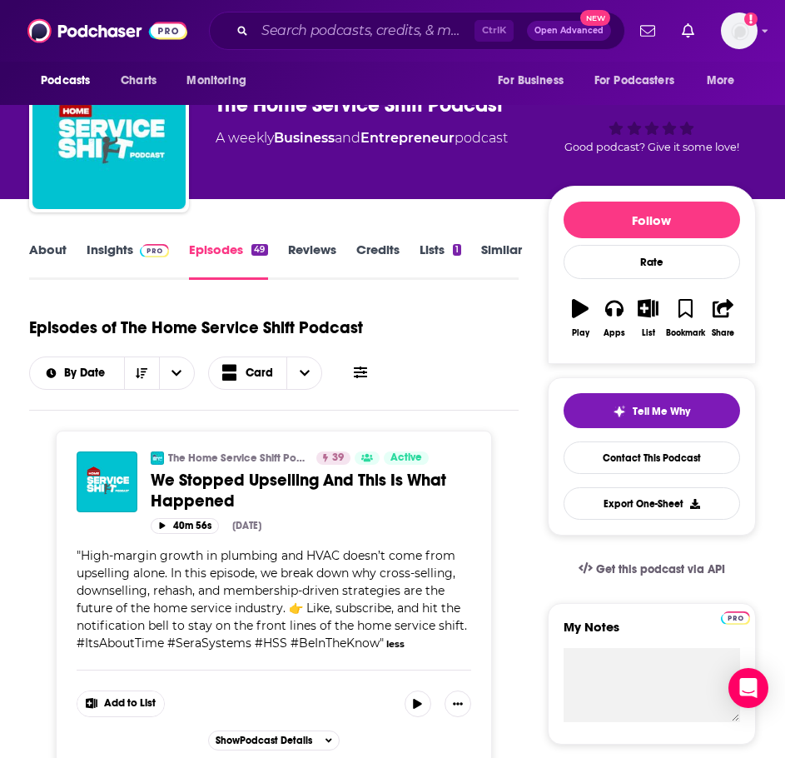
scroll to position [83, 0]
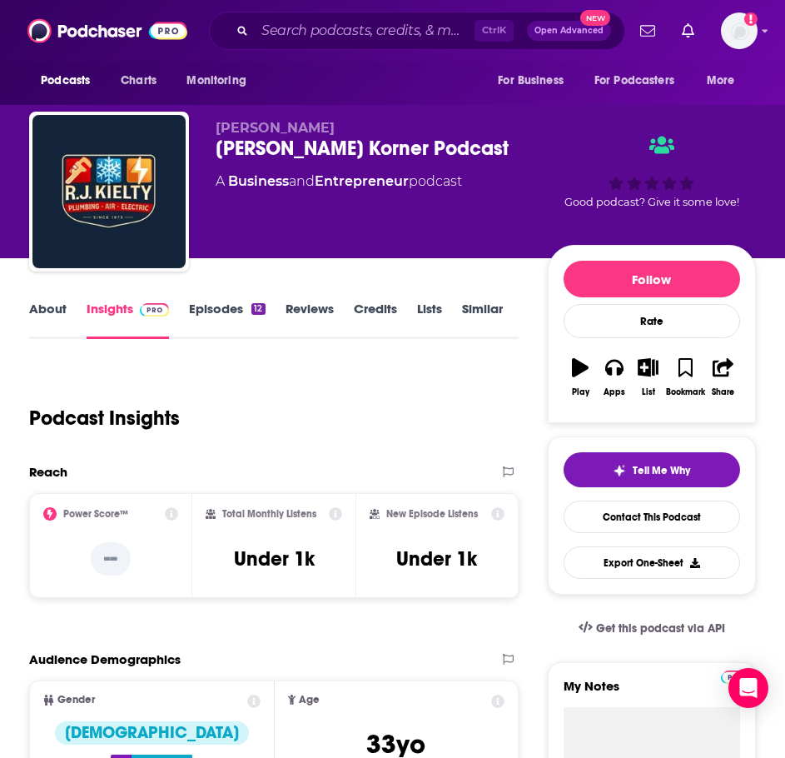
click at [57, 316] on link "About" at bounding box center [47, 320] width 37 height 38
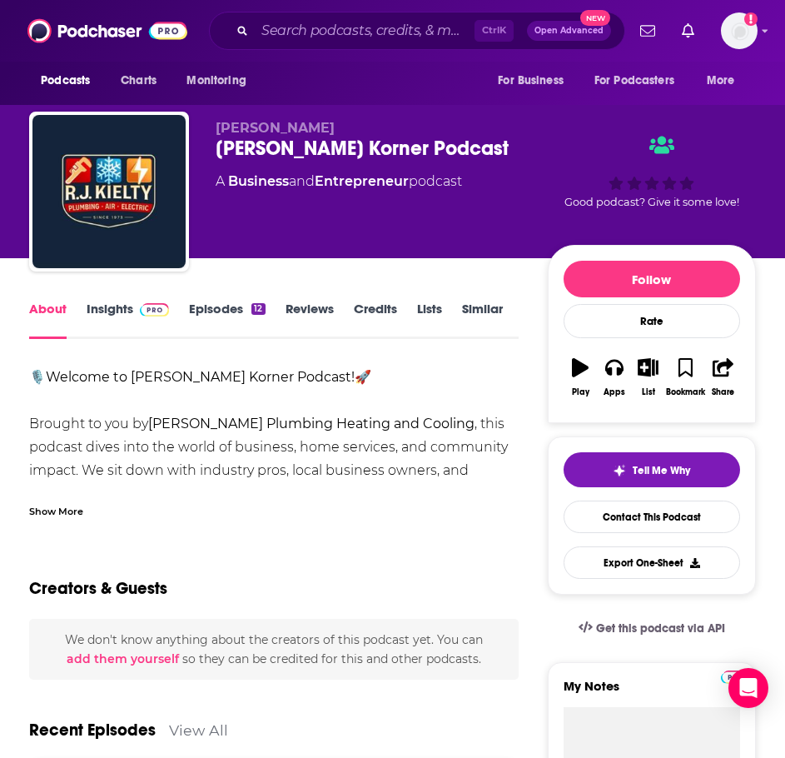
click at [77, 512] on div "Show More" at bounding box center [56, 510] width 54 height 16
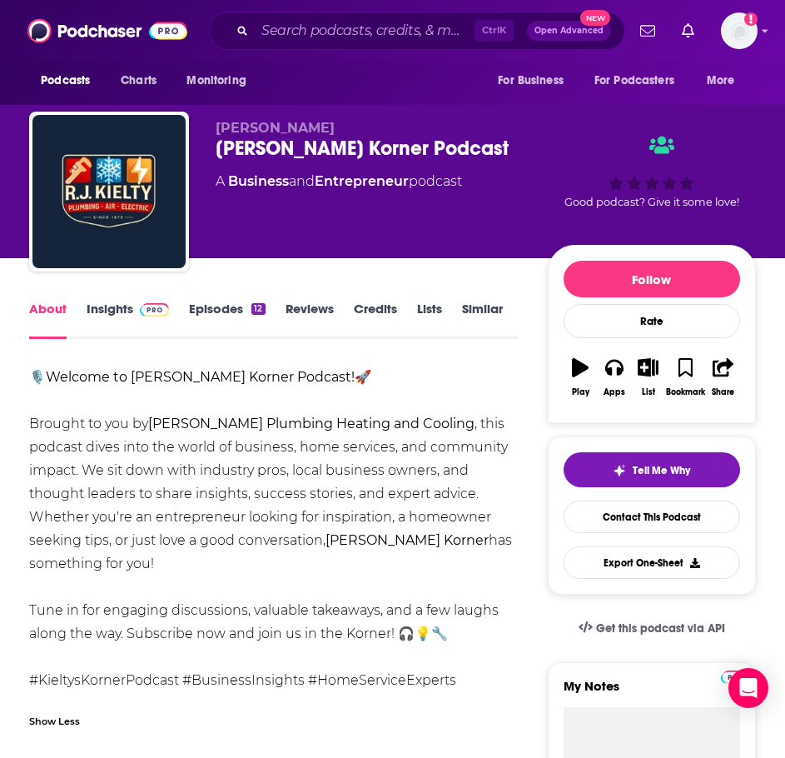
drag, startPoint x: 502, startPoint y: 541, endPoint x: 20, endPoint y: 425, distance: 496.1
copy div "Brought to you by [PERSON_NAME] Plumbing Heating and Cooling , this podcast div…"
click at [109, 318] on link "Insights" at bounding box center [128, 320] width 82 height 38
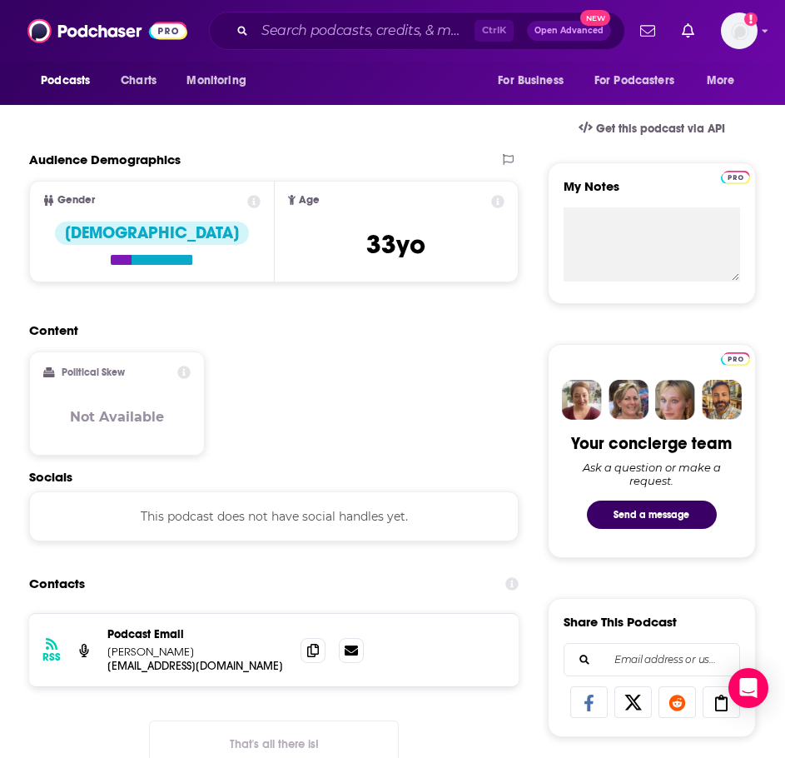
scroll to position [833, 0]
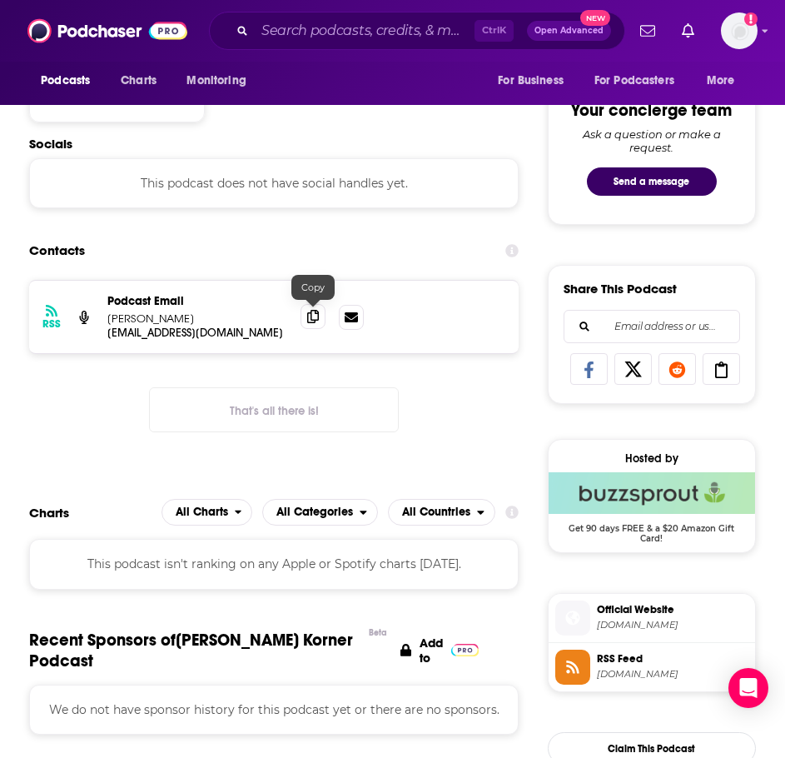
click at [307, 316] on span at bounding box center [313, 316] width 25 height 25
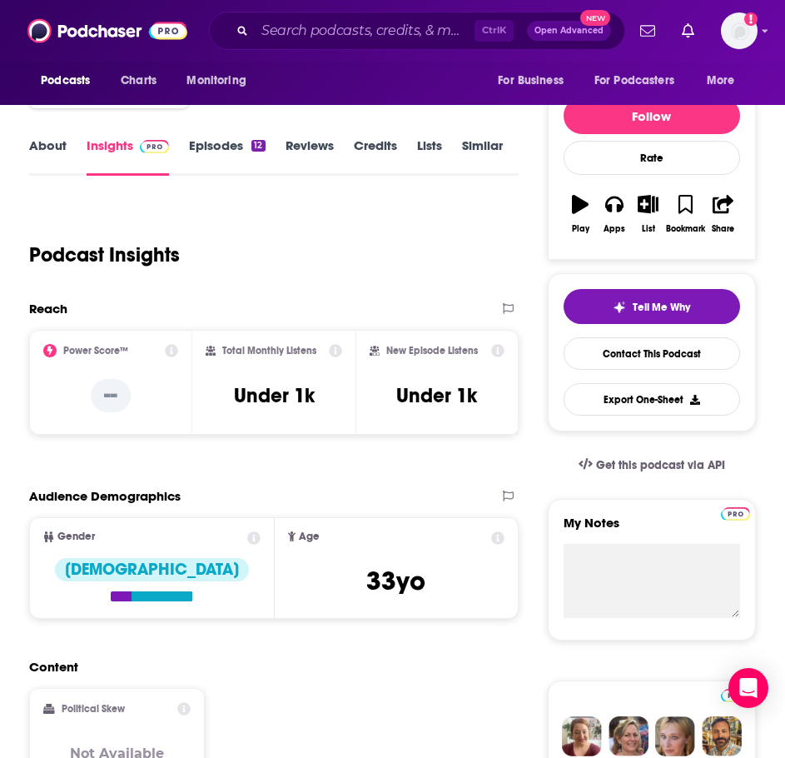
scroll to position [0, 0]
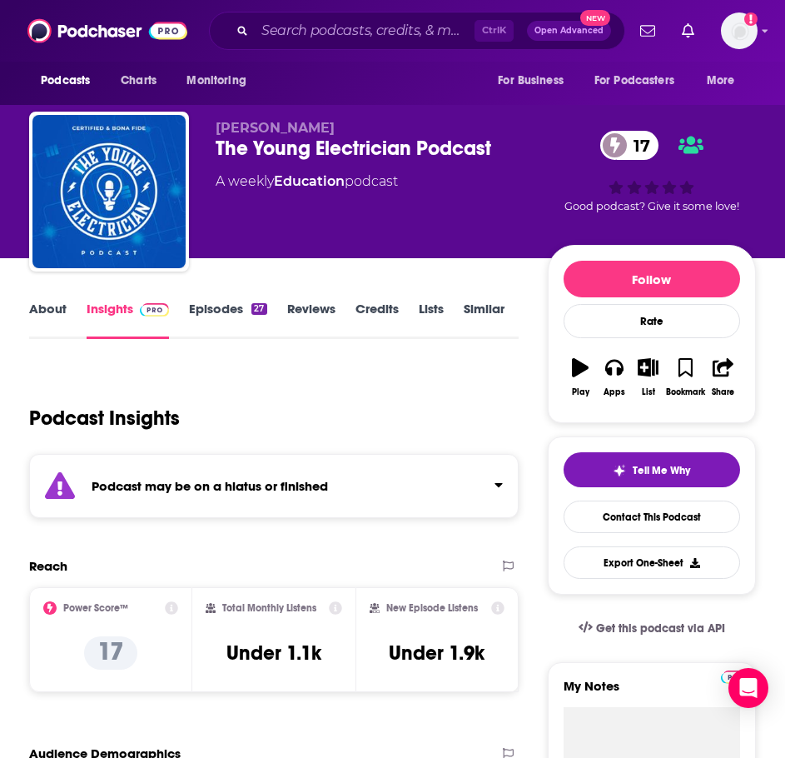
click at [151, 466] on div "Podcast may be on a hiatus or finished" at bounding box center [274, 486] width 490 height 64
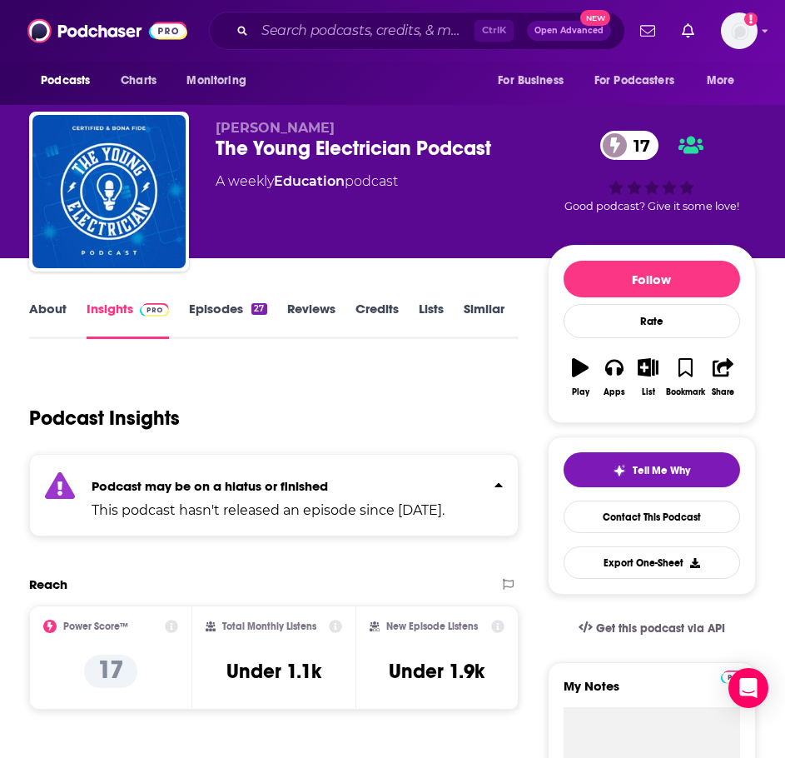
click at [215, 310] on link "Episodes 27" at bounding box center [227, 320] width 77 height 38
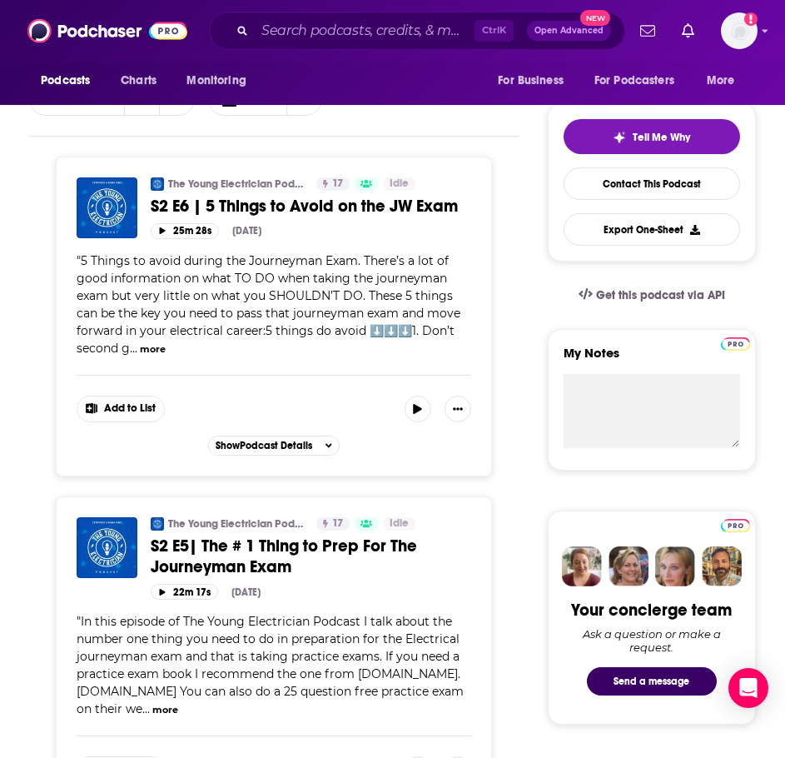
scroll to position [750, 0]
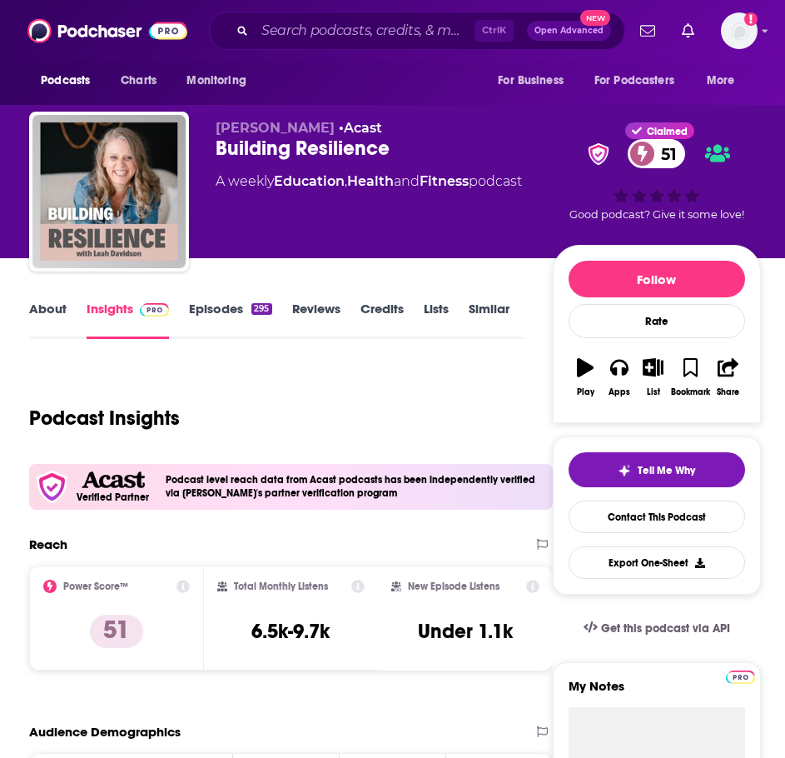
click at [47, 305] on link "About" at bounding box center [47, 320] width 37 height 38
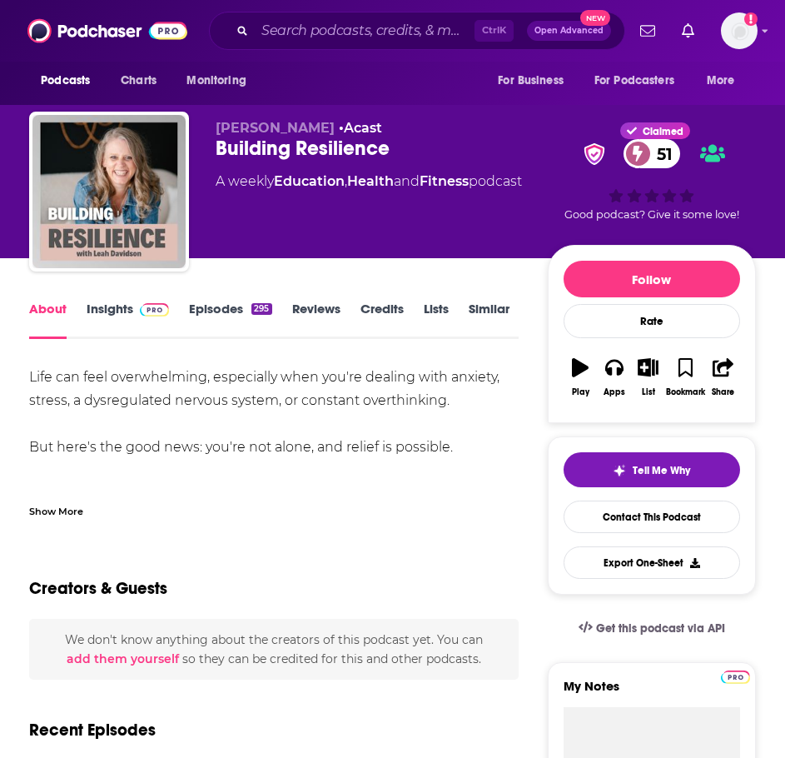
click at [62, 512] on div "Show More" at bounding box center [56, 510] width 54 height 16
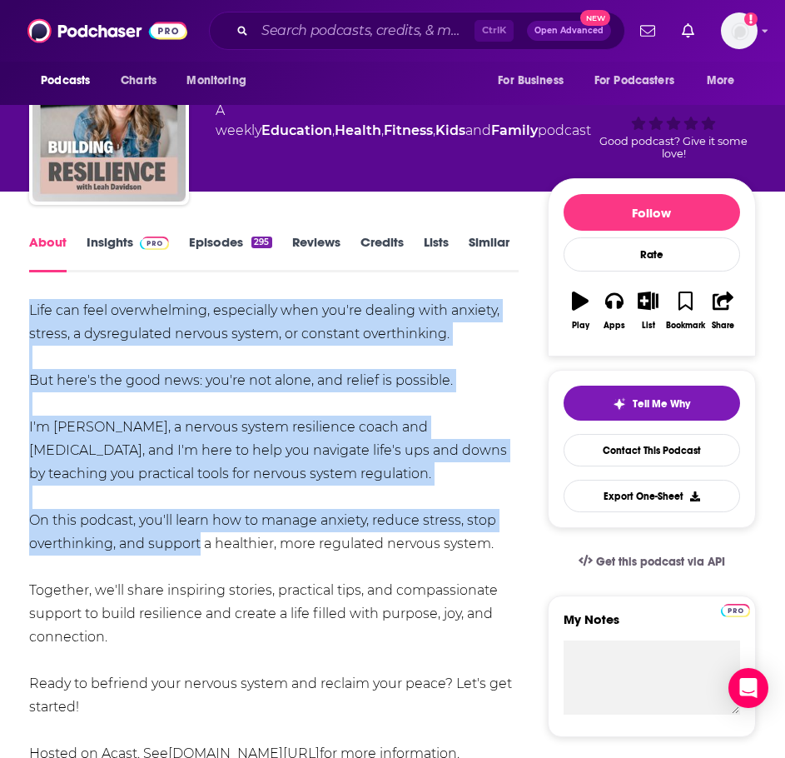
scroll to position [167, 0]
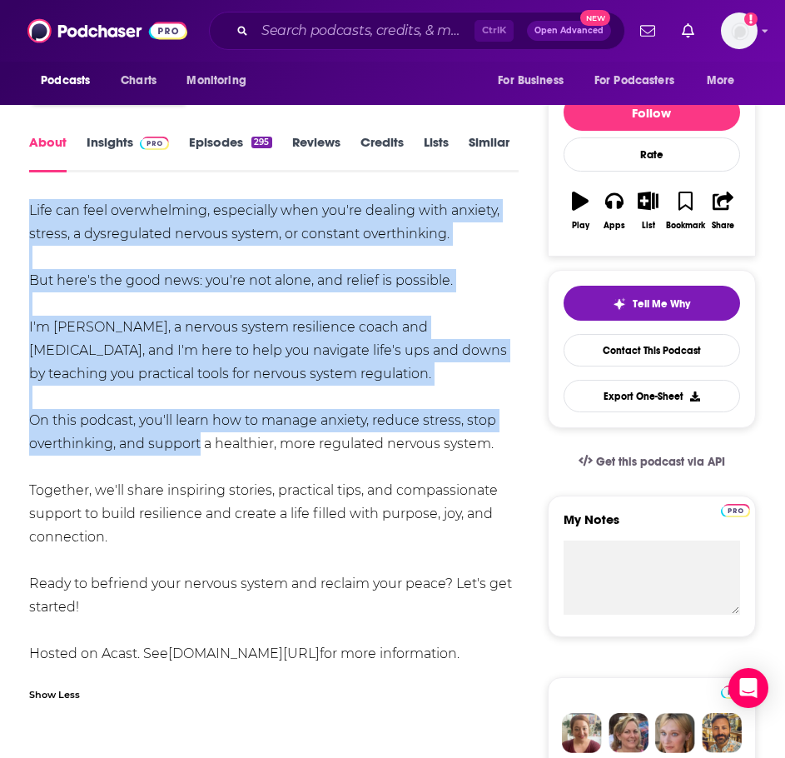
drag, startPoint x: 89, startPoint y: 435, endPoint x: 195, endPoint y: 599, distance: 195.2
copy div "Life can feel overwhelming, especially when you're dealing with anxiety, stress…"
click at [150, 151] on link "Insights" at bounding box center [128, 153] width 82 height 38
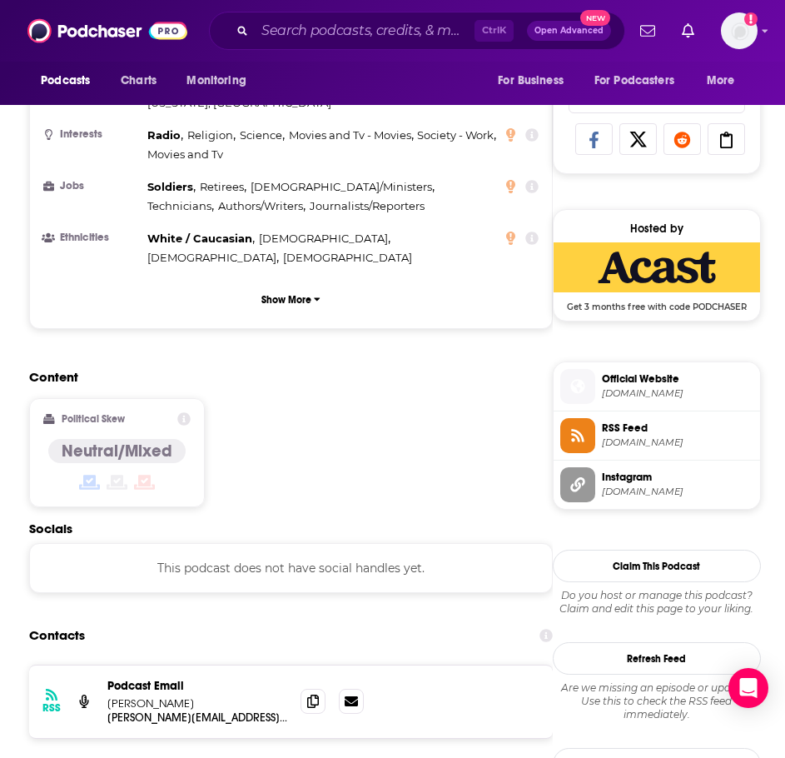
scroll to position [1166, 0]
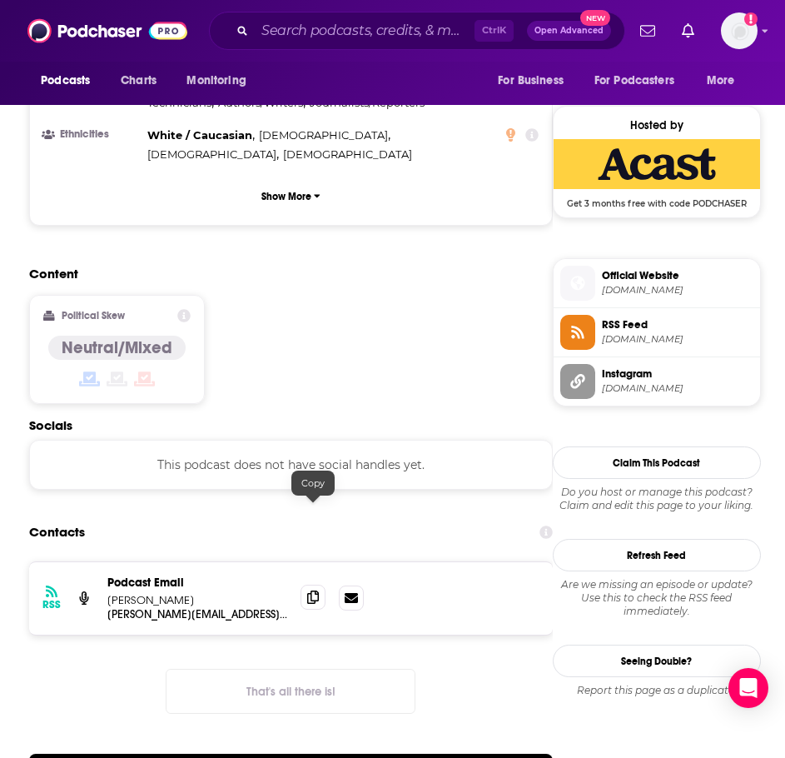
click at [321, 585] on span at bounding box center [313, 597] width 25 height 25
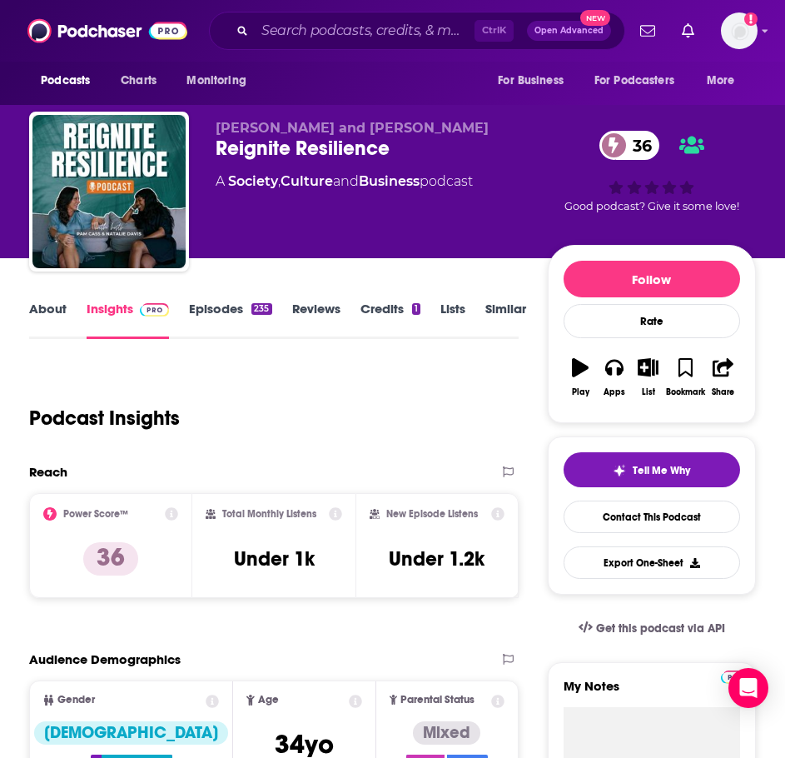
click at [61, 307] on link "About" at bounding box center [47, 320] width 37 height 38
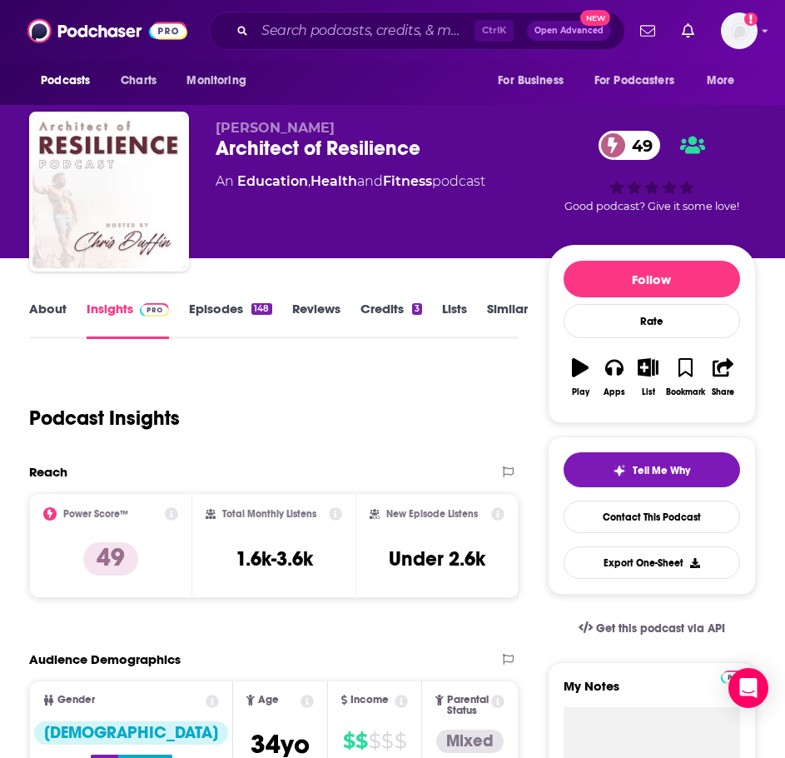
click at [43, 308] on link "About" at bounding box center [47, 320] width 37 height 38
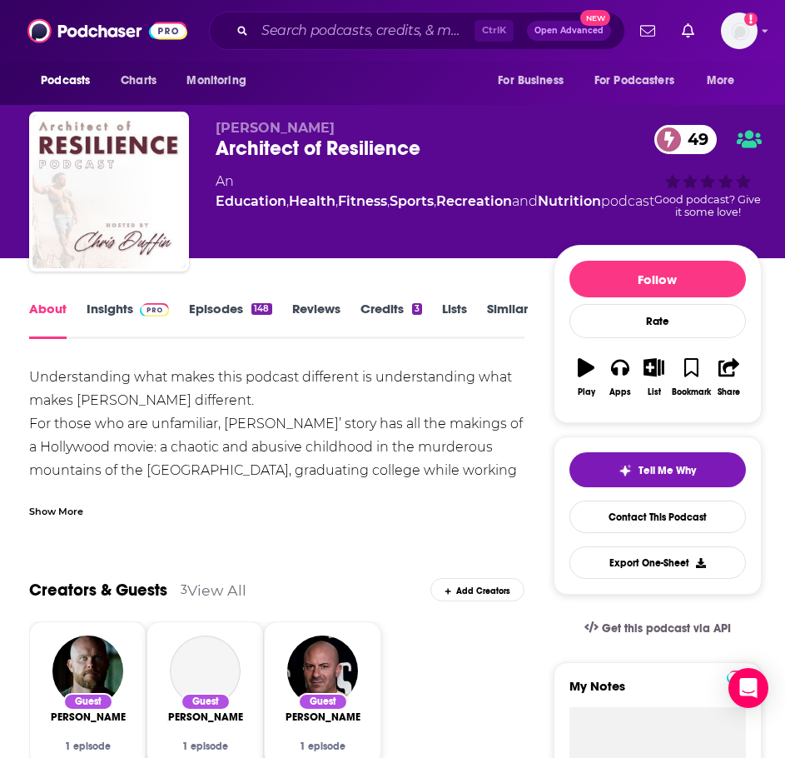
click at [62, 506] on div "Show More" at bounding box center [56, 510] width 54 height 16
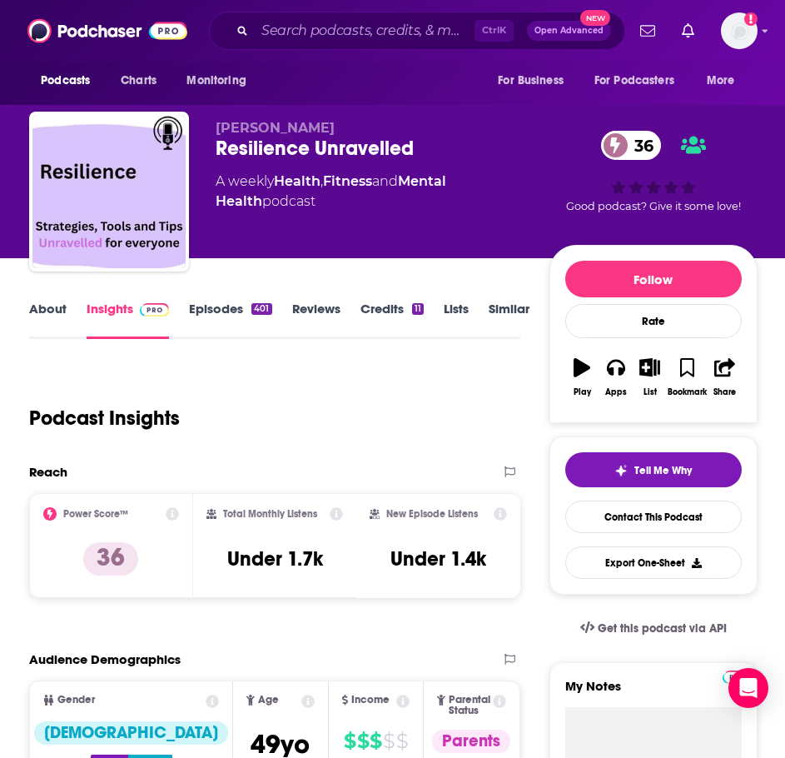
click at [38, 307] on link "About" at bounding box center [47, 320] width 37 height 38
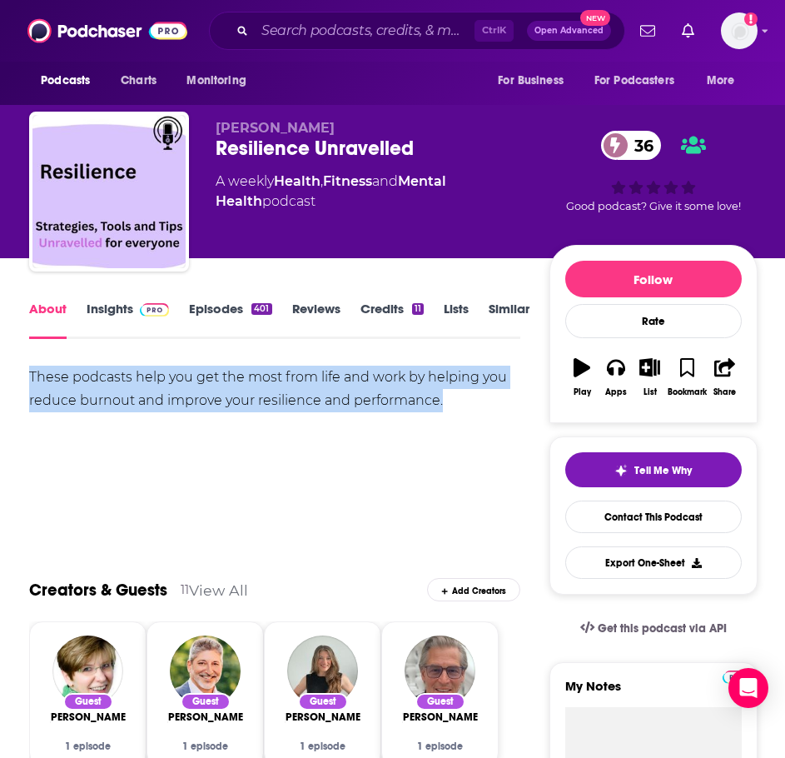
drag, startPoint x: 462, startPoint y: 401, endPoint x: 24, endPoint y: 373, distance: 439.0
copy div "These podcasts help you get the most from life and work by helping you reduce b…"
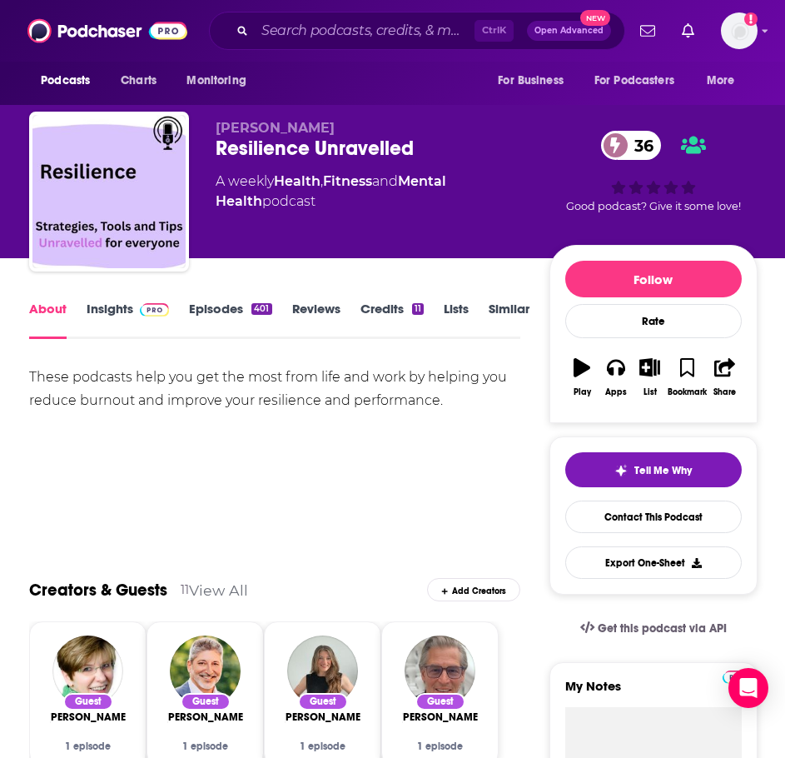
click at [104, 299] on div "About Insights Episodes 401 Reviews Credits 11 Lists Similar" at bounding box center [274, 318] width 491 height 41
click at [110, 308] on link "Insights" at bounding box center [128, 320] width 82 height 38
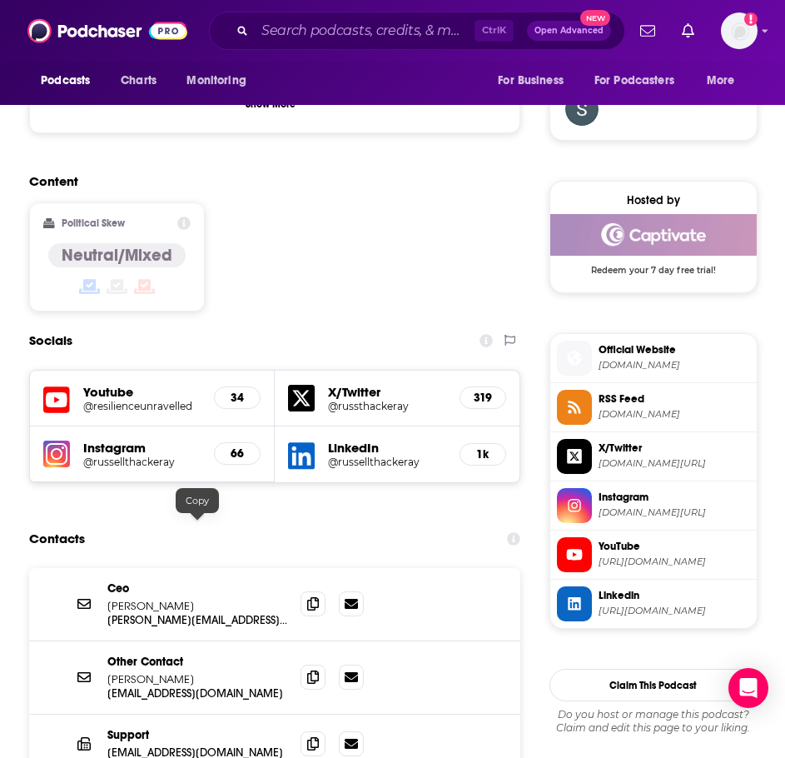
scroll to position [1249, 0]
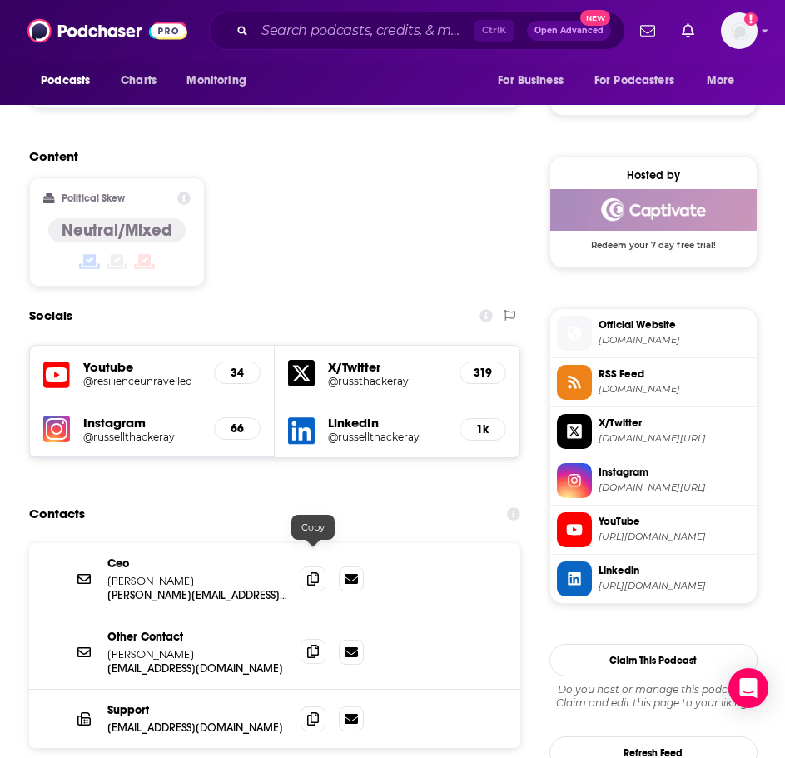
click at [317, 645] on icon at bounding box center [313, 651] width 12 height 13
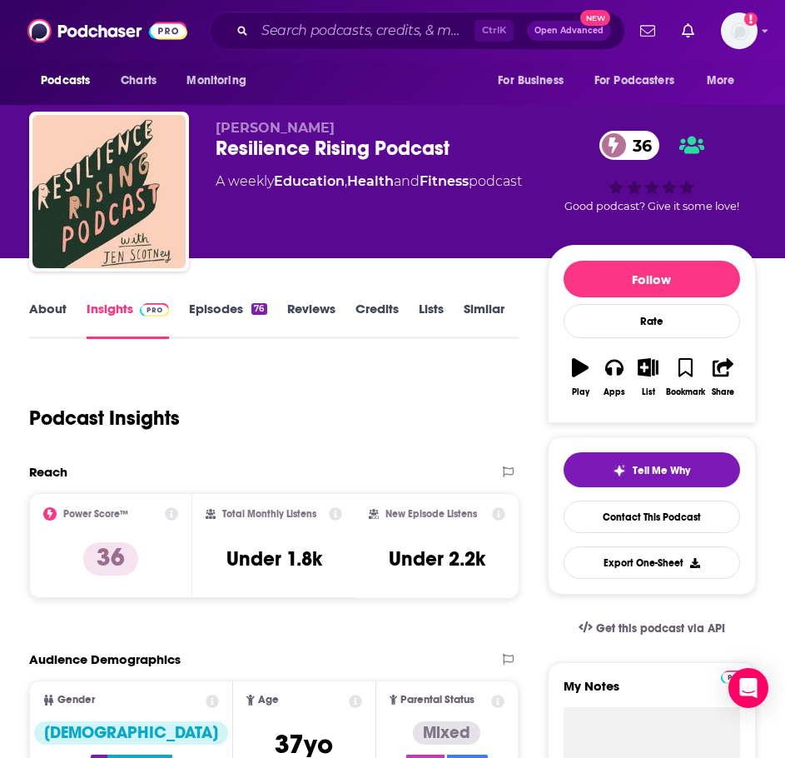
click at [52, 310] on link "About" at bounding box center [47, 320] width 37 height 38
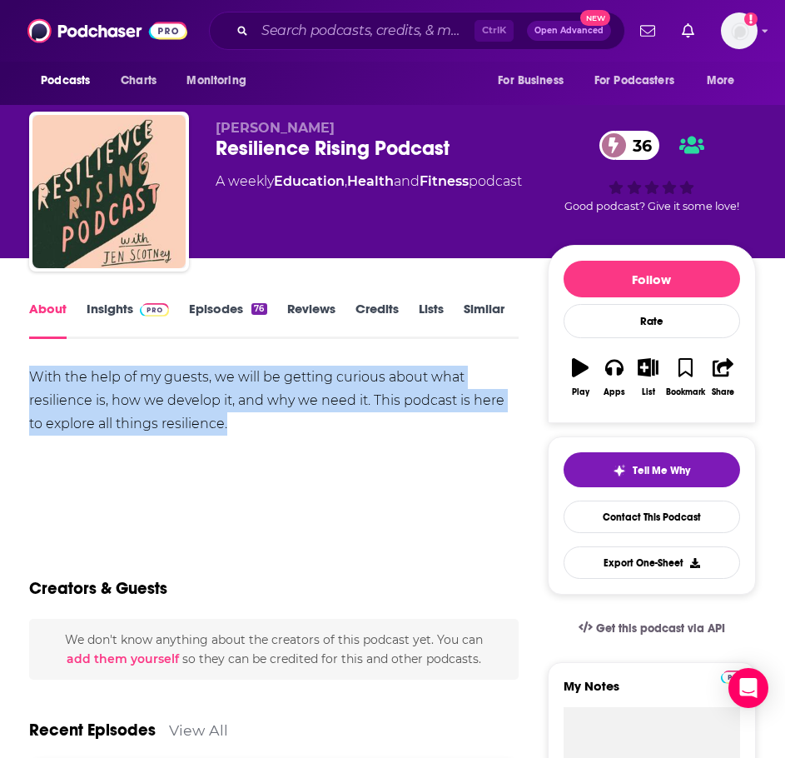
drag, startPoint x: 243, startPoint y: 423, endPoint x: 18, endPoint y: 376, distance: 229.8
copy div "With the help of my guests, we will be getting curious about what resilience is…"
click at [112, 306] on link "Insights" at bounding box center [128, 320] width 82 height 38
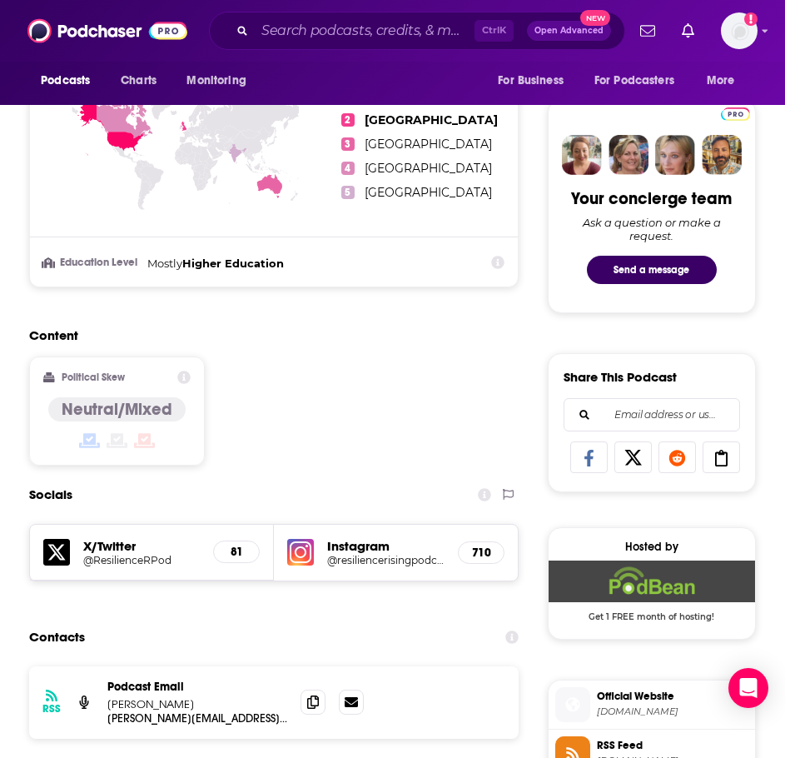
scroll to position [833, 0]
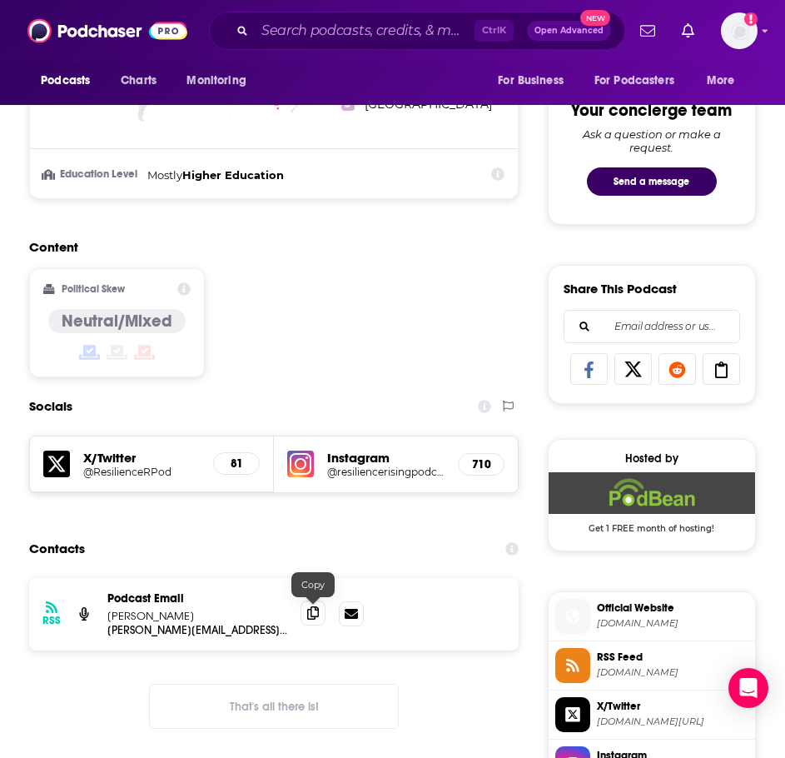
click at [315, 610] on icon at bounding box center [313, 612] width 12 height 13
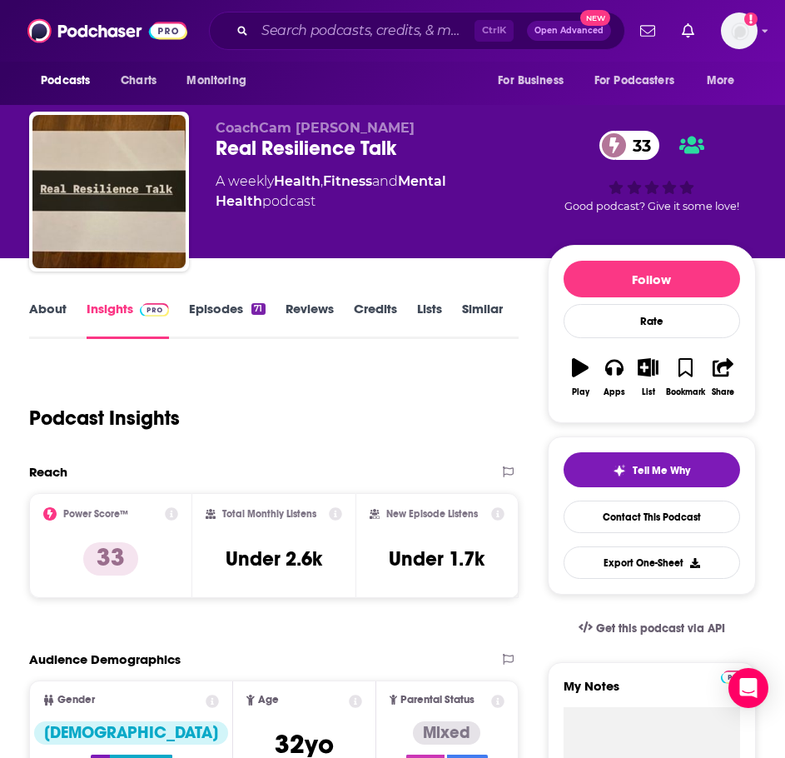
click at [54, 310] on link "About" at bounding box center [47, 320] width 37 height 38
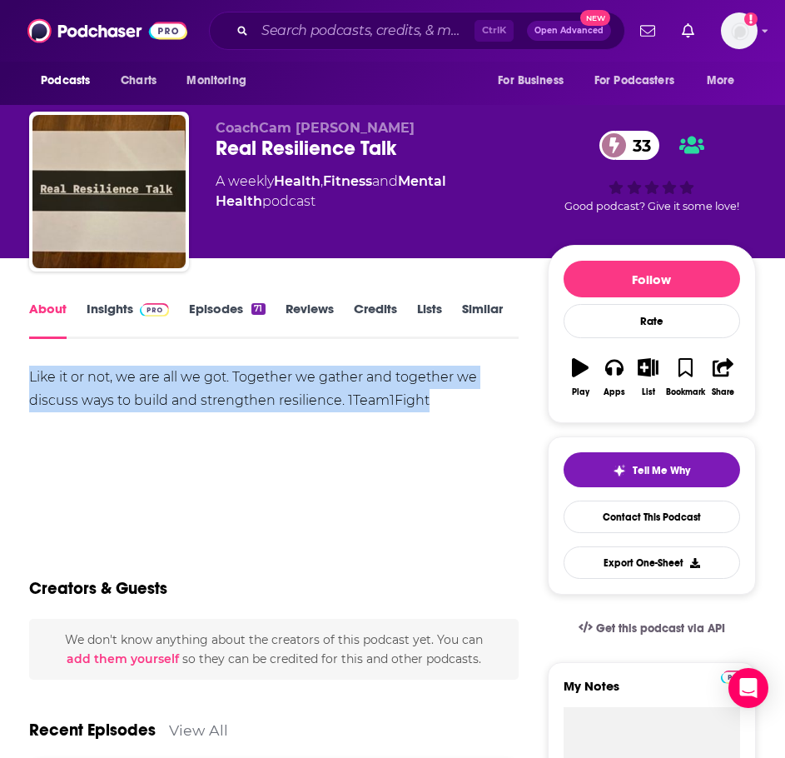
drag, startPoint x: 441, startPoint y: 403, endPoint x: 142, endPoint y: 376, distance: 300.3
click at [142, 376] on div "Like it or not, we are all we got. Together we gather and together we discuss w…" at bounding box center [274, 389] width 490 height 47
drag, startPoint x: 343, startPoint y: 401, endPoint x: -13, endPoint y: 374, distance: 357.5
click at [0, 374] on html "Podcasts Charts Monitoring Ctrl K Open Advanced New For Business For Podcasters…" at bounding box center [392, 379] width 785 height 758
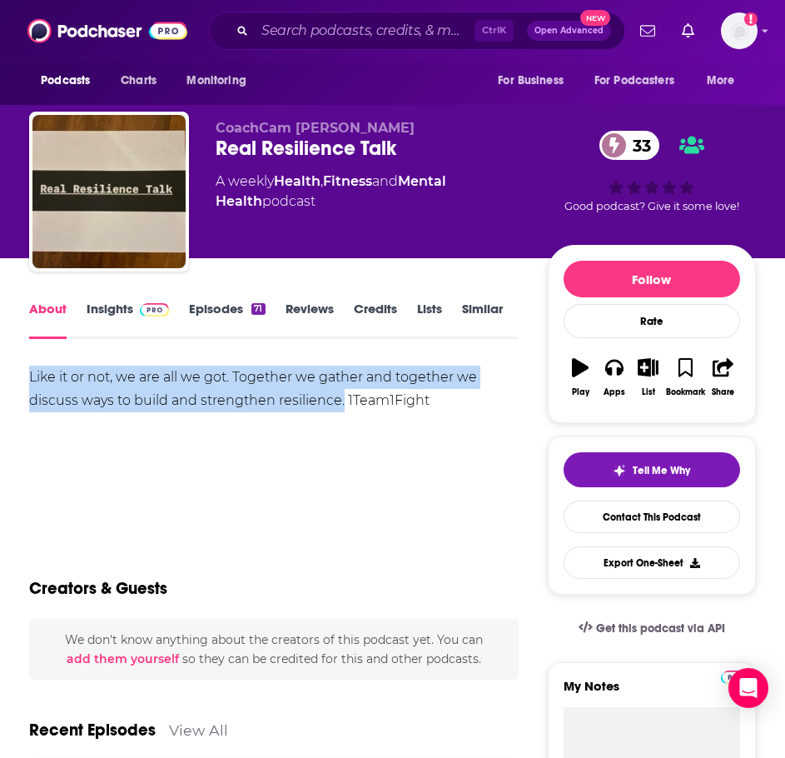
copy div "Like it or not, we are all we got. Together we gather and together we discuss w…"
click at [144, 317] on link "Insights" at bounding box center [128, 320] width 82 height 38
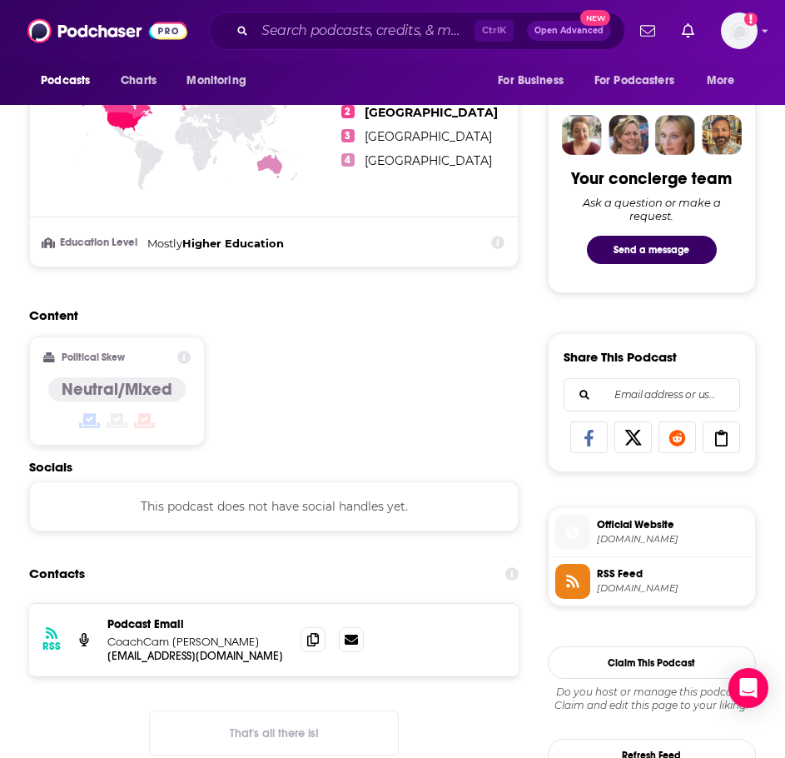
scroll to position [916, 0]
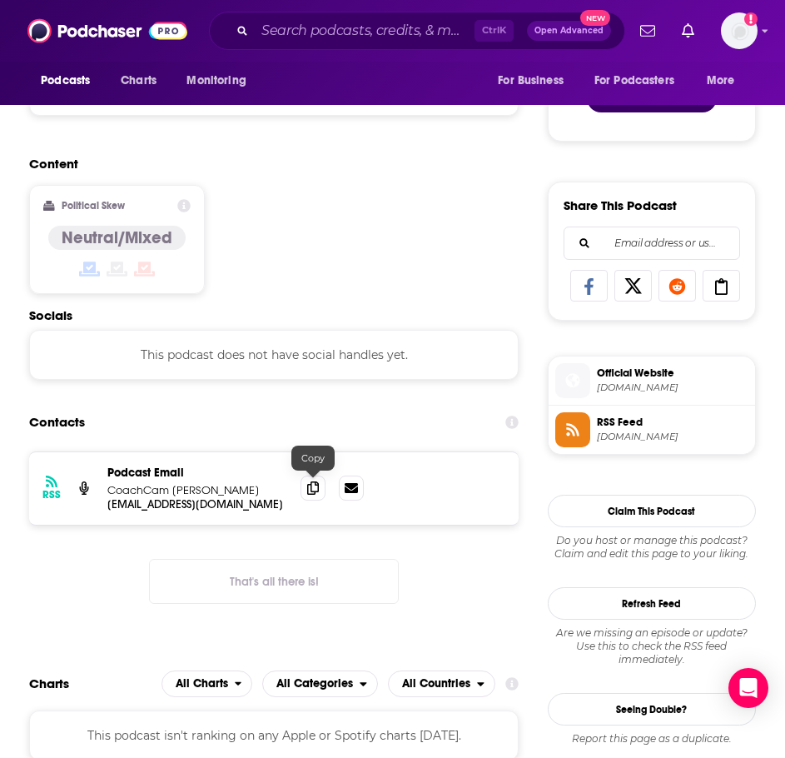
drag, startPoint x: 320, startPoint y: 489, endPoint x: 288, endPoint y: 486, distance: 31.7
click at [320, 489] on span at bounding box center [313, 488] width 25 height 25
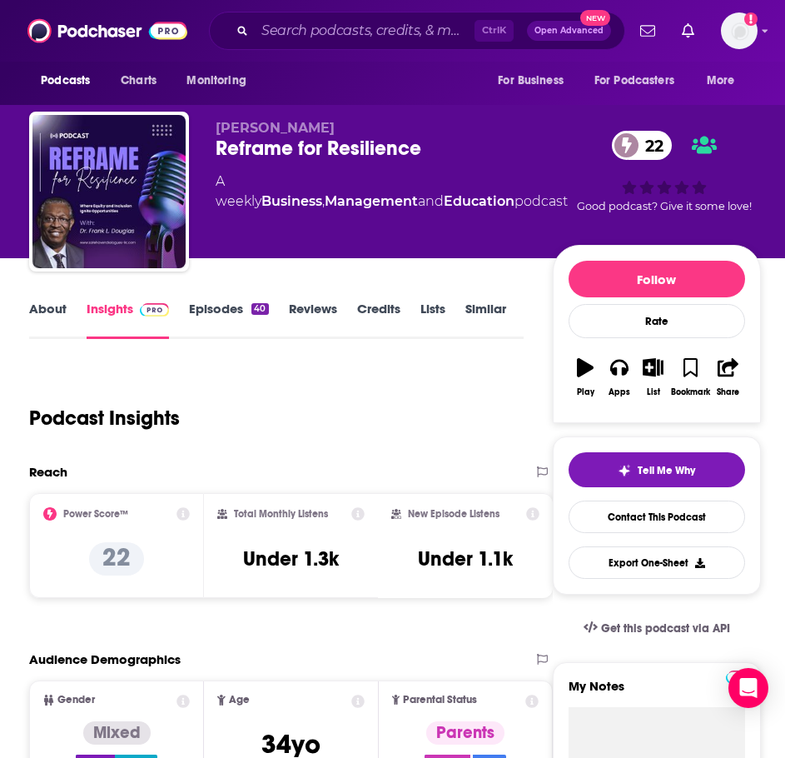
click at [49, 310] on link "About" at bounding box center [47, 320] width 37 height 38
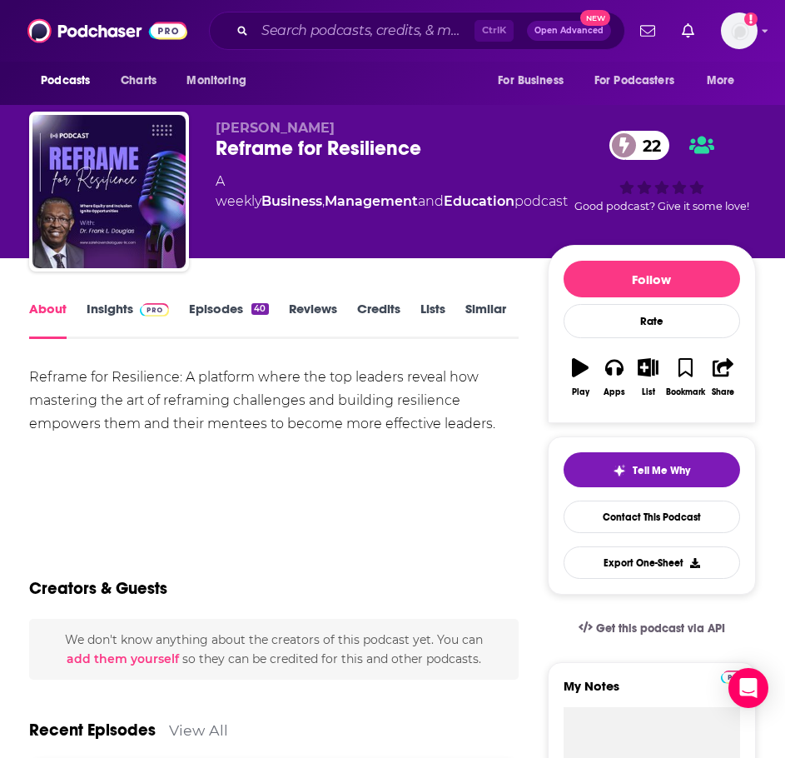
click at [237, 321] on link "Episodes 40" at bounding box center [228, 320] width 79 height 38
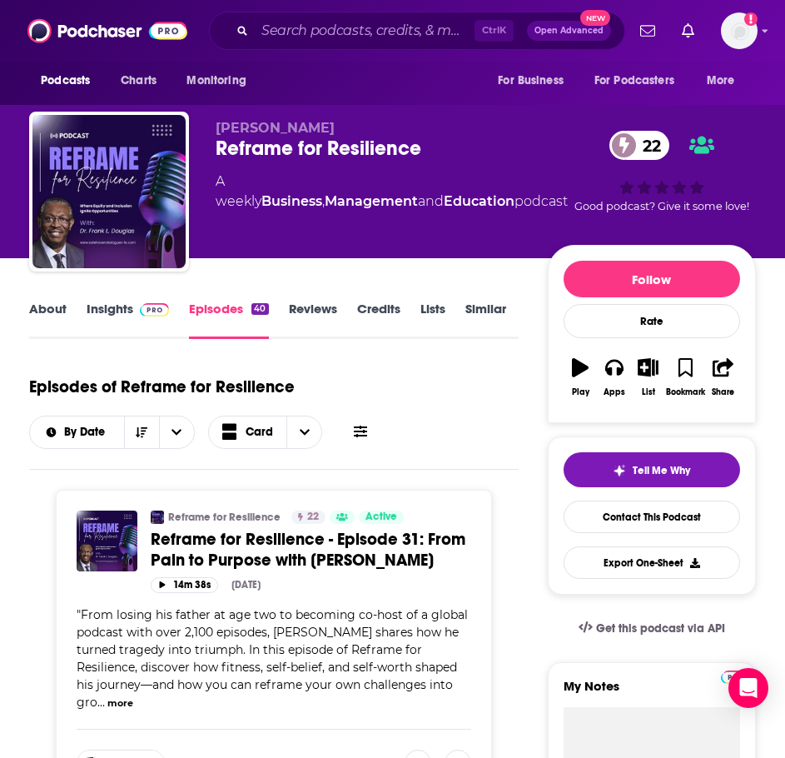
click at [135, 313] on span at bounding box center [151, 309] width 36 height 16
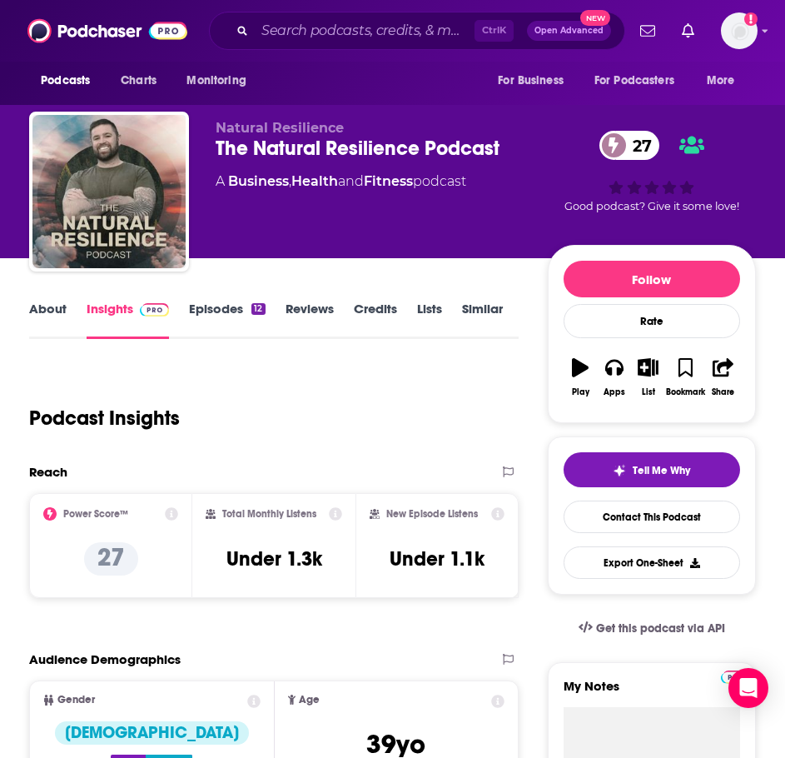
click at [39, 313] on link "About" at bounding box center [47, 320] width 37 height 38
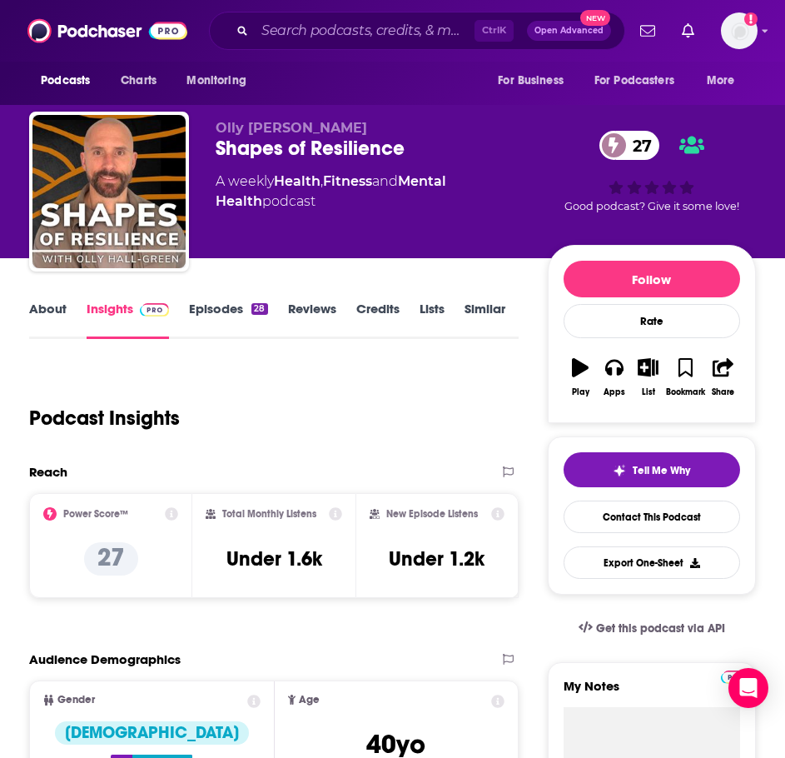
click at [42, 309] on link "About" at bounding box center [47, 320] width 37 height 38
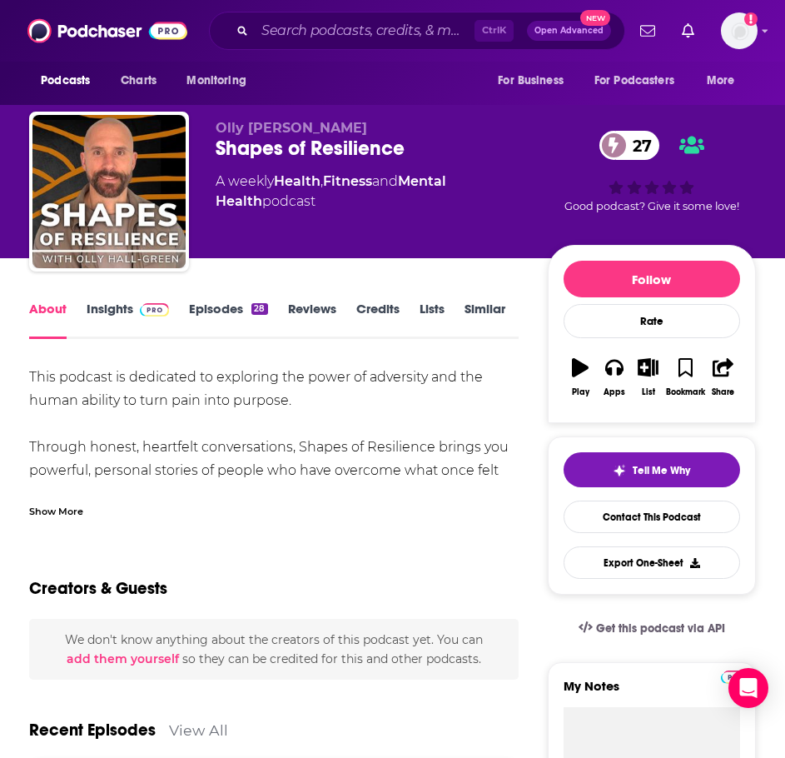
click at [72, 509] on div "Show More" at bounding box center [56, 510] width 54 height 16
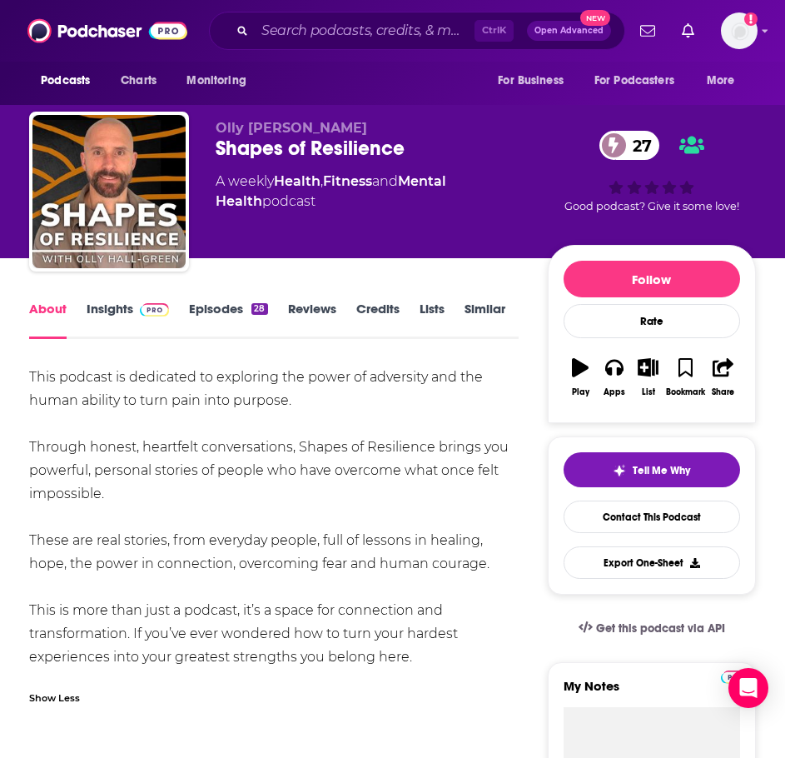
drag, startPoint x: 426, startPoint y: 658, endPoint x: 45, endPoint y: 382, distance: 470.7
copy div "This podcast is dedicated to exploring the power of adversity and the human abi…"
click at [108, 307] on link "Insights" at bounding box center [128, 320] width 82 height 38
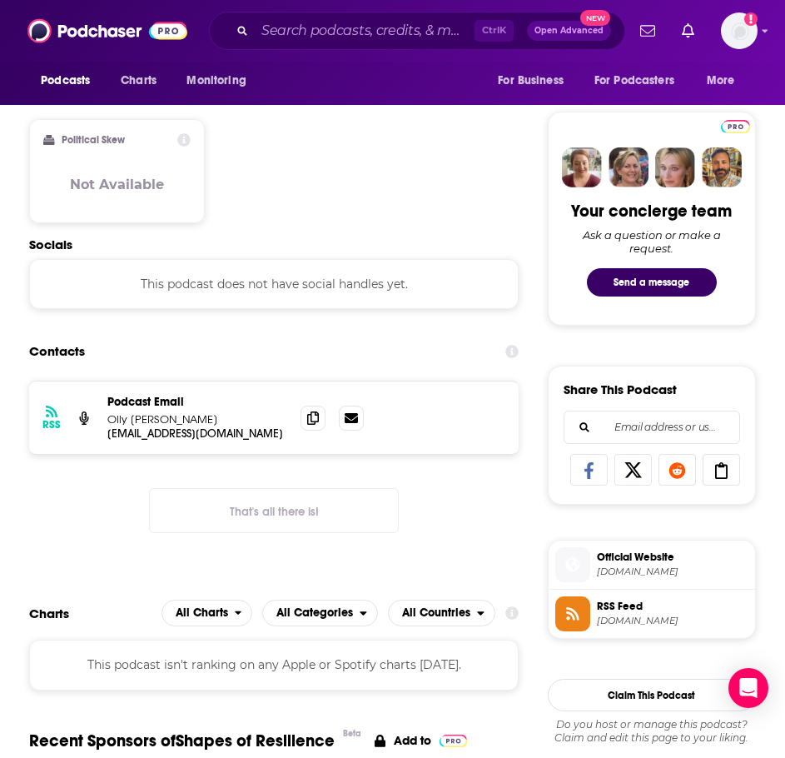
scroll to position [750, 0]
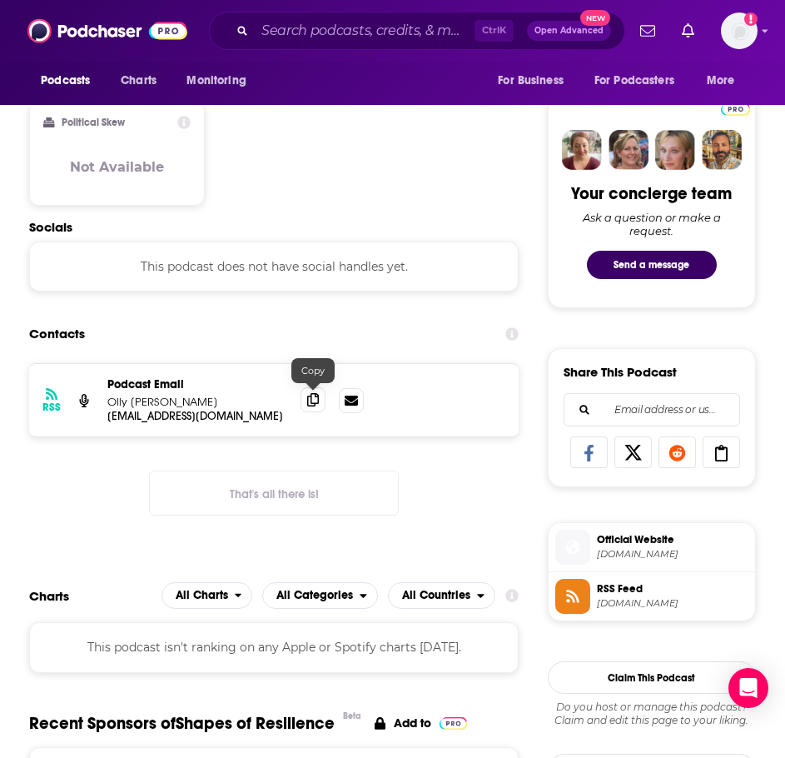
click at [312, 402] on icon at bounding box center [313, 399] width 12 height 13
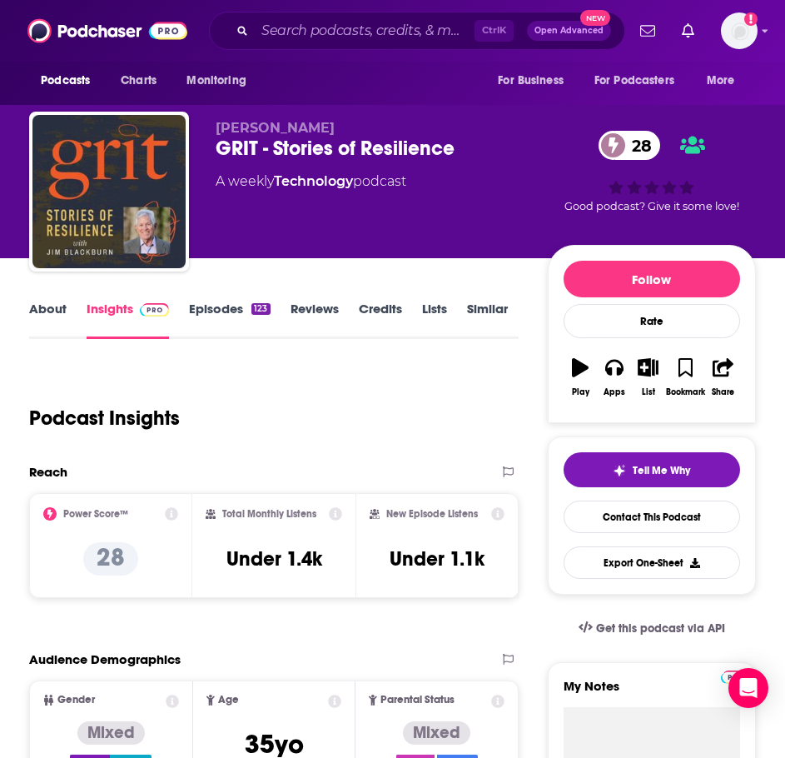
click at [53, 316] on link "About" at bounding box center [47, 320] width 37 height 38
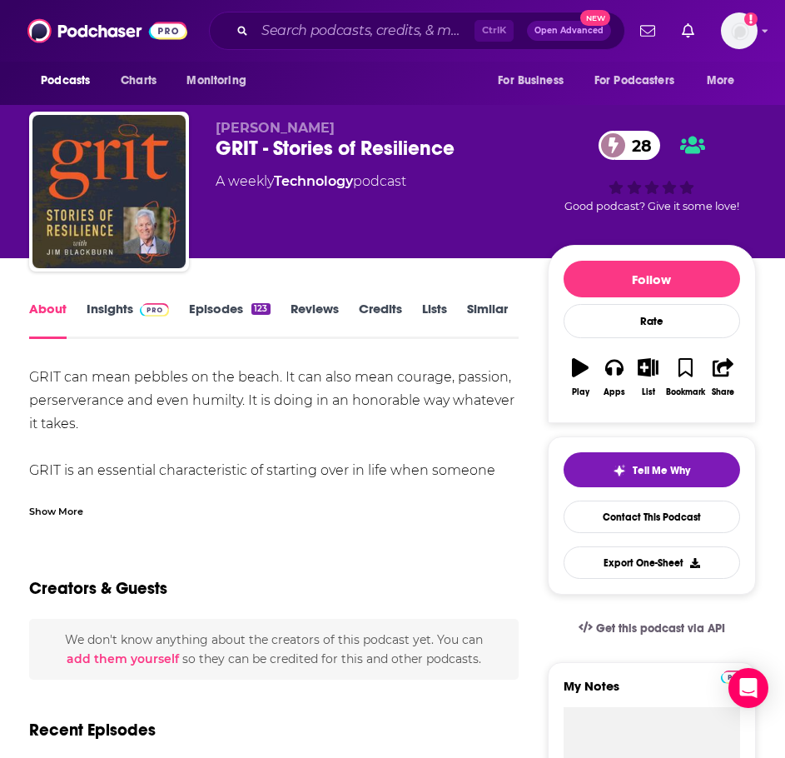
click at [56, 511] on div "Show More" at bounding box center [56, 510] width 54 height 16
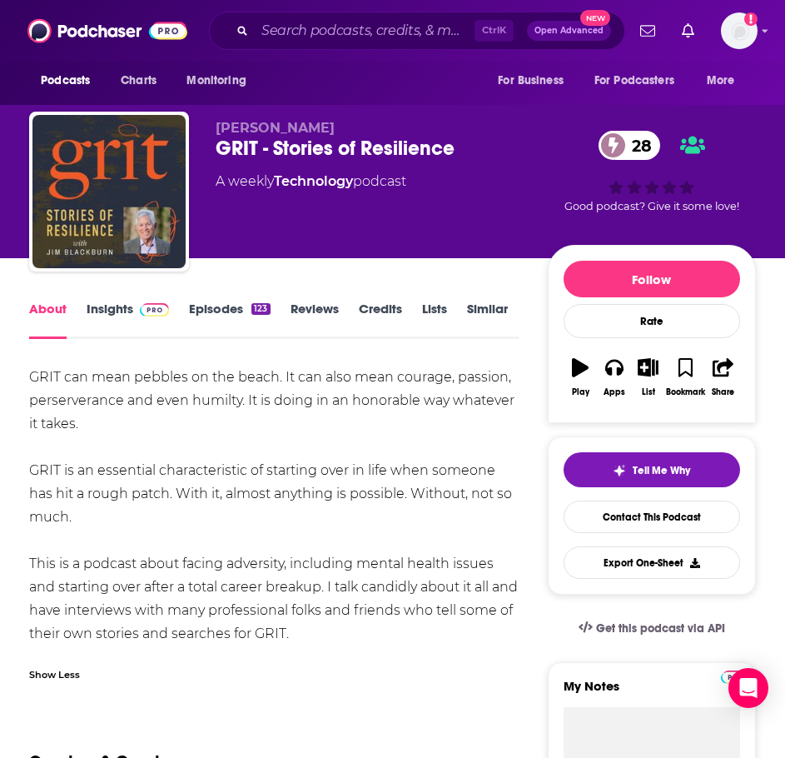
drag, startPoint x: 381, startPoint y: 640, endPoint x: 16, endPoint y: 366, distance: 456.9
copy div "GRIT can mean pebbles on the beach. It can also mean courage, passion, perserve…"
click at [102, 317] on link "Insights" at bounding box center [128, 320] width 82 height 38
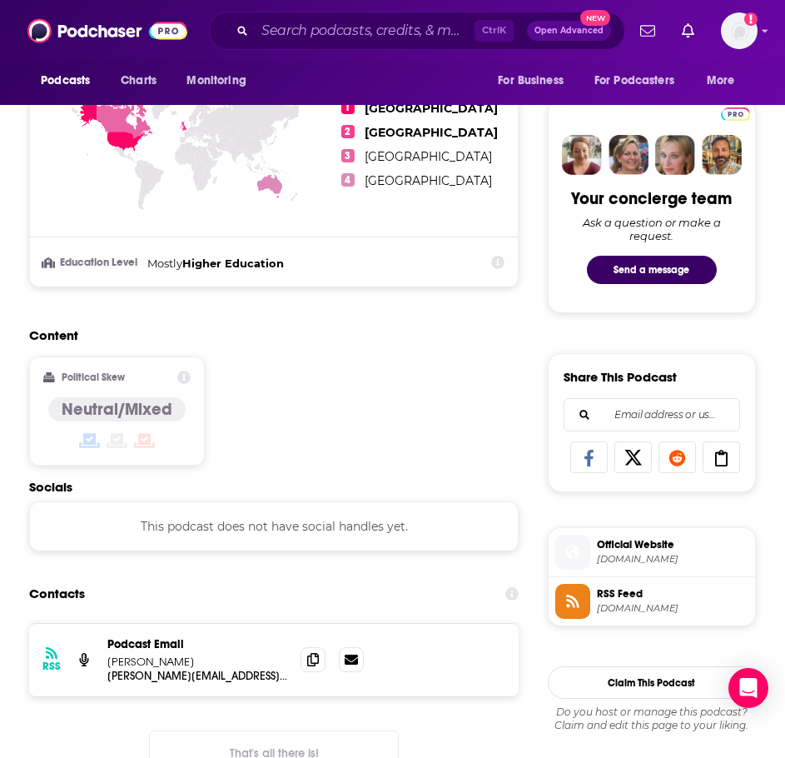
scroll to position [833, 0]
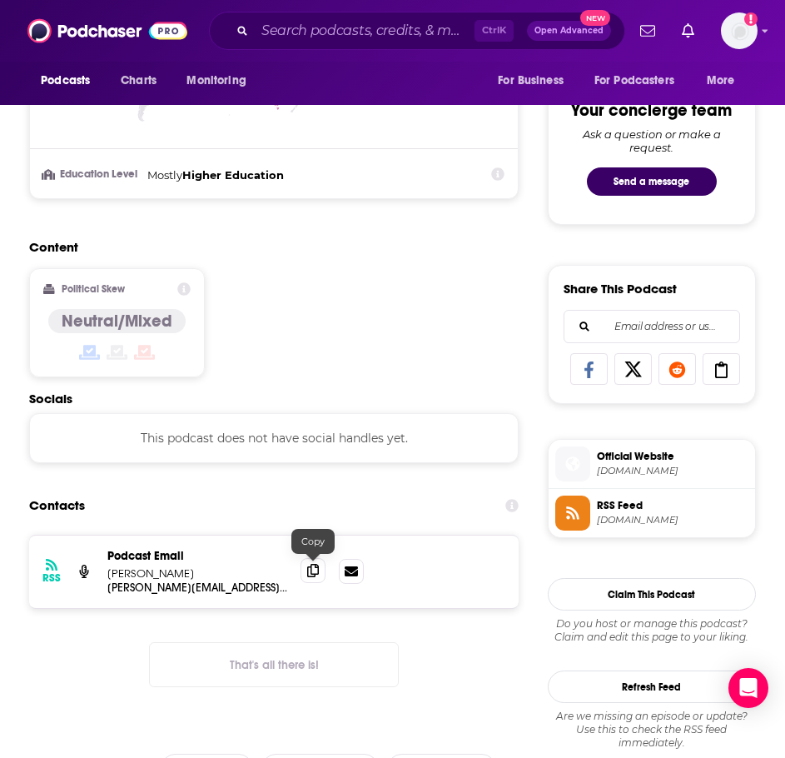
click at [305, 567] on span at bounding box center [313, 570] width 25 height 25
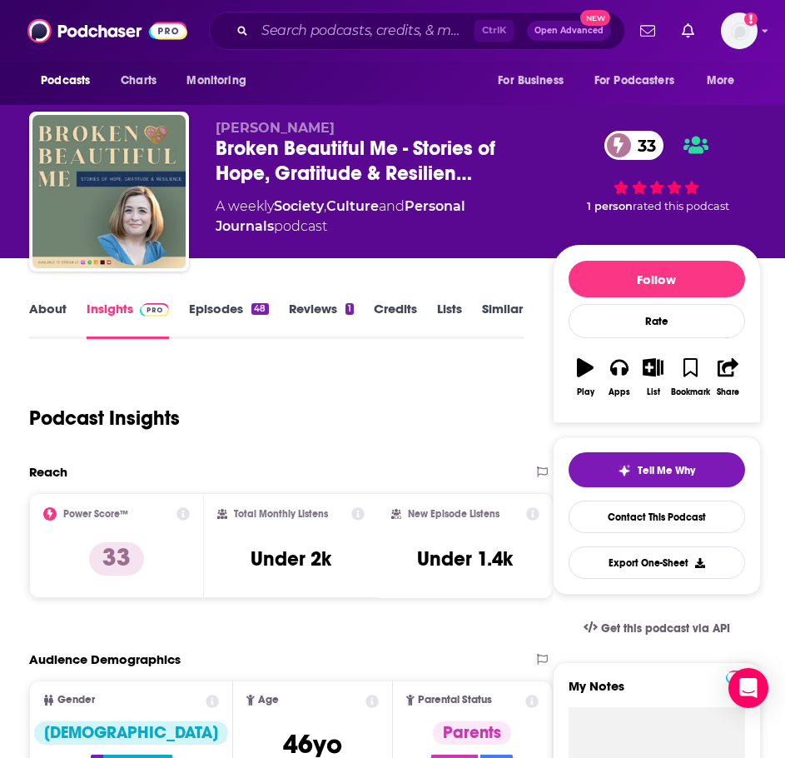
click at [36, 312] on link "About" at bounding box center [47, 320] width 37 height 38
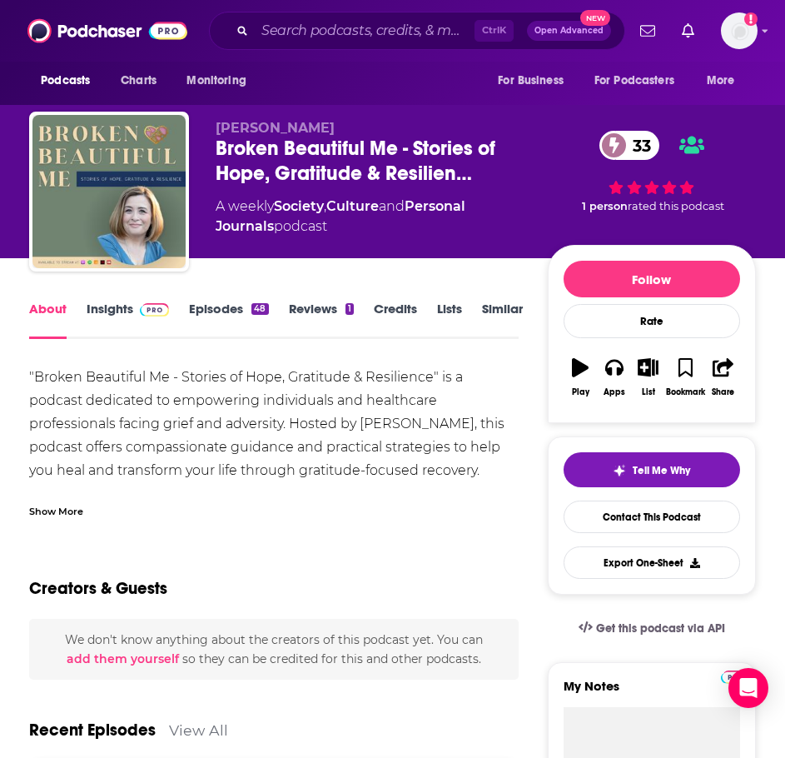
click at [57, 499] on div "Show More" at bounding box center [274, 505] width 490 height 28
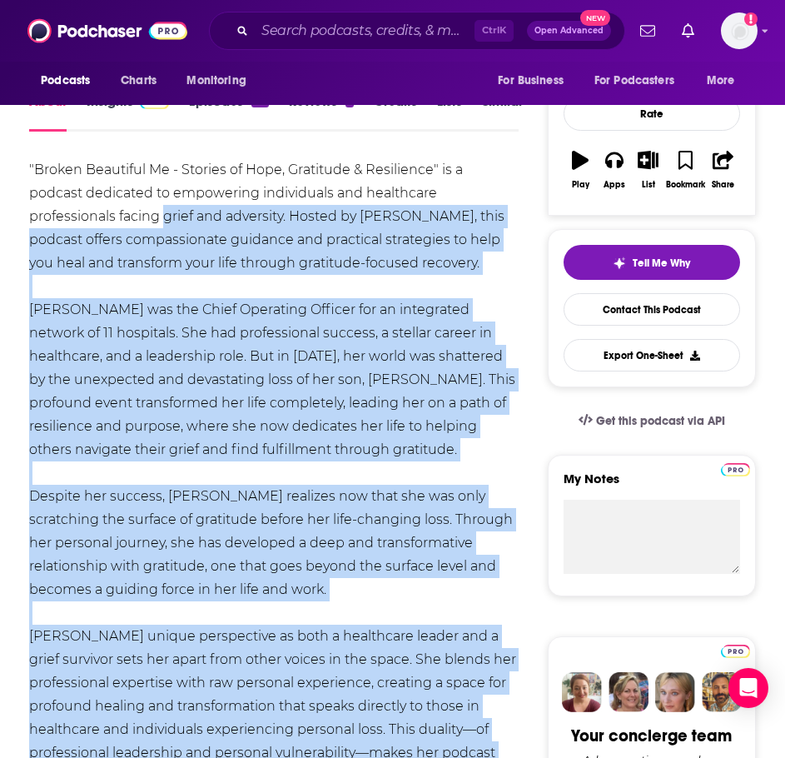
scroll to position [167, 0]
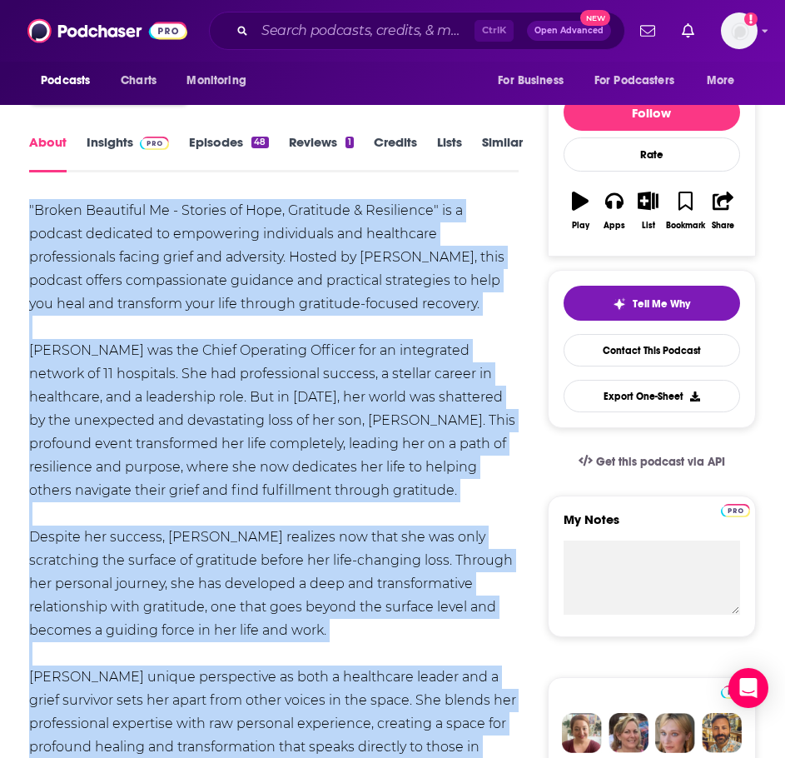
drag, startPoint x: 413, startPoint y: 537, endPoint x: 27, endPoint y: 213, distance: 504.3
copy div ""Broken Beautiful Me - Stories of Hope, Gratitude & Resilience" is a podcast de…"
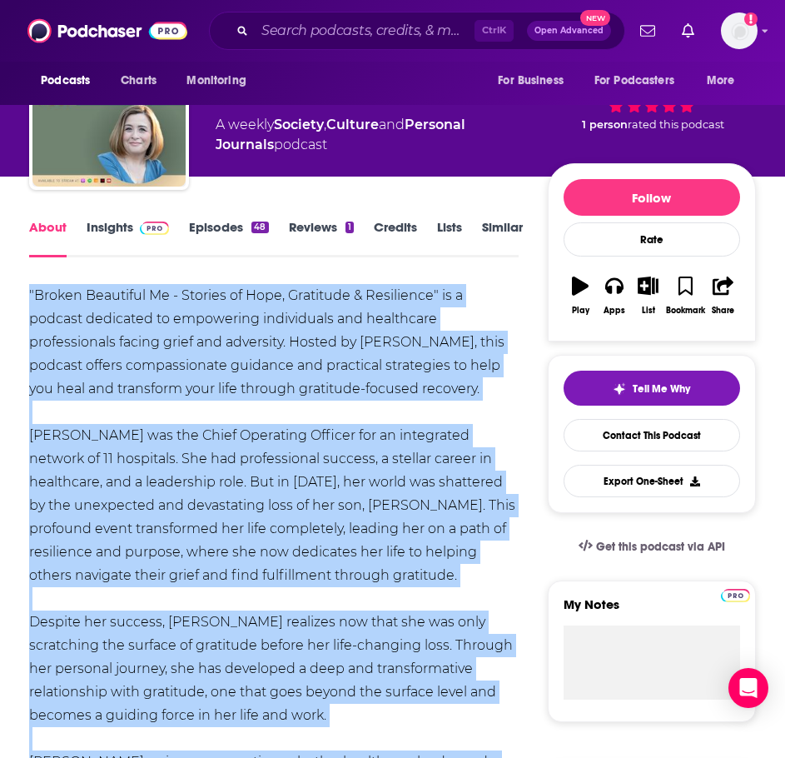
scroll to position [0, 0]
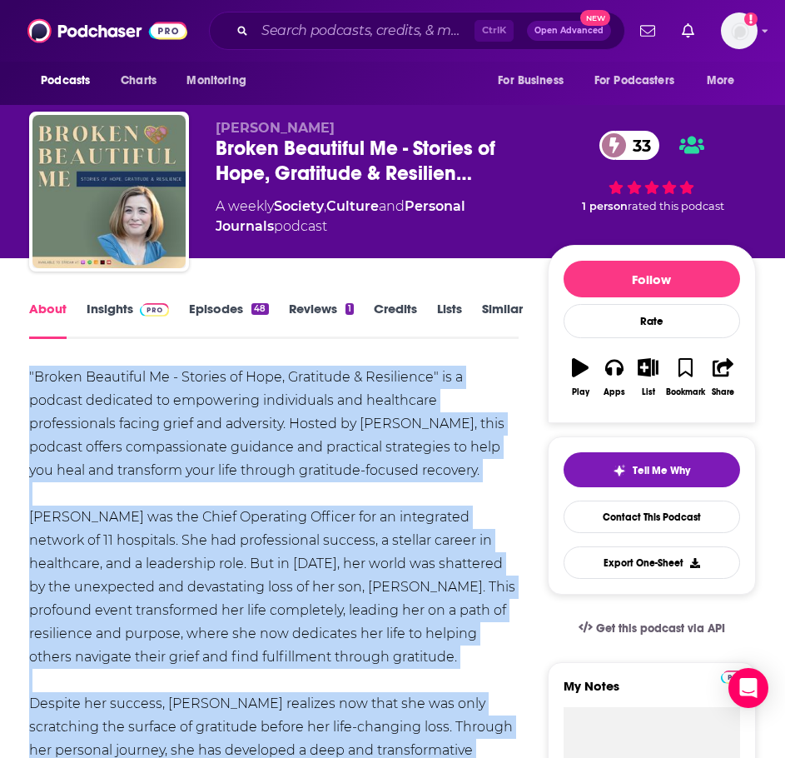
click at [136, 312] on span at bounding box center [151, 309] width 36 height 16
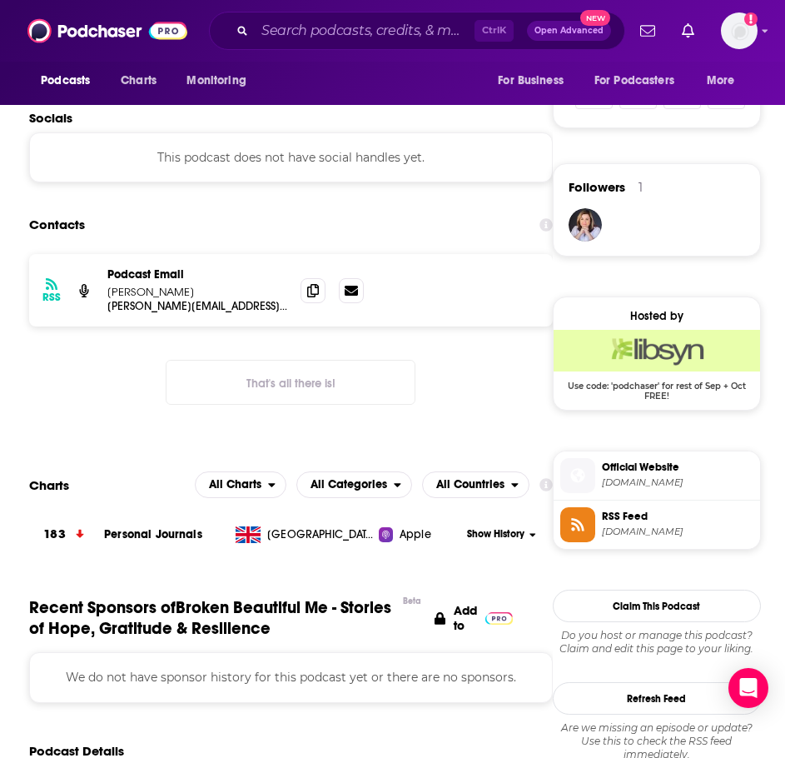
scroll to position [1166, 0]
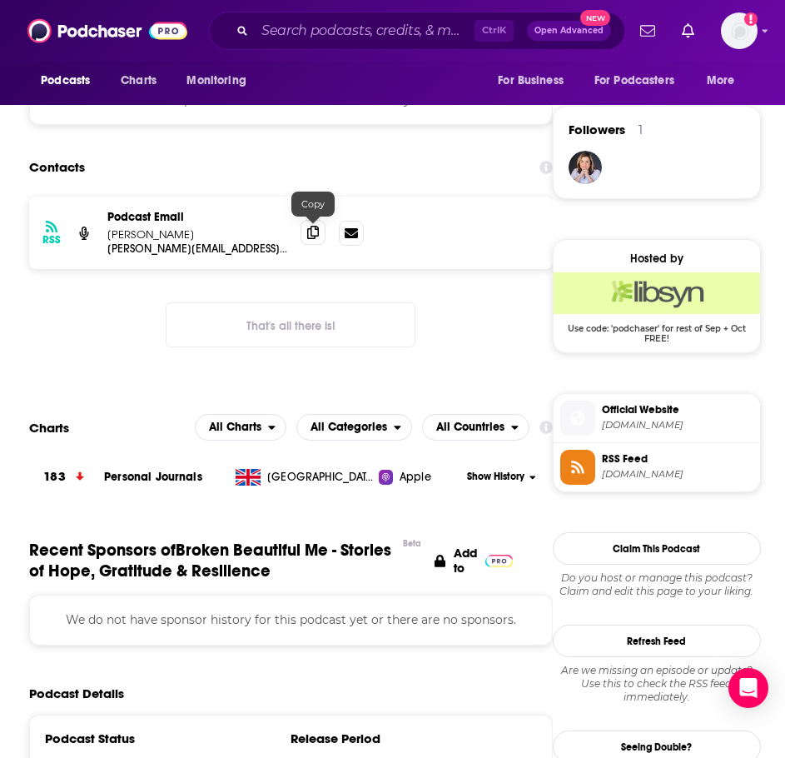
click at [308, 238] on icon at bounding box center [313, 232] width 12 height 13
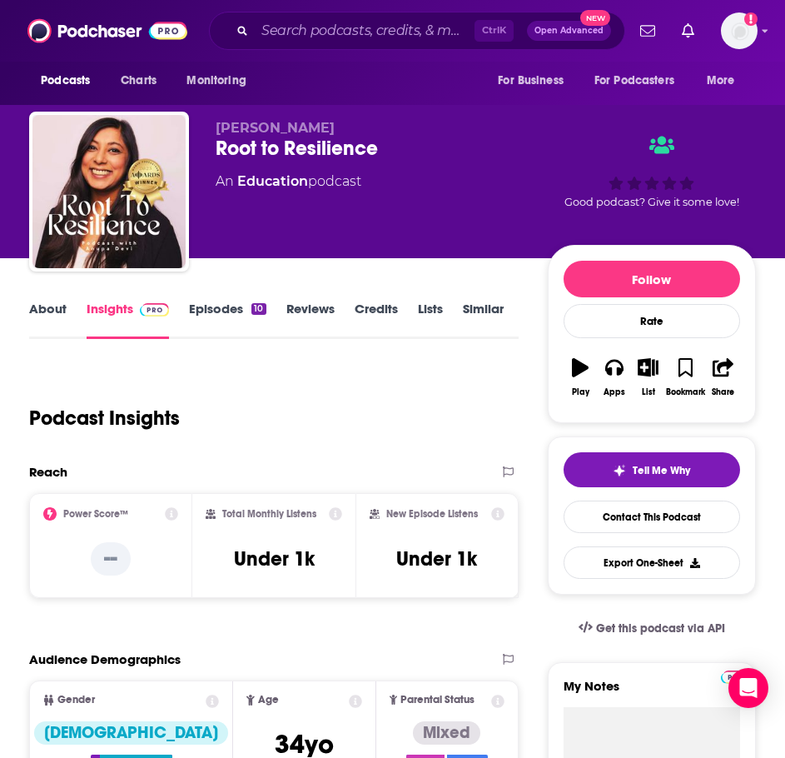
click at [39, 315] on link "About" at bounding box center [47, 320] width 37 height 38
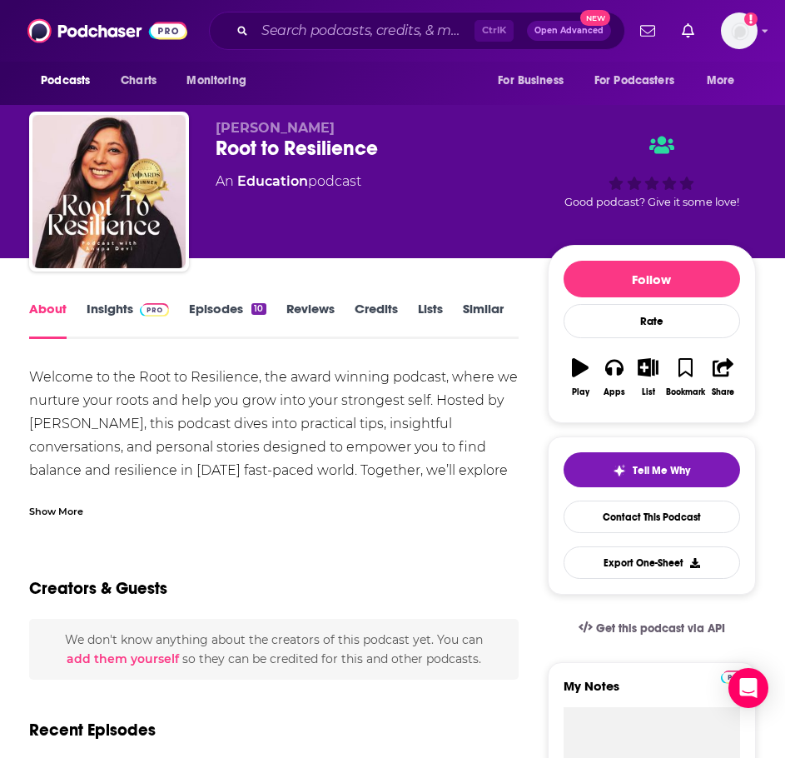
click at [58, 498] on div "Show More" at bounding box center [274, 505] width 490 height 28
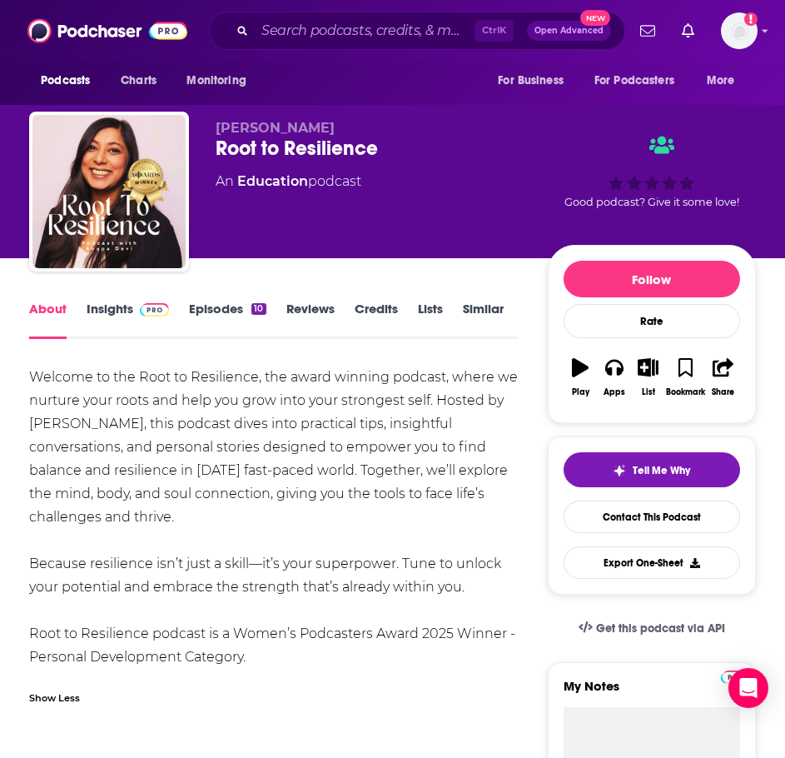
drag, startPoint x: 291, startPoint y: 652, endPoint x: -7, endPoint y: 376, distance: 406.0
click at [0, 376] on html "Podcasts Charts Monitoring Ctrl K Open Advanced New For Business For Podcasters…" at bounding box center [392, 379] width 785 height 758
copy div "Welcome to the Root to Resilience, the award winning podcast, where we nurture …"
click at [126, 314] on link "Insights" at bounding box center [128, 320] width 82 height 38
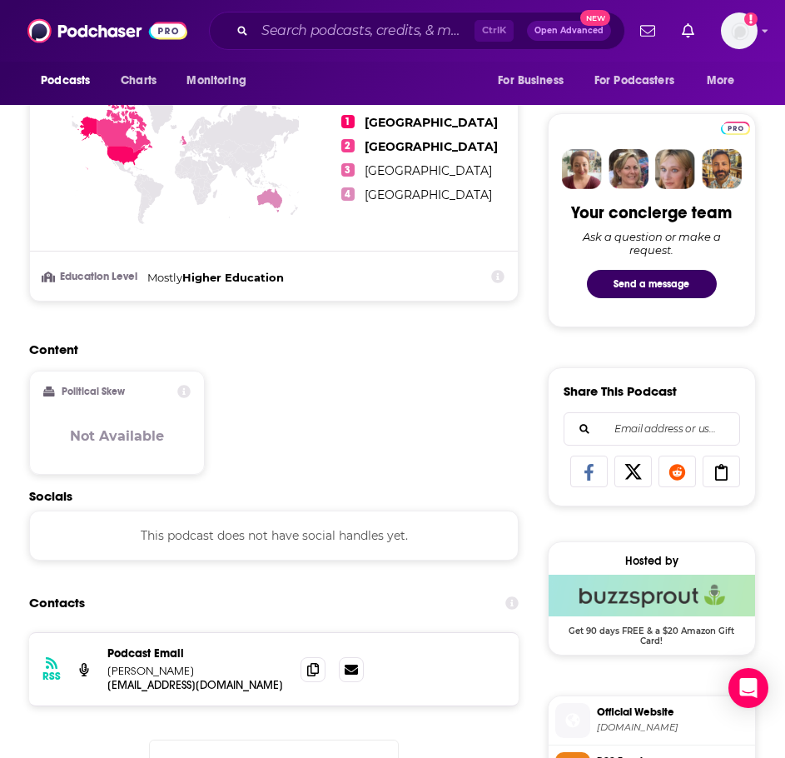
scroll to position [833, 0]
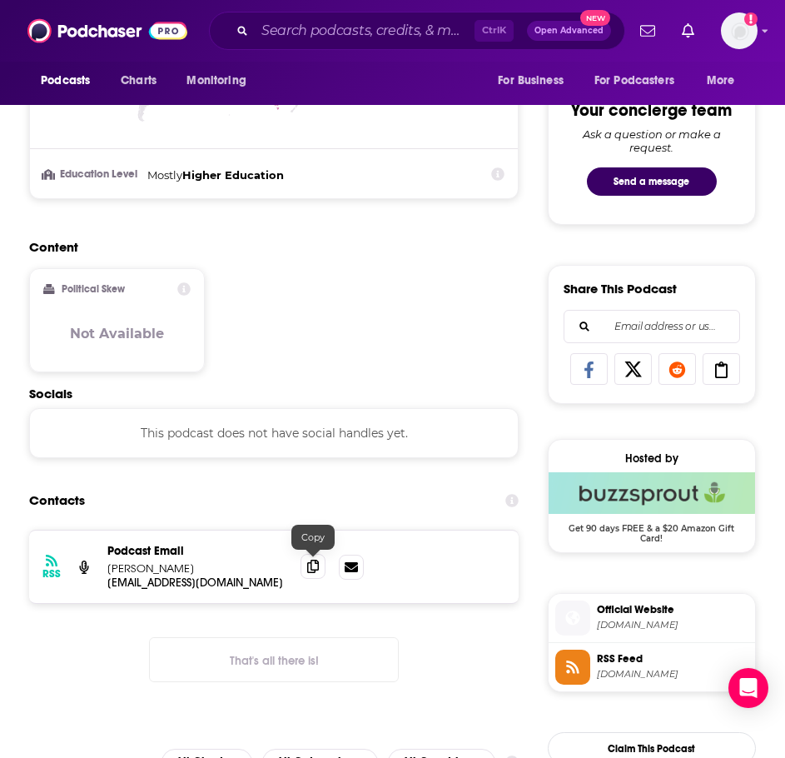
click at [319, 567] on icon at bounding box center [313, 566] width 12 height 13
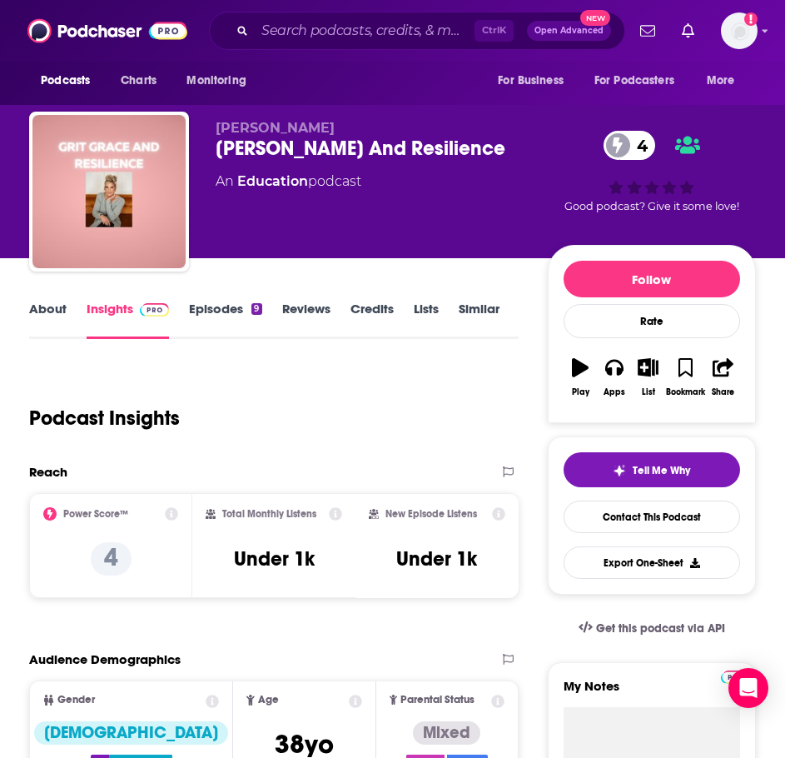
click at [41, 307] on link "About" at bounding box center [47, 320] width 37 height 38
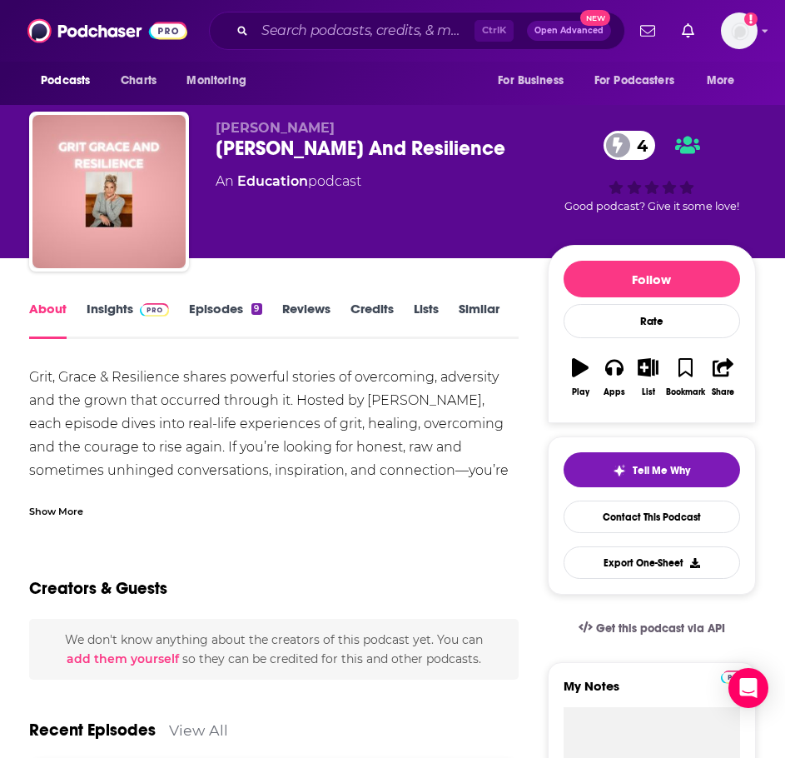
click at [52, 506] on div "Show More" at bounding box center [56, 510] width 54 height 16
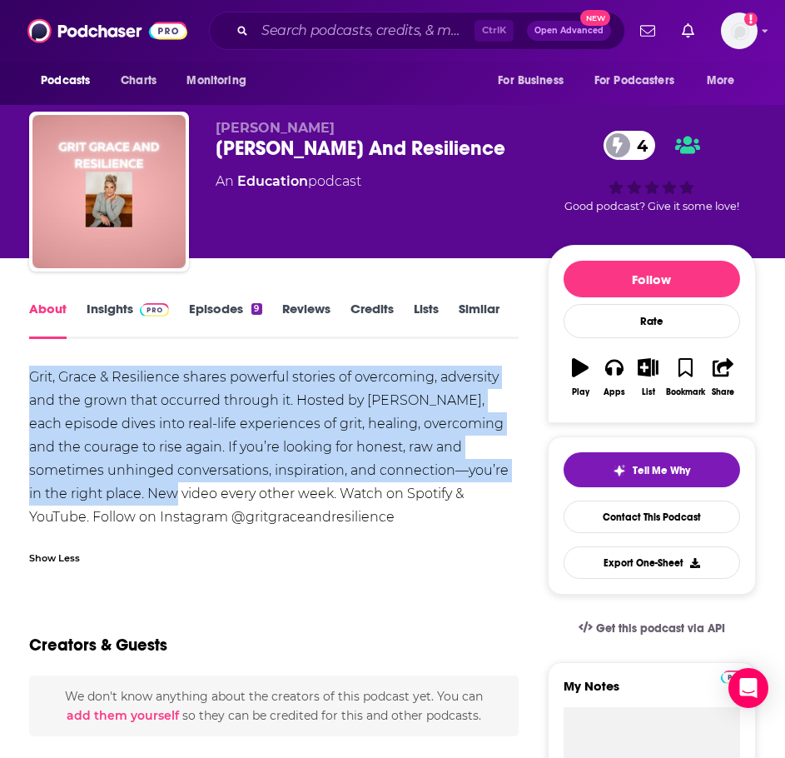
drag, startPoint x: 145, startPoint y: 495, endPoint x: 17, endPoint y: 381, distance: 170.5
copy div "Grit, Grace & Resilience shares powerful stories of overcoming, adversity and t…"
drag, startPoint x: 230, startPoint y: 519, endPoint x: 391, endPoint y: 519, distance: 161.6
click at [391, 519] on div "Grit, Grace & Resilience shares powerful stories of overcoming, adversity and t…" at bounding box center [274, 447] width 490 height 163
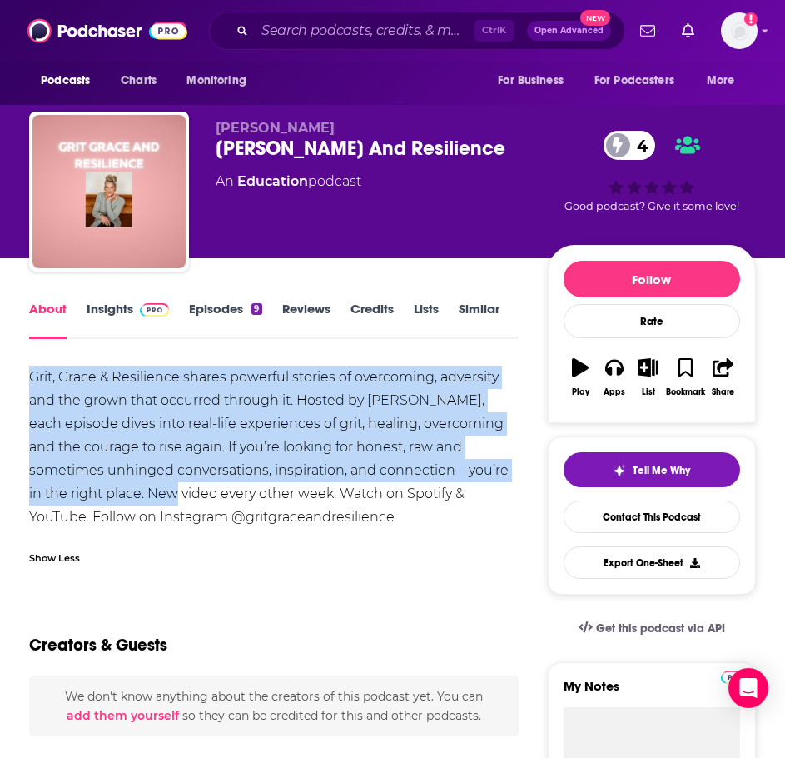
copy div "@gritgraceandresilience"
click at [138, 310] on span at bounding box center [151, 309] width 36 height 16
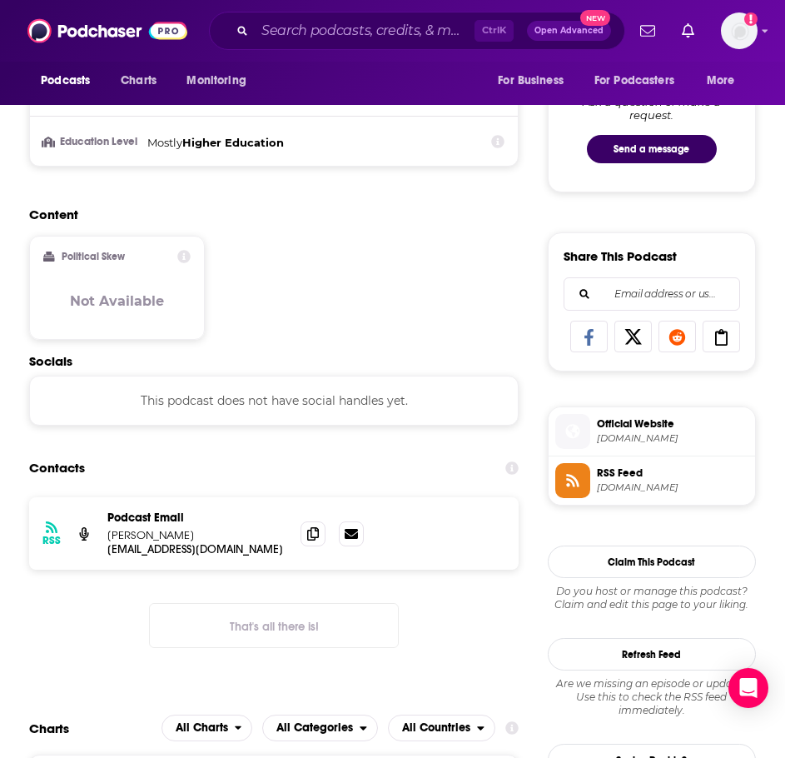
scroll to position [916, 0]
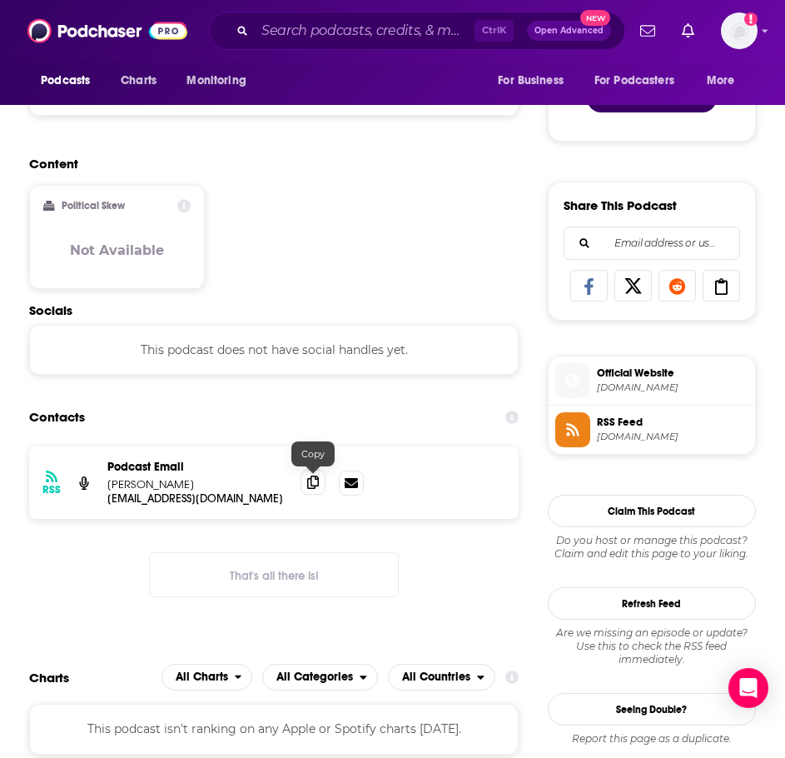
click at [319, 489] on icon at bounding box center [313, 482] width 12 height 13
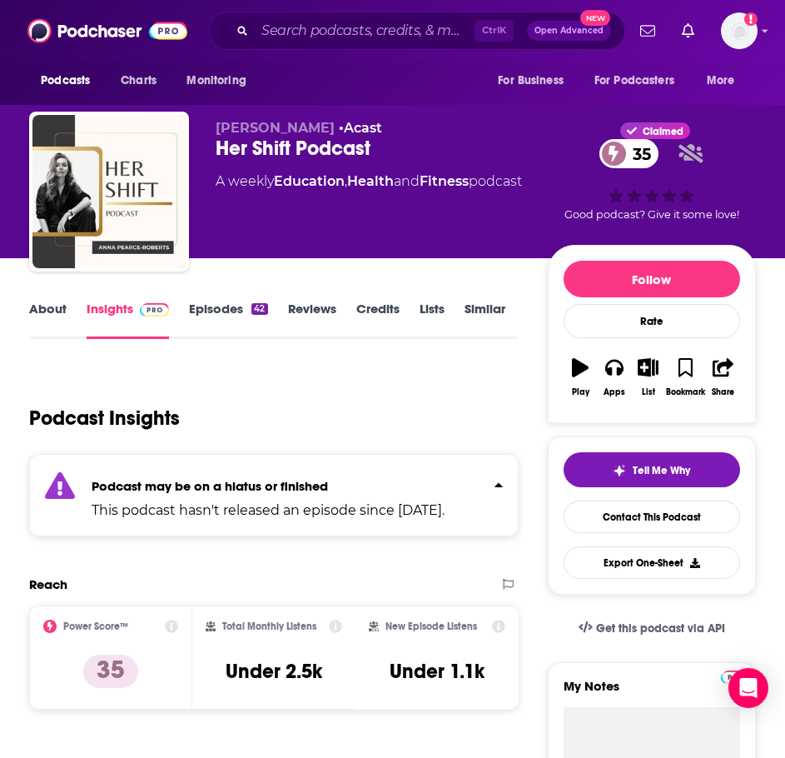
click at [54, 308] on link "About" at bounding box center [47, 320] width 37 height 38
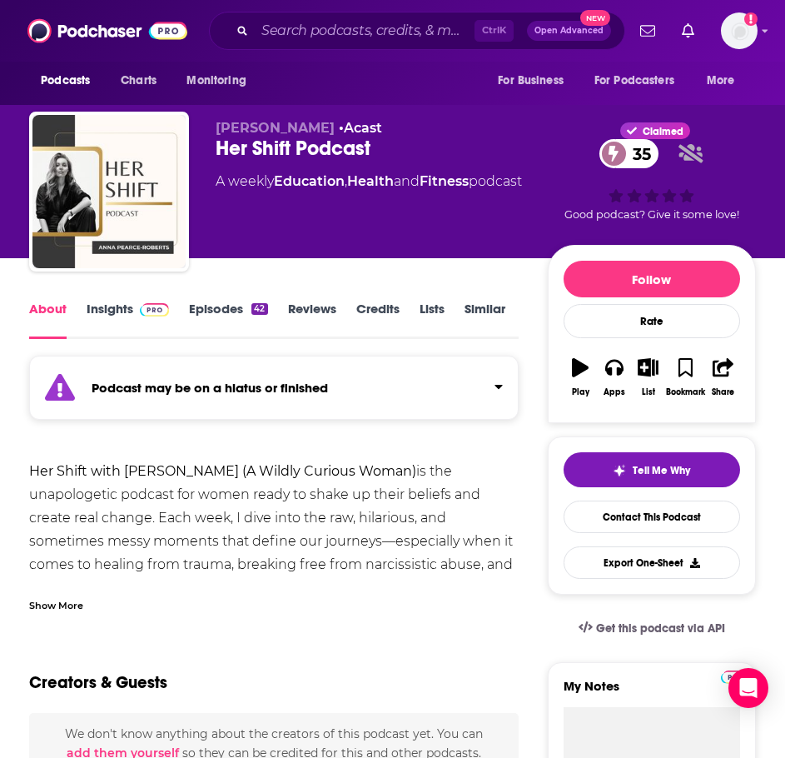
click at [59, 591] on div "Show More" at bounding box center [274, 599] width 490 height 28
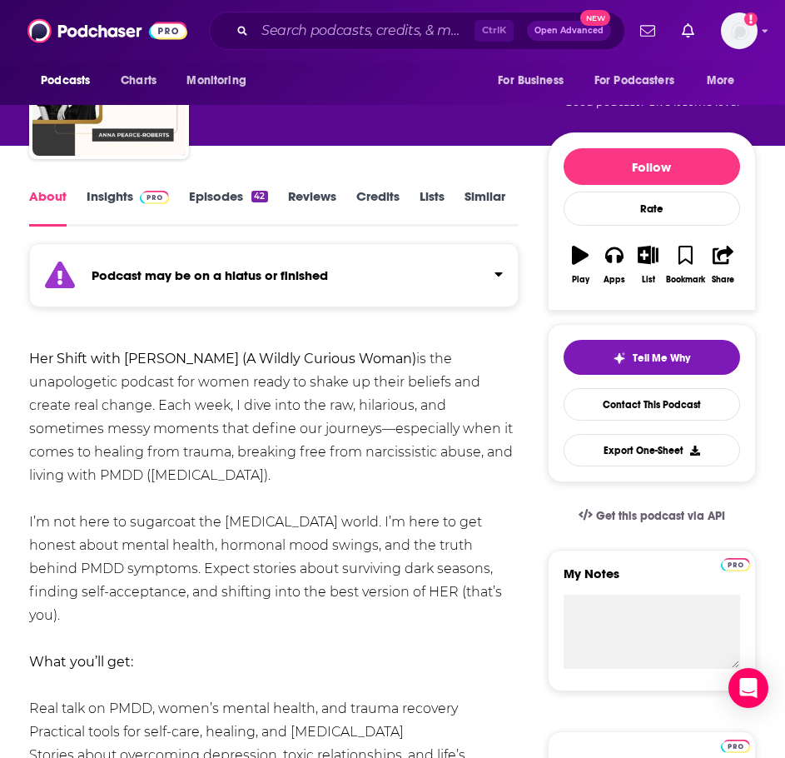
scroll to position [167, 0]
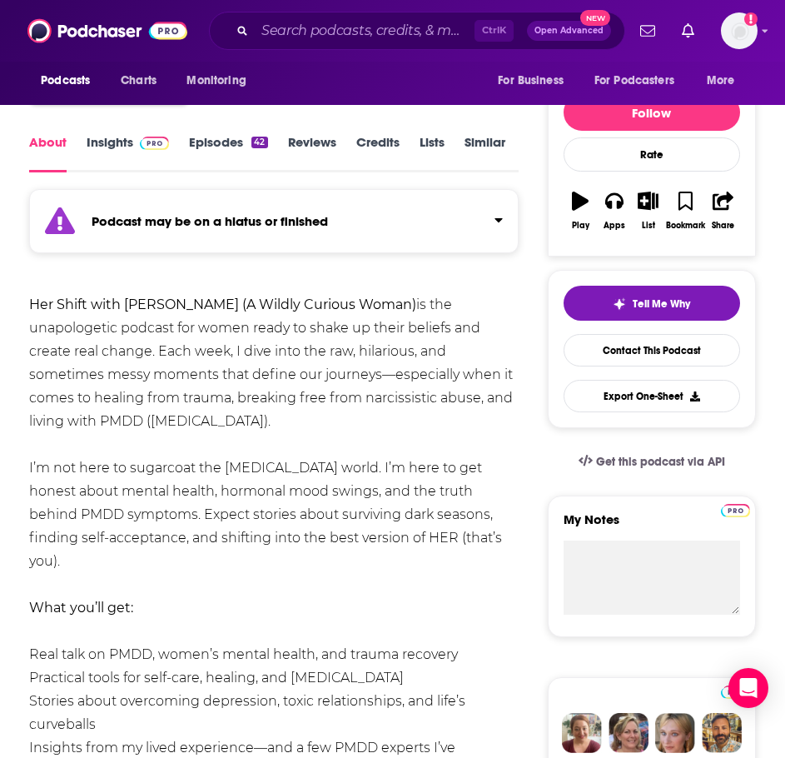
drag, startPoint x: 100, startPoint y: 557, endPoint x: 21, endPoint y: 305, distance: 264.5
copy div "Her Shift with [PERSON_NAME] (A Wildly Curious Woman) is the unapologetic podca…"
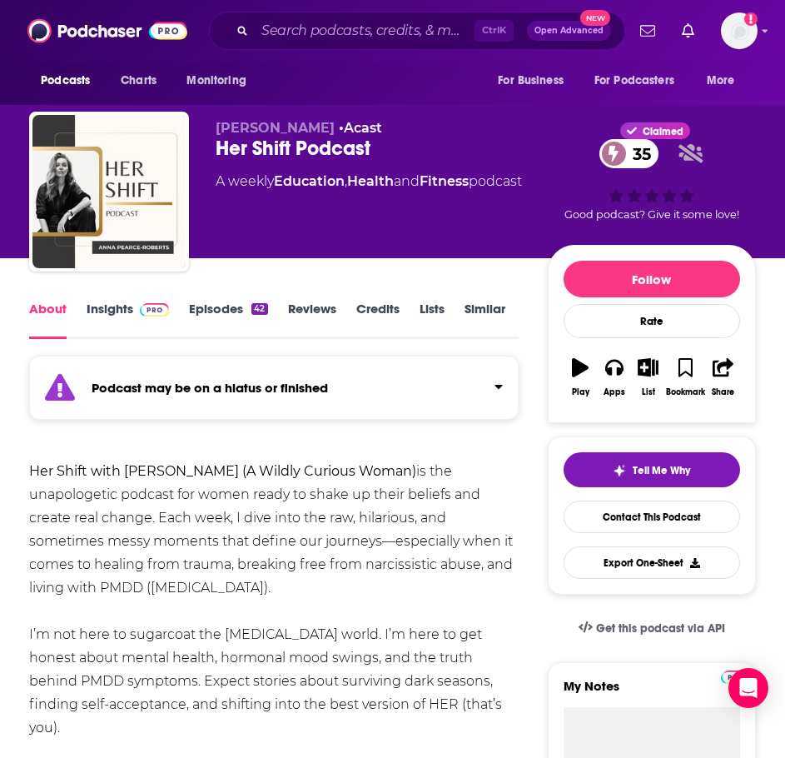
click at [122, 304] on link "Insights" at bounding box center [128, 320] width 82 height 38
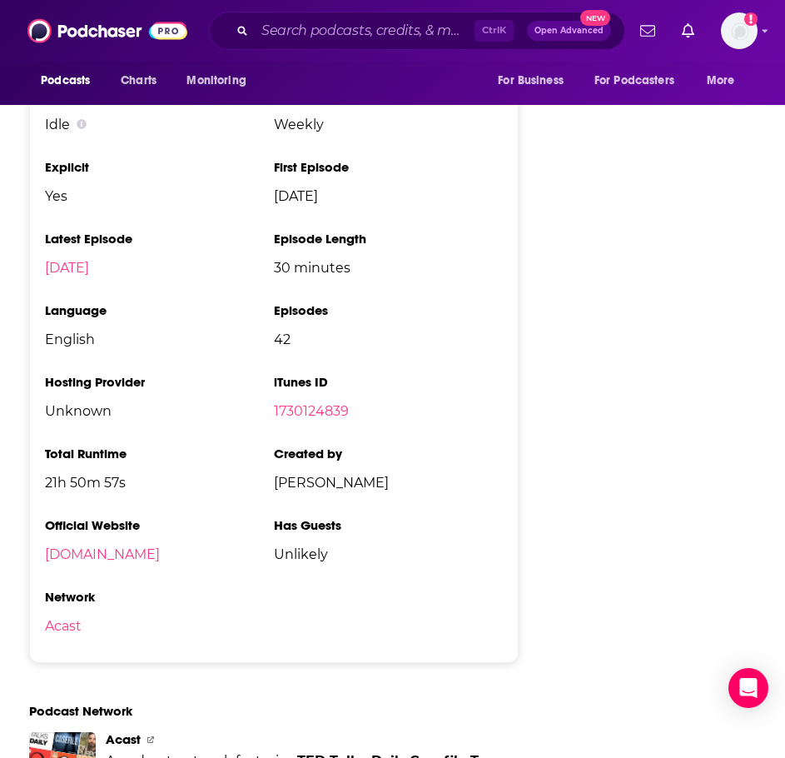
scroll to position [1916, 0]
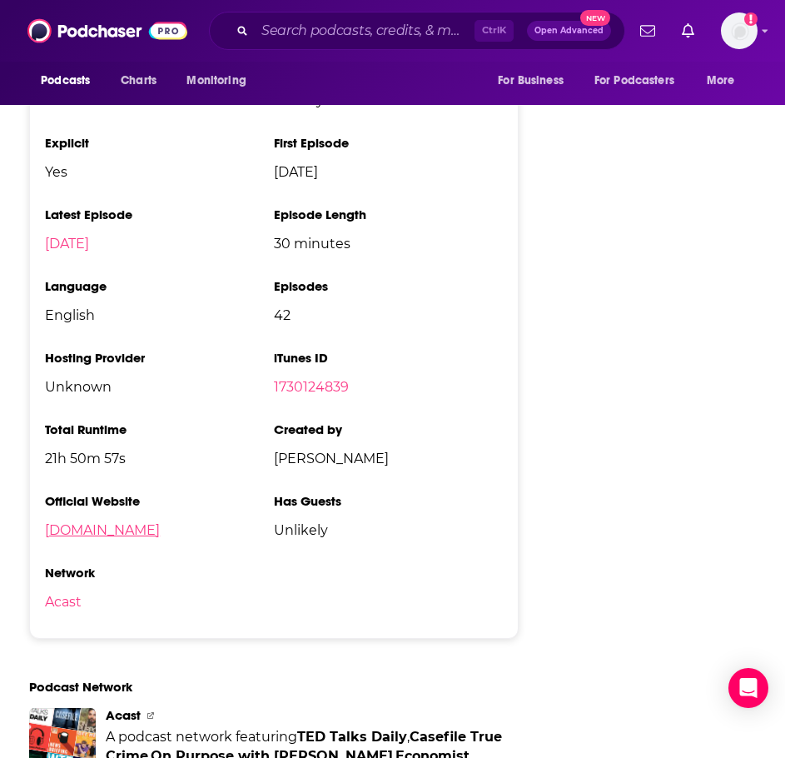
click at [70, 531] on link "[DOMAIN_NAME]" at bounding box center [102, 530] width 115 height 16
click at [282, 27] on input "Search podcasts, credits, & more..." at bounding box center [365, 30] width 220 height 27
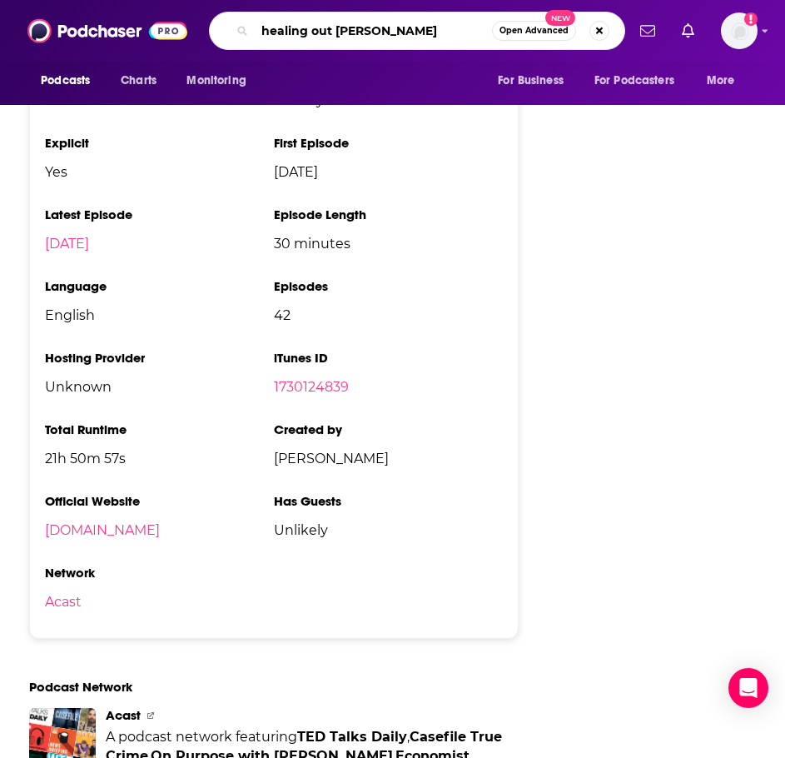
type input "healing out loud"
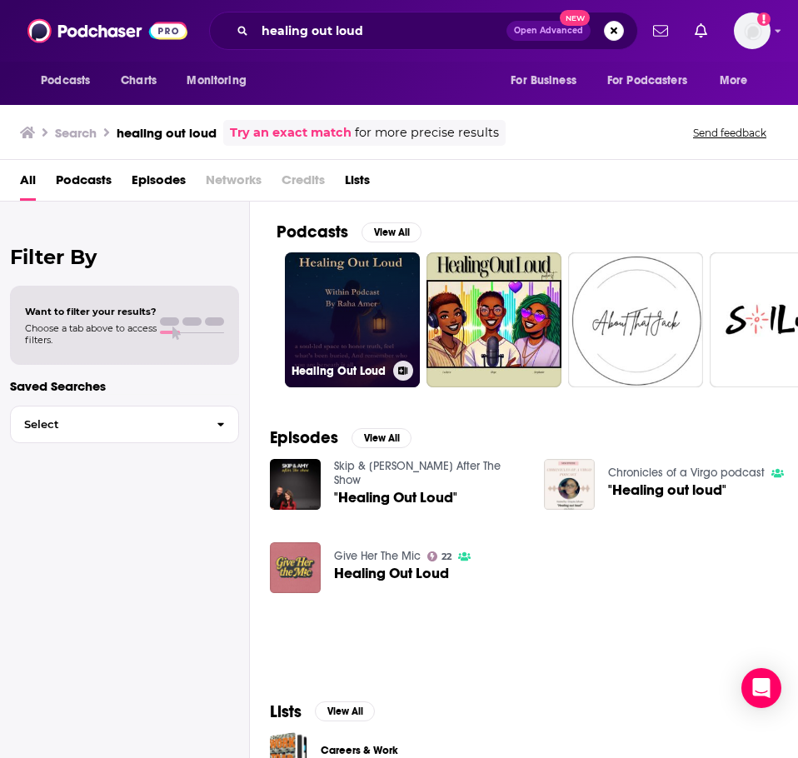
click at [376, 313] on link "Healing Out Loud" at bounding box center [352, 319] width 135 height 135
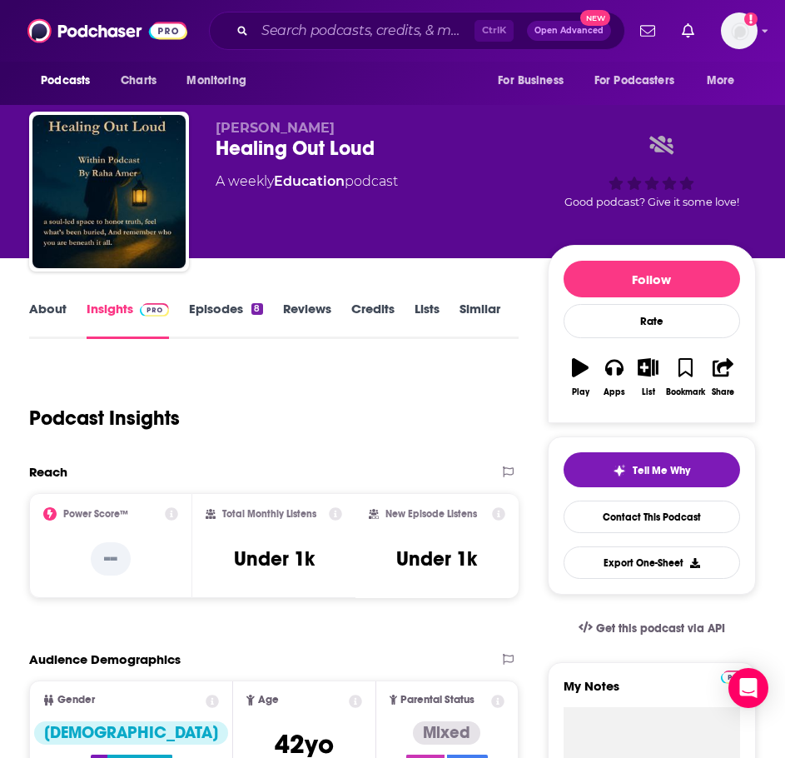
click at [46, 305] on link "About" at bounding box center [47, 320] width 37 height 38
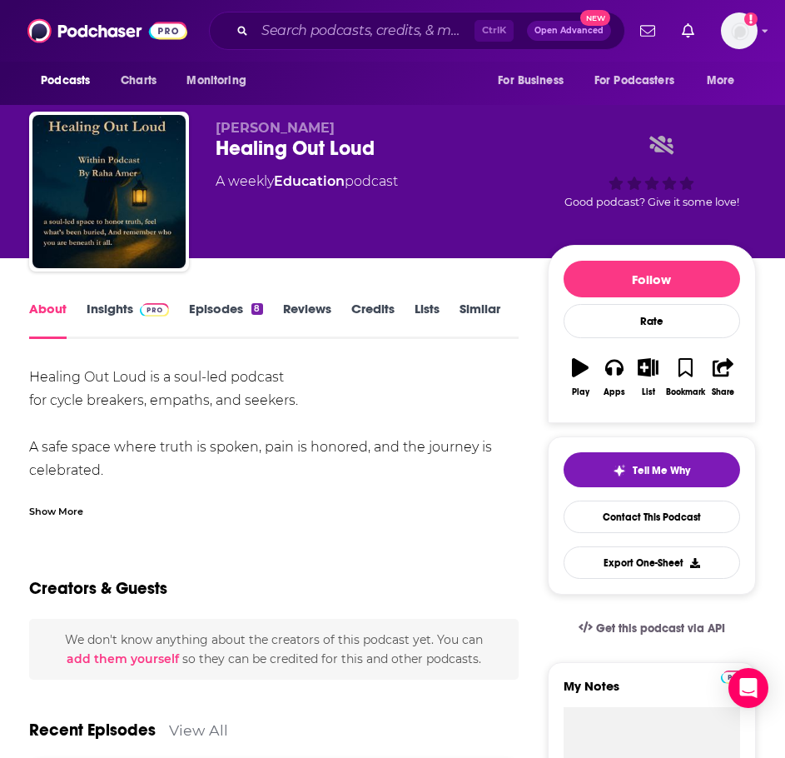
click at [67, 498] on div "Show More" at bounding box center [274, 505] width 490 height 28
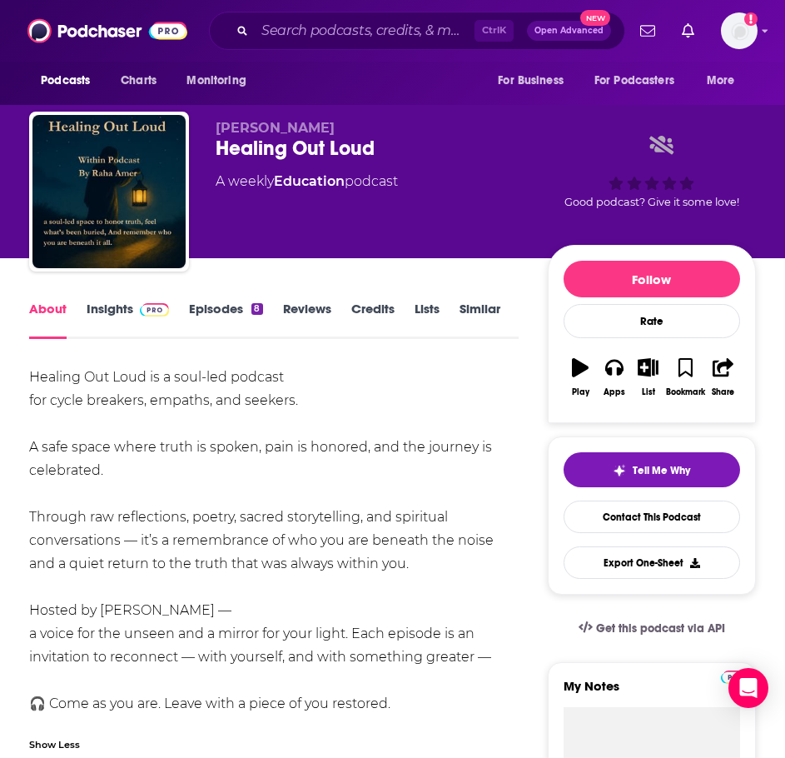
scroll to position [83, 0]
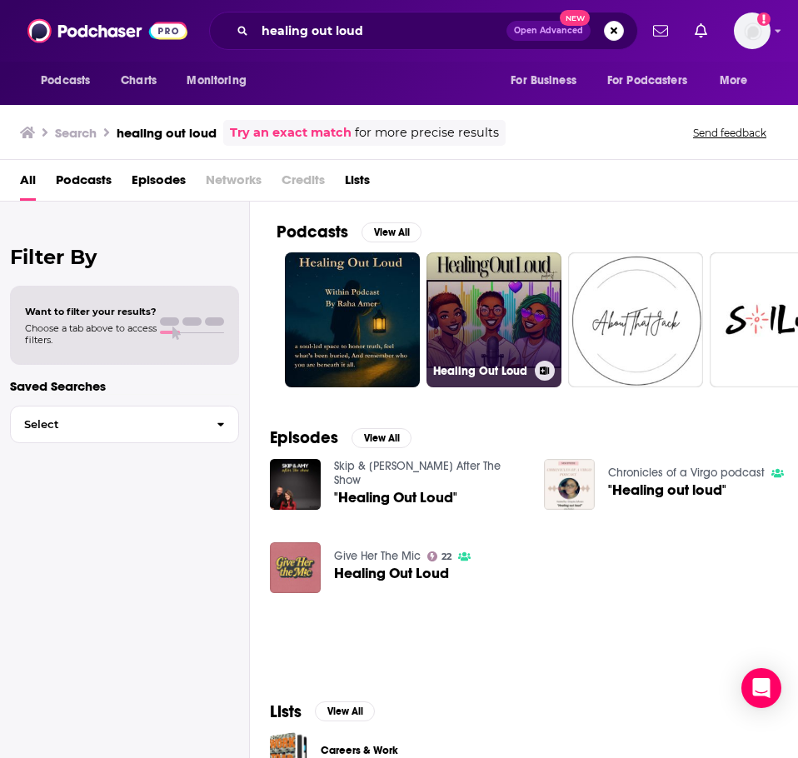
click at [471, 321] on link "Healing Out Loud" at bounding box center [493, 319] width 135 height 135
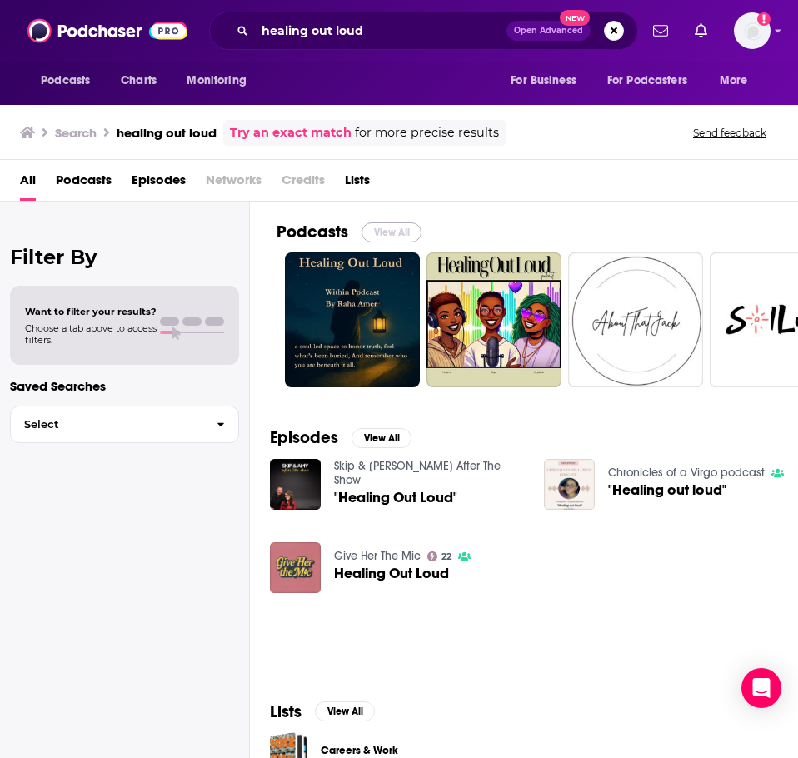
click at [377, 227] on button "View All" at bounding box center [391, 232] width 60 height 20
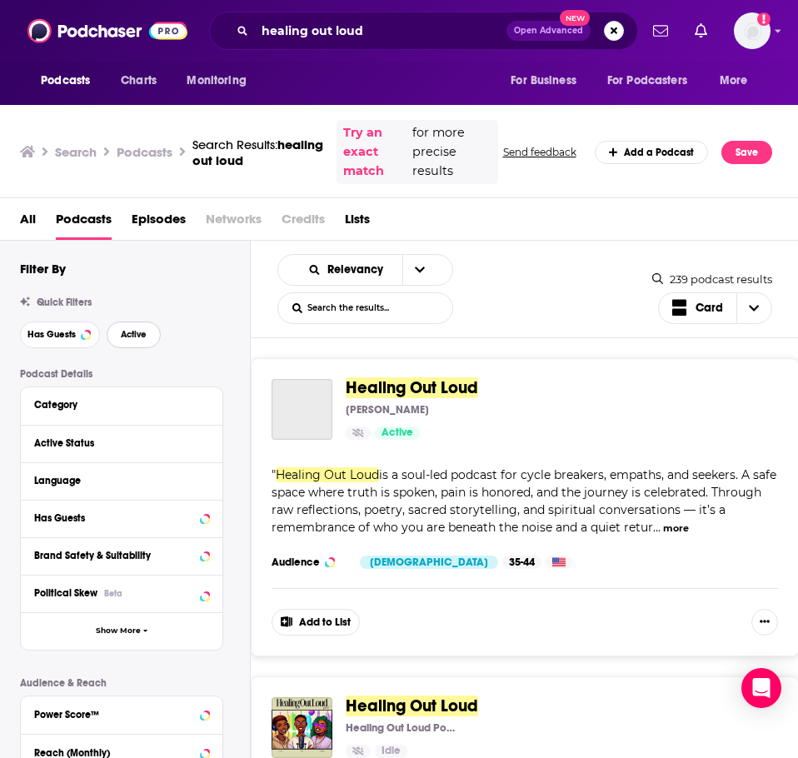
click at [154, 331] on button "Active" at bounding box center [134, 334] width 54 height 27
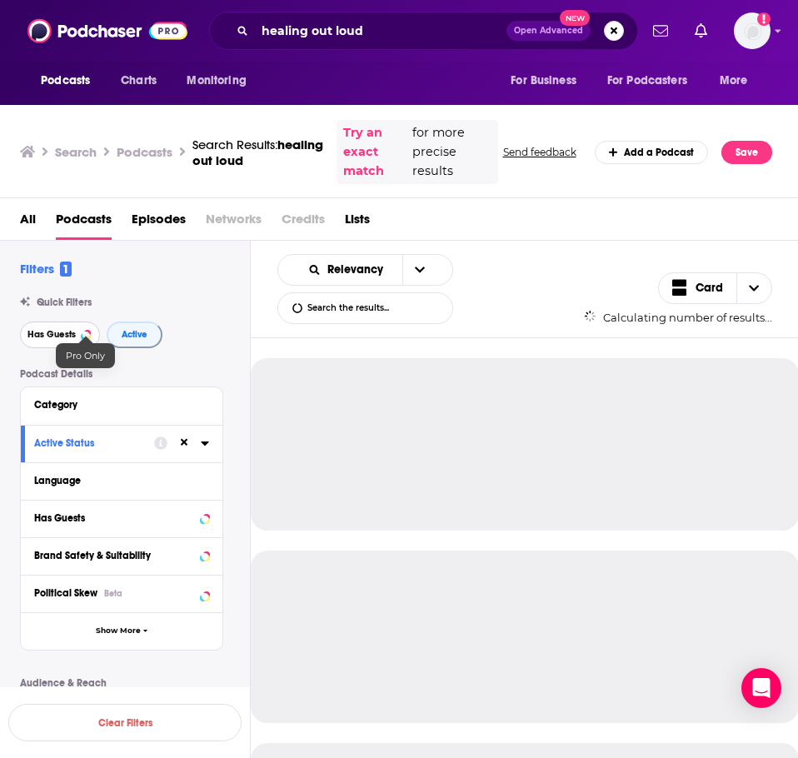
click at [55, 332] on span "Has Guests" at bounding box center [51, 334] width 48 height 9
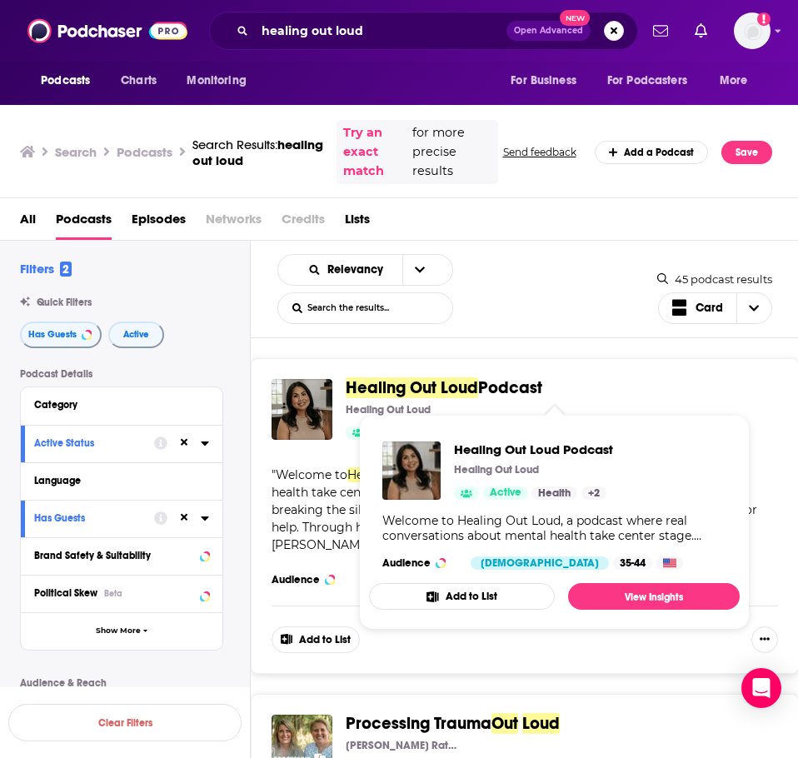
click at [470, 390] on span "Healing Out Loud" at bounding box center [412, 387] width 132 height 21
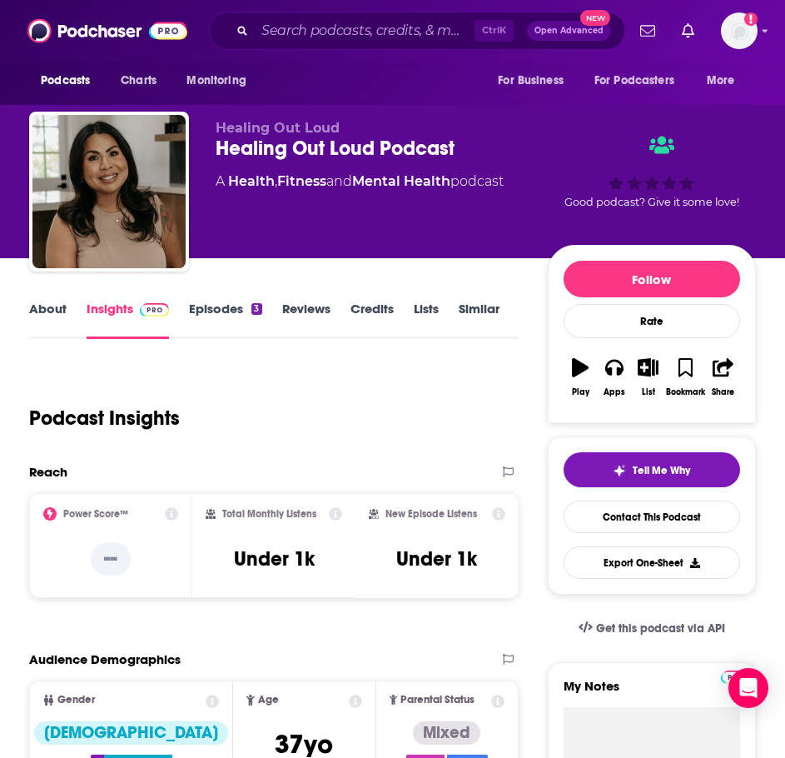
click at [37, 315] on link "About" at bounding box center [47, 320] width 37 height 38
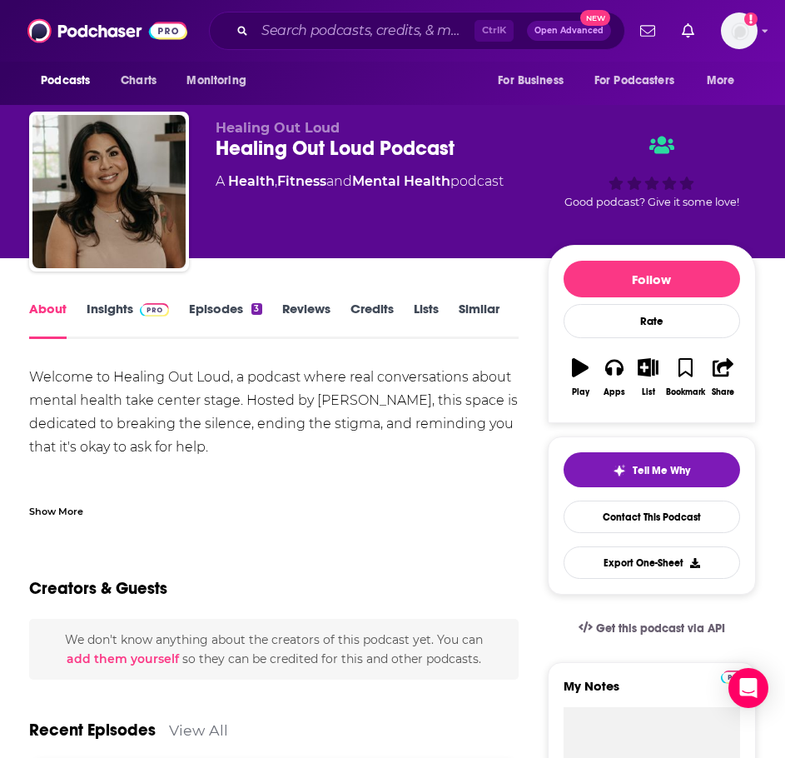
click at [87, 311] on link "Insights" at bounding box center [128, 320] width 82 height 38
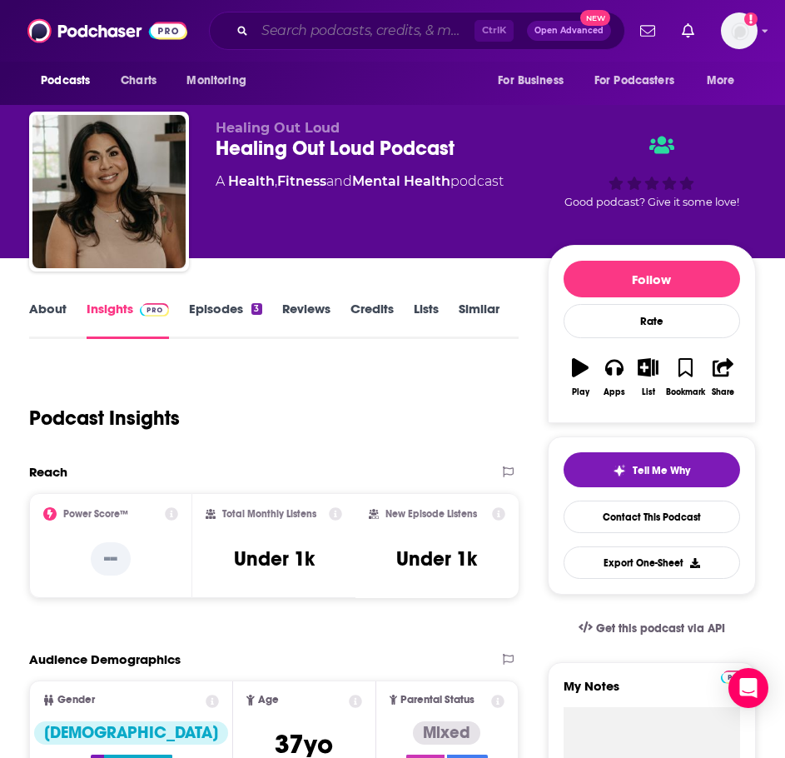
click at [296, 18] on input "Search podcasts, credits, & more..." at bounding box center [365, 30] width 220 height 27
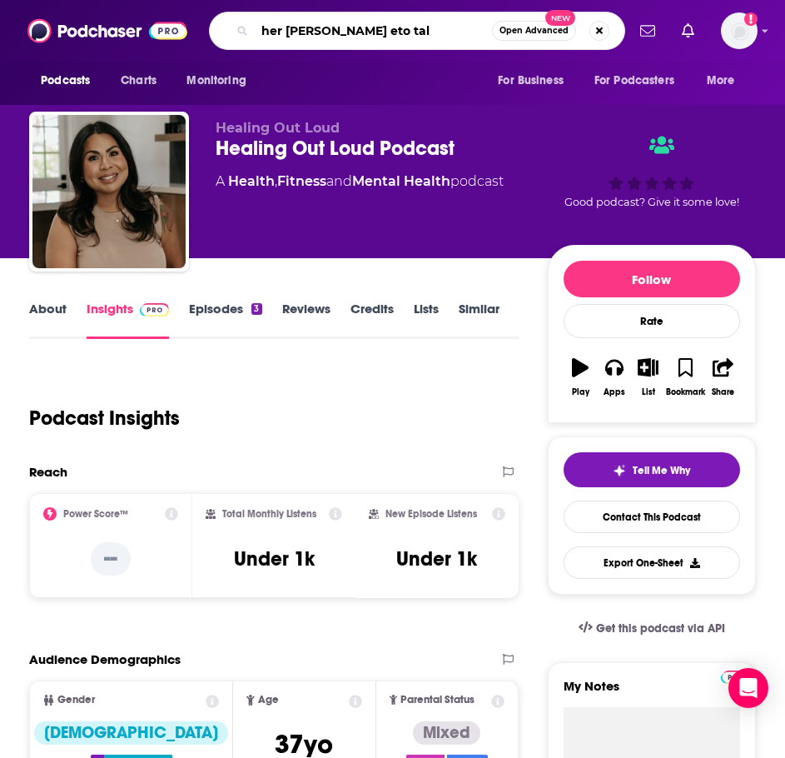
type input "her [PERSON_NAME] eto talk"
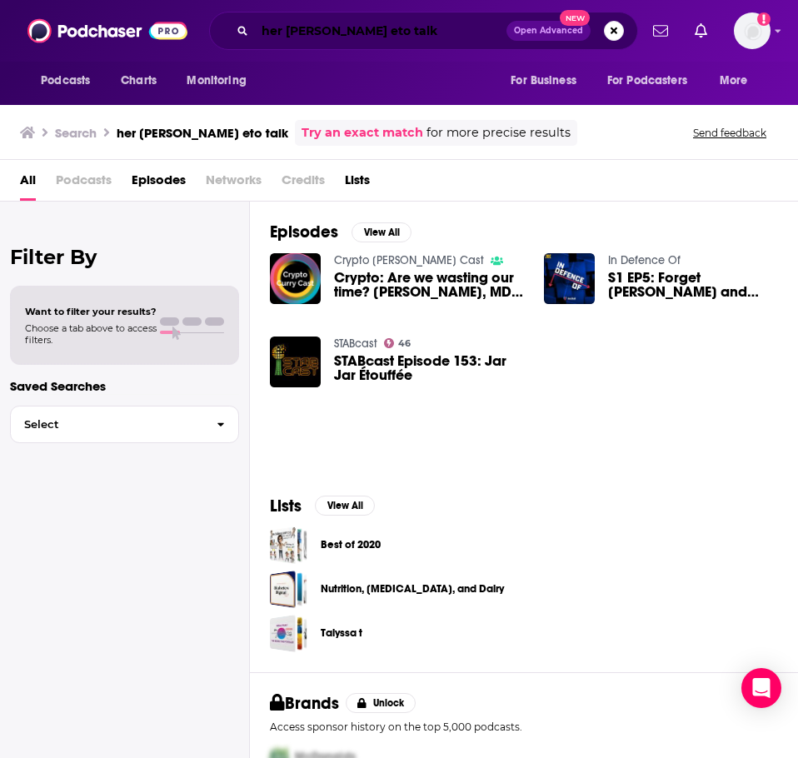
click at [311, 34] on input "her [PERSON_NAME] eto talk" at bounding box center [381, 30] width 252 height 27
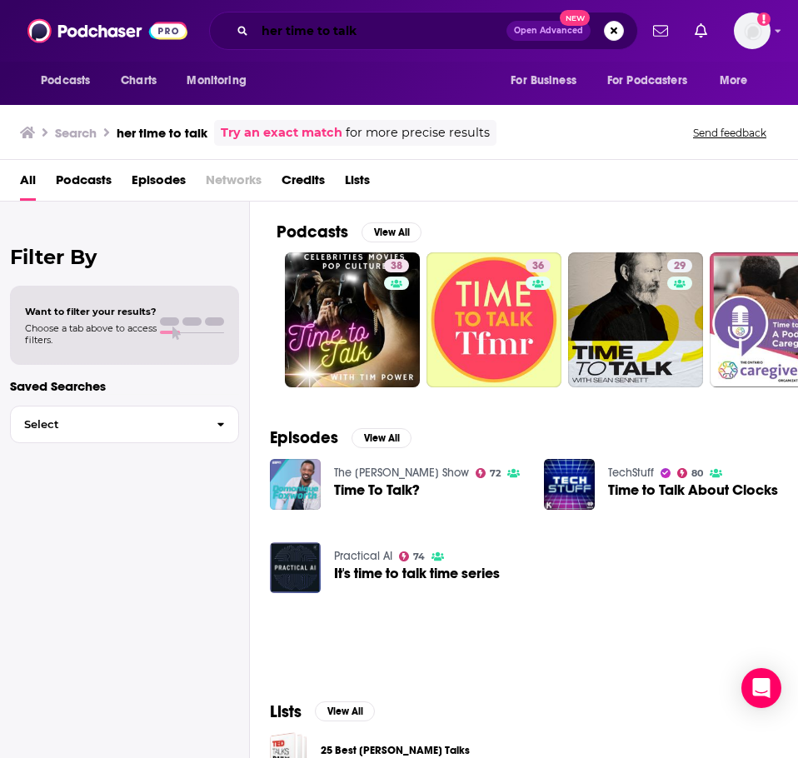
click at [376, 31] on input "her time to talk" at bounding box center [381, 30] width 252 height 27
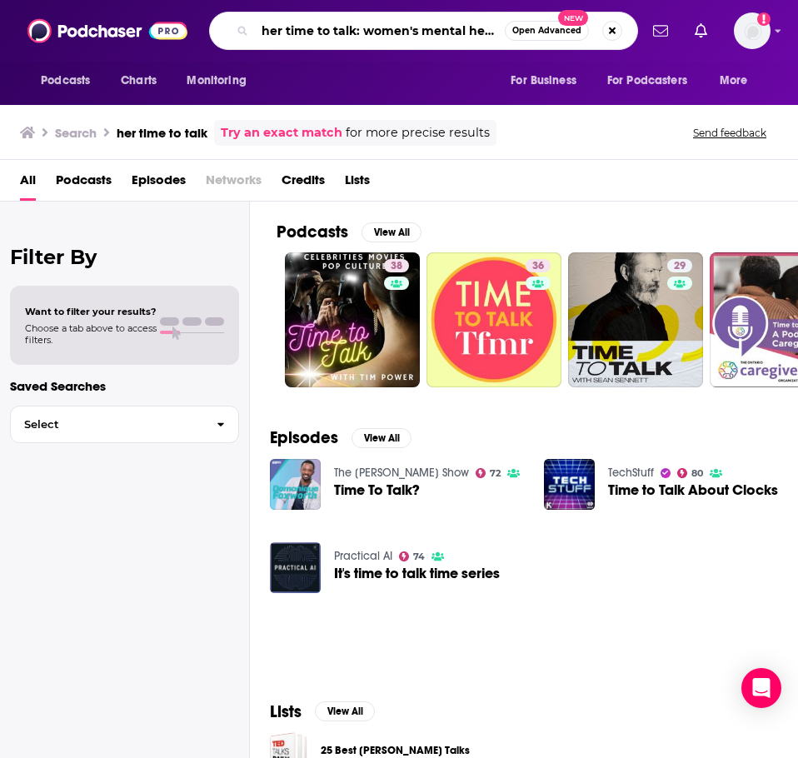
scroll to position [0, 9]
type input "her time to talk: women's mental health"
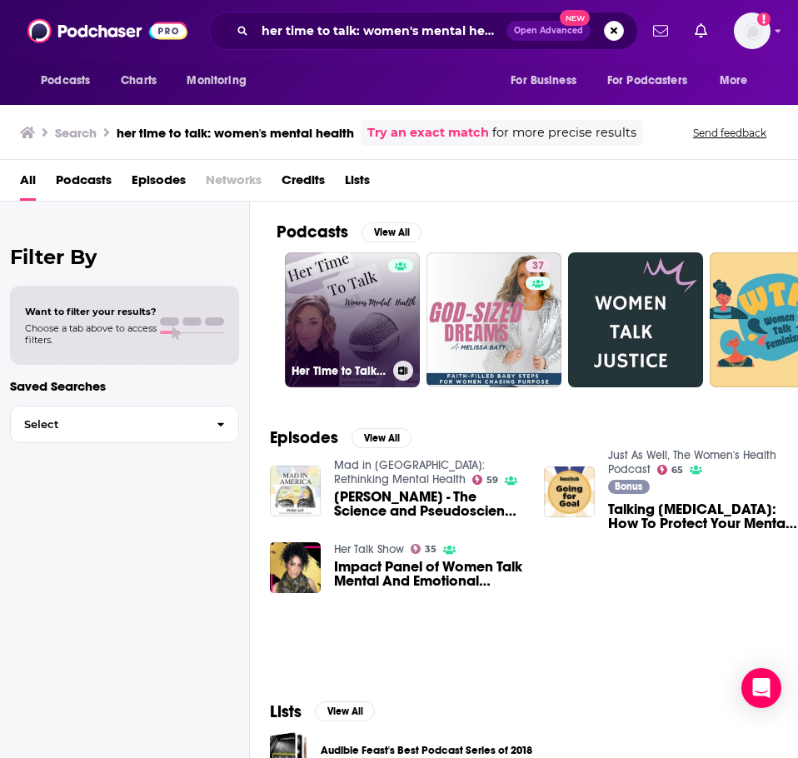
click at [336, 275] on link "Her Time to Talk: Women’s Mental Health" at bounding box center [352, 319] width 135 height 135
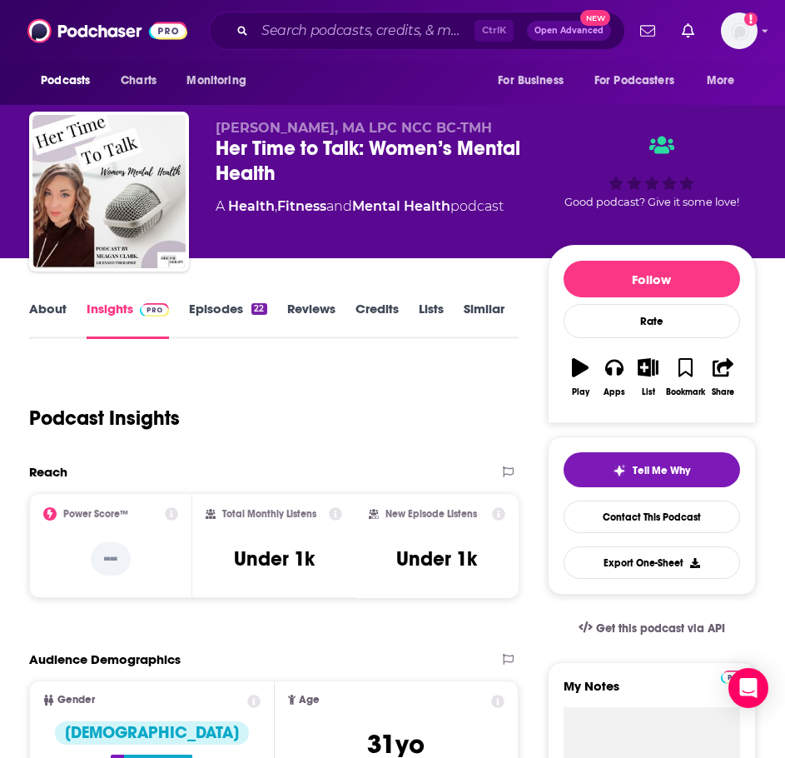
click at [53, 322] on link "About" at bounding box center [47, 320] width 37 height 38
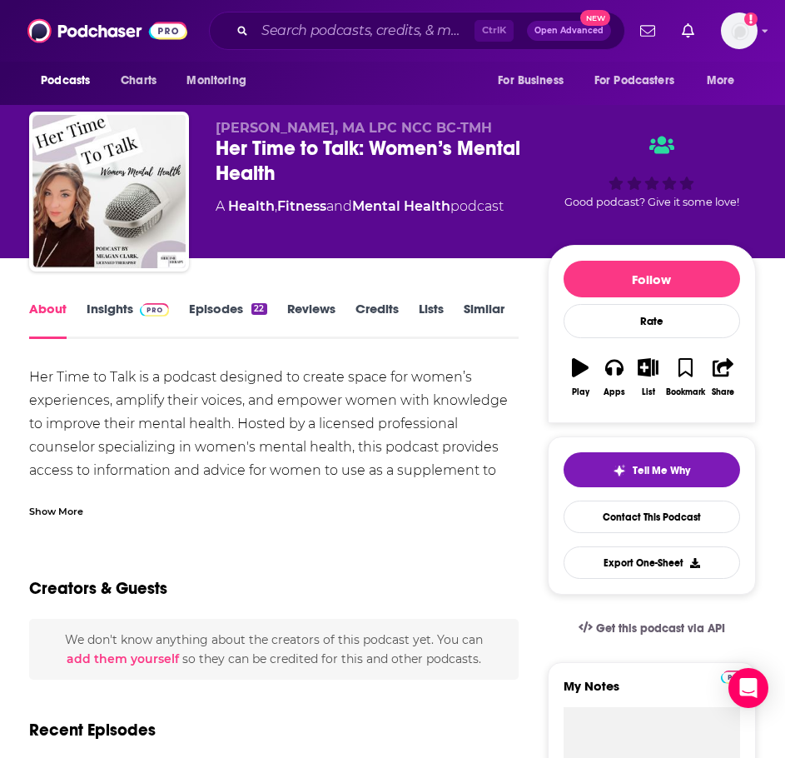
click at [86, 512] on div "Show More" at bounding box center [274, 505] width 490 height 28
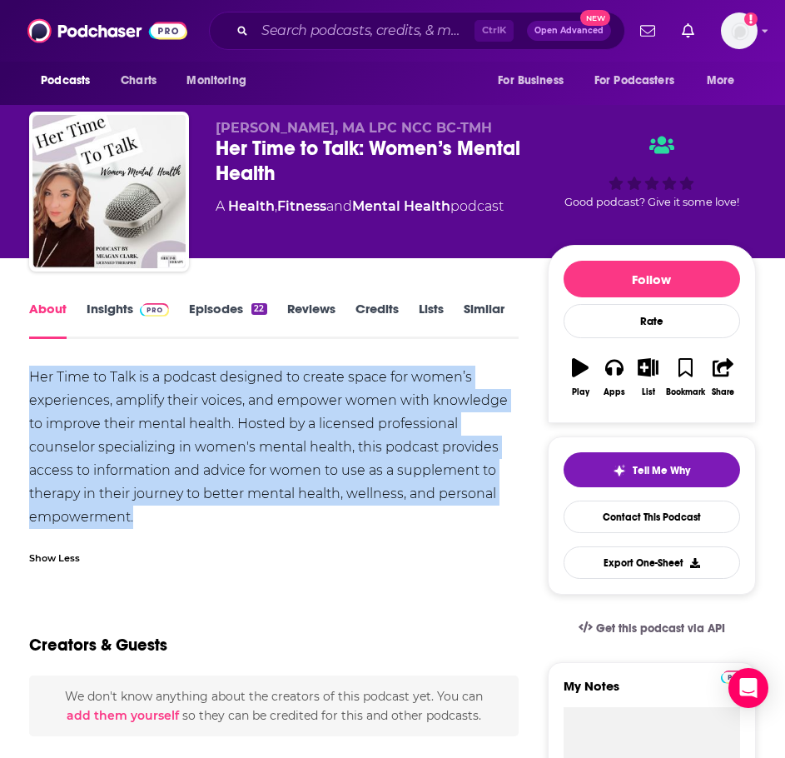
drag, startPoint x: 152, startPoint y: 516, endPoint x: 85, endPoint y: 399, distance: 134.3
copy div "Her Time to Talk is a podcast designed to create space for women’s experiences,…"
click at [137, 301] on span at bounding box center [151, 309] width 36 height 16
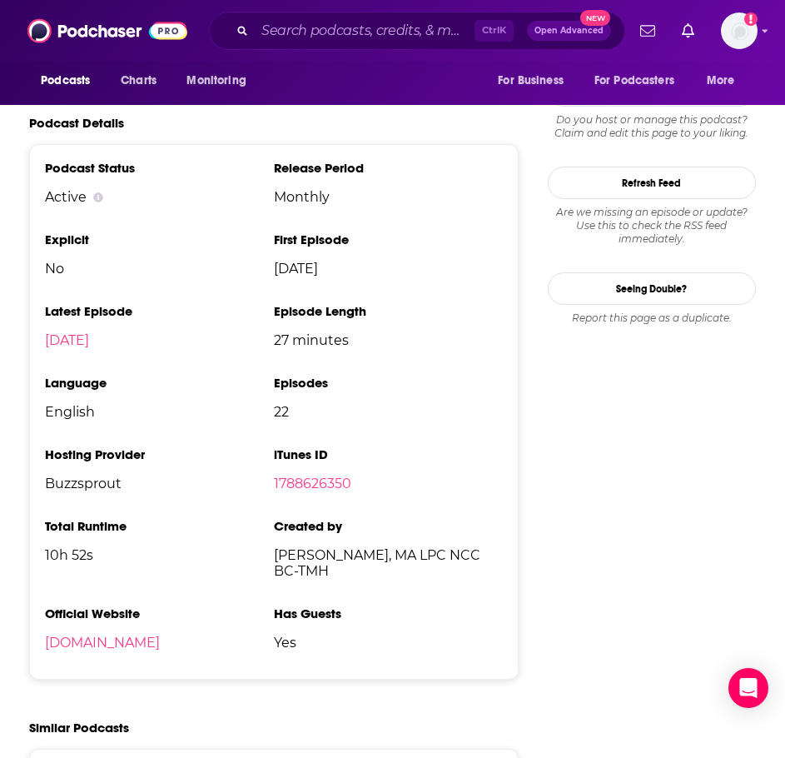
scroll to position [1499, 0]
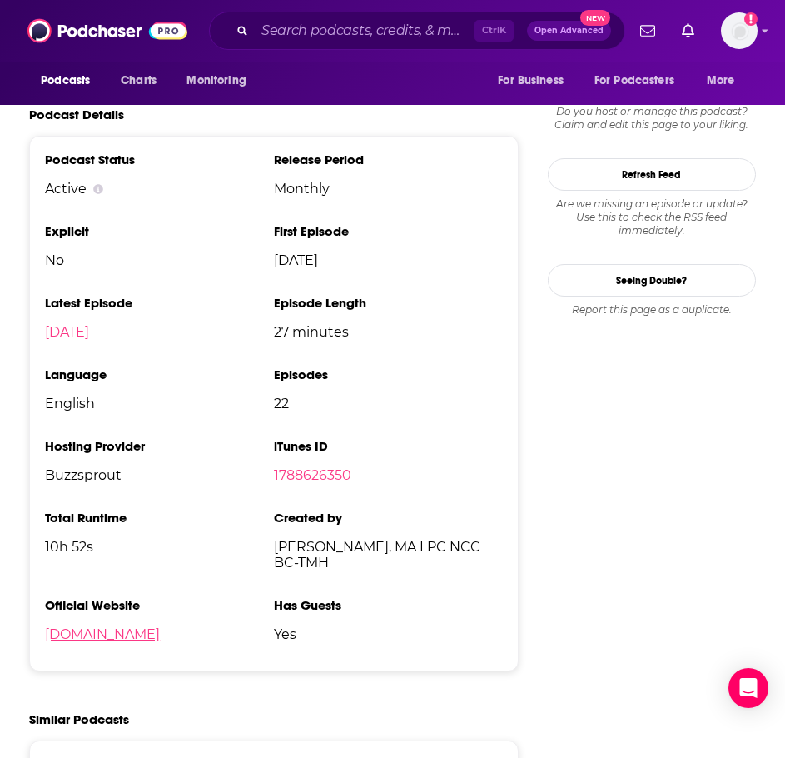
click at [152, 630] on link "[DOMAIN_NAME]" at bounding box center [102, 634] width 115 height 16
click at [384, 31] on input "Search podcasts, credits, & more..." at bounding box center [365, 30] width 220 height 27
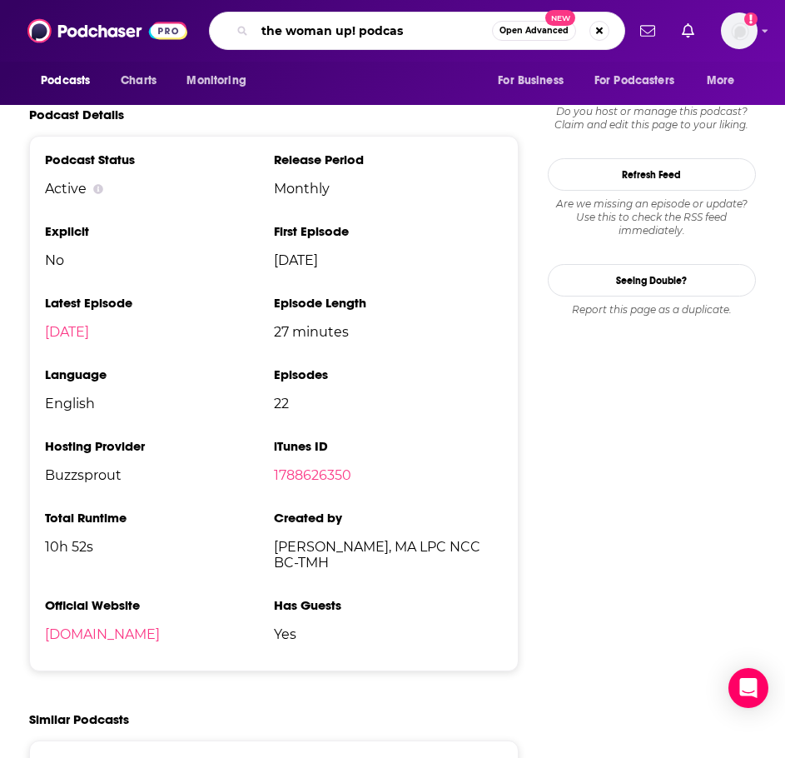
type input "the woman up! podcast"
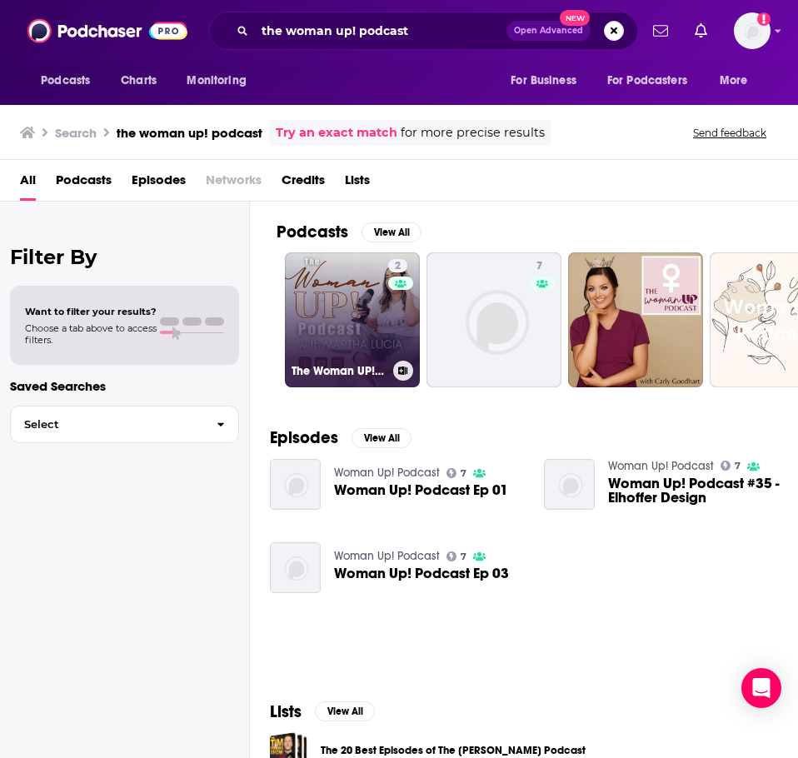
click at [325, 311] on link "2 The Woman UP! Podcast" at bounding box center [352, 319] width 135 height 135
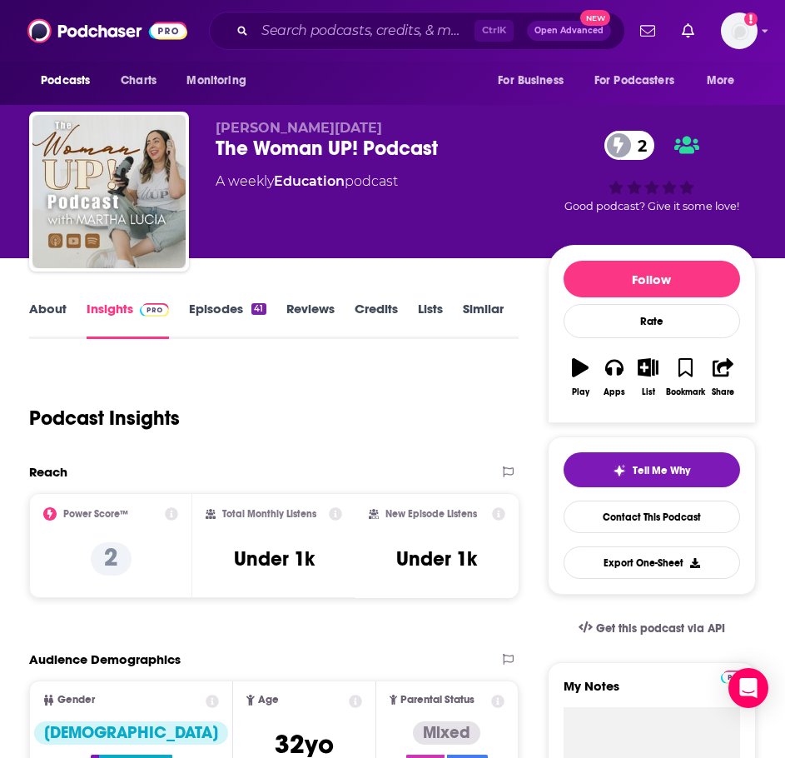
click at [42, 313] on link "About" at bounding box center [47, 320] width 37 height 38
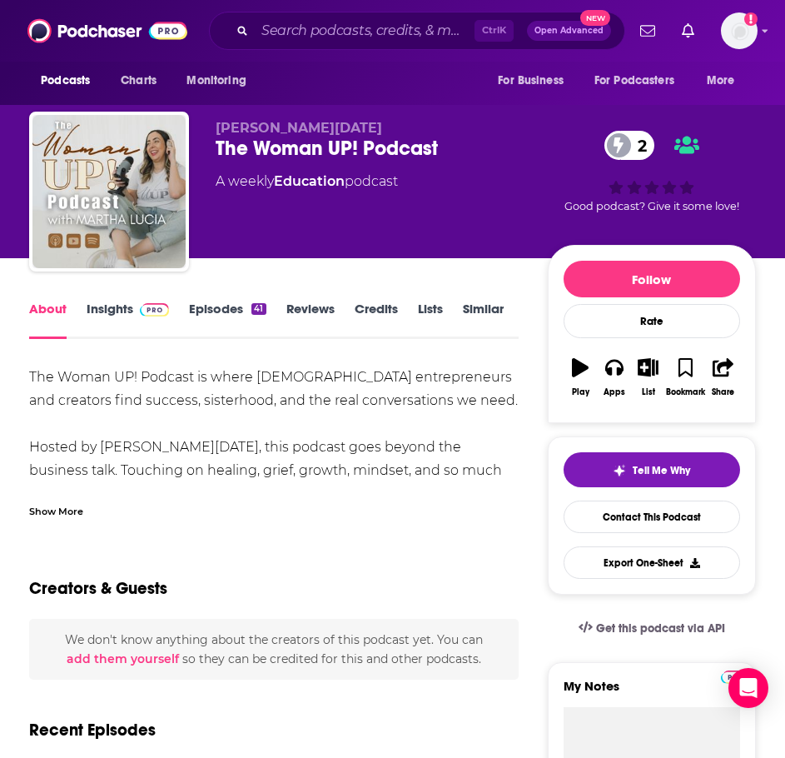
click at [57, 503] on div "Show More" at bounding box center [56, 510] width 54 height 16
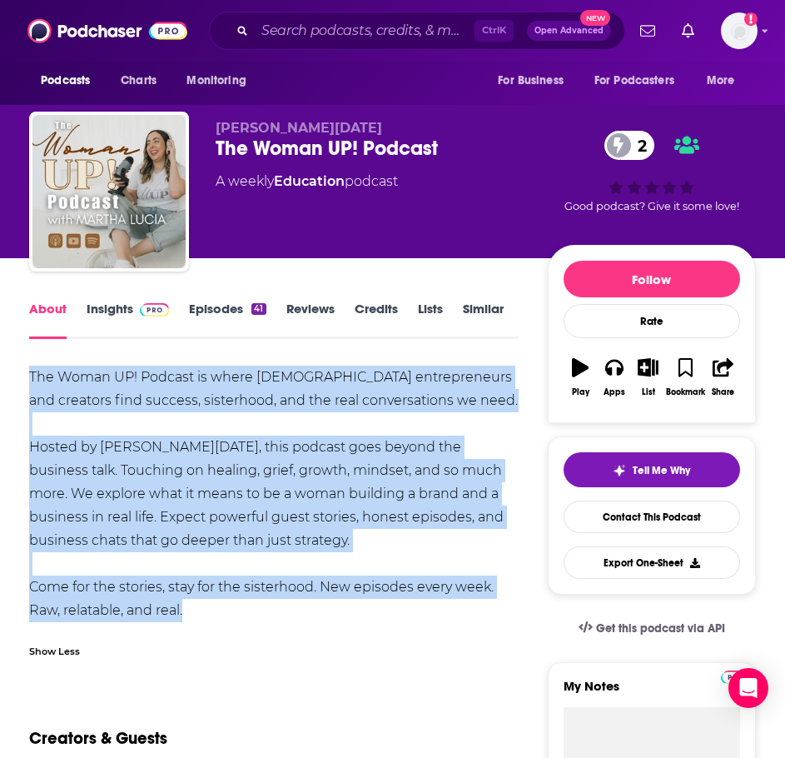
drag, startPoint x: 223, startPoint y: 613, endPoint x: 22, endPoint y: 381, distance: 307.0
copy div "The Woman UP! Podcast is where [DEMOGRAPHIC_DATA] entrepreneurs and creators fi…"
click at [155, 312] on img at bounding box center [154, 309] width 29 height 13
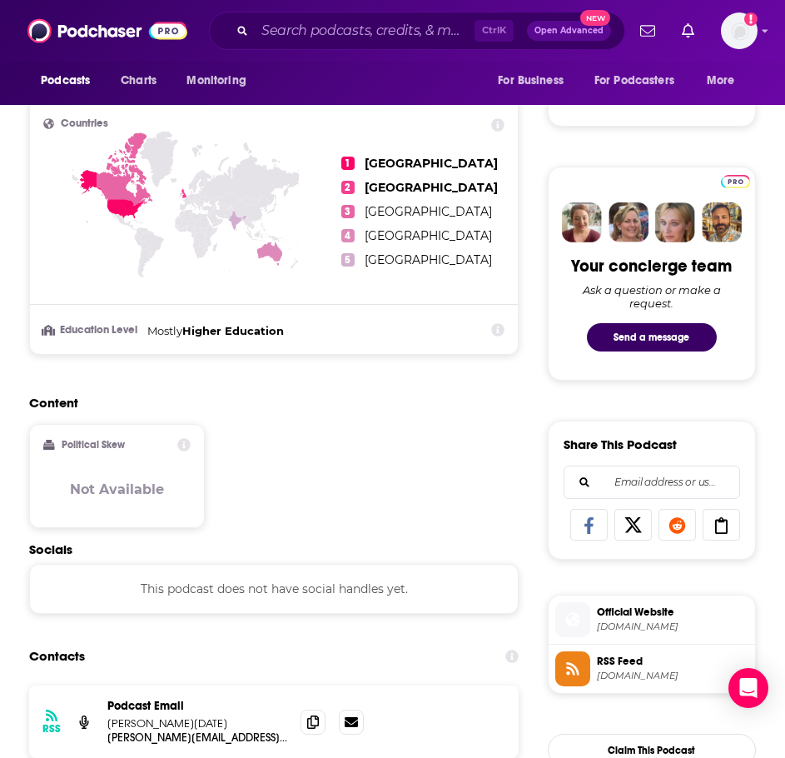
scroll to position [833, 0]
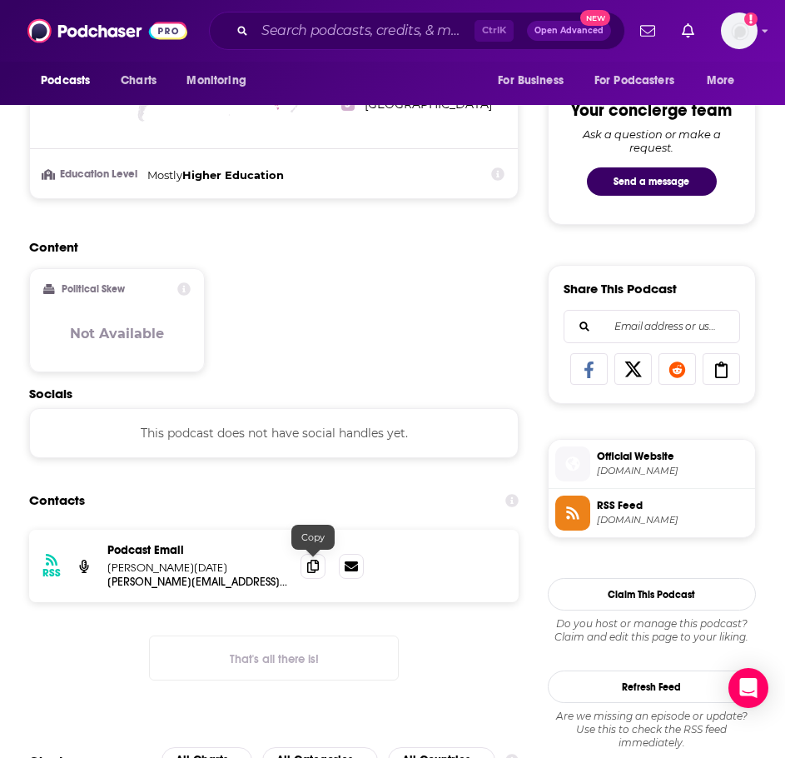
drag, startPoint x: 315, startPoint y: 564, endPoint x: 287, endPoint y: 563, distance: 27.5
click at [316, 565] on icon at bounding box center [313, 566] width 12 height 13
click at [372, 28] on input "Search podcasts, credits, & more..." at bounding box center [365, 30] width 220 height 27
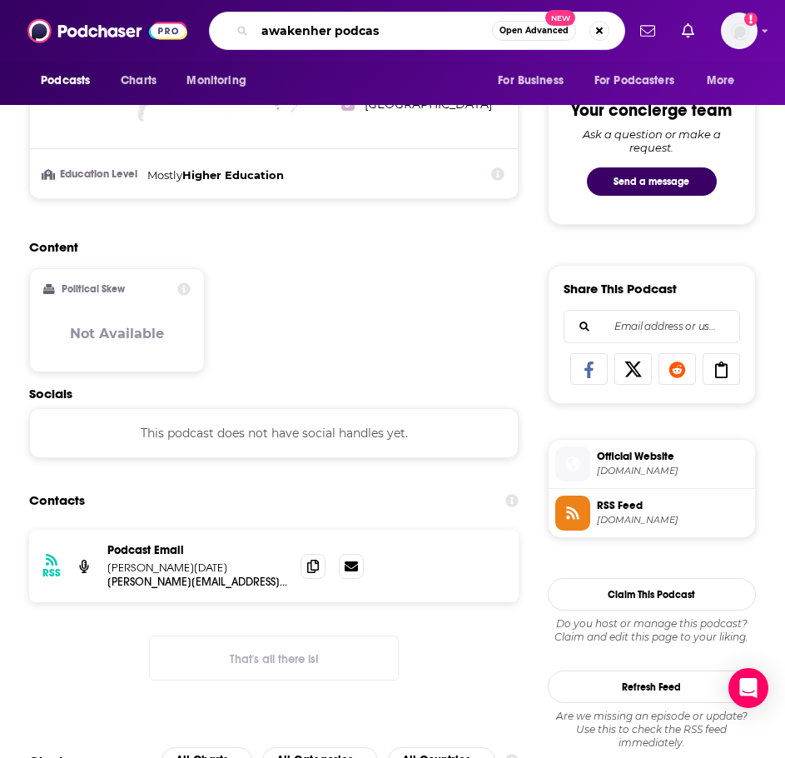
type input "awakenher podcast"
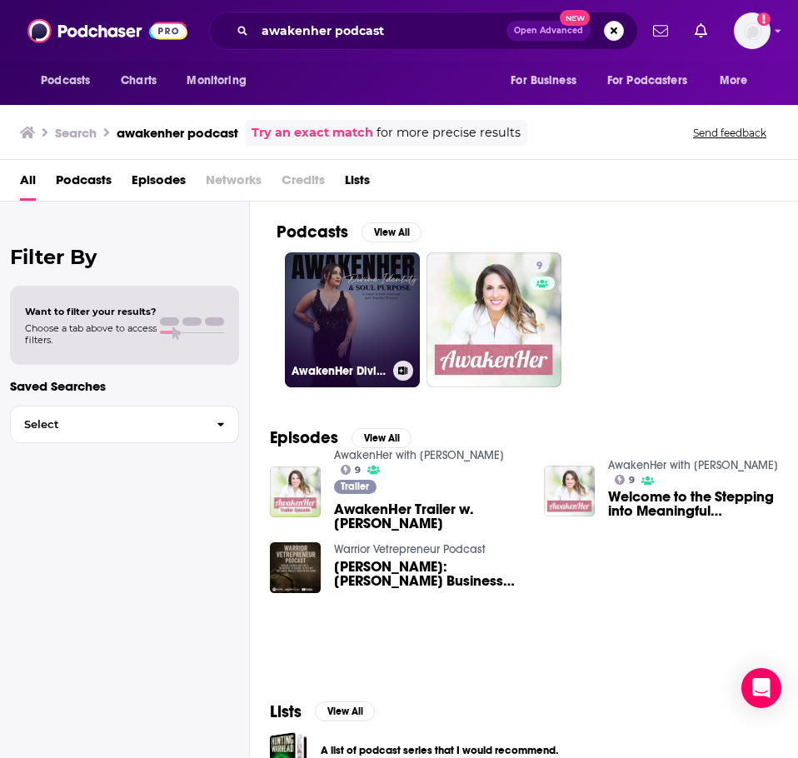
click at [357, 305] on link "AwakenHer Divine Identity" at bounding box center [352, 319] width 135 height 135
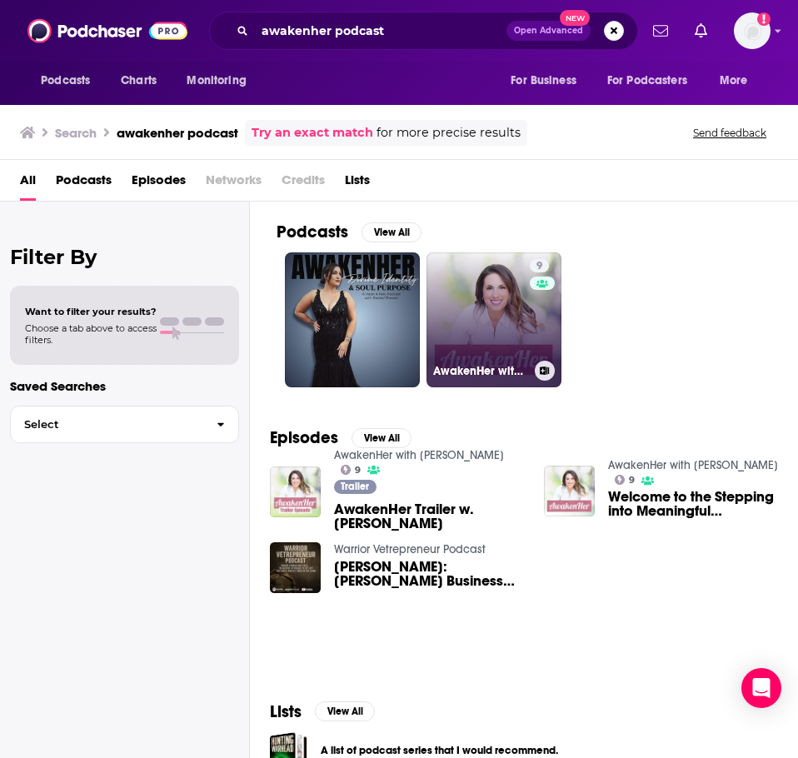
click at [462, 319] on link "9 AwakenHer with [PERSON_NAME]" at bounding box center [493, 319] width 135 height 135
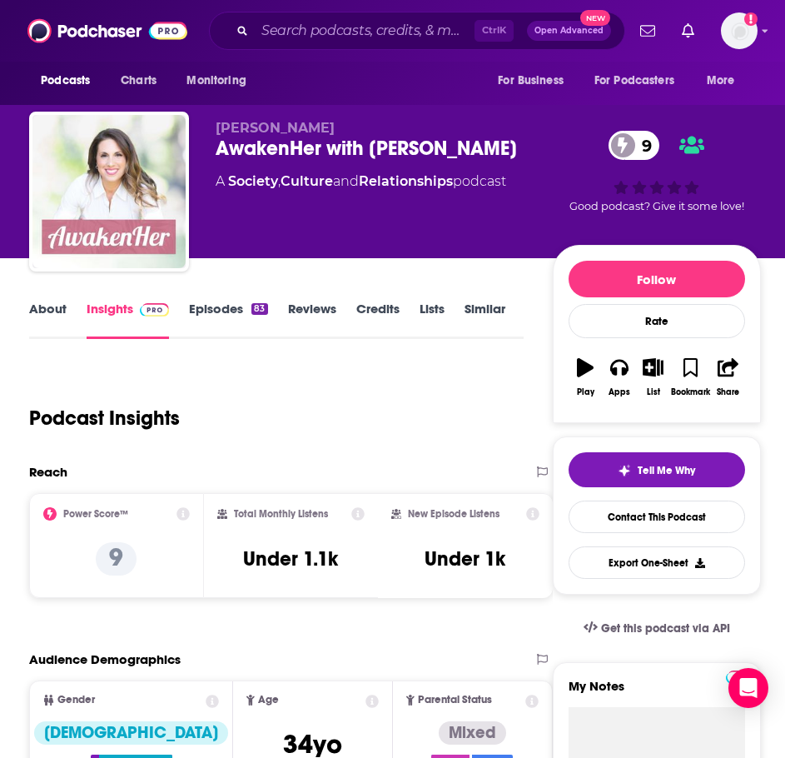
click at [46, 309] on link "About" at bounding box center [47, 320] width 37 height 38
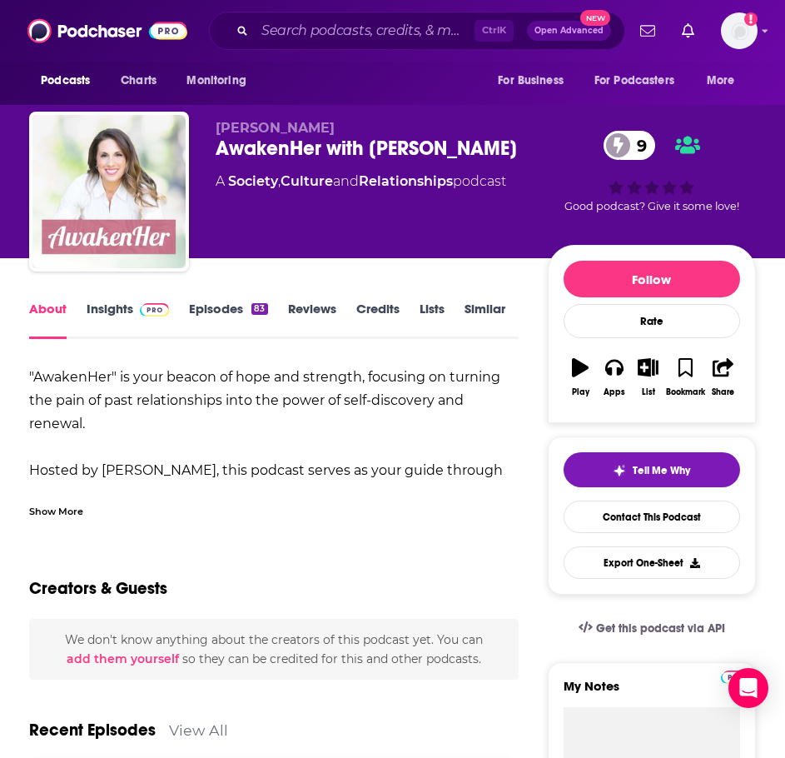
click at [62, 506] on div "Show More" at bounding box center [56, 510] width 54 height 16
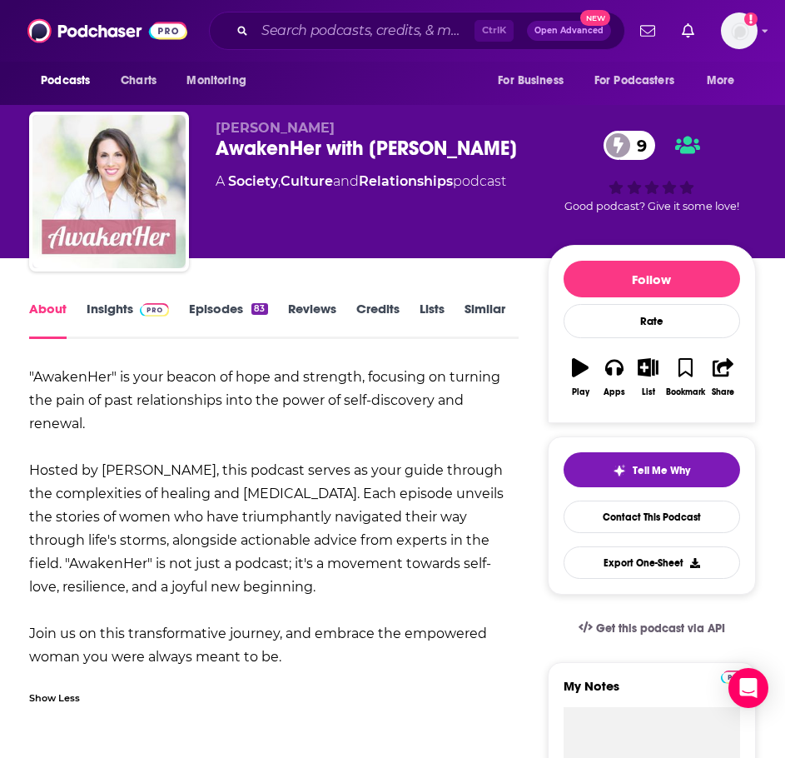
drag, startPoint x: 302, startPoint y: 654, endPoint x: 25, endPoint y: 365, distance: 400.6
copy b ""AwakenHer" is your beacon of hope and strength, focusing on turning the pain o…"
click at [127, 315] on link "Insights" at bounding box center [128, 320] width 82 height 38
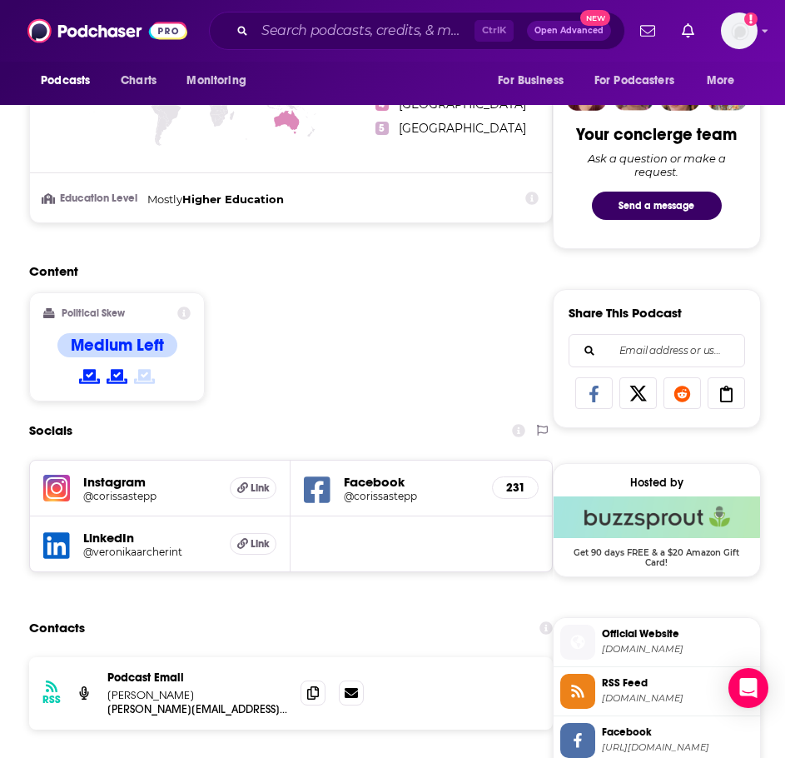
scroll to position [833, 0]
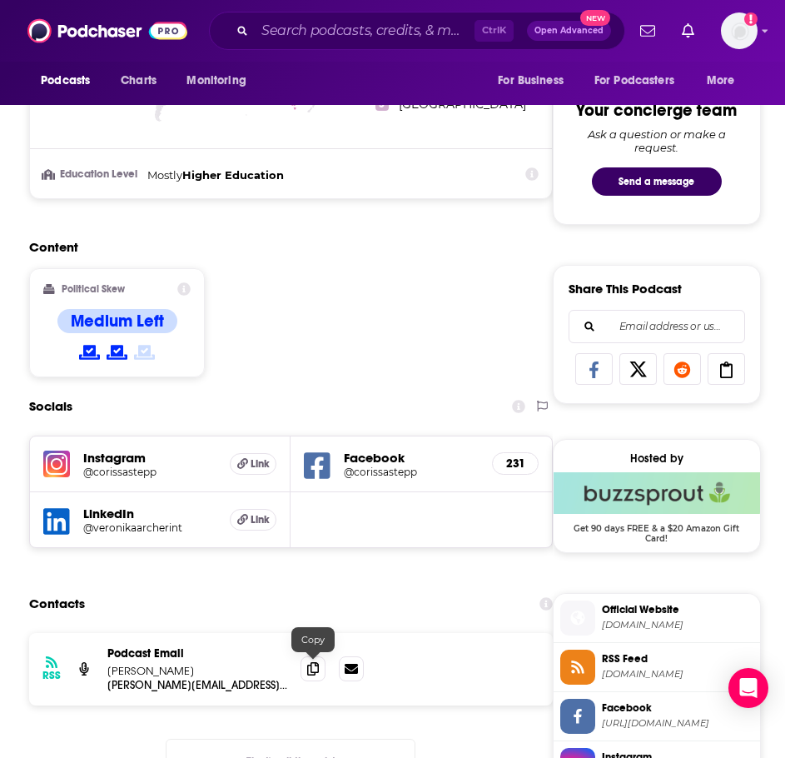
click at [315, 670] on icon at bounding box center [313, 668] width 12 height 13
click at [309, 22] on input "Search podcasts, credits, & more..." at bounding box center [365, 30] width 220 height 27
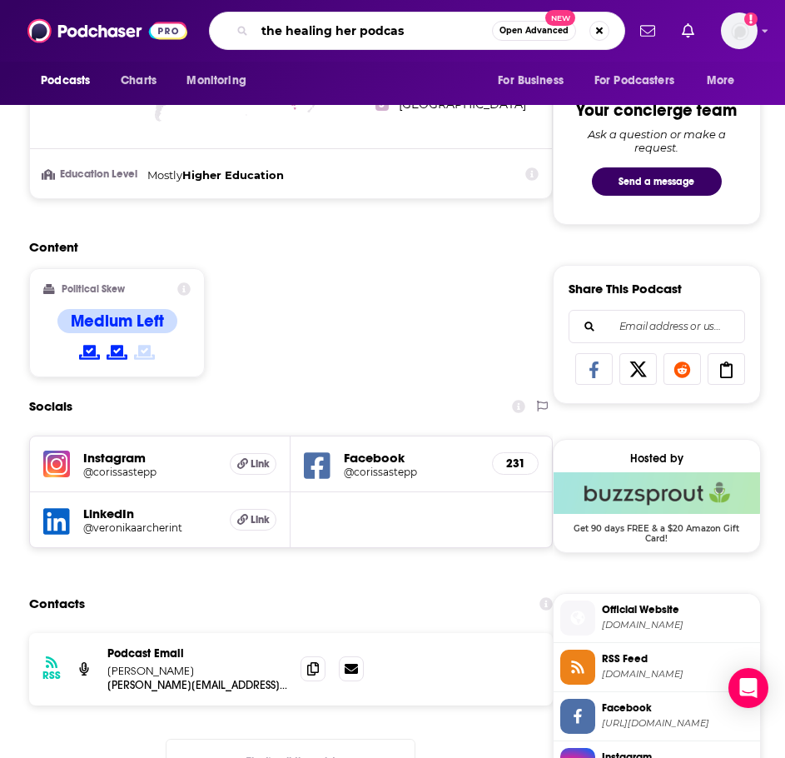
type input "the healing her podcast"
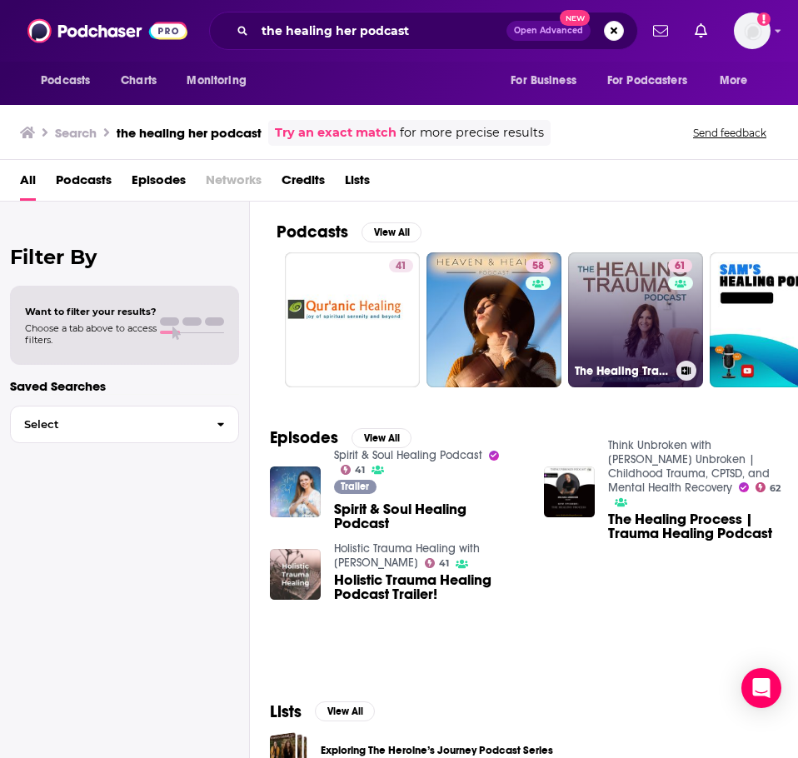
click at [610, 297] on link "61 The Healing Trauma Podcast" at bounding box center [635, 319] width 135 height 135
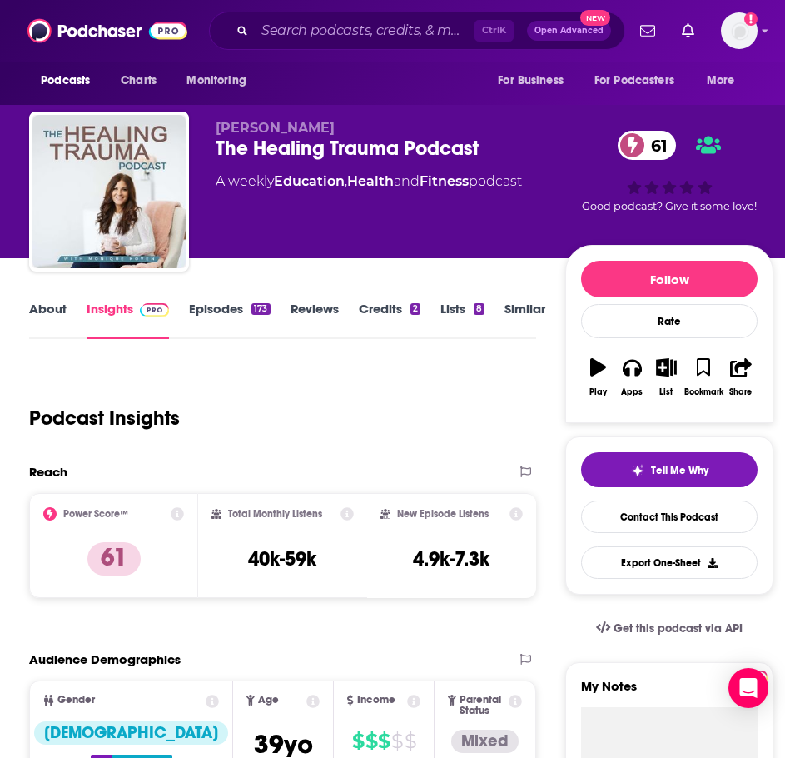
click at [56, 311] on link "About" at bounding box center [47, 320] width 37 height 38
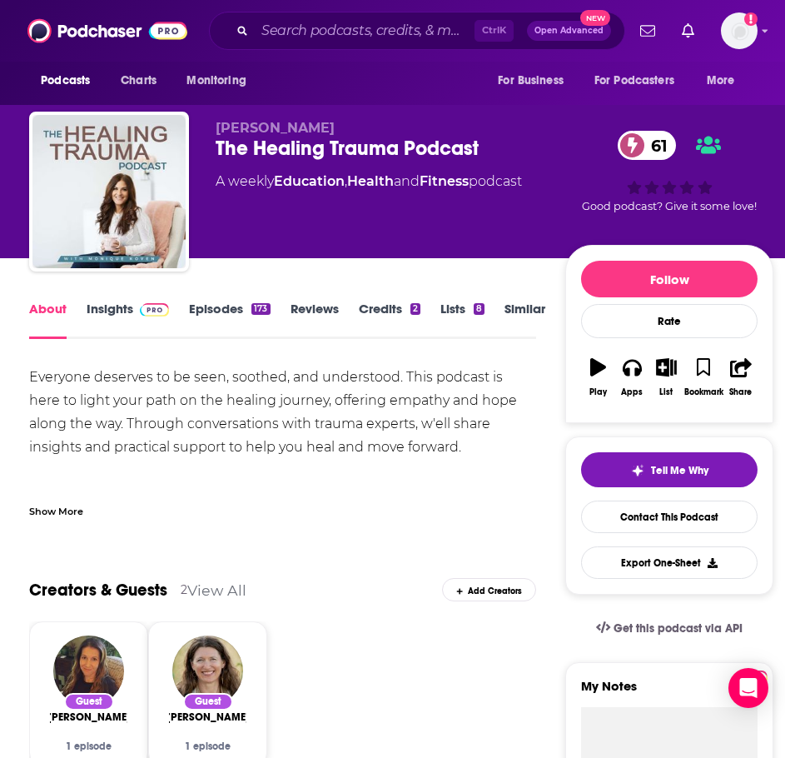
click at [64, 516] on div "Show More" at bounding box center [56, 510] width 54 height 16
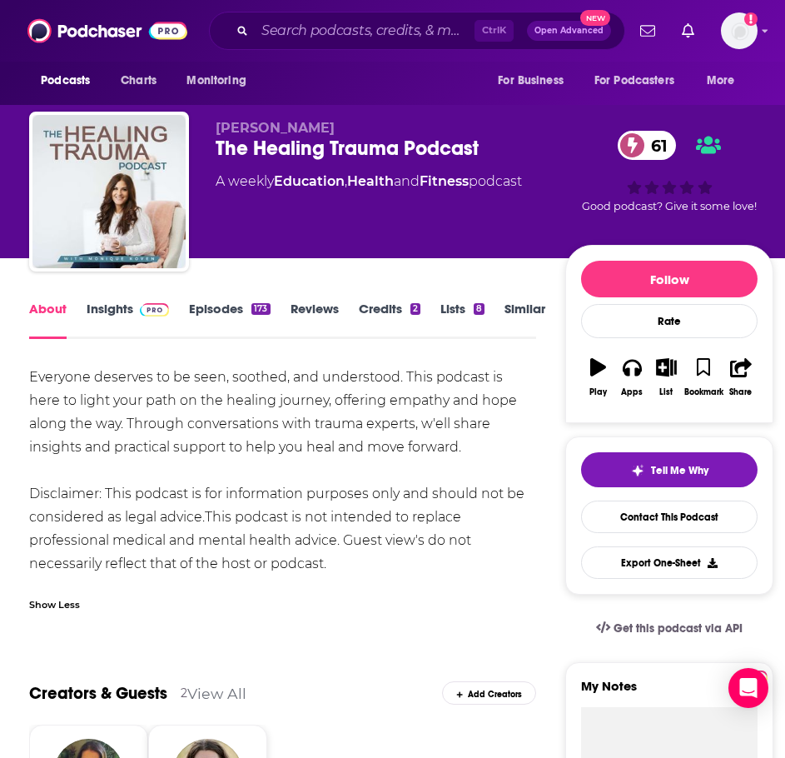
click at [228, 313] on link "Episodes 173" at bounding box center [229, 320] width 81 height 38
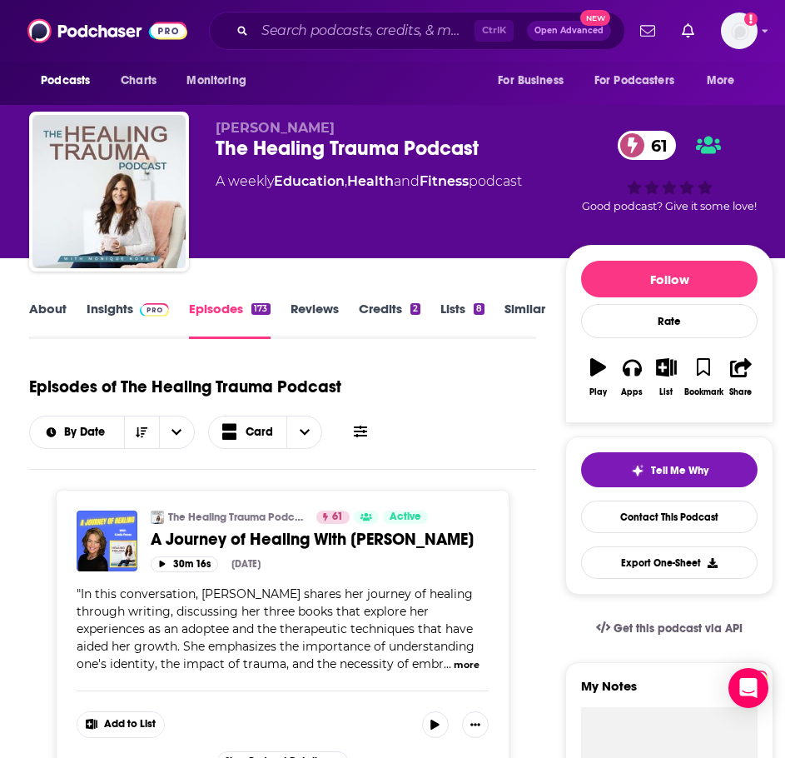
click at [49, 307] on link "About" at bounding box center [47, 320] width 37 height 38
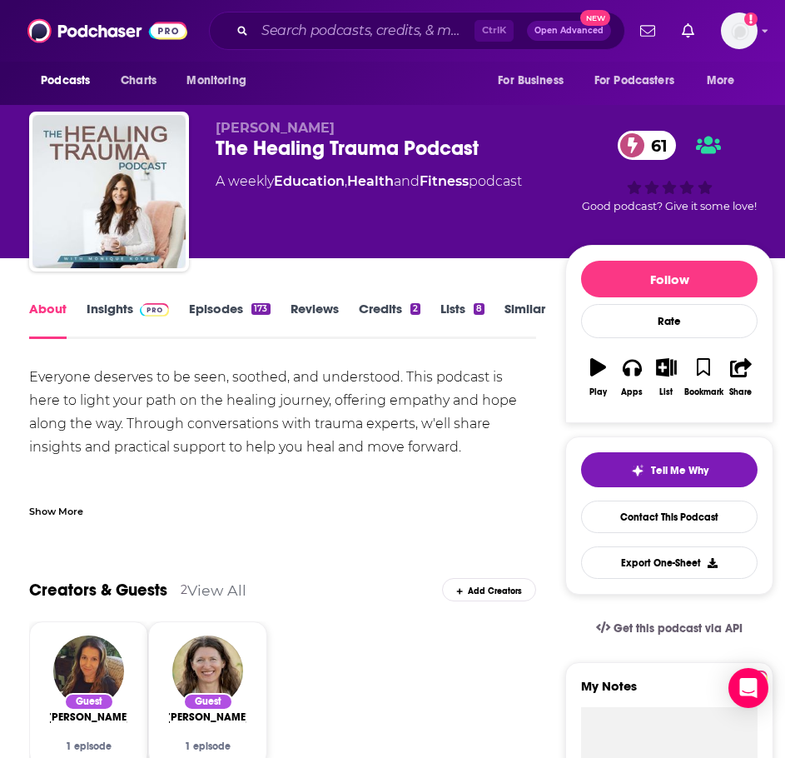
click at [57, 514] on div "Show More" at bounding box center [56, 510] width 54 height 16
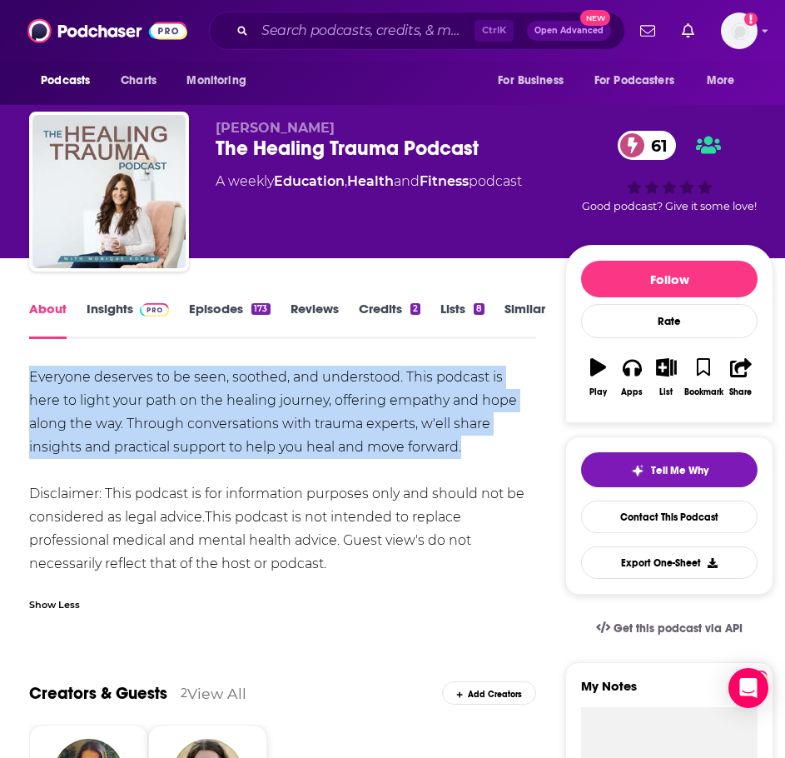
drag, startPoint x: 380, startPoint y: 439, endPoint x: 42, endPoint y: 382, distance: 342.0
copy div "Everyone deserves to be seen, soothed, and understood. This podcast is here to …"
click at [114, 303] on link "Insights" at bounding box center [128, 320] width 82 height 38
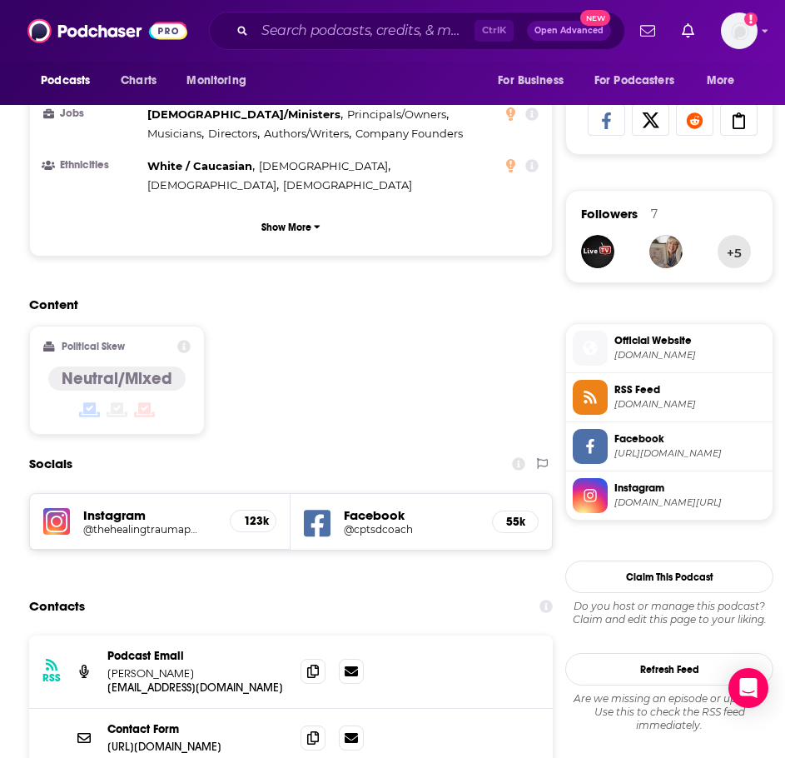
scroll to position [1083, 0]
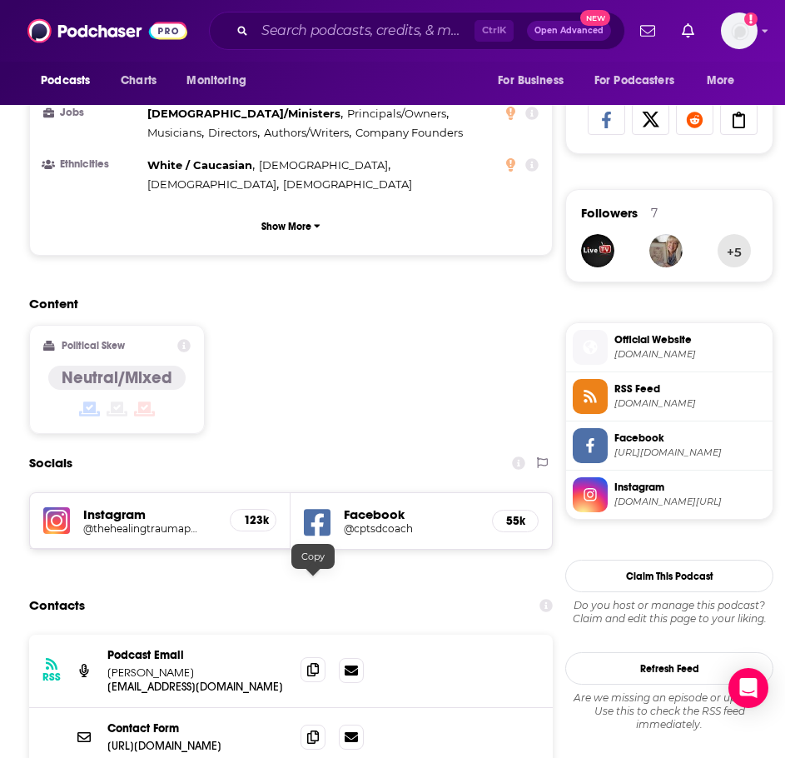
click at [311, 663] on icon at bounding box center [313, 669] width 12 height 13
drag, startPoint x: 318, startPoint y: 653, endPoint x: 303, endPoint y: 650, distance: 15.4
click at [318, 730] on icon at bounding box center [313, 736] width 12 height 13
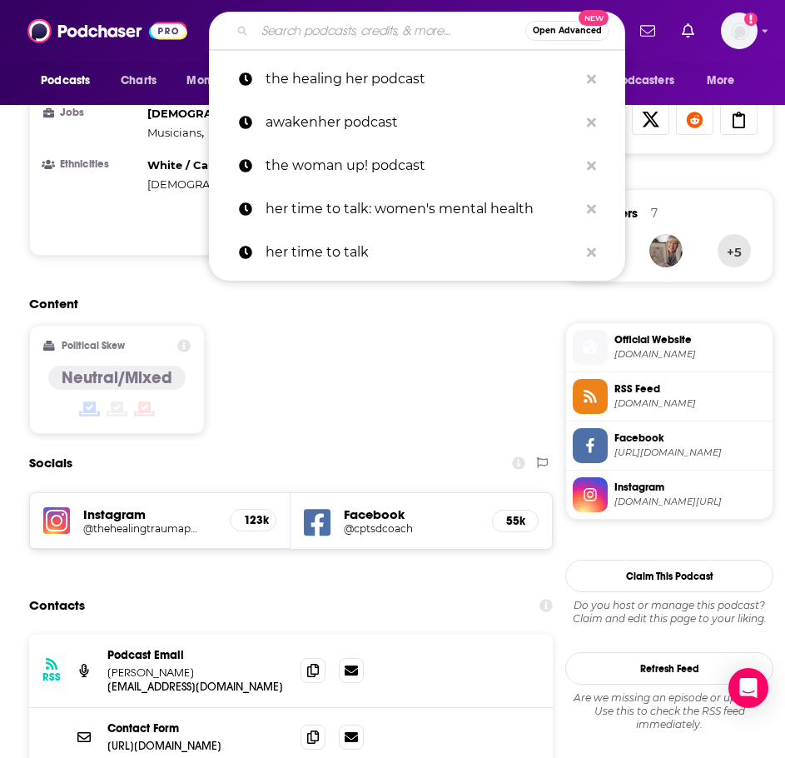
click at [321, 33] on input "Search podcasts, credits, & more..." at bounding box center [390, 30] width 271 height 27
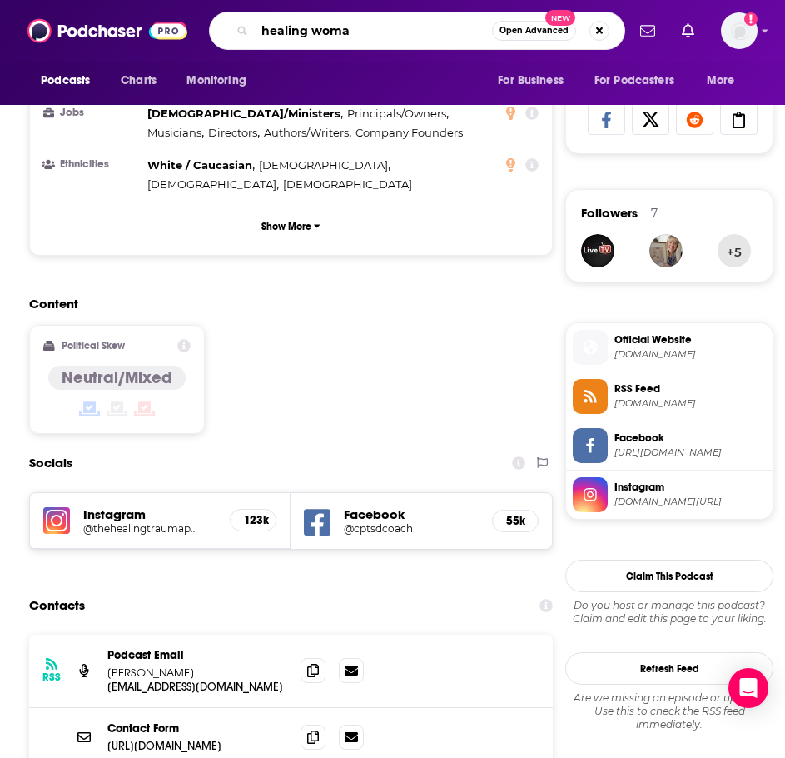
type input "healing woman"
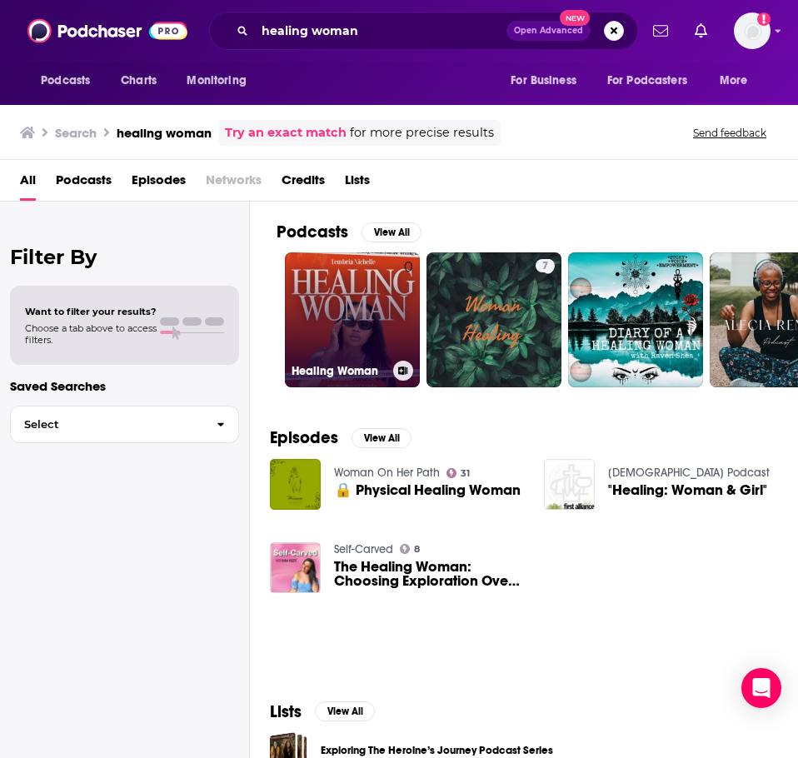
click at [331, 312] on link "0 Healing Woman" at bounding box center [352, 319] width 135 height 135
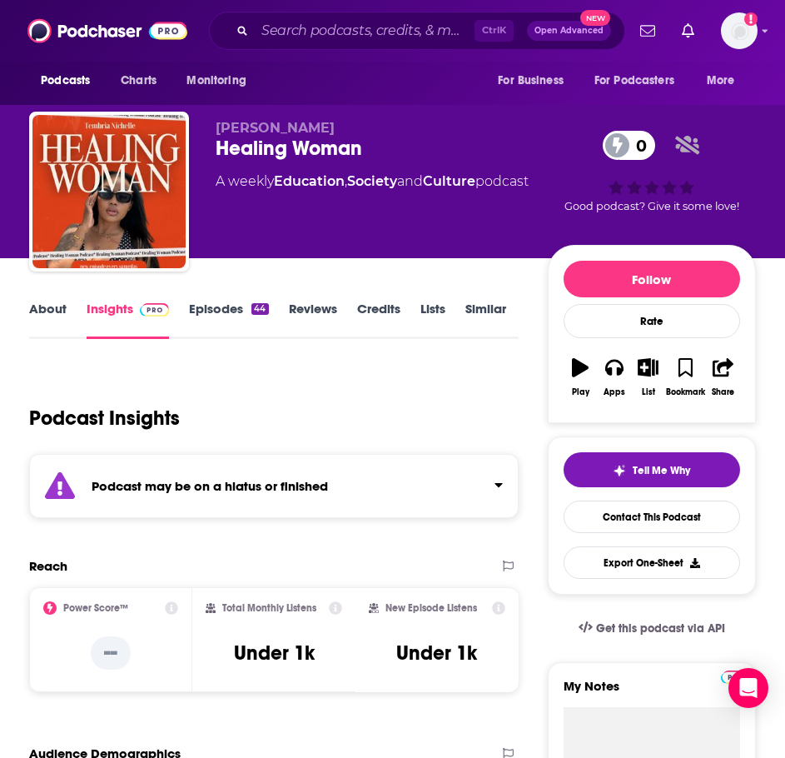
click at [173, 450] on div "Podcast Insights" at bounding box center [267, 408] width 476 height 85
click at [179, 486] on strong "Podcast may be on a hiatus or finished" at bounding box center [210, 486] width 237 height 16
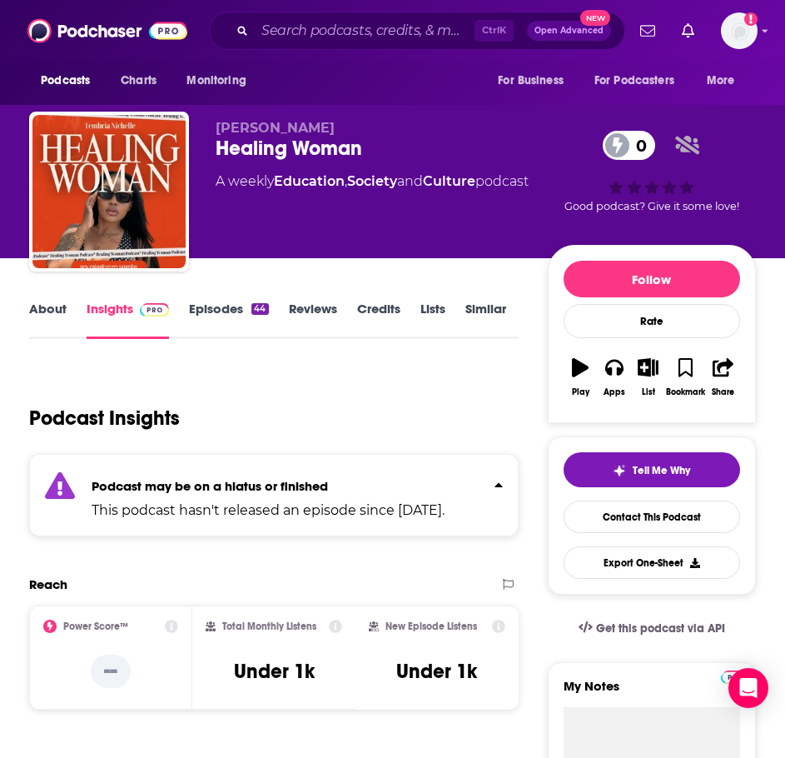
click at [227, 301] on link "Episodes 44" at bounding box center [228, 320] width 79 height 38
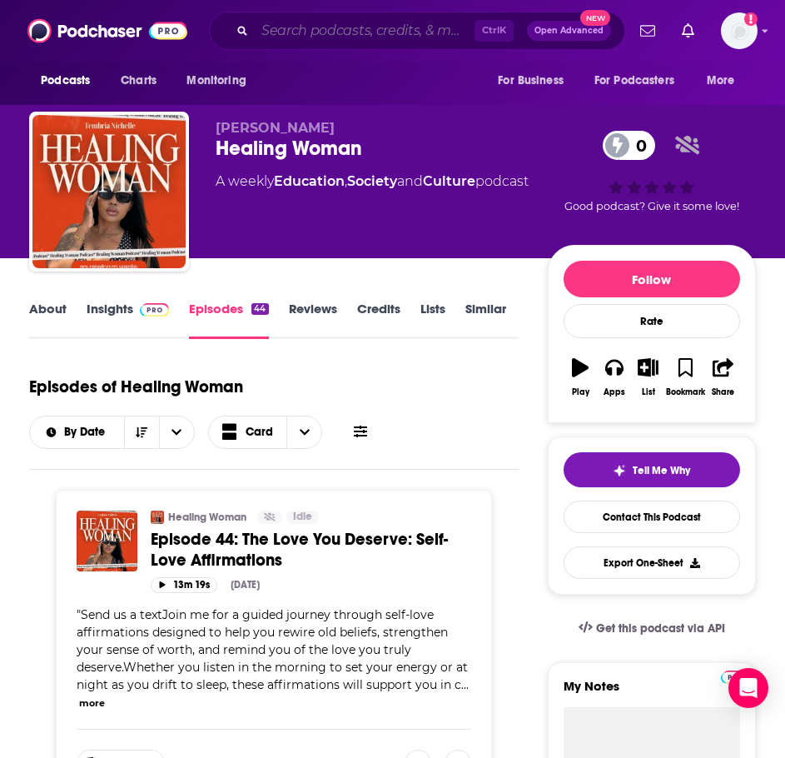
click at [310, 26] on input "Search podcasts, credits, & more..." at bounding box center [365, 30] width 220 height 27
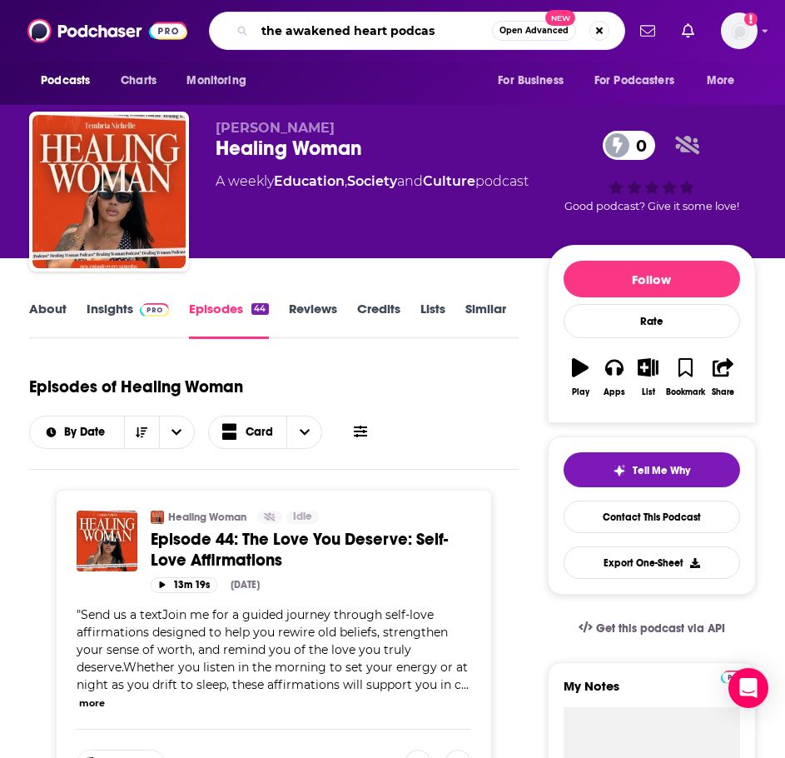
type input "the awakened heart podcast"
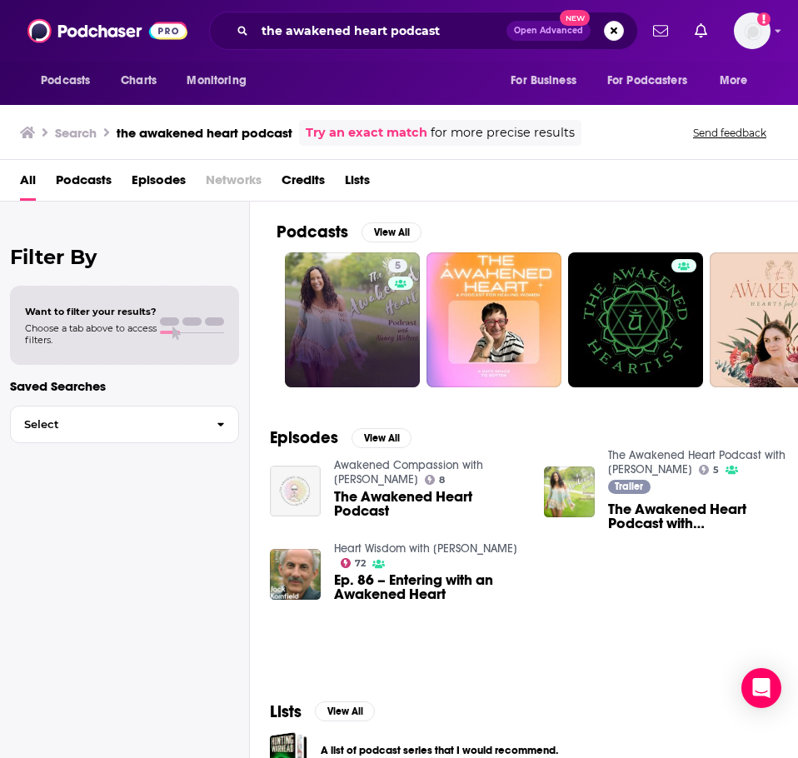
click at [328, 327] on link "5" at bounding box center [352, 319] width 135 height 135
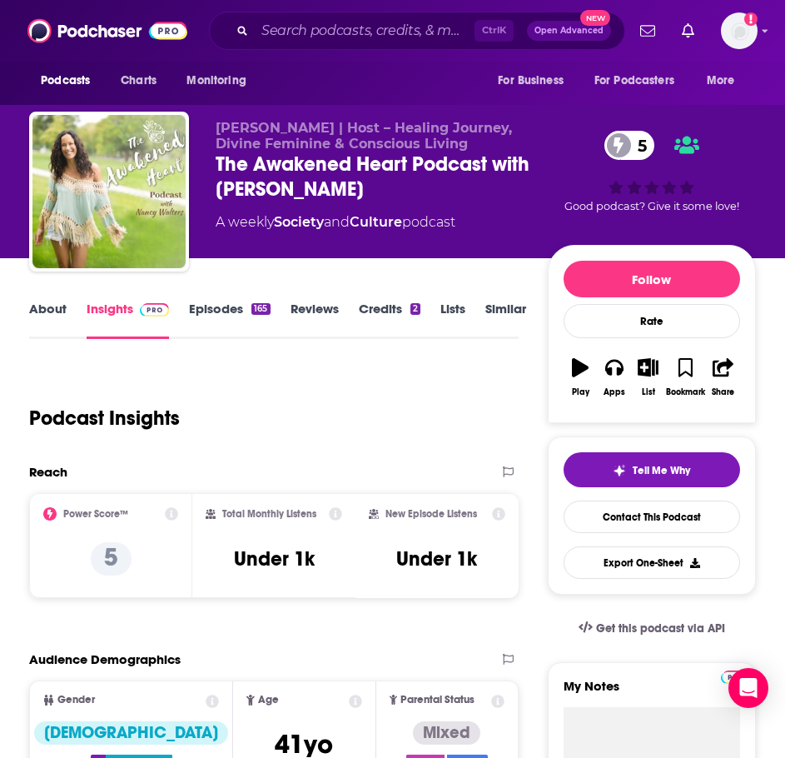
click at [65, 315] on link "About" at bounding box center [47, 320] width 37 height 38
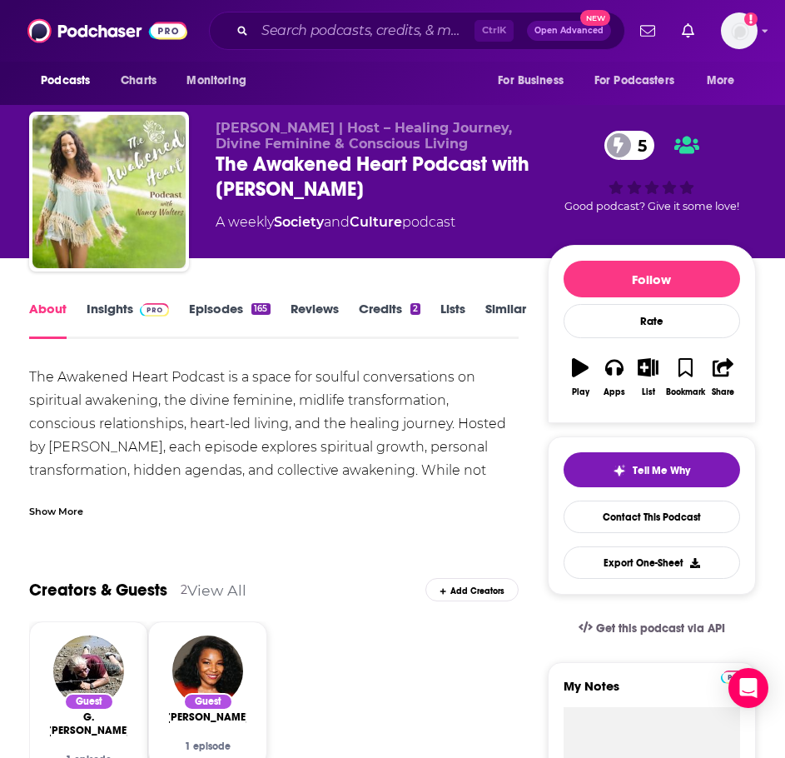
click at [67, 500] on div "Show More" at bounding box center [274, 505] width 490 height 28
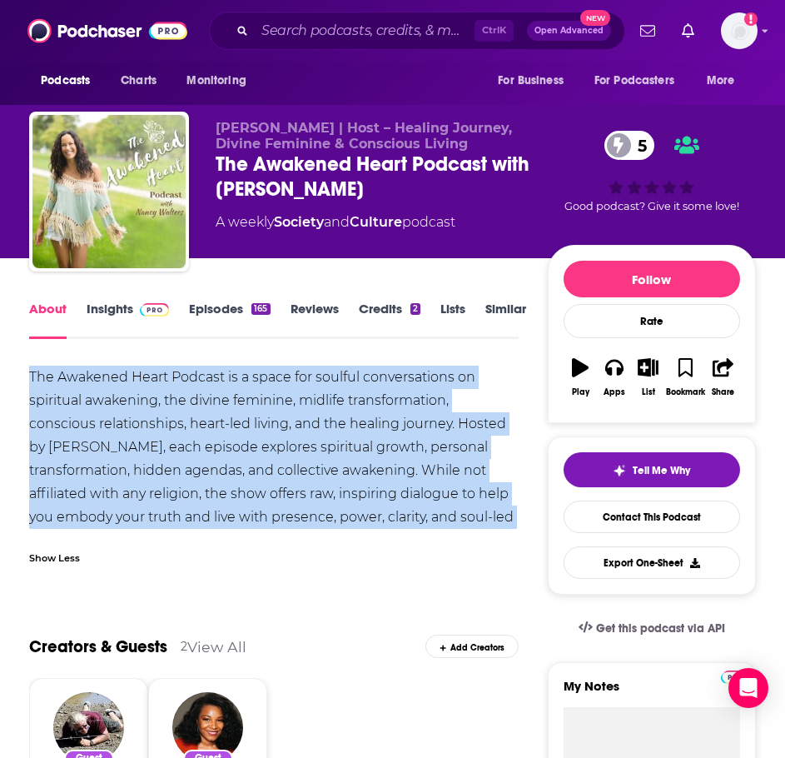
drag, startPoint x: 468, startPoint y: 513, endPoint x: 22, endPoint y: 365, distance: 469.6
copy div "The Awakened Heart Podcast is a space for soulful conversations on spiritual aw…"
click at [111, 311] on link "Insights" at bounding box center [128, 320] width 82 height 38
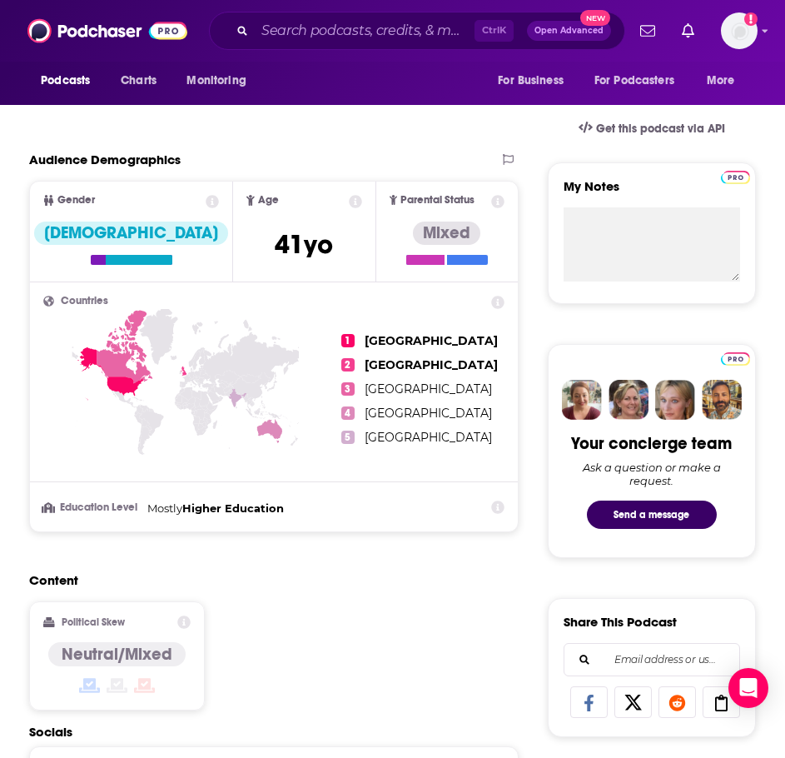
scroll to position [833, 0]
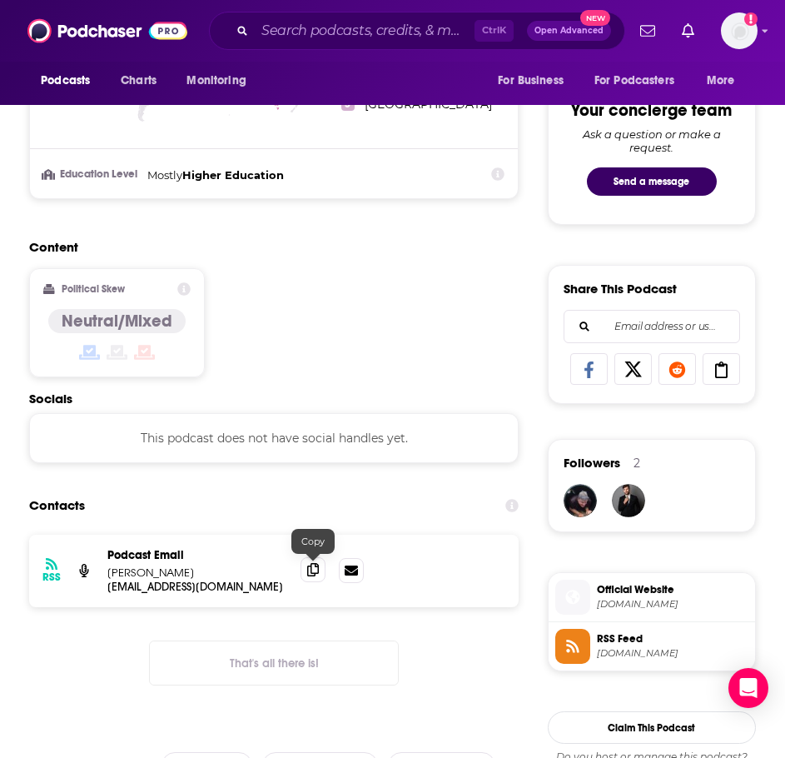
click at [309, 569] on icon at bounding box center [313, 569] width 12 height 13
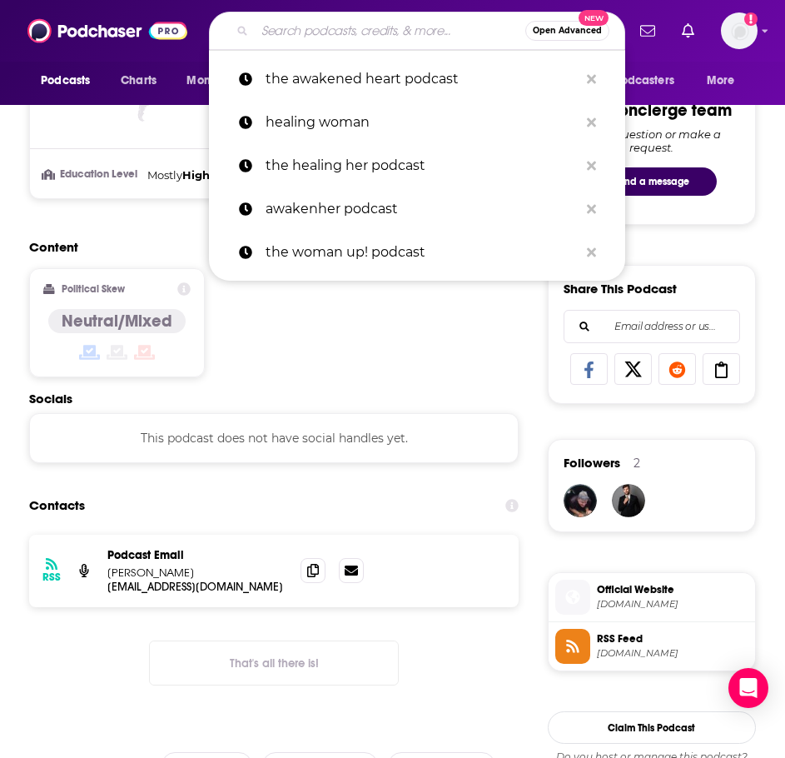
click at [334, 28] on input "Search podcasts, credits, & more..." at bounding box center [390, 30] width 271 height 27
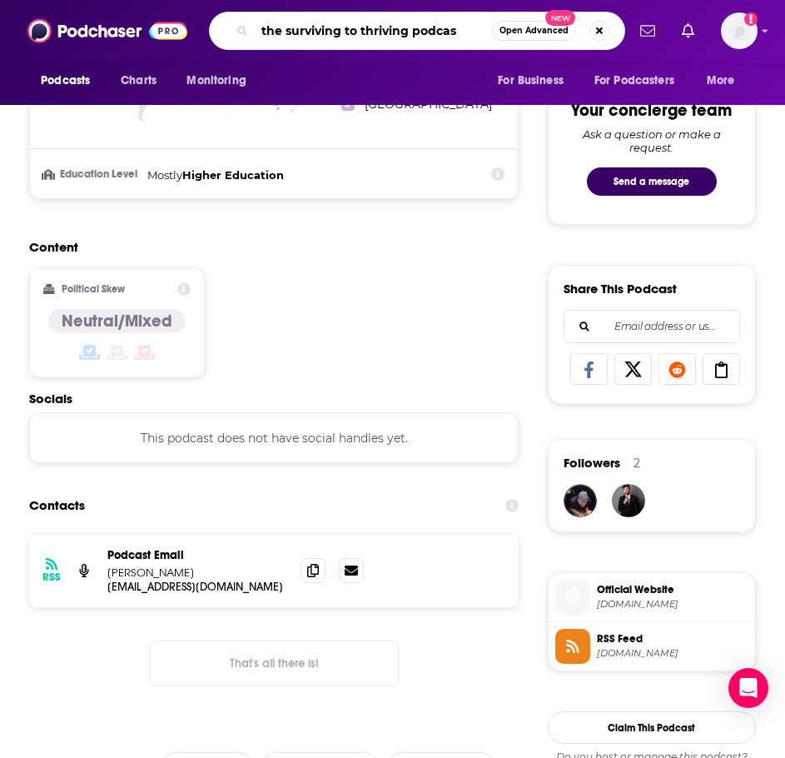
type input "the surviving to thriving podcast"
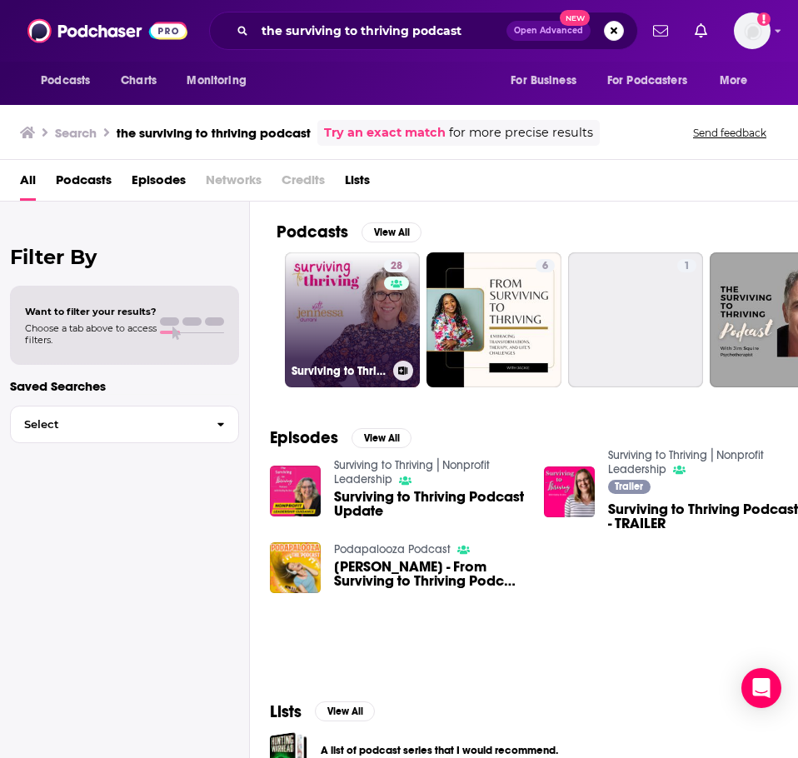
click at [326, 287] on link "28 Surviving to Thriving: A Podcast for Women" at bounding box center [352, 319] width 135 height 135
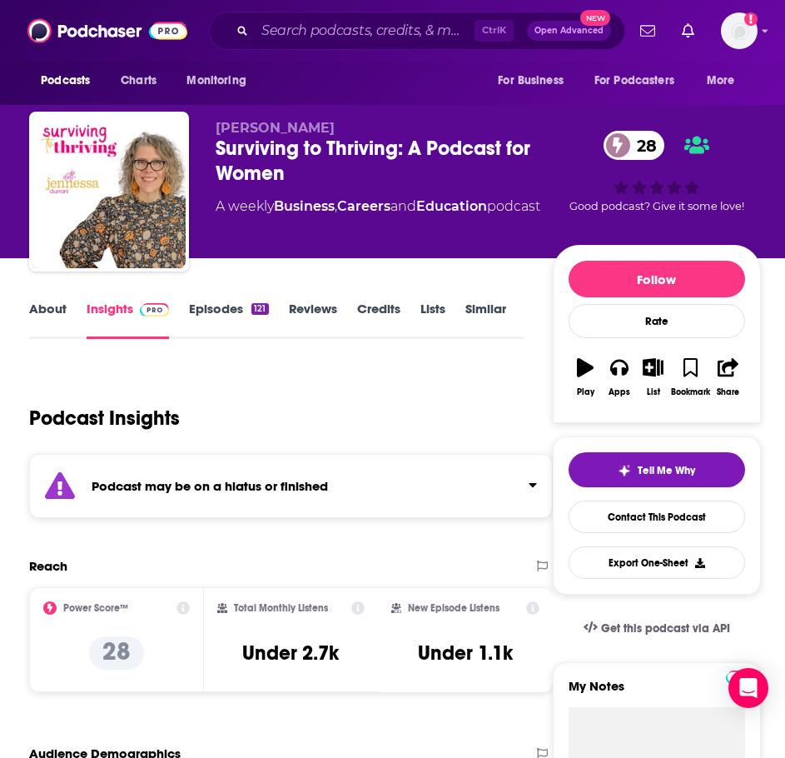
click at [155, 491] on strong "Podcast may be on a hiatus or finished" at bounding box center [210, 486] width 237 height 16
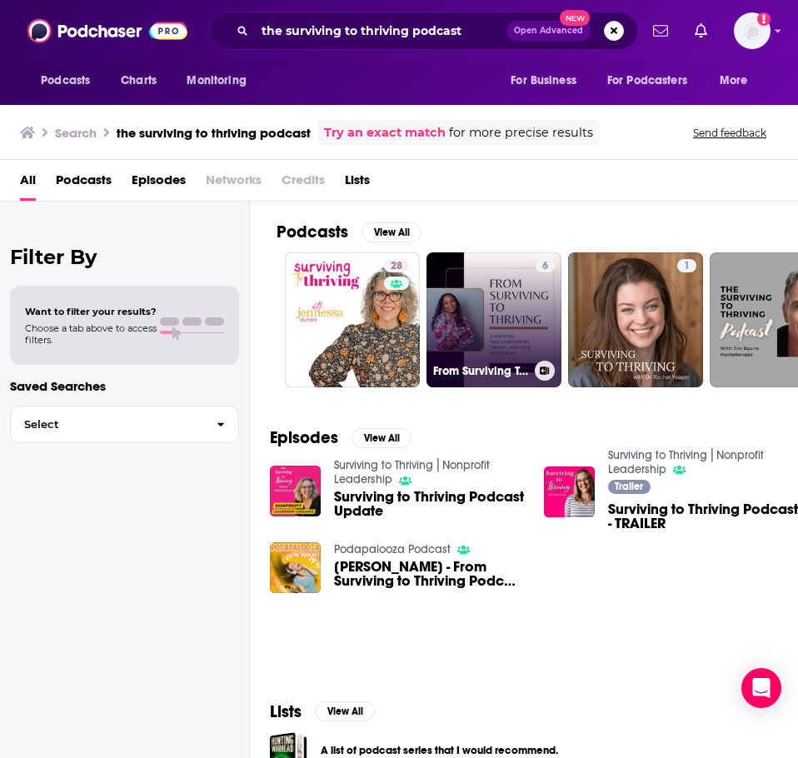
click at [469, 289] on link "6 From Surviving To Thriving Podcast" at bounding box center [493, 319] width 135 height 135
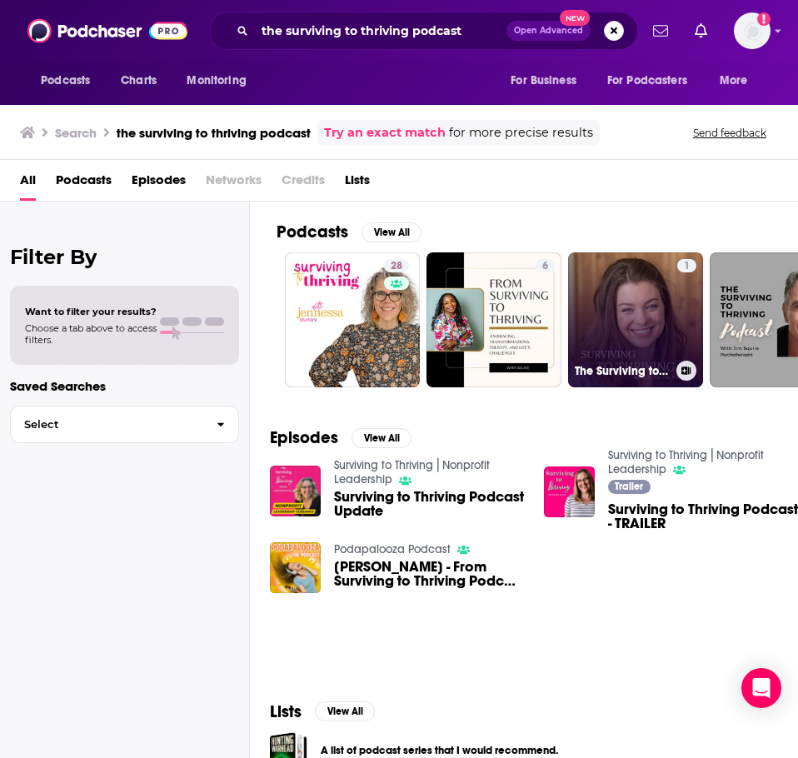
click at [633, 291] on link "1 The Surviving to Thriving Podcast" at bounding box center [635, 319] width 135 height 135
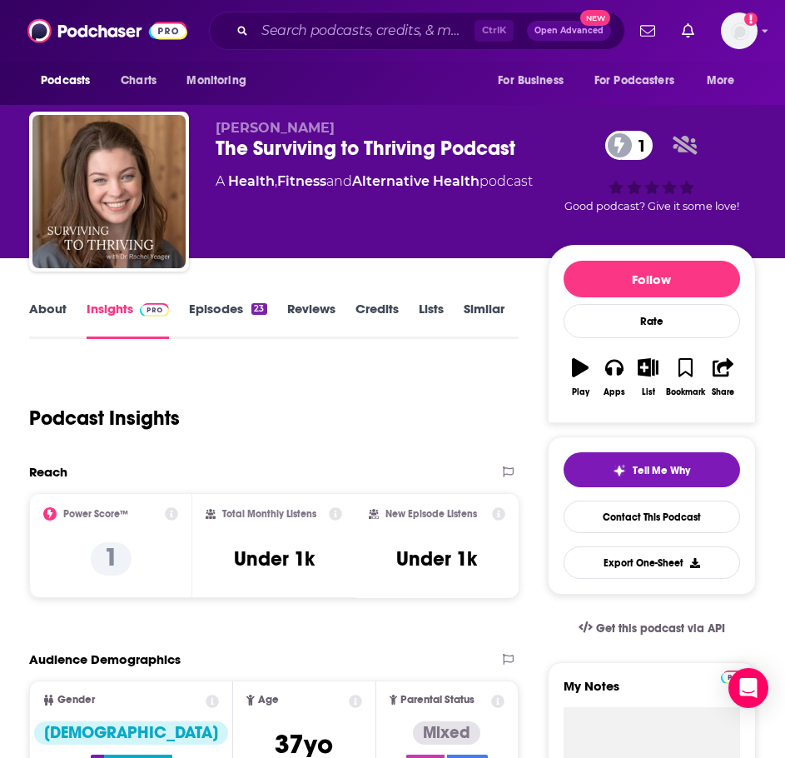
click at [43, 316] on link "About" at bounding box center [47, 320] width 37 height 38
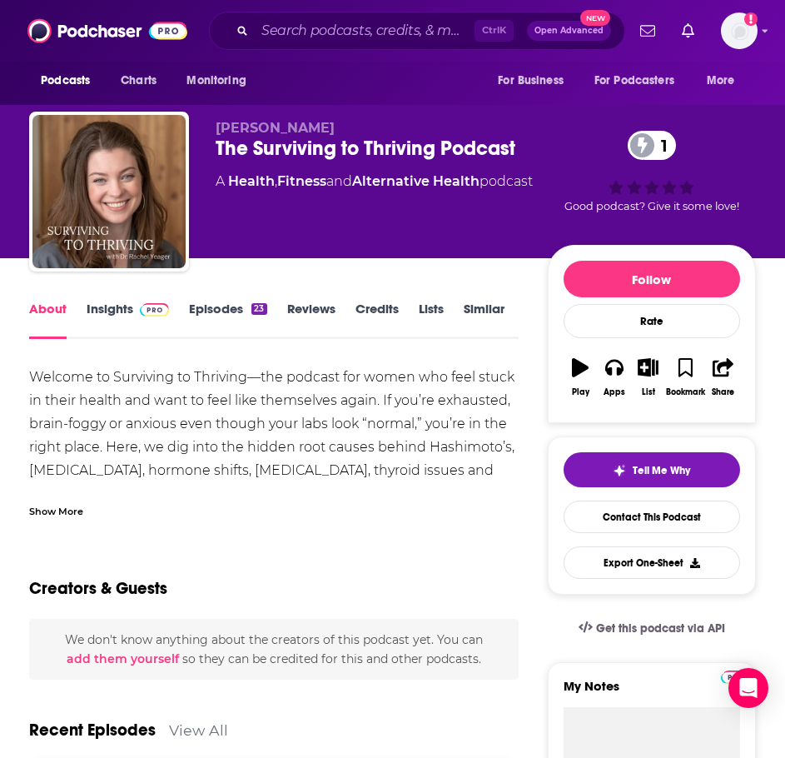
click at [68, 512] on div "Show More" at bounding box center [56, 510] width 54 height 16
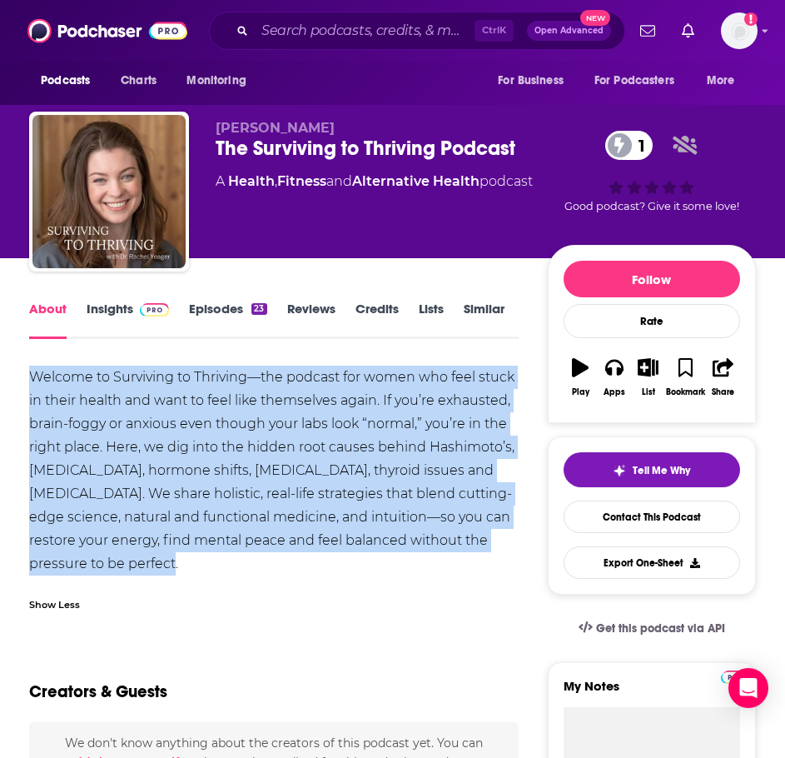
drag, startPoint x: 204, startPoint y: 553, endPoint x: 34, endPoint y: 377, distance: 244.4
click at [34, 377] on div "Welcome to Surviving to Thriving—the podcast for women who feel stuck in their …" at bounding box center [274, 471] width 490 height 210
copy div "Welcome to Surviving to Thriving—the podcast for women who feel stuck in their …"
click at [134, 316] on span at bounding box center [151, 309] width 36 height 16
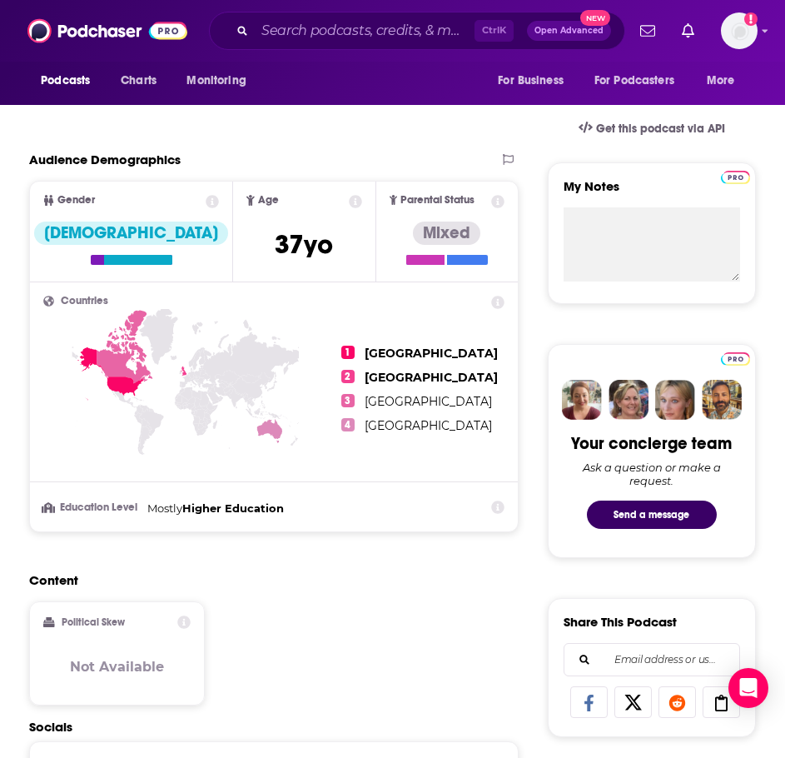
scroll to position [833, 0]
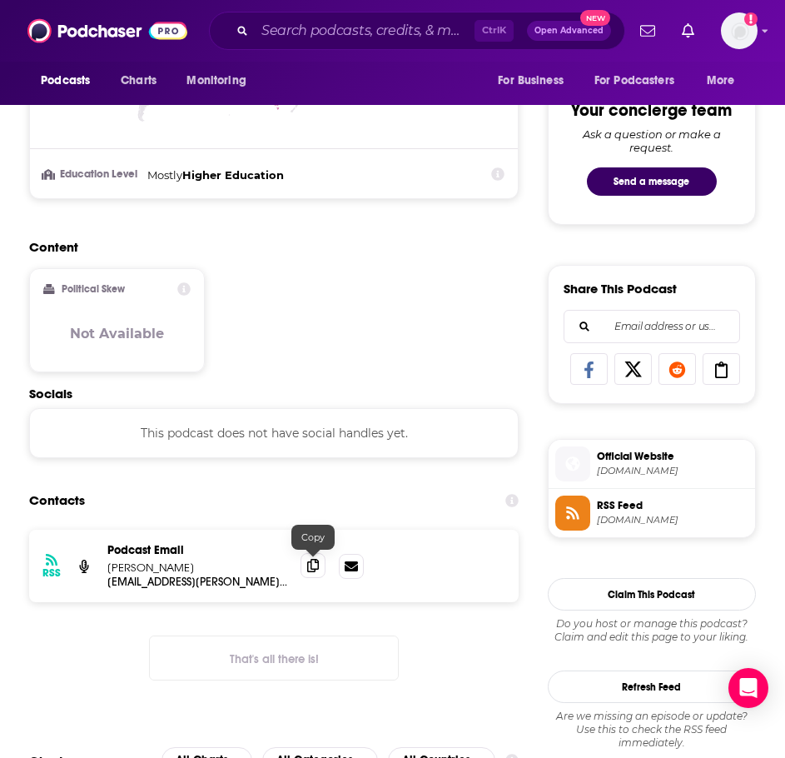
click at [311, 568] on icon at bounding box center [313, 565] width 12 height 13
click at [336, 24] on input "Search podcasts, credits, & more..." at bounding box center [365, 30] width 220 height 27
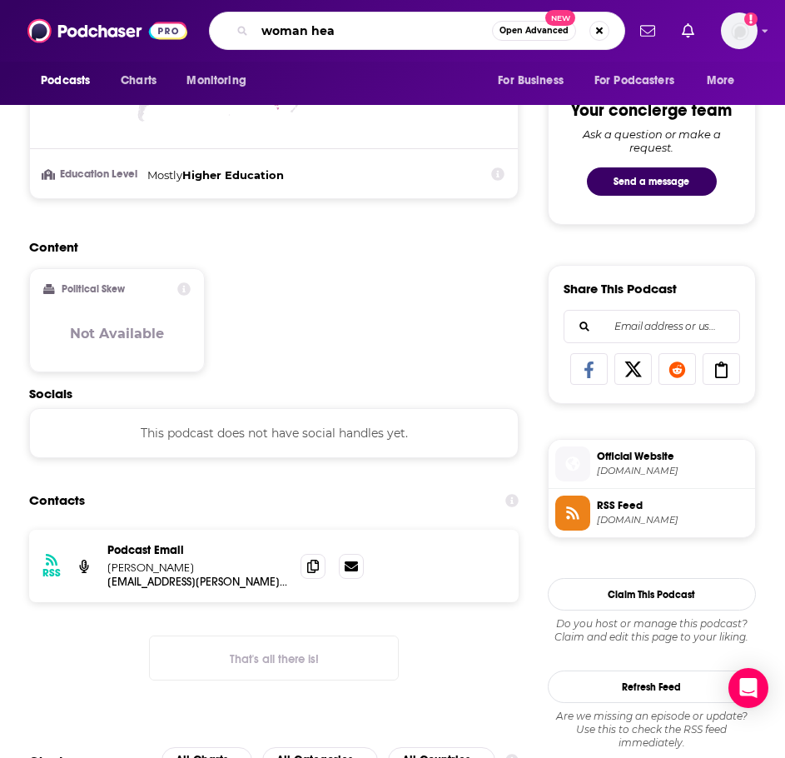
type input "woman heal"
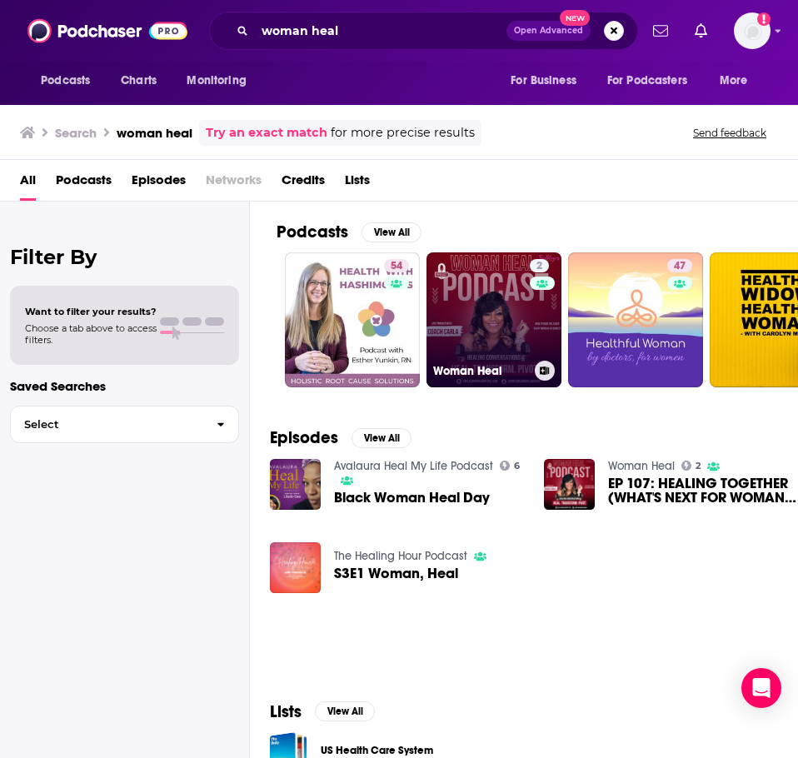
click at [507, 293] on link "2 Woman Heal" at bounding box center [493, 319] width 135 height 135
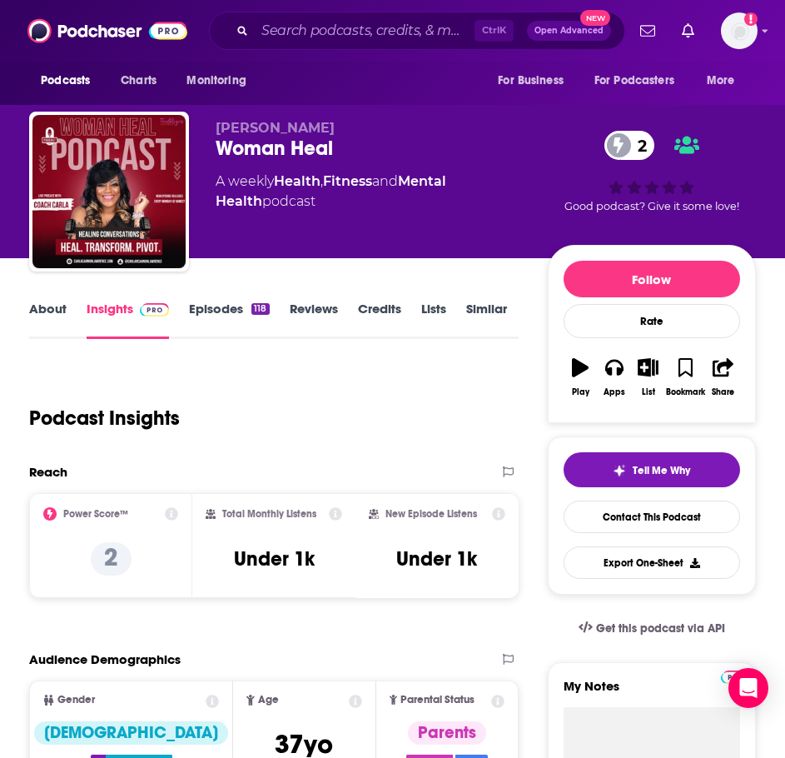
click at [57, 311] on link "About" at bounding box center [47, 320] width 37 height 38
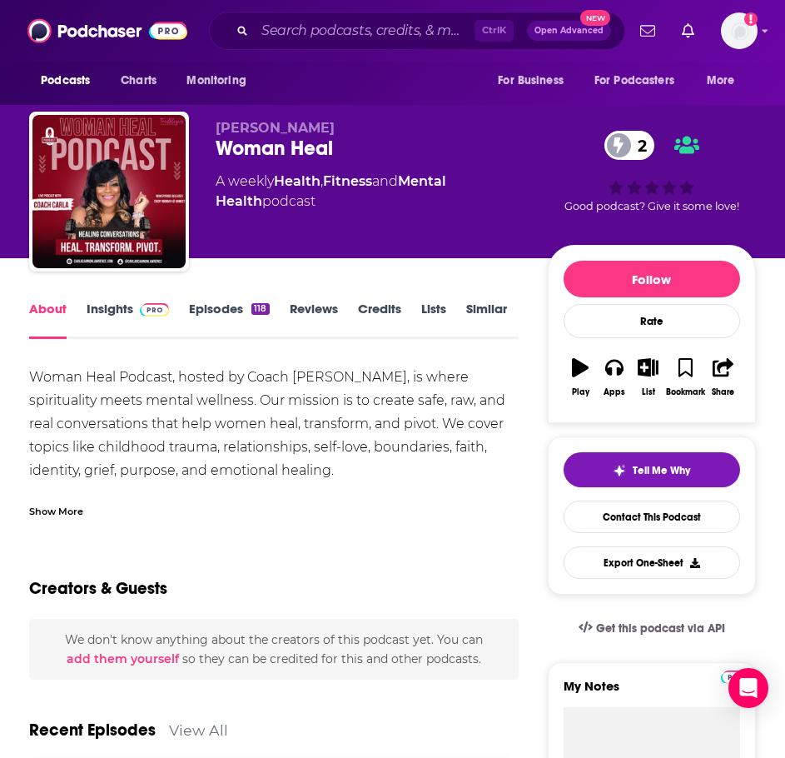
click at [79, 497] on div "Show More" at bounding box center [274, 505] width 490 height 28
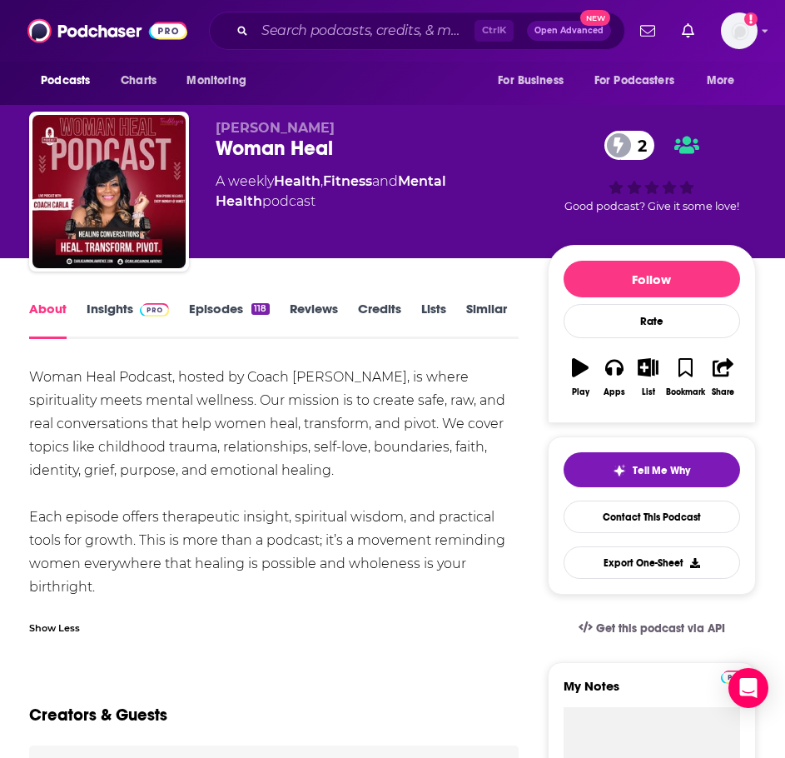
drag, startPoint x: 158, startPoint y: 583, endPoint x: 25, endPoint y: 376, distance: 246.5
copy div "Woman Heal Podcast, hosted by Coach [PERSON_NAME], is where spirituality meets …"
click at [152, 307] on img at bounding box center [154, 309] width 29 height 13
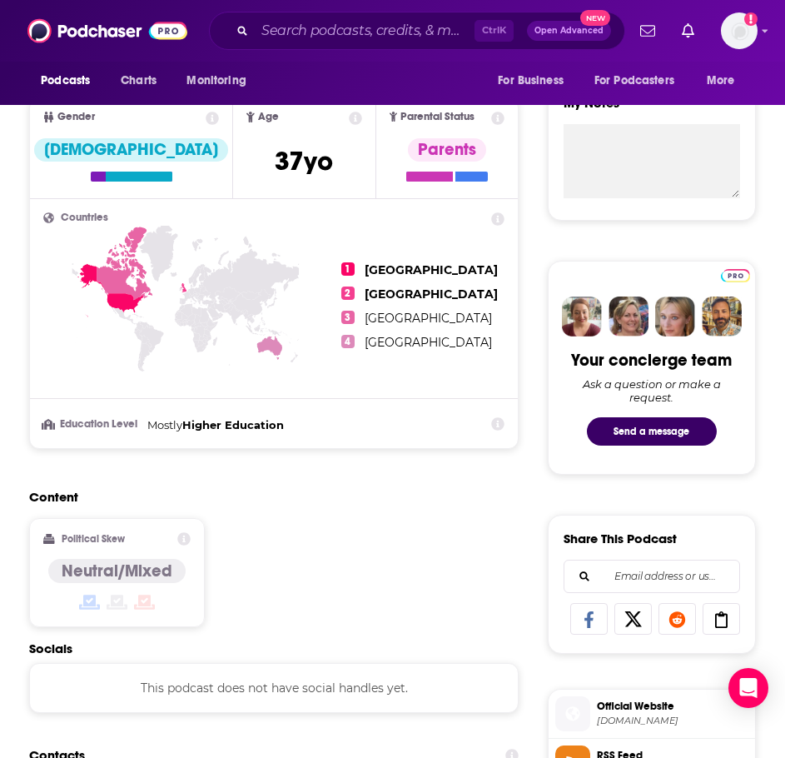
scroll to position [916, 0]
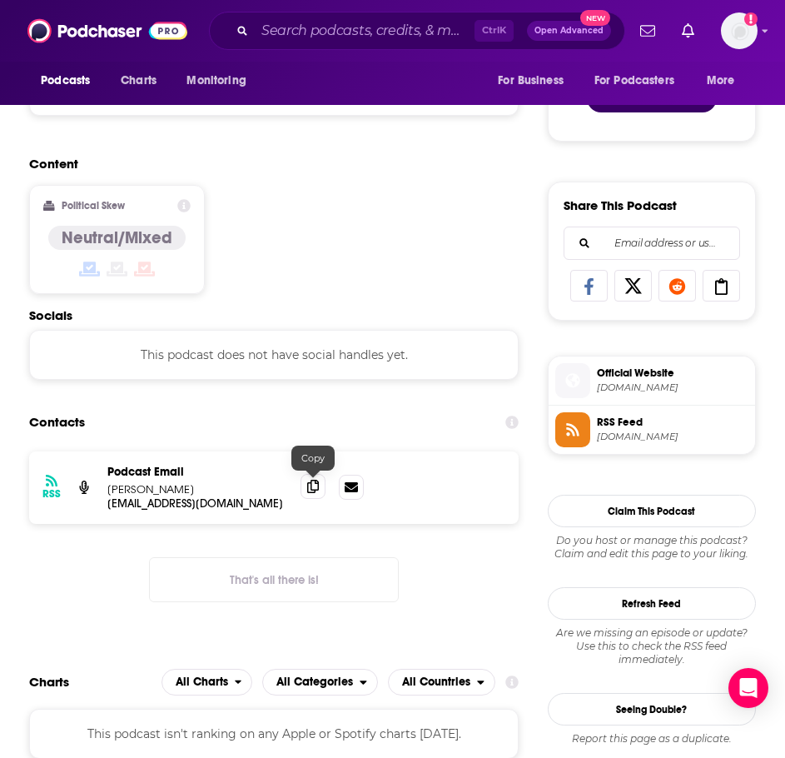
click at [309, 488] on icon at bounding box center [313, 486] width 12 height 13
click at [300, 30] on input "Search podcasts, credits, & more..." at bounding box center [365, 30] width 220 height 27
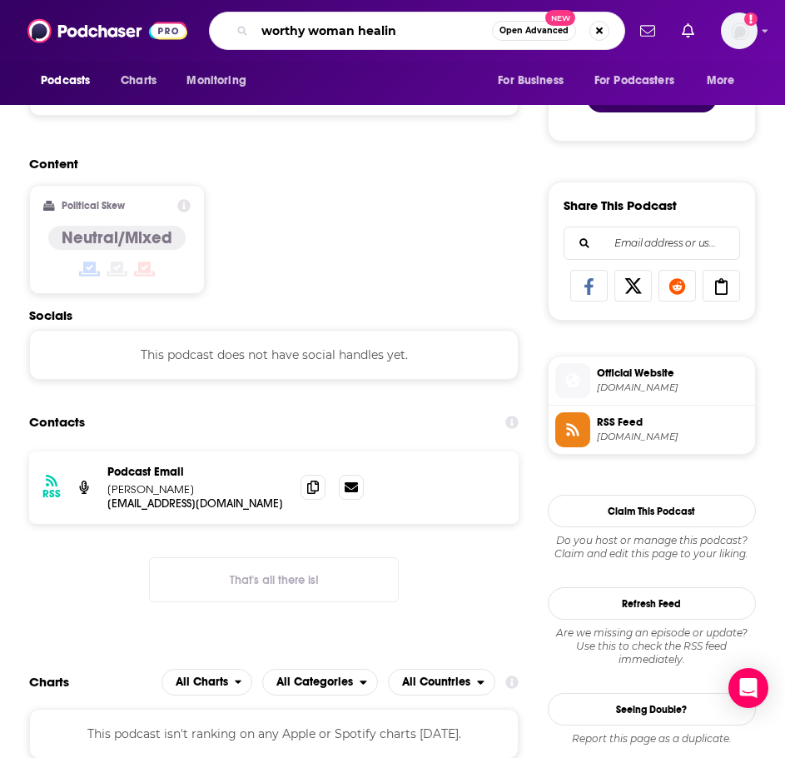
type input "worthy woman healing"
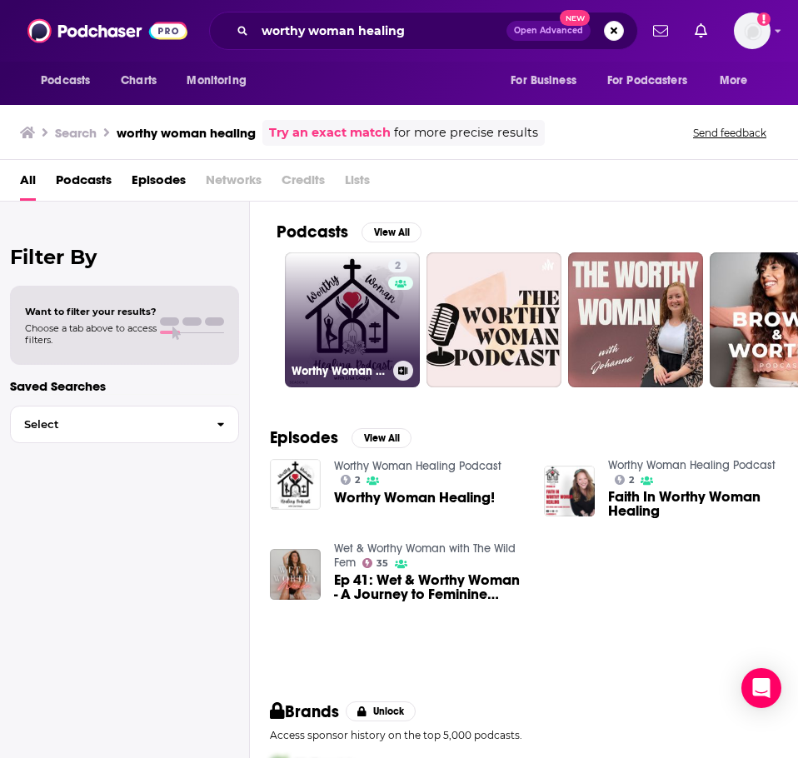
click at [330, 302] on link "2 Worthy Woman Healing Podcast" at bounding box center [352, 319] width 135 height 135
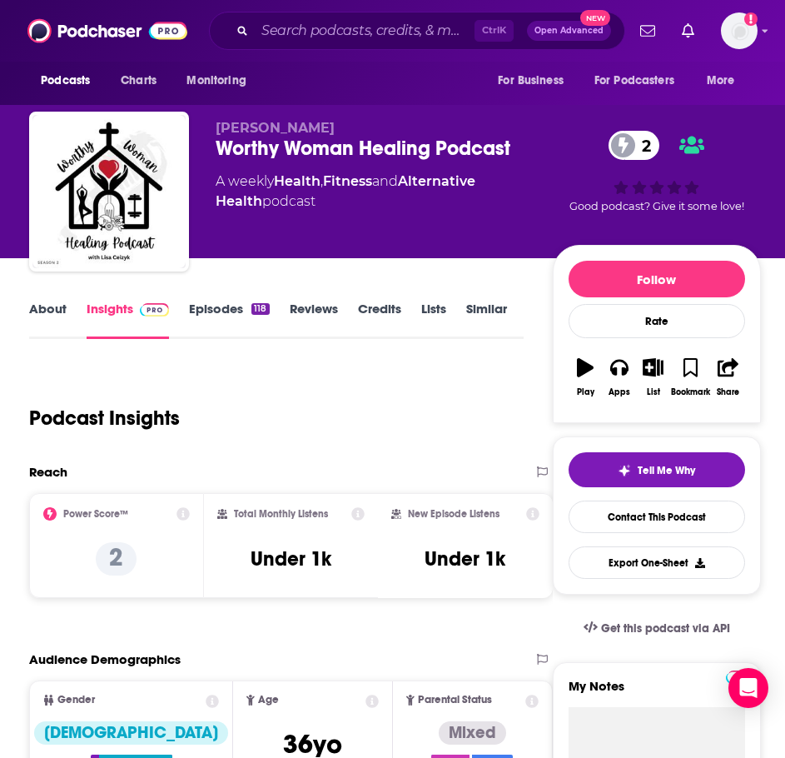
click at [58, 310] on link "About" at bounding box center [47, 320] width 37 height 38
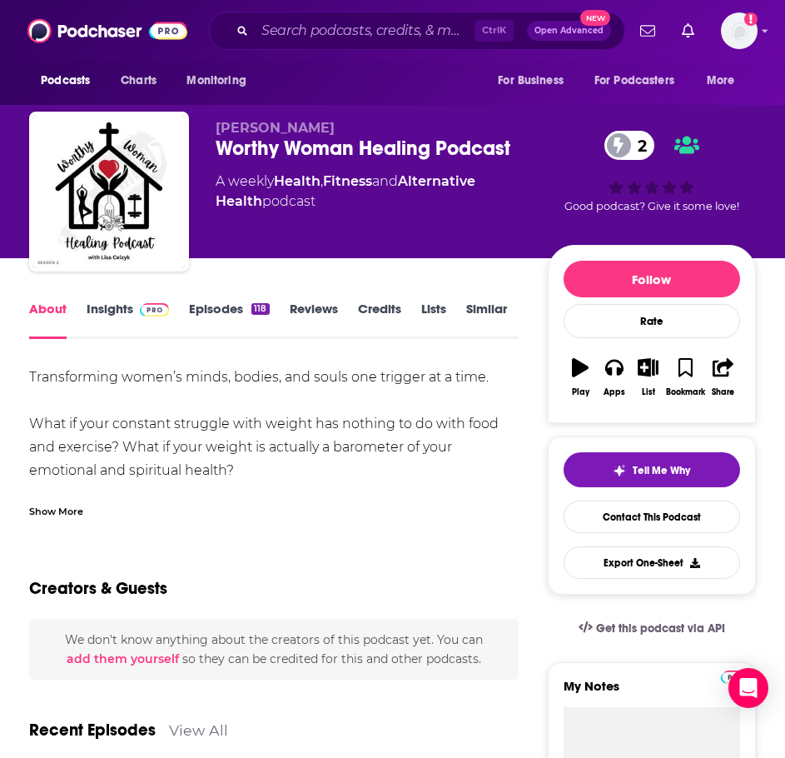
click at [47, 510] on div "Show More" at bounding box center [56, 510] width 54 height 16
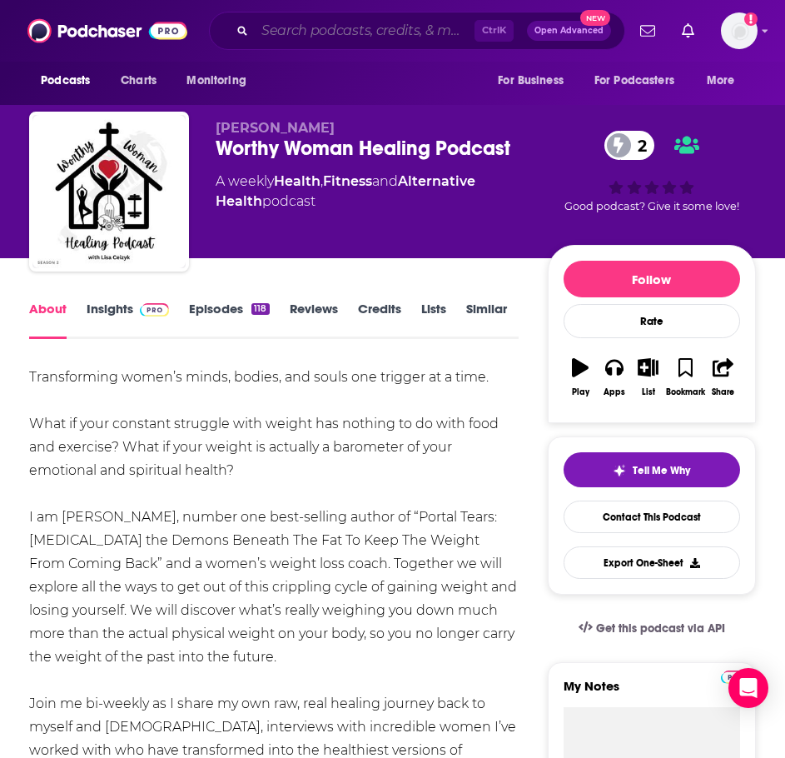
click at [355, 27] on input "Search podcasts, credits, & more..." at bounding box center [365, 30] width 220 height 27
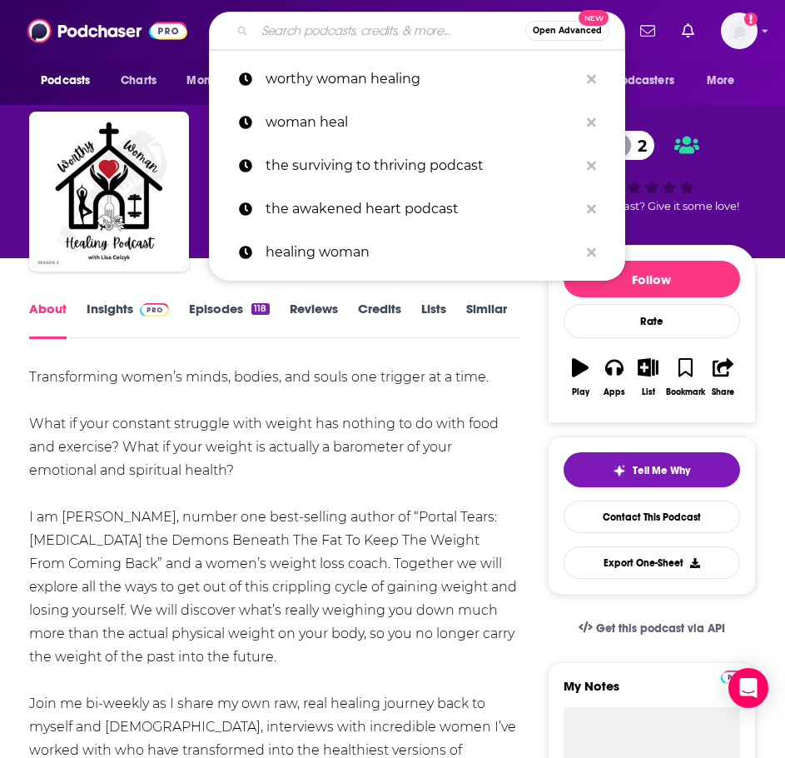
click at [307, 31] on input "Search podcasts, credits, & more..." at bounding box center [390, 30] width 271 height 27
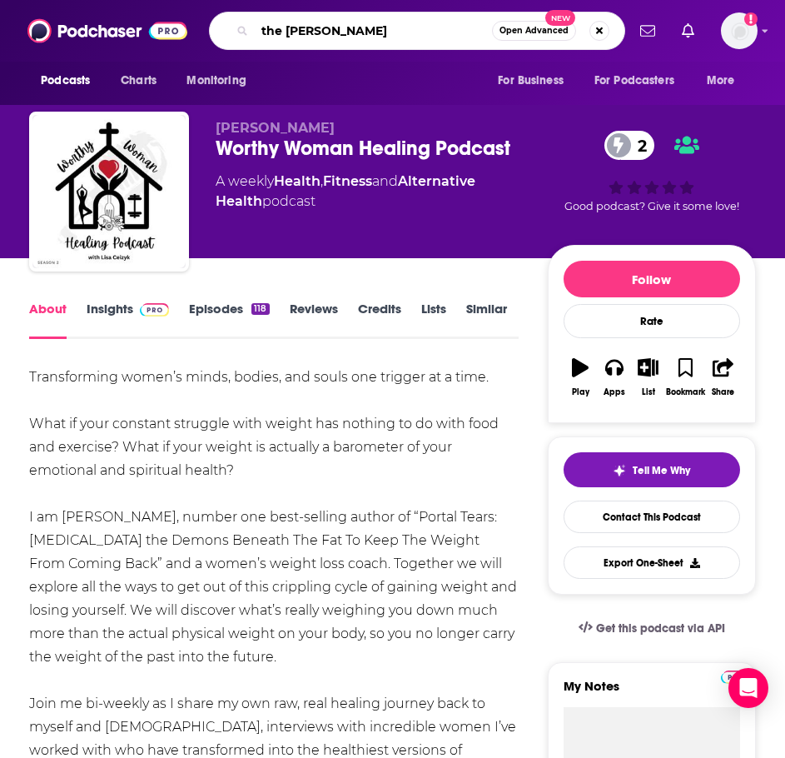
type input "the [PERSON_NAME] show"
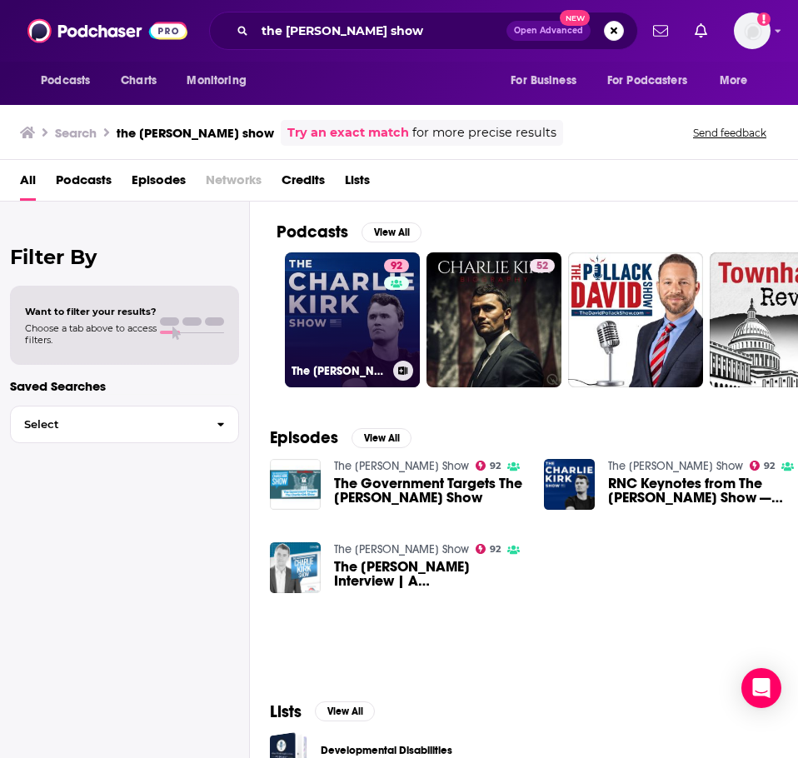
click at [311, 283] on link "92 The [PERSON_NAME] Show" at bounding box center [352, 319] width 135 height 135
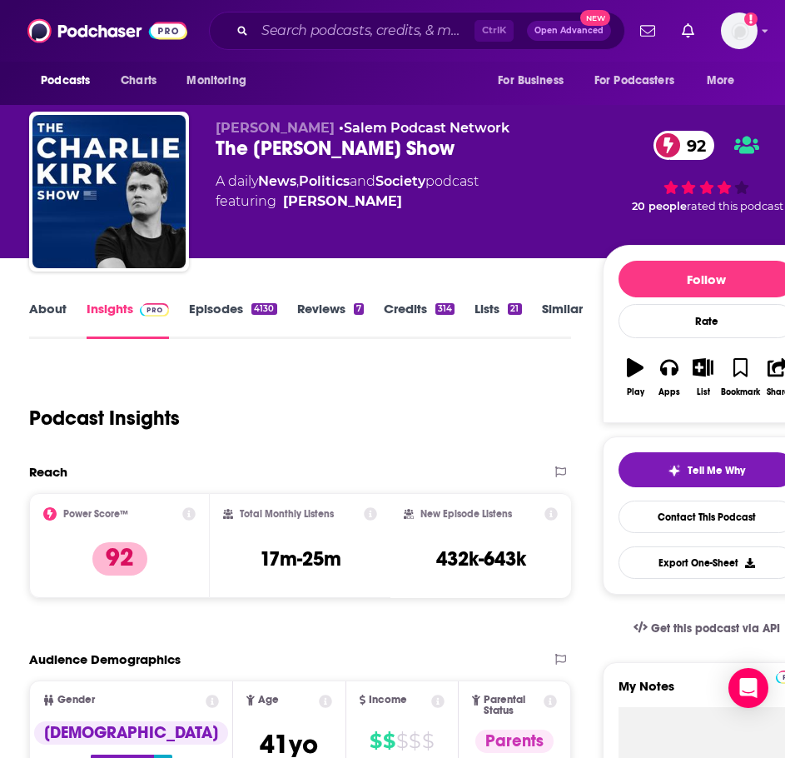
click at [226, 311] on link "Episodes 4130" at bounding box center [232, 320] width 87 height 38
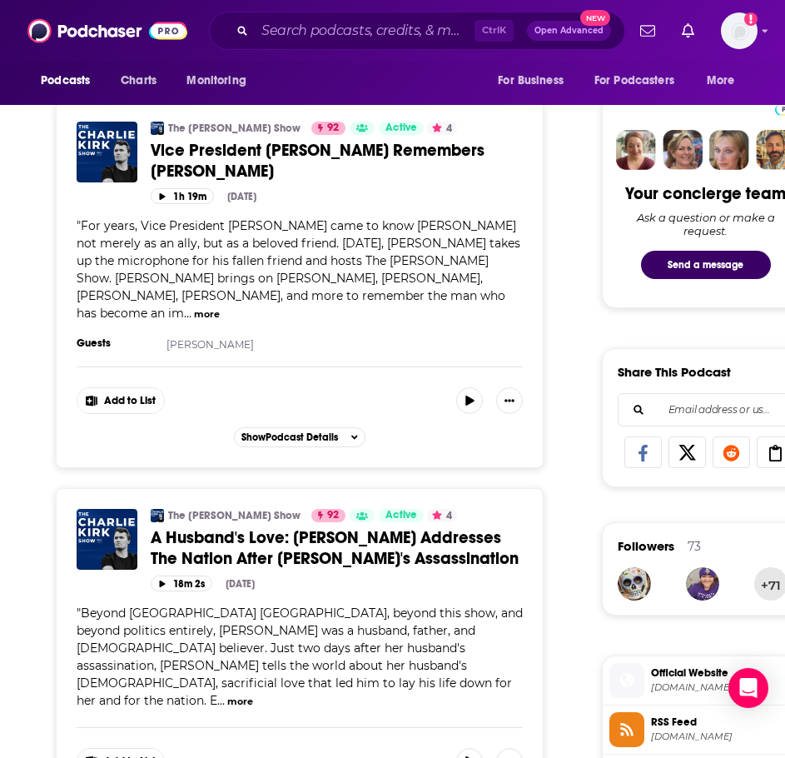
scroll to position [916, 0]
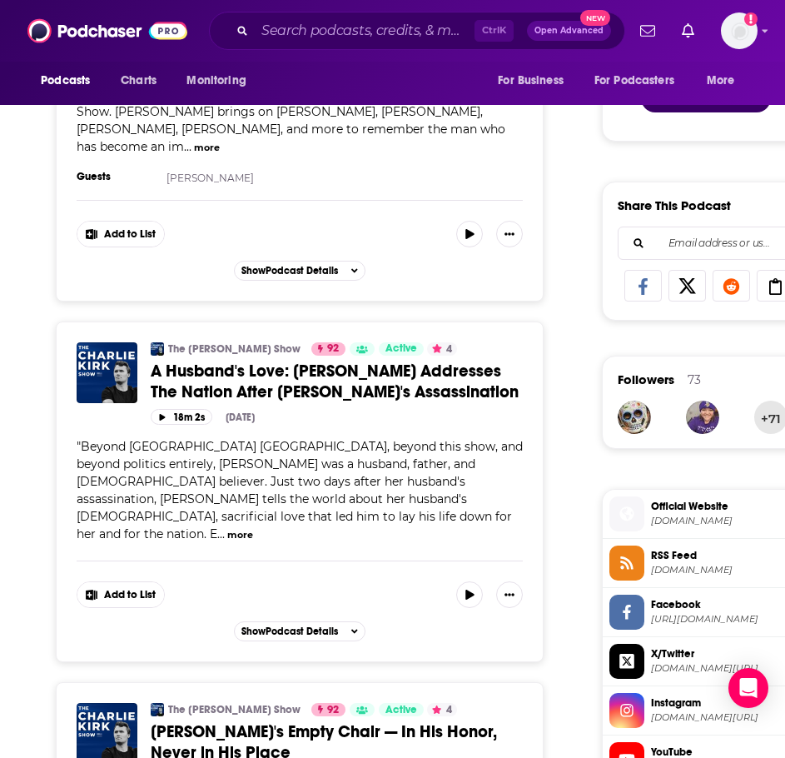
click at [227, 528] on button "more" at bounding box center [240, 535] width 26 height 14
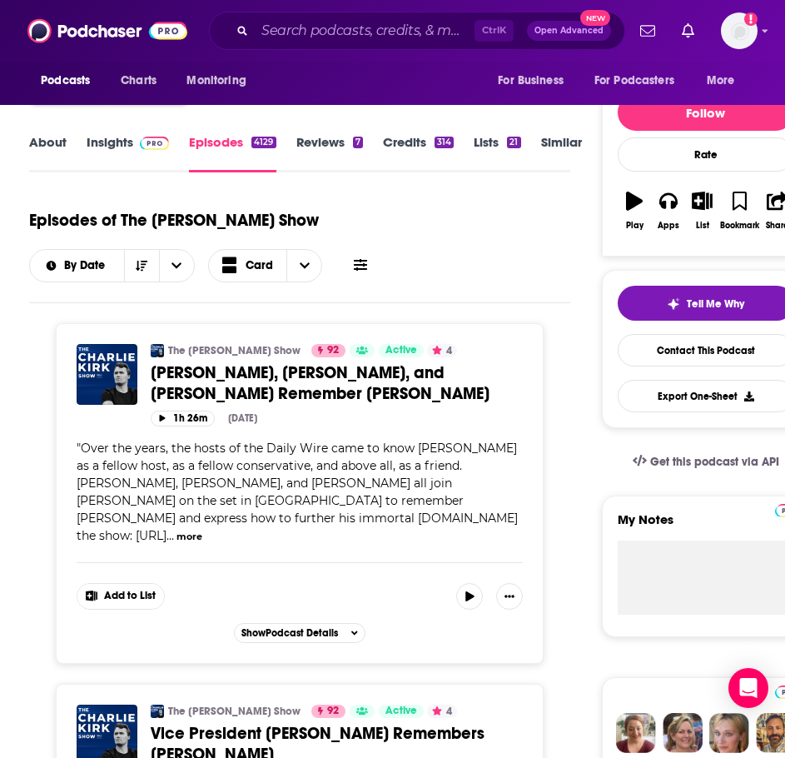
scroll to position [0, 0]
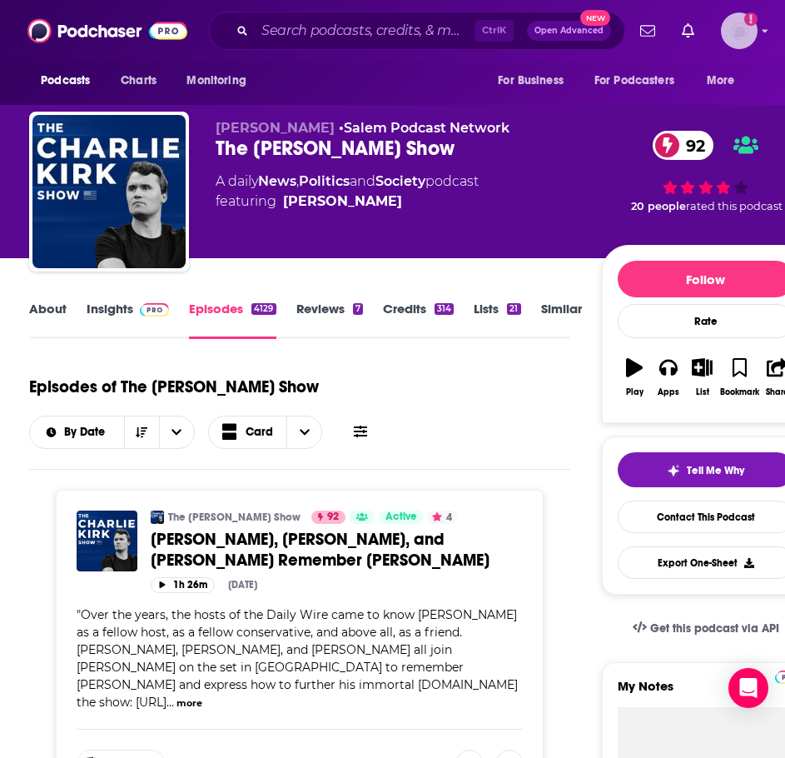
click at [749, 26] on img "Logged in as ILATeam" at bounding box center [739, 30] width 37 height 37
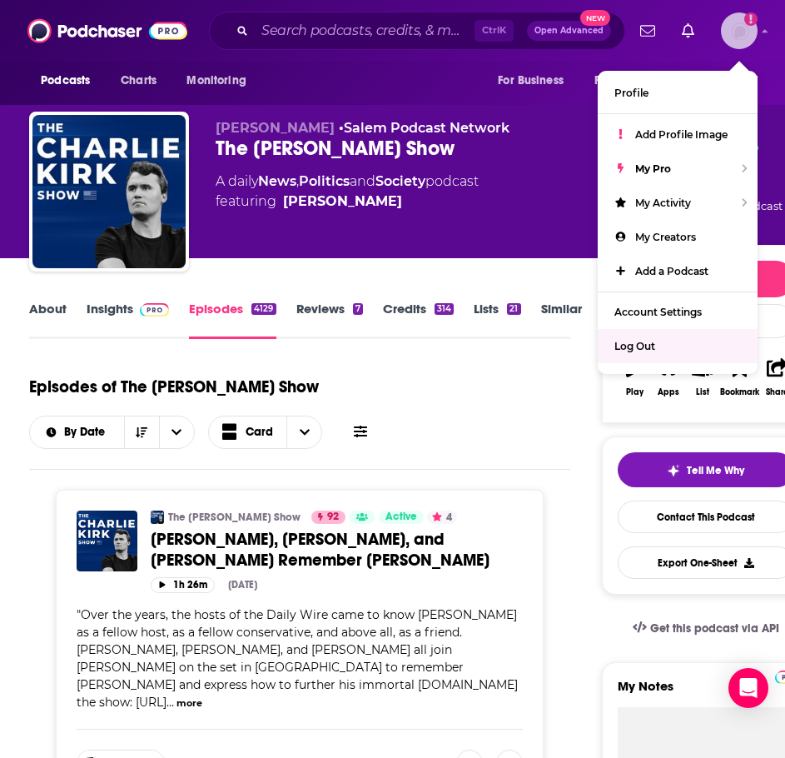
click at [665, 347] on div "Log Out" at bounding box center [678, 346] width 160 height 34
